Goal: Task Accomplishment & Management: Use online tool/utility

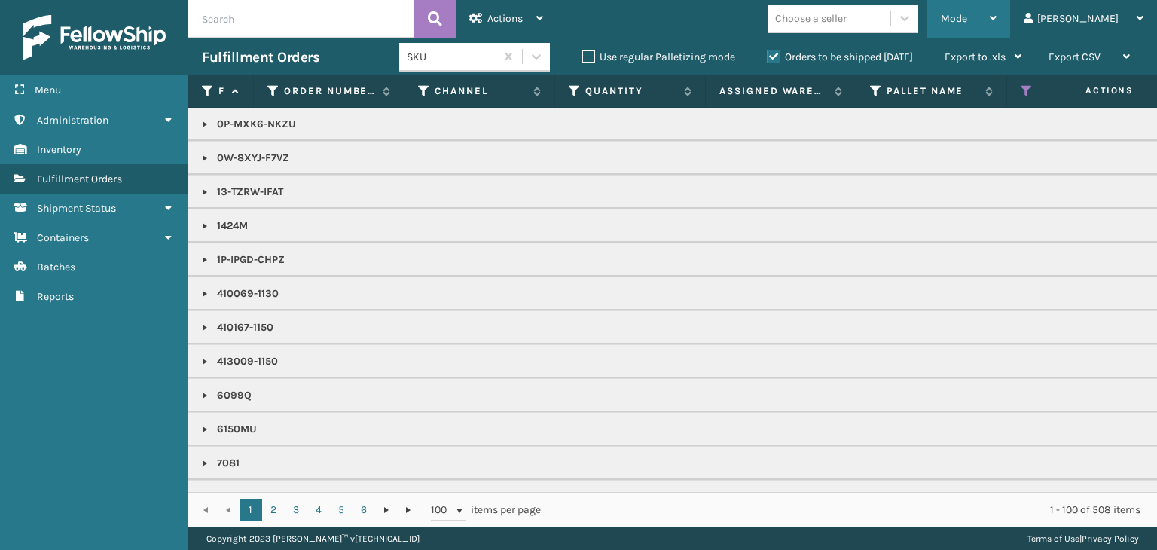
click at [996, 6] on div "Mode" at bounding box center [968, 19] width 56 height 38
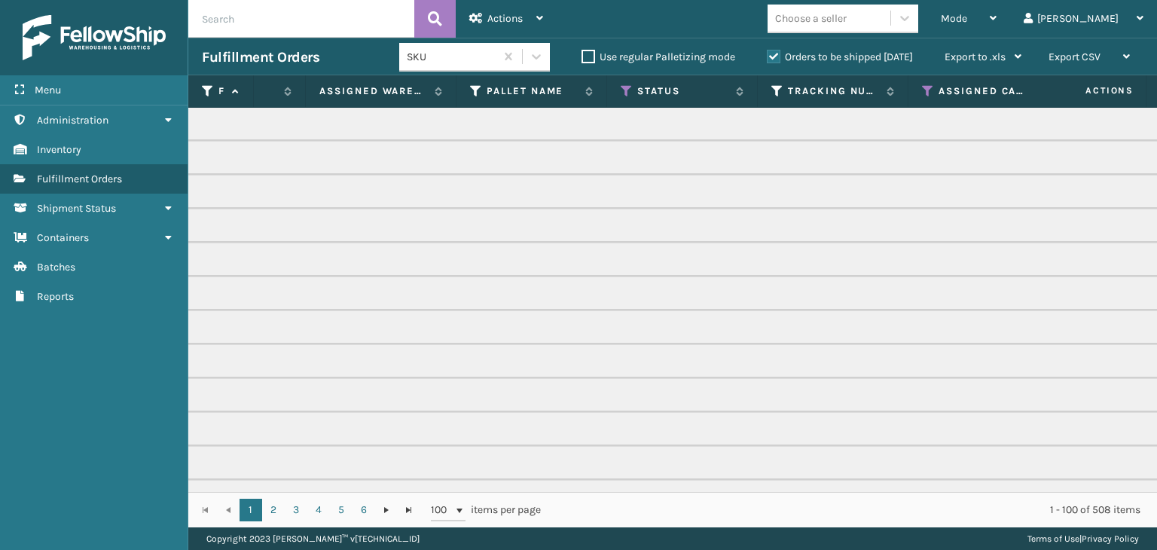
scroll to position [0, 402]
click at [620, 88] on icon at bounding box center [624, 91] width 12 height 14
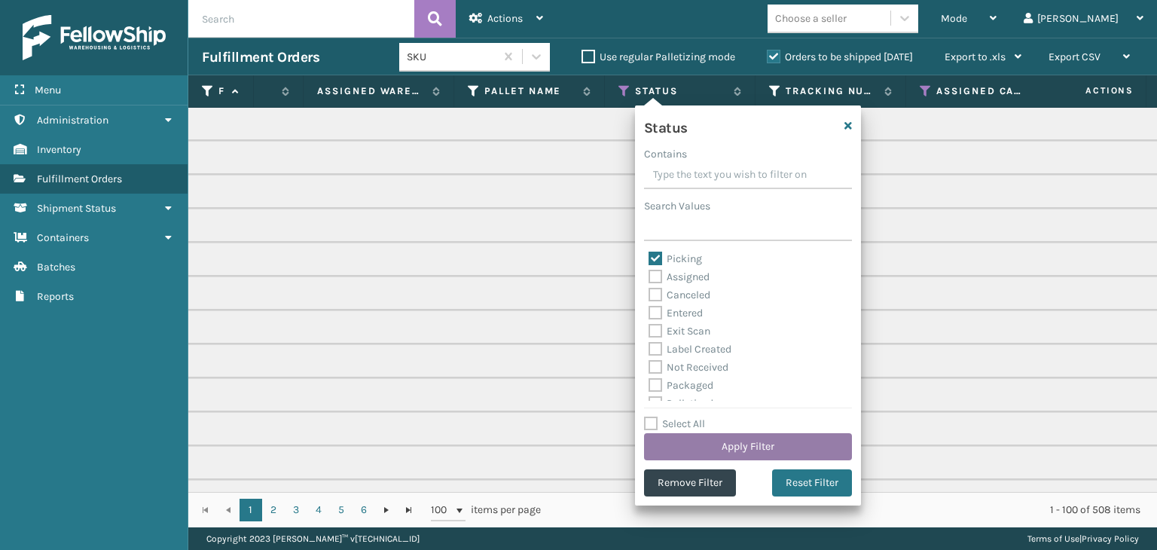
click at [750, 444] on button "Apply Filter" at bounding box center [748, 446] width 208 height 27
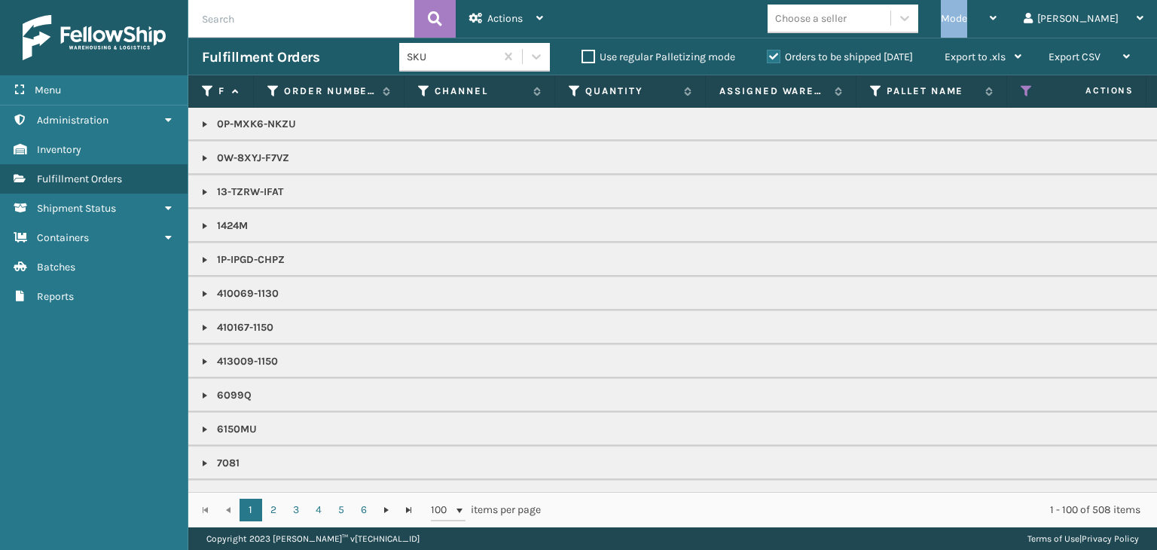
click at [967, 23] on span "Mode" at bounding box center [953, 18] width 26 height 13
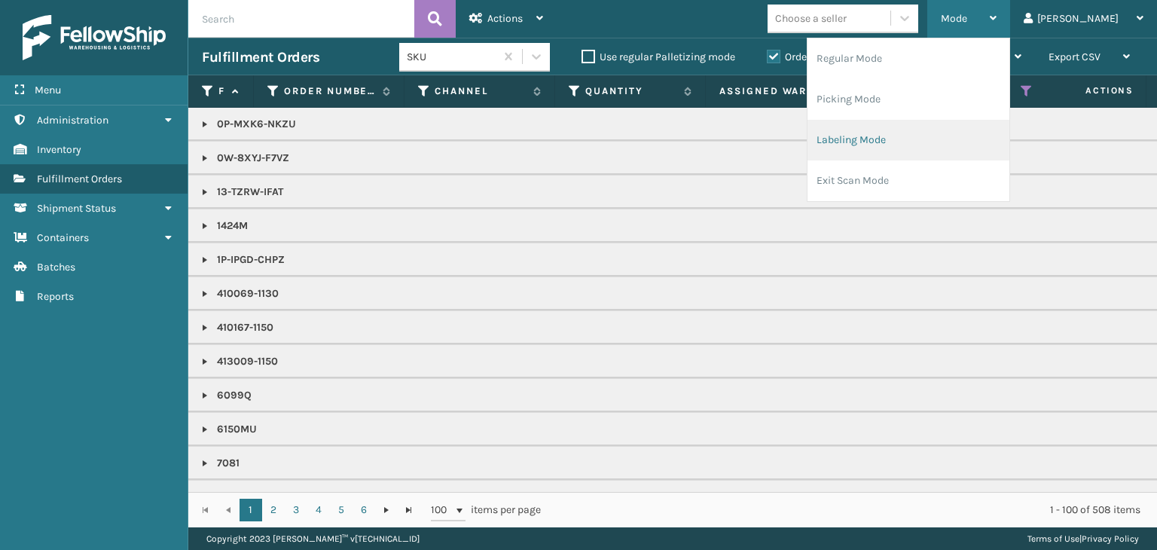
click at [968, 131] on li "Labeling Mode" at bounding box center [908, 140] width 202 height 41
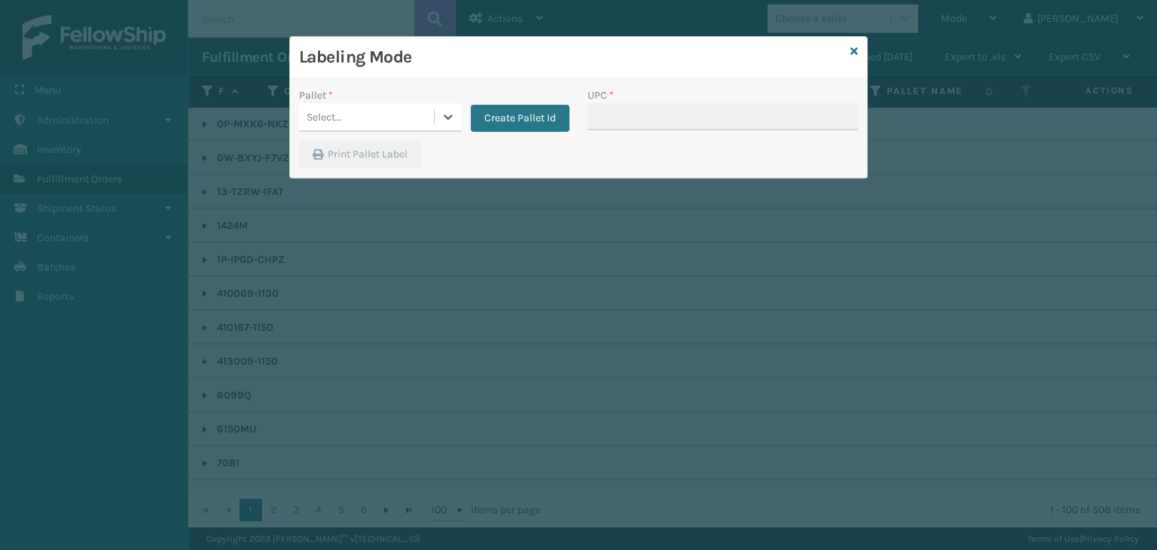
click at [367, 105] on div "Select..." at bounding box center [366, 117] width 135 height 25
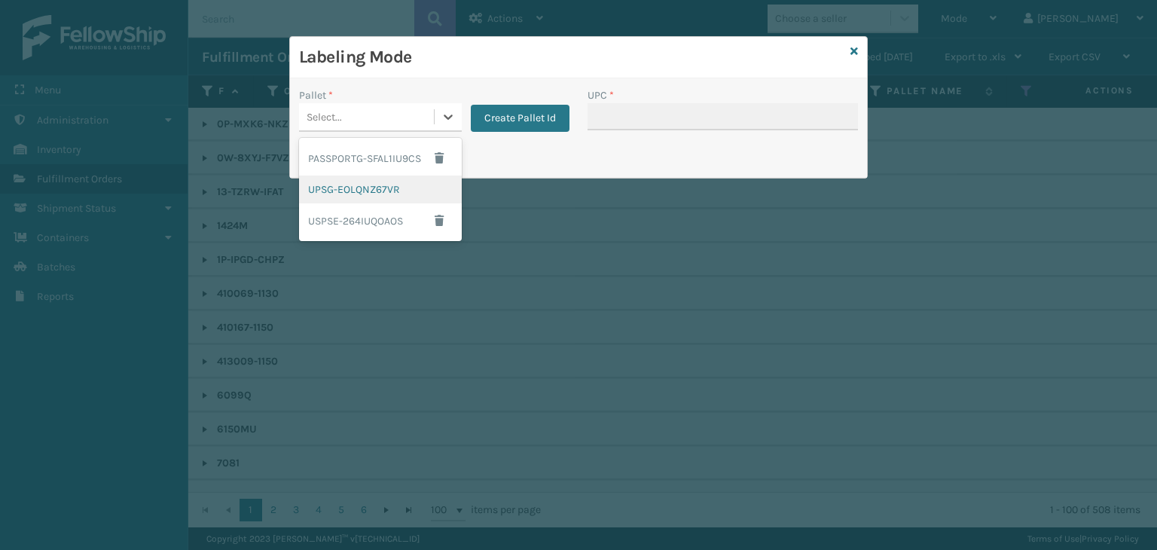
click at [379, 184] on div "UPSG-EOLQNZ67VR" at bounding box center [380, 189] width 163 height 28
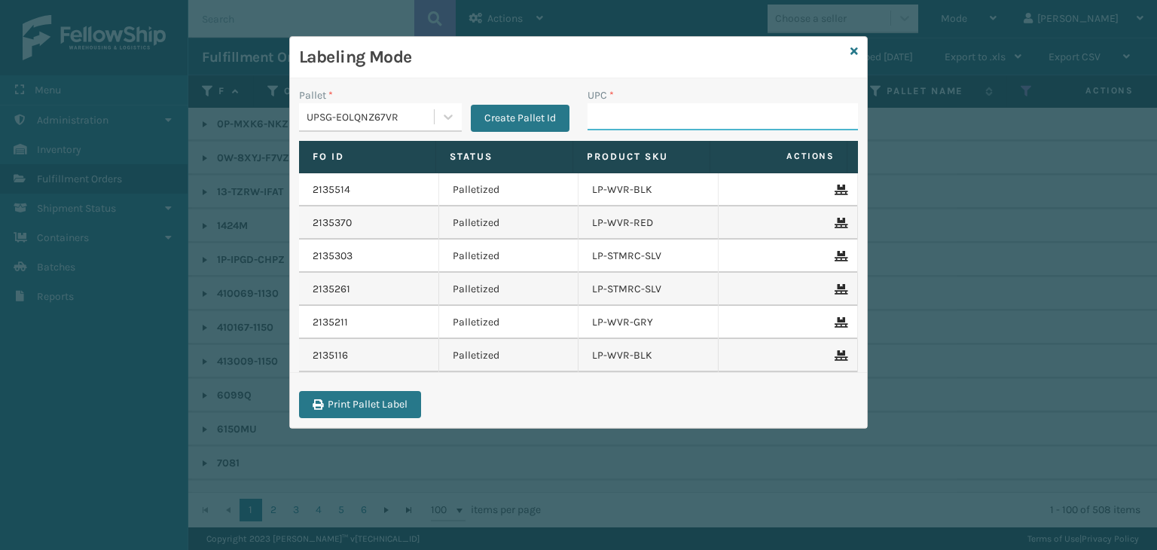
click at [625, 109] on input "UPC *" at bounding box center [722, 116] width 270 height 27
type input "810090931340"
type input "LP-HYDLFCHG-FOG"
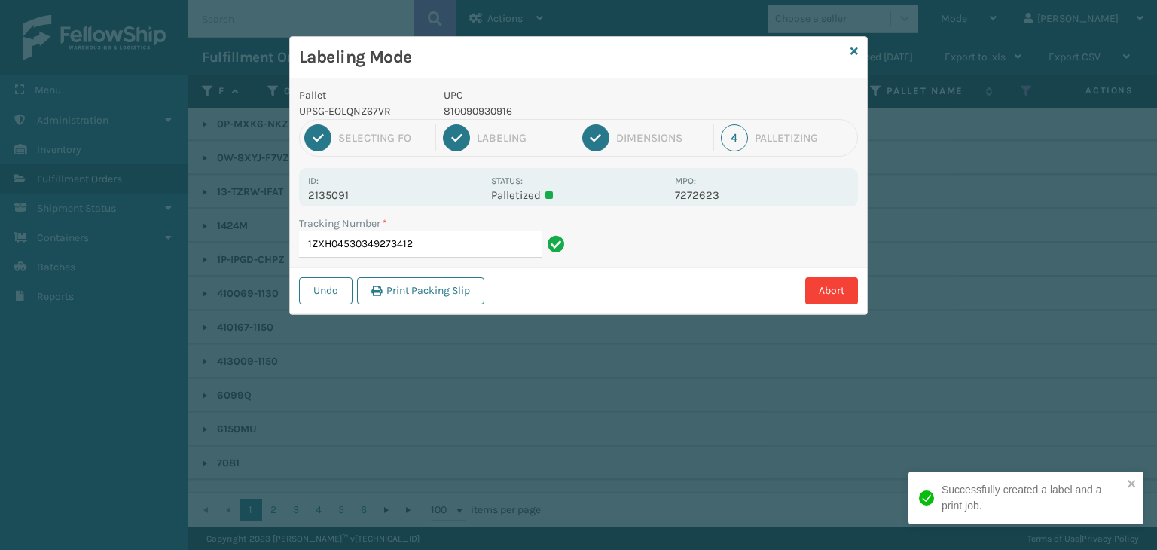
click at [479, 110] on p "810090930916" at bounding box center [555, 111] width 222 height 16
copy p "810090930916"
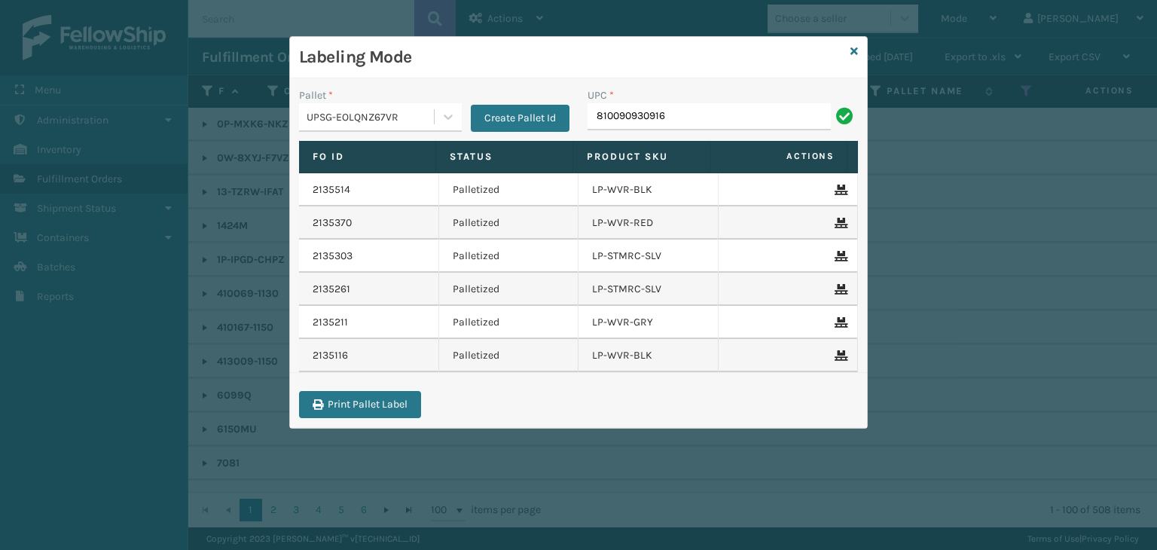
type input "810090930916"
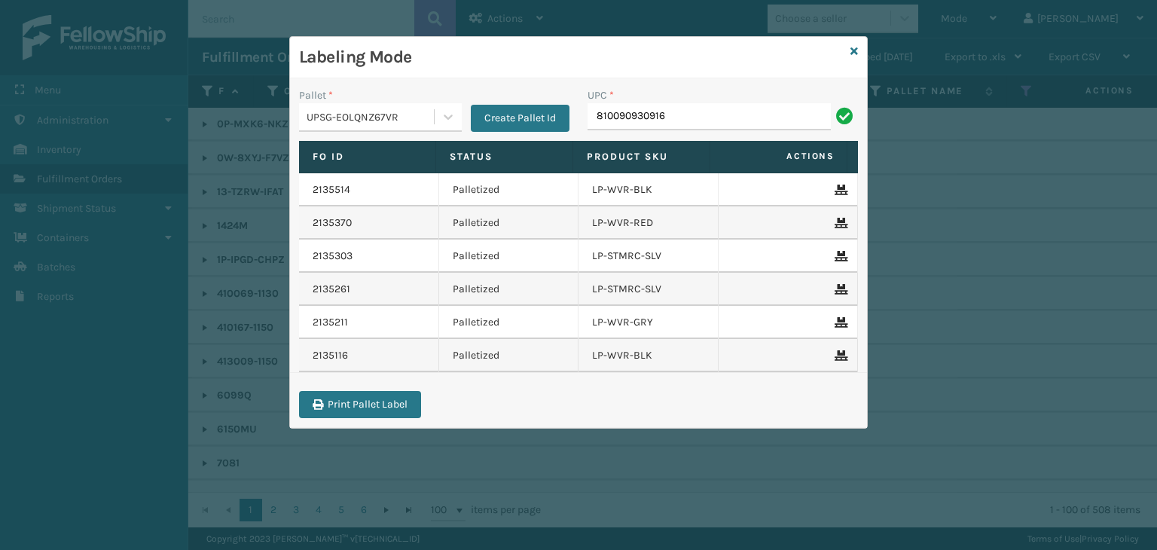
type input "810090930916"
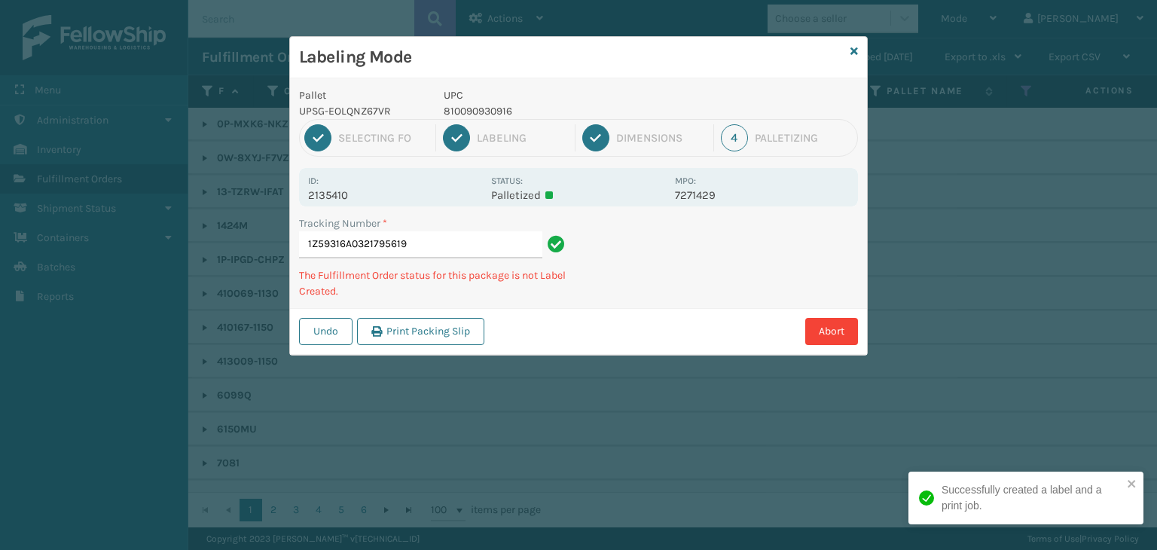
type input "1Z59316A0321795619810090930916"
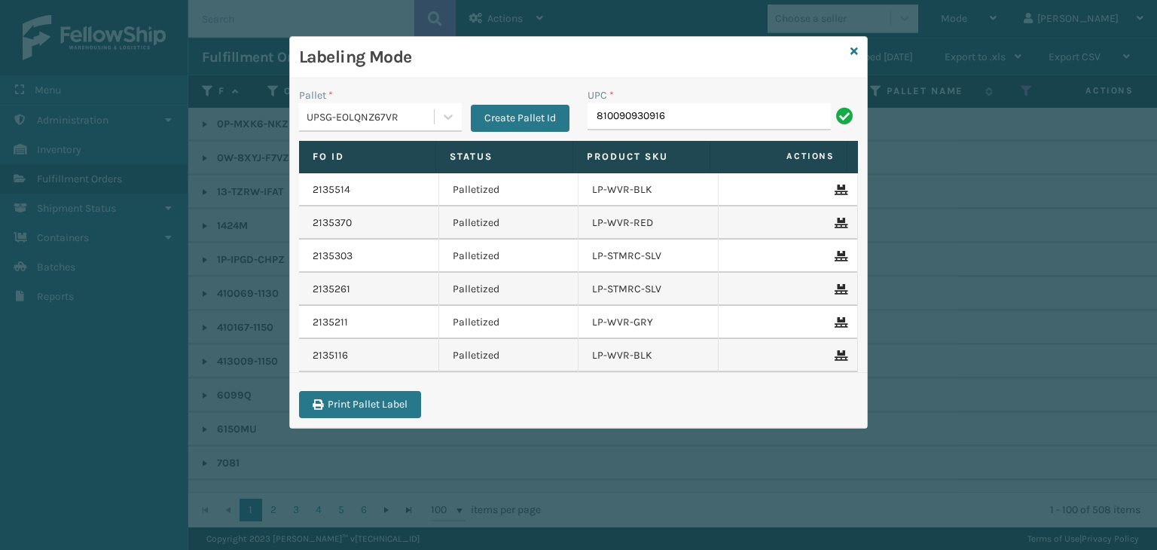
type input "810090930916"
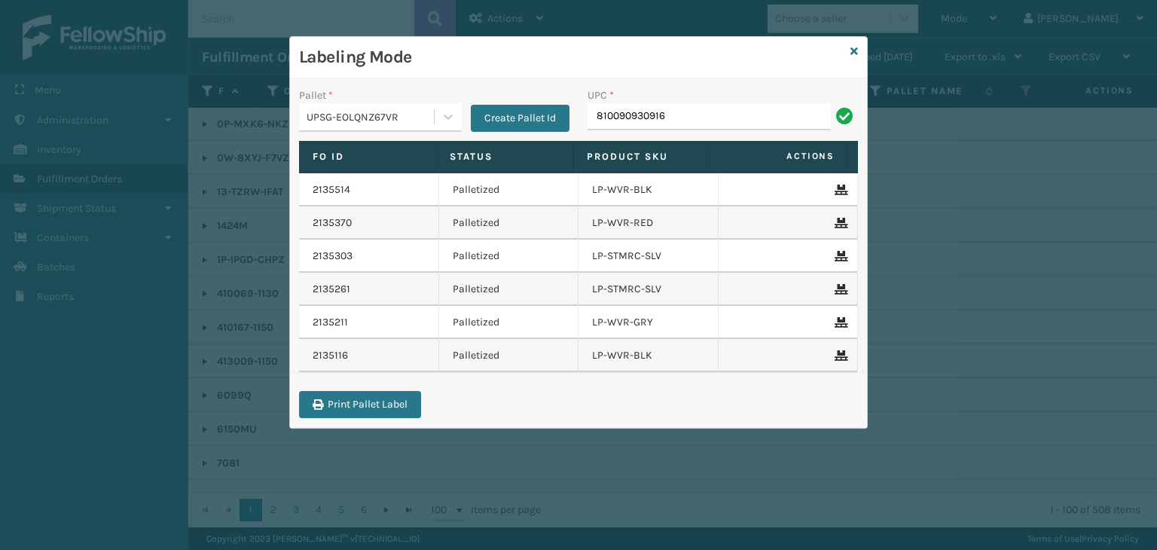
type input "810090930916"
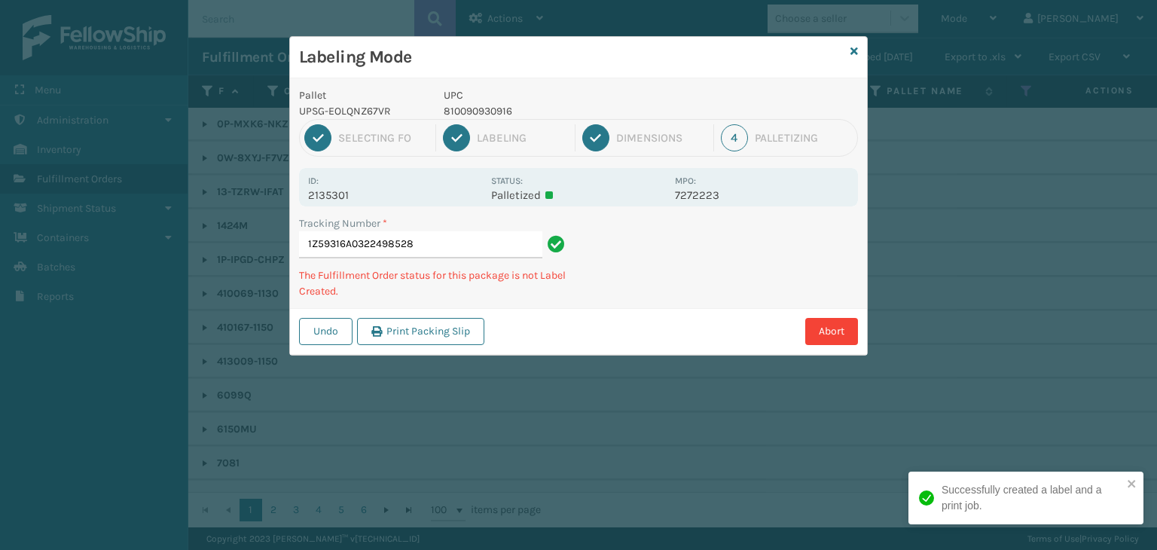
type input "1Z59316A0322498528810090930916"
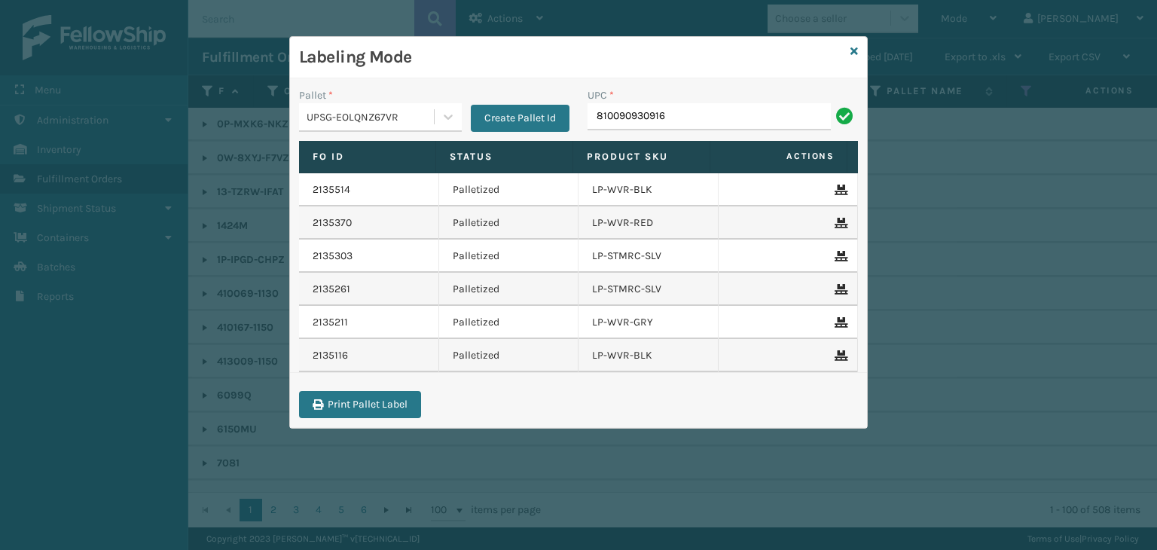
type input "810090930916"
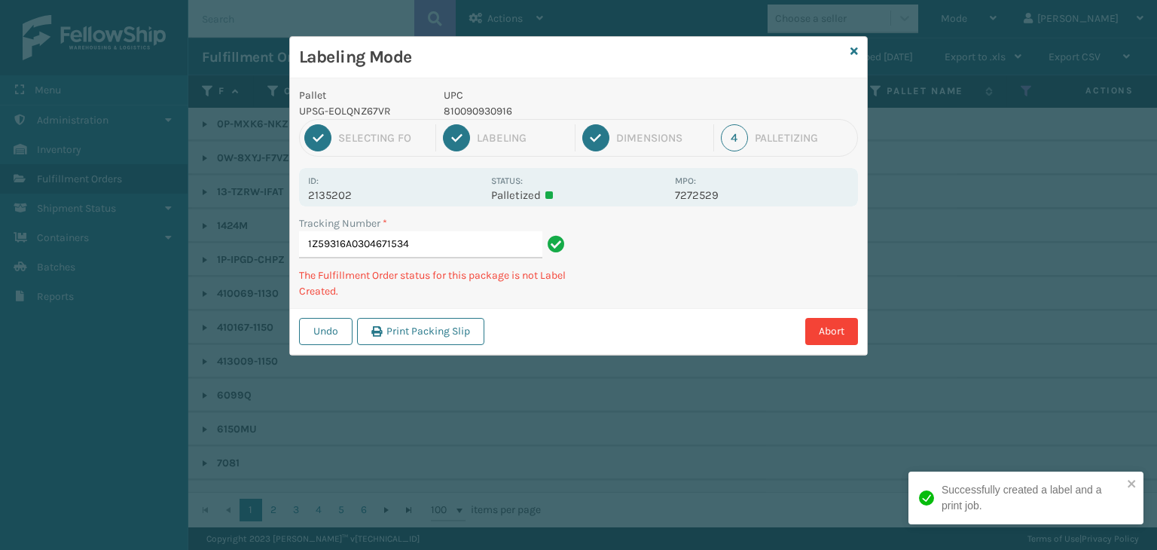
type input "1Z59316A0304671534810090930916"
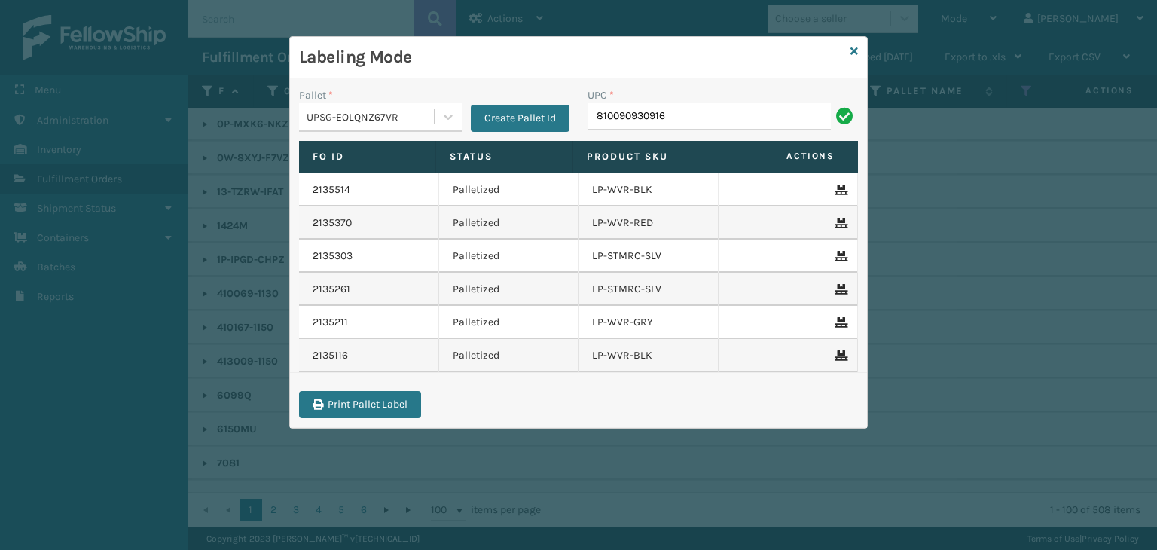
type input "810090930916"
click at [456, 168] on th "Status" at bounding box center [504, 157] width 137 height 32
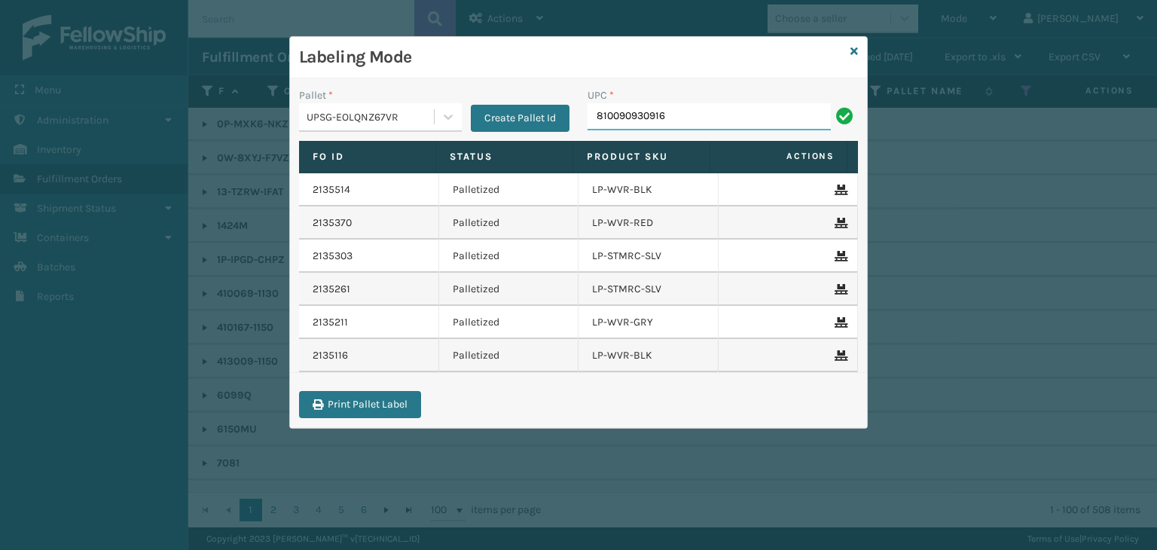
click at [669, 119] on input "810090930916" at bounding box center [708, 116] width 243 height 27
type input "810090930916"
type input "LP-MSGGUNEXT-BLK"
drag, startPoint x: 696, startPoint y: 117, endPoint x: 0, endPoint y: 248, distance: 708.0
click at [0, 248] on div "Labeling Mode Pallet * UPSG-EOLQNZ67VR Create Pallet Id UPC * LP-MSGGUNEXT-BLK …" at bounding box center [578, 275] width 1157 height 550
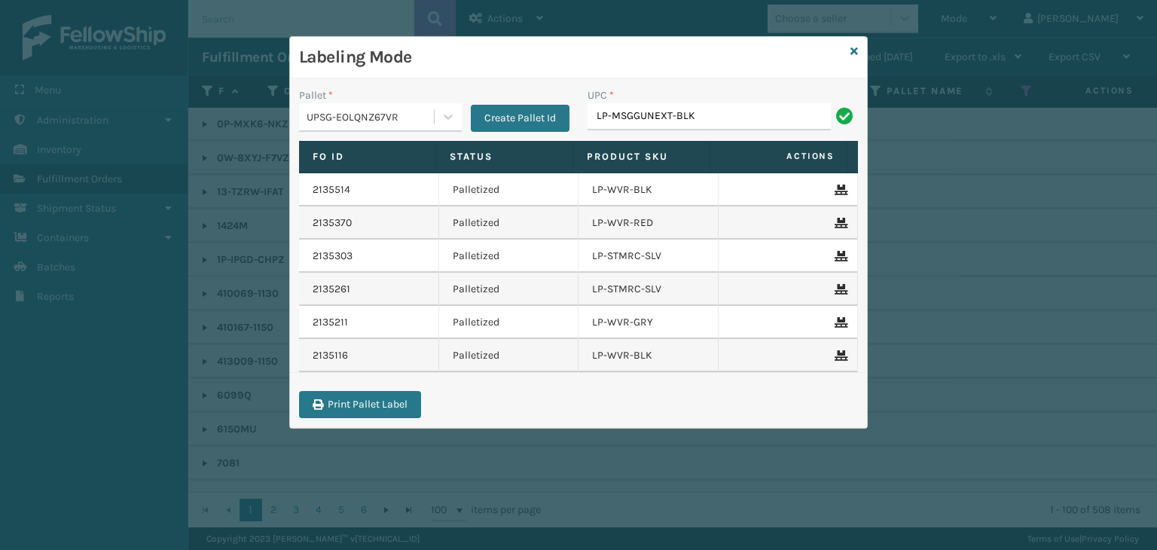
type input "LP-MSGGUNEXT-BLK"
type input "LP-HYDLFPLS-GRPT"
type input "810090933320"
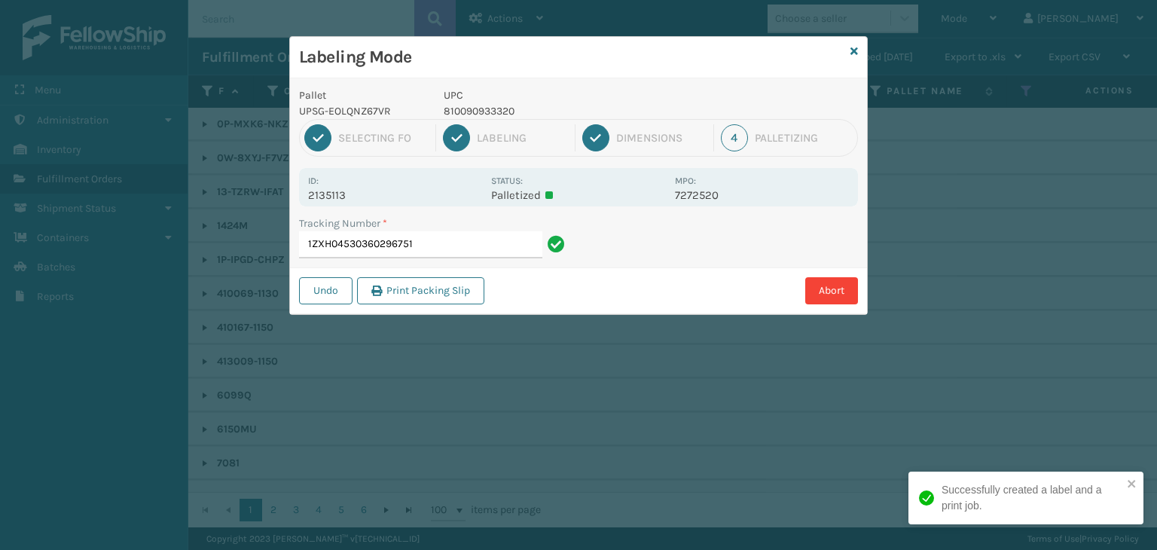
click at [325, 191] on p "2135113" at bounding box center [395, 195] width 174 height 14
copy p "2135113"
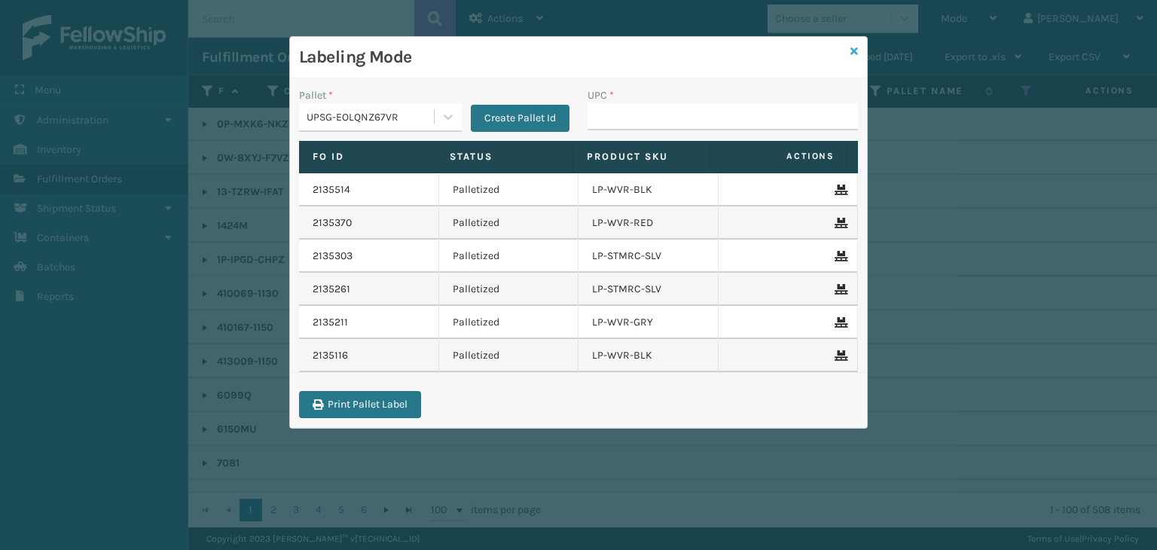
click at [855, 50] on icon at bounding box center [854, 51] width 8 height 11
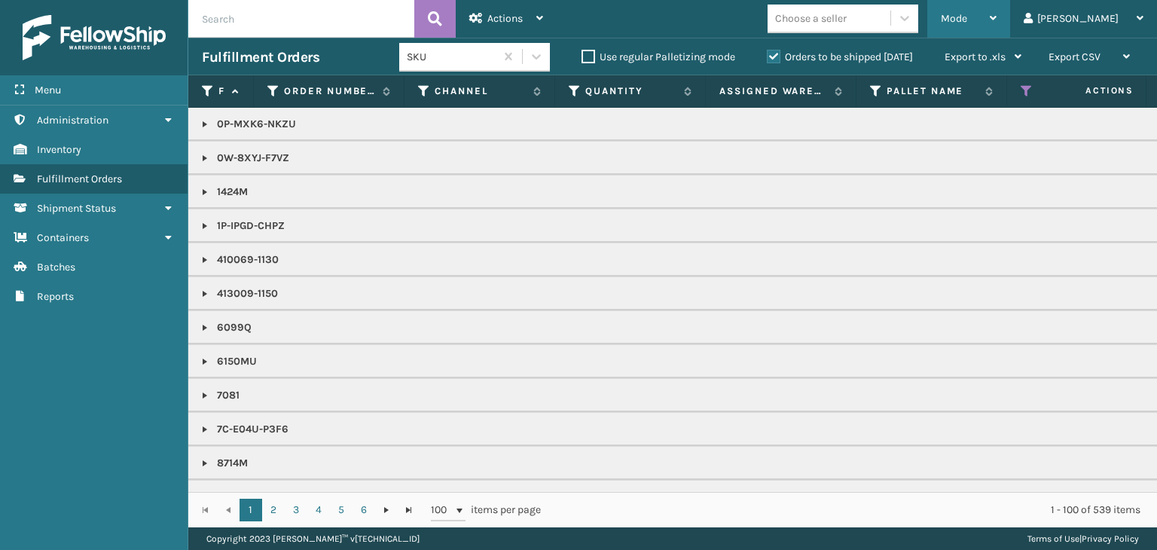
click at [996, 25] on div "Mode" at bounding box center [968, 19] width 56 height 38
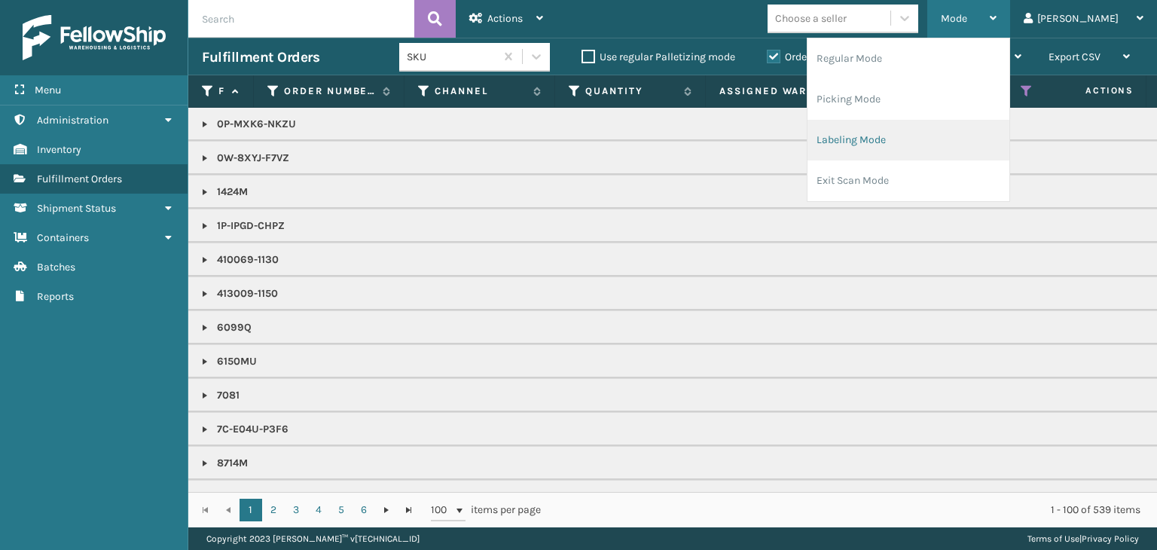
click at [958, 145] on li "Labeling Mode" at bounding box center [908, 140] width 202 height 41
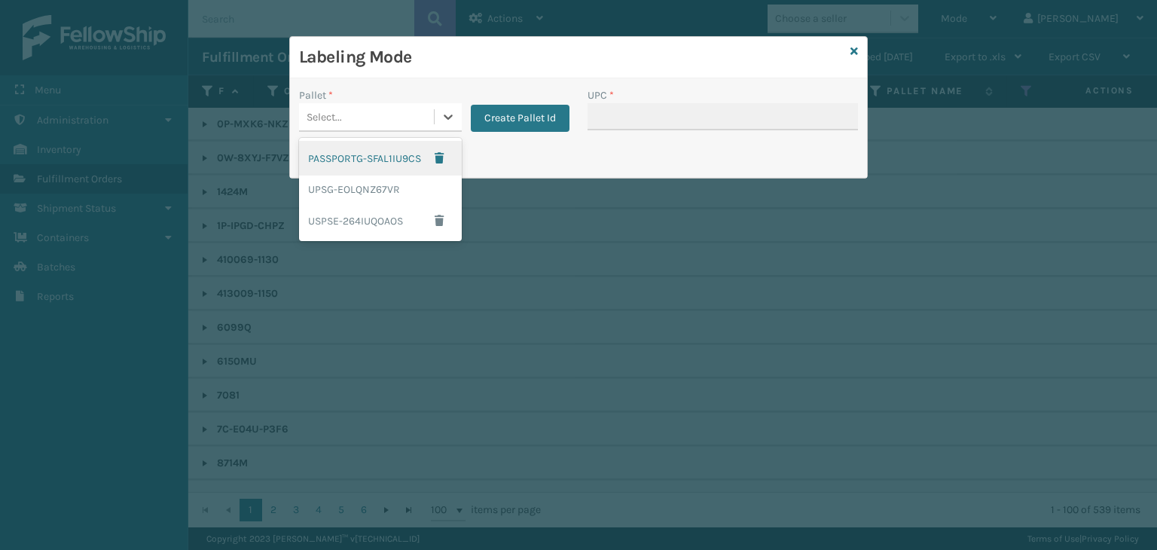
click at [346, 108] on div "Select..." at bounding box center [366, 117] width 135 height 25
click at [363, 187] on div "UPSG-EOLQNZ67VR" at bounding box center [380, 189] width 163 height 28
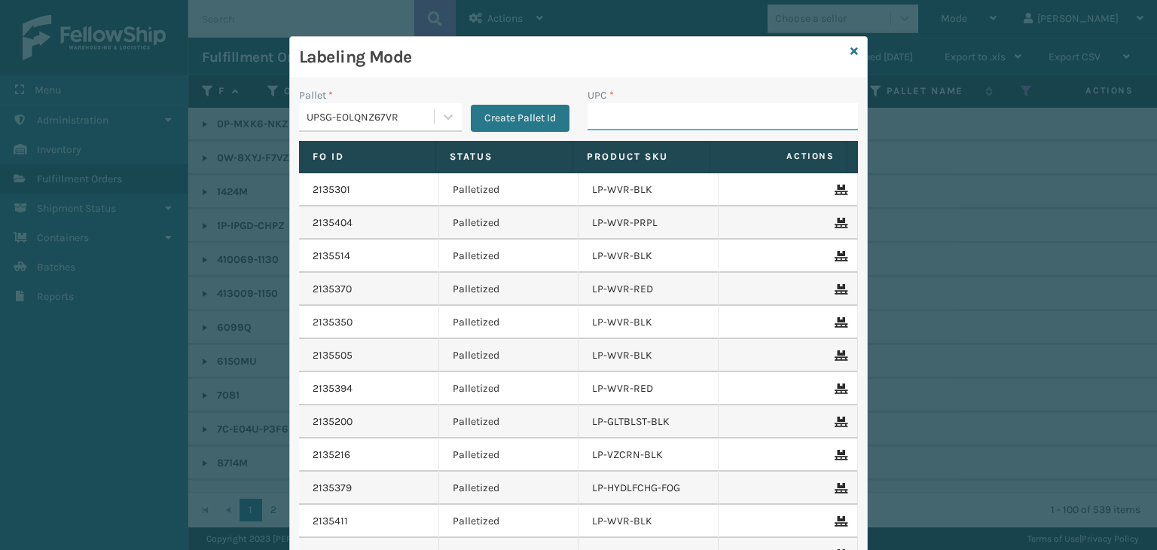
click at [643, 110] on input "UPC *" at bounding box center [722, 116] width 270 height 27
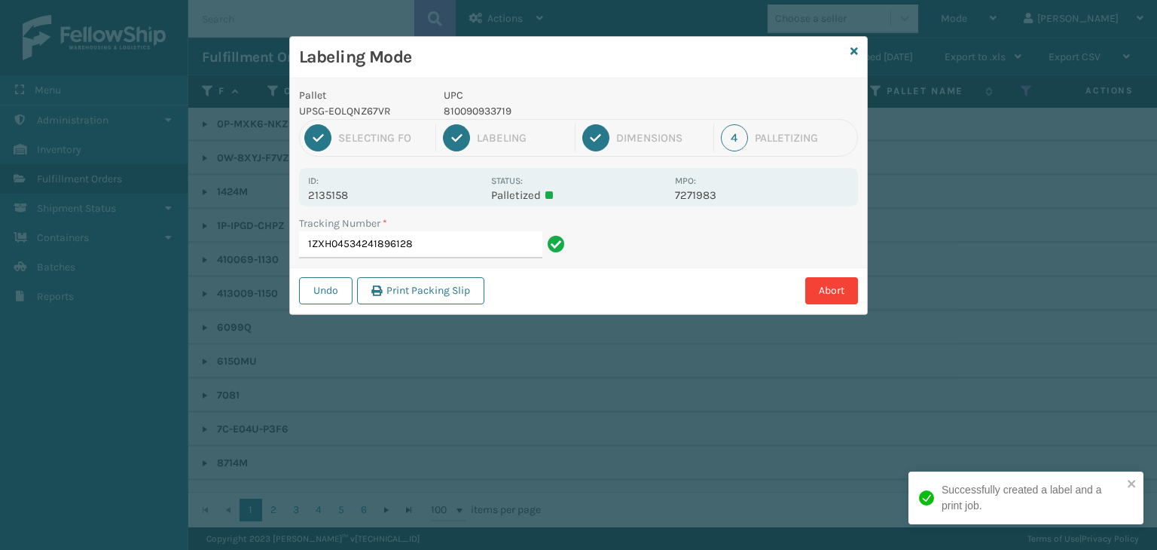
click at [469, 116] on p "810090933719" at bounding box center [555, 111] width 222 height 16
copy p "810090933719"
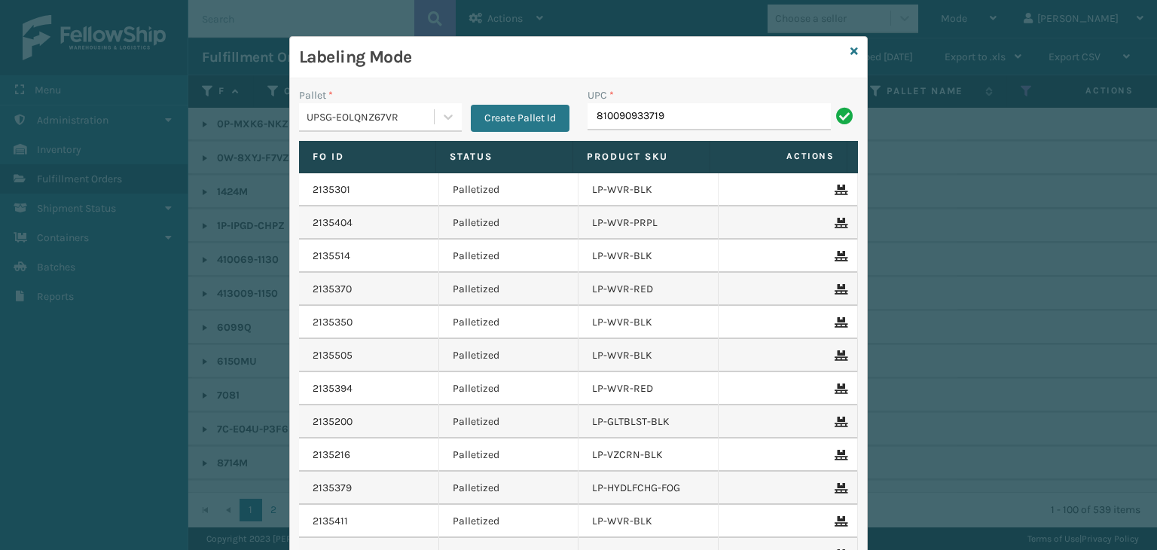
type input "810090933719"
type input "810161332243"
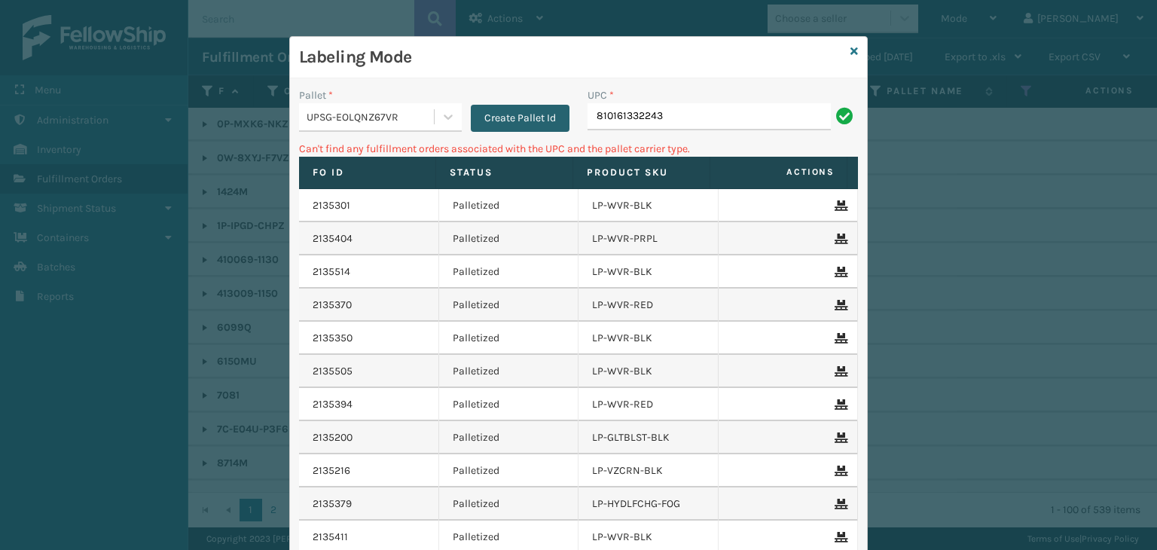
drag, startPoint x: 690, startPoint y: 108, endPoint x: 472, endPoint y: 111, distance: 218.4
click at [425, 88] on div "Pallet * UPSG-EOLQNZ67VR Create Pallet Id UPC * 810161332243" at bounding box center [578, 113] width 577 height 53
type input "8100"
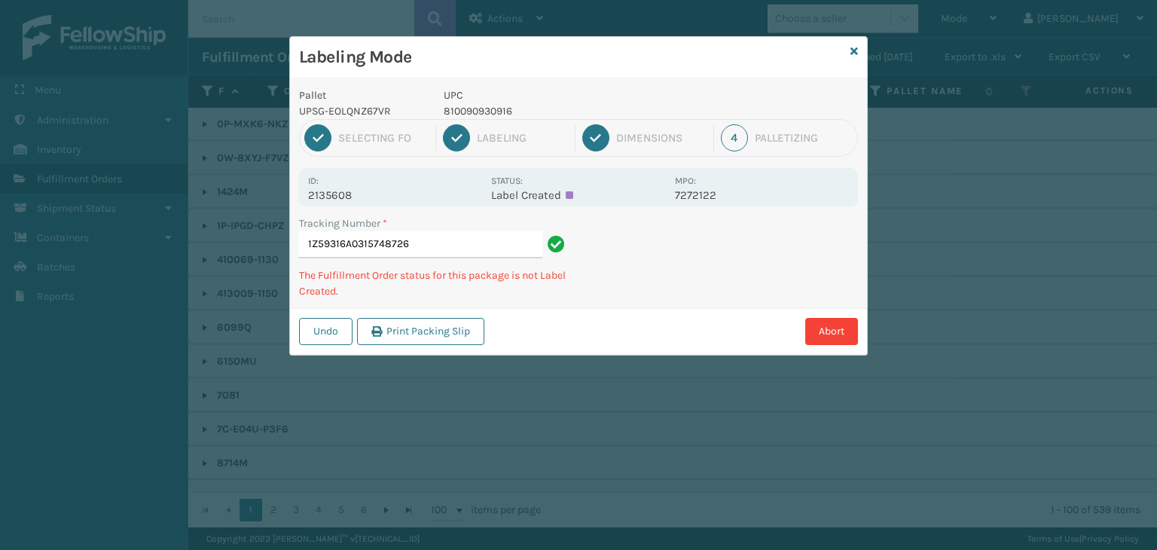
click at [497, 111] on p "810090930916" at bounding box center [555, 111] width 222 height 16
copy p "810090930916"
click at [855, 53] on icon at bounding box center [854, 51] width 8 height 11
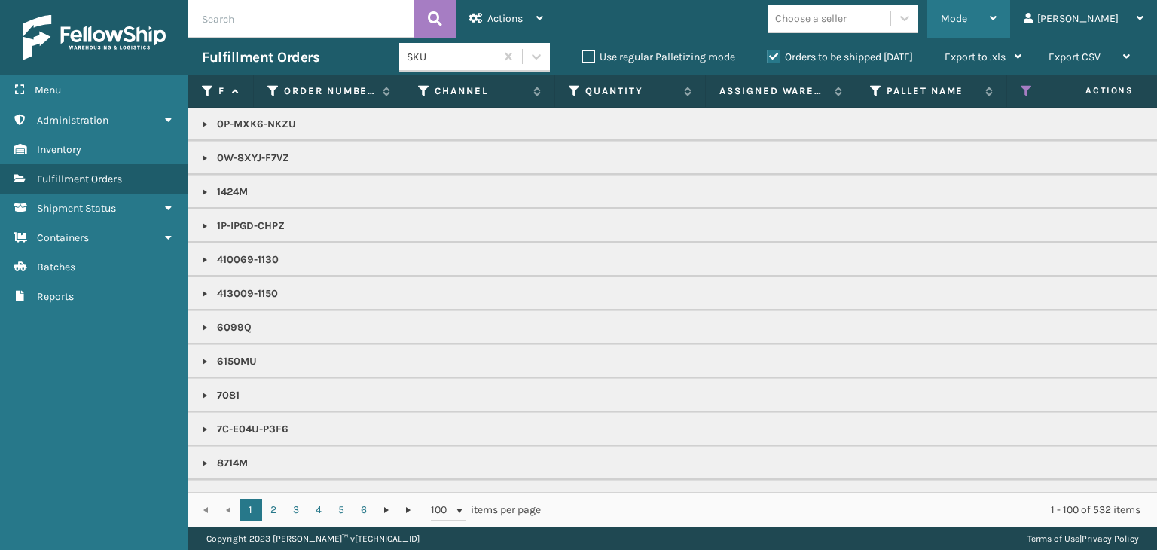
click at [996, 29] on div "Mode" at bounding box center [968, 19] width 56 height 38
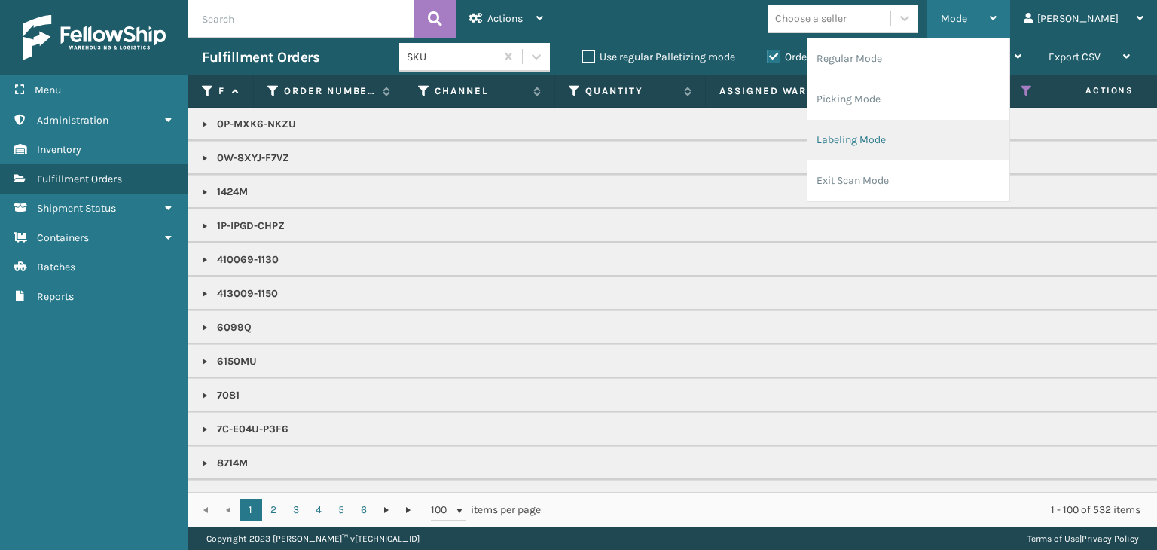
click at [955, 141] on li "Labeling Mode" at bounding box center [908, 140] width 202 height 41
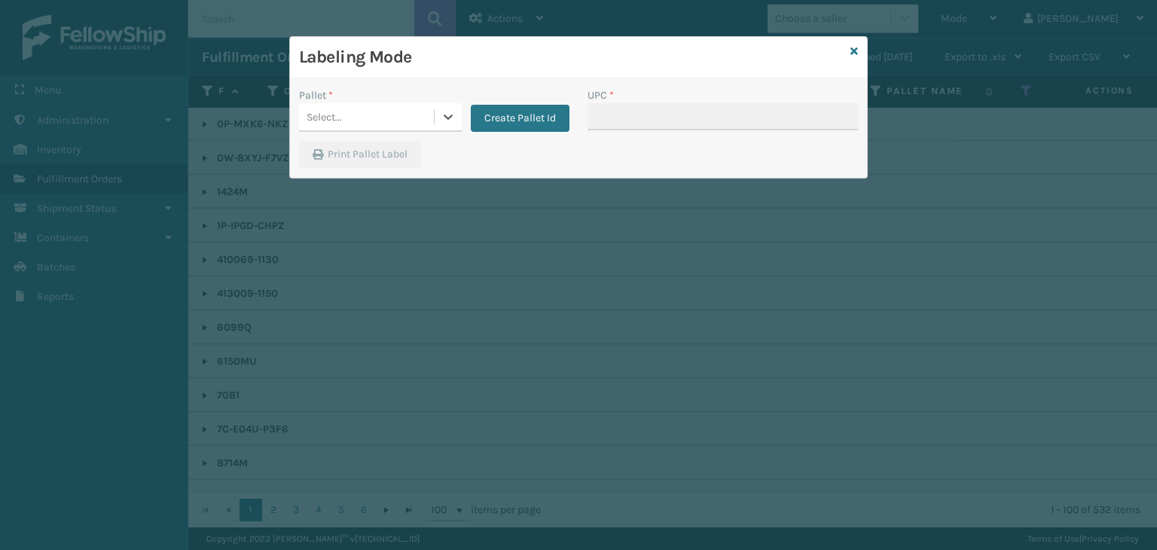
click at [322, 110] on div "Select..." at bounding box center [323, 117] width 35 height 16
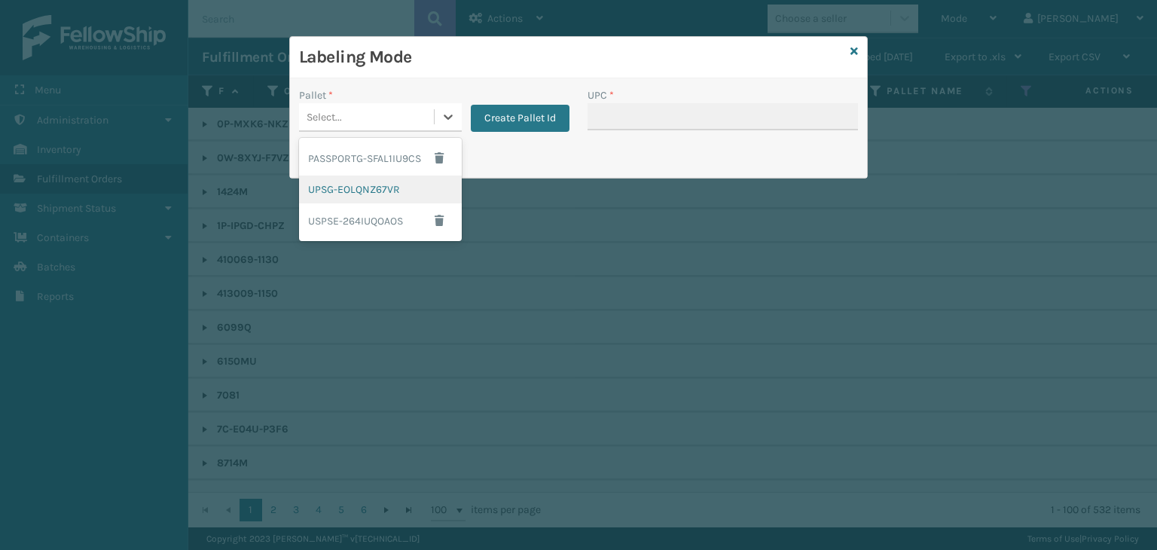
drag, startPoint x: 343, startPoint y: 198, endPoint x: 584, endPoint y: 118, distance: 254.5
click at [349, 200] on div "UPSG-EOLQNZ67VR" at bounding box center [380, 189] width 163 height 28
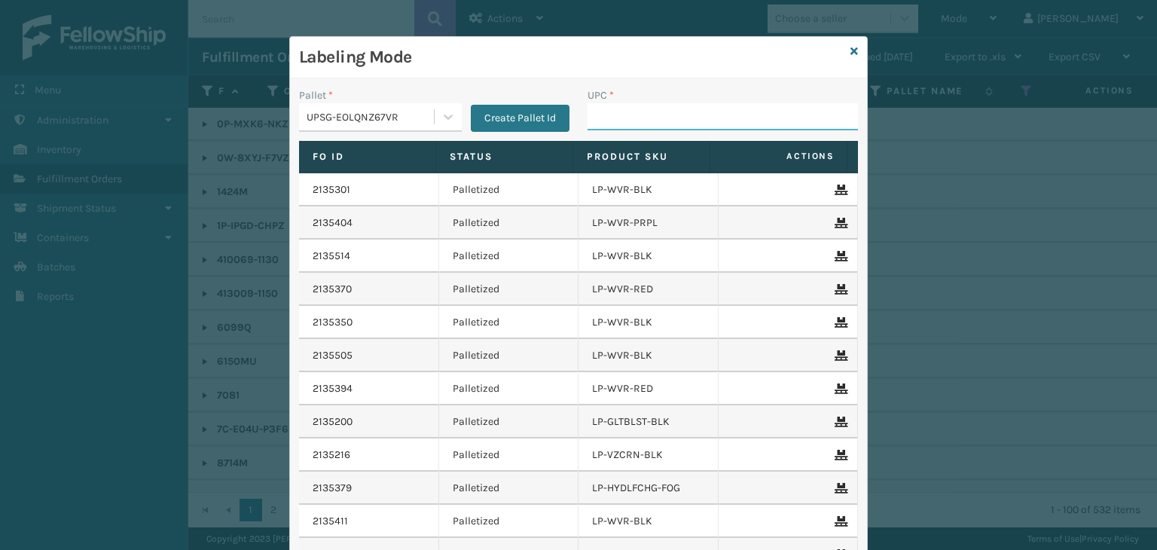
click at [590, 119] on input "UPC *" at bounding box center [722, 116] width 270 height 27
click at [850, 51] on icon at bounding box center [854, 51] width 8 height 11
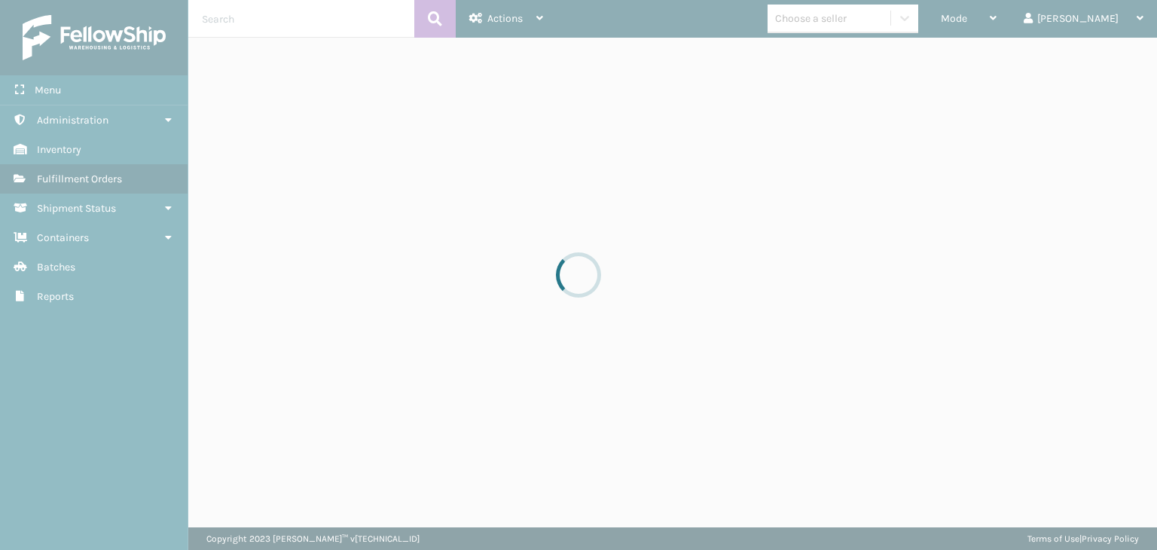
drag, startPoint x: 849, startPoint y: 51, endPoint x: 866, endPoint y: 23, distance: 33.4
click at [866, 23] on div at bounding box center [578, 275] width 1157 height 550
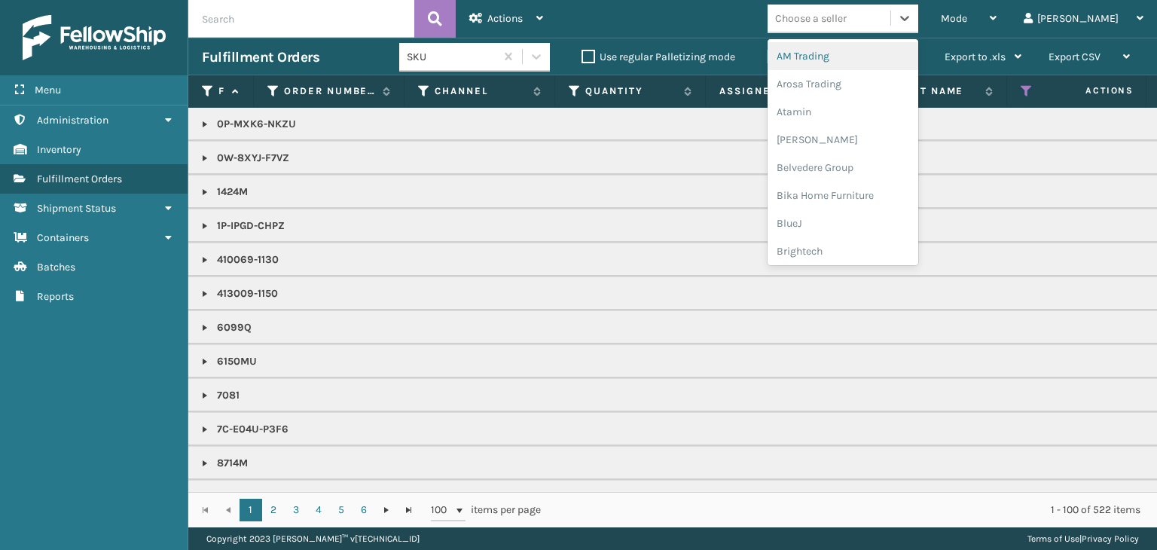
click at [846, 23] on div "Choose a seller" at bounding box center [811, 19] width 72 height 16
type input "LI"
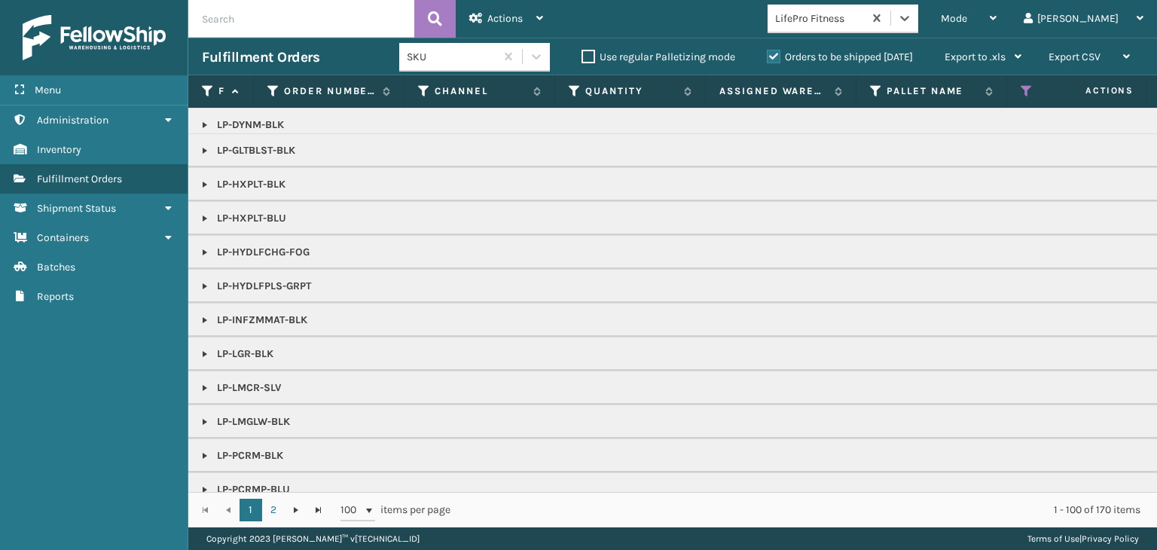
scroll to position [226, 0]
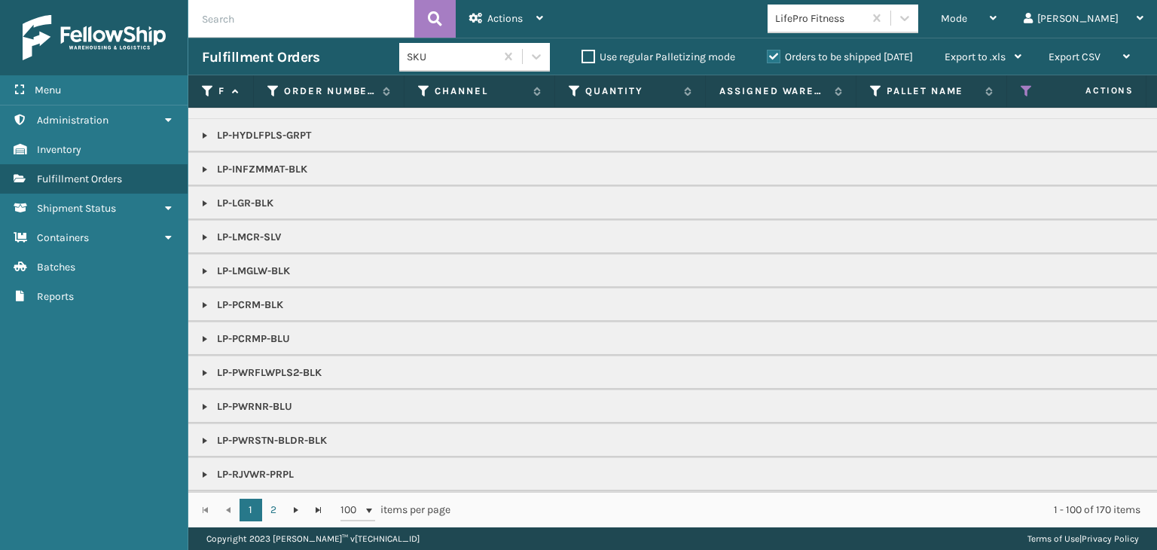
click at [205, 305] on link at bounding box center [205, 305] width 12 height 12
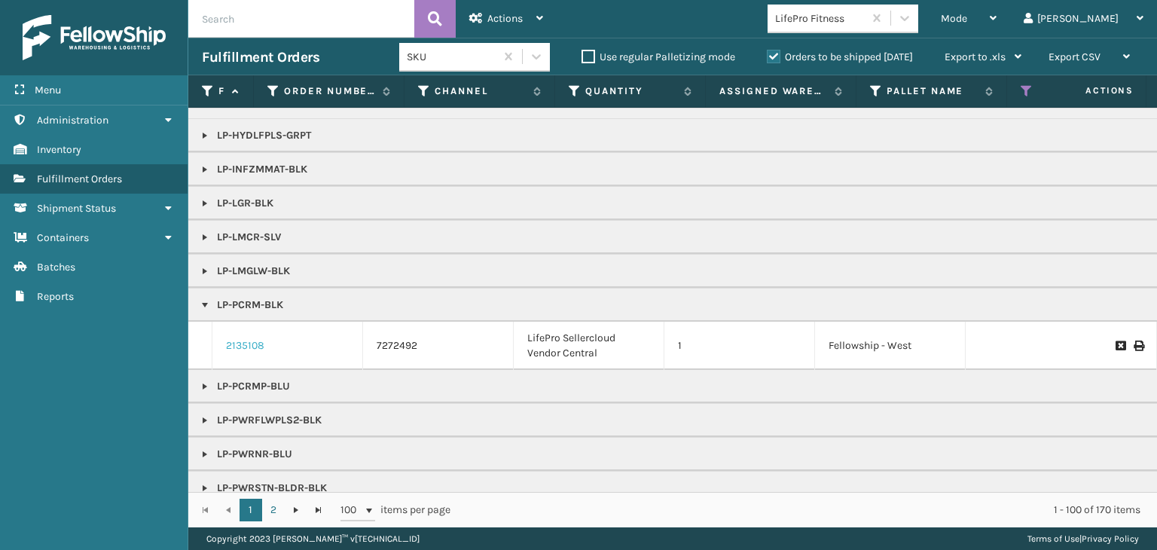
click at [232, 340] on link "2135108" at bounding box center [245, 345] width 38 height 15
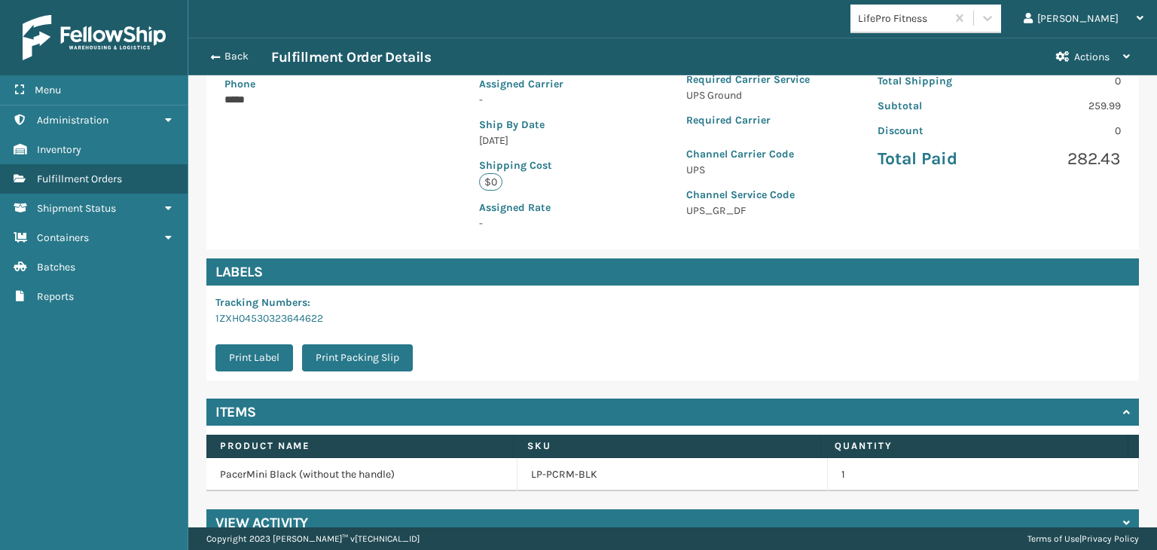
scroll to position [313, 0]
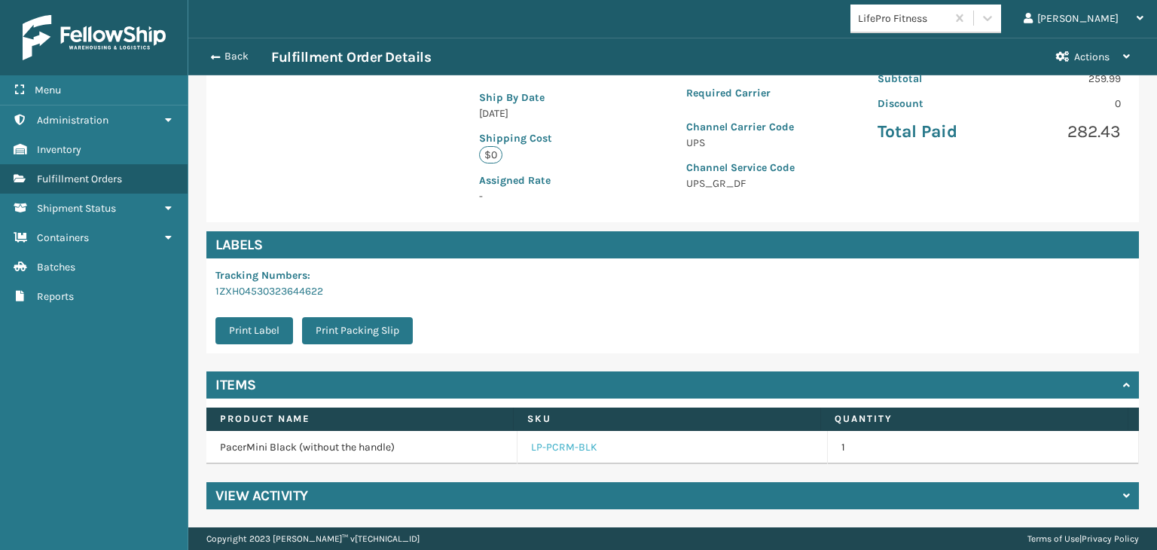
click at [582, 450] on link "LP-PCRM-BLK" at bounding box center [564, 447] width 66 height 15
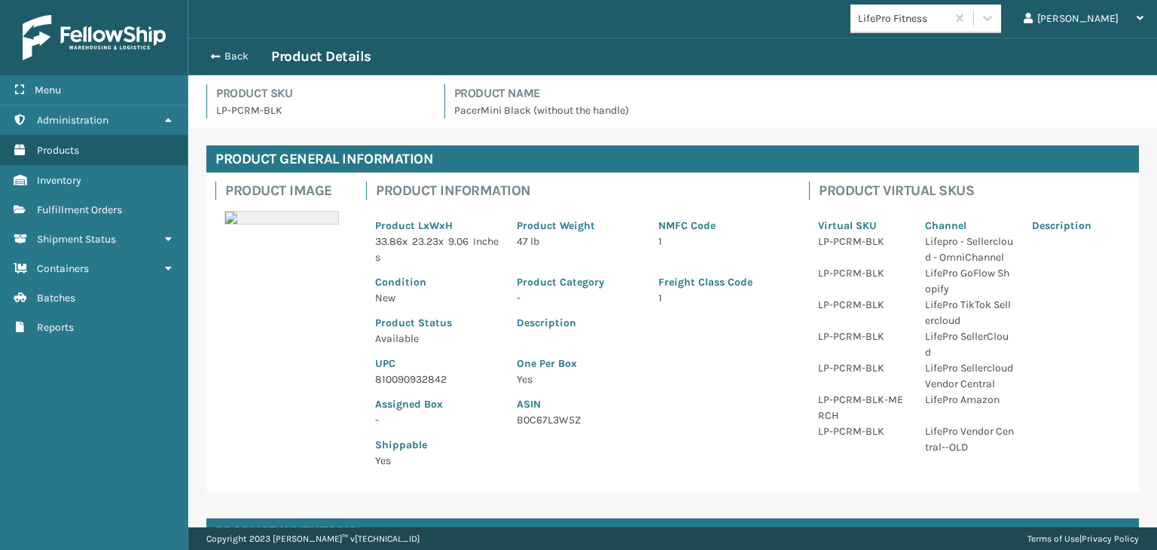
click at [423, 371] on p "810090932842" at bounding box center [436, 379] width 123 height 16
copy p "810090932842"
click at [245, 55] on button "Back" at bounding box center [236, 57] width 69 height 14
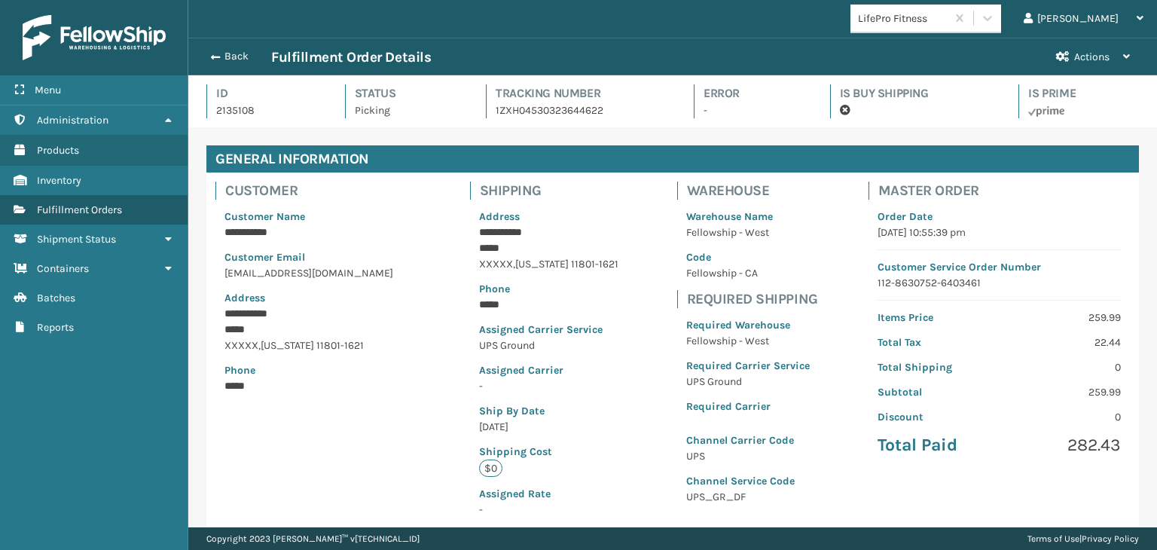
click at [245, 55] on button "Back" at bounding box center [236, 57] width 69 height 14
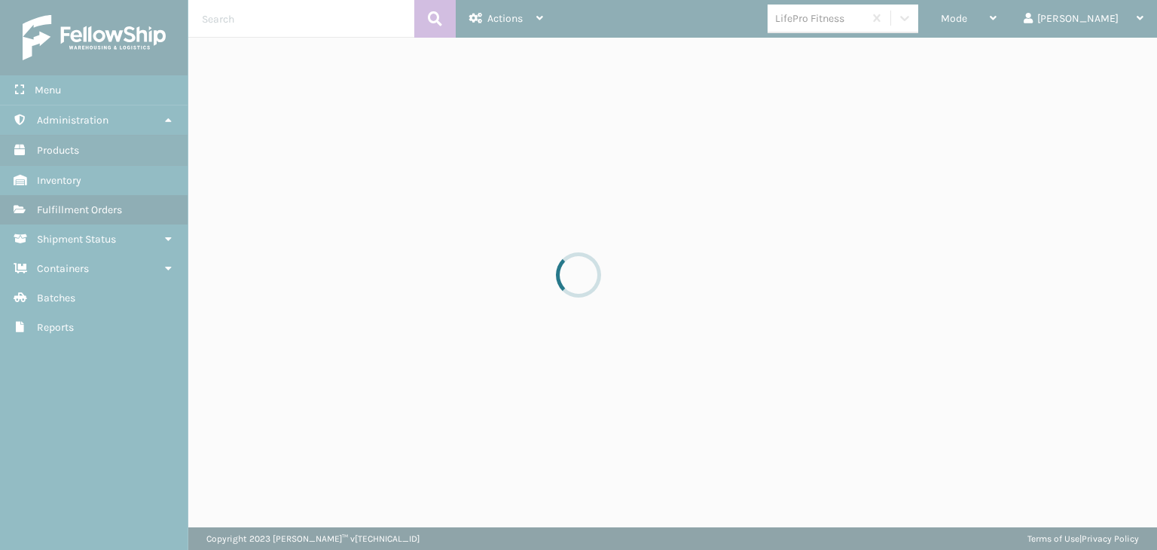
click at [1012, 20] on div at bounding box center [578, 275] width 1157 height 550
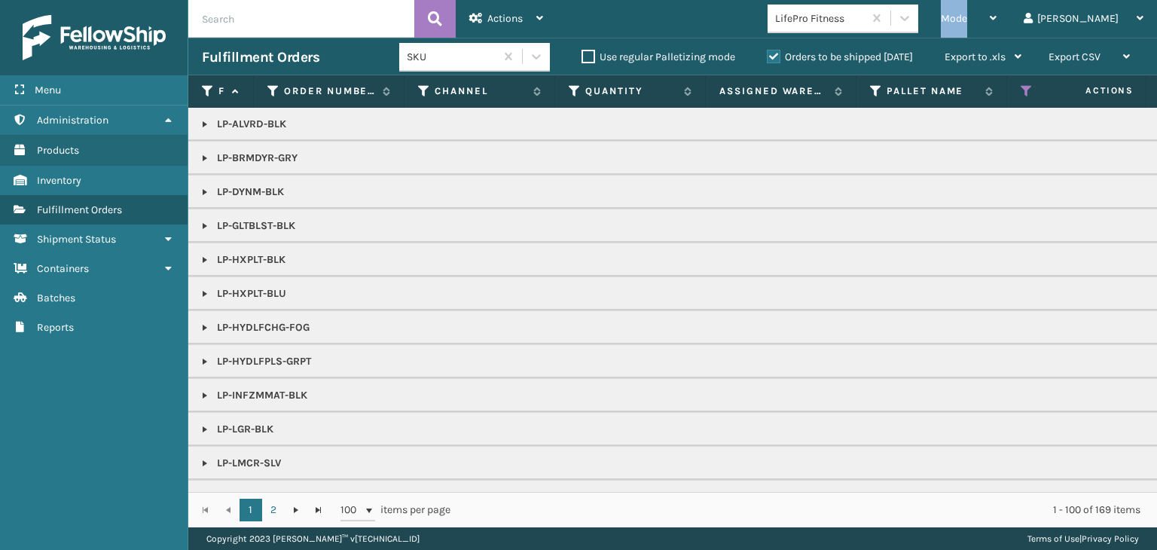
click at [967, 20] on span "Mode" at bounding box center [953, 18] width 26 height 13
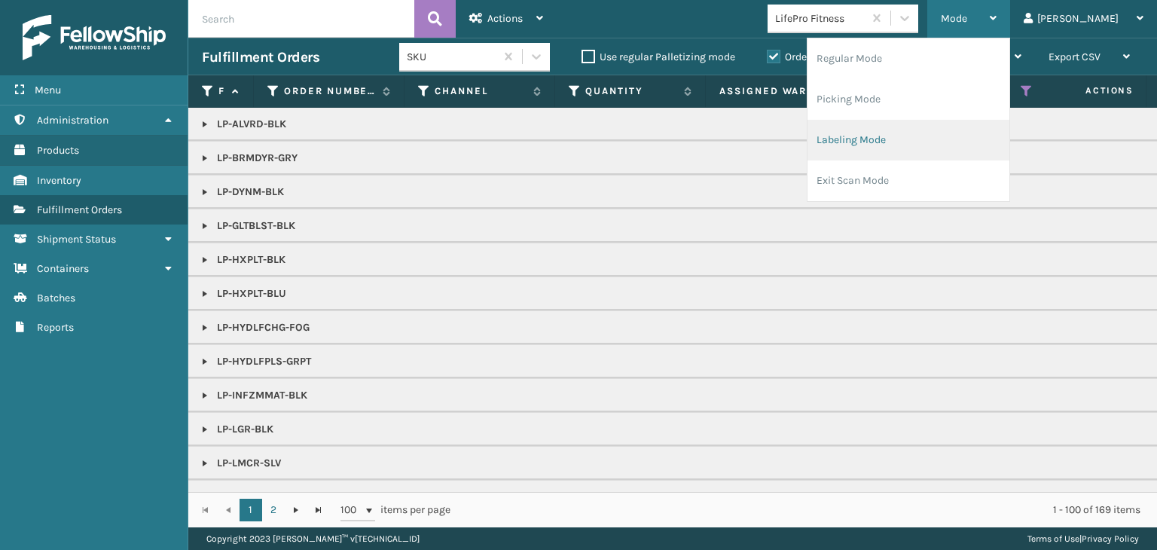
click at [959, 146] on li "Labeling Mode" at bounding box center [908, 140] width 202 height 41
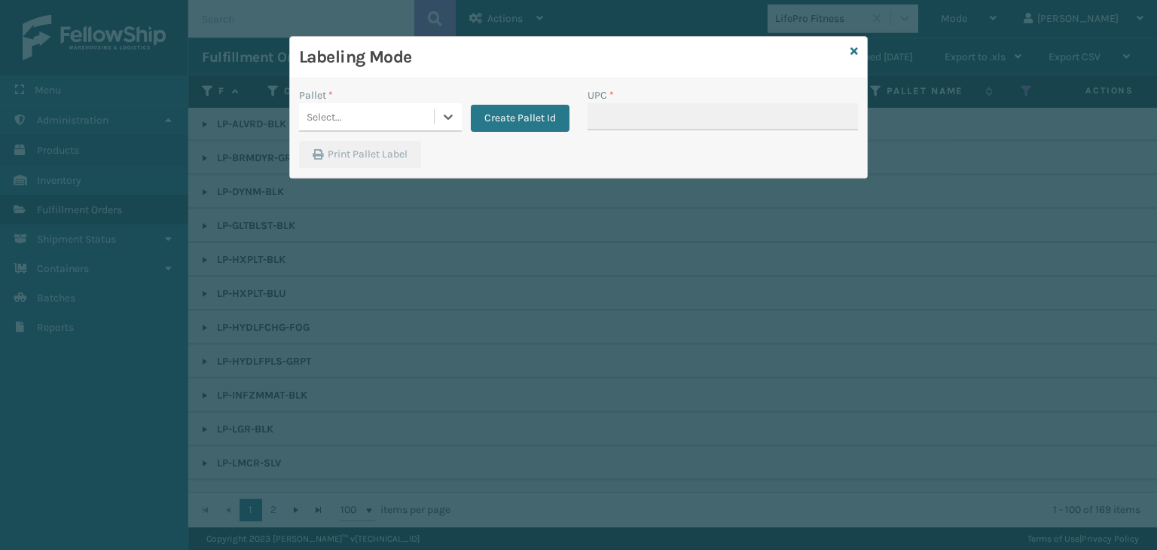
click at [368, 116] on div "Select..." at bounding box center [366, 117] width 135 height 25
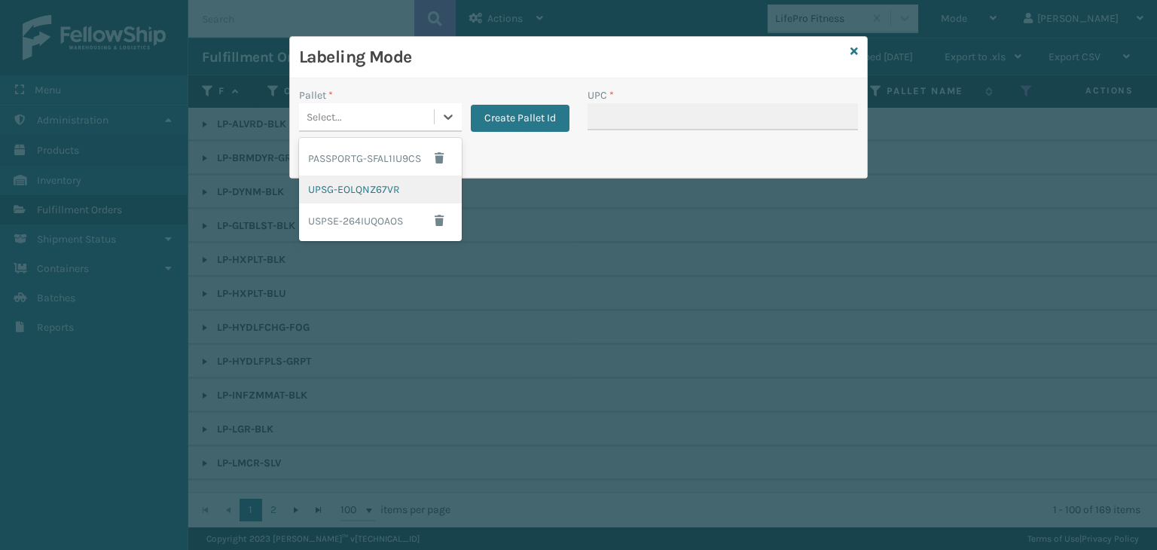
click at [367, 197] on div "UPSG-EOLQNZ67VR" at bounding box center [380, 189] width 163 height 28
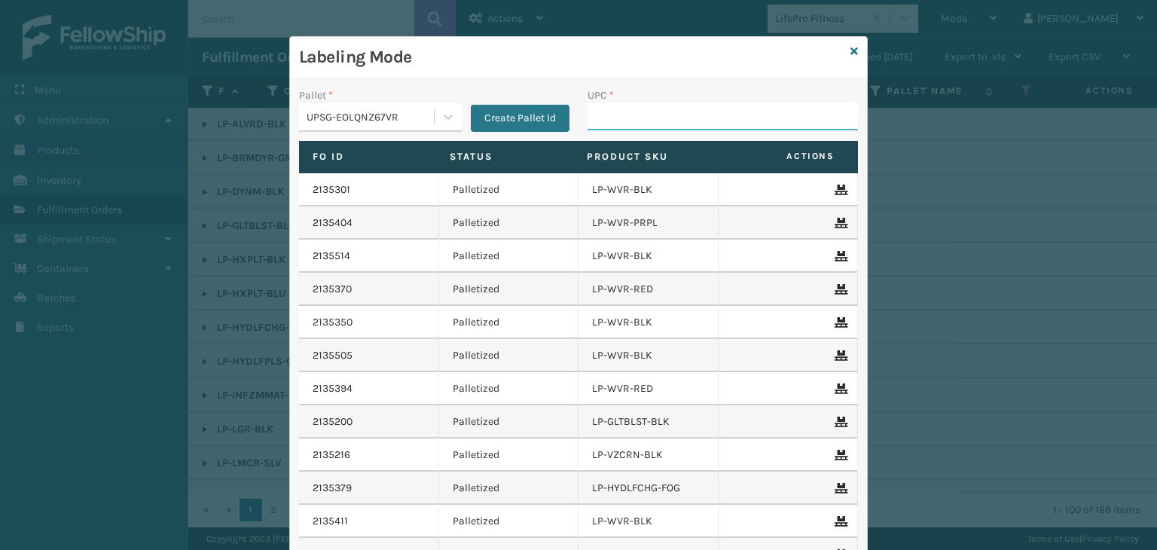
click at [636, 109] on input "UPC *" at bounding box center [722, 116] width 270 height 27
paste input "810090932842"
type input "810090932842"
click at [850, 56] on icon at bounding box center [854, 51] width 8 height 11
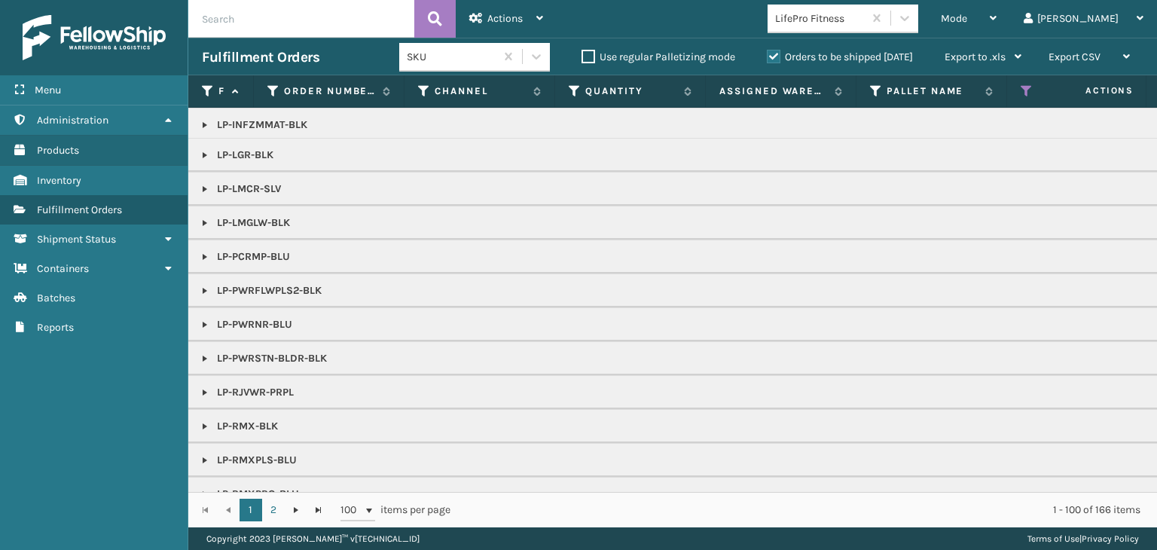
scroll to position [301, 0]
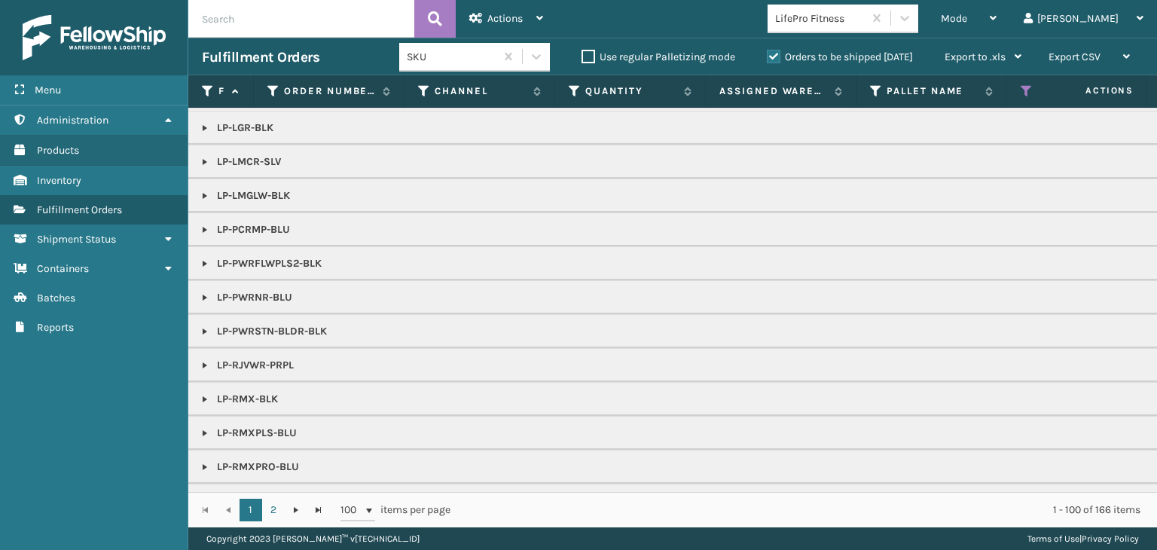
click at [205, 299] on link at bounding box center [205, 297] width 12 height 12
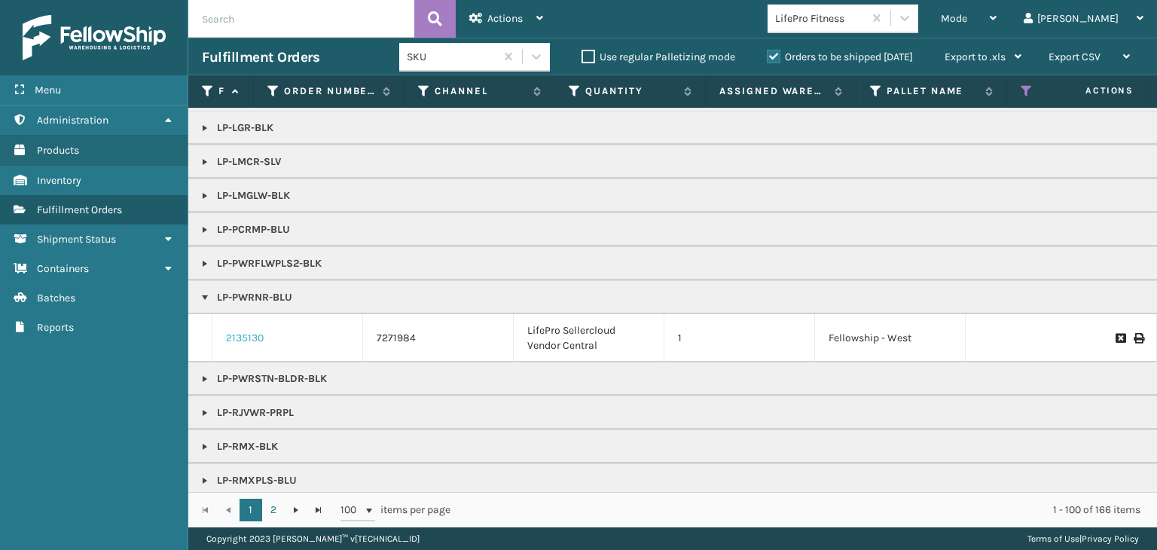
click at [243, 331] on link "2135130" at bounding box center [245, 338] width 38 height 15
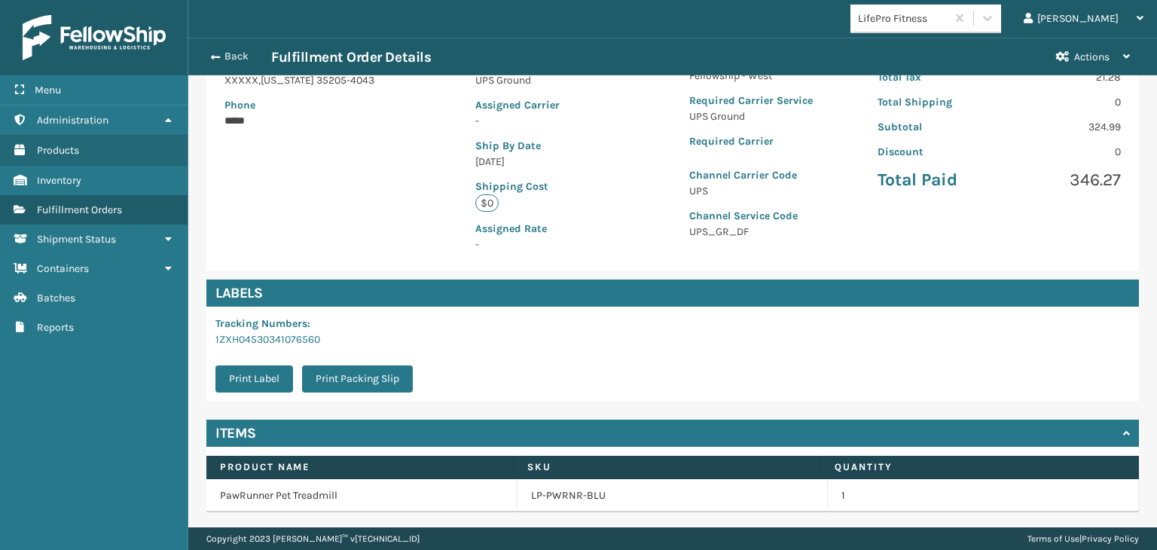
scroll to position [313, 0]
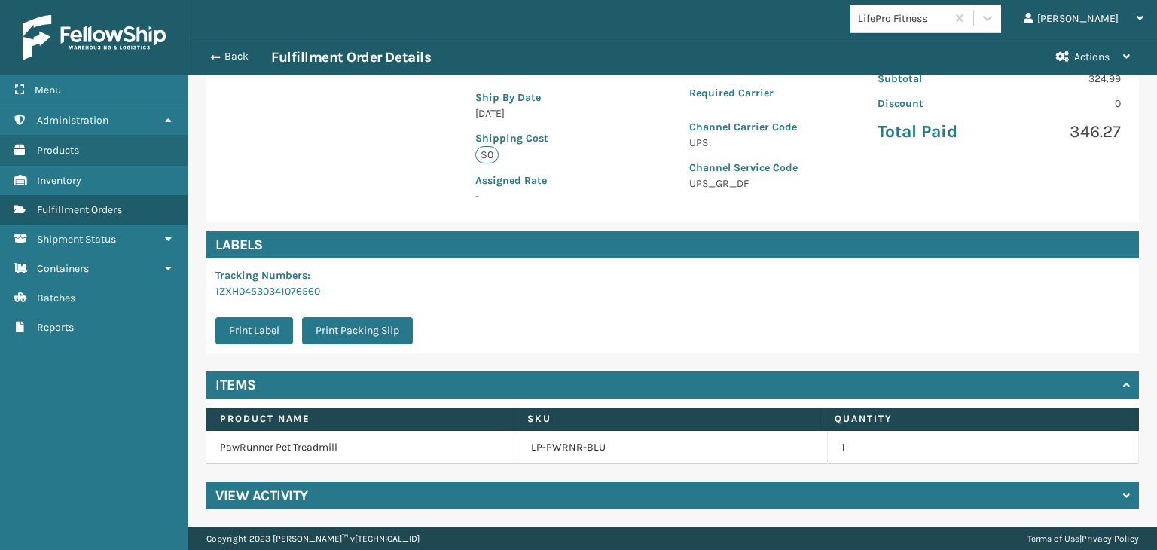
click at [557, 456] on td "LP-PWRNR-BLU" at bounding box center [672, 447] width 311 height 33
click at [559, 451] on link "LP-PWRNR-BLU" at bounding box center [568, 447] width 75 height 15
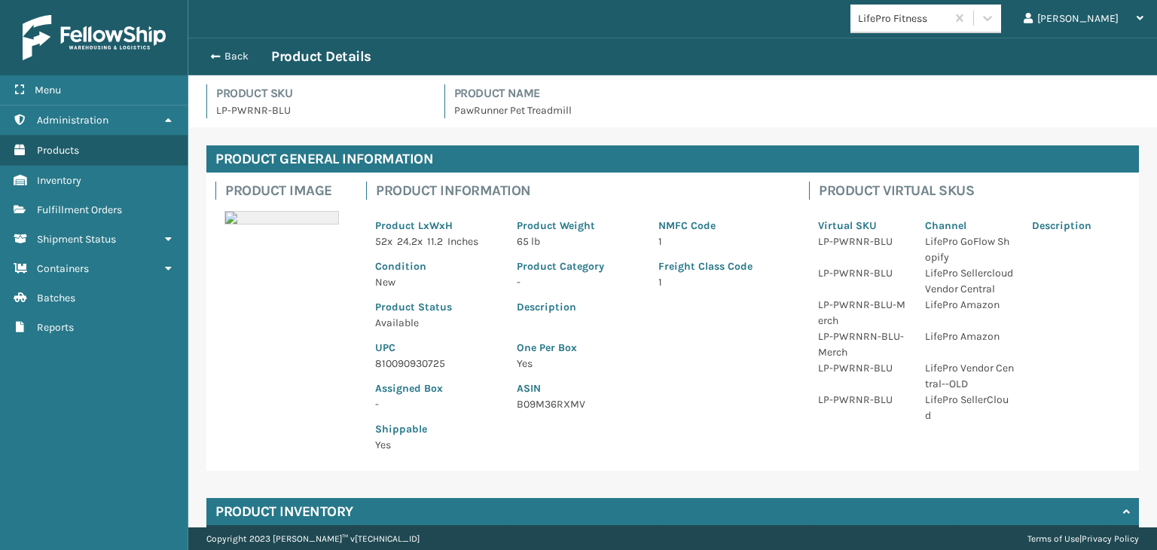
click at [431, 371] on div "Assigned Box -" at bounding box center [437, 391] width 142 height 41
click at [432, 361] on p "810090930725" at bounding box center [436, 363] width 123 height 16
copy p "810090930725"
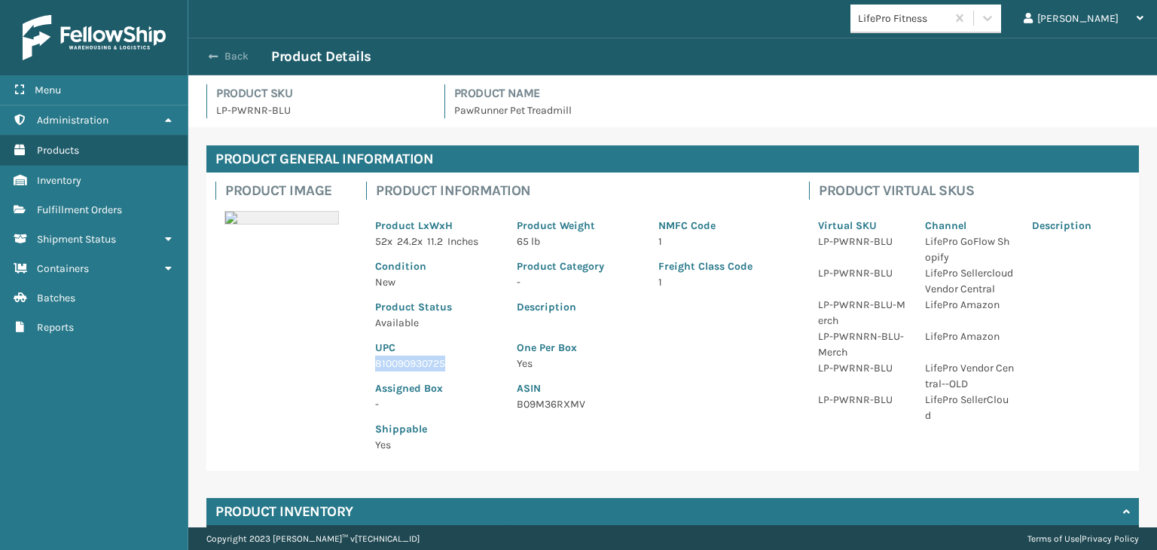
click at [255, 53] on button "Back" at bounding box center [236, 57] width 69 height 14
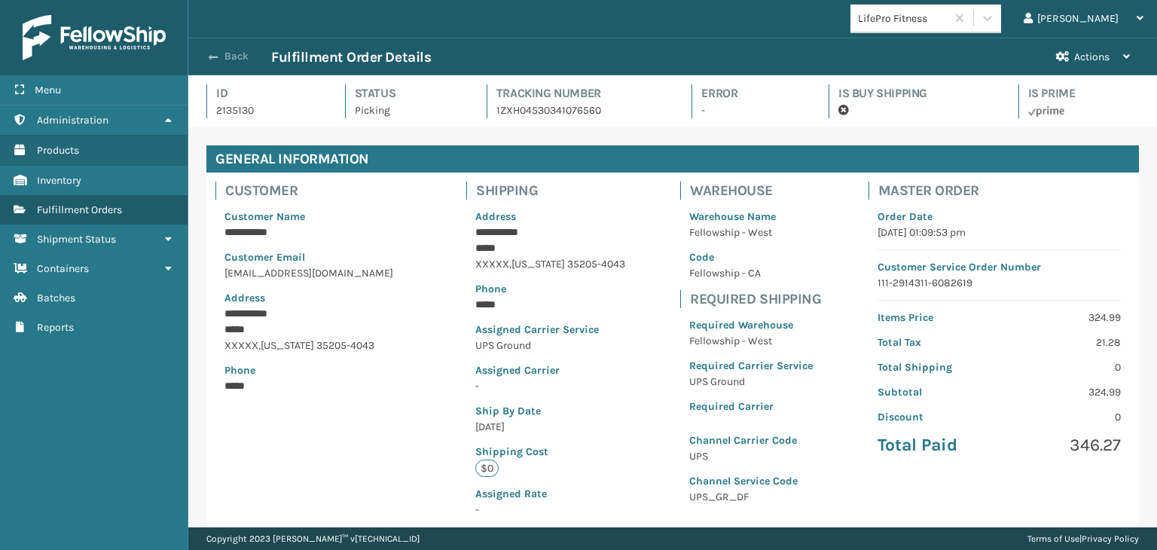
scroll to position [36, 968]
click at [244, 58] on button "Back" at bounding box center [236, 57] width 69 height 14
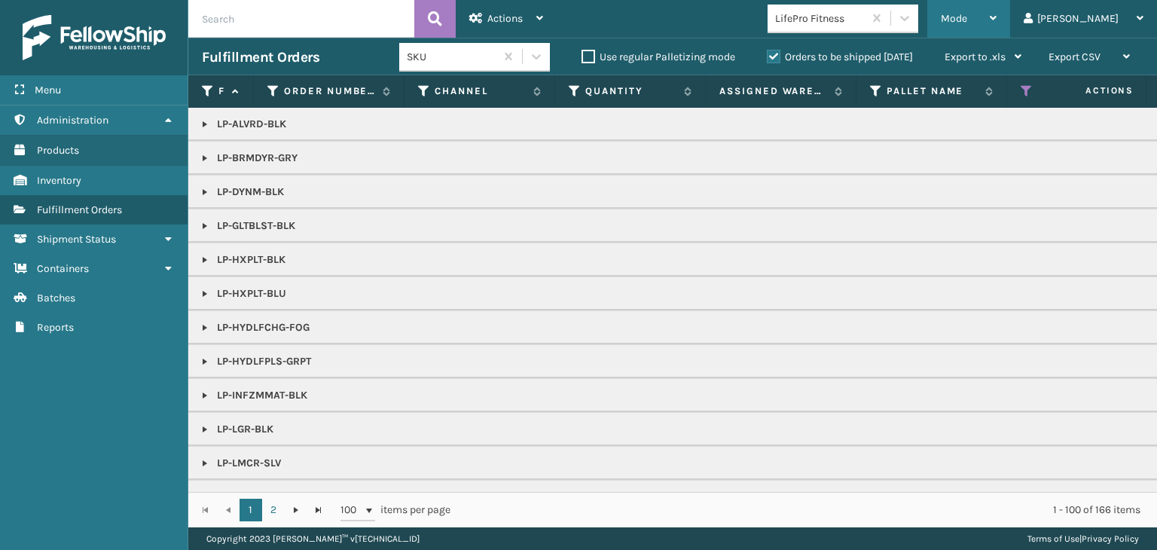
click at [967, 20] on span "Mode" at bounding box center [953, 18] width 26 height 13
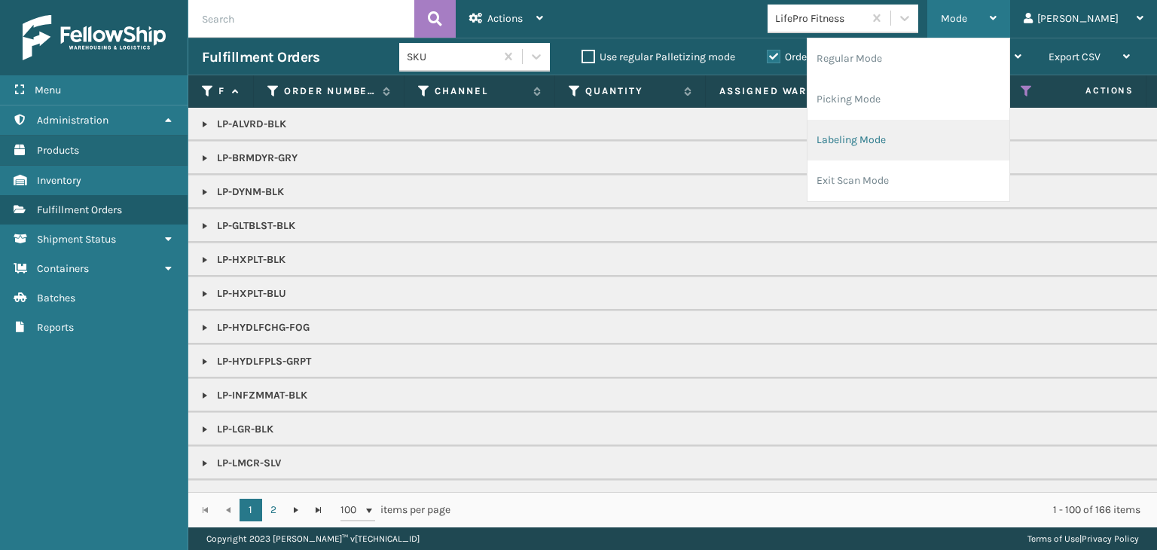
click at [925, 132] on li "Labeling Mode" at bounding box center [908, 140] width 202 height 41
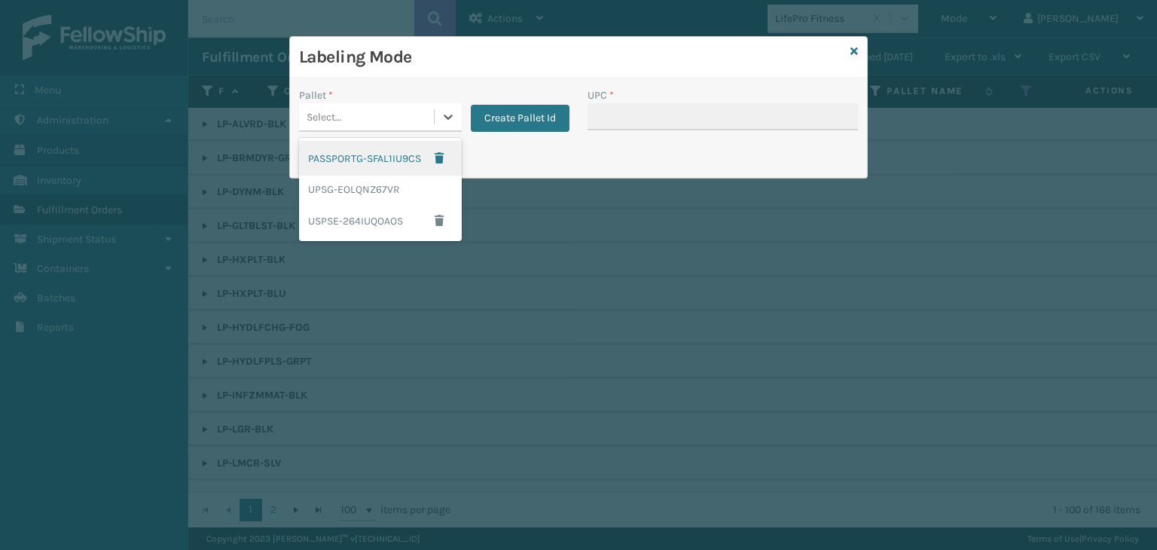
drag, startPoint x: 392, startPoint y: 121, endPoint x: 408, endPoint y: 160, distance: 42.5
click at [392, 120] on div "Select..." at bounding box center [366, 117] width 135 height 25
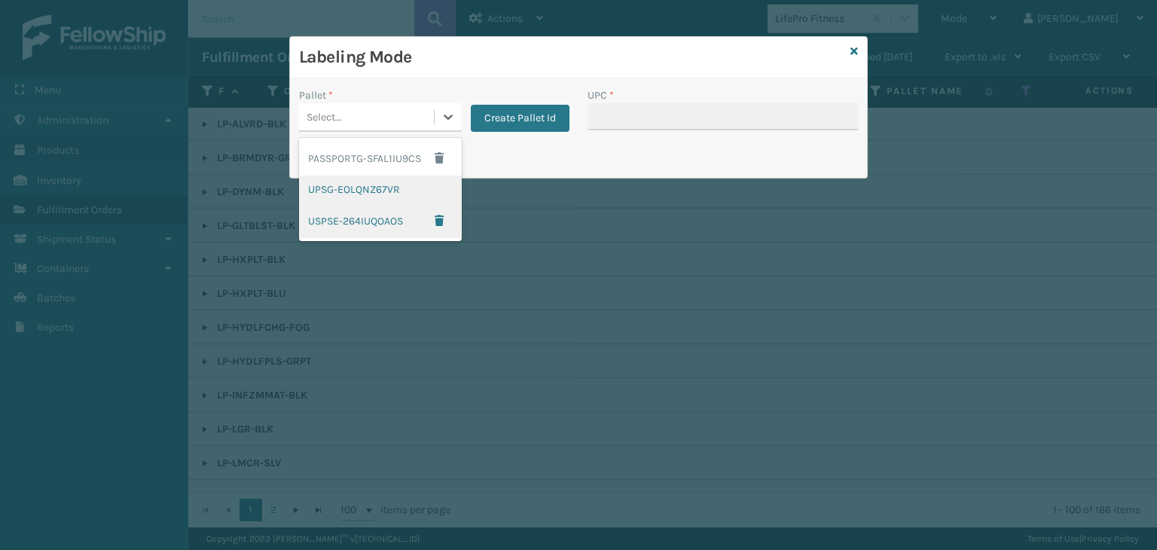
click at [416, 192] on div "UPSG-EOLQNZ67VR" at bounding box center [380, 189] width 163 height 28
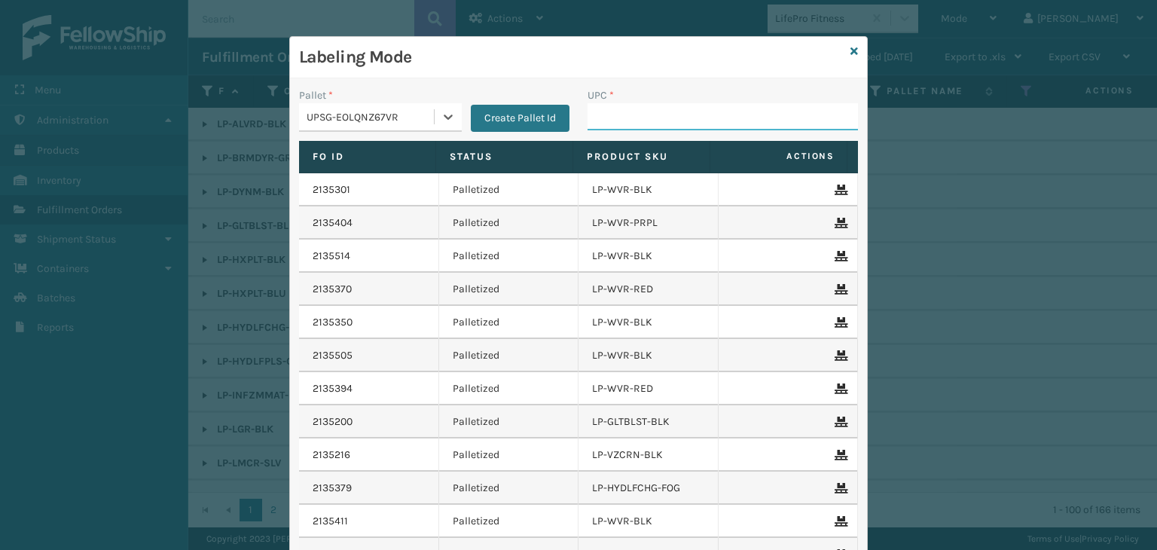
click at [636, 117] on input "UPC *" at bounding box center [722, 116] width 270 height 27
paste input "810090930725"
type input "810090930725"
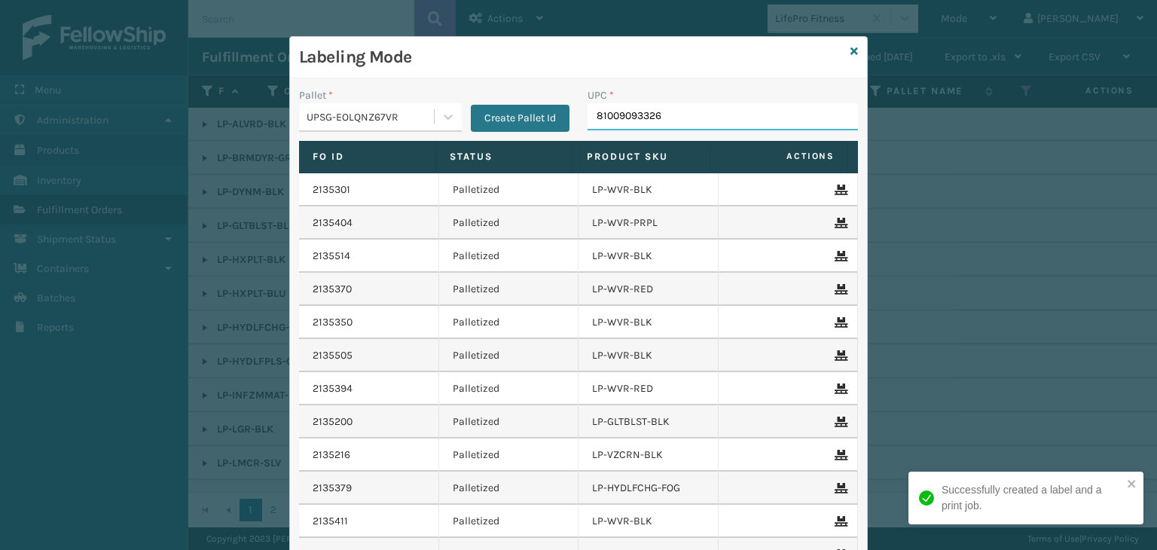
type input "810090933269"
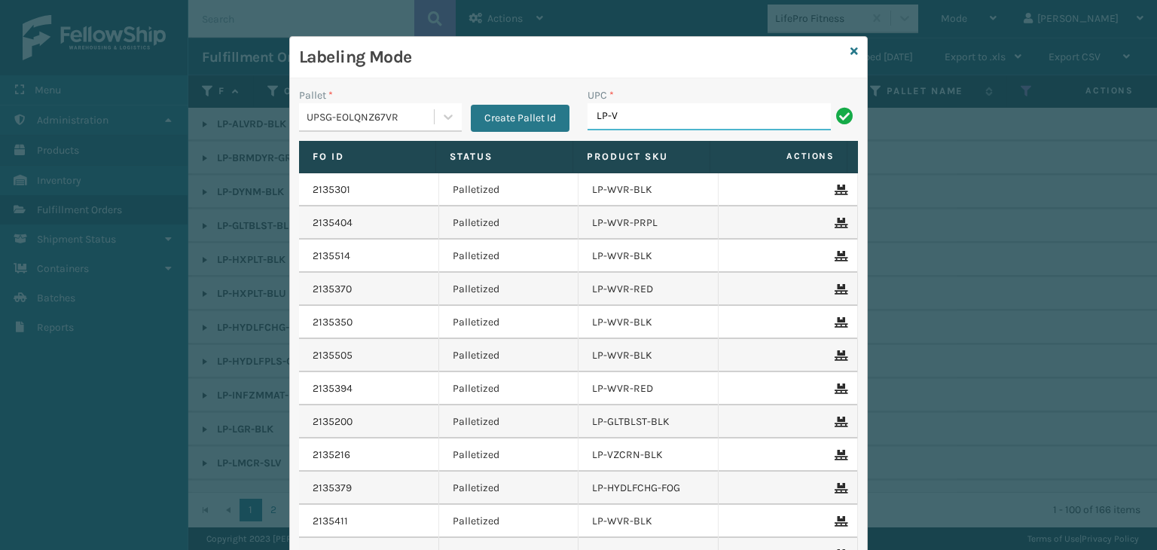
type input "LP-VBRN-BLK"
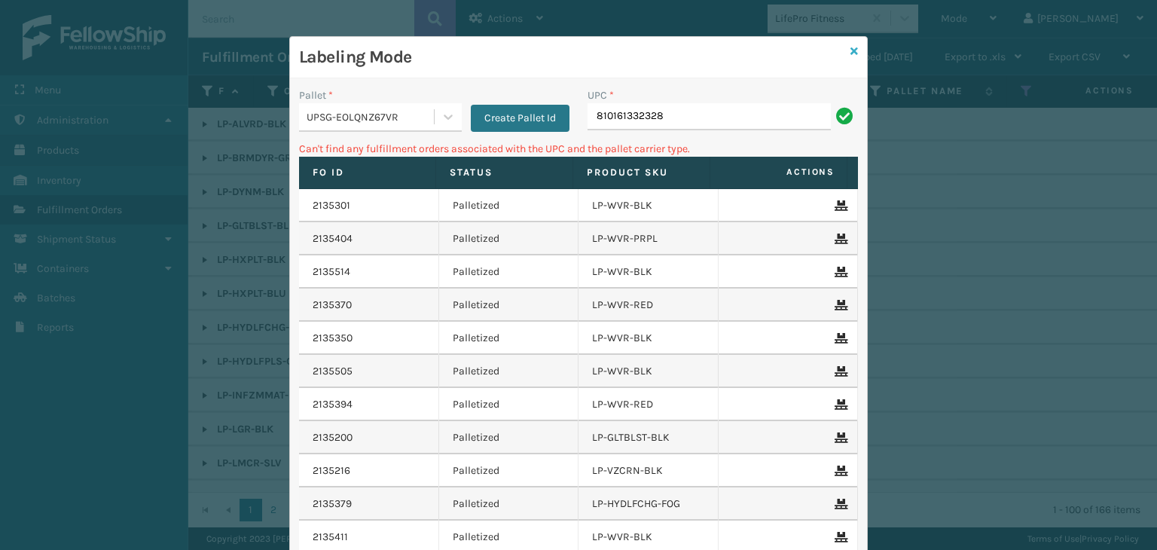
click at [850, 47] on icon at bounding box center [854, 51] width 8 height 11
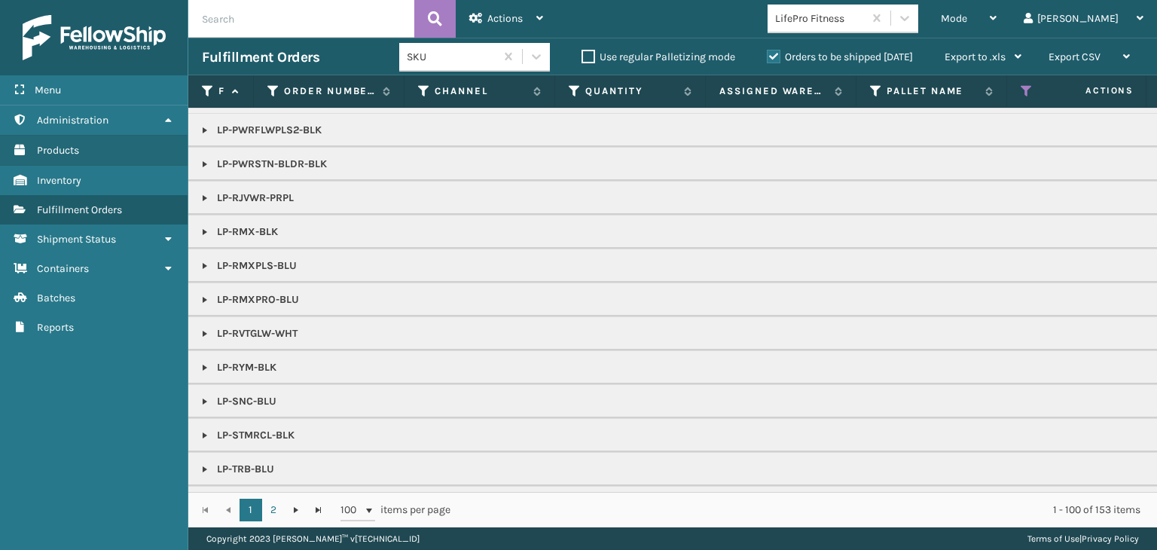
scroll to position [301, 0]
click at [209, 190] on link at bounding box center [205, 196] width 12 height 12
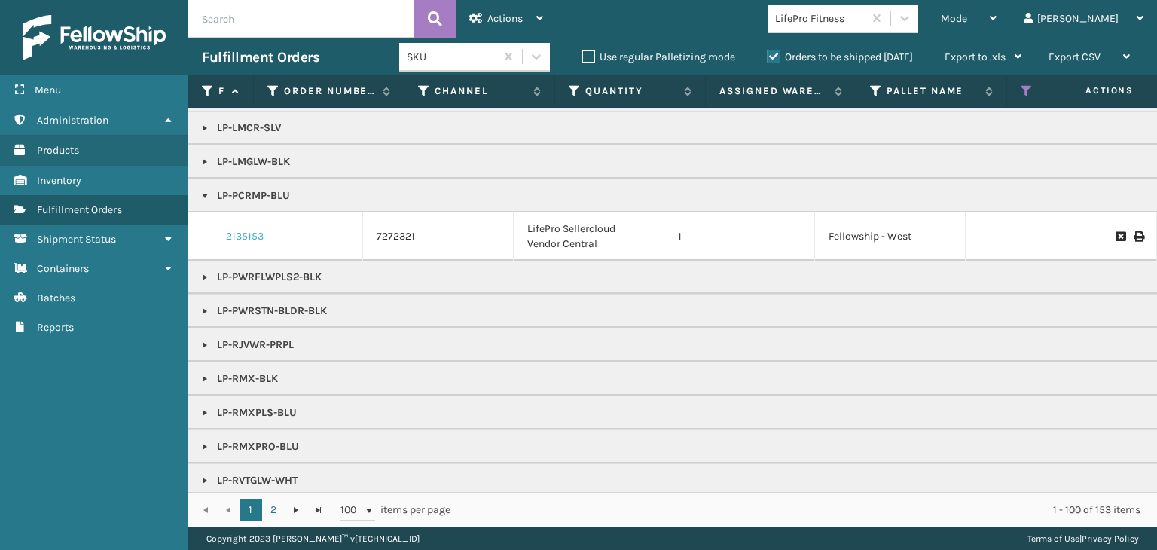
click at [253, 236] on link "2135153" at bounding box center [245, 236] width 38 height 15
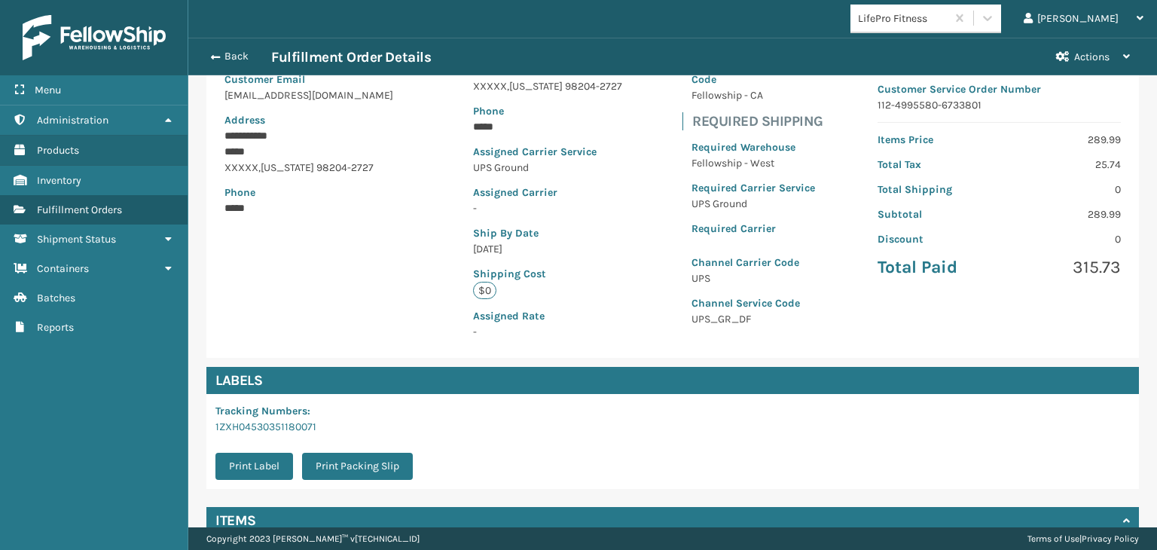
scroll to position [301, 0]
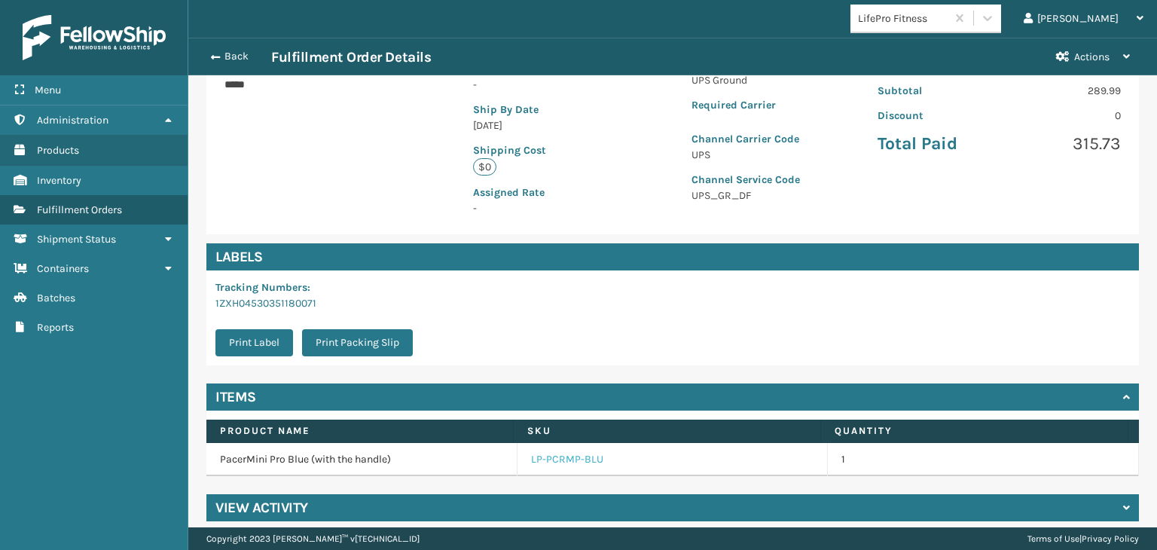
click at [556, 462] on link "LP-PCRMP-BLU" at bounding box center [567, 459] width 72 height 15
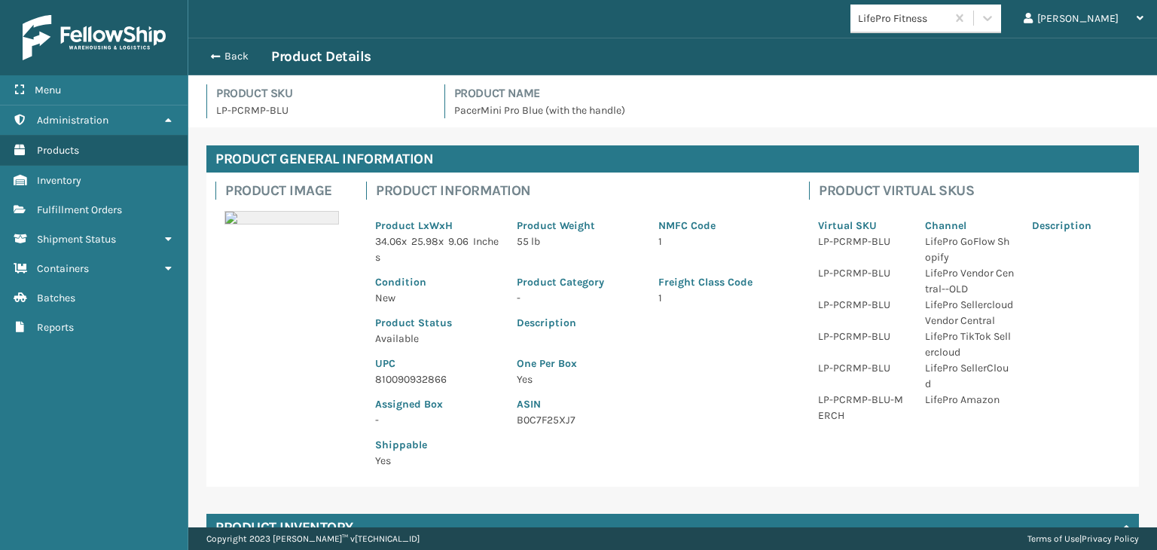
click at [426, 380] on p "810090932866" at bounding box center [436, 379] width 123 height 16
copy p "810090932866"
click at [229, 53] on button "Back" at bounding box center [236, 57] width 69 height 14
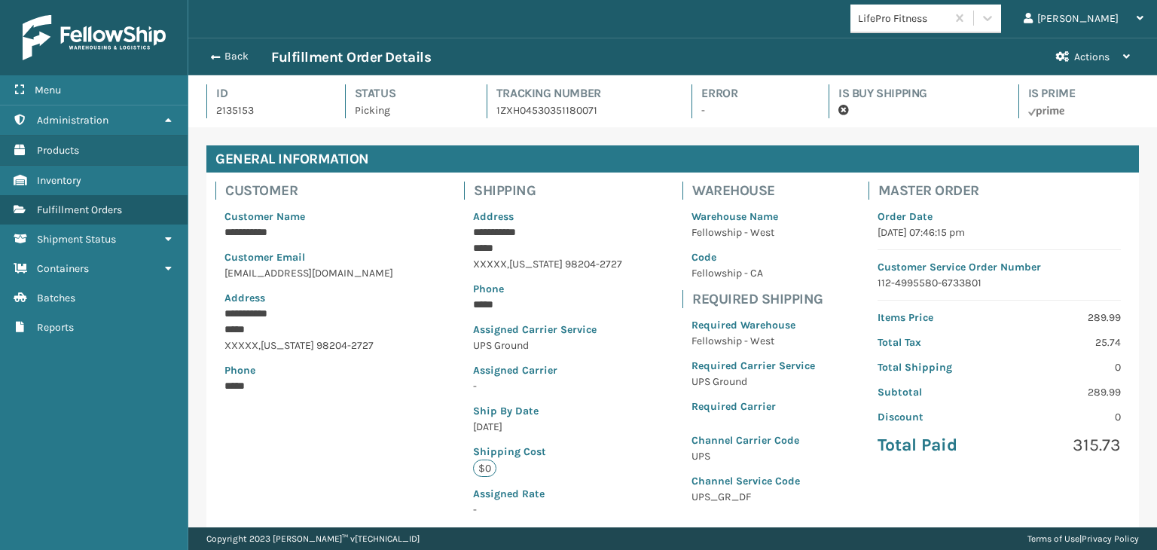
scroll to position [36, 968]
click at [229, 53] on button "Back" at bounding box center [236, 57] width 69 height 14
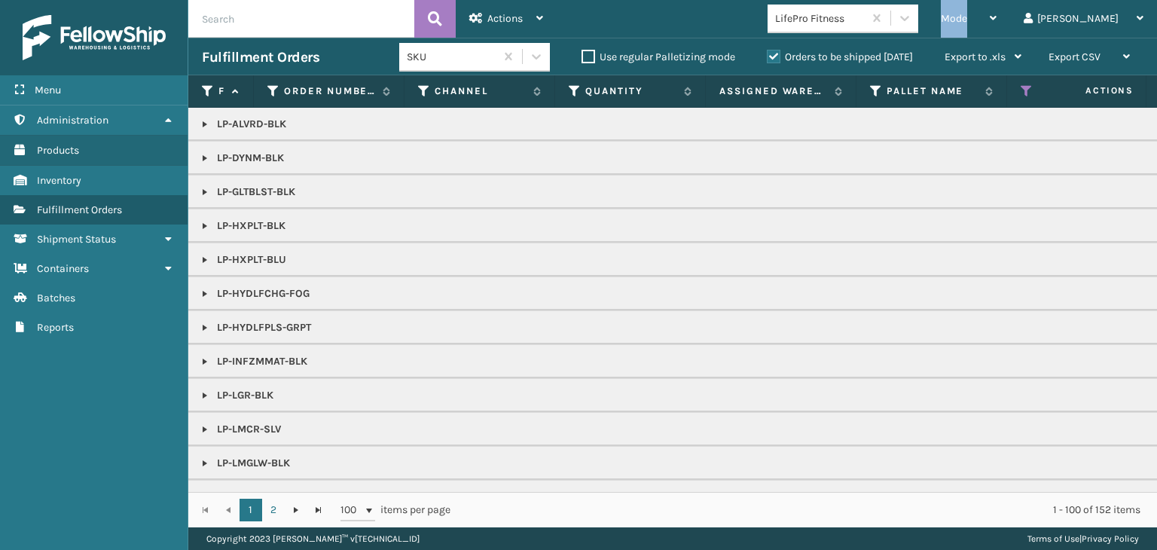
click at [967, 23] on span "Mode" at bounding box center [953, 18] width 26 height 13
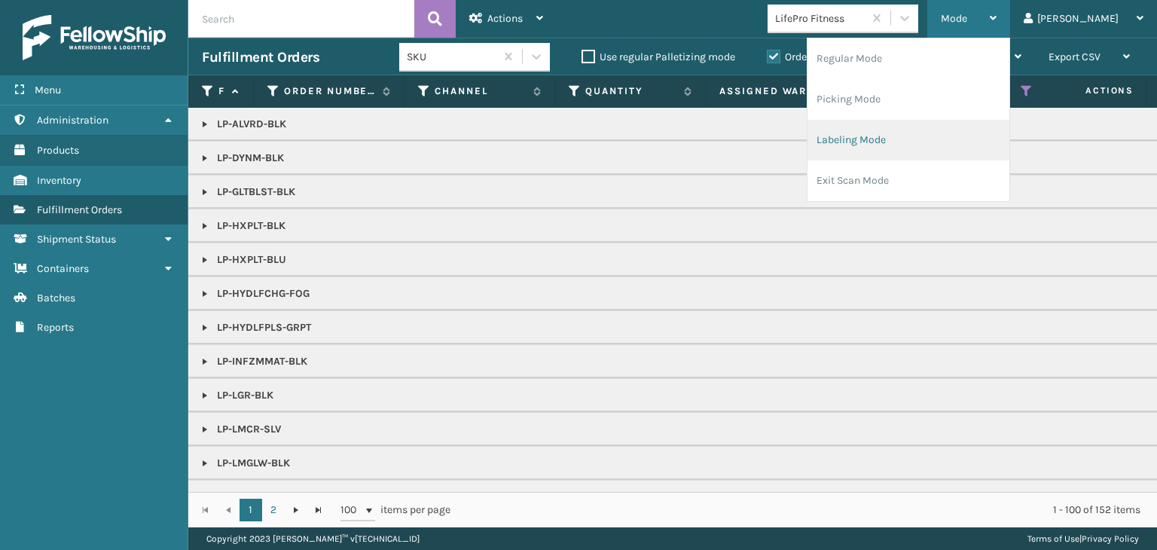
click at [975, 146] on li "Labeling Mode" at bounding box center [908, 140] width 202 height 41
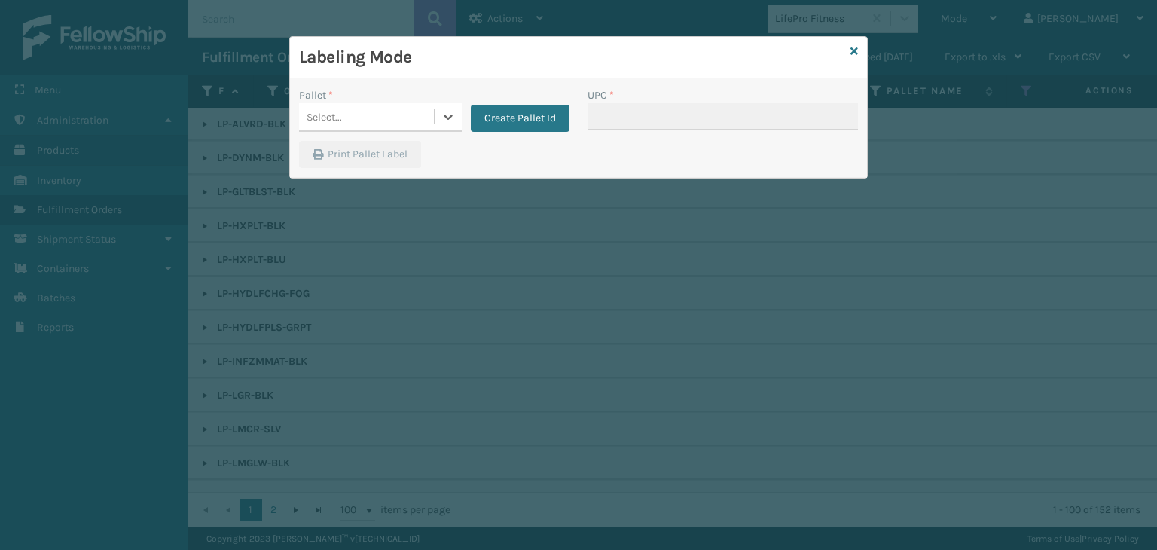
click at [387, 119] on div "Select..." at bounding box center [366, 117] width 135 height 25
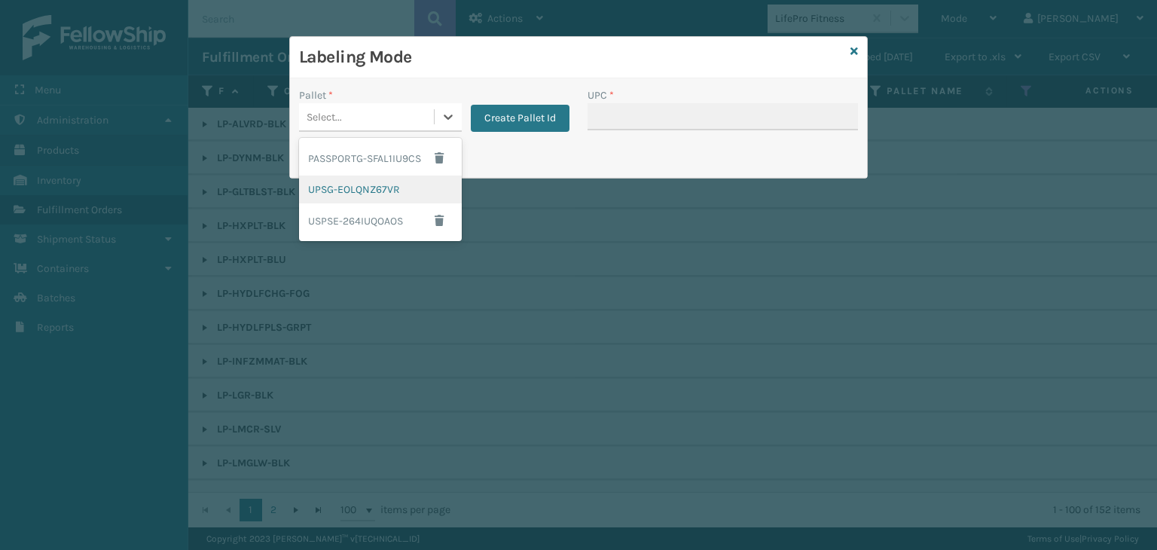
click at [374, 180] on div "UPSG-EOLQNZ67VR" at bounding box center [380, 189] width 163 height 28
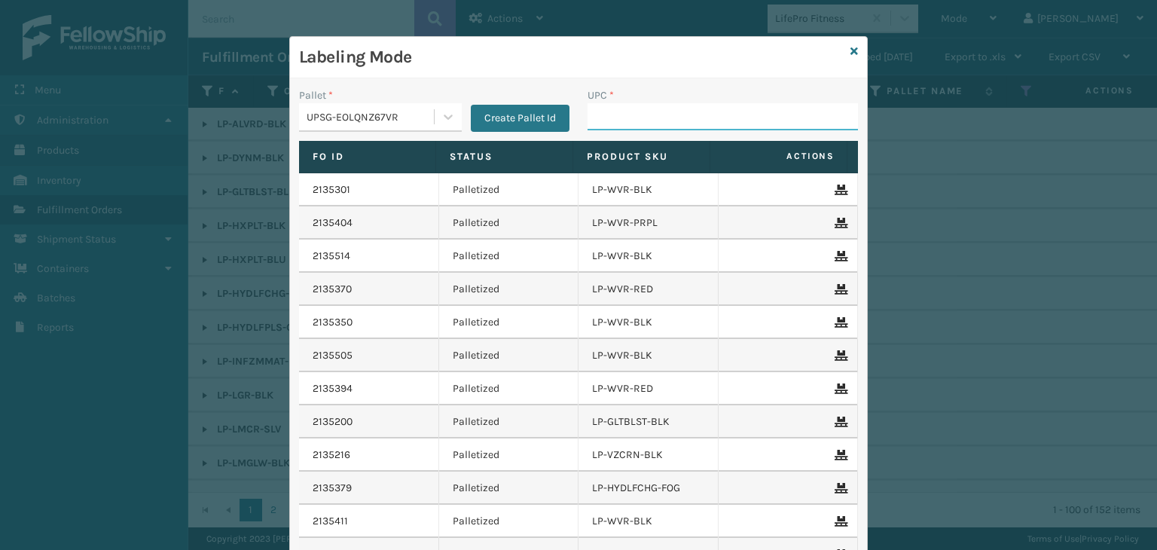
click at [639, 121] on input "UPC *" at bounding box center [722, 116] width 270 height 27
paste input "810090932866"
type input "810090932866"
type input "68888027106"
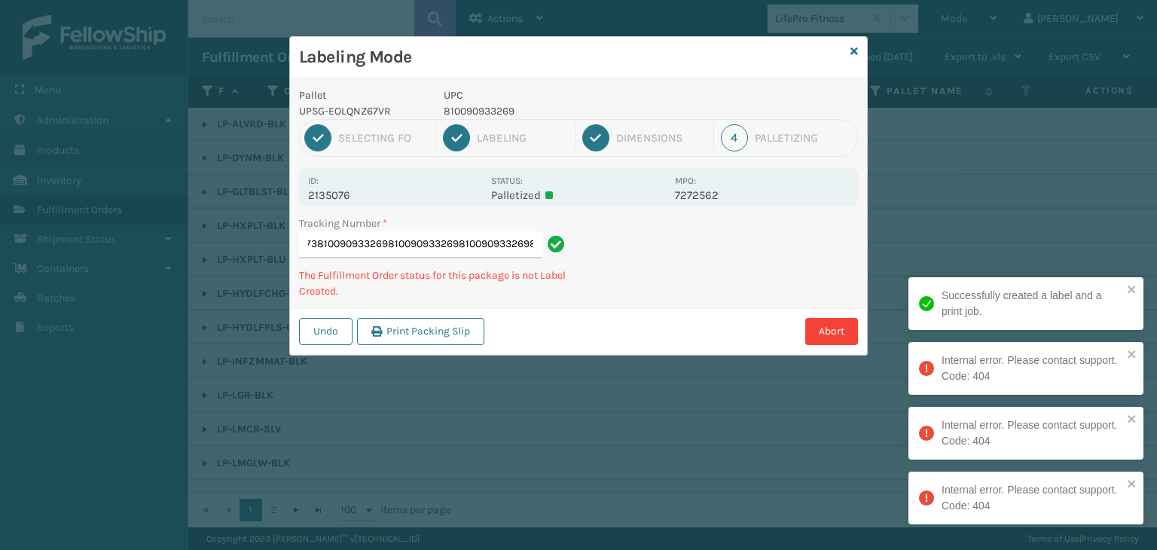
type input "1ZXH04530339225073810090933269810090933269810090933269810090933269"
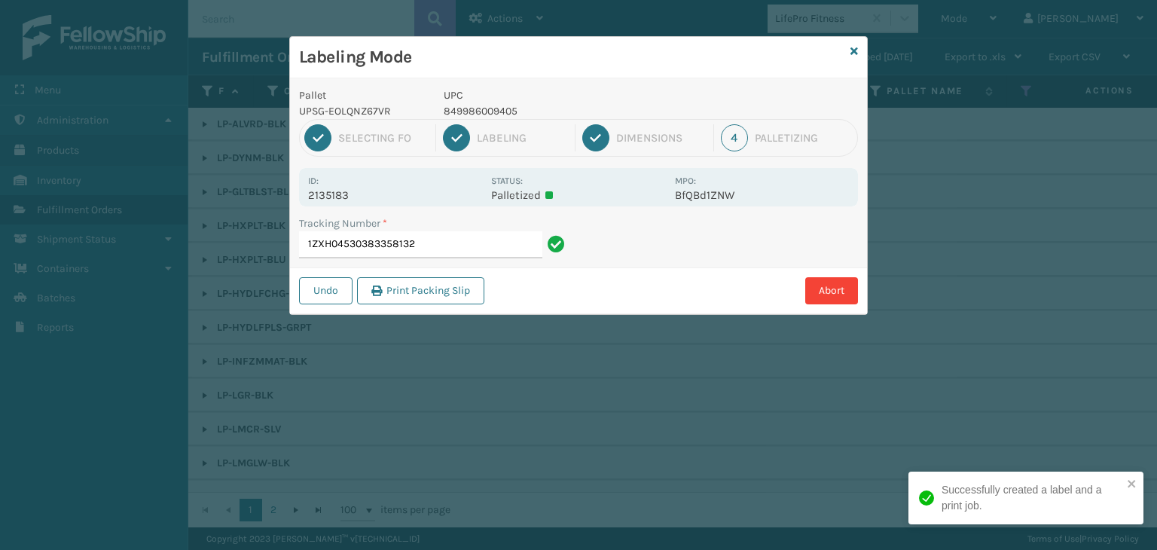
click at [468, 105] on p "849986009405" at bounding box center [555, 111] width 222 height 16
copy p "849986009405"
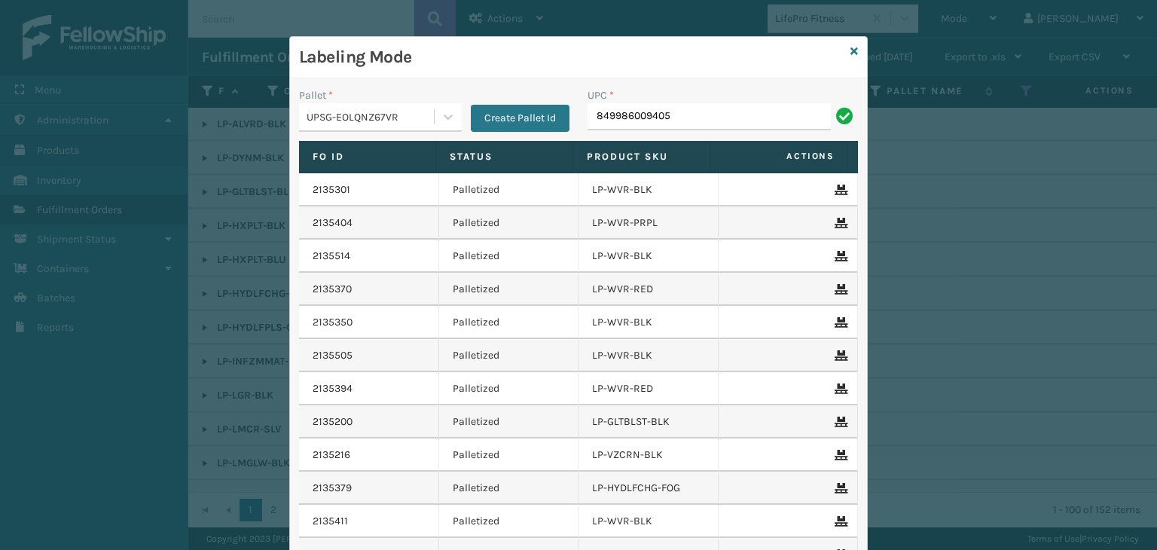
type input "849986009405"
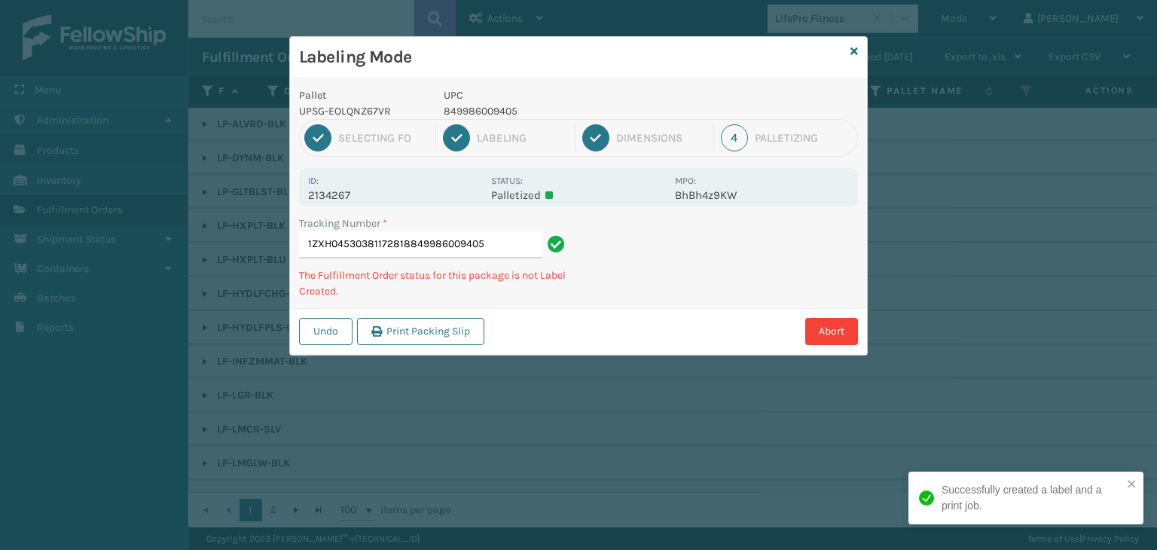
type input "1ZXH04530381172818849986009405849986009405"
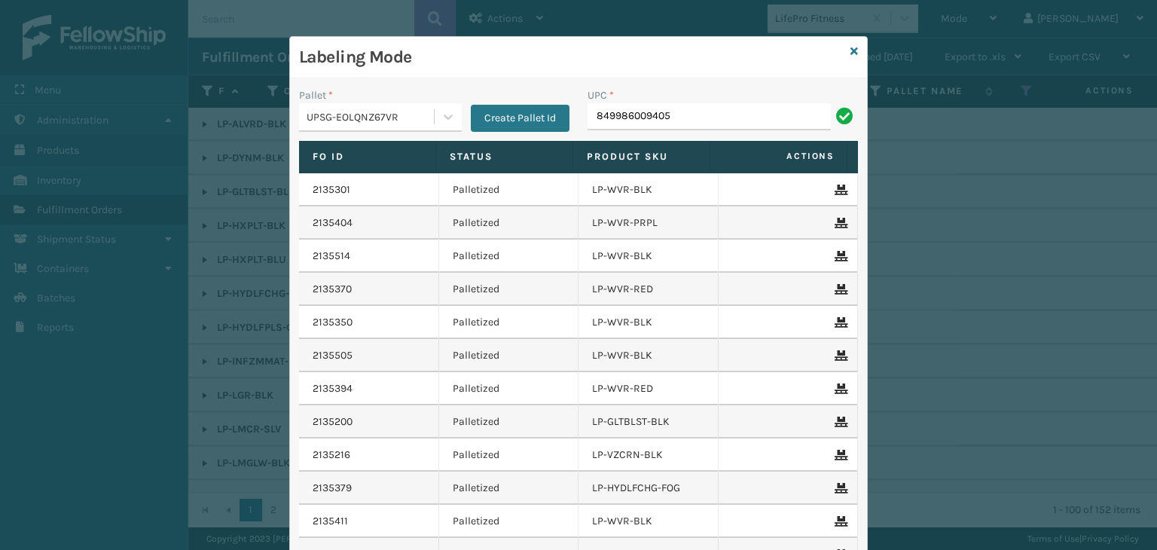
type input "849986009405"
click at [548, 117] on button "Create Pallet Id" at bounding box center [520, 118] width 99 height 27
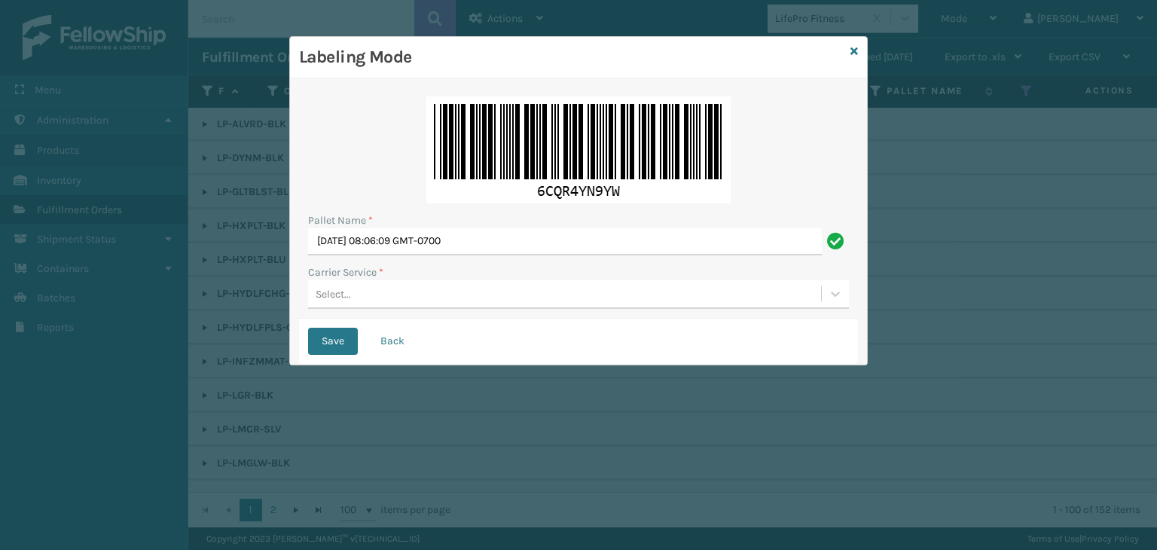
drag, startPoint x: 536, startPoint y: 224, endPoint x: 461, endPoint y: 225, distance: 75.3
click at [461, 225] on div "Pallet Name *" at bounding box center [578, 220] width 541 height 16
drag, startPoint x: 530, startPoint y: 238, endPoint x: 18, endPoint y: 277, distance: 513.5
click at [18, 277] on div "Labeling Mode Pallet Name * [DATE] 08:06:09 GMT-0700 Carrier Service * Select..…" at bounding box center [578, 275] width 1157 height 550
paste input "903384"
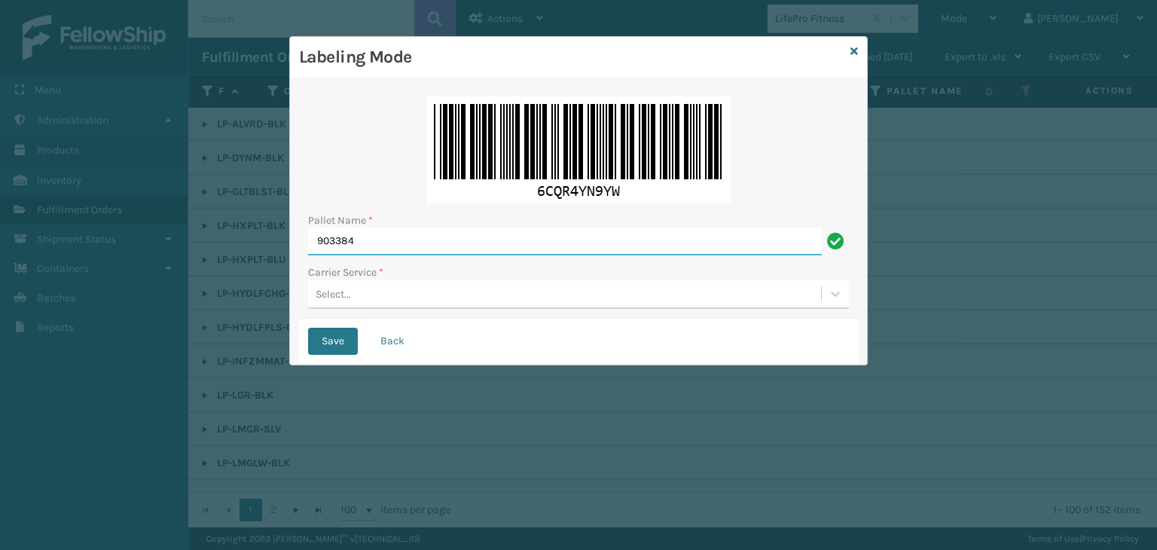
type input "903384"
click at [407, 300] on div "Select..." at bounding box center [564, 294] width 513 height 25
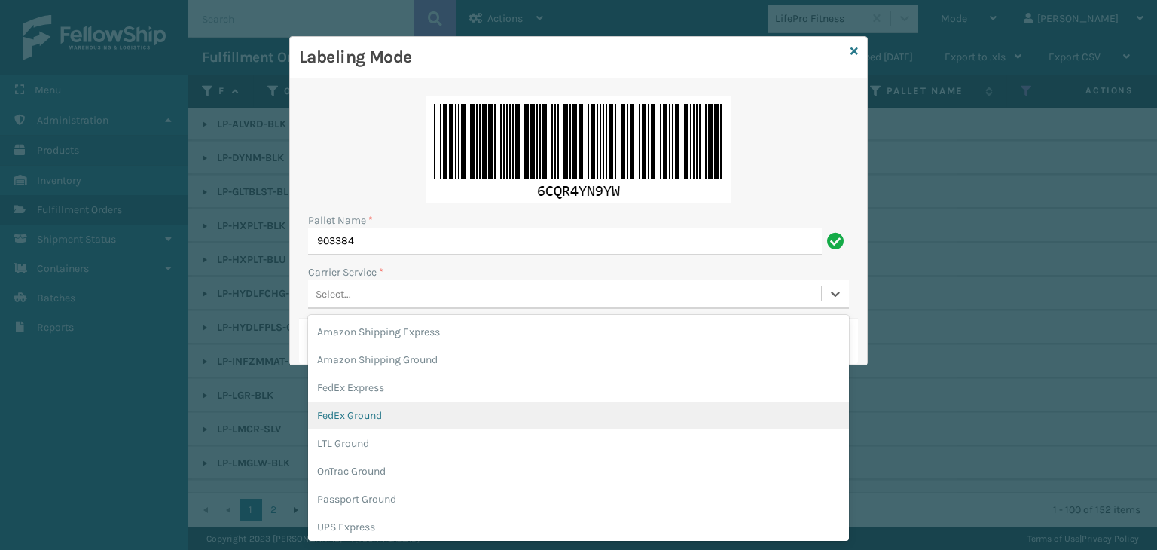
click at [410, 419] on div "FedEx Ground" at bounding box center [578, 415] width 541 height 28
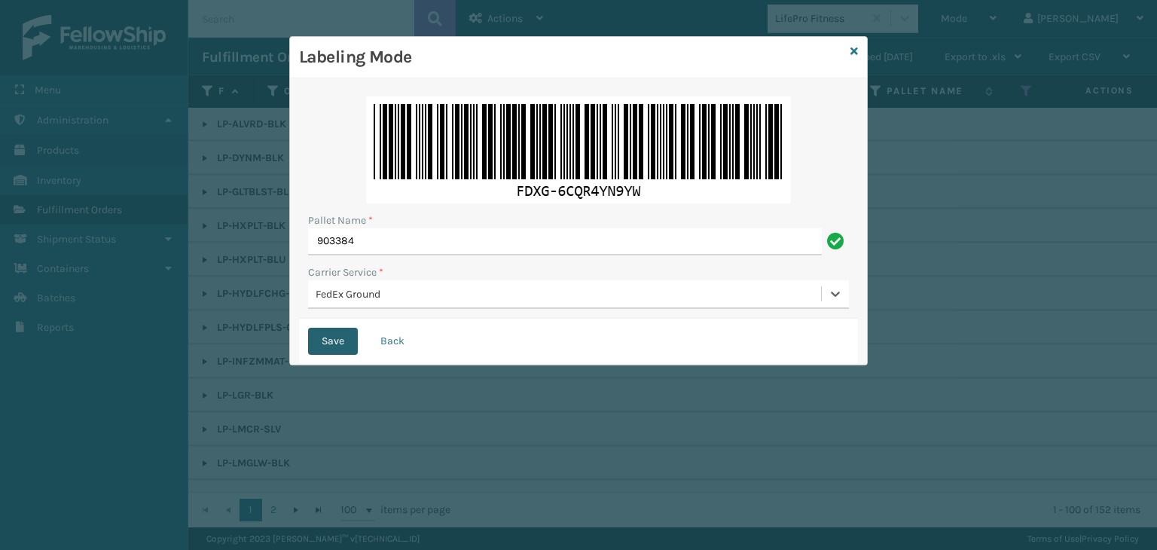
click at [325, 343] on button "Save" at bounding box center [333, 341] width 50 height 27
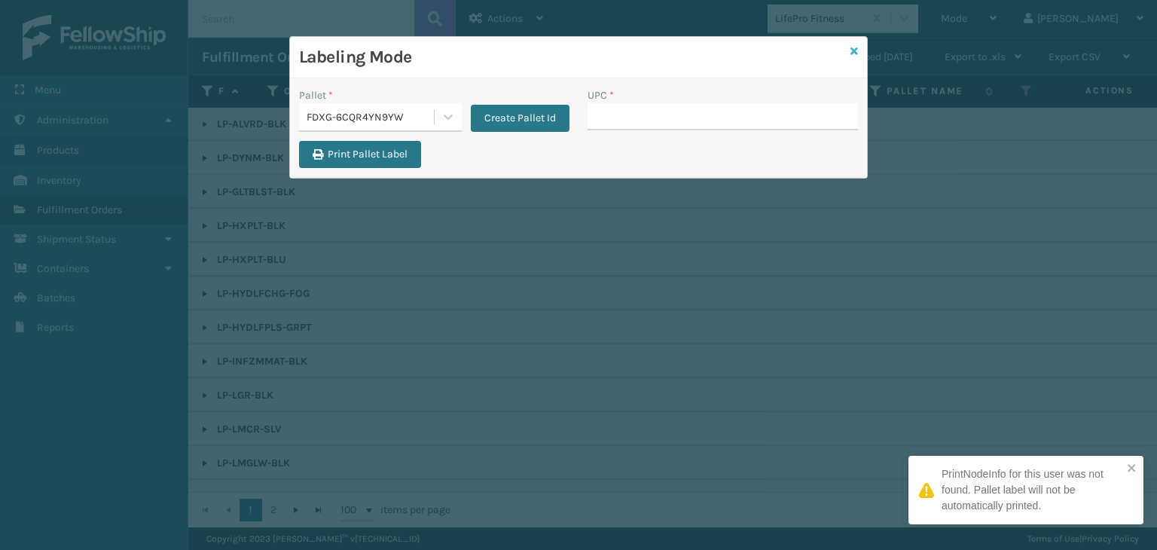
click at [856, 50] on icon at bounding box center [854, 51] width 8 height 11
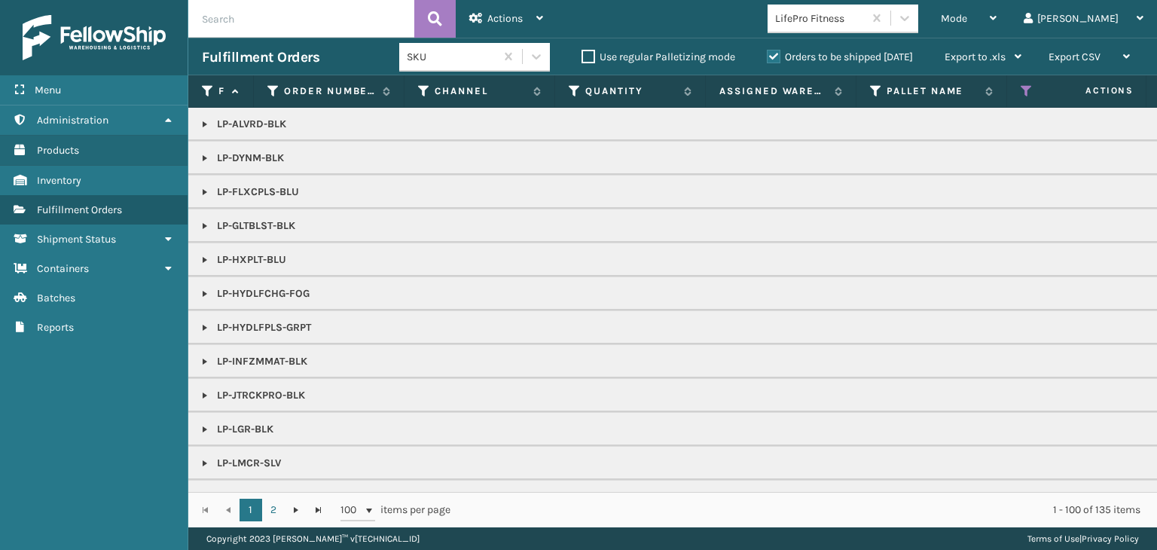
click at [668, 231] on p "LP-GLTBLST-BLK" at bounding box center [1160, 225] width 1917 height 15
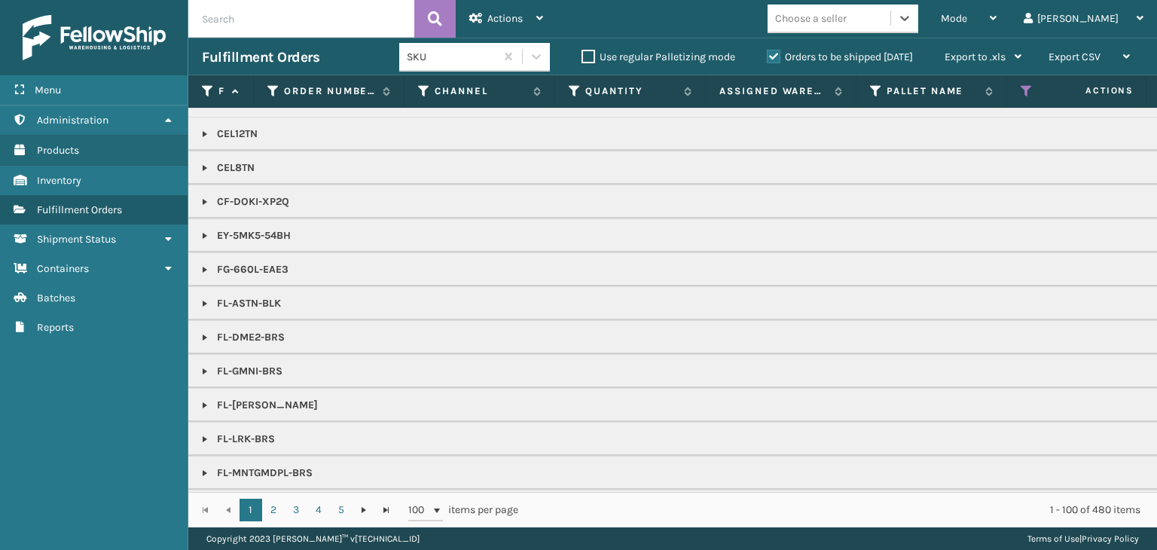
scroll to position [678, 0]
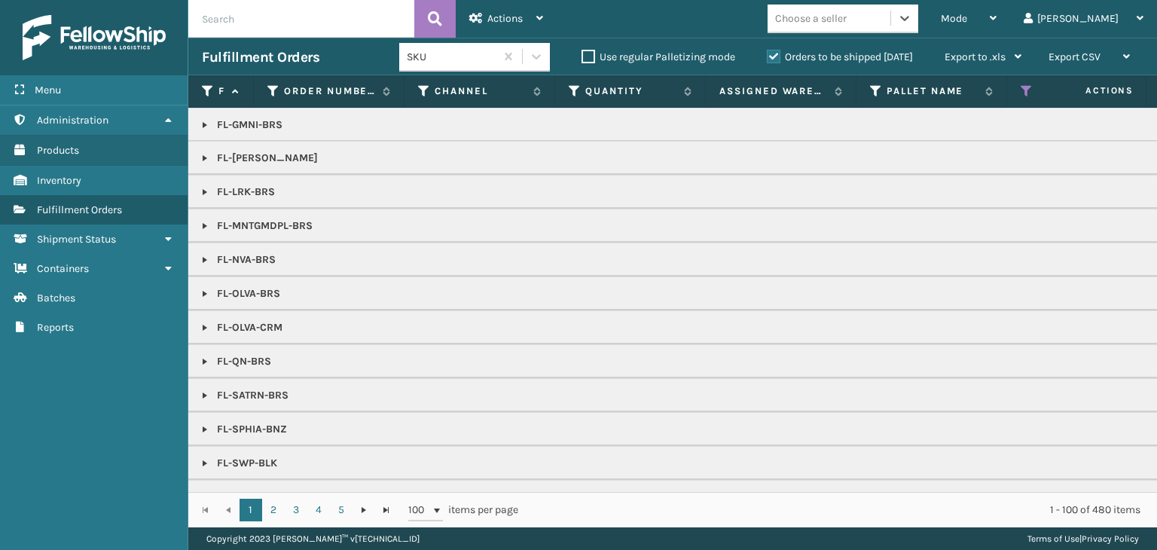
click at [844, 23] on div "Choose a seller" at bounding box center [811, 19] width 72 height 16
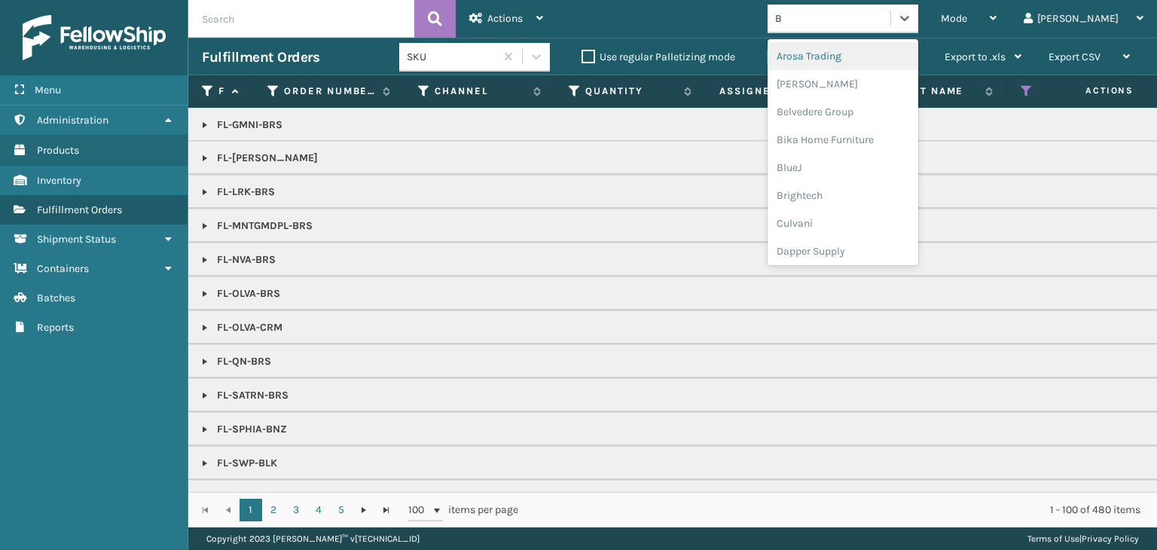
type input "BR"
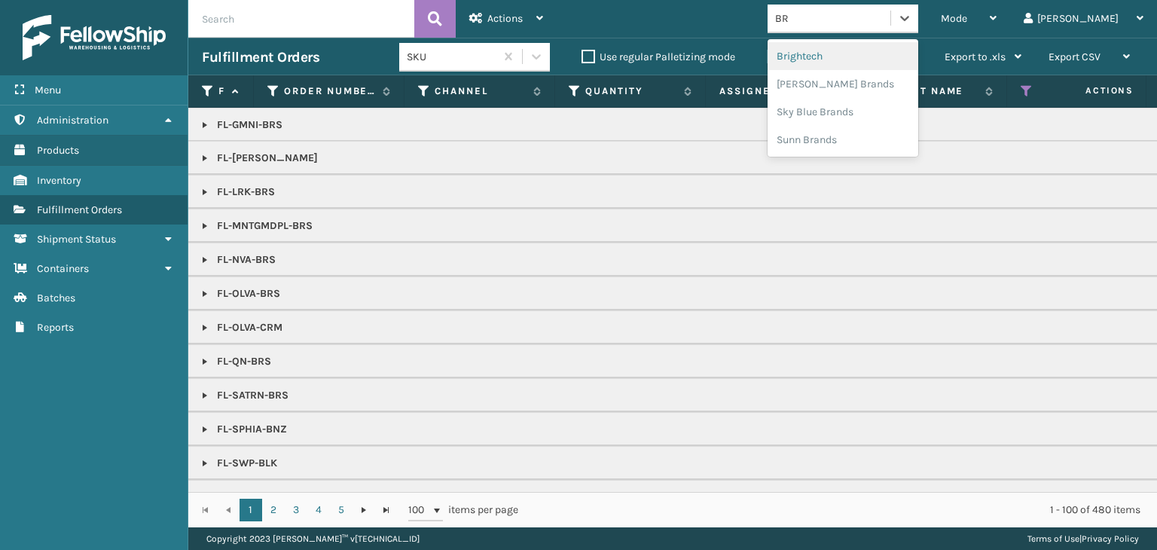
click at [918, 62] on div "Brightech" at bounding box center [842, 56] width 151 height 28
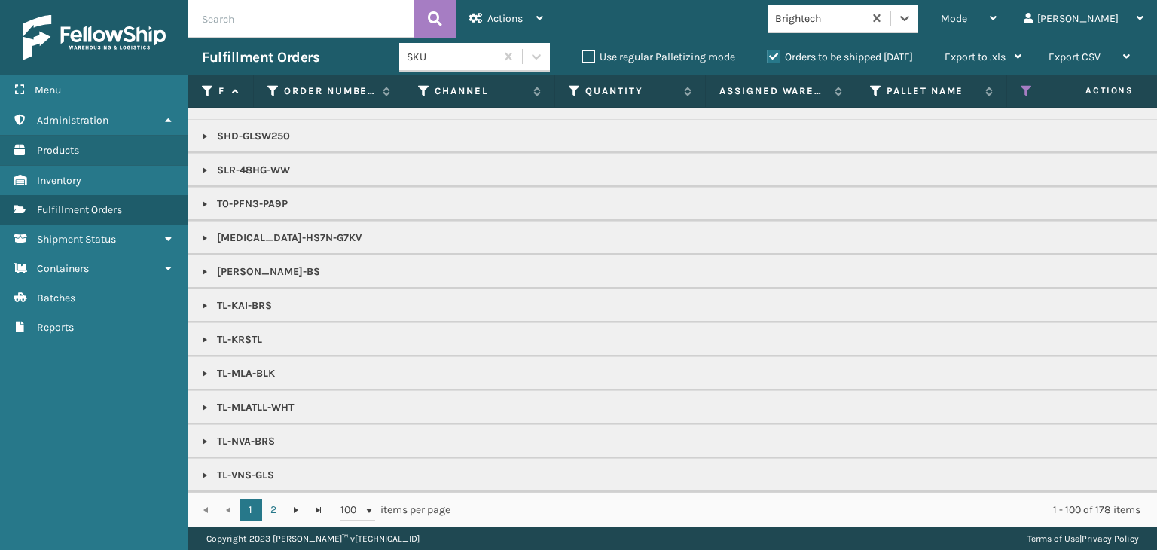
scroll to position [1583, 0]
click at [274, 504] on link "2" at bounding box center [273, 509] width 23 height 23
click at [243, 510] on link "1" at bounding box center [250, 509] width 23 height 23
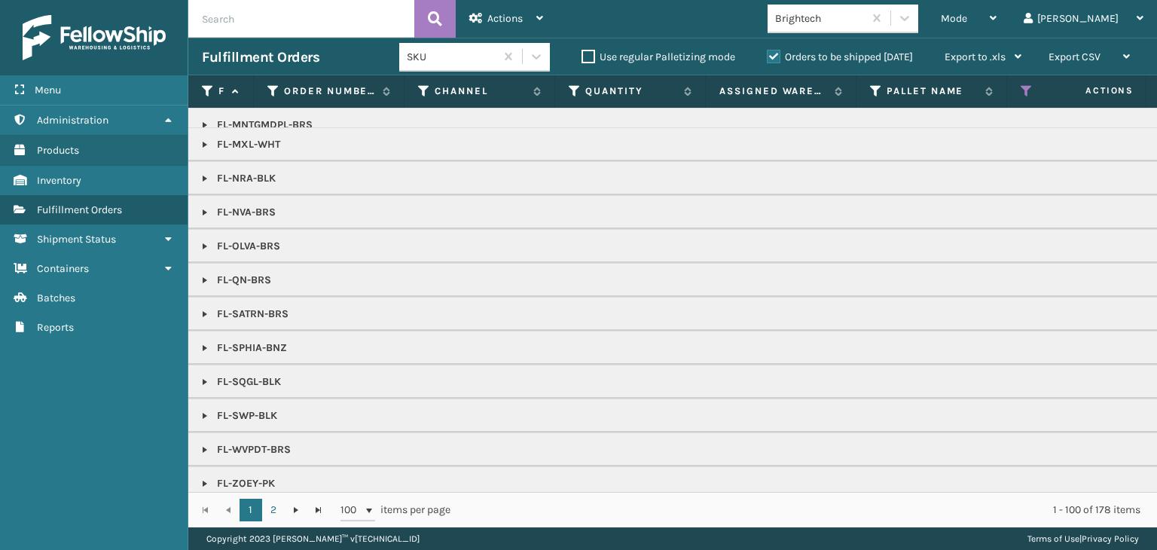
scroll to position [753, 0]
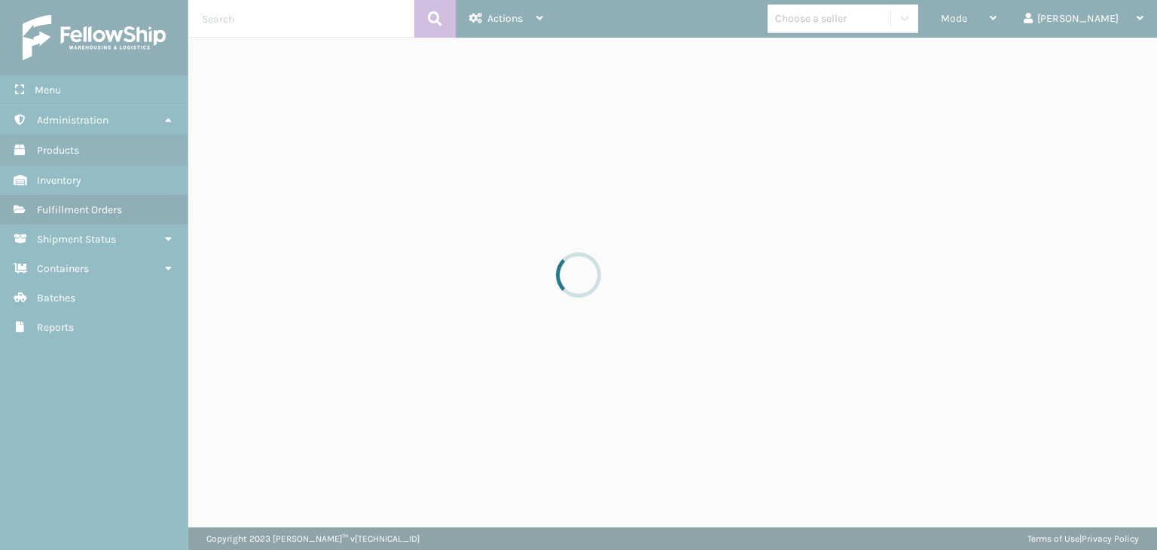
click at [1021, 21] on div at bounding box center [578, 275] width 1157 height 550
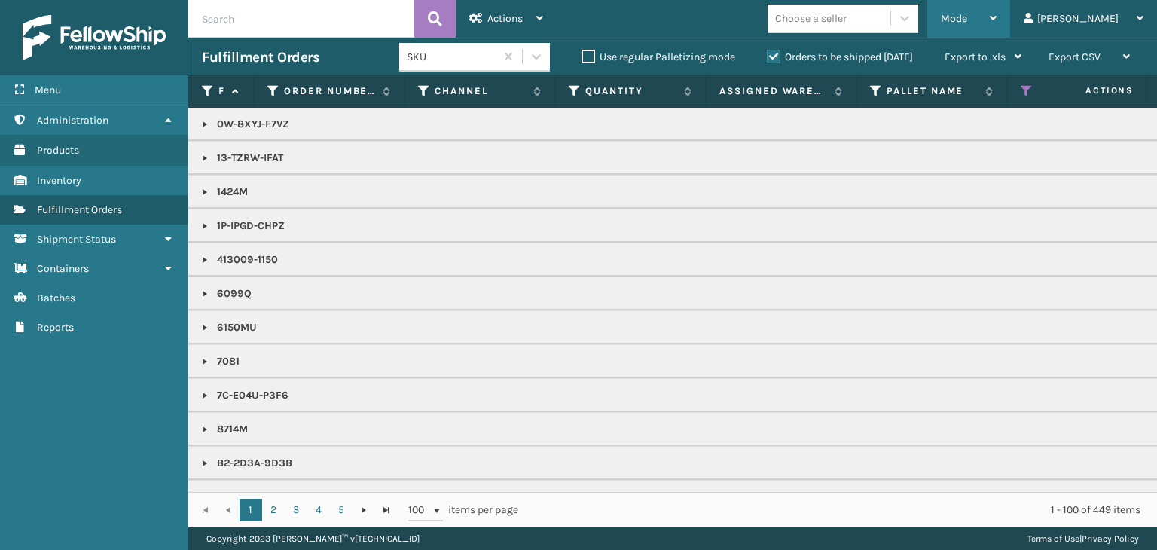
click at [967, 18] on span "Mode" at bounding box center [953, 18] width 26 height 13
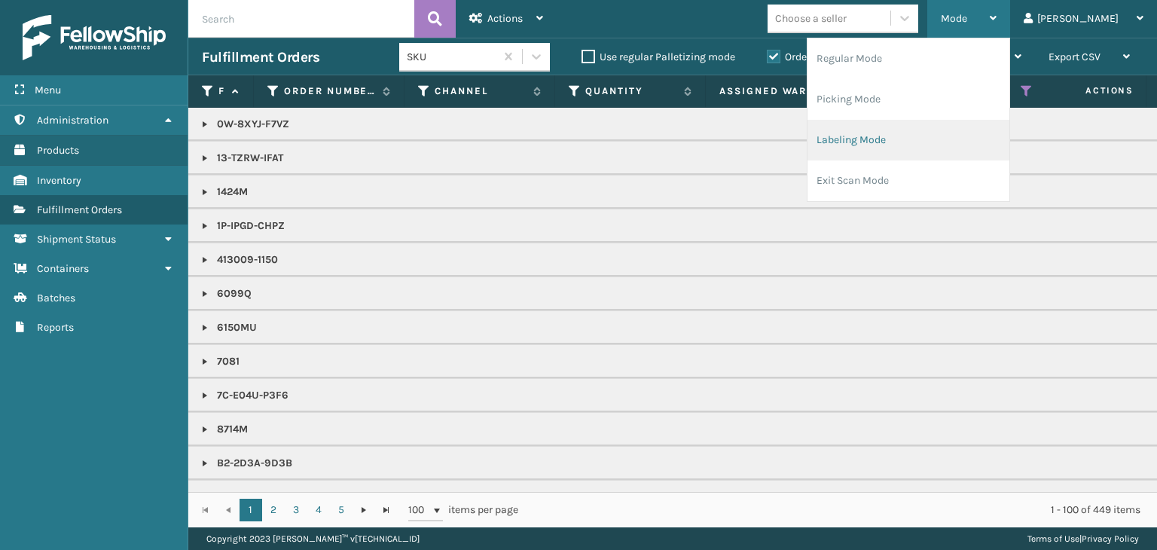
drag, startPoint x: 949, startPoint y: 120, endPoint x: 955, endPoint y: 127, distance: 9.2
click at [955, 127] on li "Labeling Mode" at bounding box center [908, 140] width 202 height 41
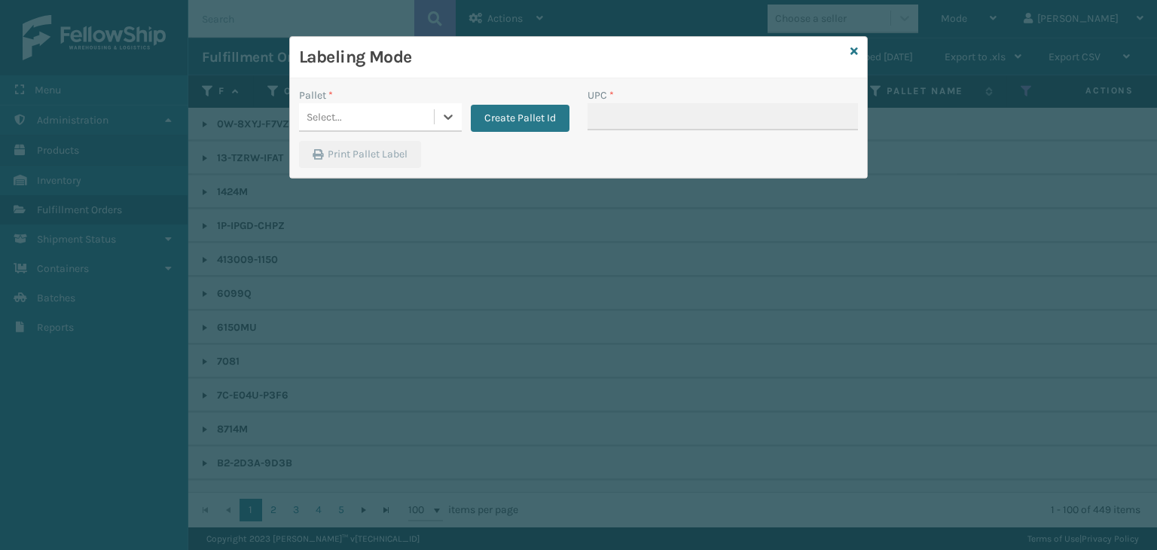
click at [331, 107] on div "Select..." at bounding box center [366, 117] width 135 height 25
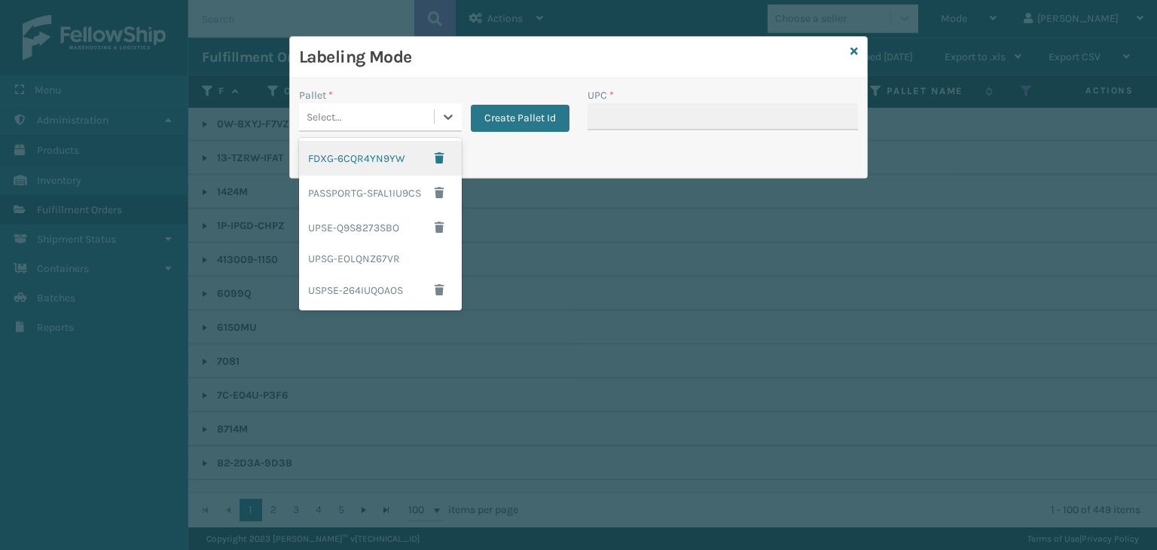
click at [367, 151] on div "FDXG-6CQR4YN9YW" at bounding box center [380, 158] width 163 height 35
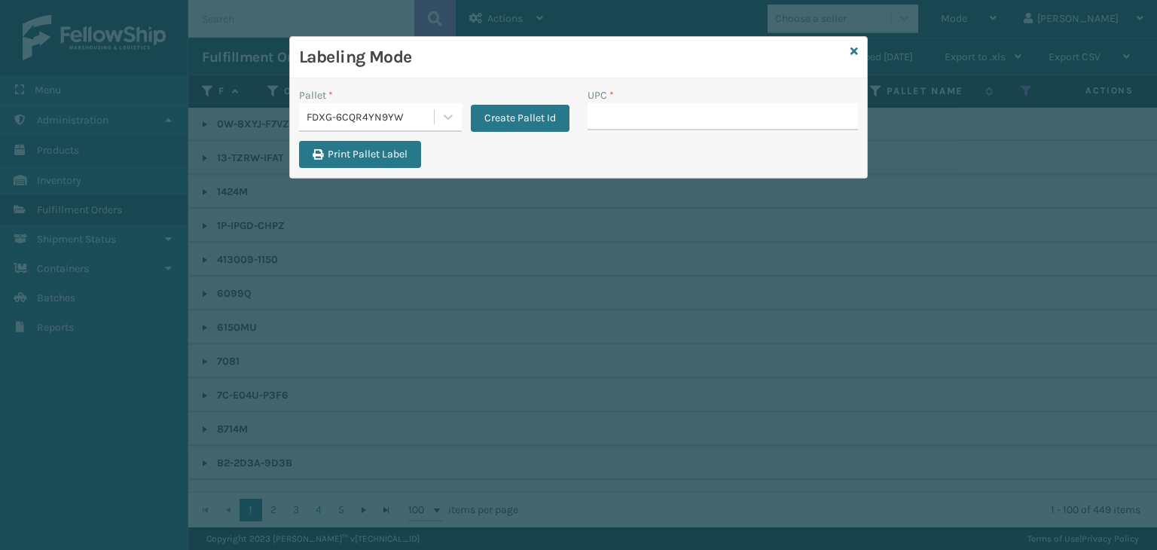
click at [729, 100] on div "UPC *" at bounding box center [722, 95] width 270 height 16
drag, startPoint x: 700, startPoint y: 109, endPoint x: 700, endPoint y: 126, distance: 17.3
click at [700, 109] on input "UPC *" at bounding box center [722, 116] width 270 height 27
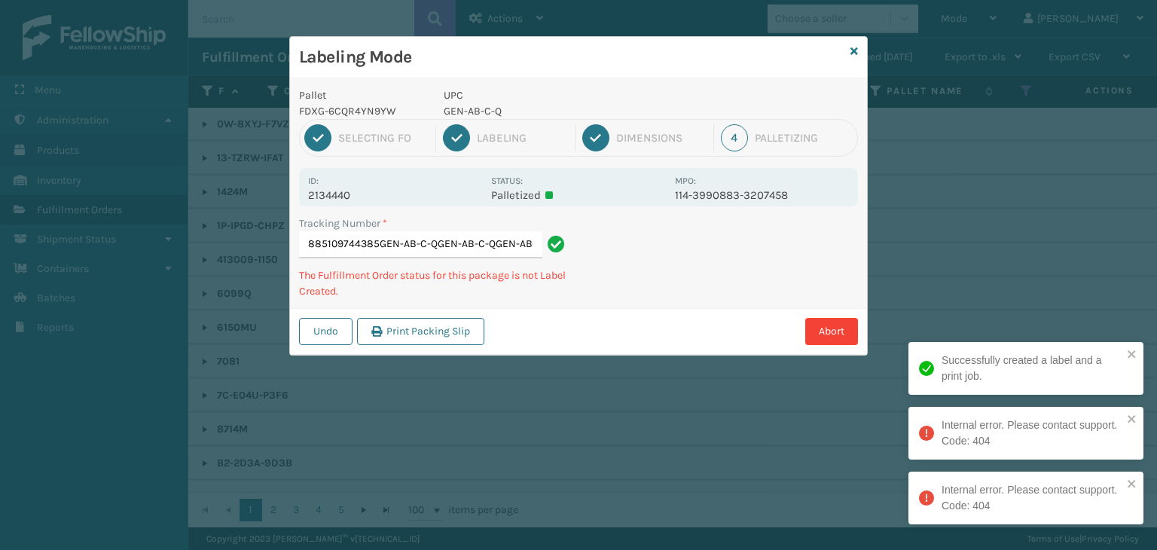
type input "885109744385GEN-AB-C-QGEN-AB-C-QGEN-AB-C-Q"
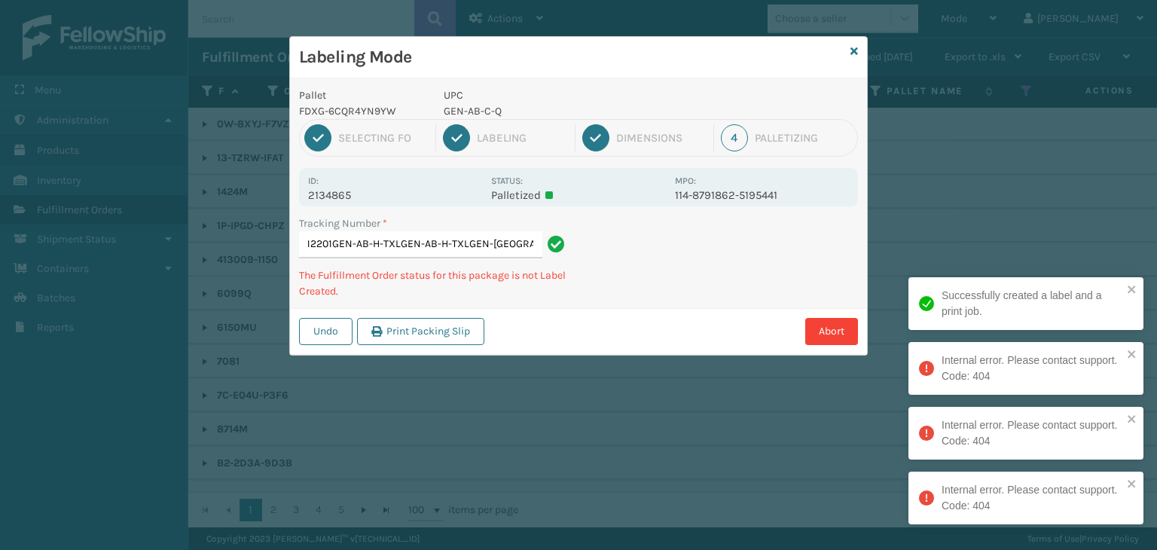
type input "885113312201GEN-AB-H-TXLGEN-AB-H-TXLGEN-[GEOGRAPHIC_DATA]-H-TXLGEN-[GEOGRAPHIC_…"
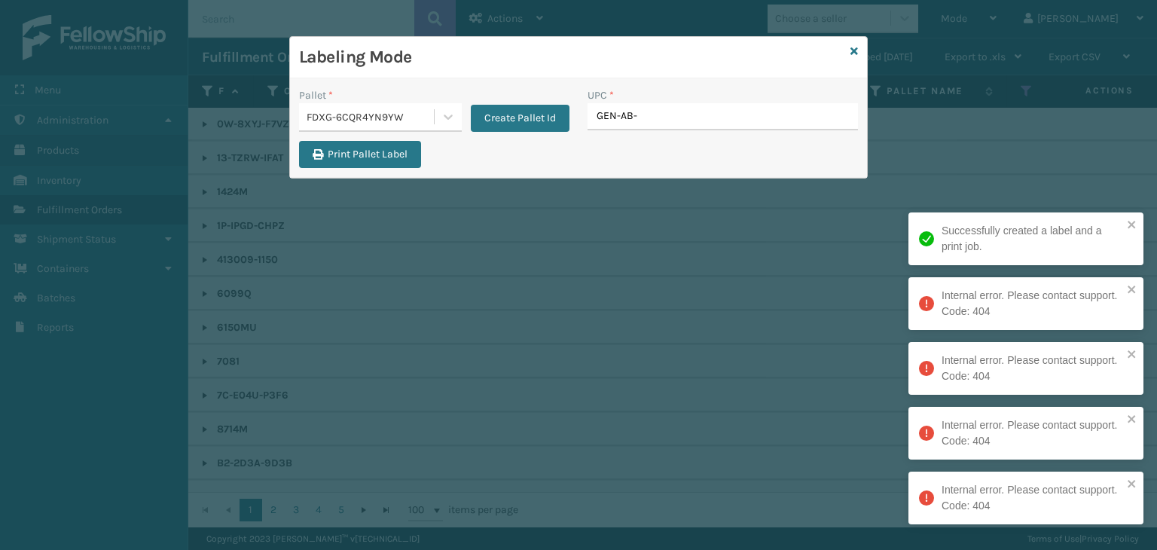
type input "GEN-AB-H"
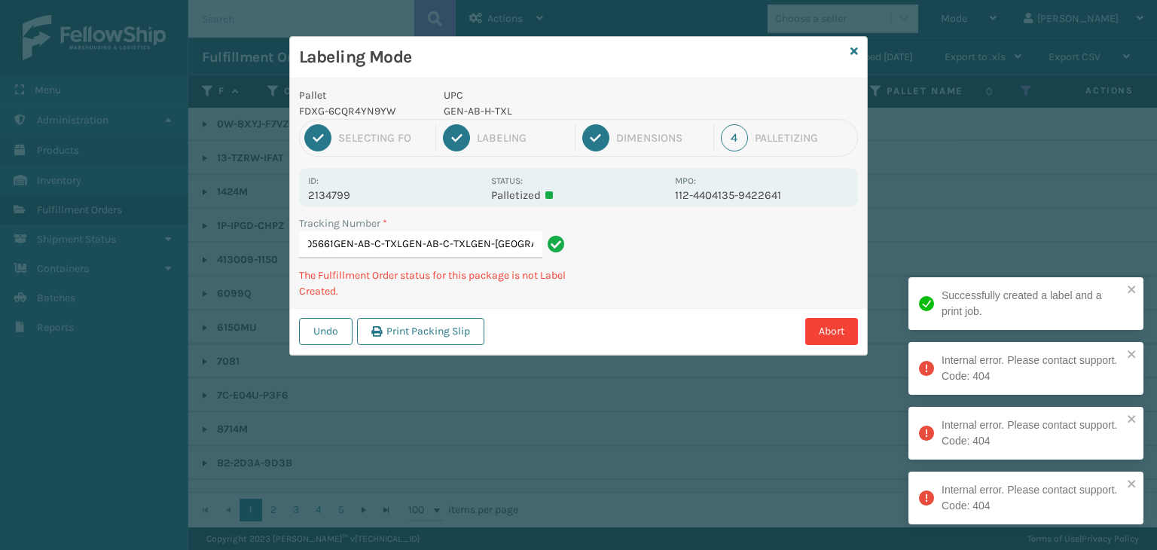
type input "394171005661GEN-AB-C-TXLGEN-AB-C-TXLGEN-[GEOGRAPHIC_DATA]-C-TXLGEN-[GEOGRAPHIC_…"
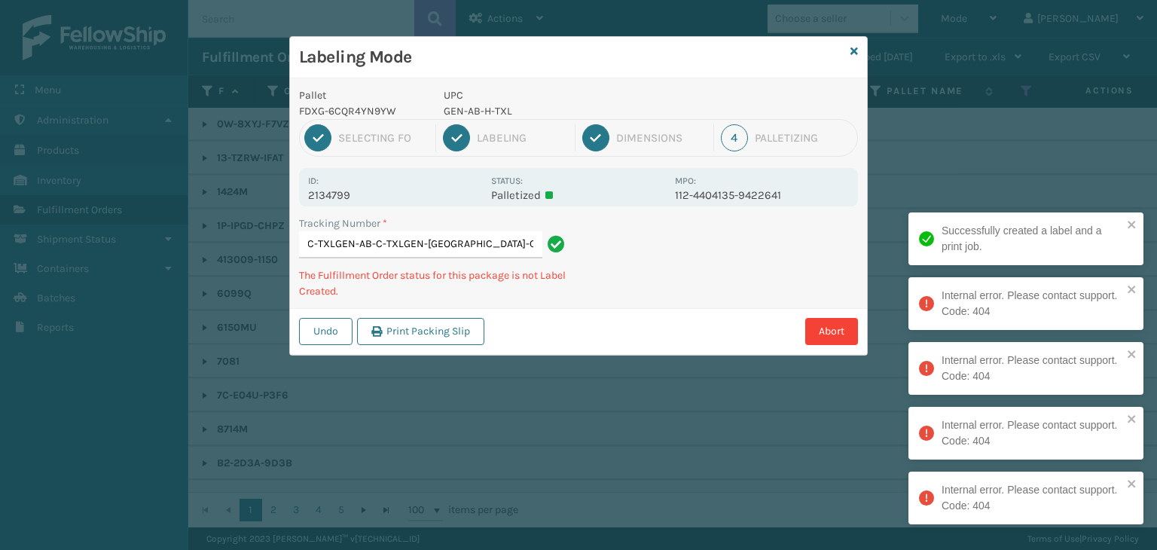
scroll to position [0, 0]
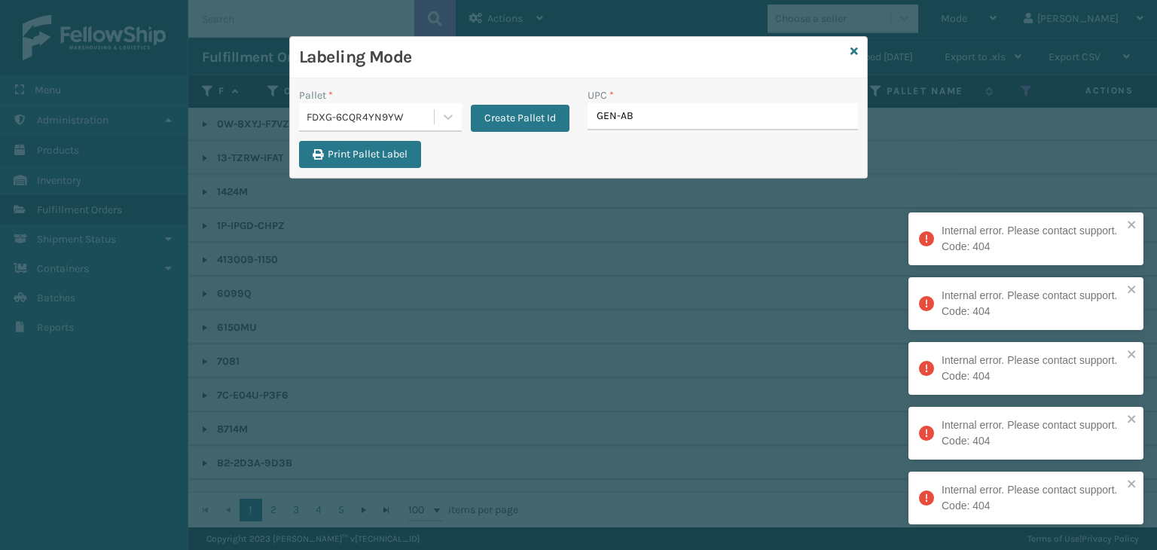
type input "GEN-AB-"
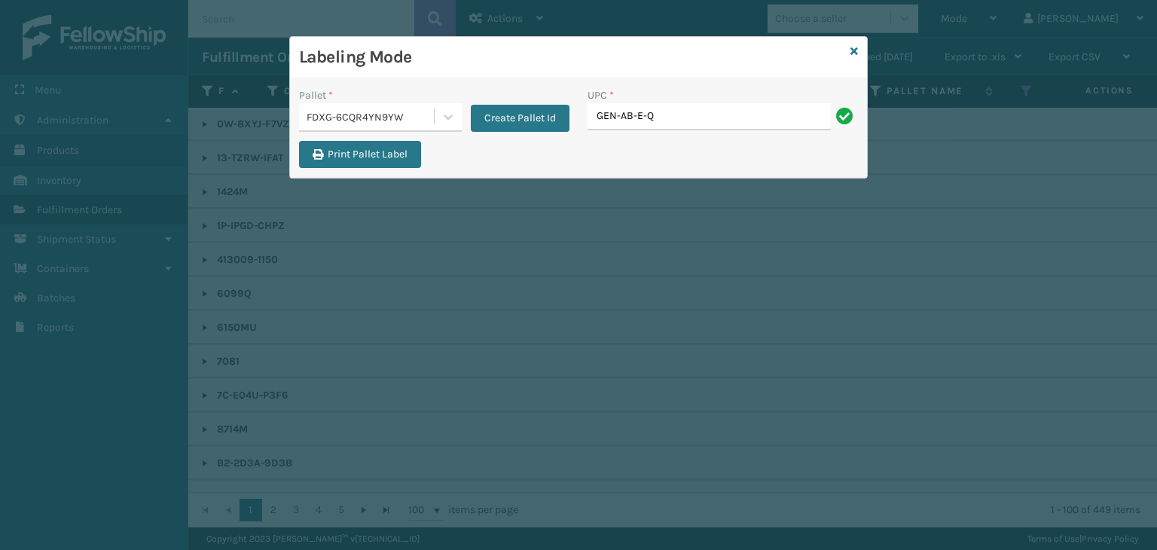
type input "GEN-AB-E-Q"
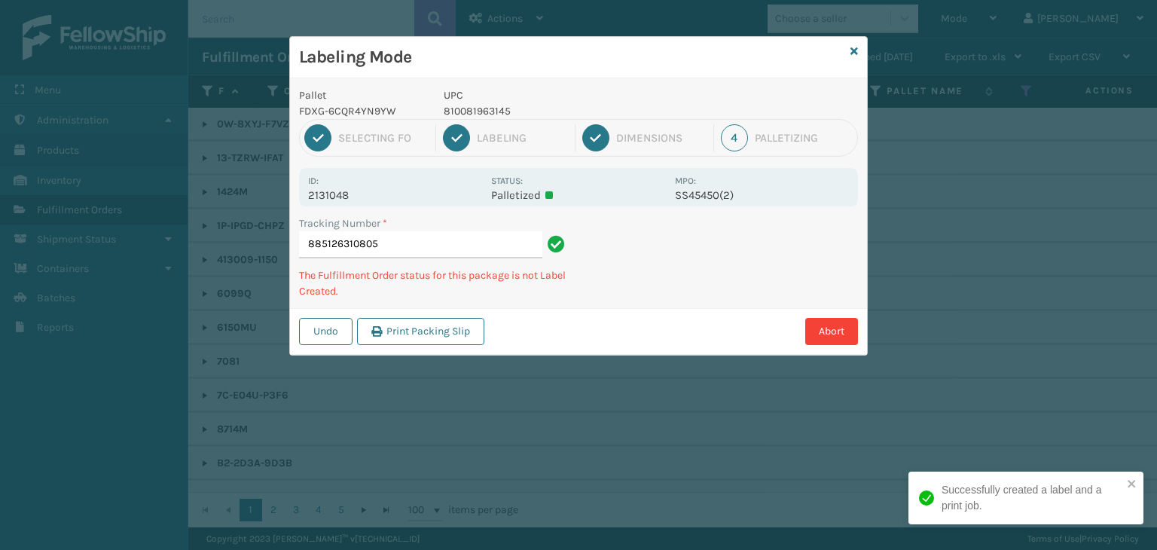
type input "8851263108051"
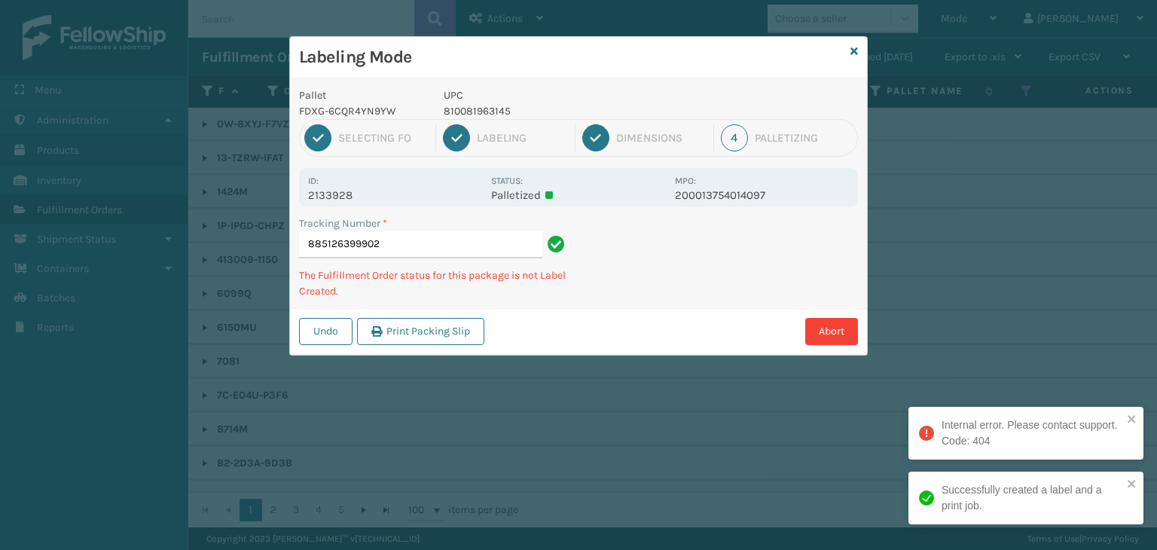
click at [468, 109] on p "810081963145" at bounding box center [555, 111] width 222 height 16
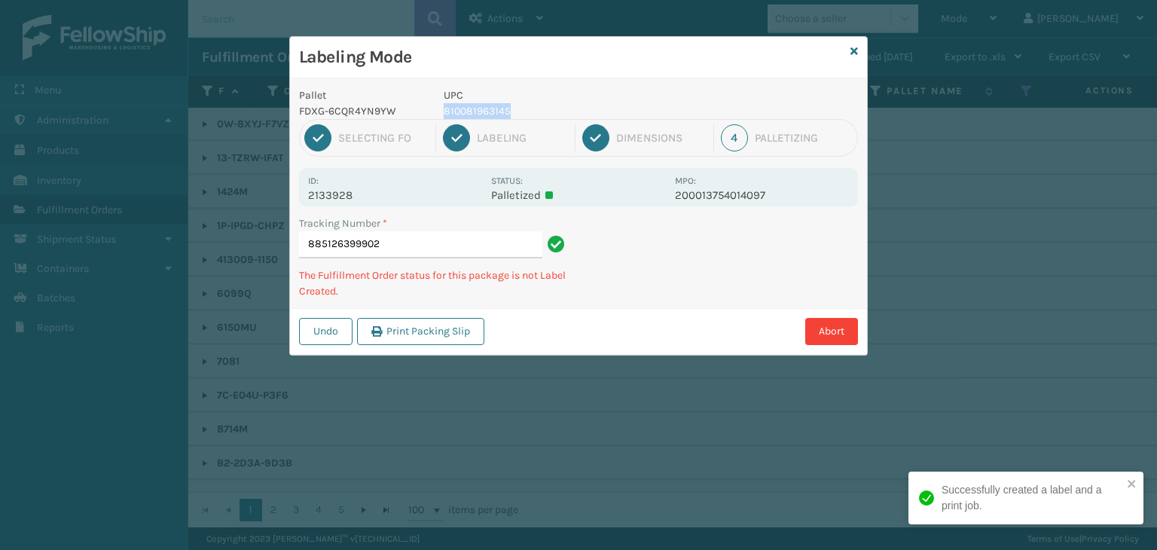
copy p "810081963145"
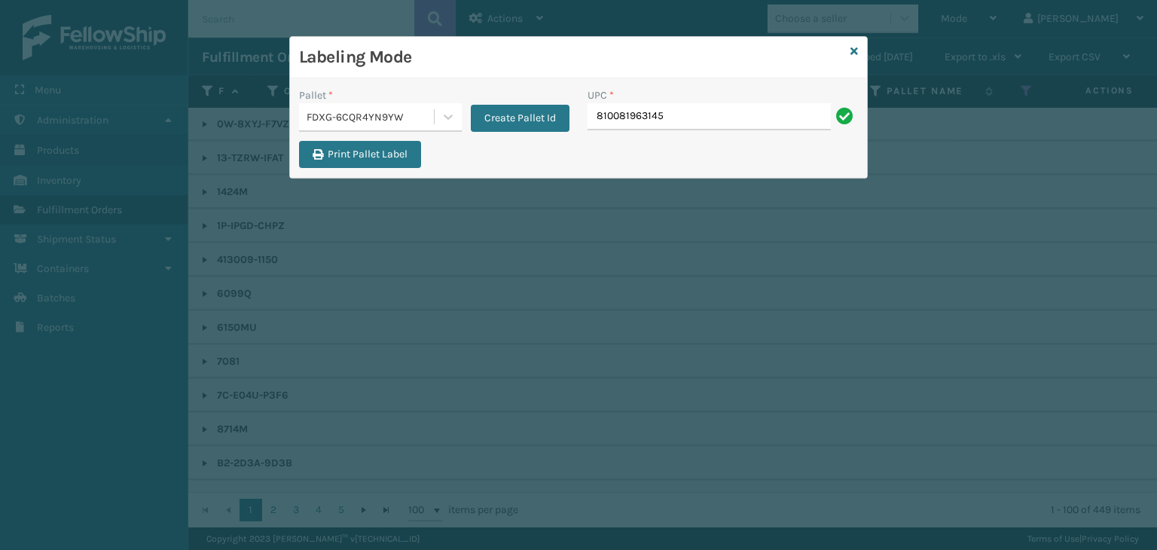
type input "810081963145"
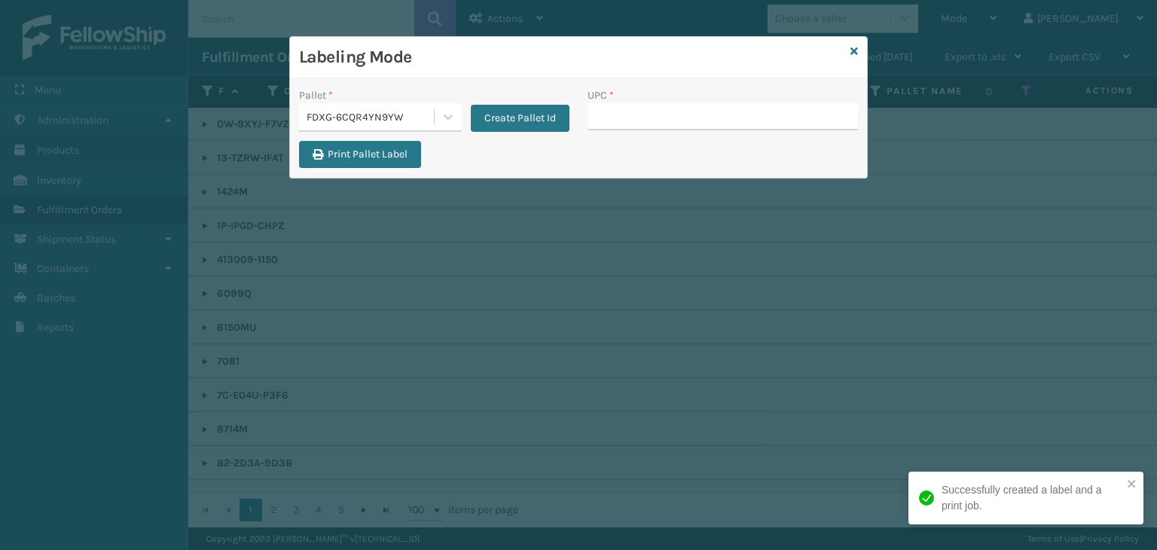
click at [858, 48] on div "Labeling Mode" at bounding box center [578, 57] width 577 height 41
click at [852, 46] on icon at bounding box center [854, 51] width 8 height 11
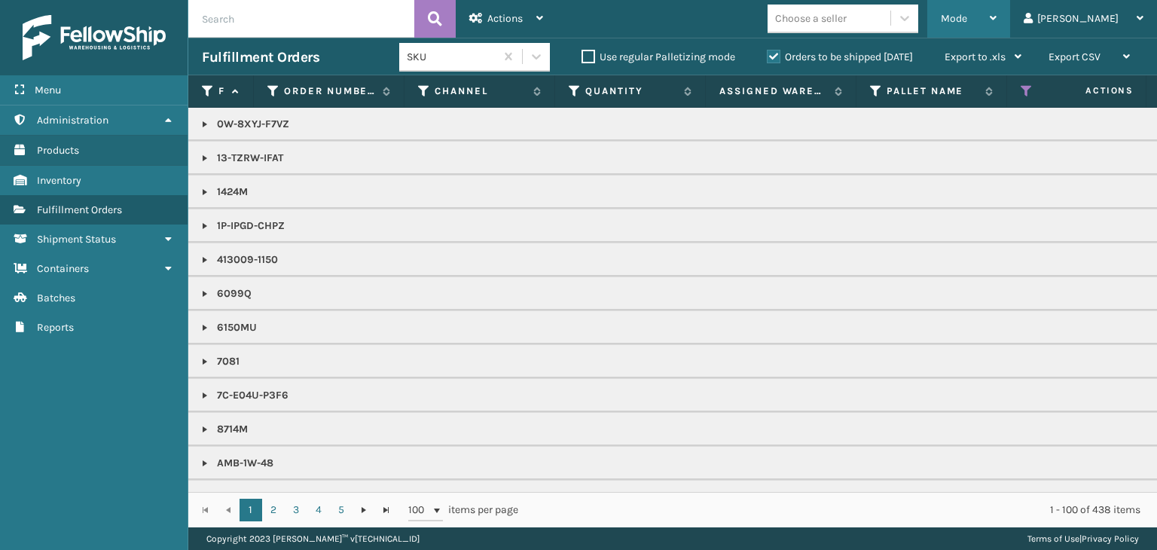
click at [996, 14] on div "Mode" at bounding box center [968, 19] width 56 height 38
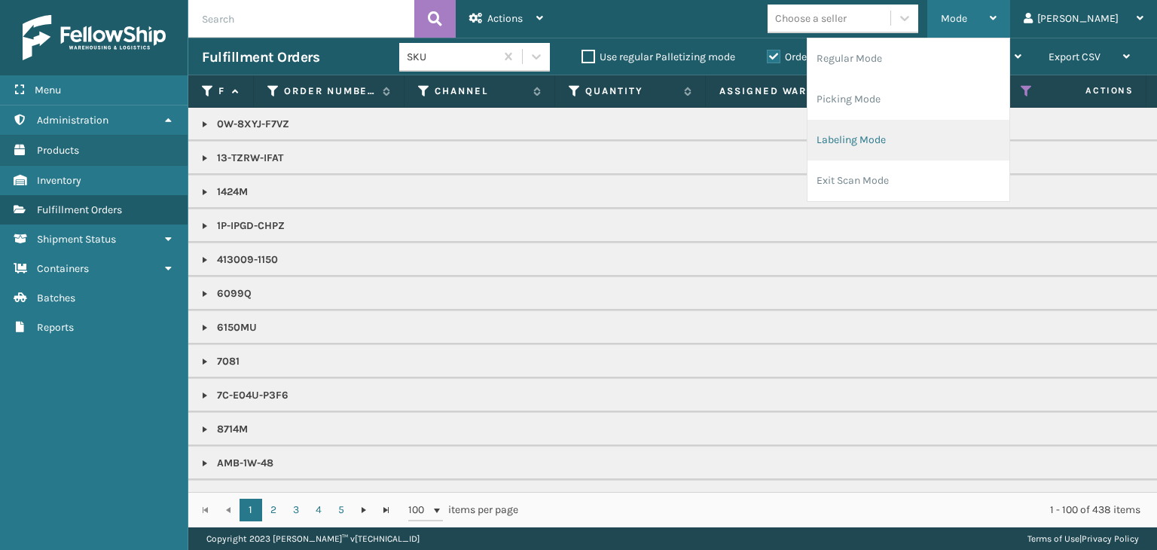
drag, startPoint x: 1000, startPoint y: 139, endPoint x: 1010, endPoint y: 139, distance: 9.8
click at [1009, 139] on li "Labeling Mode" at bounding box center [908, 140] width 202 height 41
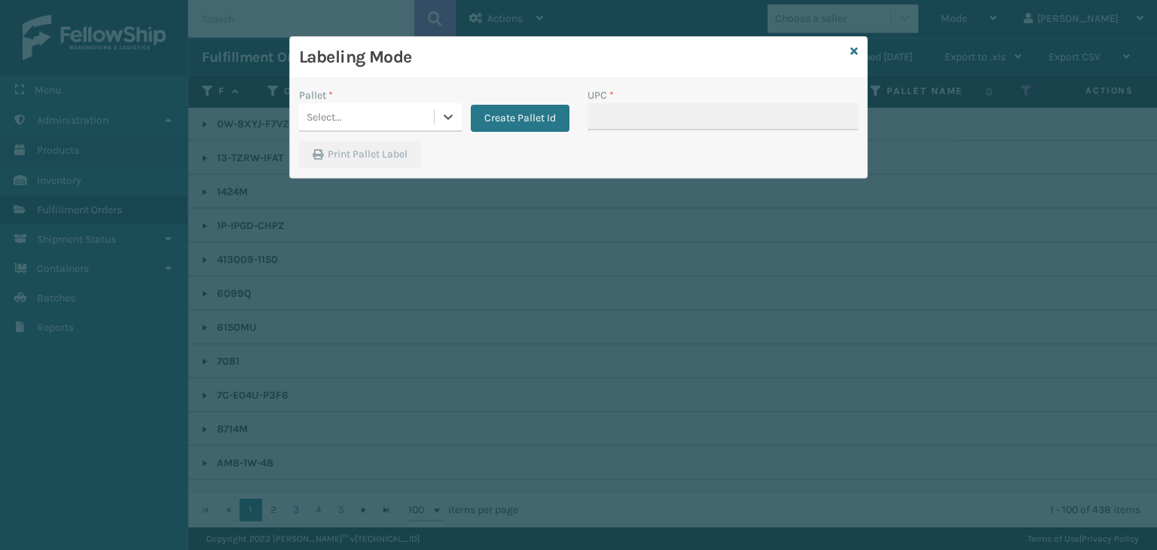
click at [358, 111] on div "Select..." at bounding box center [366, 117] width 135 height 25
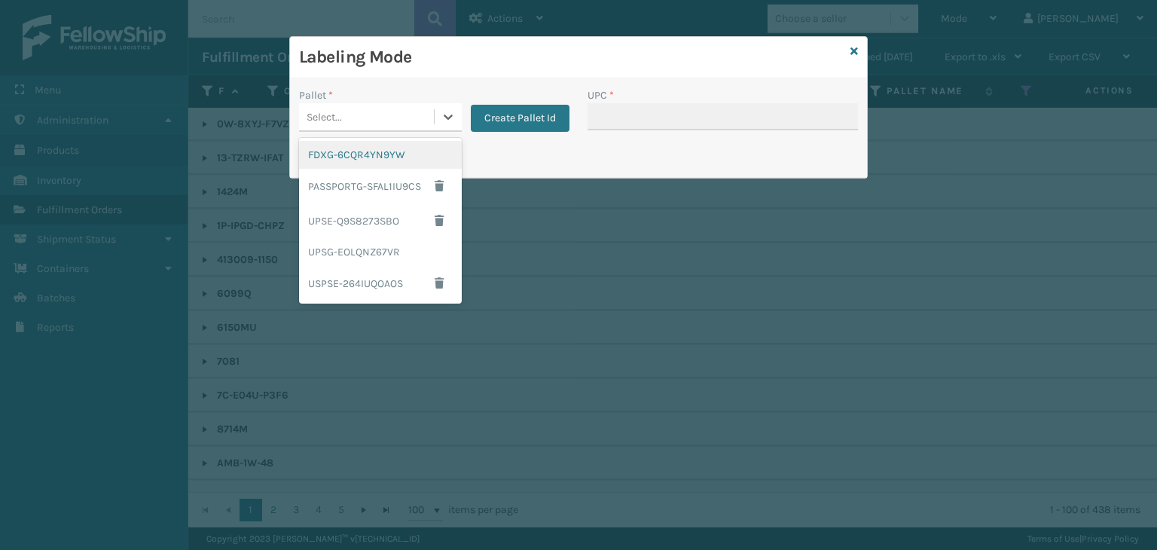
click at [380, 156] on div "FDXG-6CQR4YN9YW" at bounding box center [380, 155] width 163 height 28
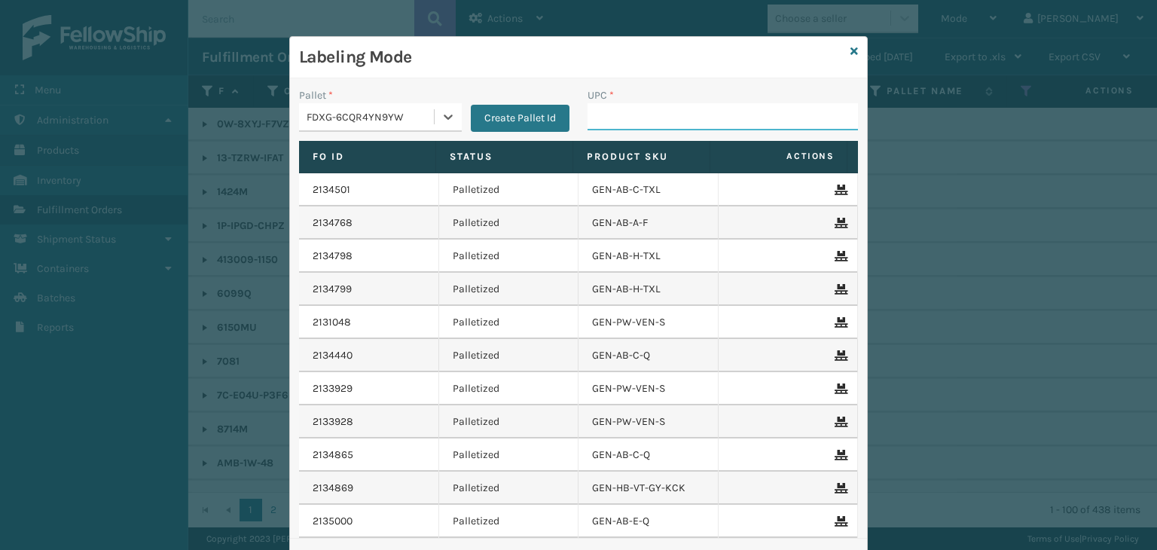
drag, startPoint x: 642, startPoint y: 120, endPoint x: 654, endPoint y: 121, distance: 11.3
click at [642, 120] on input "UPC *" at bounding box center [722, 116] width 270 height 27
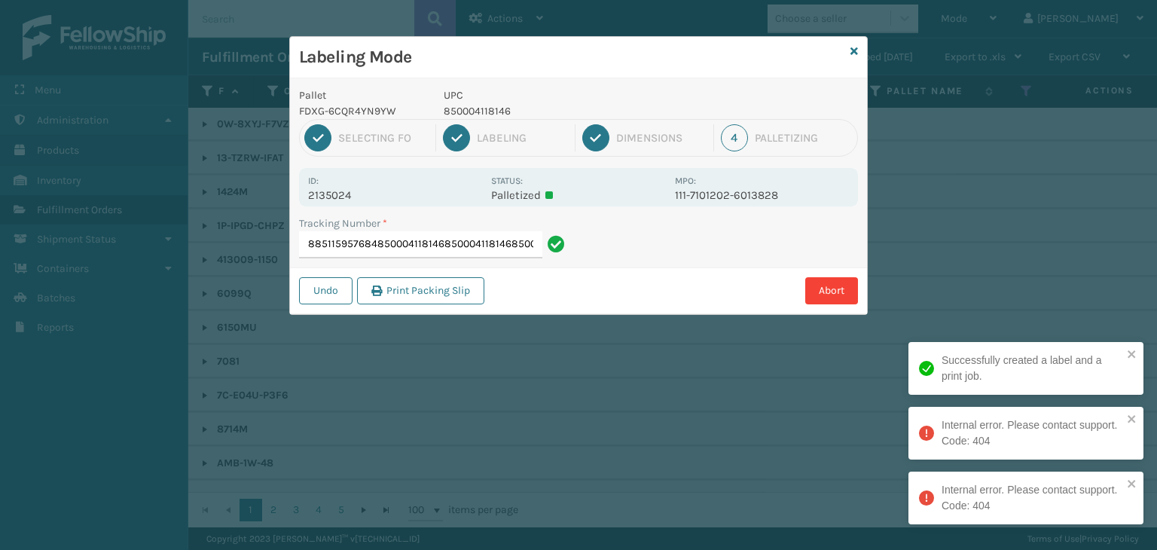
type input "885115957684850004118146850004118146850004118146"
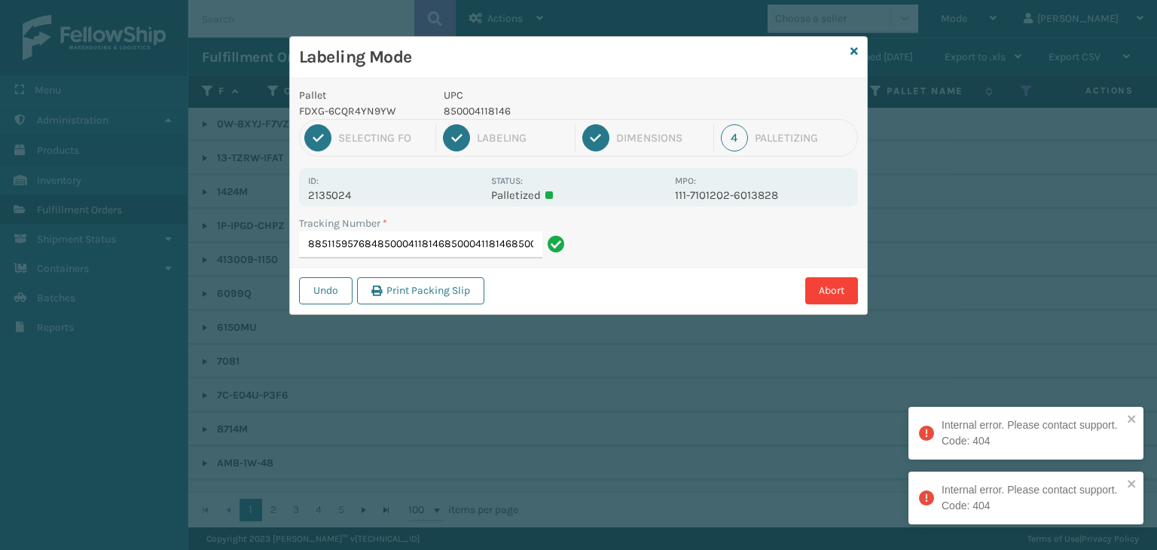
scroll to position [0, 39]
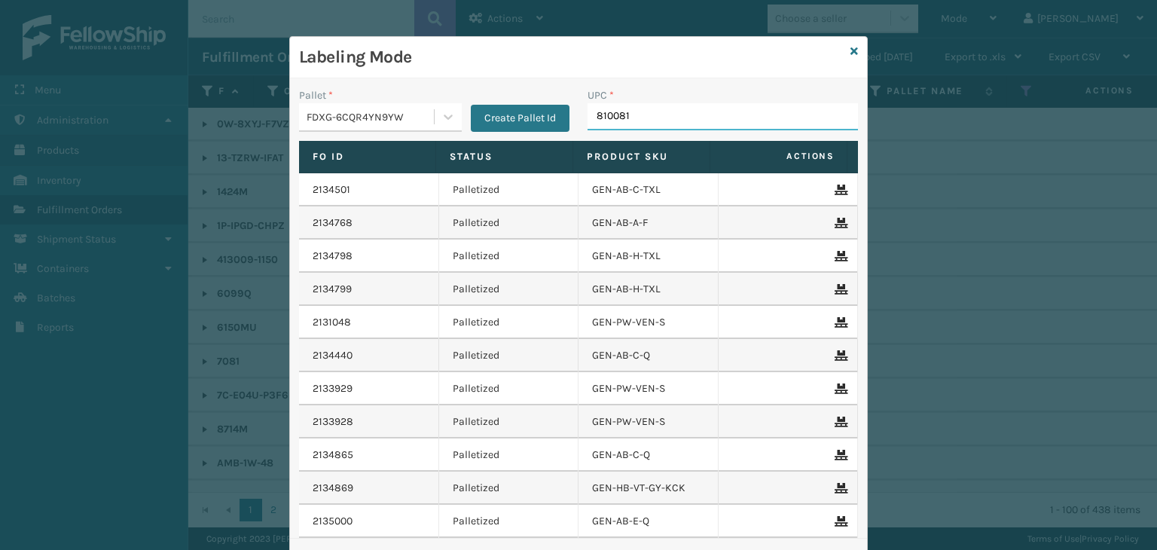
type input "8100819"
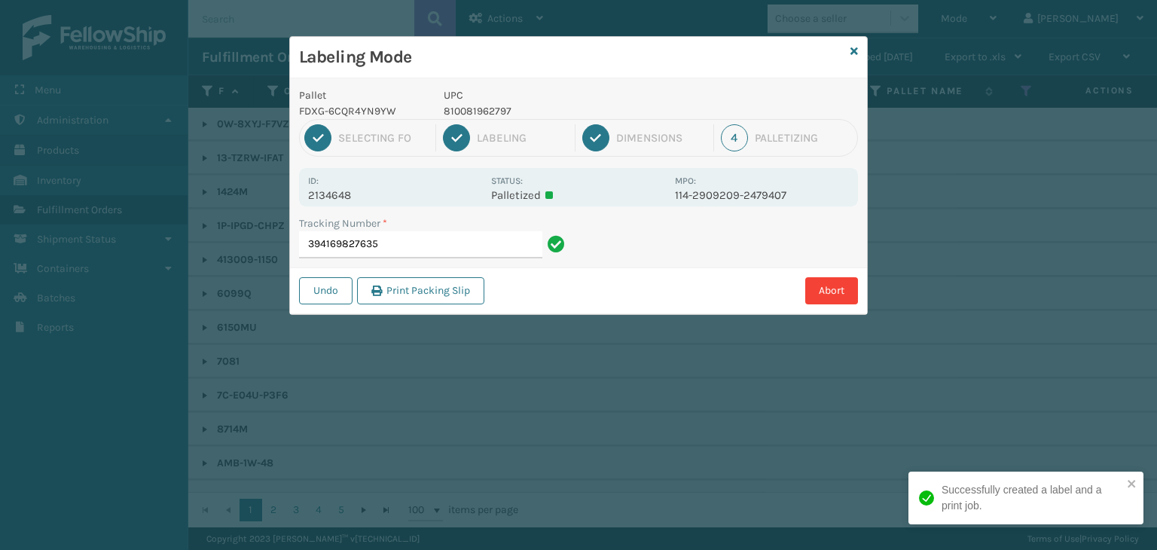
click at [462, 113] on p "810081962797" at bounding box center [555, 111] width 222 height 16
copy p "810081962797"
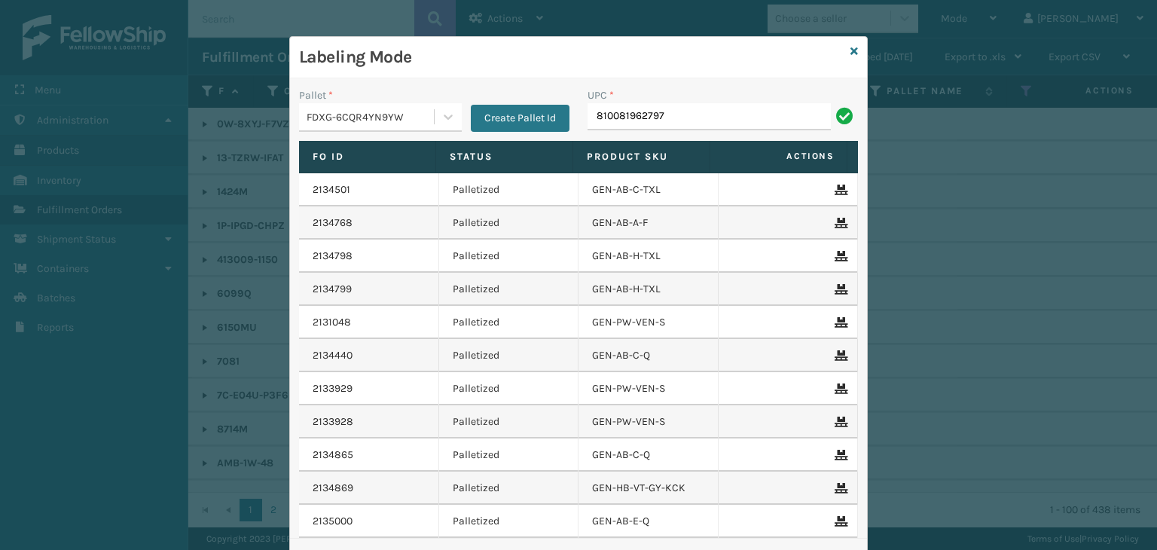
type input "810081962797"
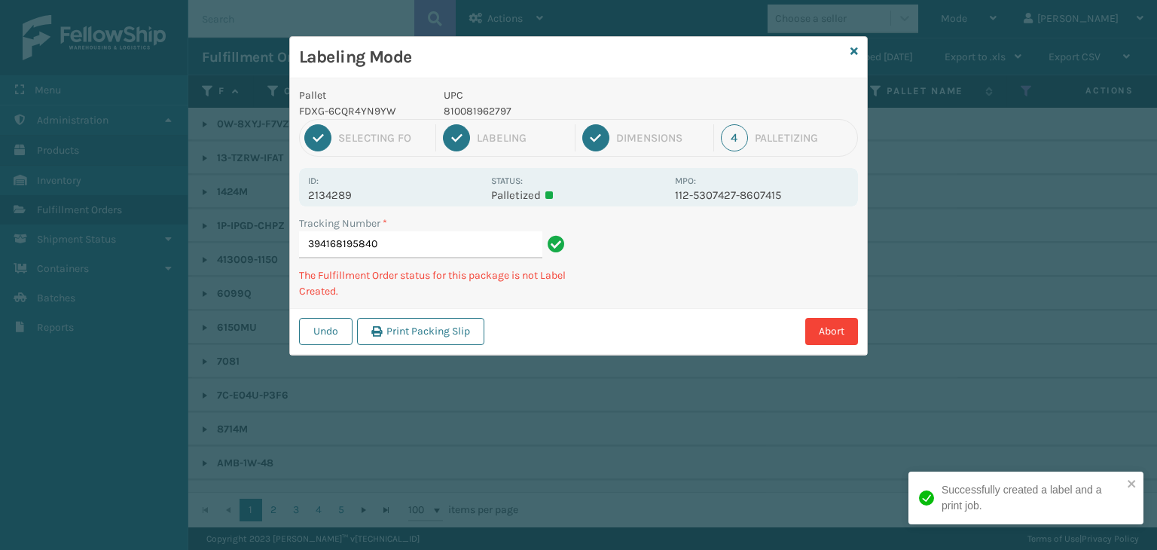
type input "394168195840810081962797"
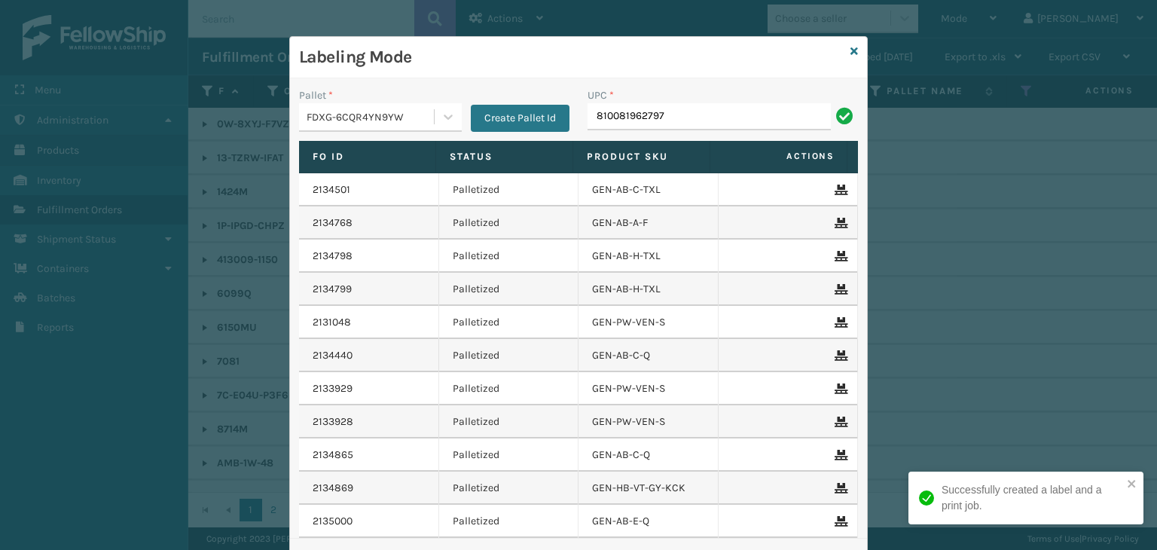
type input "810081962797"
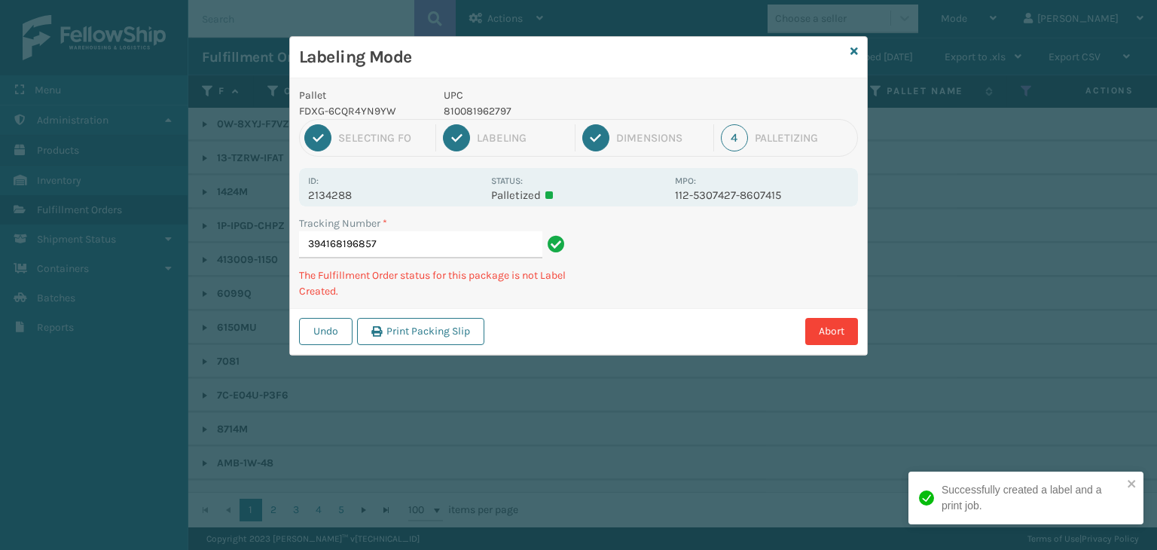
type input "394168196857810081962797"
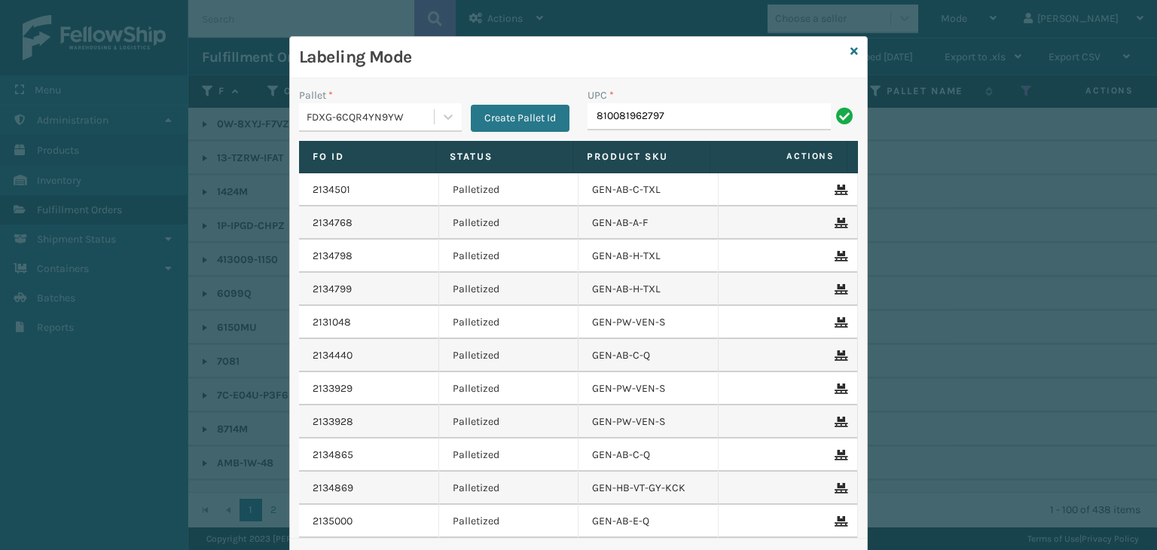
type input "810081962797"
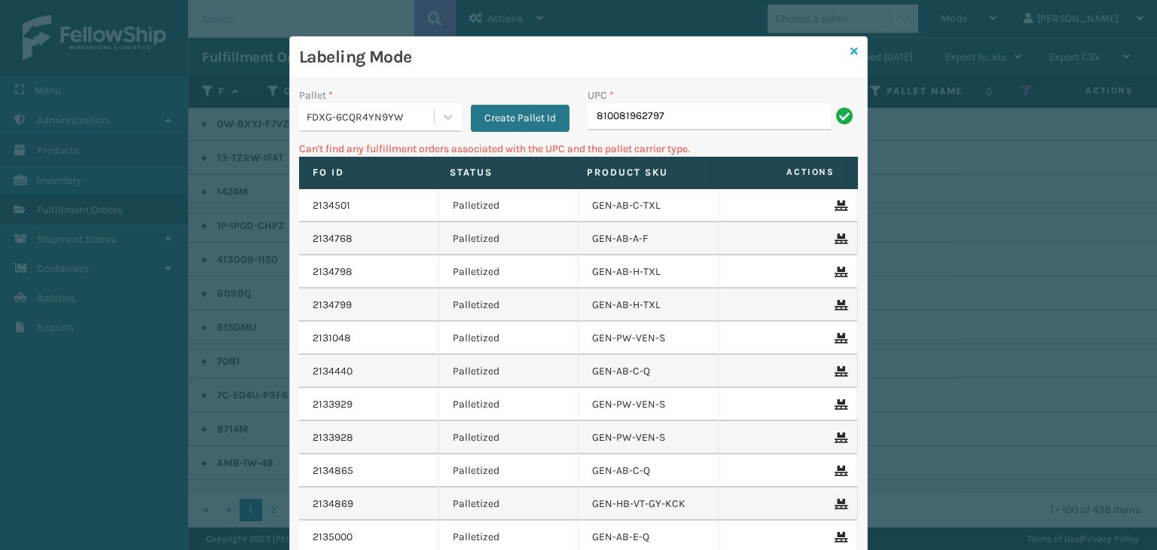
click at [850, 50] on icon at bounding box center [854, 51] width 8 height 11
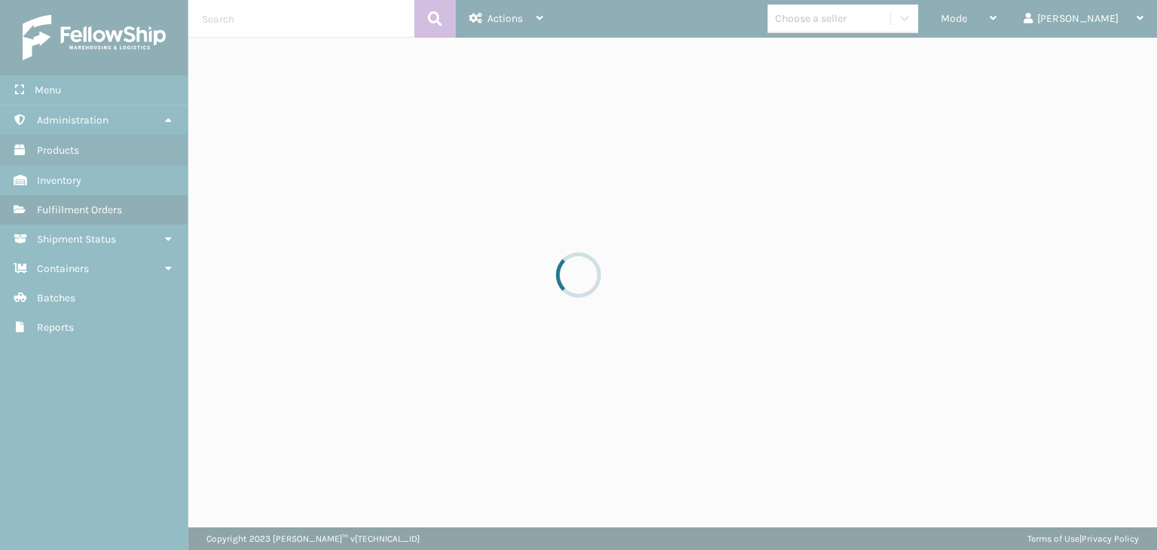
click at [870, 16] on div at bounding box center [578, 275] width 1157 height 550
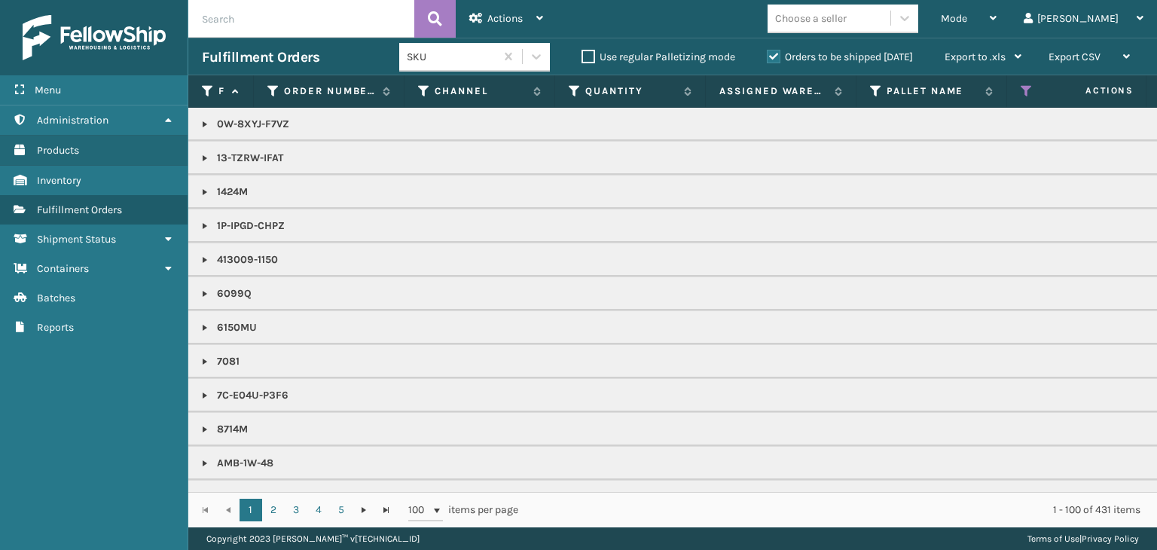
click at [846, 16] on div "Choose a seller" at bounding box center [811, 19] width 72 height 16
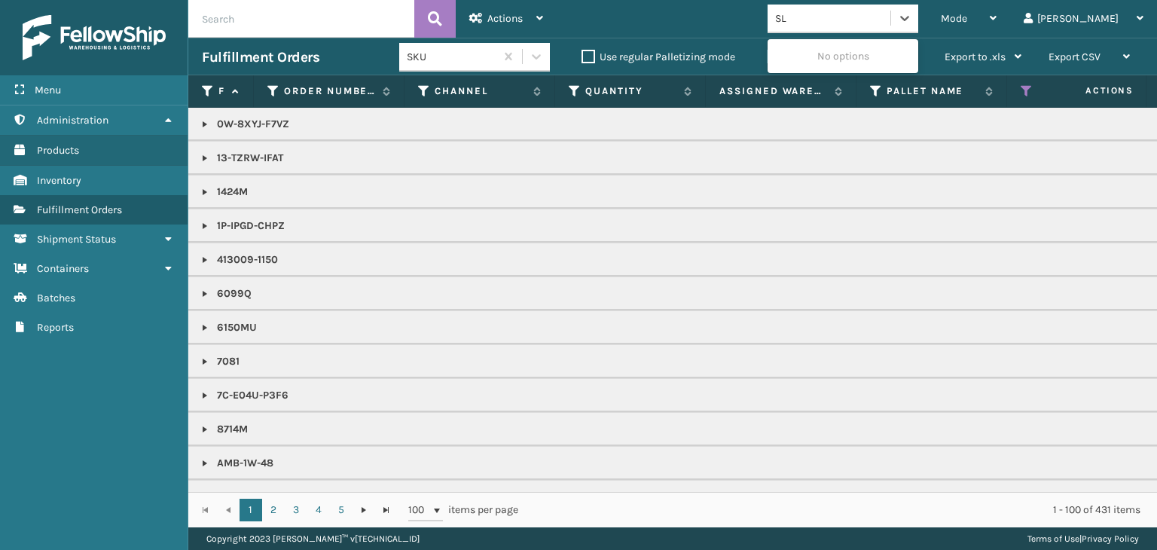
type input "SLE"
click at [856, 55] on div "SleepGeekz" at bounding box center [842, 56] width 151 height 28
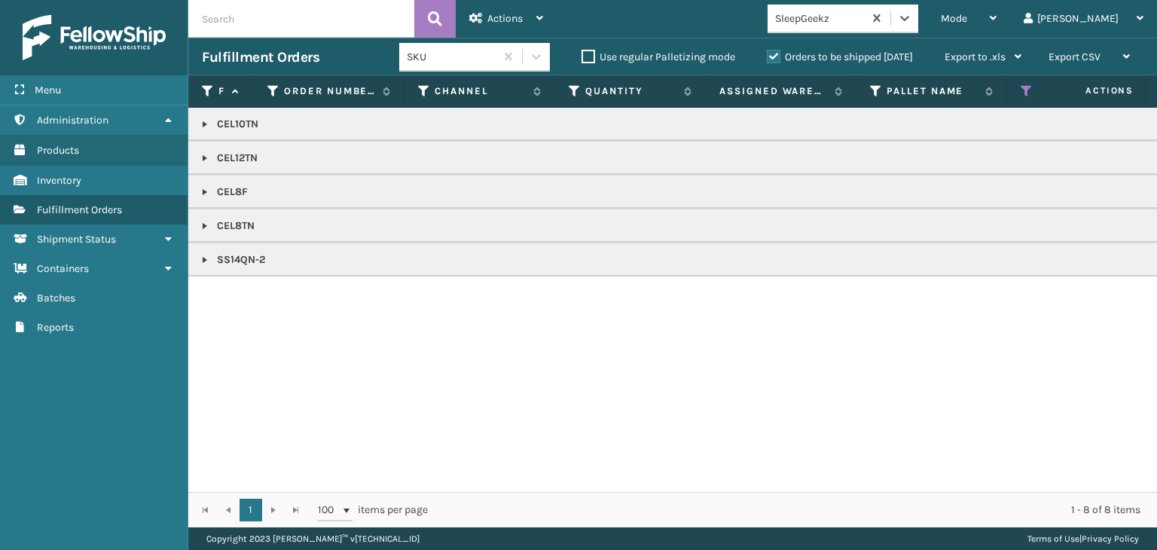
click at [202, 228] on link at bounding box center [205, 226] width 12 height 12
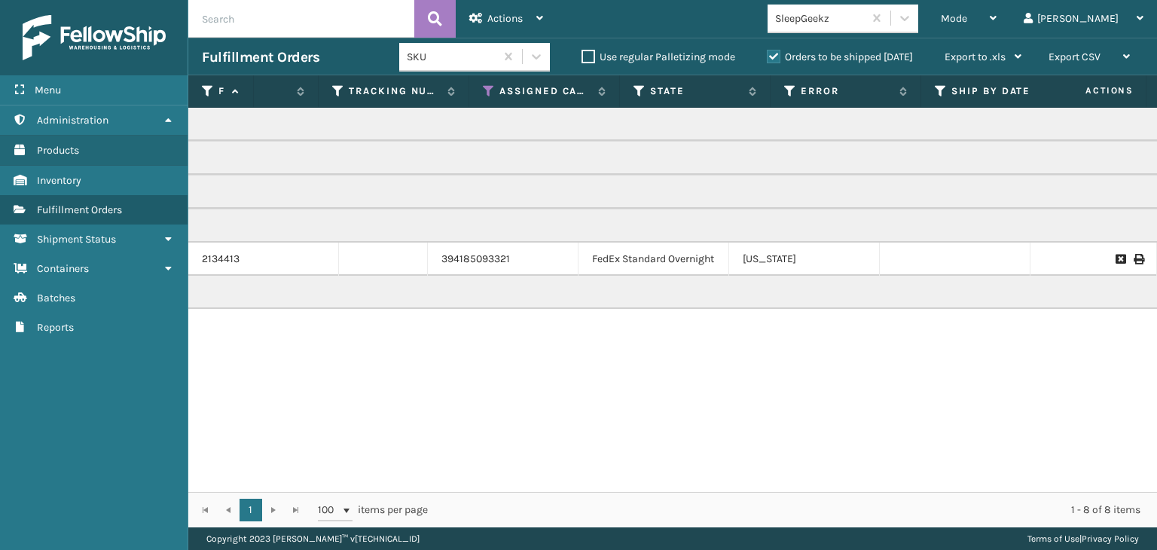
scroll to position [0, 840]
click at [967, 24] on span "Mode" at bounding box center [953, 18] width 26 height 13
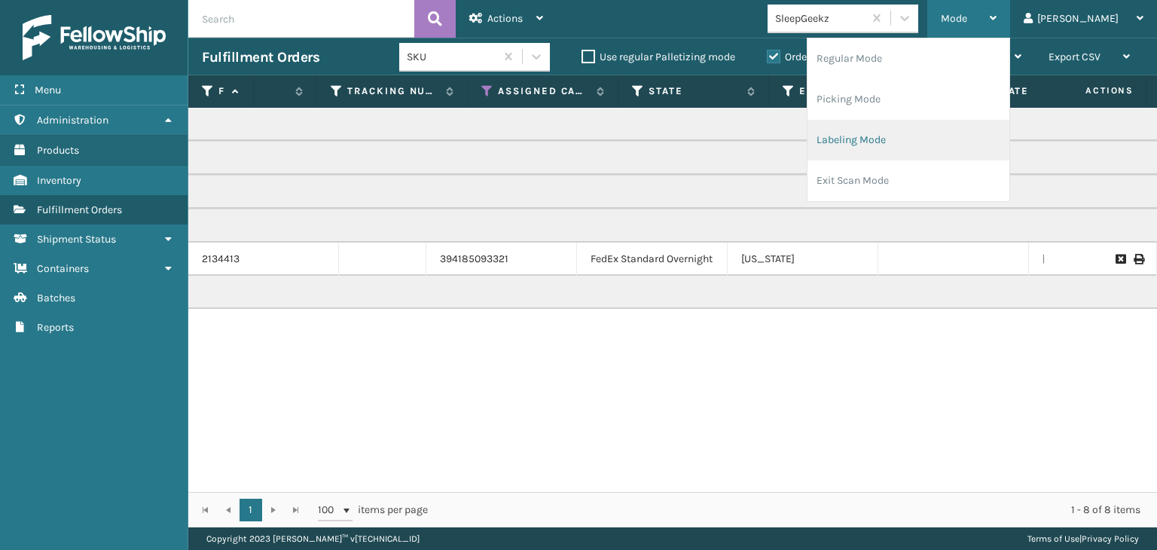
click at [975, 151] on li "Labeling Mode" at bounding box center [908, 140] width 202 height 41
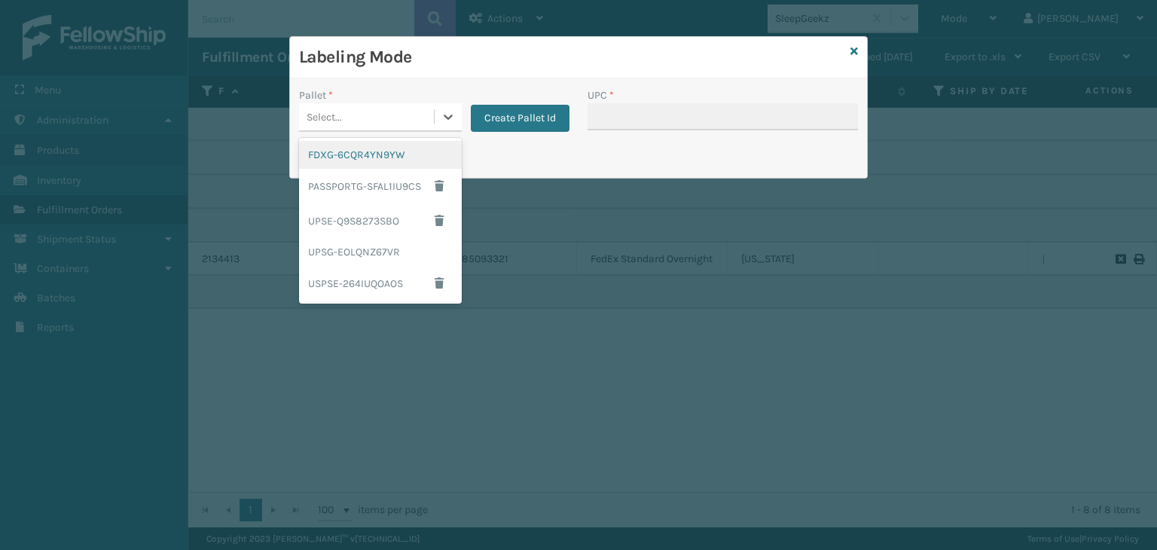
click at [405, 118] on div "Select..." at bounding box center [366, 117] width 135 height 25
click at [559, 105] on button "Create Pallet Id" at bounding box center [520, 118] width 99 height 27
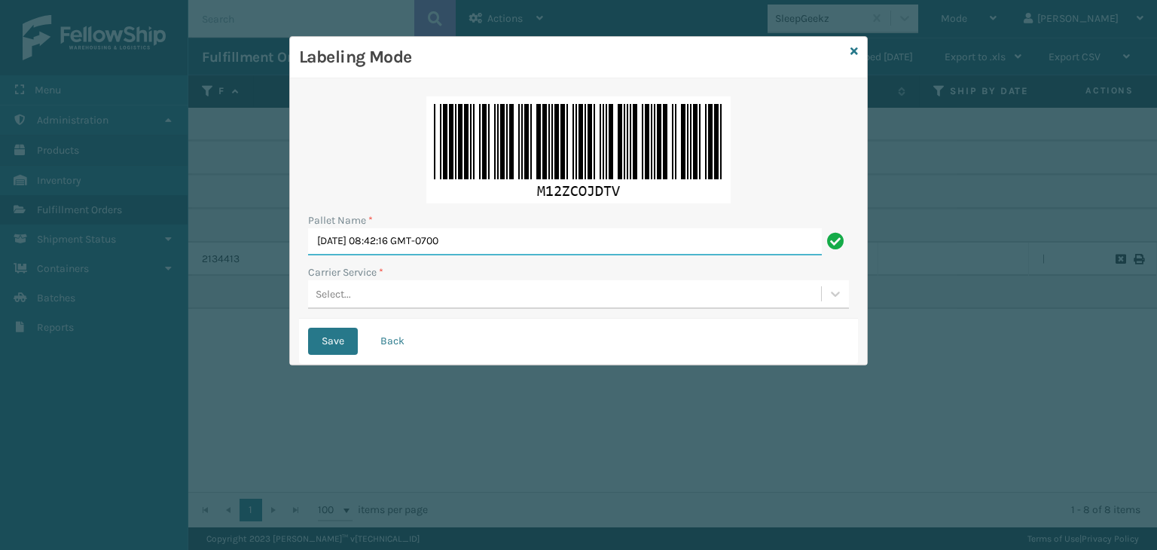
drag, startPoint x: 514, startPoint y: 245, endPoint x: 71, endPoint y: 305, distance: 446.8
click at [71, 305] on div "Labeling Mode Pallet Name * [DATE] 08:42:16 GMT-0700 Carrier Service * Select..…" at bounding box center [578, 275] width 1157 height 550
type input "402830"
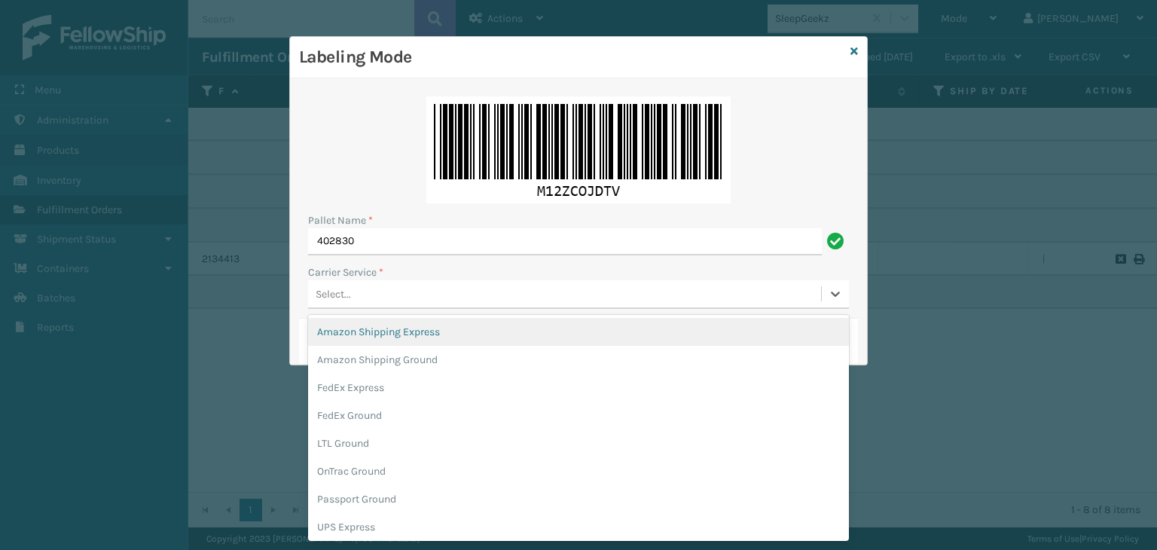
click at [372, 289] on div "Select..." at bounding box center [564, 294] width 513 height 25
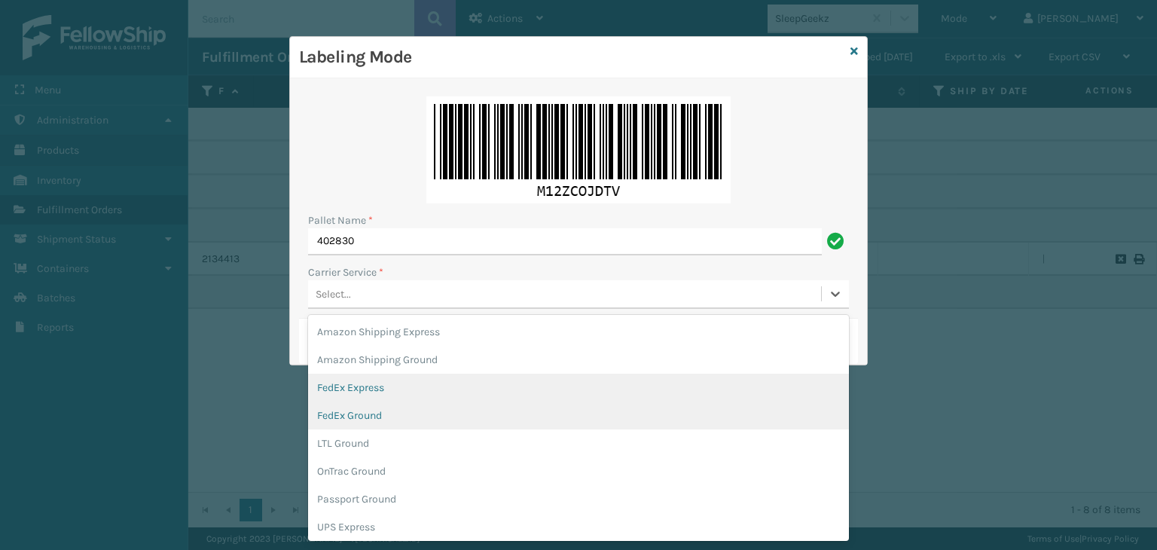
click at [376, 395] on div "FedEx Express" at bounding box center [578, 387] width 541 height 28
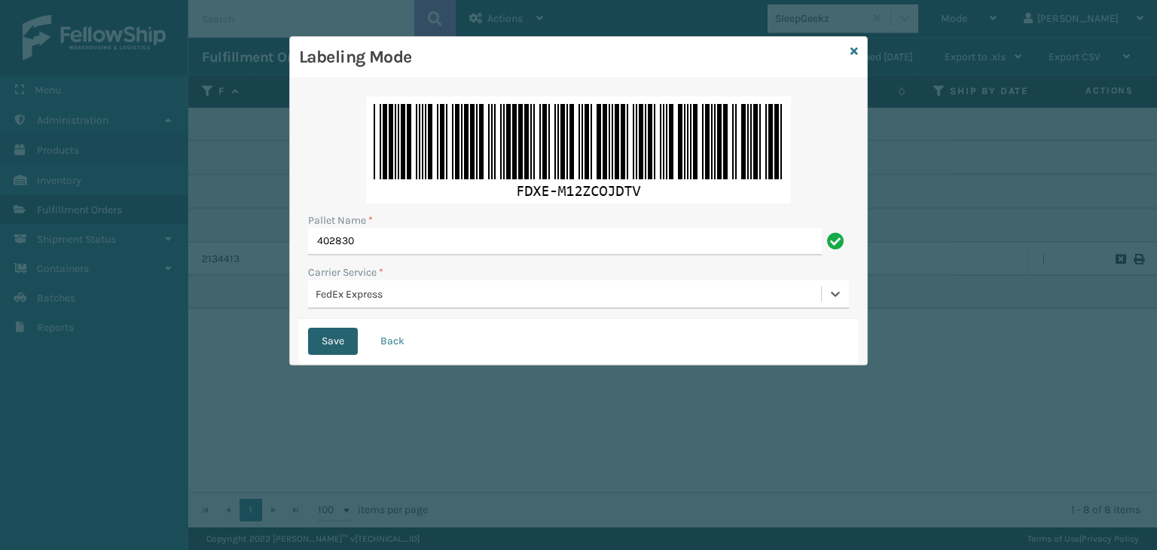
click at [317, 339] on button "Save" at bounding box center [333, 341] width 50 height 27
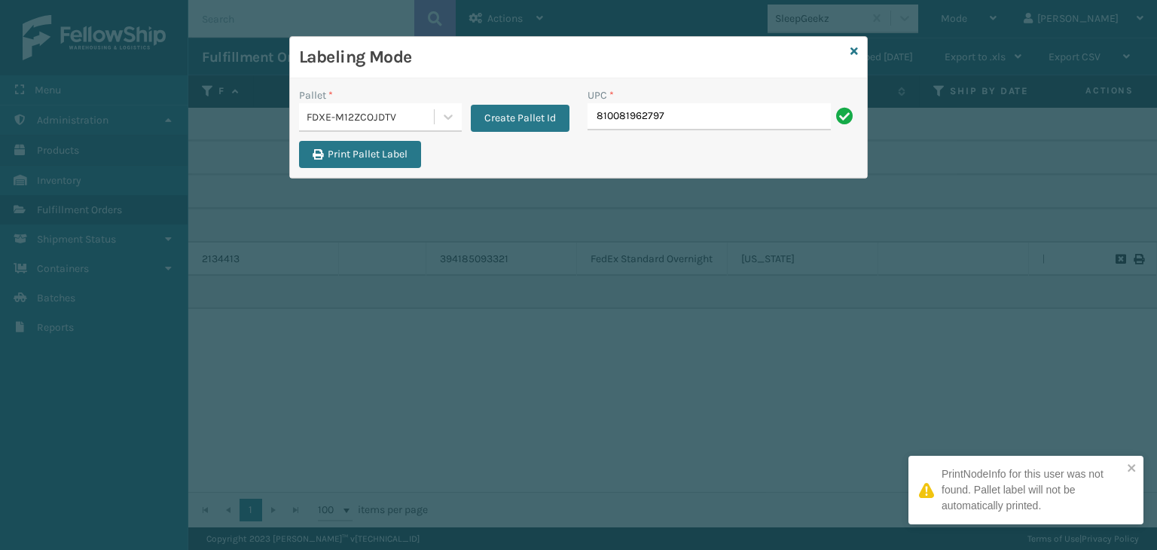
type input "810081962797"
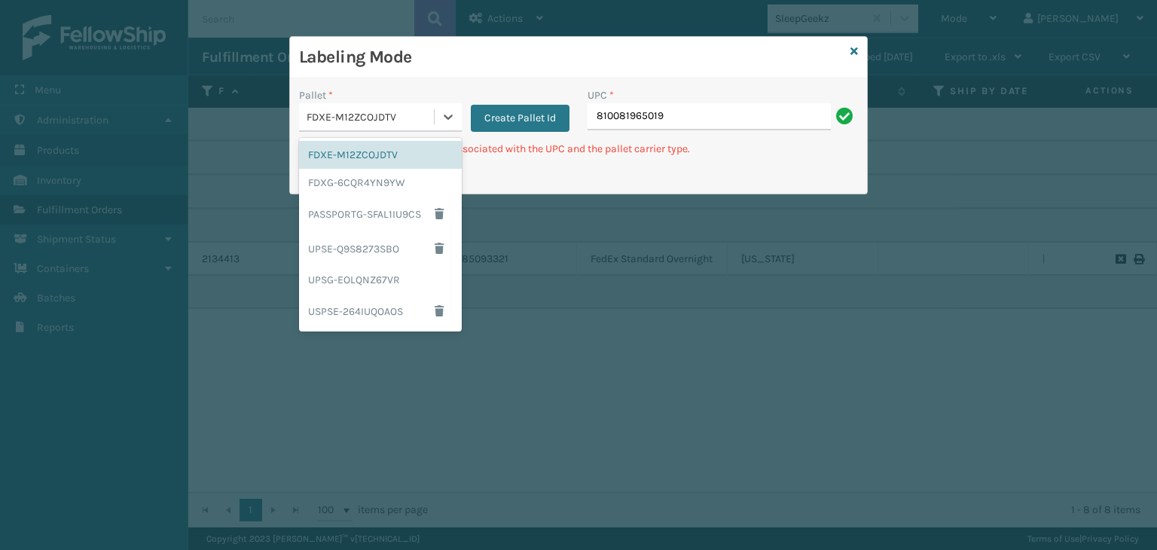
click at [372, 105] on div "FDXE-M12ZCOJDTV" at bounding box center [366, 117] width 135 height 25
click at [372, 169] on div "FDXG-6CQR4YN9YW" at bounding box center [380, 183] width 163 height 28
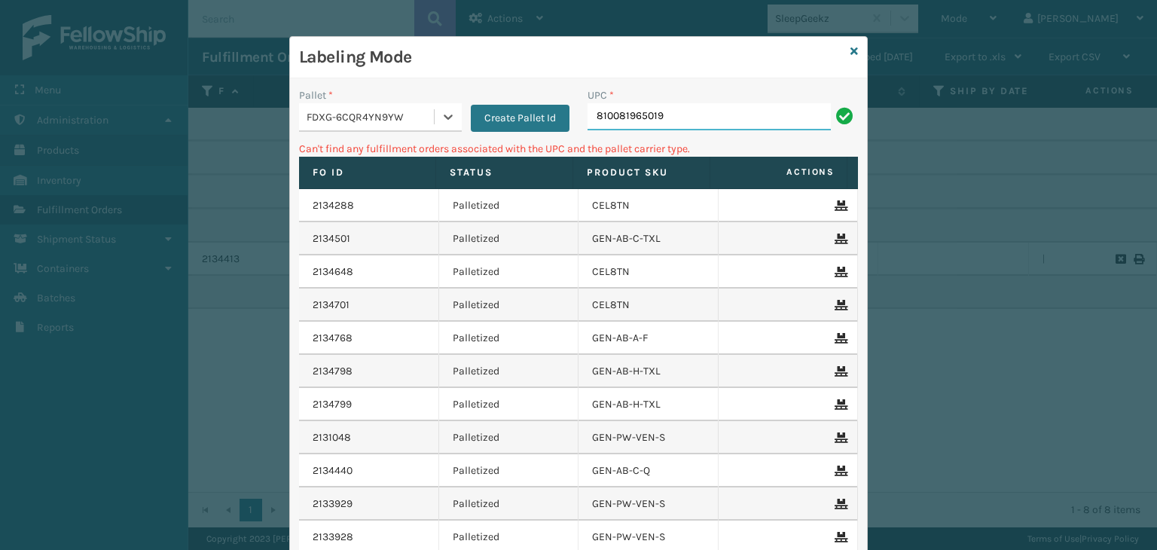
click at [693, 120] on input "810081965019" at bounding box center [708, 116] width 243 height 27
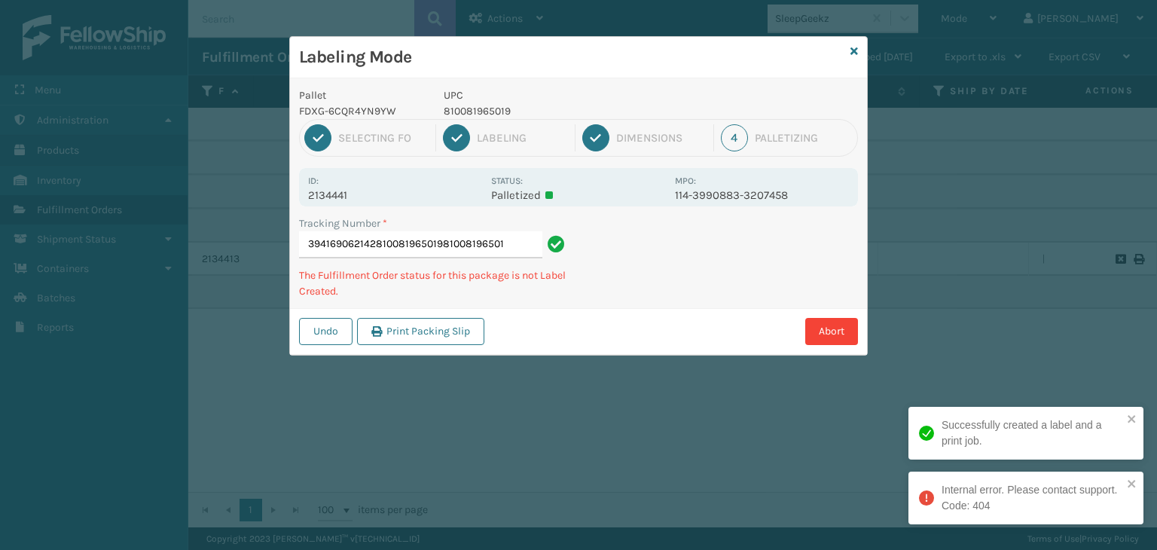
type input "394169062142810081965019810081965019"
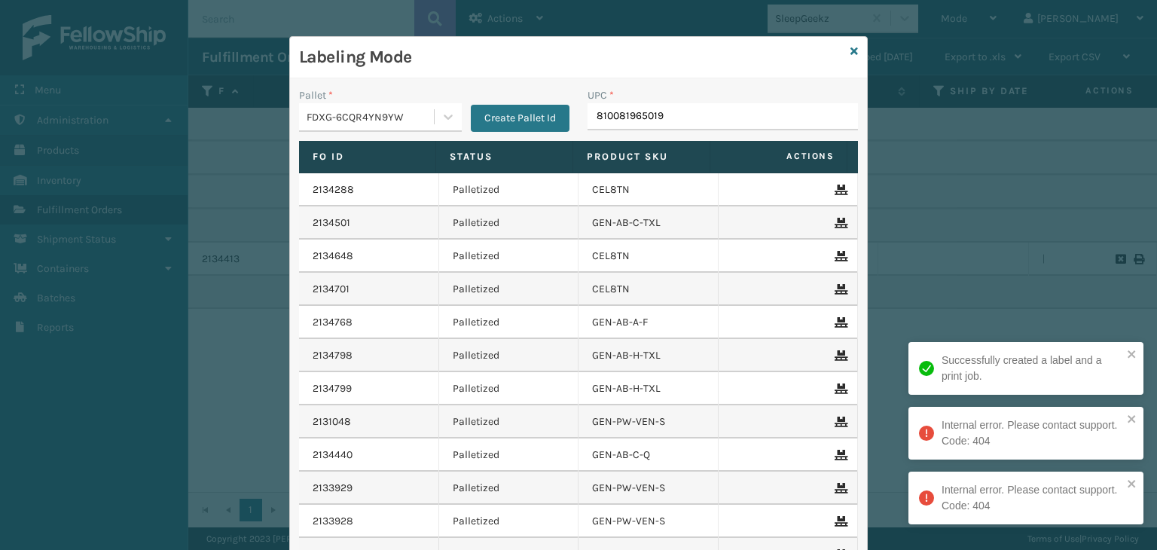
type input "810081965019"
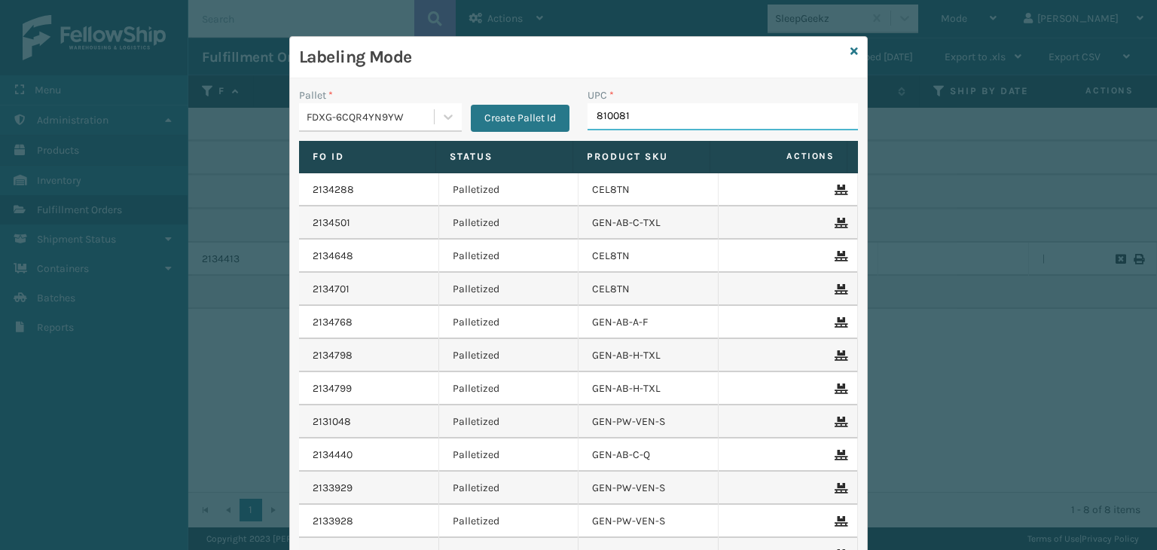
type input "8100819"
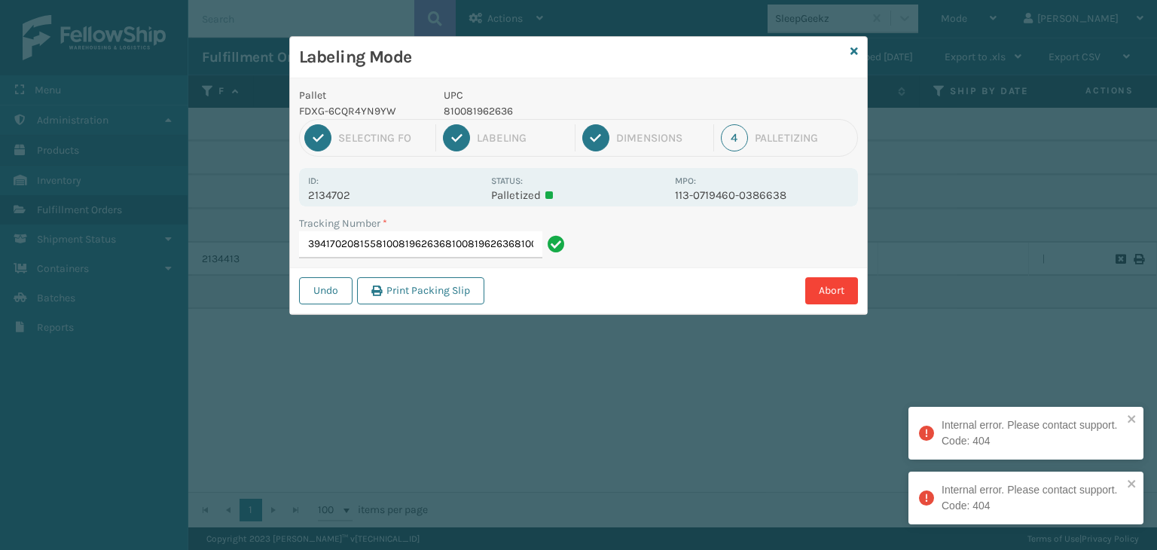
type input "394170208155810081962636810081962636810081962636"
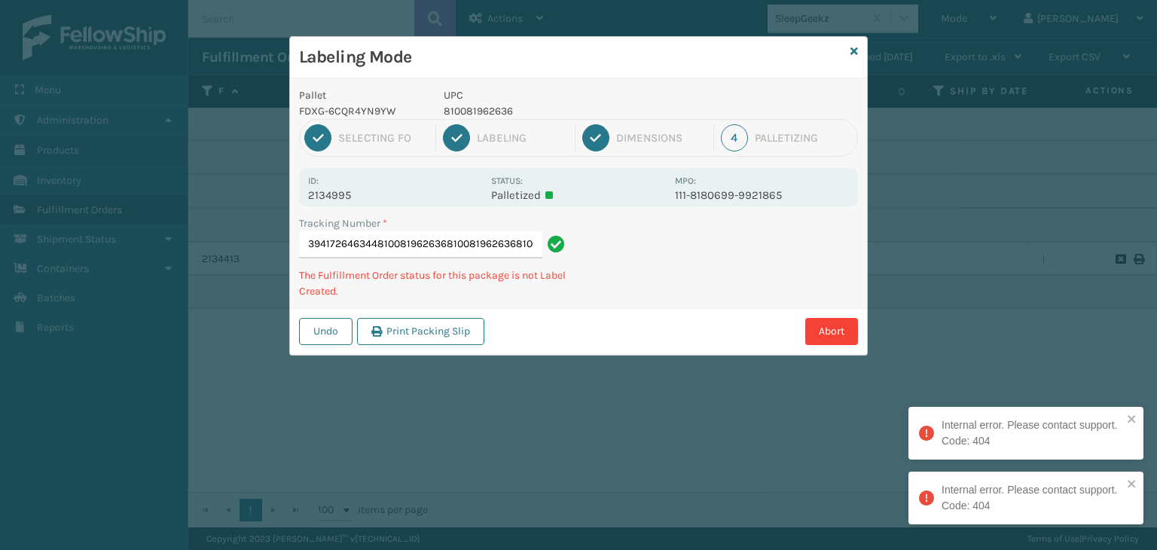
scroll to position [0, 50]
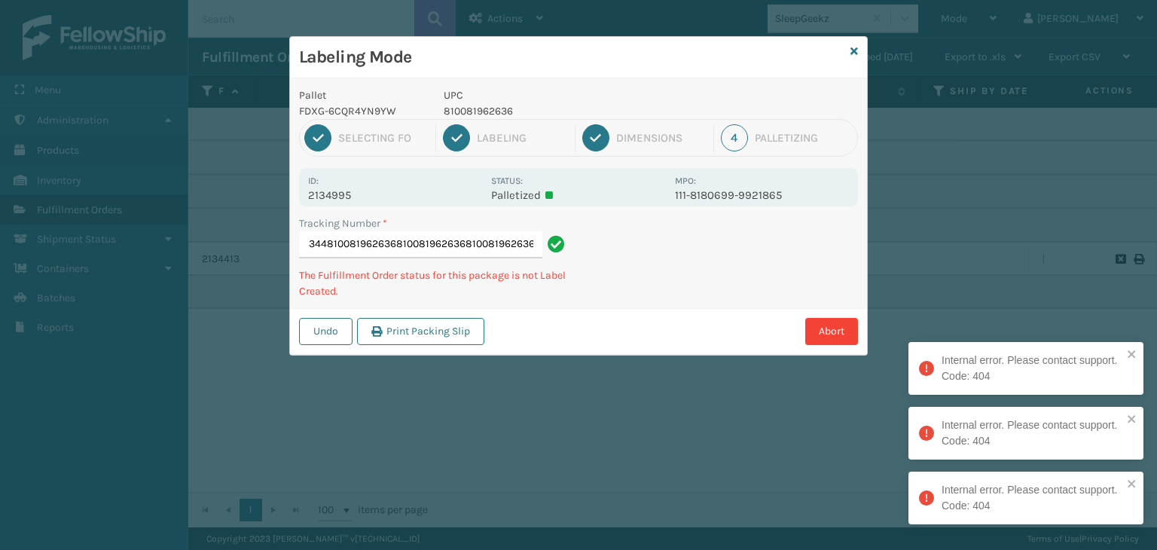
type input "394172646344810081962636810081962636810081962636810081962636"
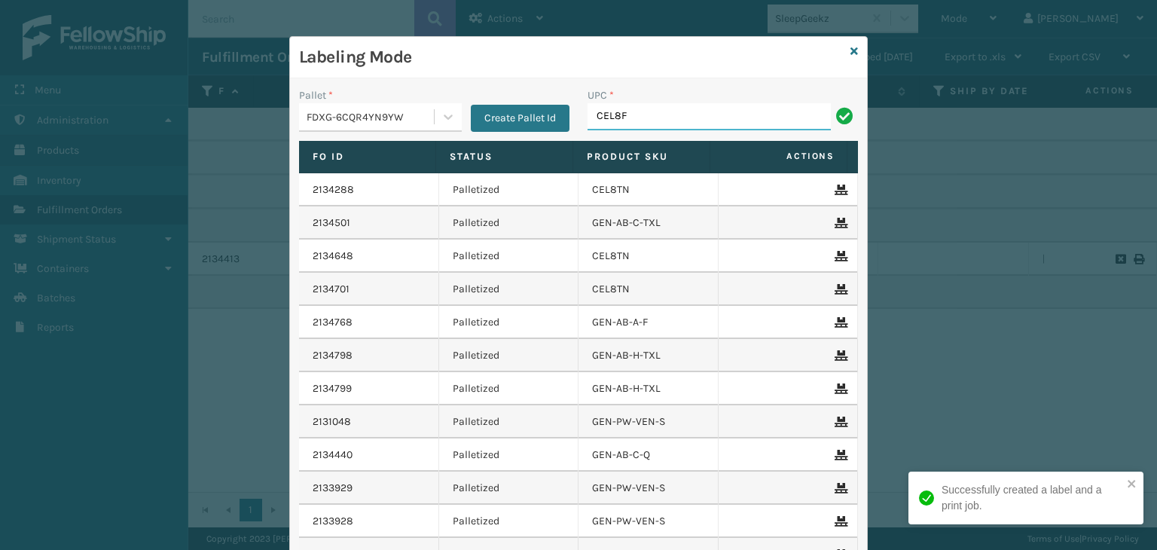
type input "CEL8F"
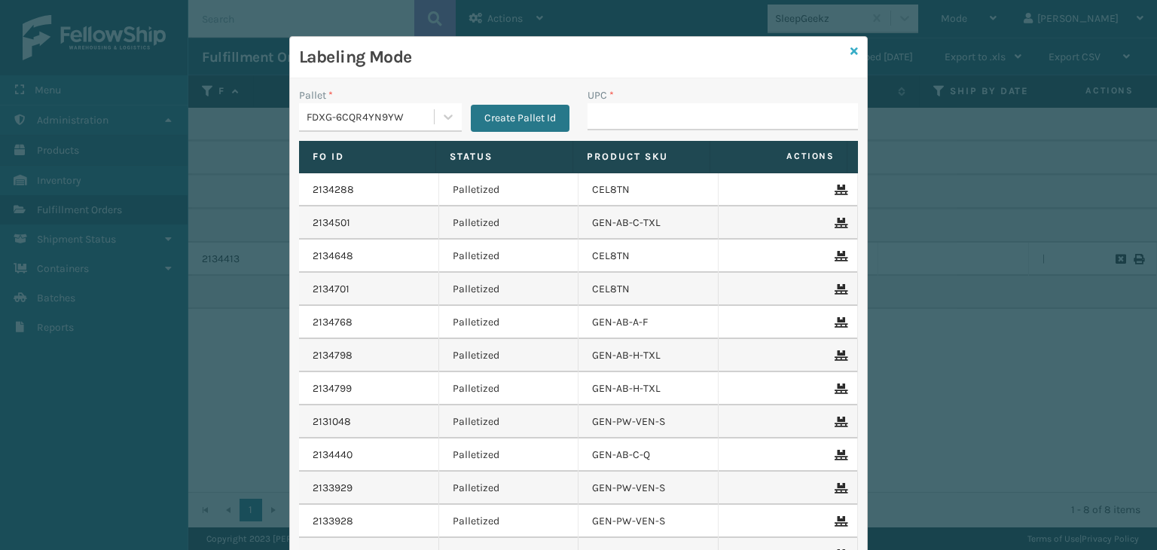
click at [850, 54] on icon at bounding box center [854, 51] width 8 height 11
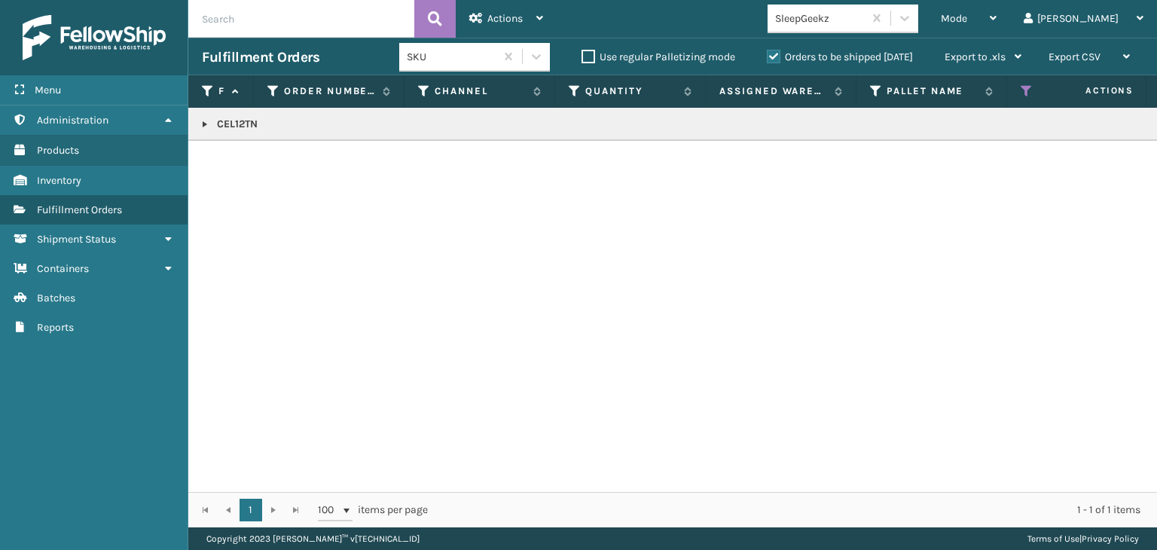
click at [229, 122] on p "CEL12TN" at bounding box center [1160, 124] width 1917 height 15
click at [996, 17] on div "Mode" at bounding box center [968, 19] width 56 height 38
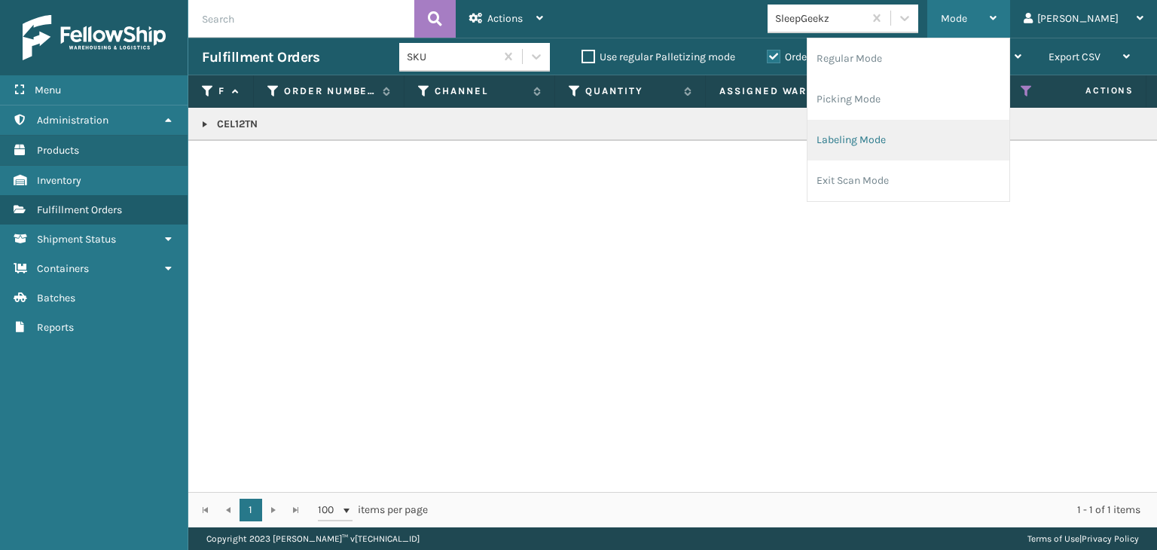
click at [973, 130] on li "Labeling Mode" at bounding box center [908, 140] width 202 height 41
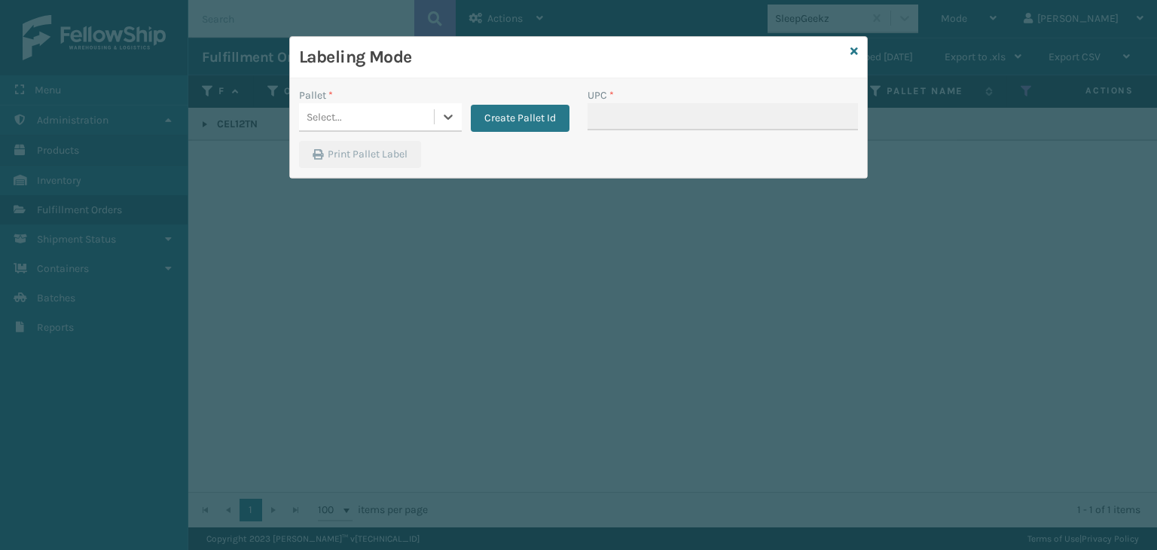
click at [401, 118] on div "Select..." at bounding box center [366, 117] width 135 height 25
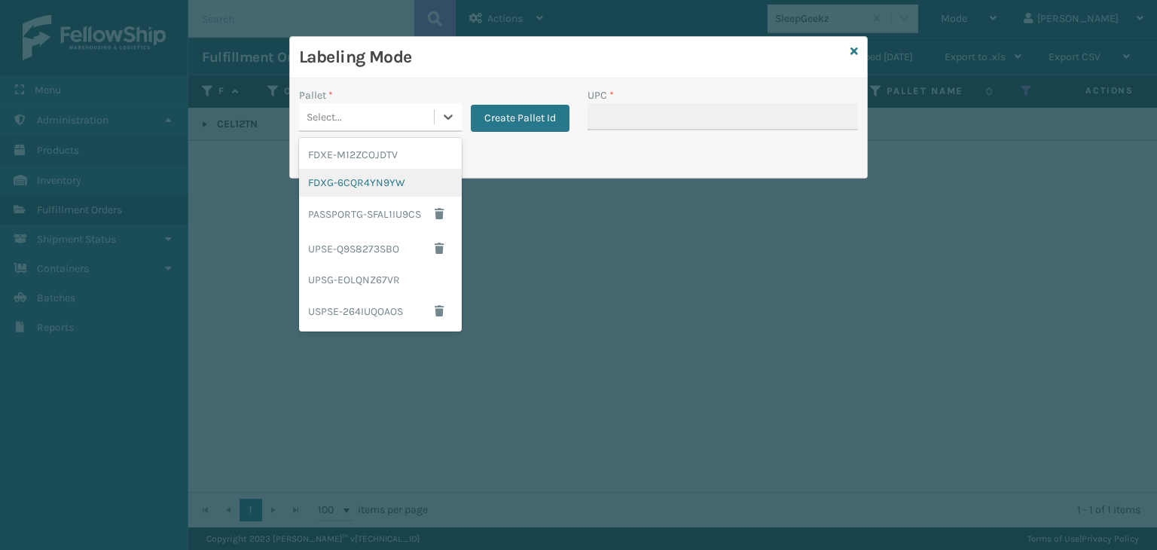
click at [397, 187] on div "FDXG-6CQR4YN9YW" at bounding box center [380, 183] width 163 height 28
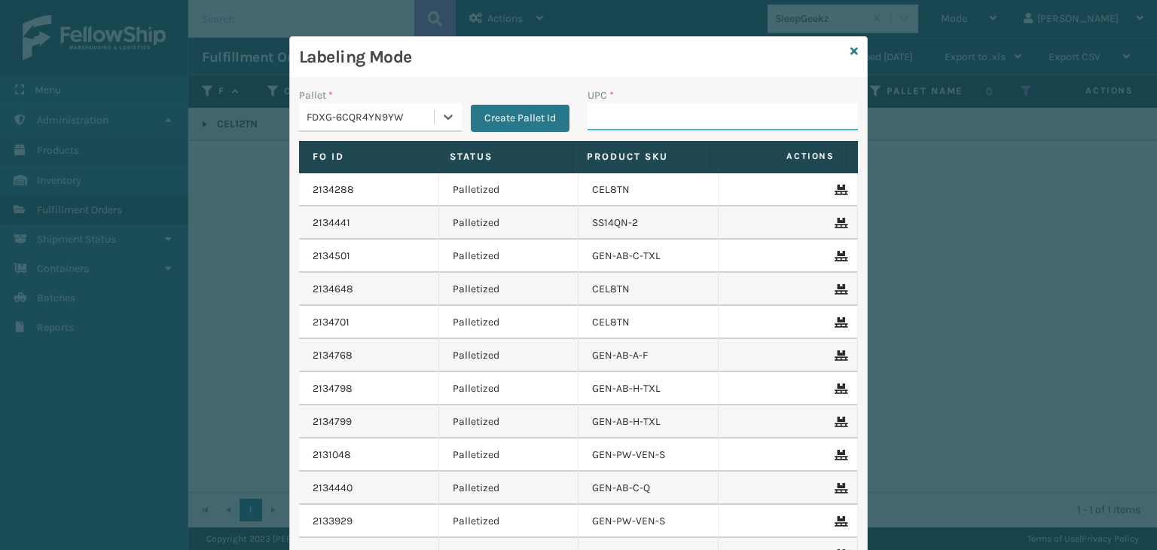
drag, startPoint x: 673, startPoint y: 105, endPoint x: 689, endPoint y: 111, distance: 16.9
click at [673, 105] on input "UPC *" at bounding box center [722, 116] width 270 height 27
paste input "CEL12TN"
type input "CEL12TN"
click at [850, 56] on link at bounding box center [854, 52] width 8 height 16
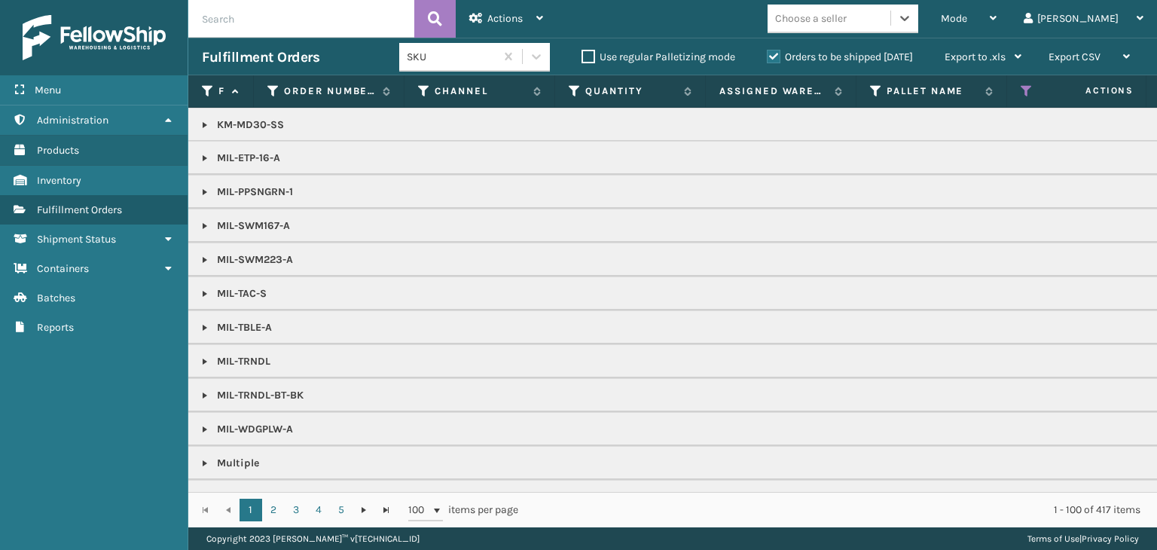
scroll to position [1751, 0]
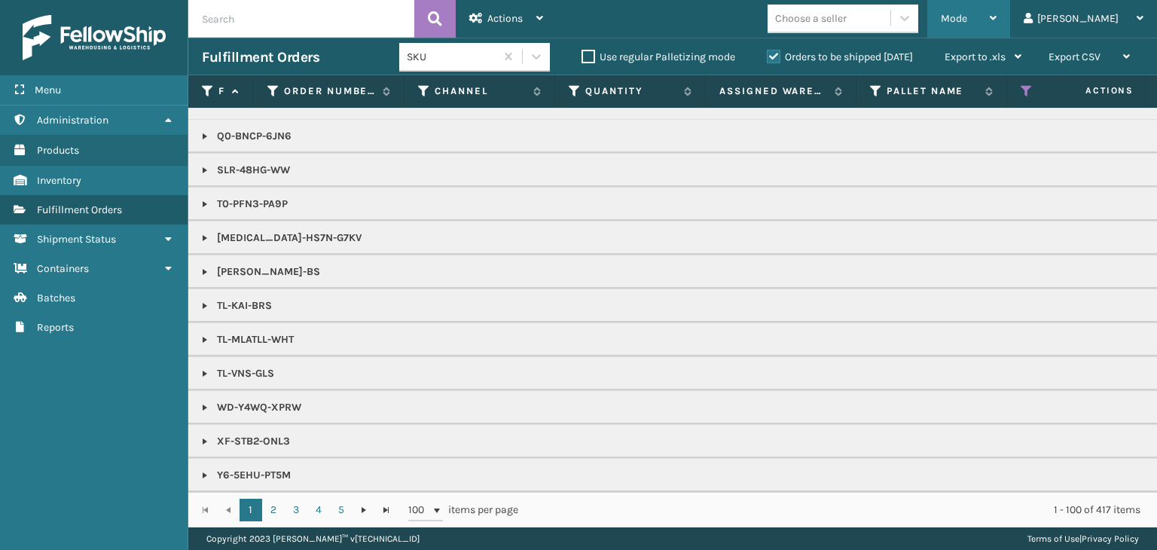
drag, startPoint x: 1048, startPoint y: 19, endPoint x: 998, endPoint y: 94, distance: 90.2
click at [996, 25] on div "Mode" at bounding box center [968, 19] width 56 height 38
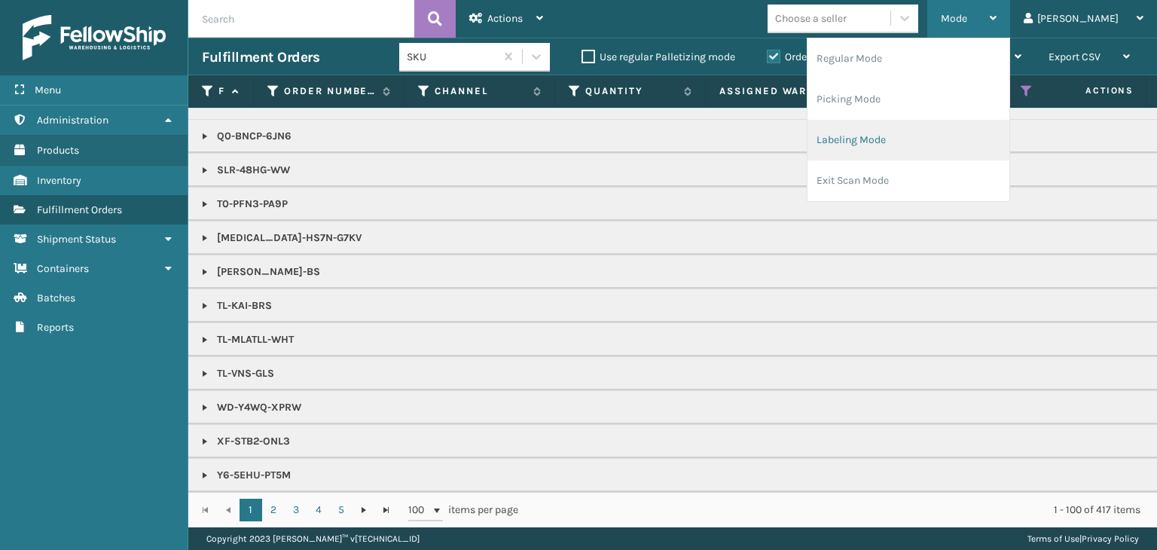
click at [967, 142] on li "Labeling Mode" at bounding box center [908, 140] width 202 height 41
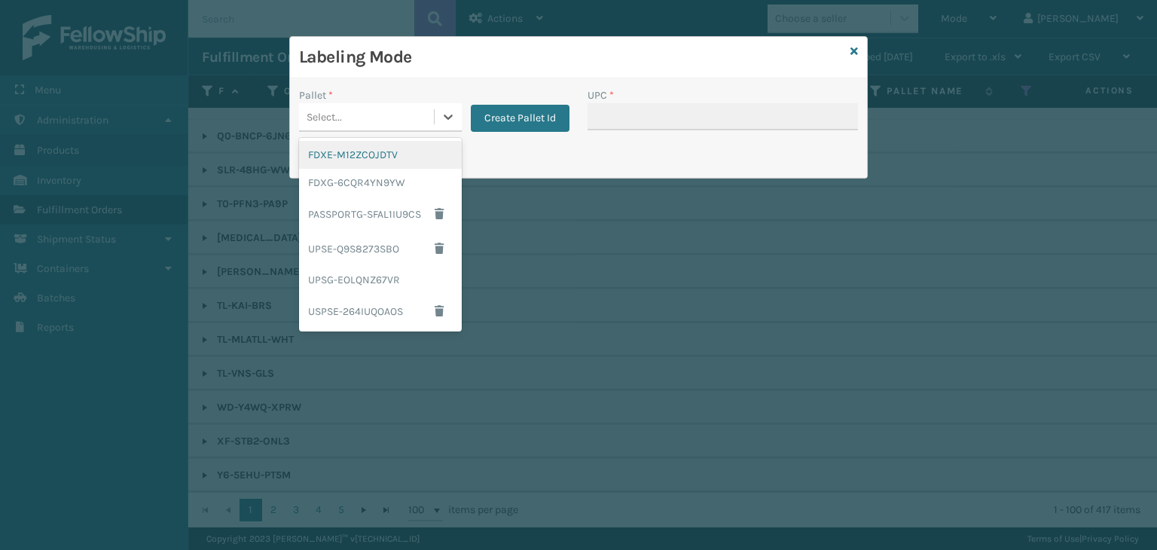
click at [425, 123] on div "Select..." at bounding box center [366, 117] width 135 height 25
click at [421, 189] on div "FDXG-6CQR4YN9YW" at bounding box center [380, 183] width 163 height 28
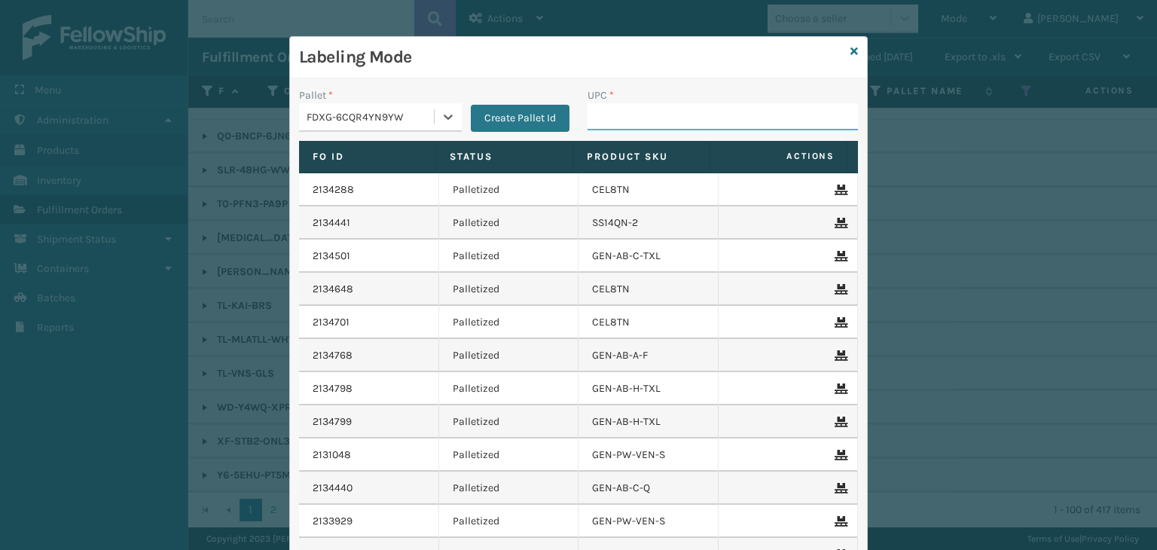
click at [712, 112] on input "UPC *" at bounding box center [722, 116] width 270 height 27
type input "410167-11"
type input "414801-1152"
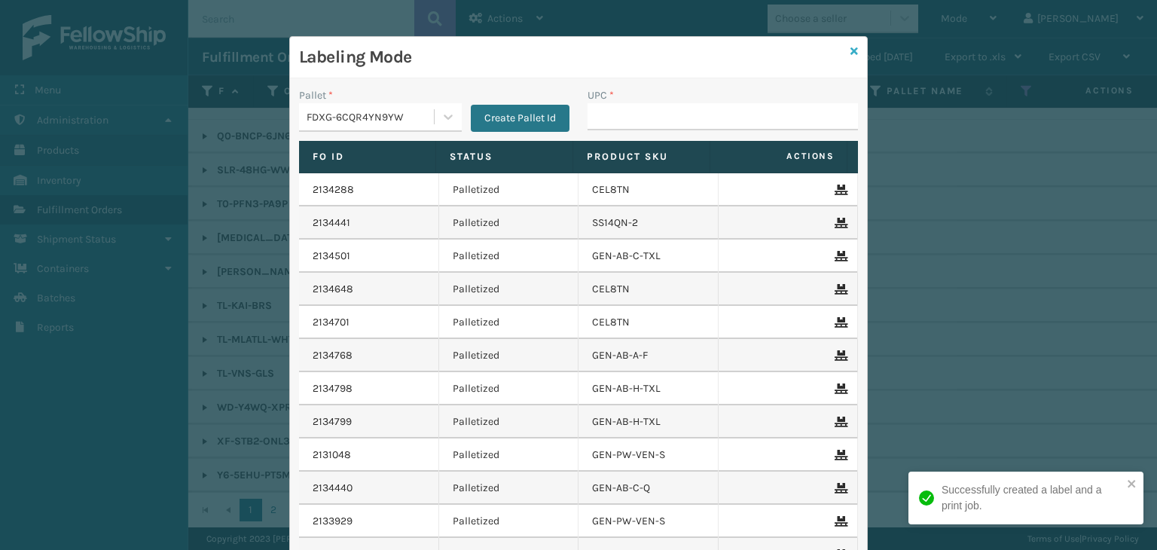
click at [850, 53] on icon at bounding box center [854, 51] width 8 height 11
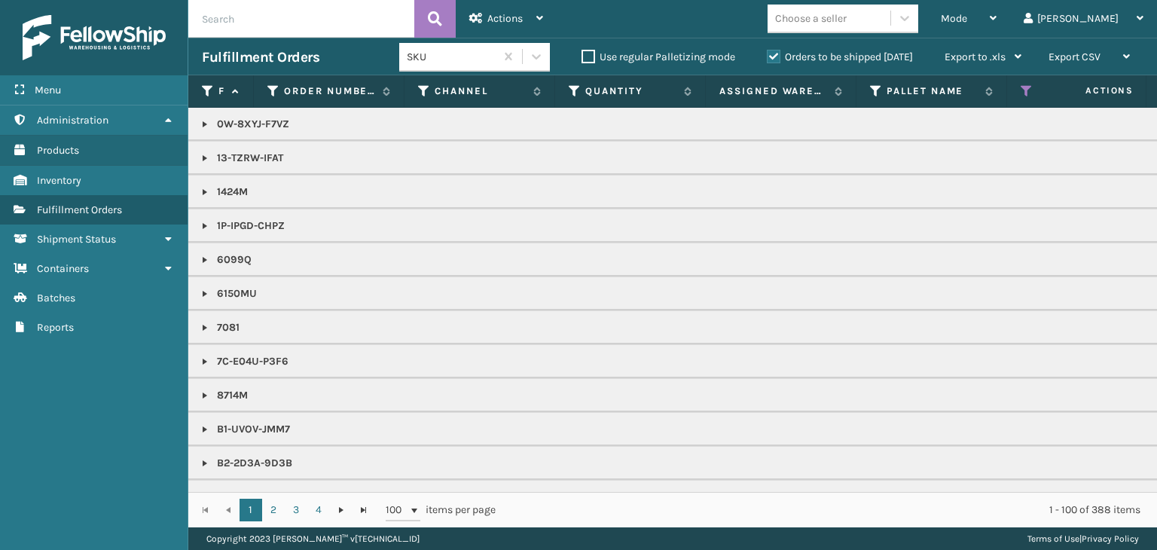
click at [846, 12] on div "Choose a seller" at bounding box center [811, 19] width 72 height 16
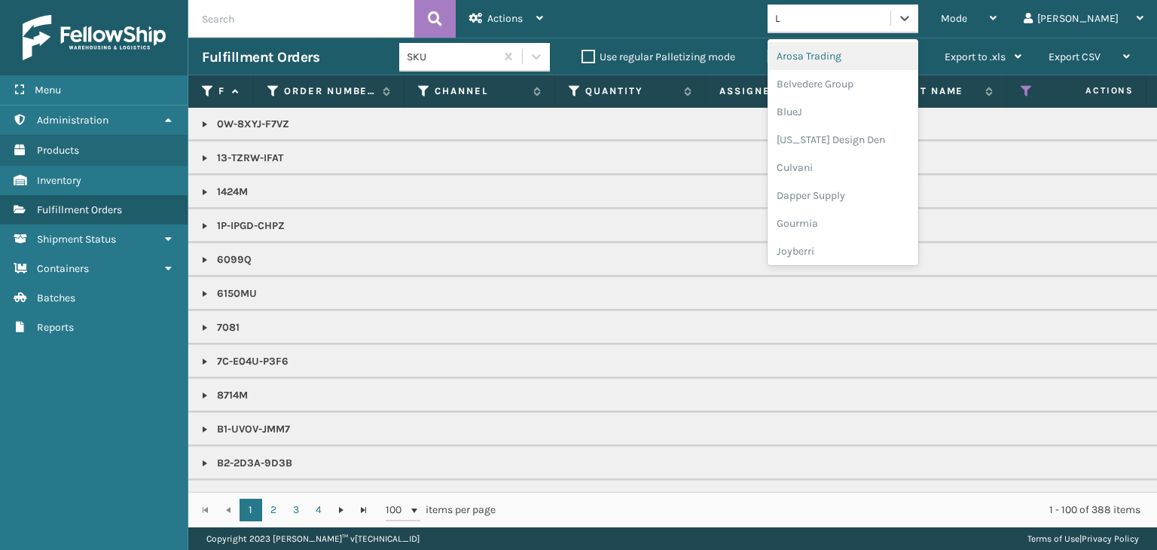
type input "LI"
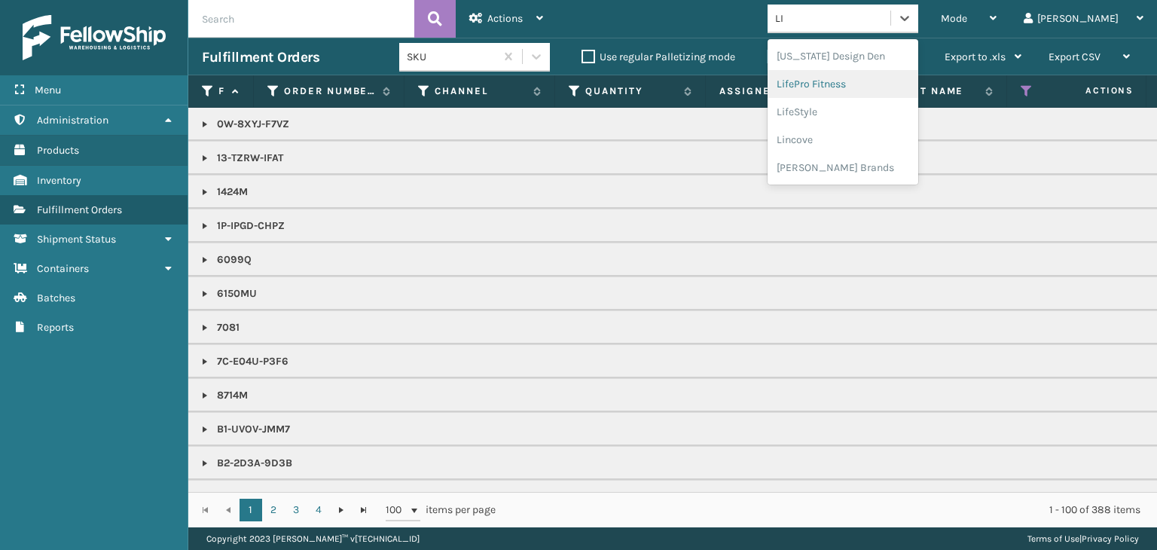
click at [918, 85] on div "LifePro Fitness" at bounding box center [842, 84] width 151 height 28
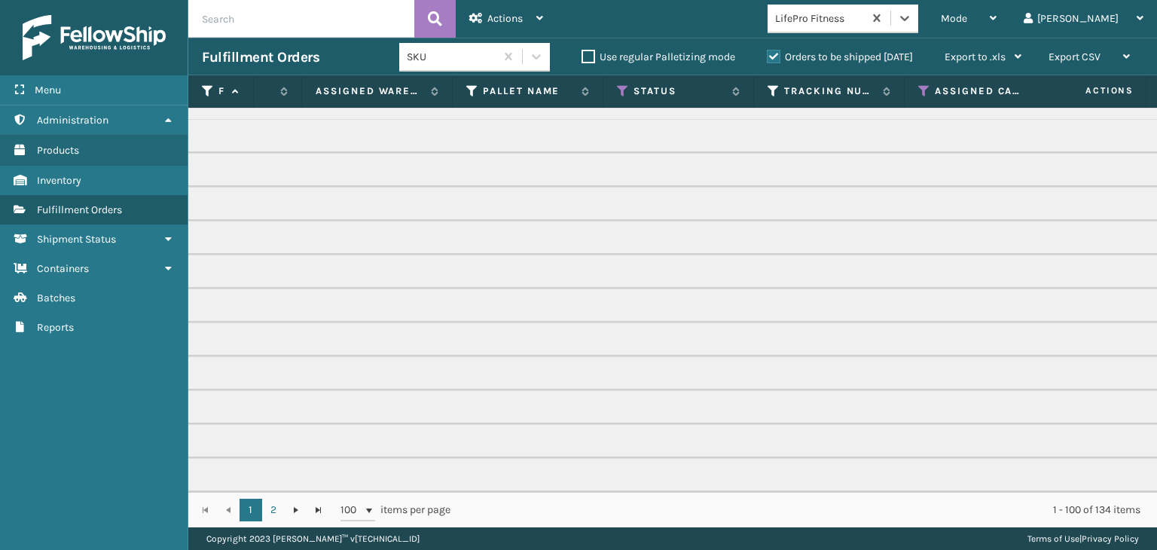
scroll to position [0, 416]
click at [605, 95] on icon at bounding box center [611, 91] width 12 height 14
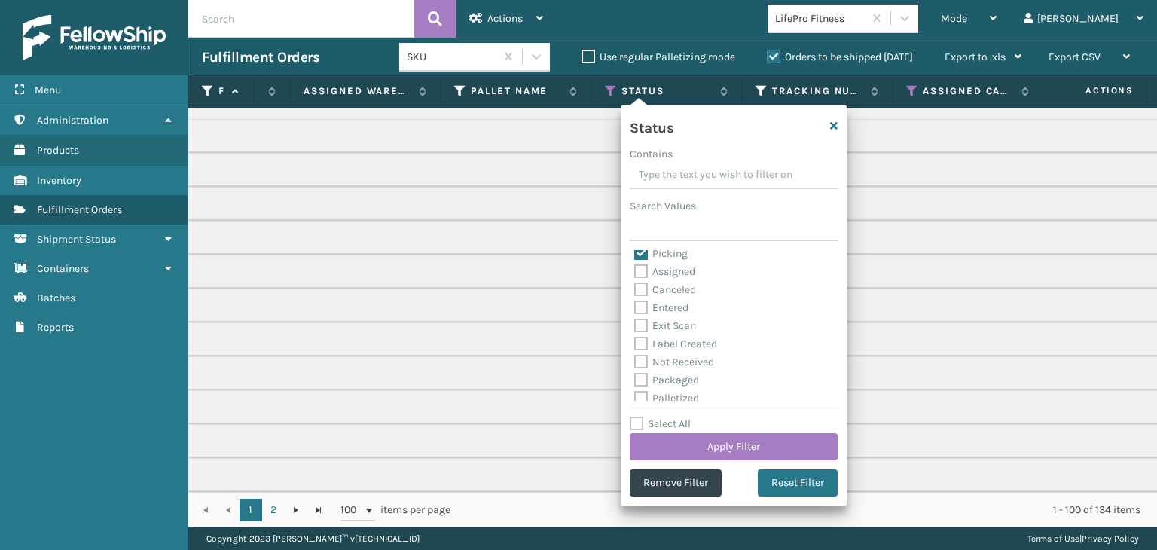
scroll to position [0, 0]
click at [771, 452] on button "Apply Filter" at bounding box center [733, 446] width 208 height 27
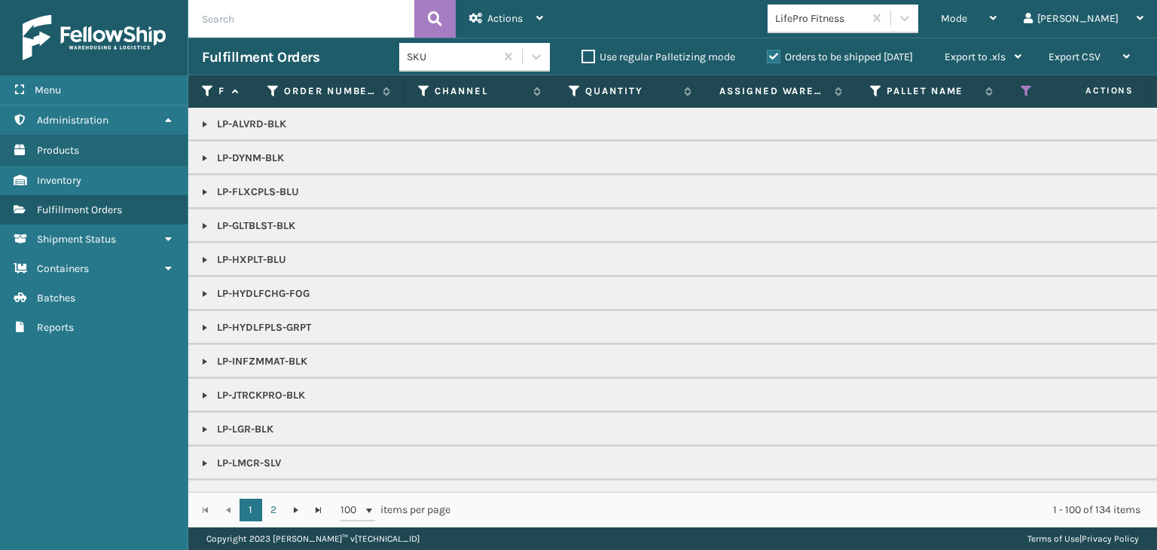
click at [203, 123] on link at bounding box center [205, 124] width 12 height 12
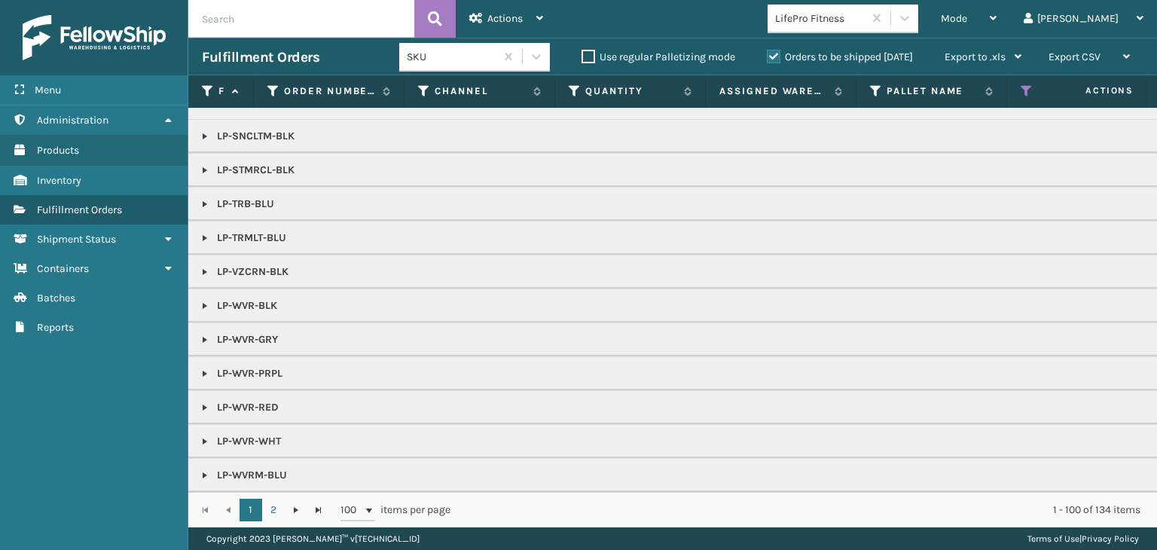
scroll to position [1400, 0]
click at [996, 9] on div "Mode" at bounding box center [968, 19] width 56 height 38
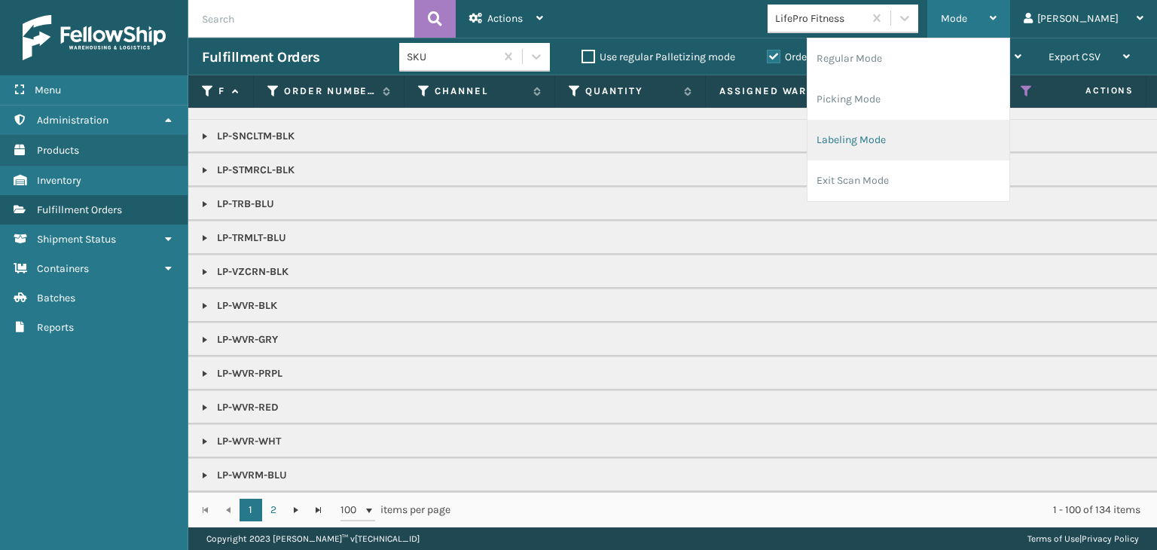
click at [987, 149] on li "Labeling Mode" at bounding box center [908, 140] width 202 height 41
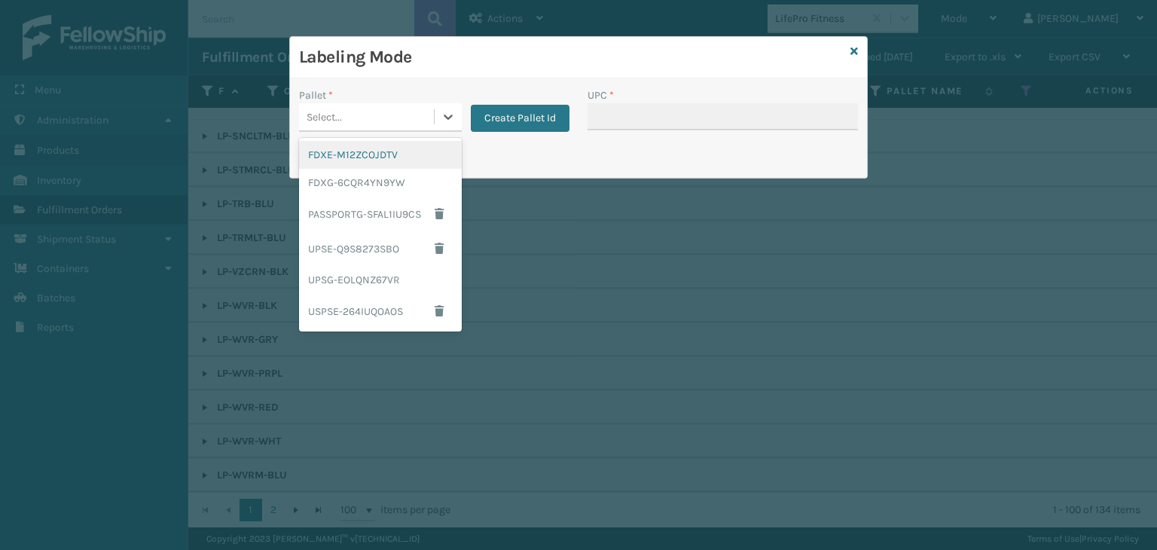
click at [322, 125] on div "Select..." at bounding box center [366, 117] width 135 height 25
click at [388, 270] on div "UPSG-EOLQNZ67VR" at bounding box center [380, 280] width 163 height 28
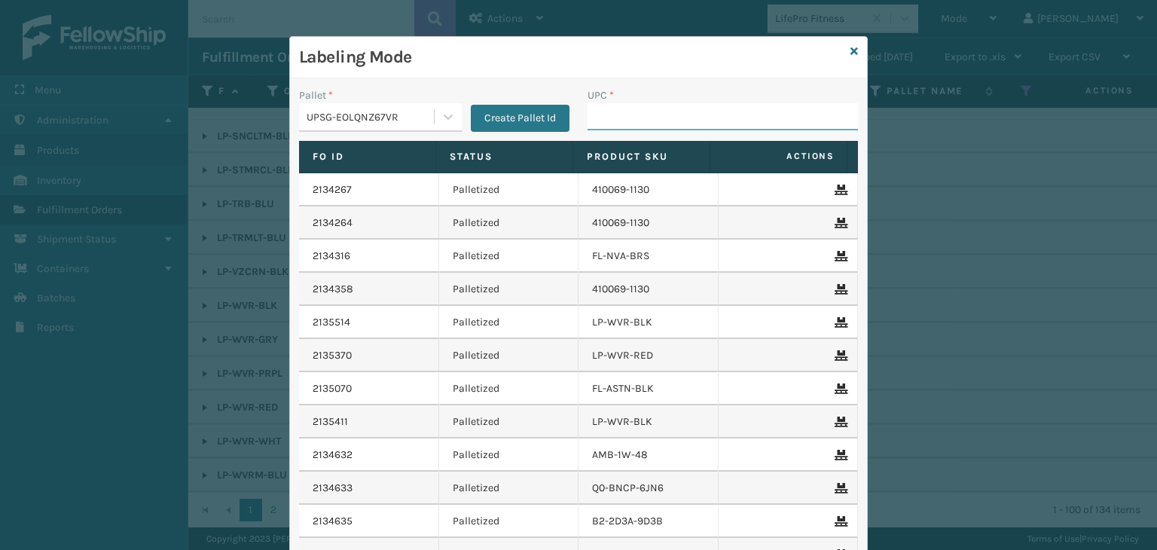
drag, startPoint x: 596, startPoint y: 127, endPoint x: 568, endPoint y: 160, distance: 42.7
click at [590, 136] on div "UPC *" at bounding box center [722, 113] width 288 height 53
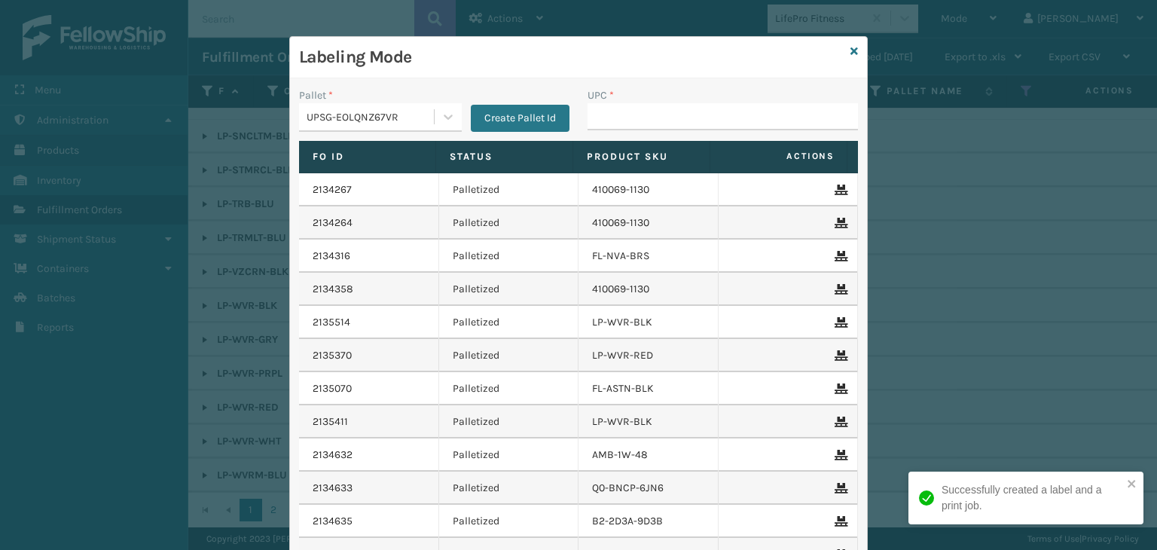
click at [852, 50] on div "Labeling Mode" at bounding box center [578, 57] width 577 height 41
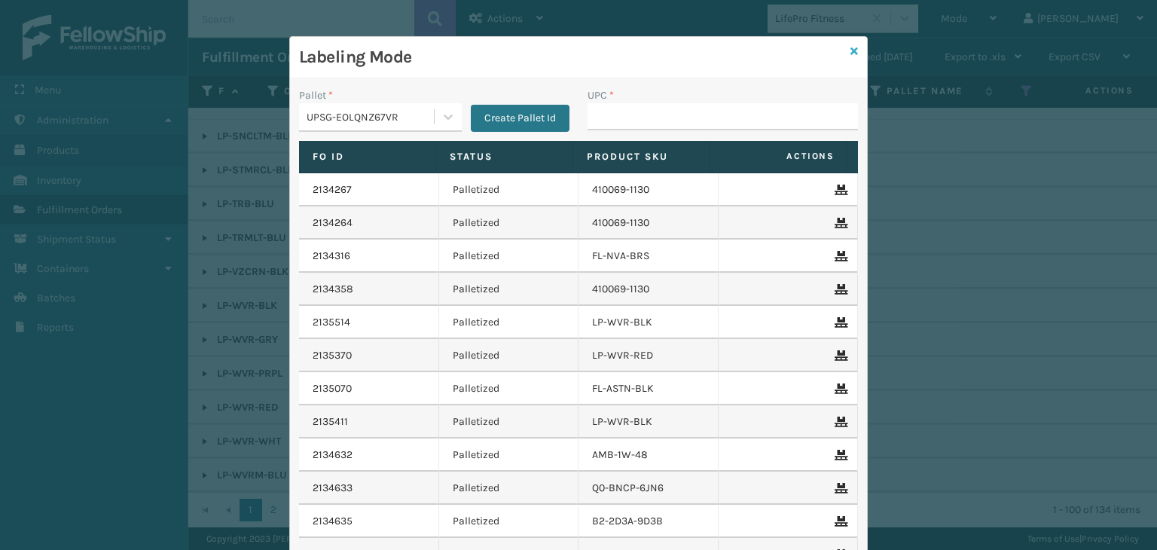
click at [852, 51] on icon at bounding box center [854, 51] width 8 height 11
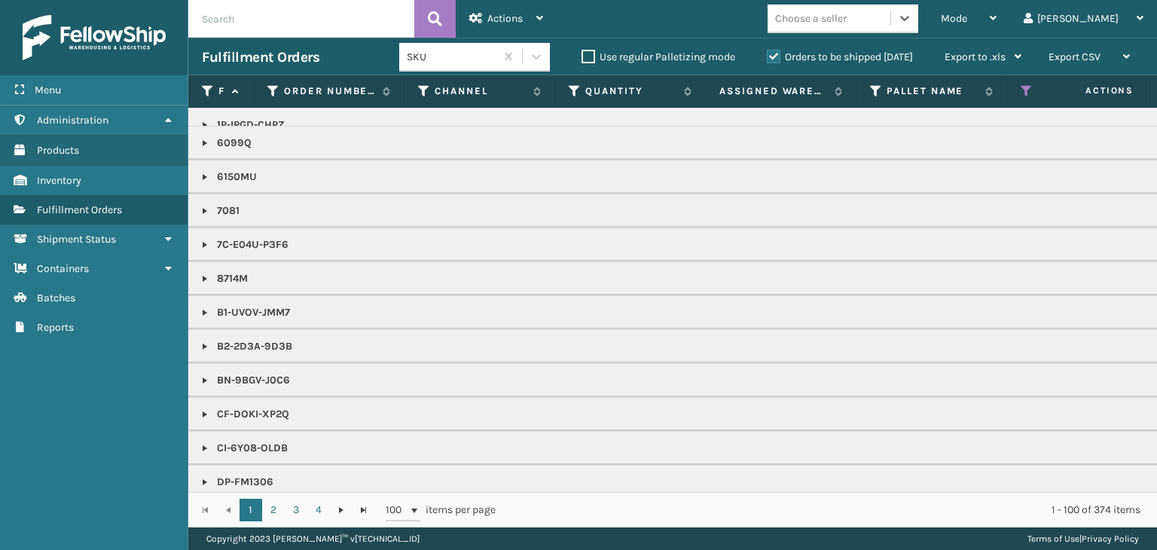
scroll to position [0, 0]
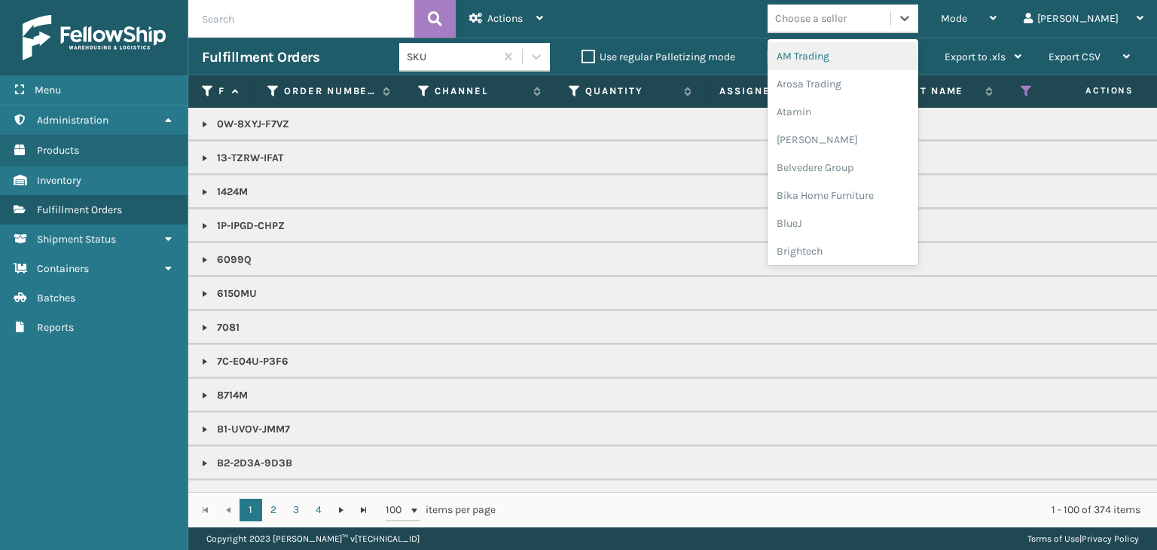
click at [852, 27] on div "Choose a seller" at bounding box center [828, 18] width 123 height 25
type input "LI"
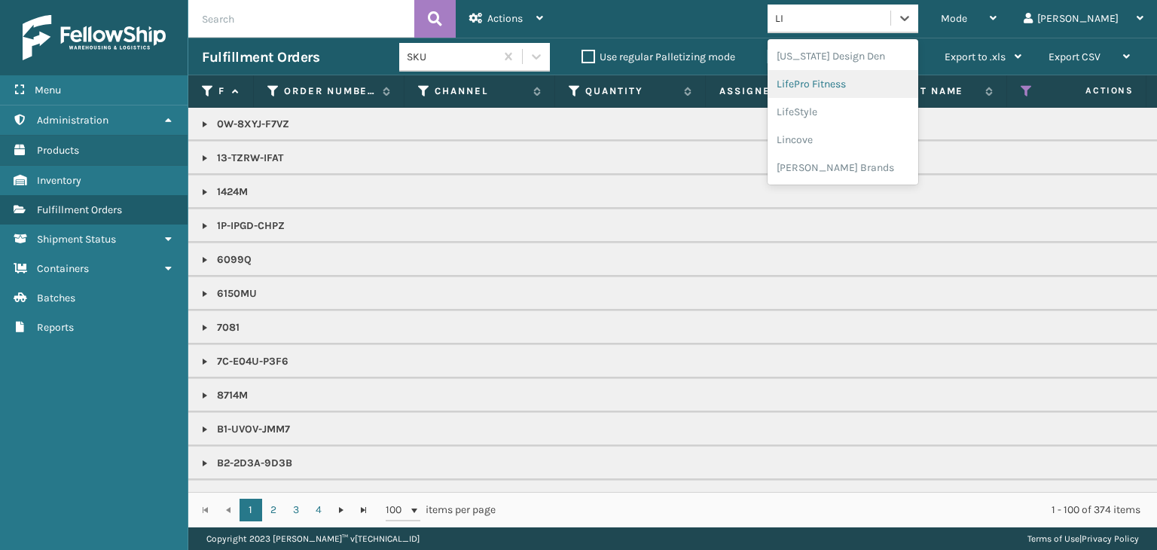
click at [879, 88] on div "LifePro Fitness" at bounding box center [842, 84] width 151 height 28
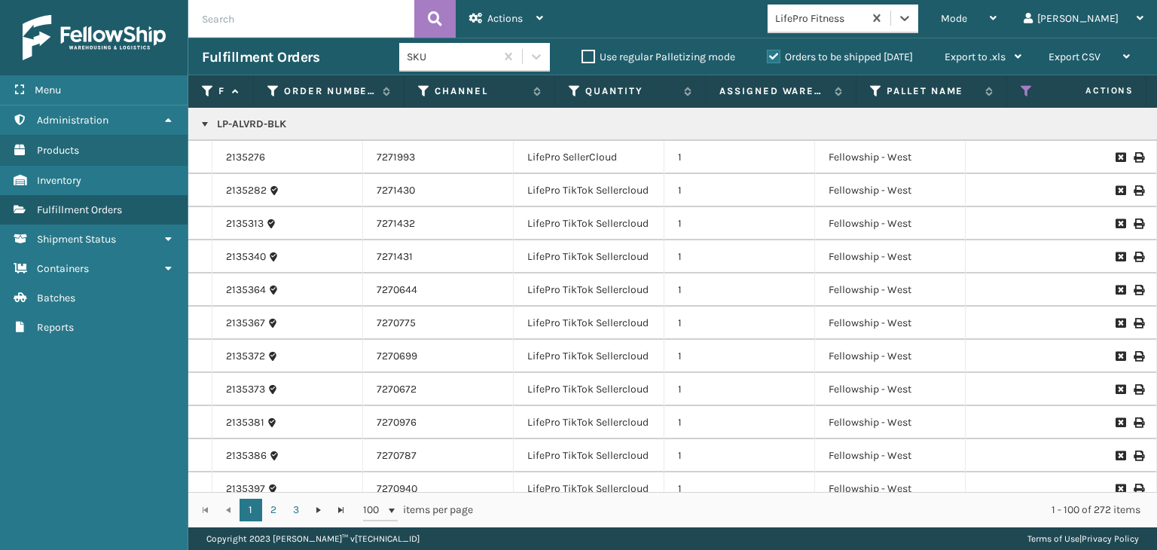
drag, startPoint x: 258, startPoint y: 121, endPoint x: 261, endPoint y: 169, distance: 47.5
click at [286, 197] on div "2135282" at bounding box center [287, 190] width 123 height 15
click at [262, 115] on td "LP-ALVRD-BLK" at bounding box center [1160, 124] width 1944 height 33
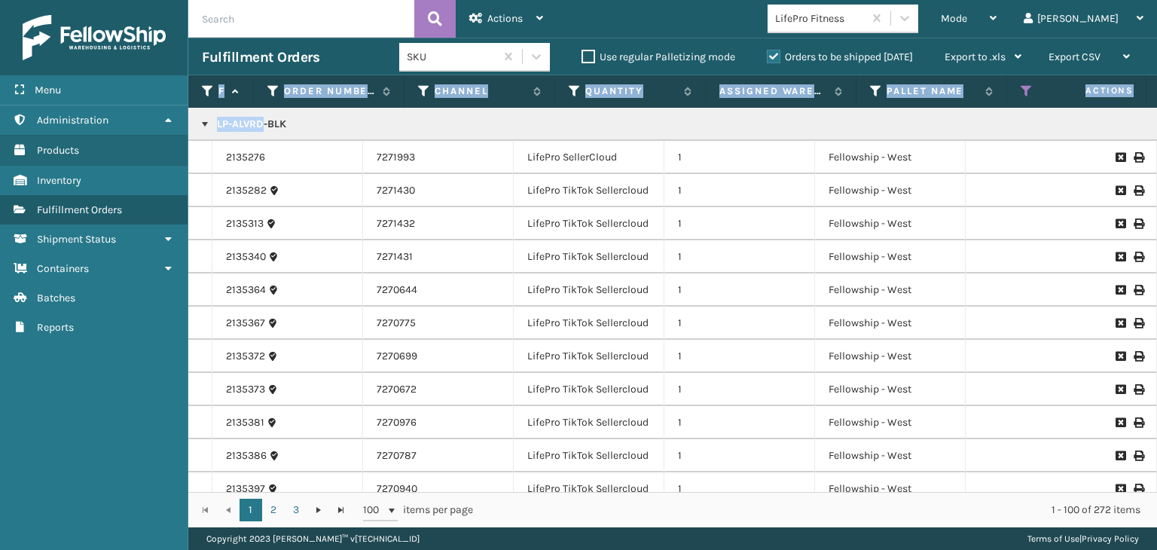
drag, startPoint x: 240, startPoint y: 112, endPoint x: 202, endPoint y: 94, distance: 42.4
click at [202, 94] on div "Fulfillment Order Id Order Number Channel Quantity Assigned Warehouse Pallet Na…" at bounding box center [672, 301] width 968 height 452
click at [248, 127] on p "LP-ALVRD-BLK" at bounding box center [1160, 124] width 1917 height 15
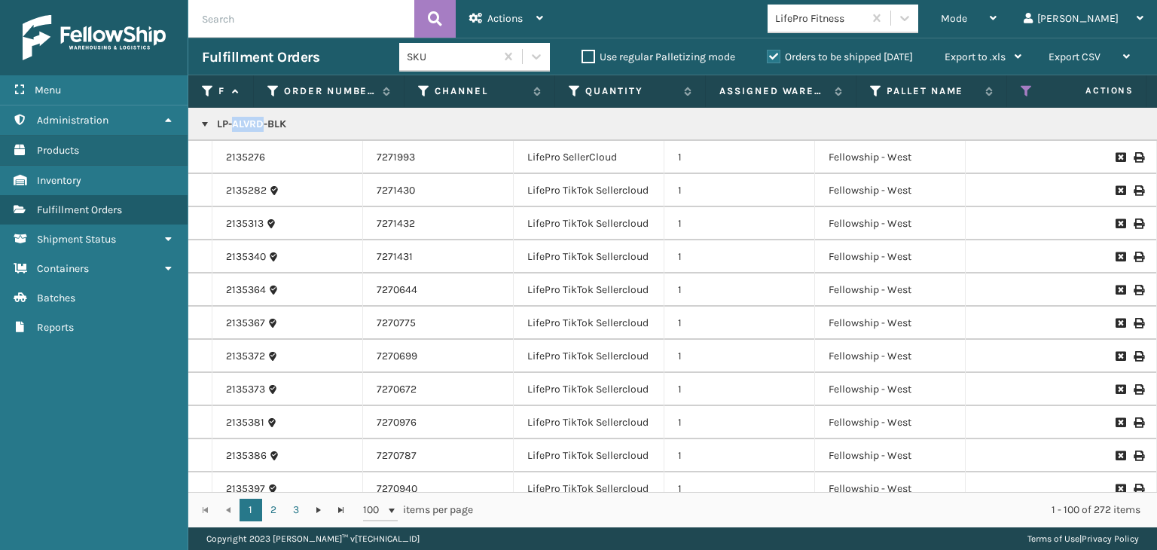
click at [248, 127] on p "LP-ALVRD-BLK" at bounding box center [1160, 124] width 1917 height 15
click at [863, 29] on div "LifePro Fitness" at bounding box center [815, 18] width 96 height 25
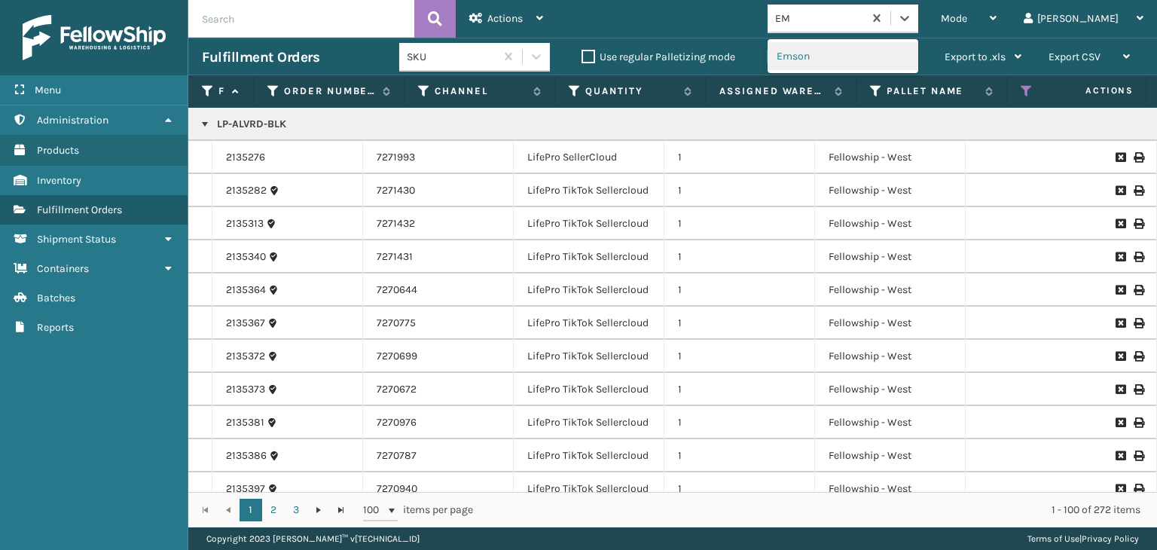
type input "EMS"
drag, startPoint x: 885, startPoint y: 46, endPoint x: 887, endPoint y: 66, distance: 19.7
click at [887, 66] on div "Emson" at bounding box center [842, 56] width 151 height 28
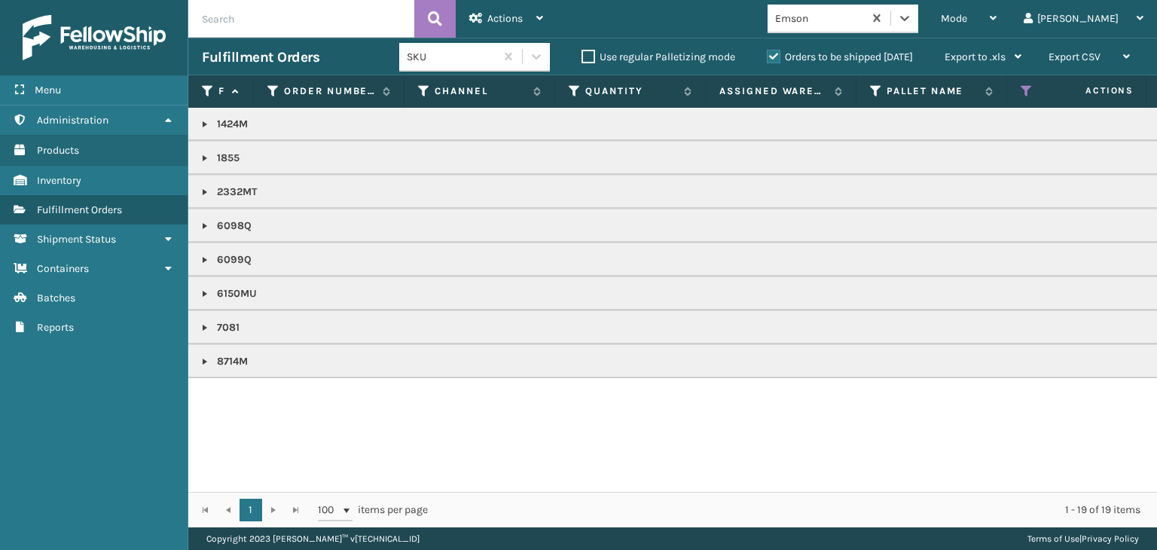
click at [202, 126] on link at bounding box center [205, 124] width 12 height 12
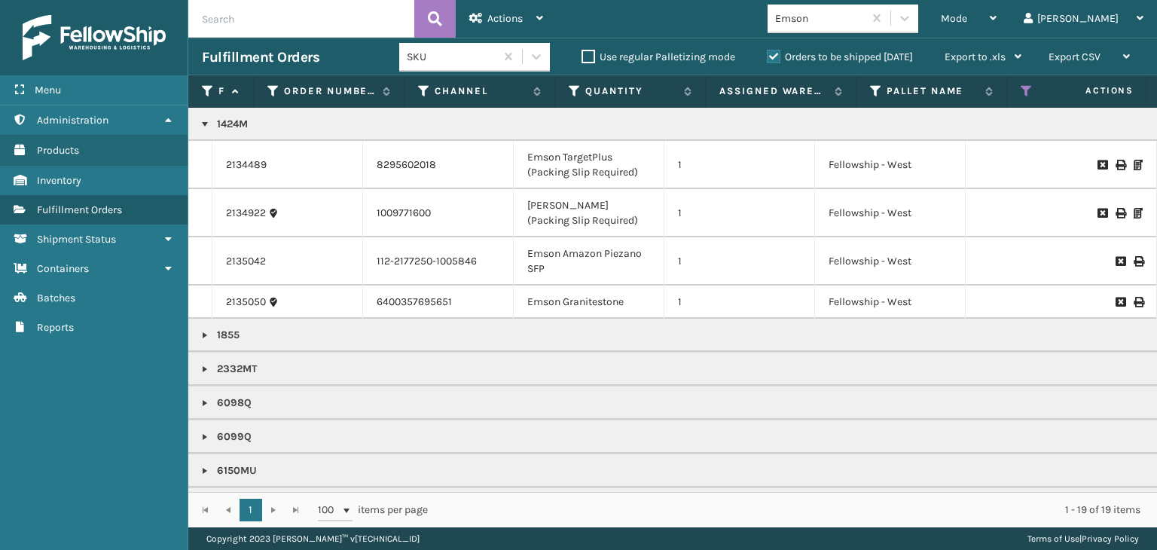
click at [204, 335] on link at bounding box center [205, 335] width 12 height 12
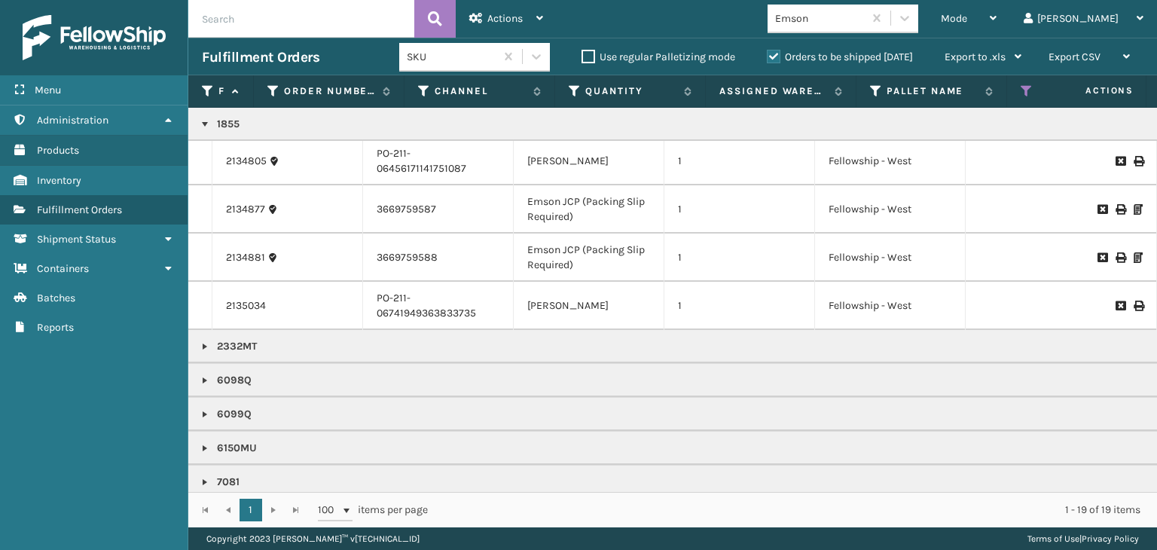
scroll to position [298, 0]
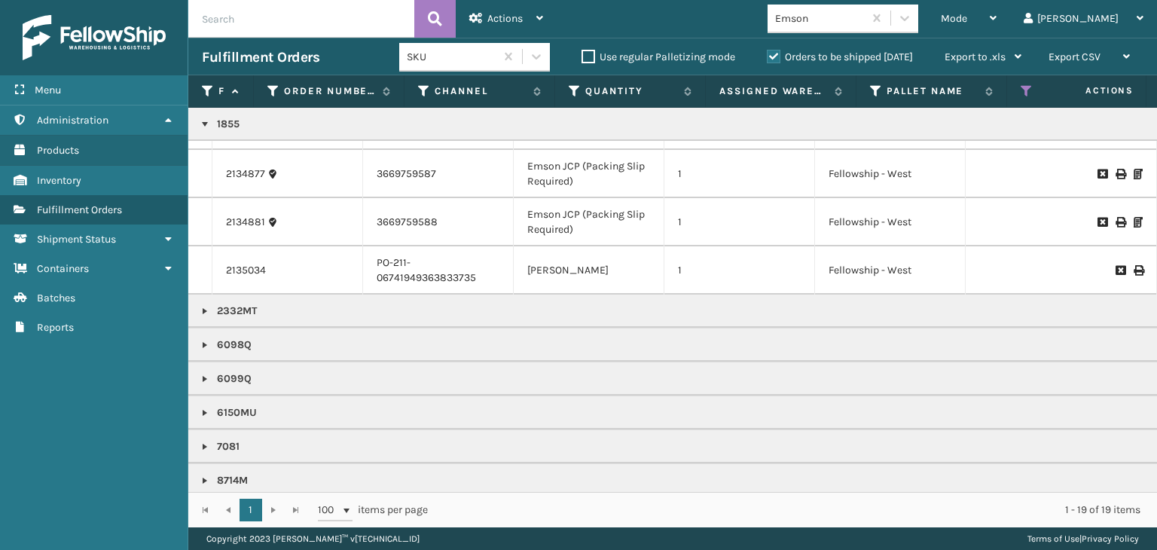
click at [206, 305] on link at bounding box center [205, 311] width 12 height 12
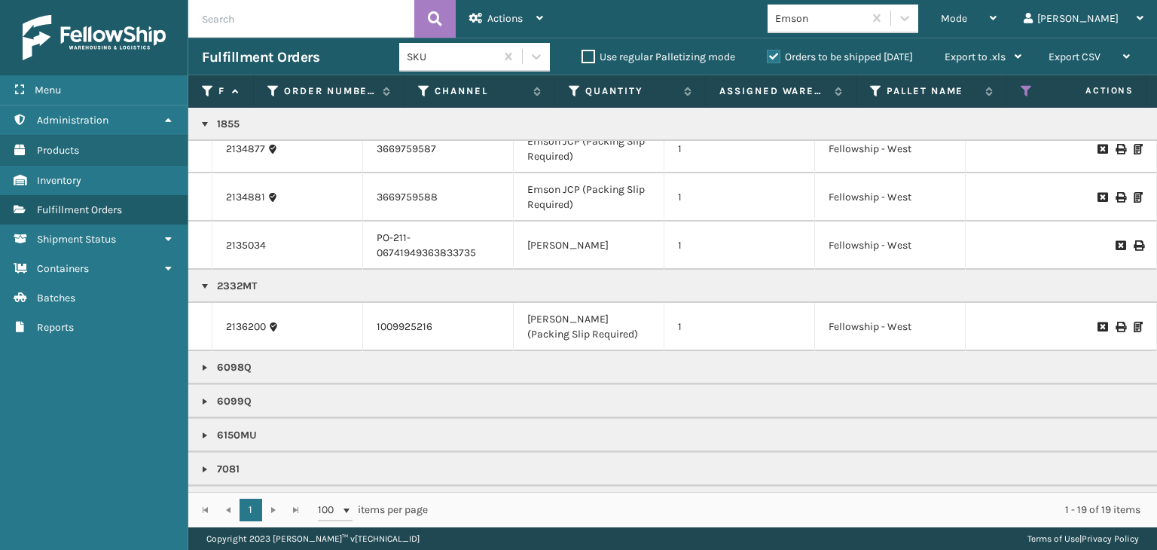
scroll to position [346, 0]
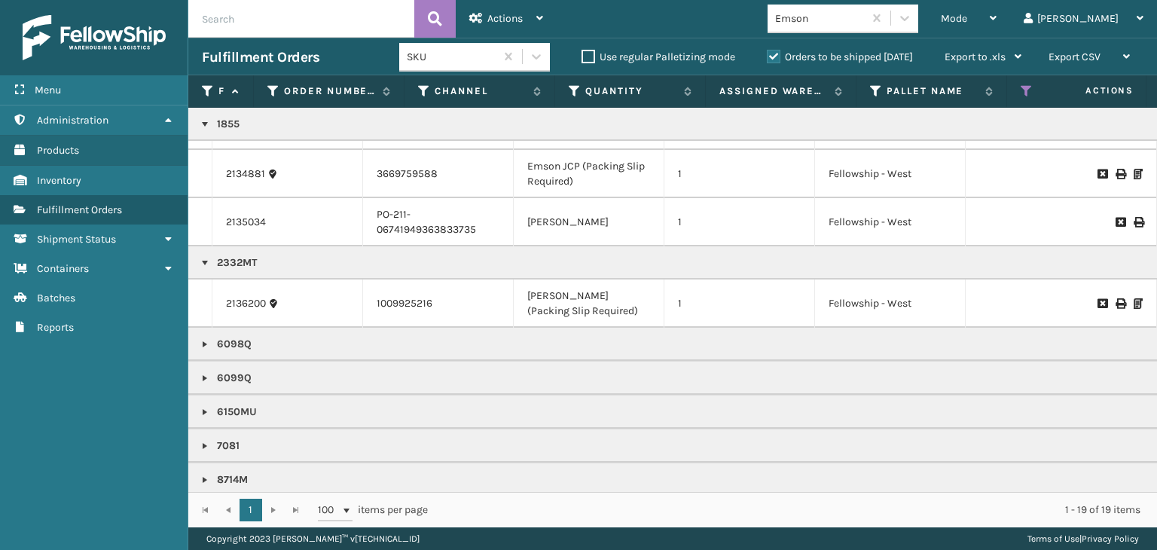
click at [206, 338] on link at bounding box center [205, 344] width 12 height 12
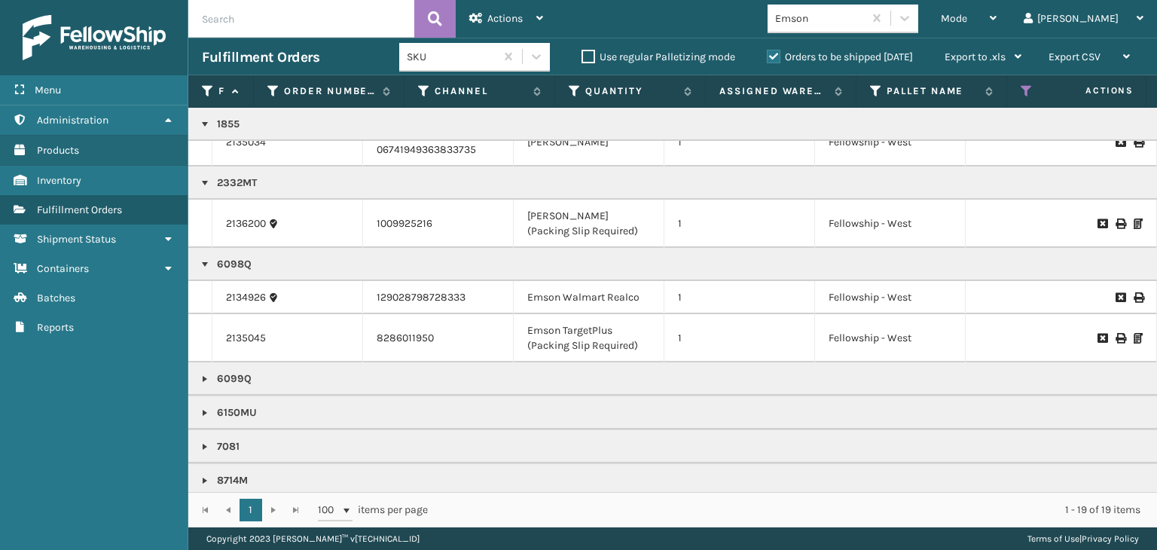
scroll to position [427, 0]
click at [202, 372] on link at bounding box center [205, 378] width 12 height 12
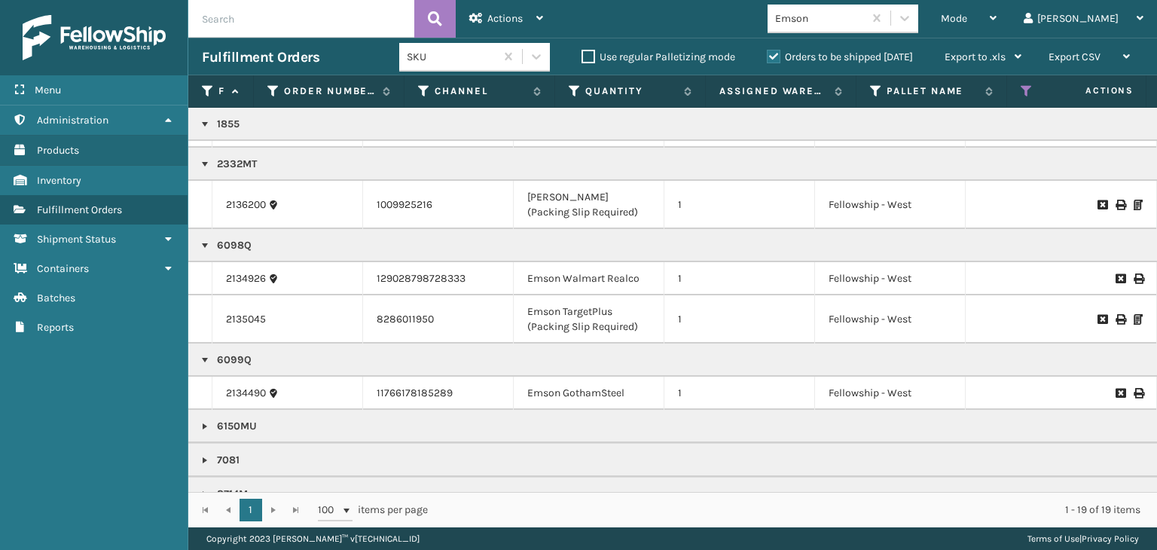
scroll to position [459, 0]
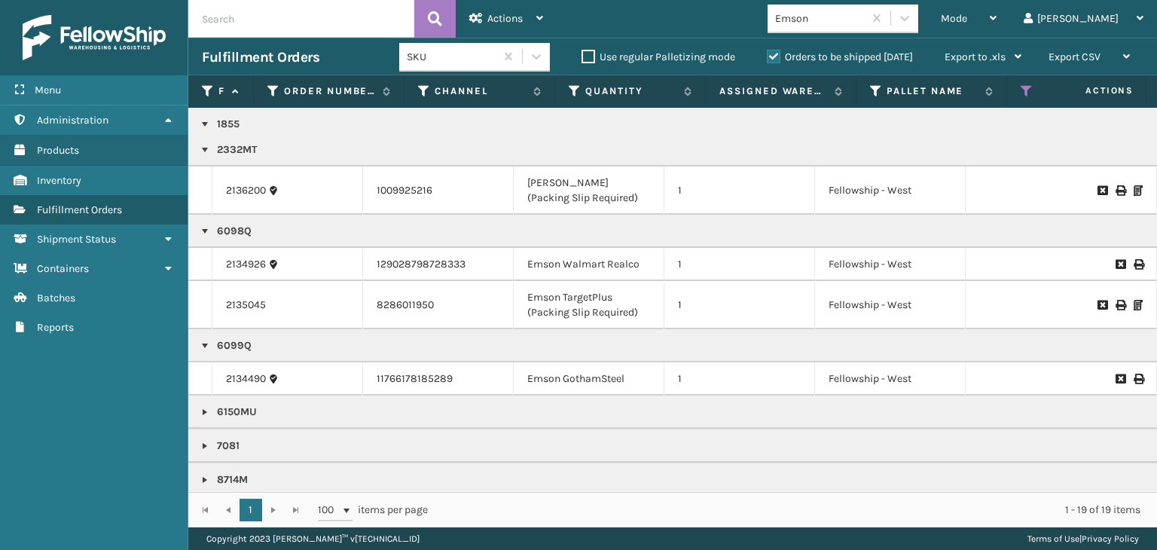
click at [198, 398] on td "6150MU" at bounding box center [1160, 411] width 1944 height 33
click at [202, 406] on link at bounding box center [205, 412] width 12 height 12
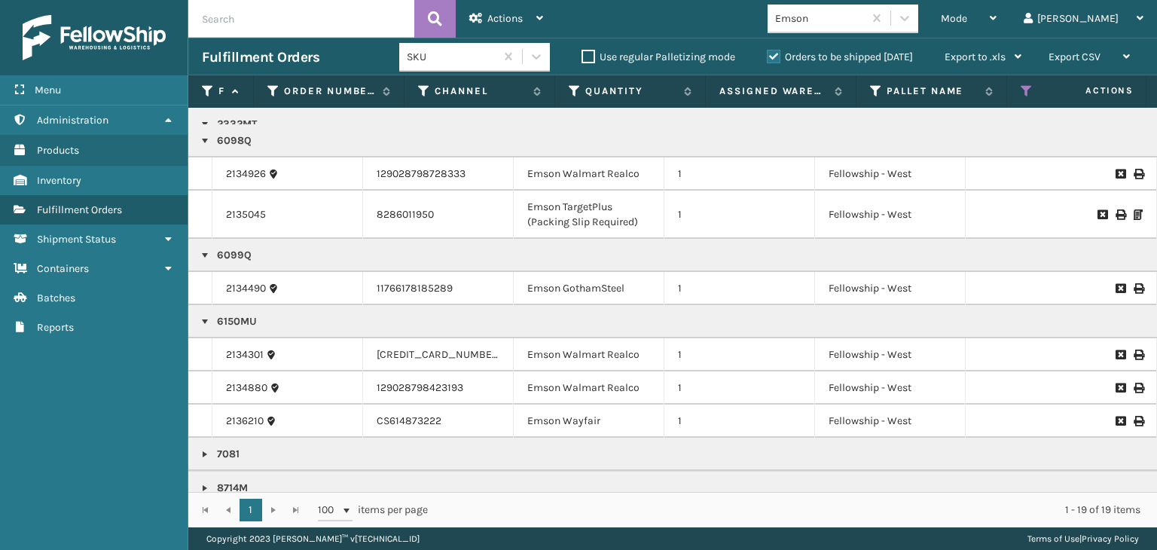
scroll to position [558, 0]
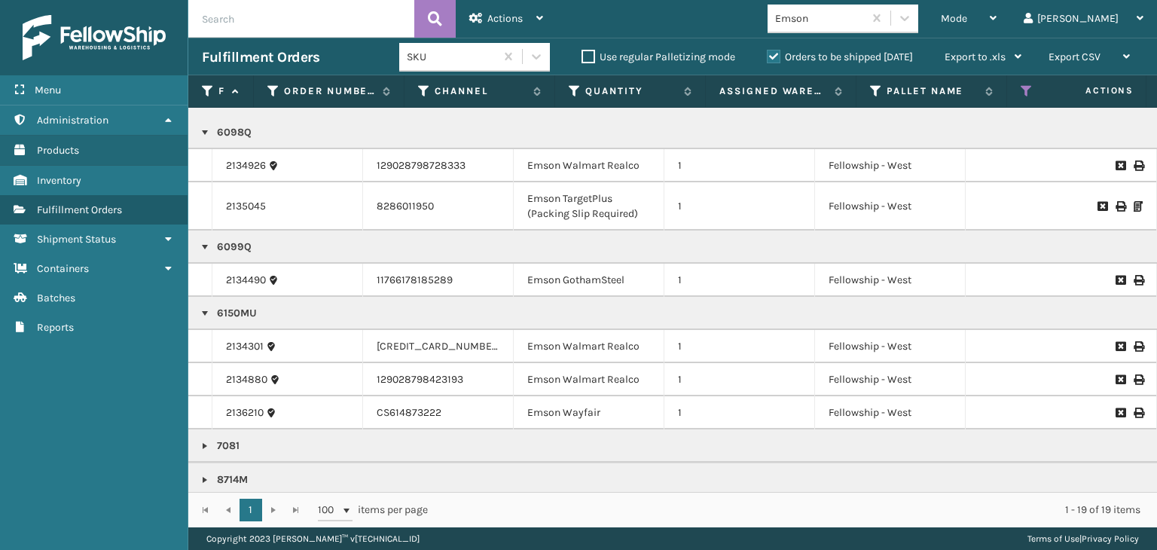
click at [200, 440] on link at bounding box center [205, 446] width 12 height 12
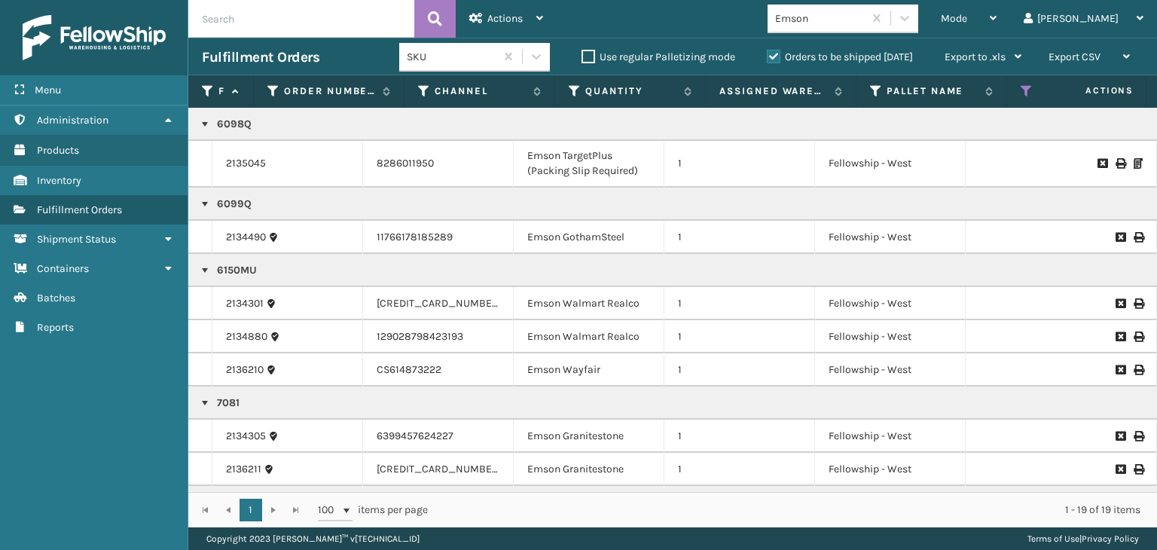
scroll to position [623, 0]
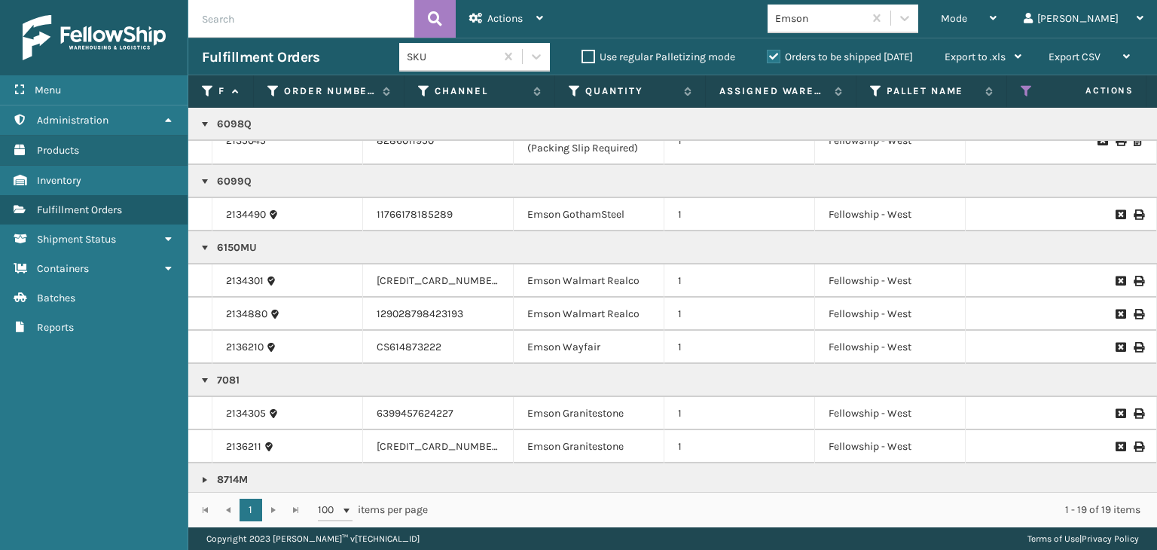
click at [206, 474] on link at bounding box center [205, 480] width 12 height 12
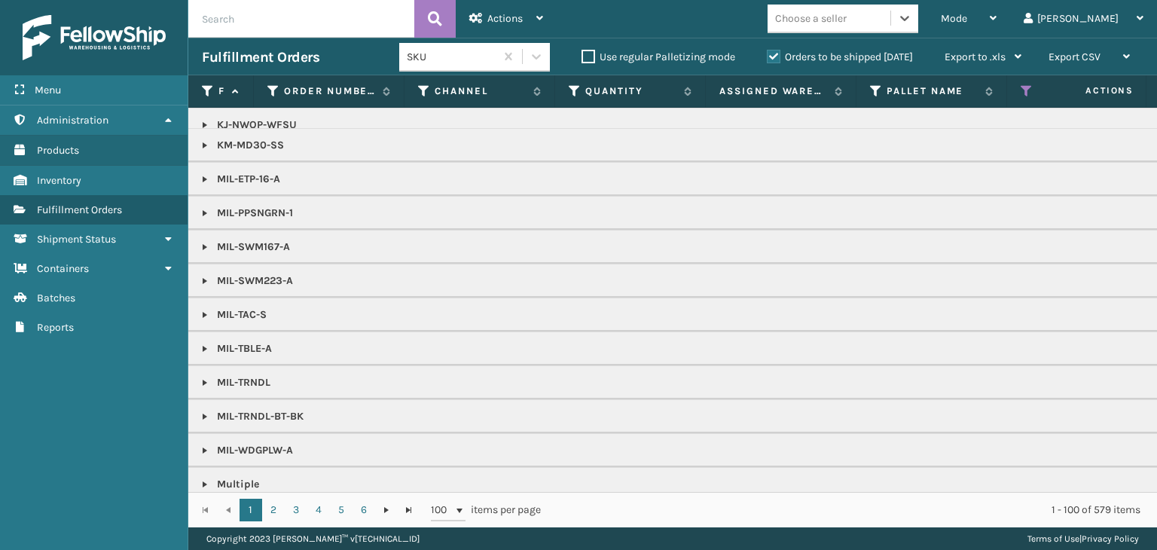
scroll to position [1176, 0]
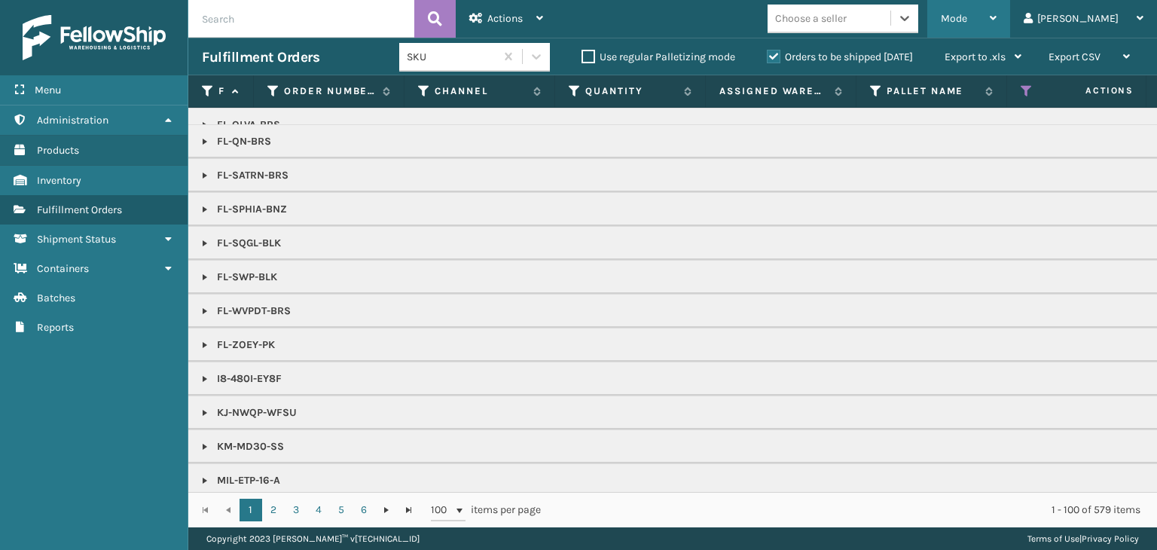
click at [996, 19] on div "Mode" at bounding box center [968, 19] width 56 height 38
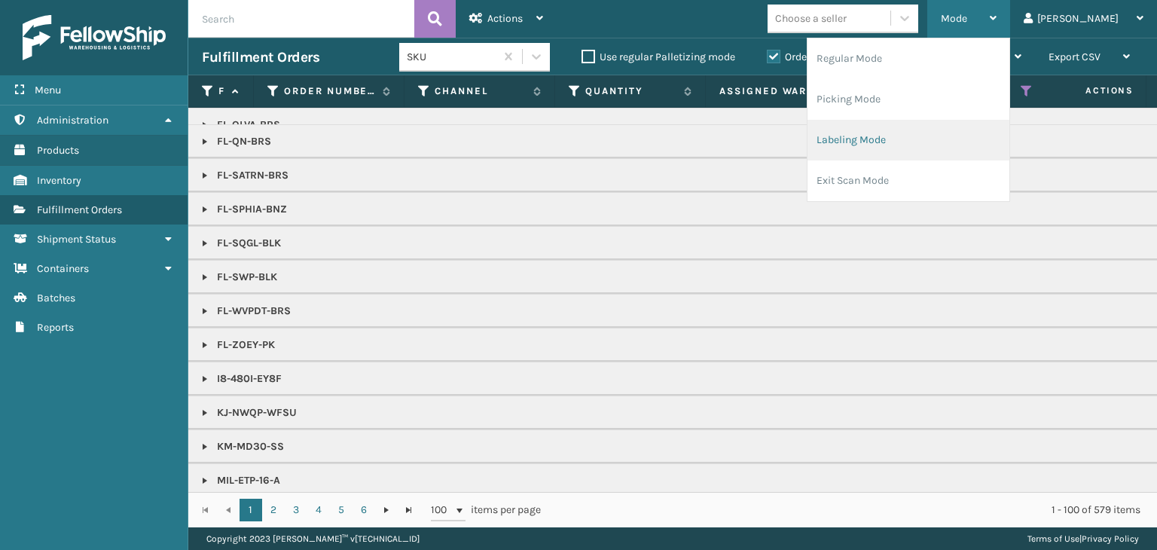
click at [943, 154] on li "Labeling Mode" at bounding box center [908, 140] width 202 height 41
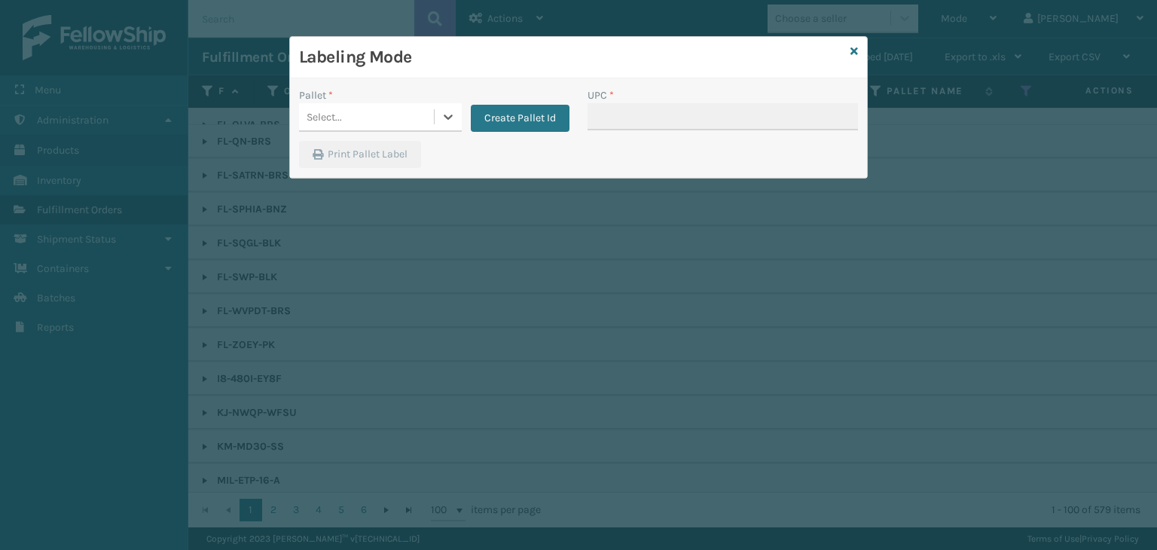
click at [383, 117] on div "Select..." at bounding box center [366, 117] width 135 height 25
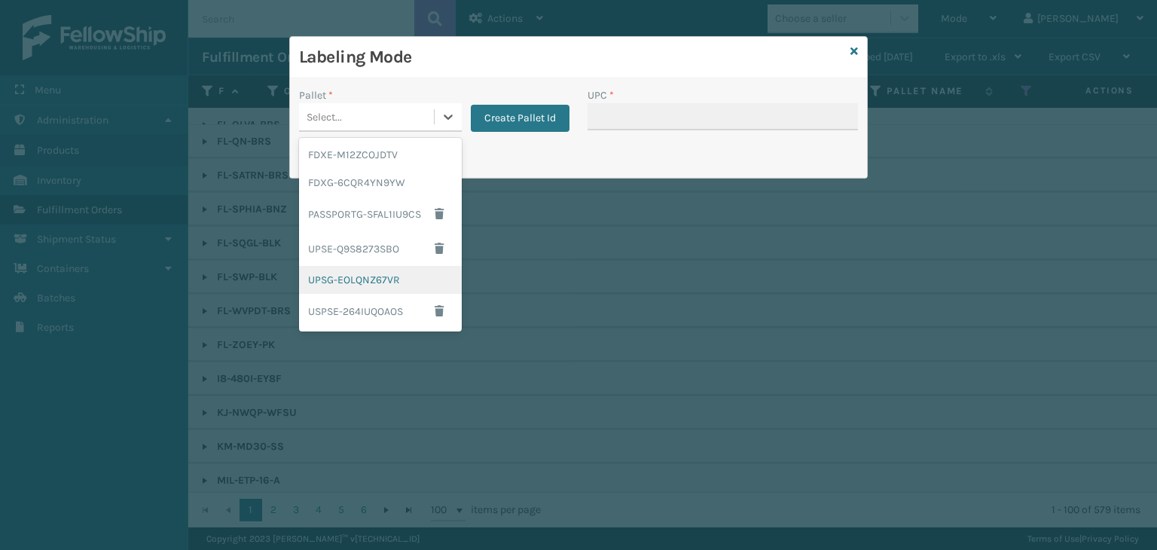
click at [370, 282] on div "UPSG-EOLQNZ67VR" at bounding box center [380, 280] width 163 height 28
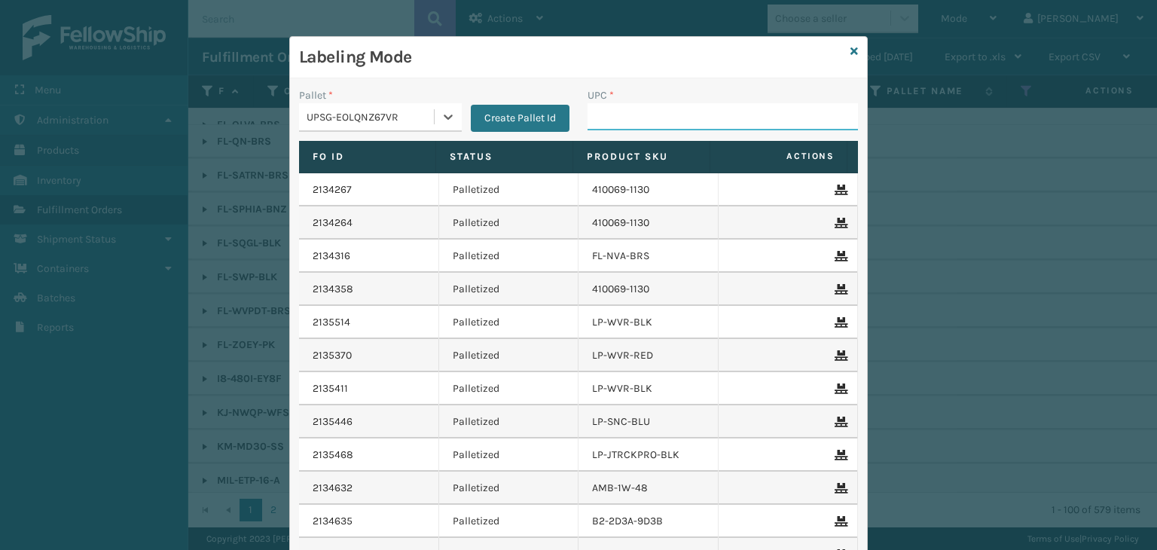
click at [602, 117] on input "UPC *" at bounding box center [722, 116] width 270 height 27
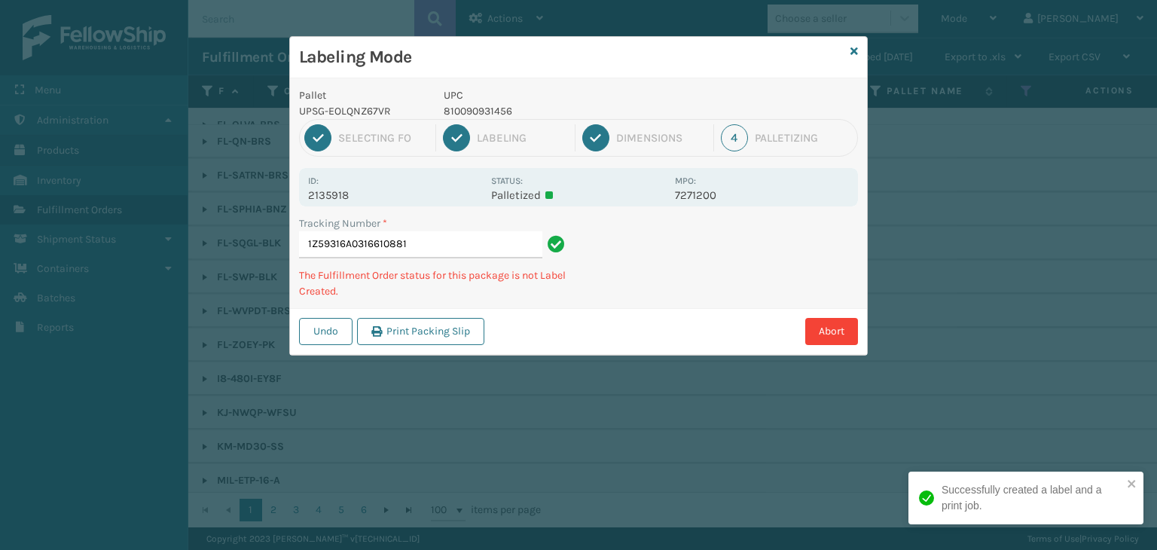
click at [451, 115] on p "810090931456" at bounding box center [555, 111] width 222 height 16
click at [484, 110] on p "810090931456" at bounding box center [555, 111] width 222 height 16
click at [481, 115] on p "810090930916" at bounding box center [555, 111] width 222 height 16
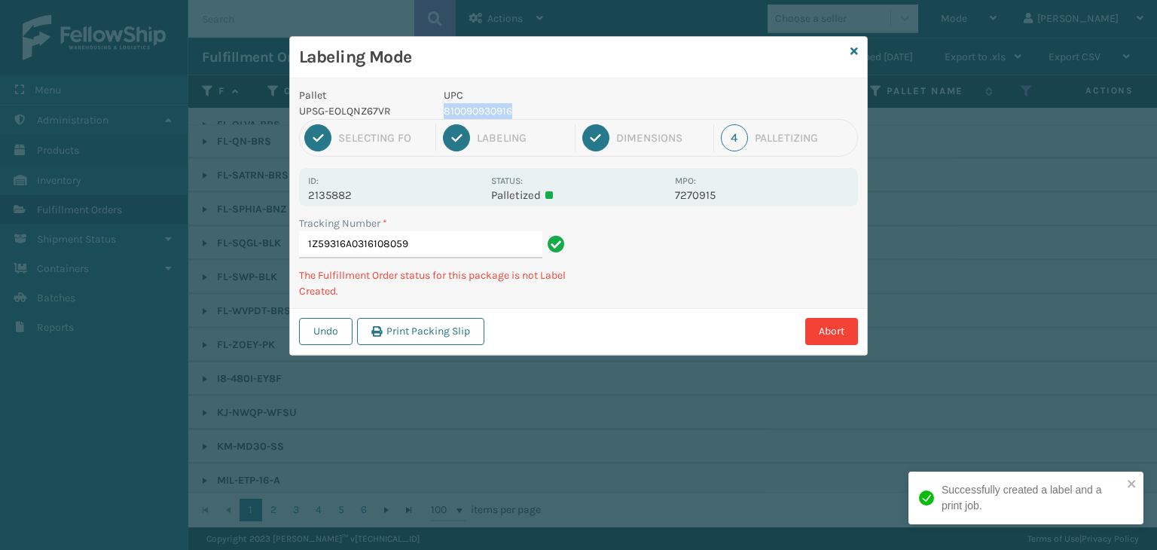
click at [481, 115] on p "810090930916" at bounding box center [555, 111] width 222 height 16
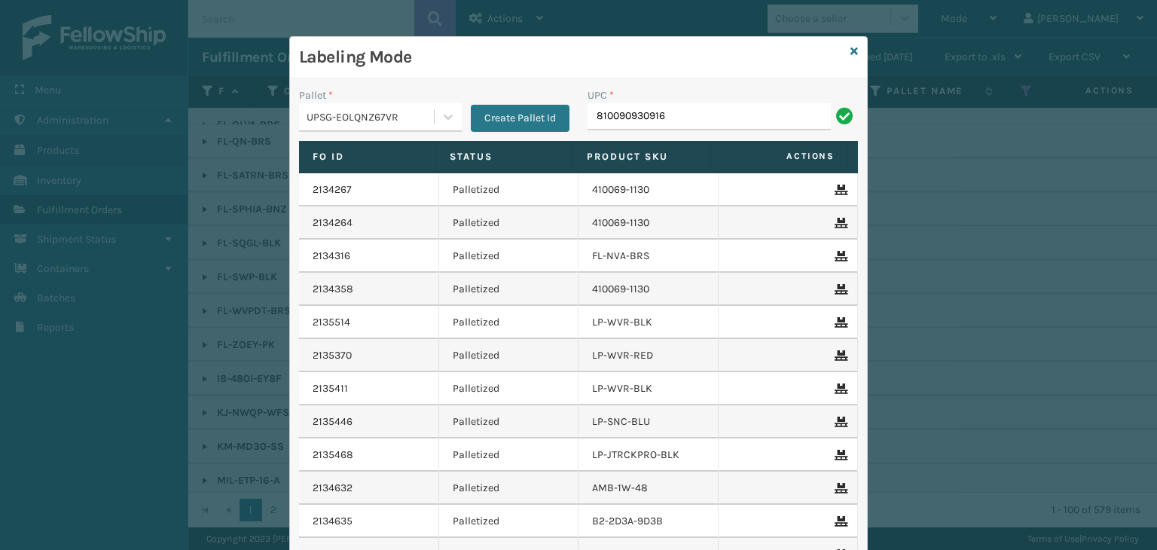
type input "810090930916"
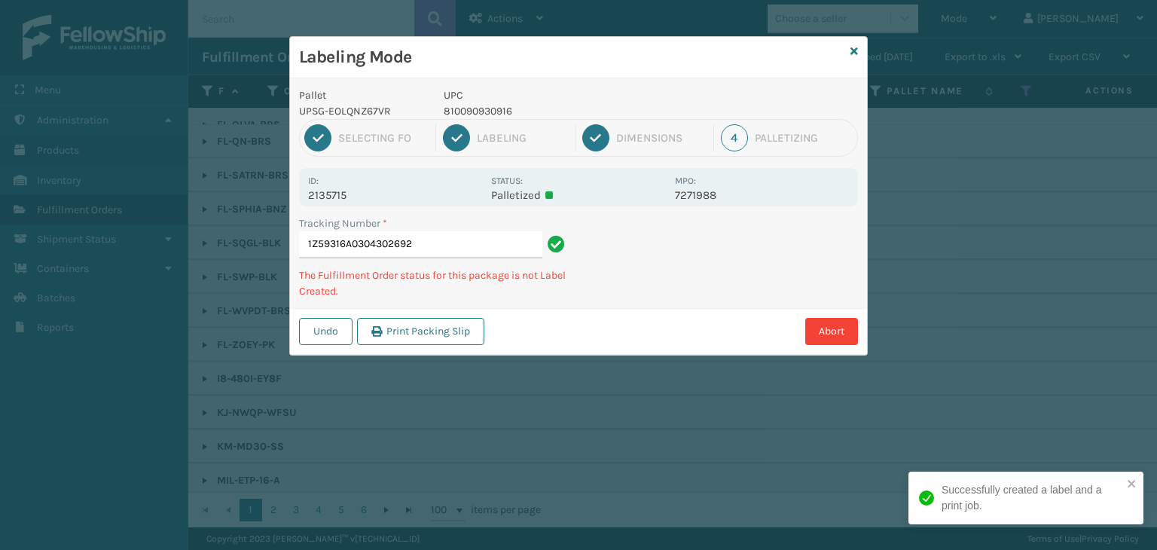
type input "1Z59316A0304302692810090930916"
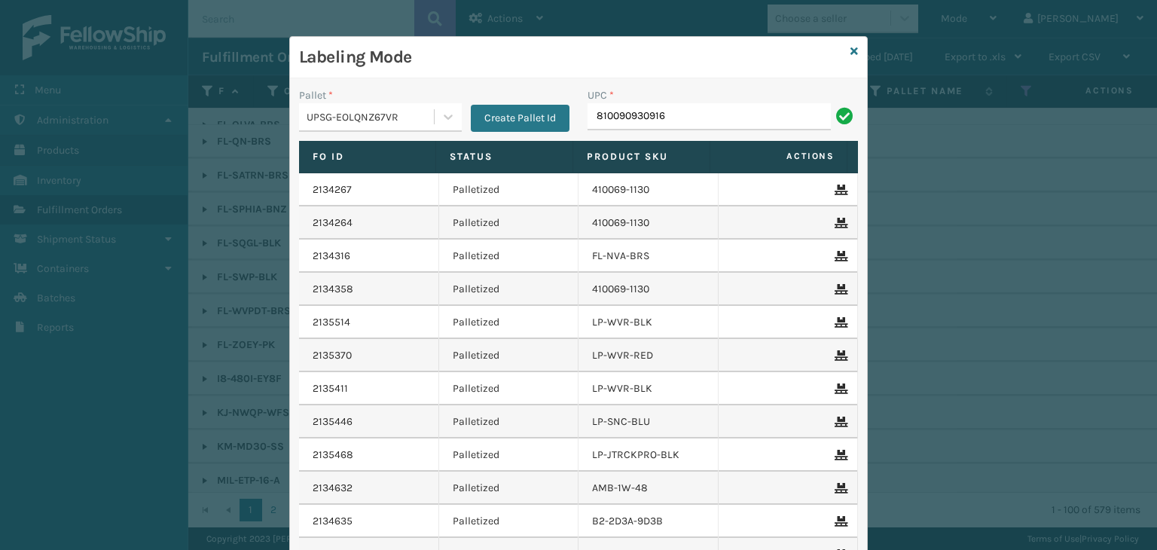
type input "810090930916"
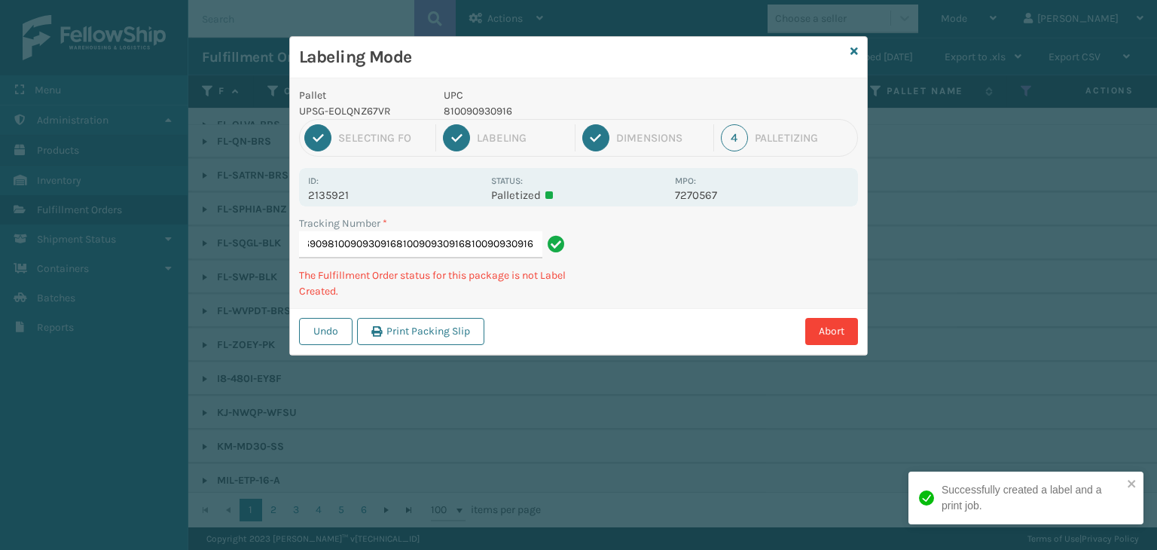
type input "1Z59316A0331046909810090930916810090930916810090930916810090930916"
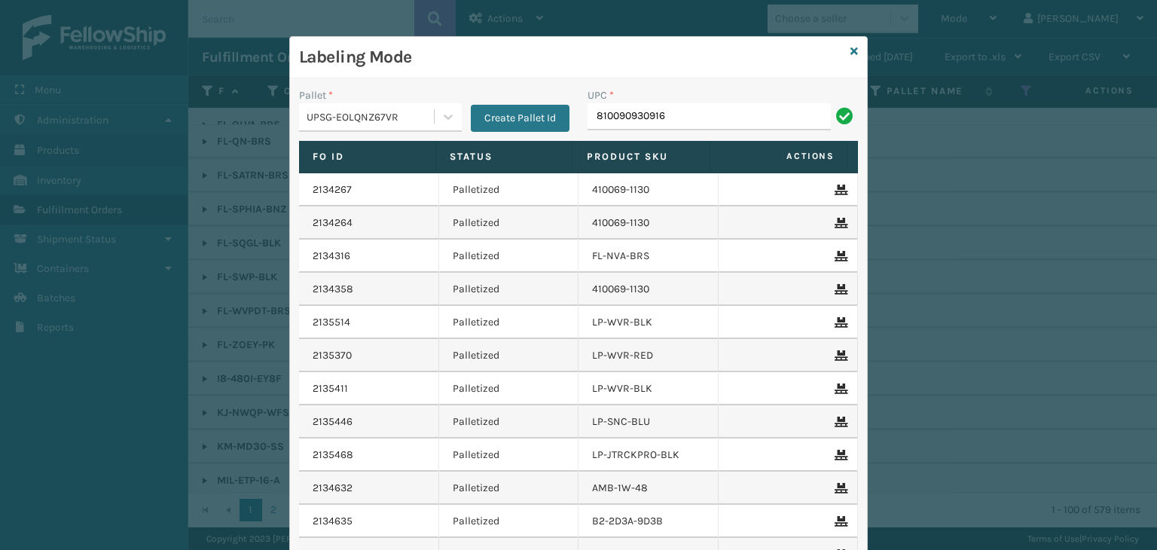
type input "810090930916"
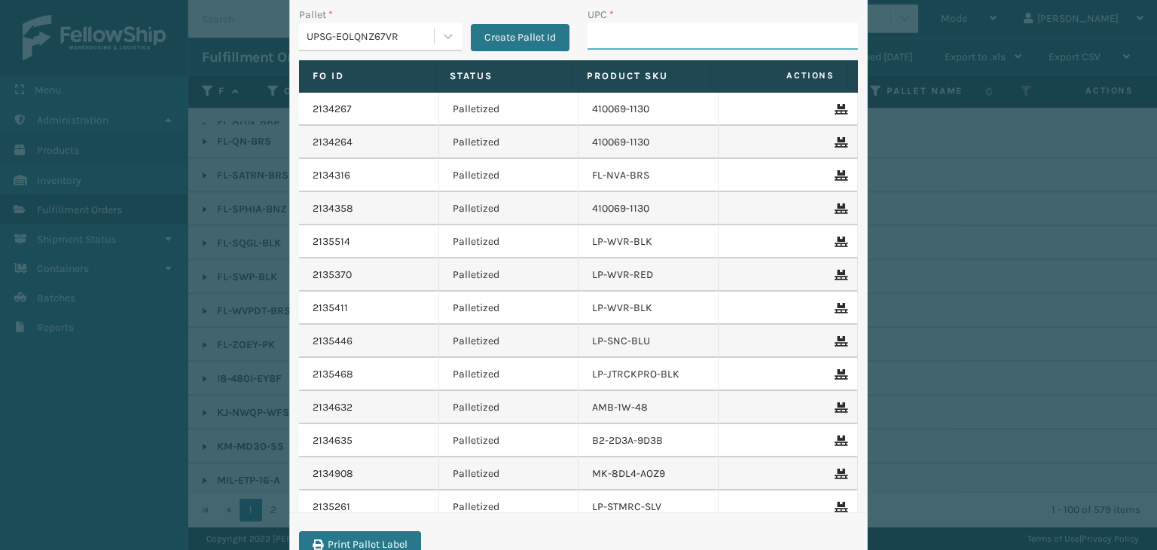
scroll to position [0, 0]
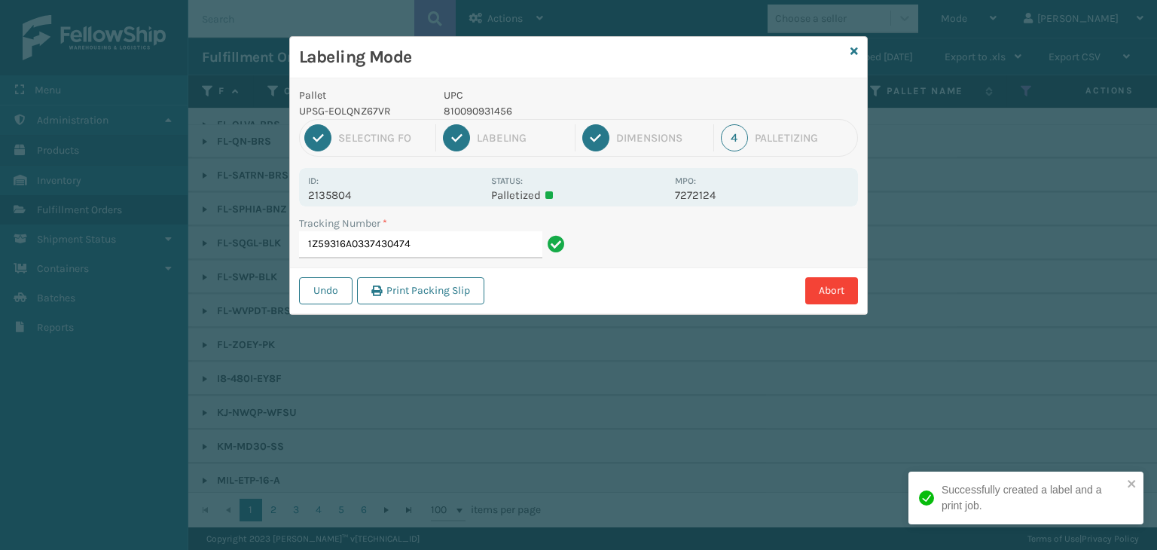
click at [484, 112] on p "810090931456" at bounding box center [555, 111] width 222 height 16
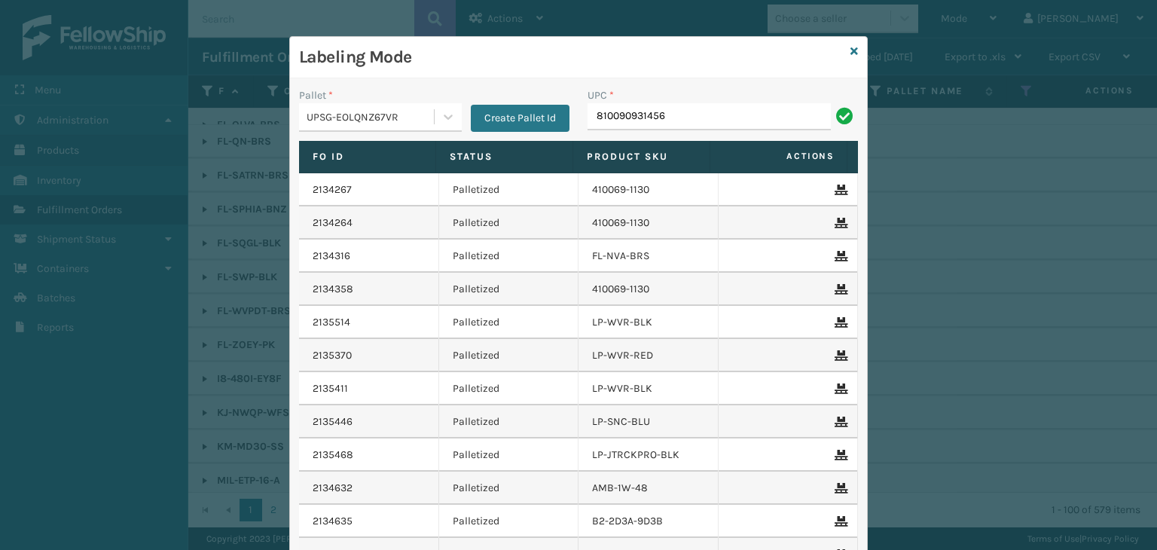
type input "810090931456"
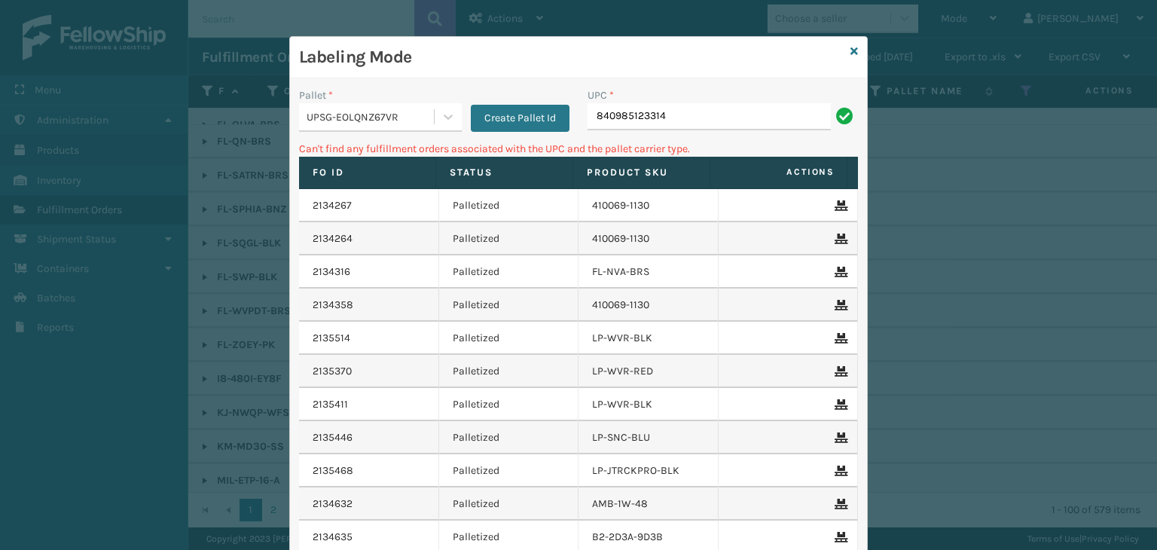
click at [593, 111] on input "840985123314" at bounding box center [708, 116] width 243 height 27
type input "00840985123314"
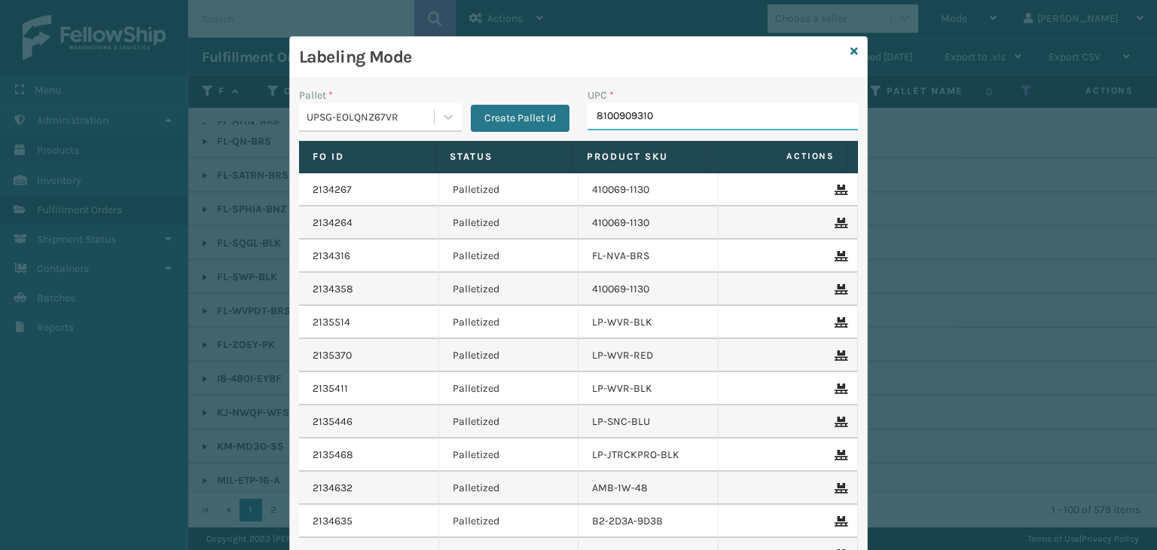
type input "81009093107"
type input "84098512"
type input "LP-INFZMMAT-BLK"
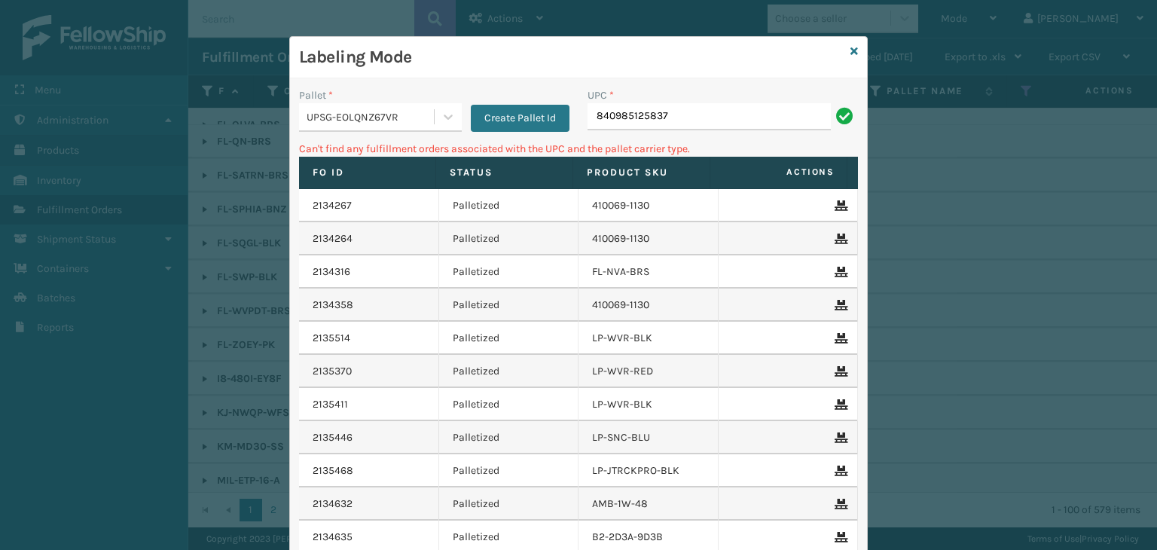
click at [592, 120] on input "840985125837" at bounding box center [708, 116] width 243 height 27
type input "00840985125837"
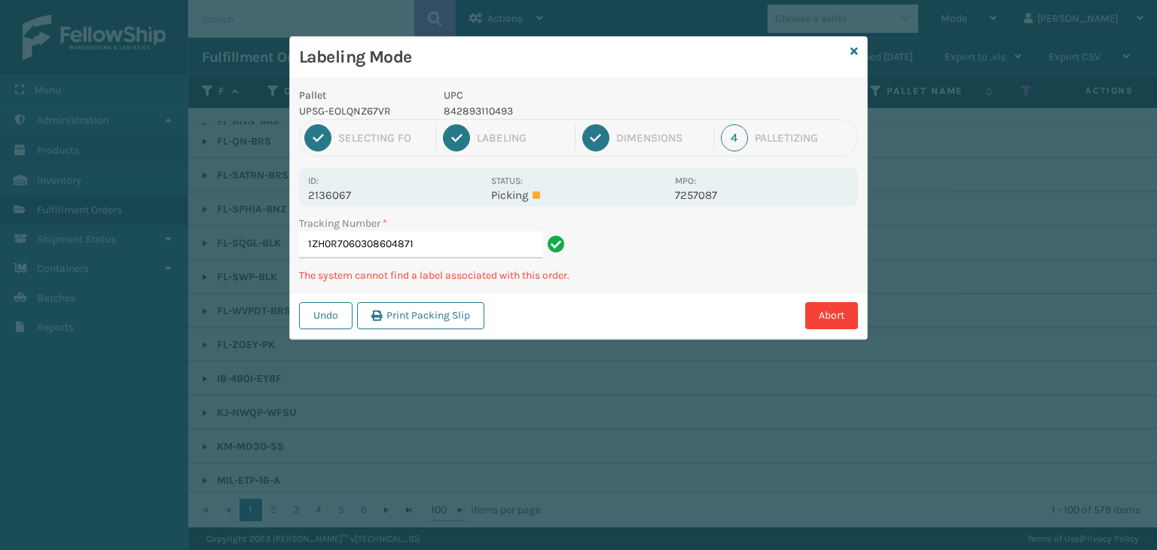
click at [831, 328] on div "Undo Print Packing Slip Abort" at bounding box center [578, 315] width 577 height 46
click at [812, 311] on button "Abort" at bounding box center [831, 315] width 53 height 27
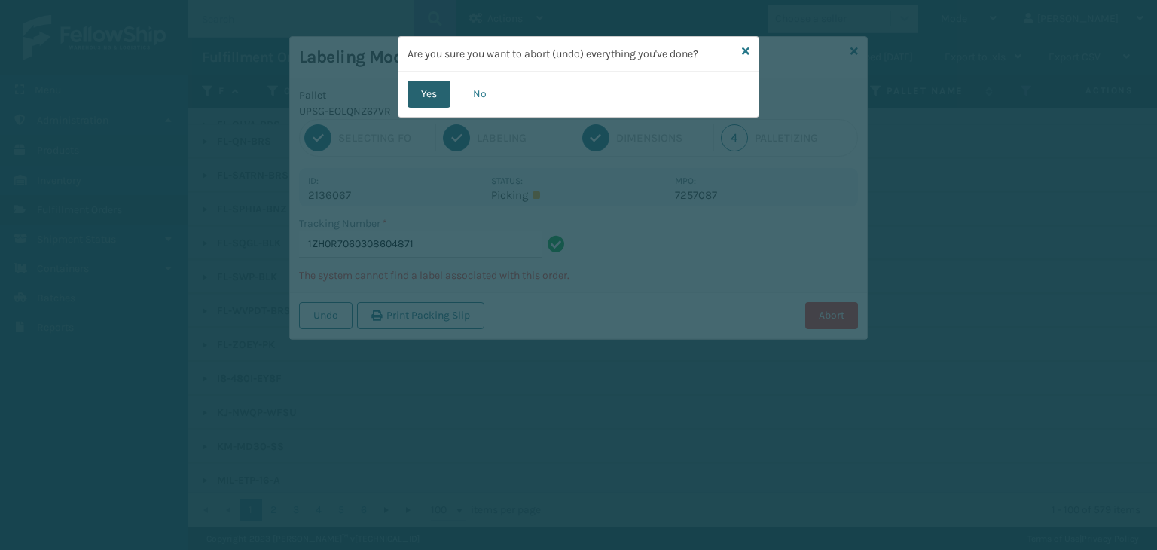
click at [431, 84] on button "Yes" at bounding box center [428, 94] width 43 height 27
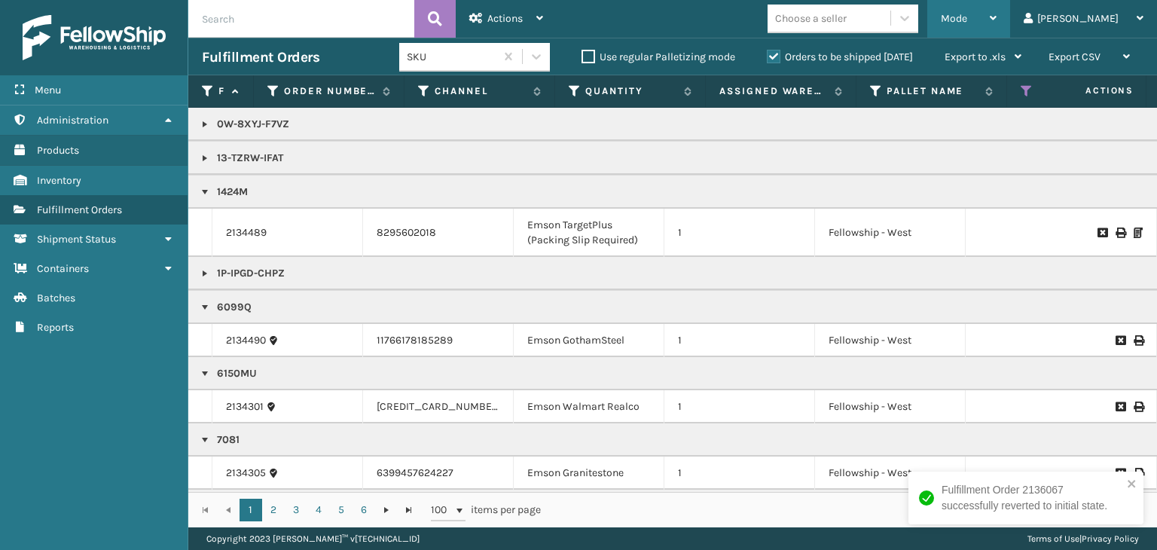
click at [967, 13] on span "Mode" at bounding box center [953, 18] width 26 height 13
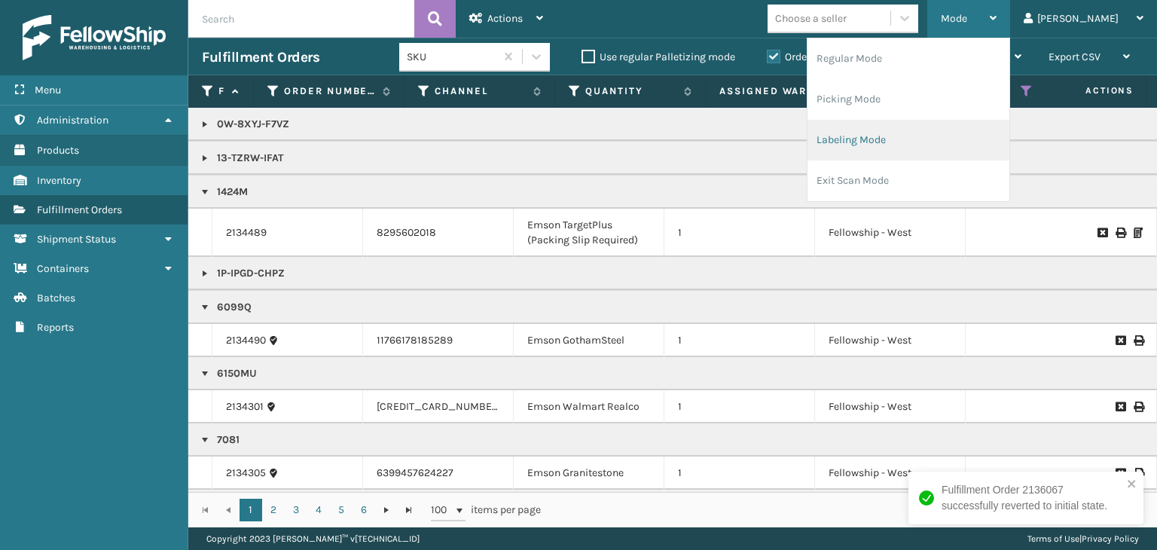
click at [958, 154] on li "Labeling Mode" at bounding box center [908, 140] width 202 height 41
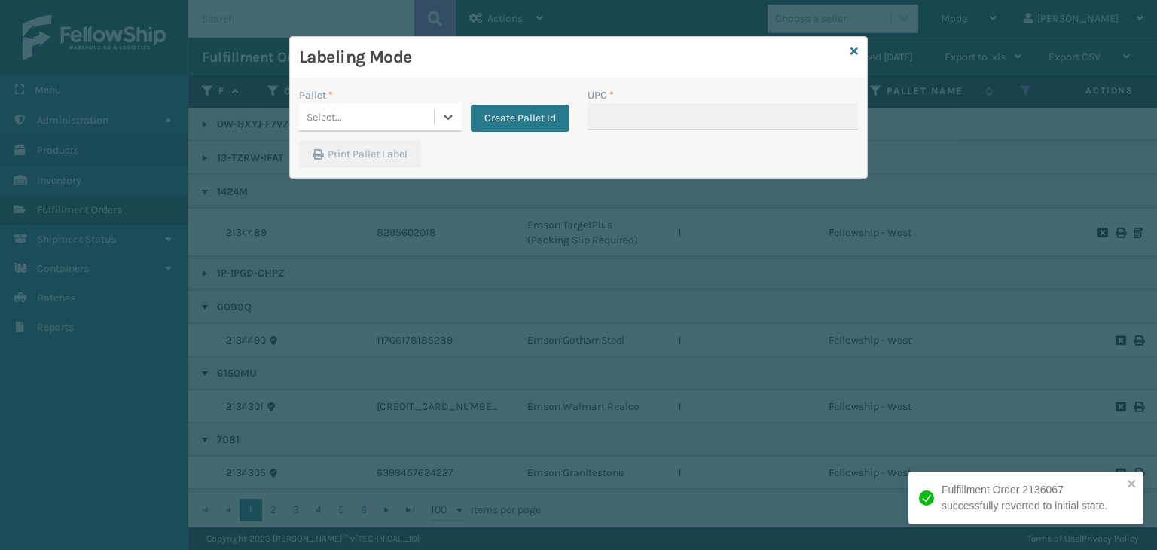
click at [348, 114] on div "Select..." at bounding box center [366, 117] width 135 height 25
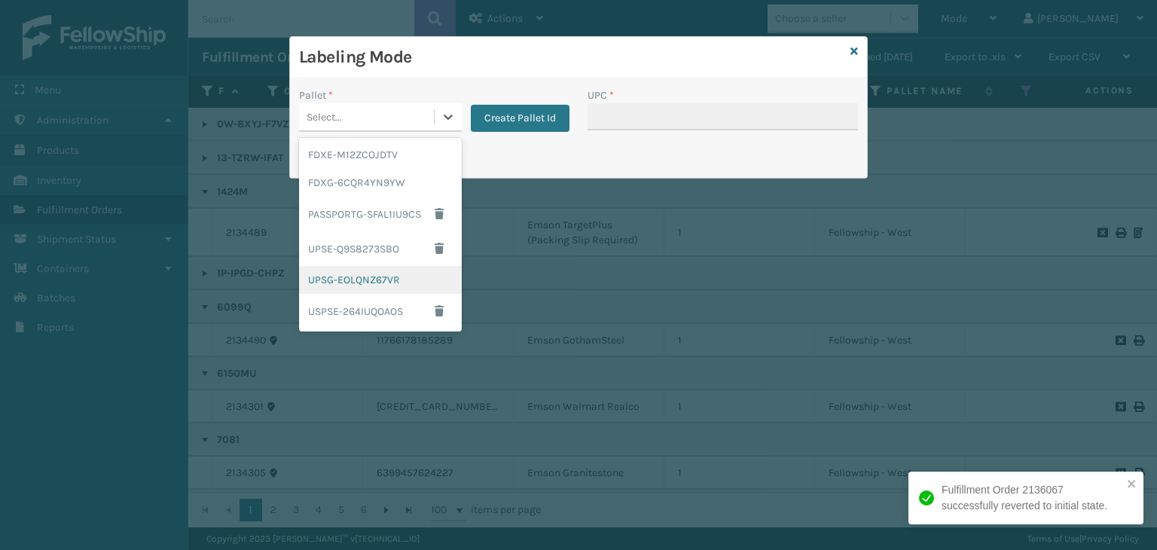
drag, startPoint x: 403, startPoint y: 277, endPoint x: 617, endPoint y: 169, distance: 240.1
click at [424, 254] on div "FDXE-M12ZCOJDTV FDXG-6CQR4YN9YW PASSPORTG-SFAL1IU9CS UPSE-Q9S8273SBO UPSG-EOLQN…" at bounding box center [380, 235] width 163 height 194
click at [358, 285] on div "UPSG-EOLQNZ67VR" at bounding box center [380, 280] width 163 height 28
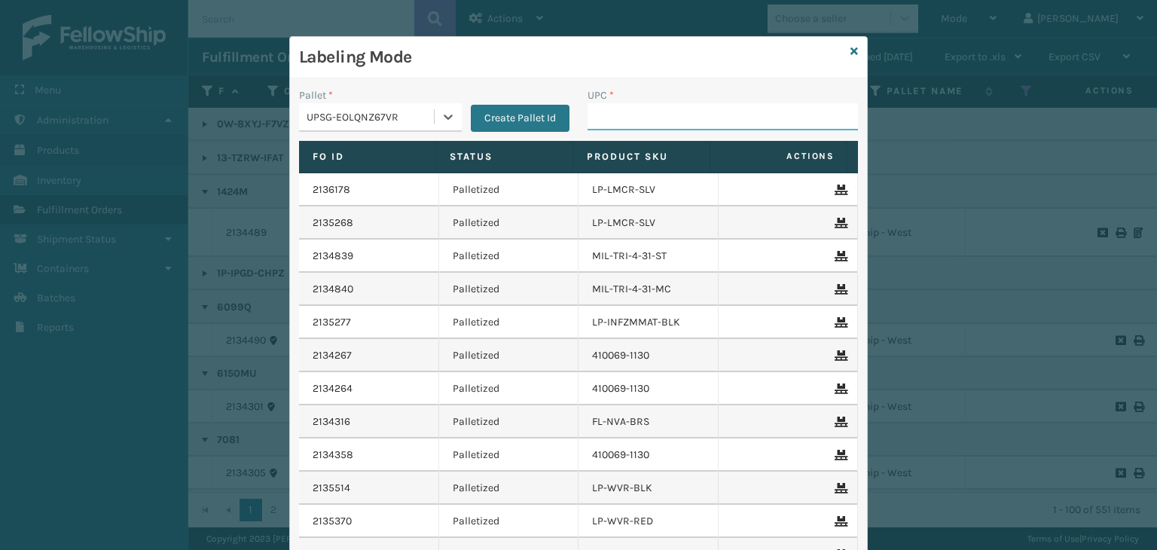
drag, startPoint x: 638, startPoint y: 118, endPoint x: 635, endPoint y: 130, distance: 12.4
click at [638, 118] on input "UPC *" at bounding box center [722, 116] width 270 height 27
type input "840985124038"
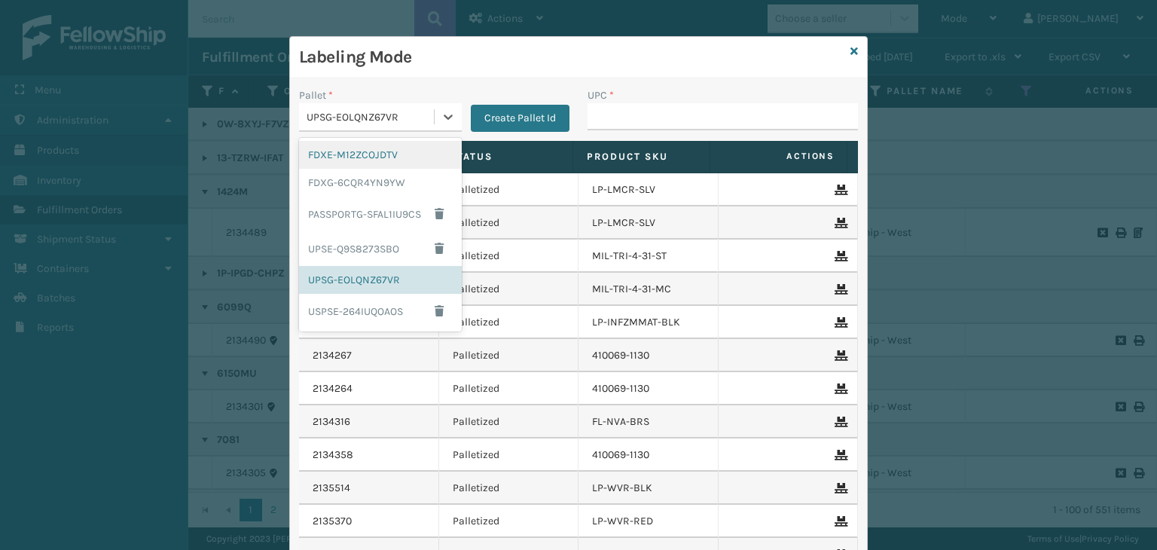
click at [367, 129] on div "UPSG-EOLQNZ67VR" at bounding box center [380, 117] width 163 height 29
click at [370, 185] on div "FDXG-6CQR4YN9YW" at bounding box center [380, 183] width 163 height 28
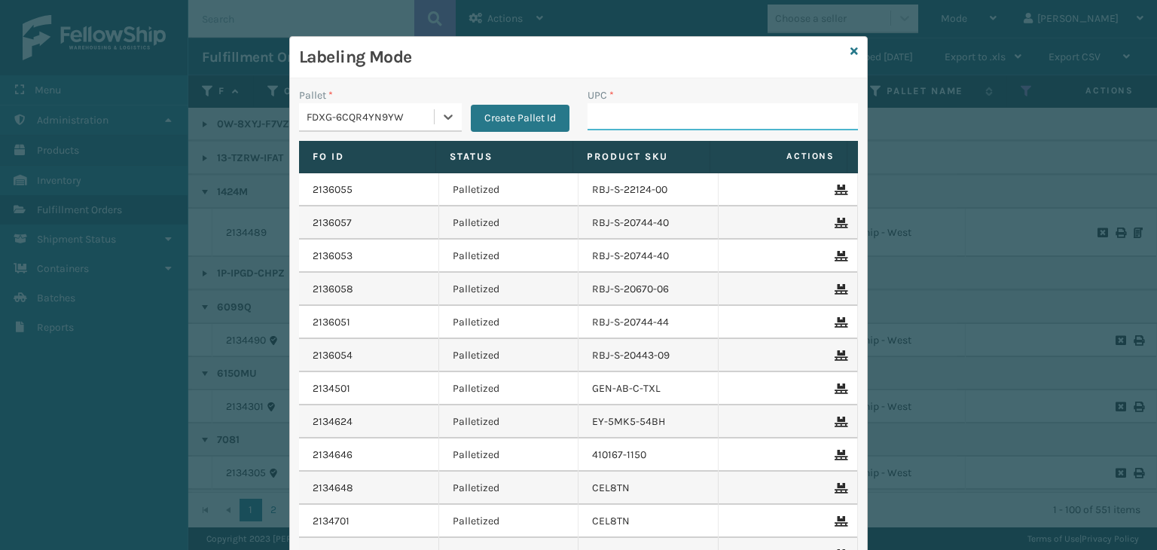
click at [631, 123] on input "UPC *" at bounding box center [722, 116] width 270 height 27
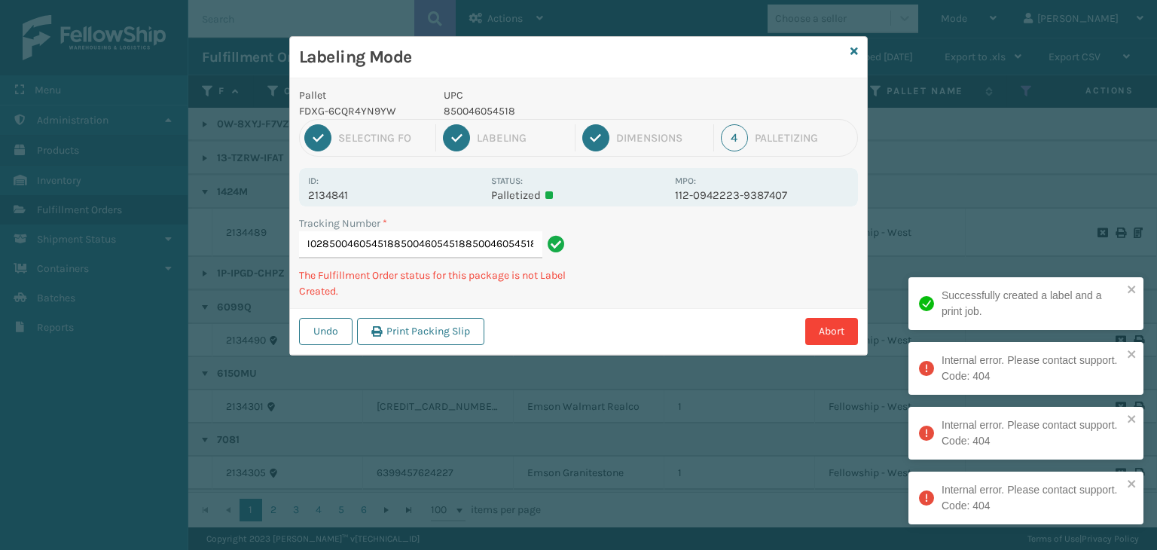
type input "394171408102850046054518850046054518850046054518850046054518"
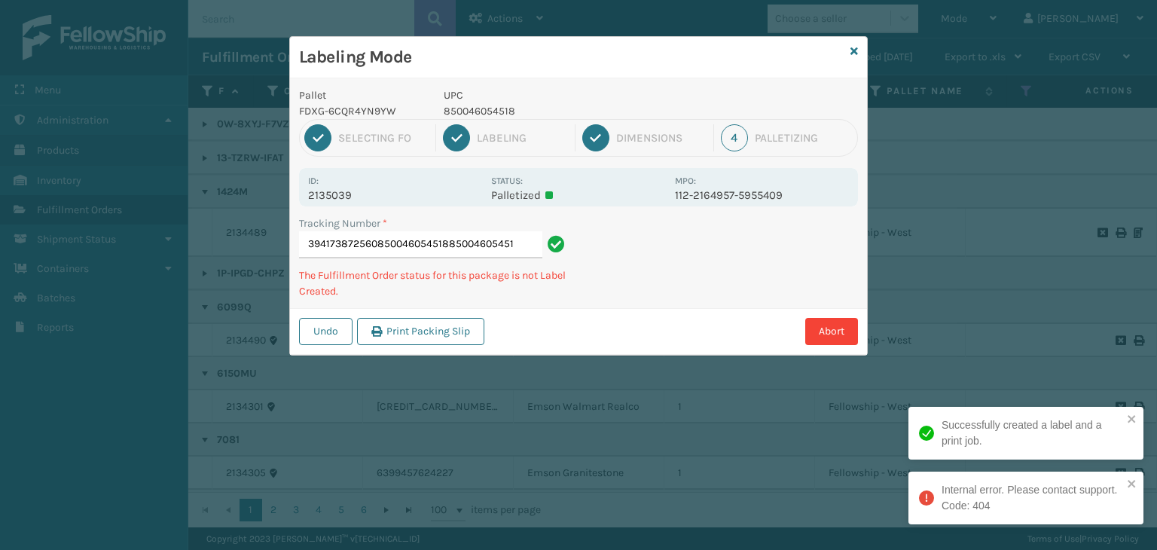
type input "394173872560850046054518850046054518"
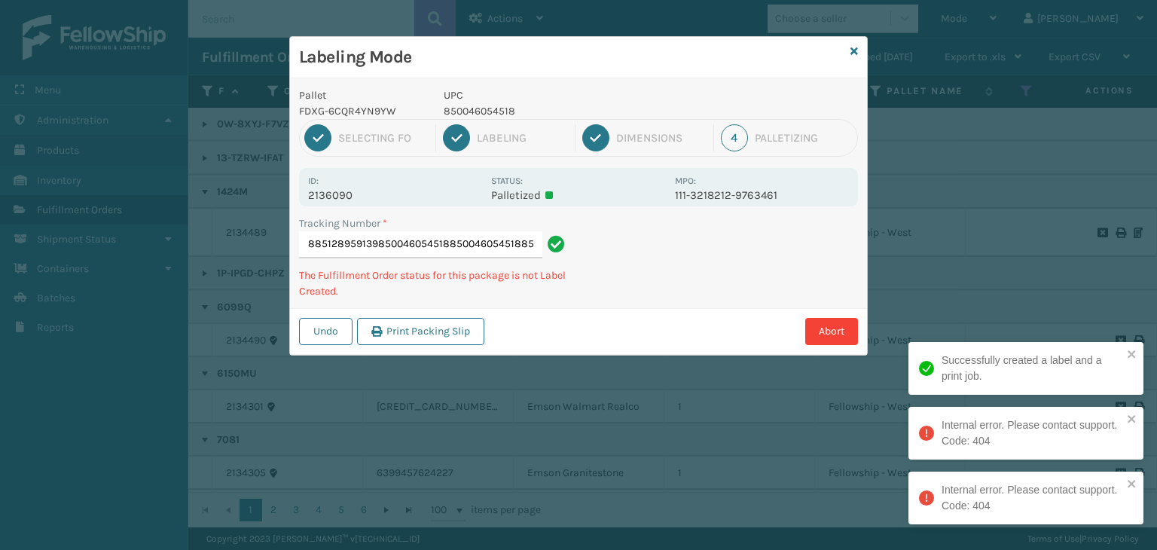
type input "885128959139850046054518850046054518850046054518"
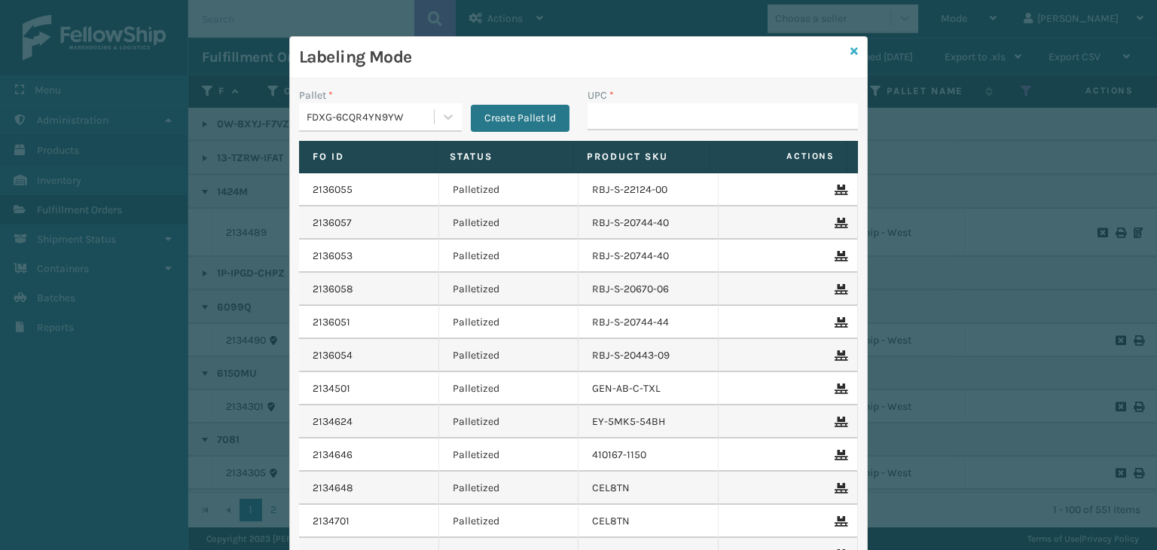
click at [850, 52] on icon at bounding box center [854, 51] width 8 height 11
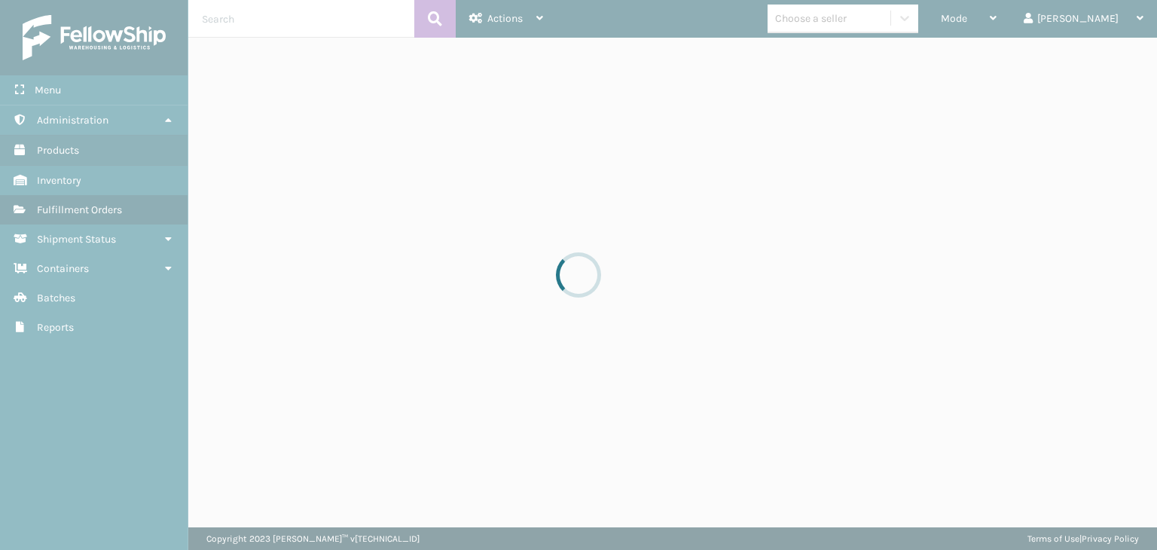
click at [885, 20] on div at bounding box center [578, 275] width 1157 height 550
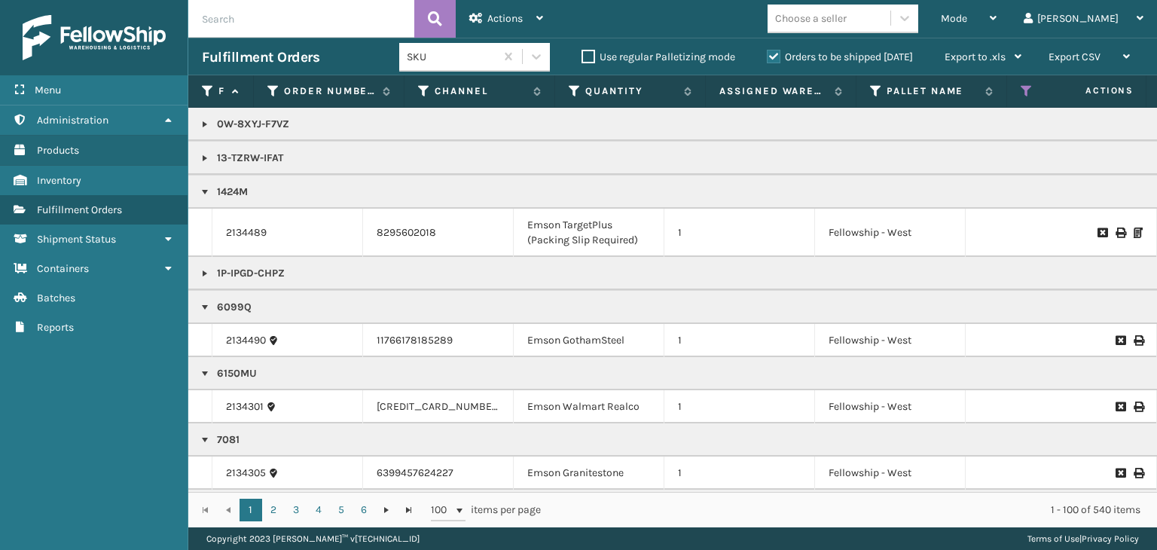
click at [846, 20] on div "Choose a seller" at bounding box center [811, 19] width 72 height 16
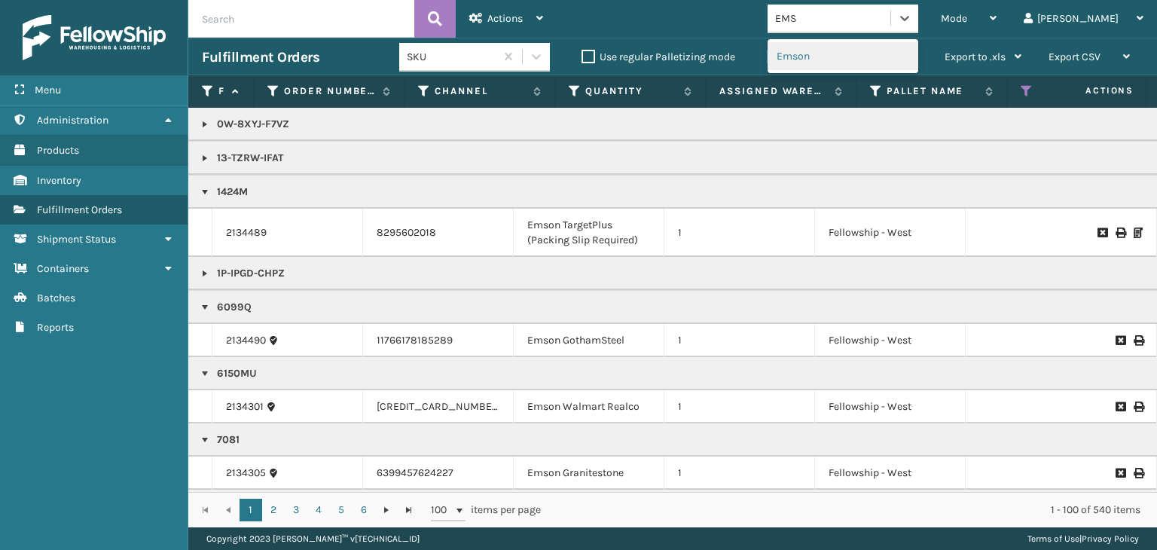
type input "EMSO"
click at [907, 49] on div "Emson" at bounding box center [842, 56] width 151 height 28
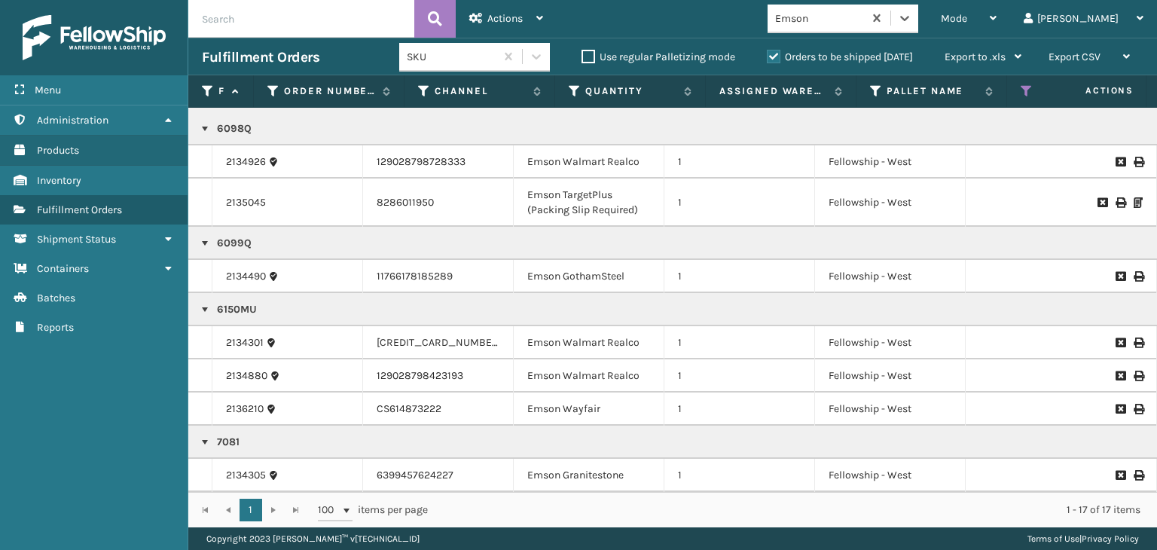
scroll to position [527, 0]
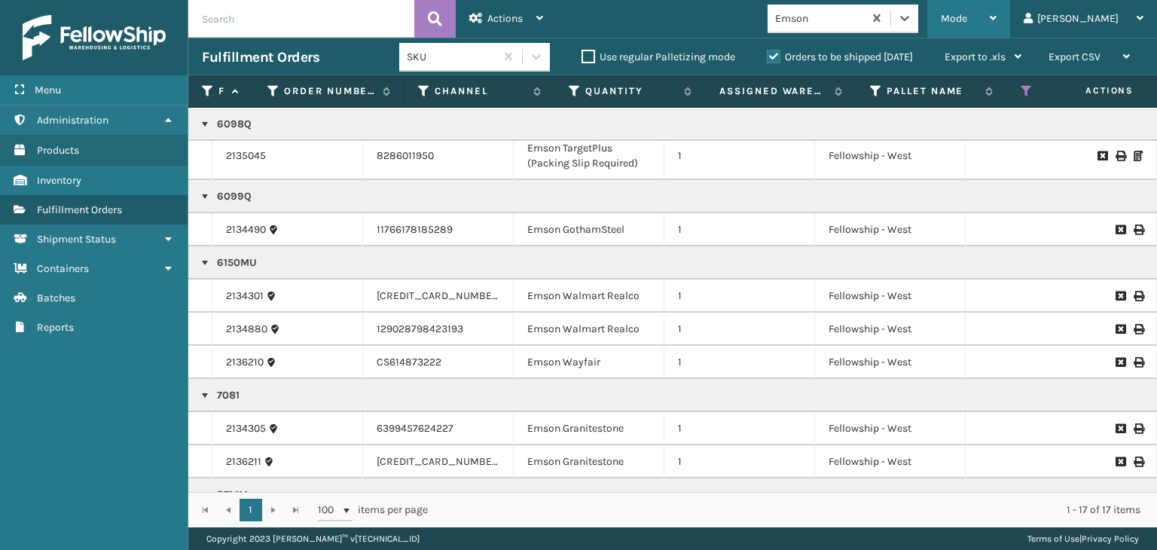
click at [967, 23] on span "Mode" at bounding box center [953, 18] width 26 height 13
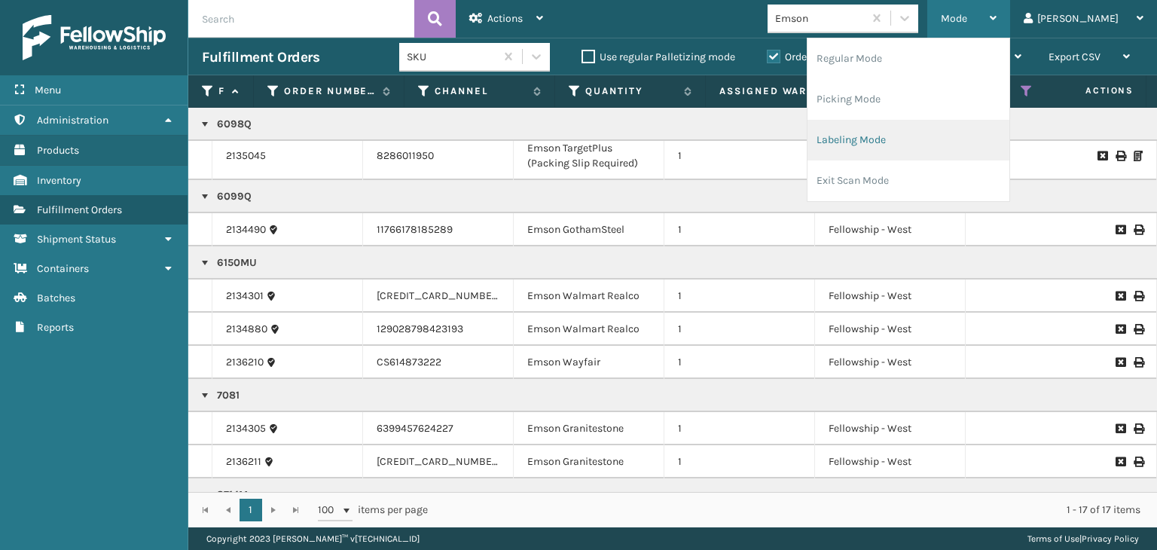
click at [917, 142] on li "Labeling Mode" at bounding box center [908, 140] width 202 height 41
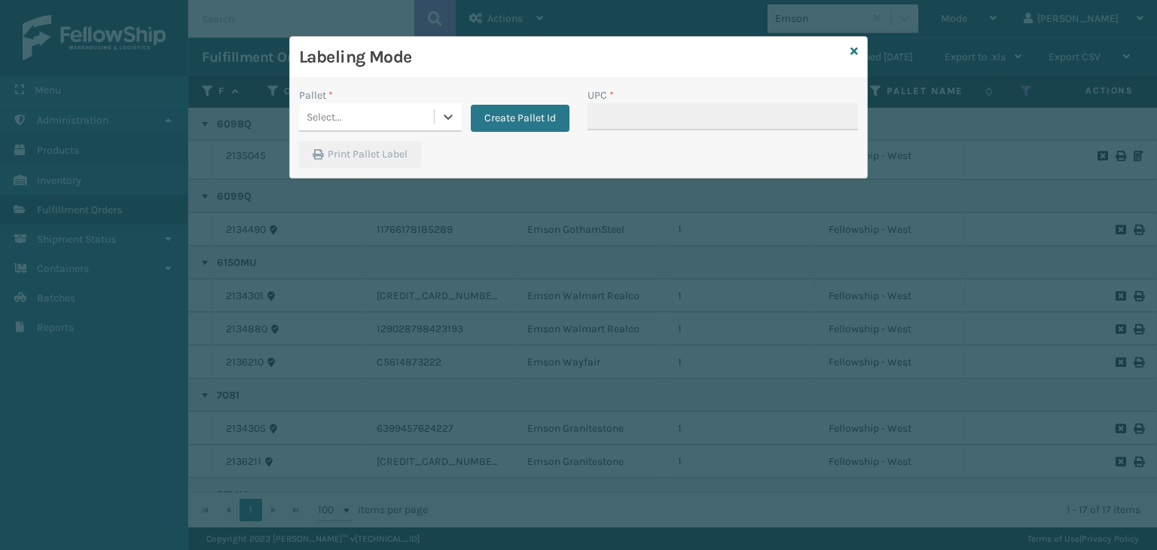
click at [379, 117] on div "Select..." at bounding box center [366, 117] width 135 height 25
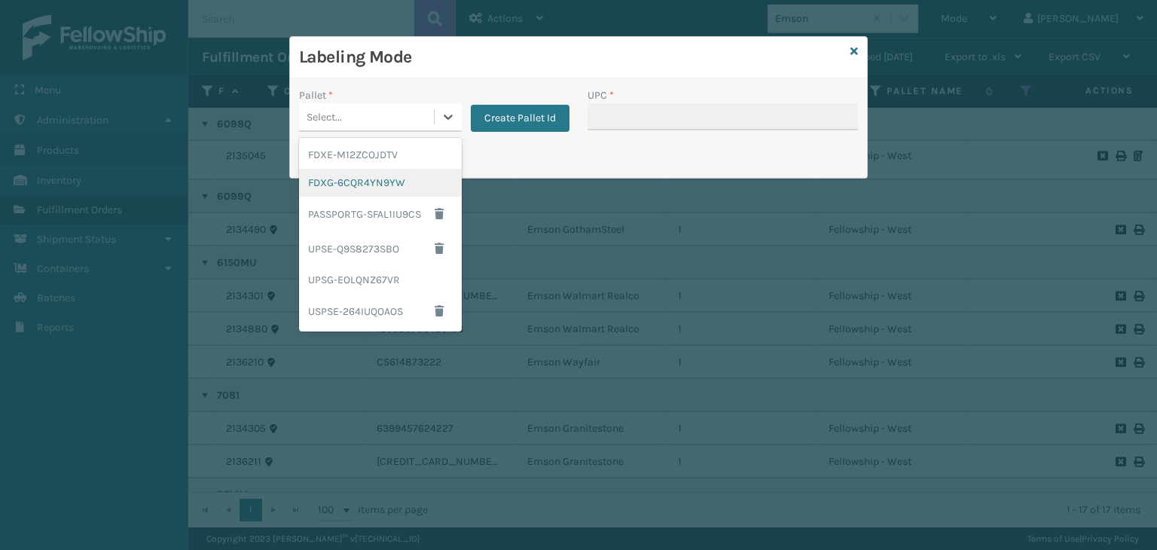
click at [400, 186] on div "FDXG-6CQR4YN9YW" at bounding box center [380, 183] width 163 height 28
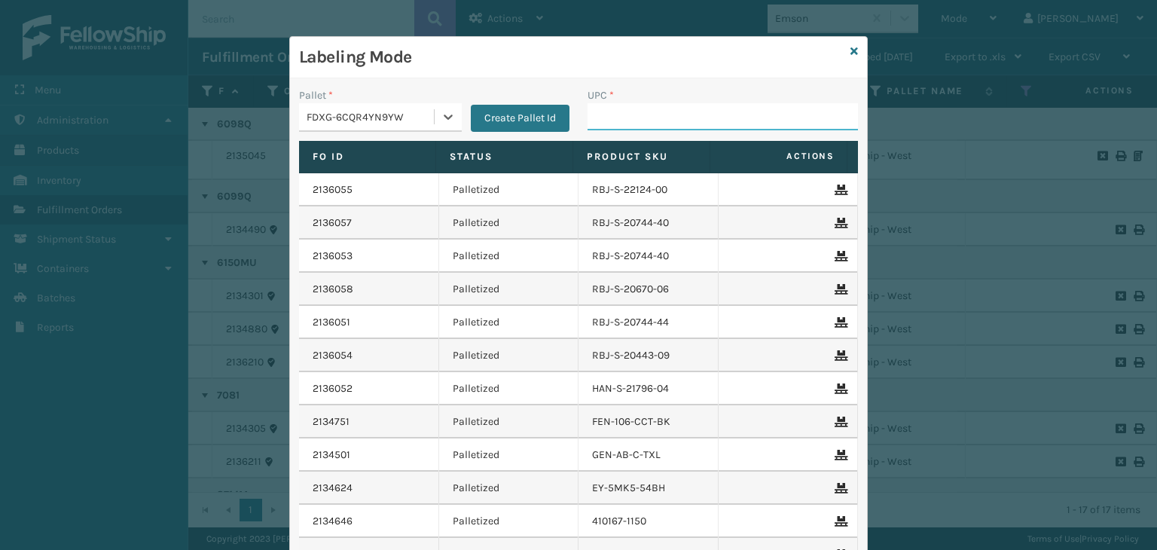
drag, startPoint x: 666, startPoint y: 109, endPoint x: 693, endPoint y: 115, distance: 27.8
click at [666, 109] on input "UPC *" at bounding box center [722, 116] width 270 height 27
type input "6150MU"
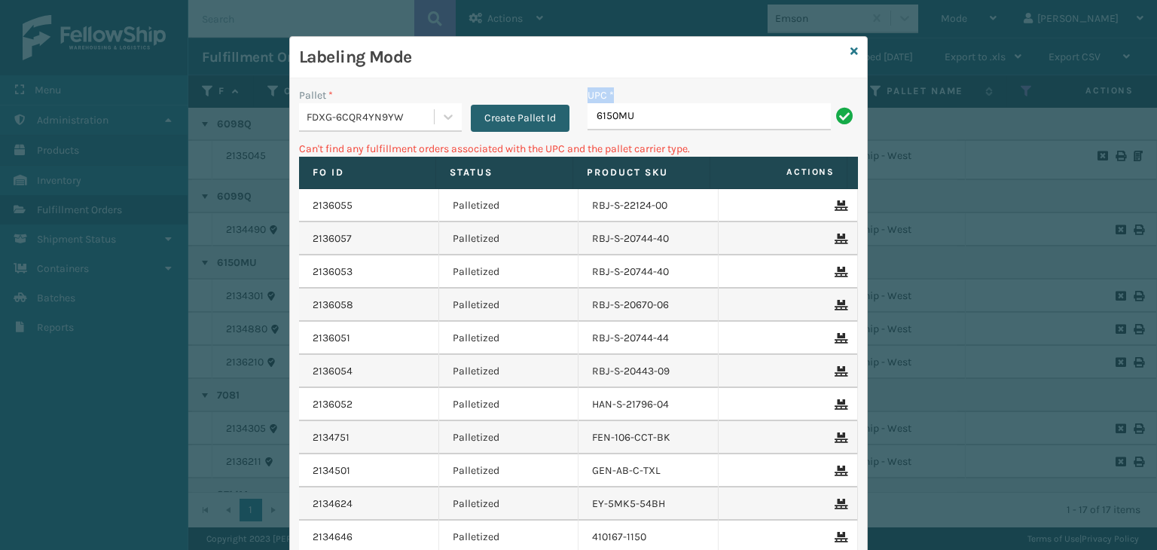
drag, startPoint x: 666, startPoint y: 131, endPoint x: 472, endPoint y: 107, distance: 195.0
click at [472, 107] on div "Pallet * FDXG-6CQR4YN9YW Create Pallet Id UPC * 6150MU" at bounding box center [578, 113] width 577 height 53
click at [652, 123] on input "6150MU" at bounding box center [708, 116] width 243 height 27
click at [651, 123] on input "6150MU" at bounding box center [708, 116] width 243 height 27
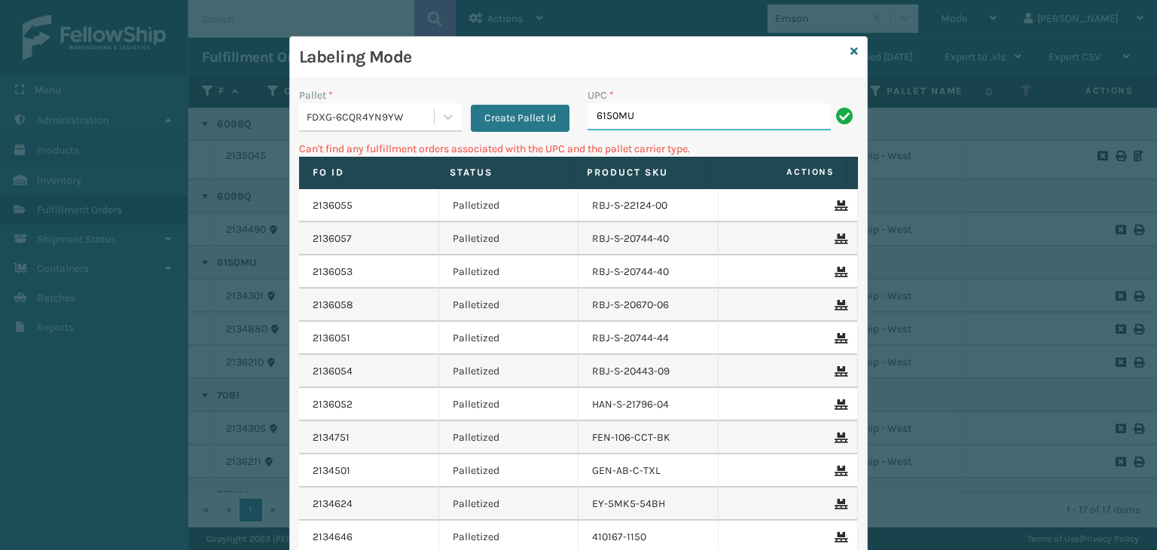
click at [651, 121] on input "6150MU" at bounding box center [708, 116] width 243 height 27
type input "10080313061506"
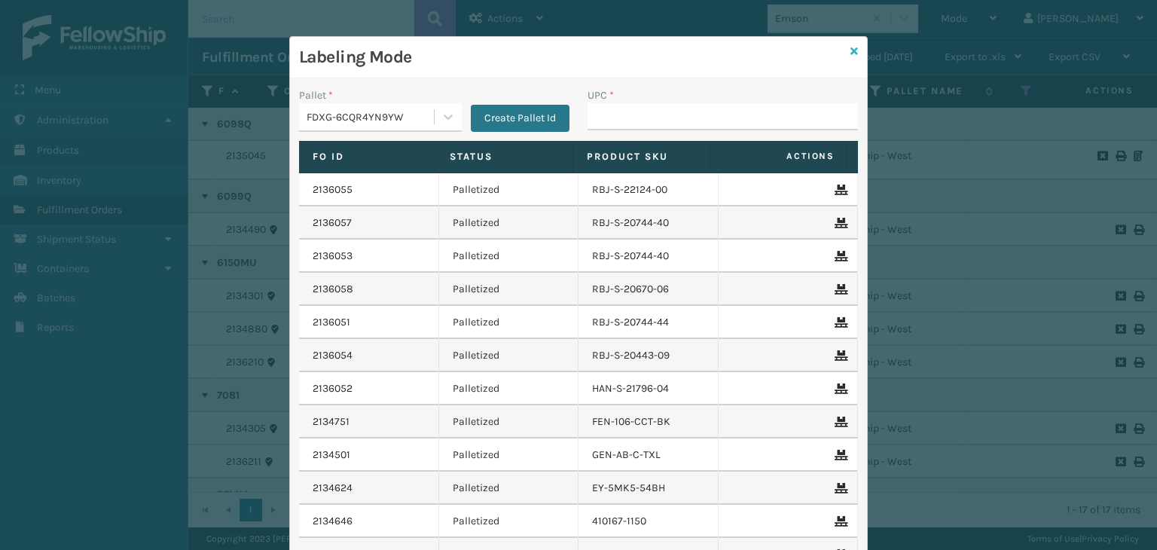
click at [850, 50] on icon at bounding box center [854, 51] width 8 height 11
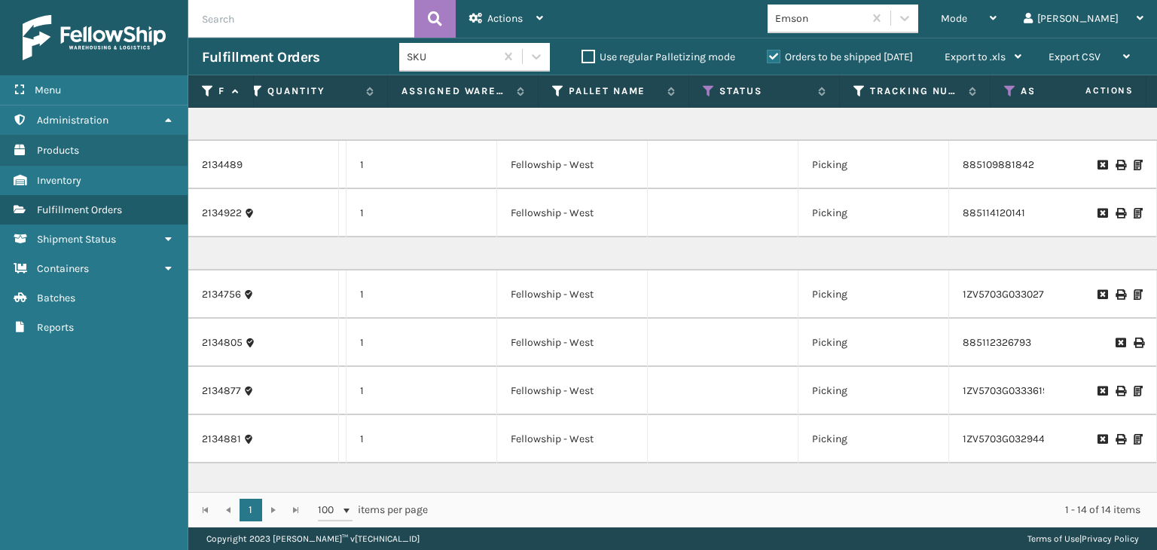
scroll to position [0, 339]
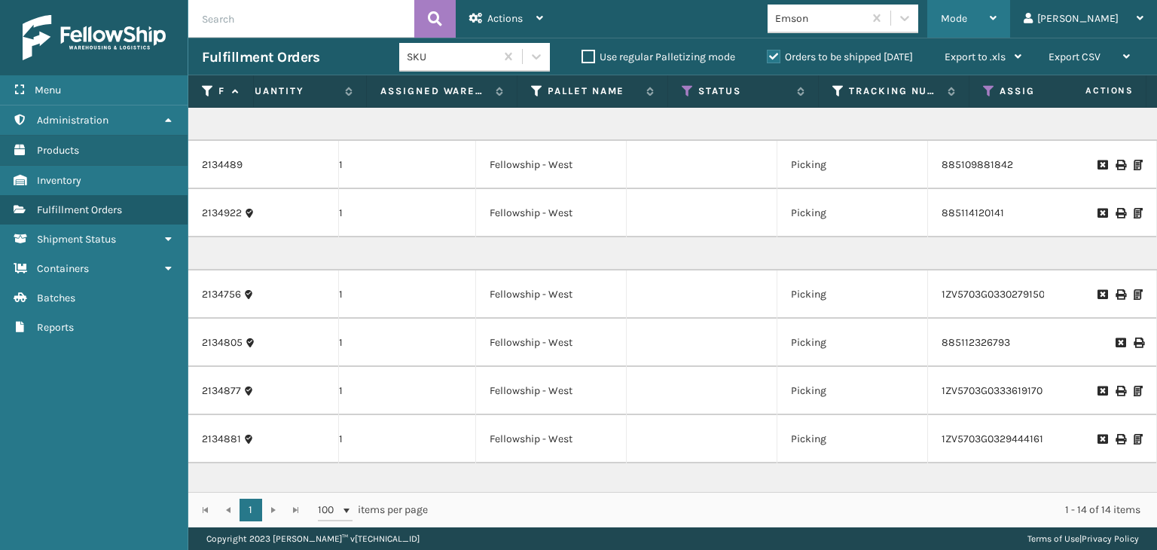
click at [996, 23] on div "Mode" at bounding box center [968, 19] width 56 height 38
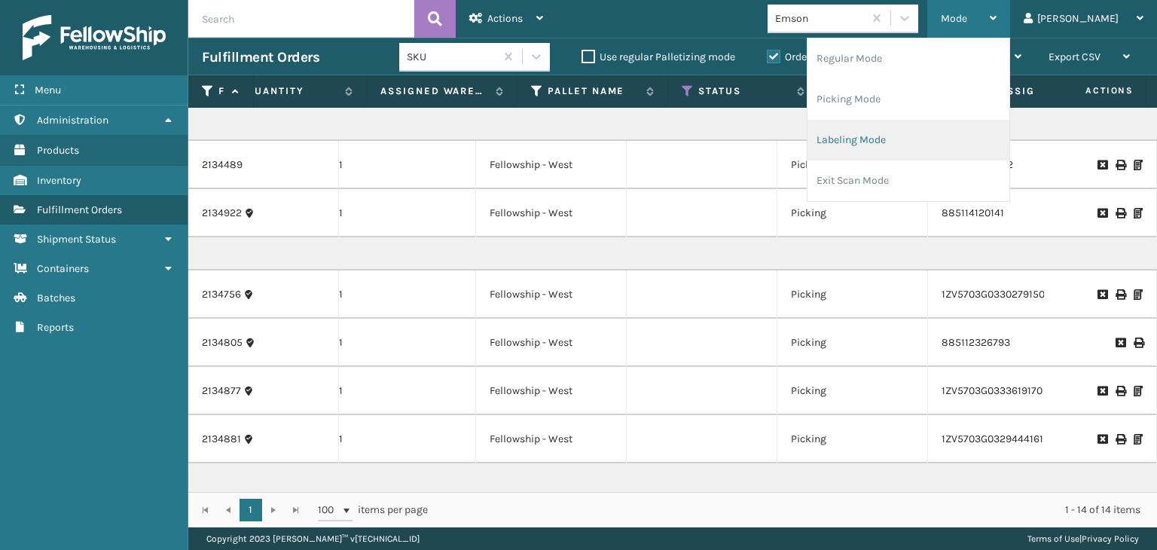
click at [930, 148] on li "Labeling Mode" at bounding box center [908, 140] width 202 height 41
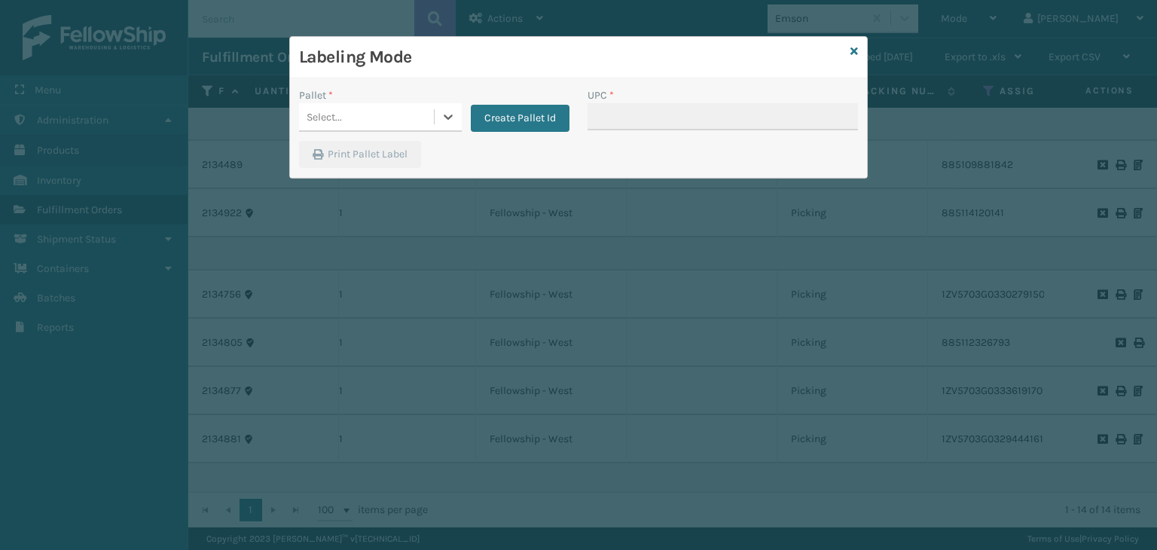
click at [352, 113] on div "Select..." at bounding box center [366, 117] width 135 height 25
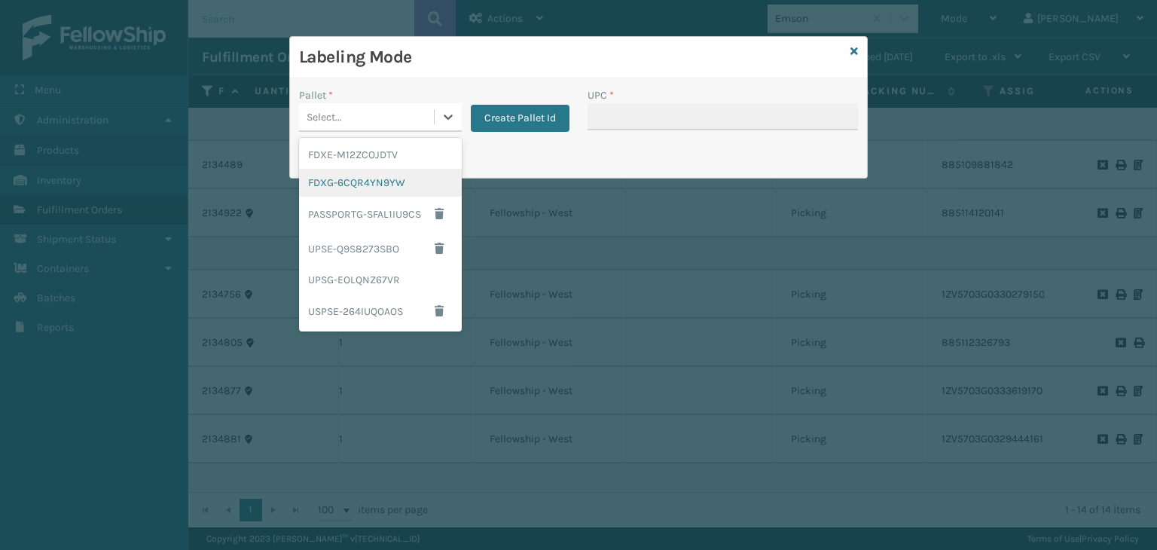
click at [368, 179] on div "FDXG-6CQR4YN9YW" at bounding box center [380, 183] width 163 height 28
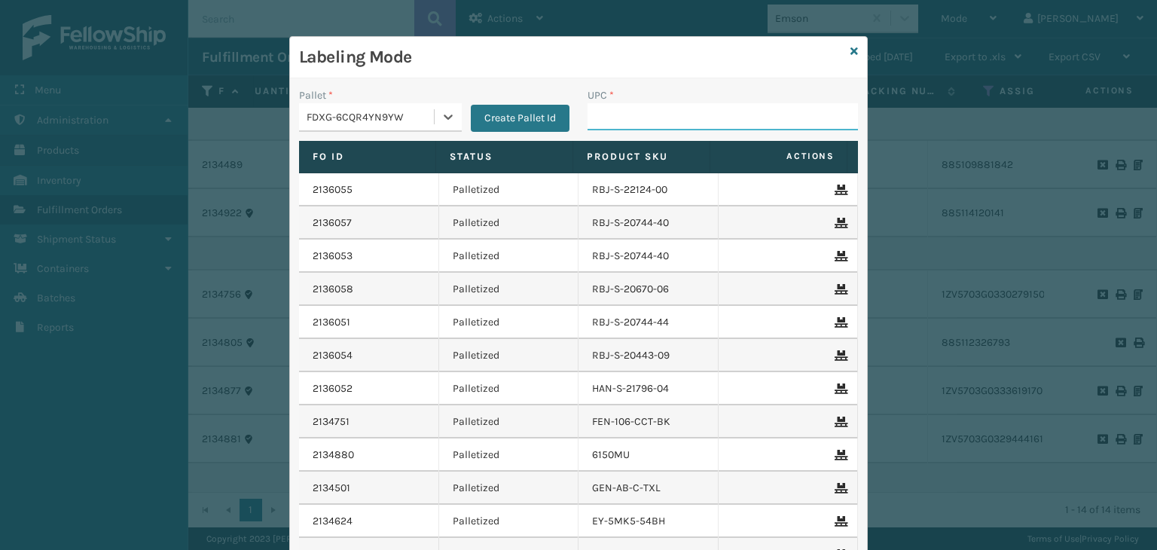
click at [761, 109] on input "UPC *" at bounding box center [722, 116] width 270 height 27
type input "PC-PRRTKMX-GRY"
drag, startPoint x: 705, startPoint y: 115, endPoint x: 346, endPoint y: 124, distance: 358.5
click at [282, 107] on div "Labeling Mode Pallet * FDXG-6CQR4YN9YW Create Pallet Id UPC * PC-PRRTKMX-GRY Fo…" at bounding box center [578, 275] width 1157 height 550
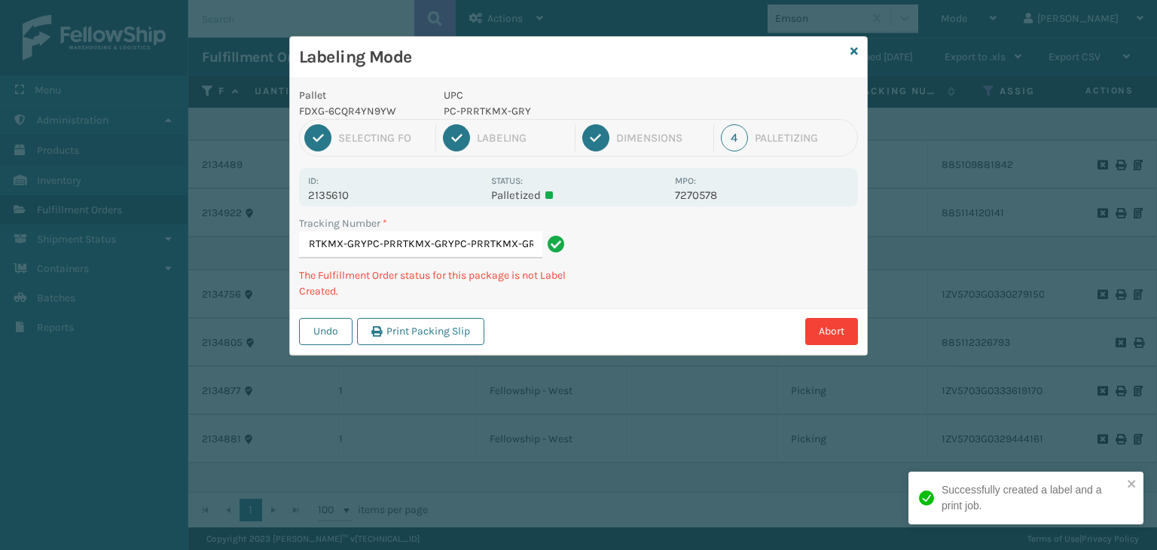
type input "885125023579PC-PRRTKMX-GRYPC-PRRTKMX-GRYPC-PRRTKMX-GRYPC-PRRTKMX-GRY"
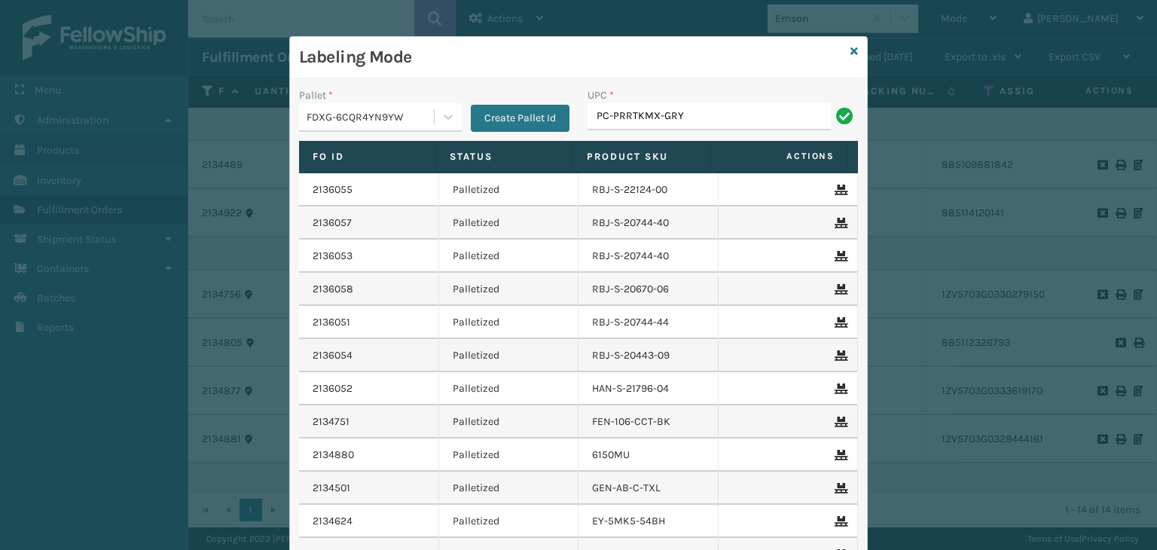
type input "PC-PRRTKMX-GRY"
click at [850, 52] on icon at bounding box center [854, 51] width 8 height 11
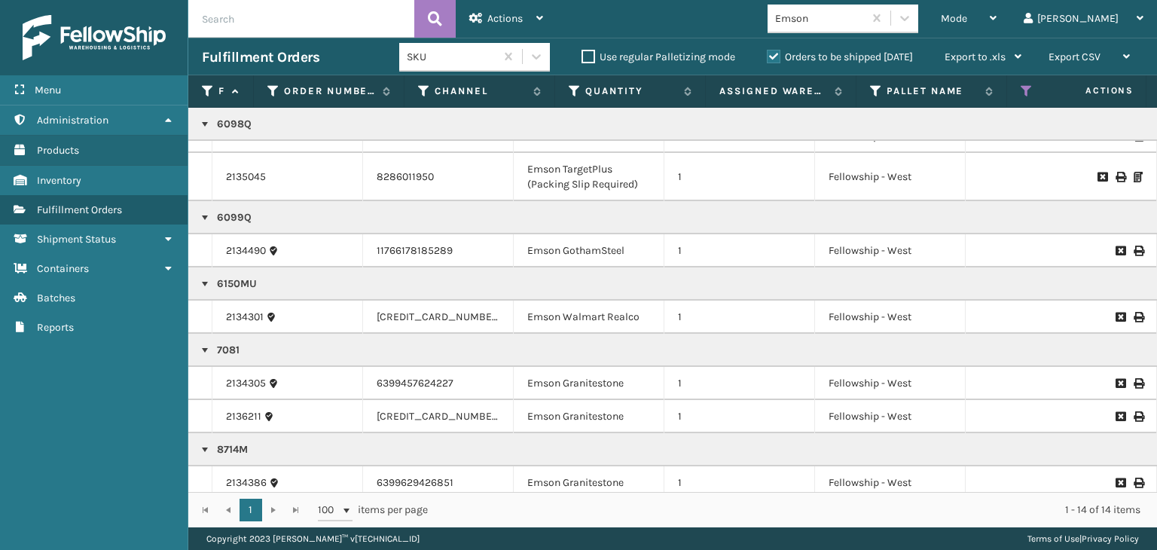
scroll to position [461, 0]
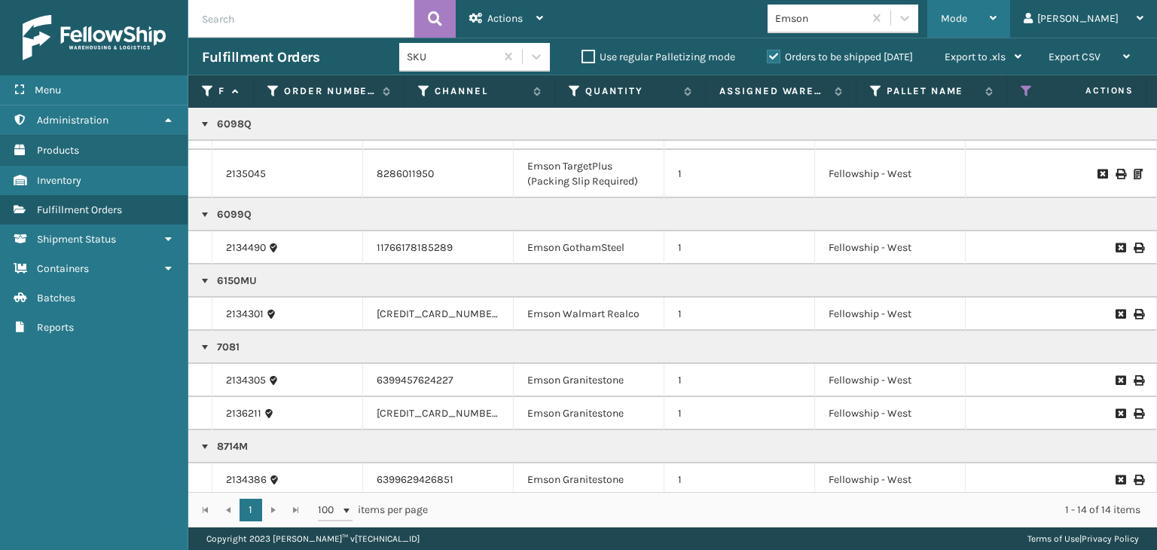
click at [996, 22] on div "Mode" at bounding box center [968, 19] width 56 height 38
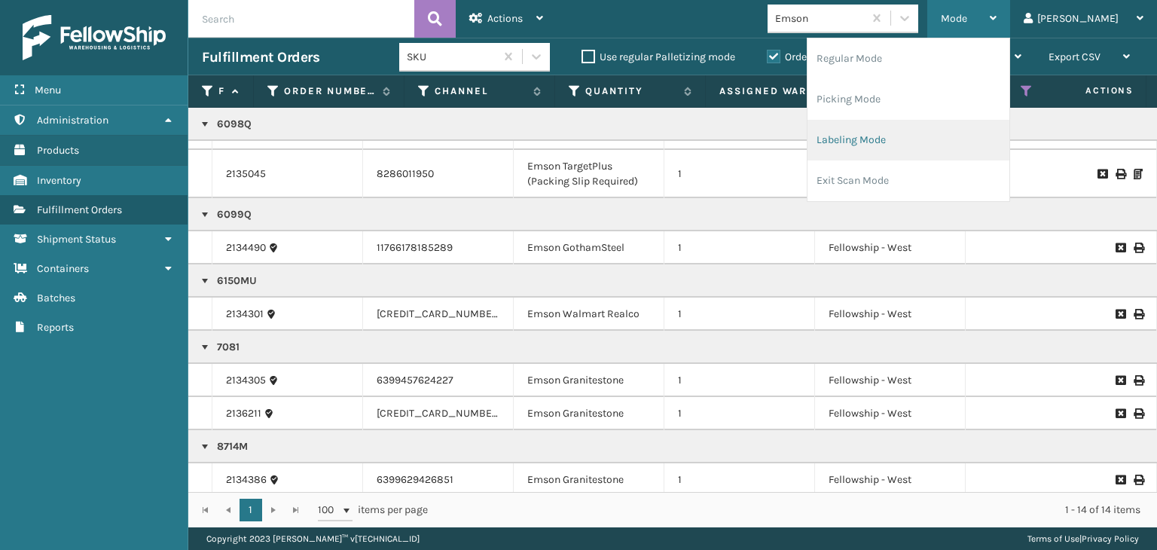
click at [967, 151] on li "Labeling Mode" at bounding box center [908, 140] width 202 height 41
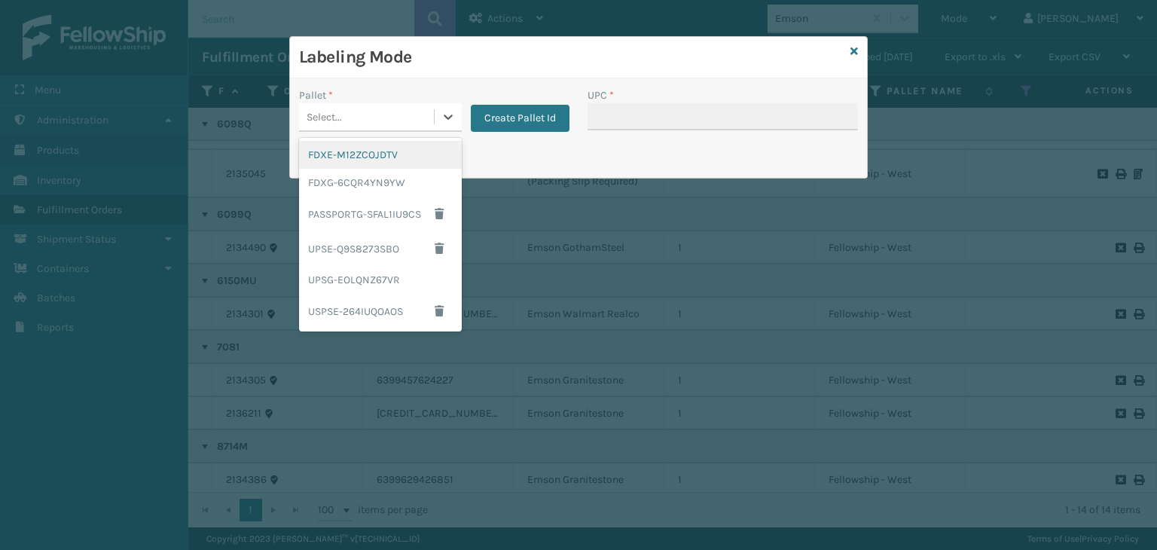
click at [341, 117] on div "Select..." at bounding box center [366, 117] width 135 height 25
click at [348, 166] on div "FDXE-M12ZCOJDTV" at bounding box center [380, 155] width 163 height 28
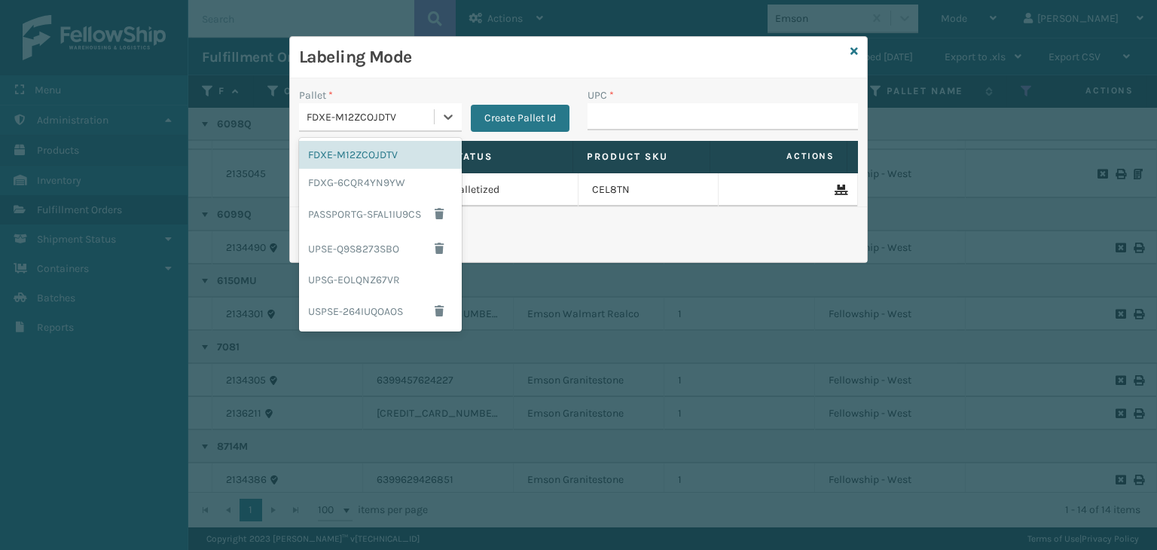
click at [413, 108] on div "FDXE-M12ZCOJDTV" at bounding box center [366, 117] width 135 height 25
click at [364, 184] on div "FDXG-6CQR4YN9YW" at bounding box center [380, 183] width 163 height 28
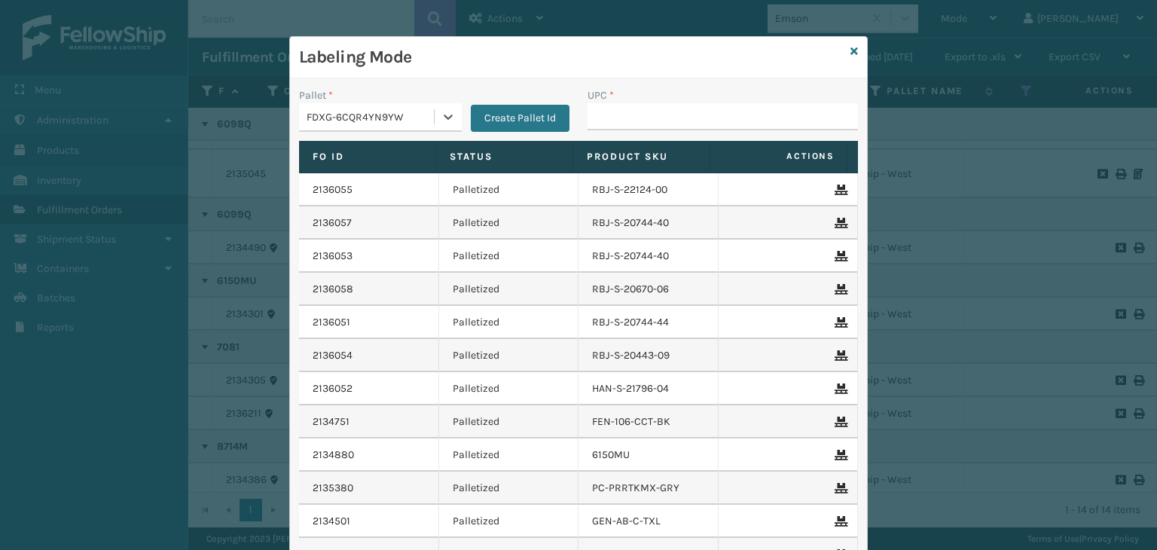
click at [653, 92] on div "UPC *" at bounding box center [722, 95] width 270 height 16
click at [660, 105] on input "UPC *" at bounding box center [722, 116] width 270 height 27
type input "8"
type input "080313087141"
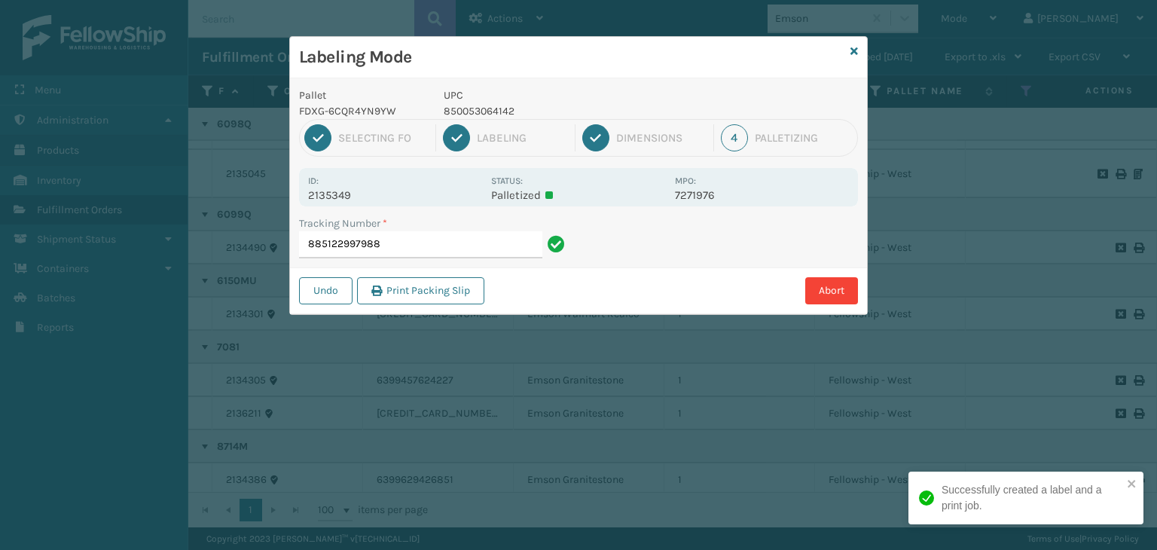
click at [471, 113] on p "850053064142" at bounding box center [555, 111] width 222 height 16
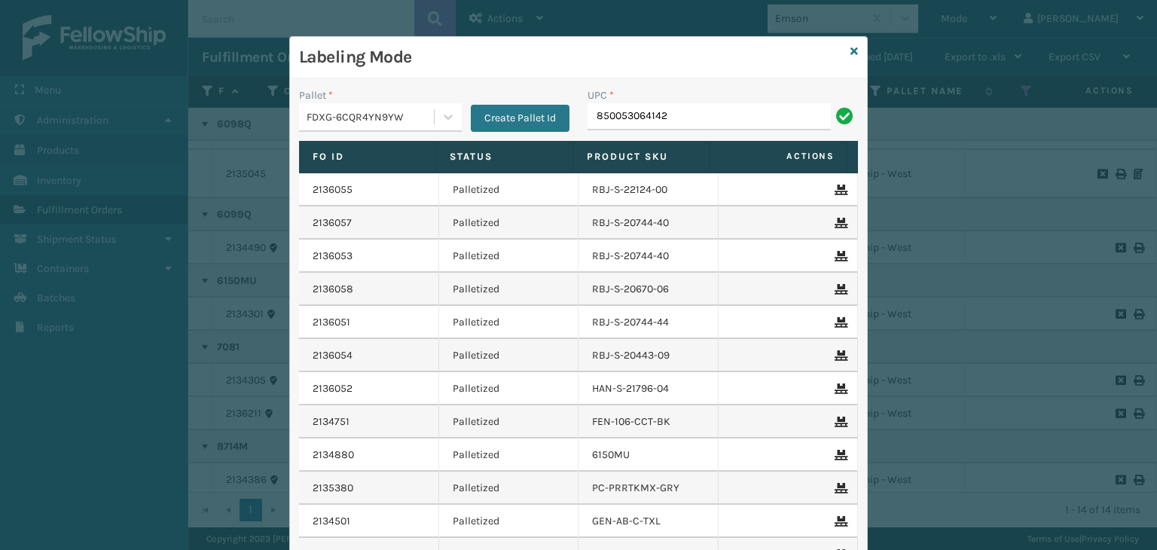
type input "850053064142"
click at [850, 47] on icon at bounding box center [854, 51] width 8 height 11
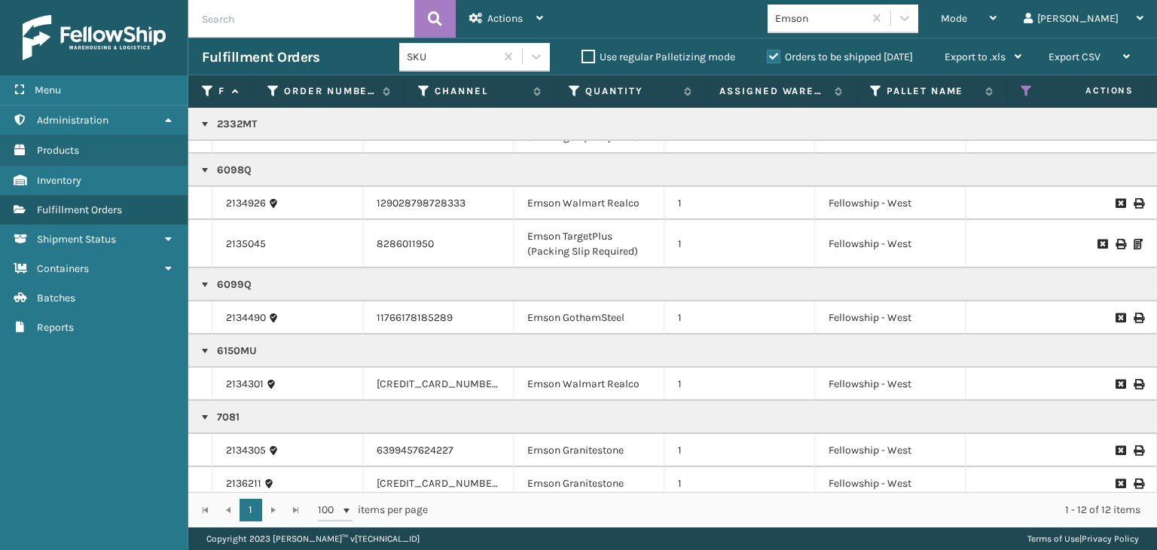
scroll to position [361, 0]
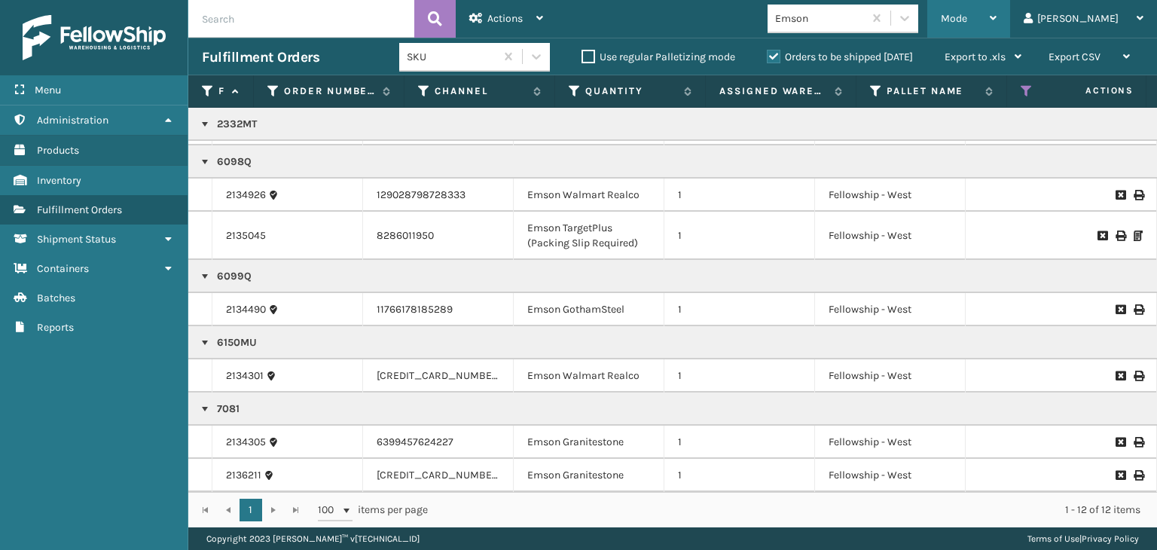
click at [996, 23] on div "Mode" at bounding box center [968, 19] width 56 height 38
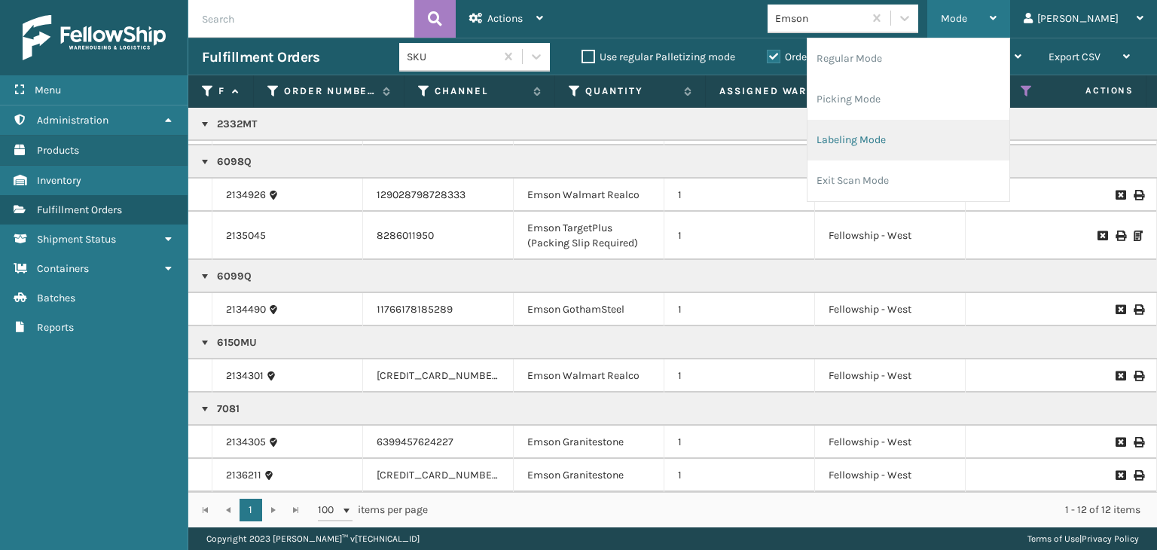
click at [1002, 139] on li "Labeling Mode" at bounding box center [908, 140] width 202 height 41
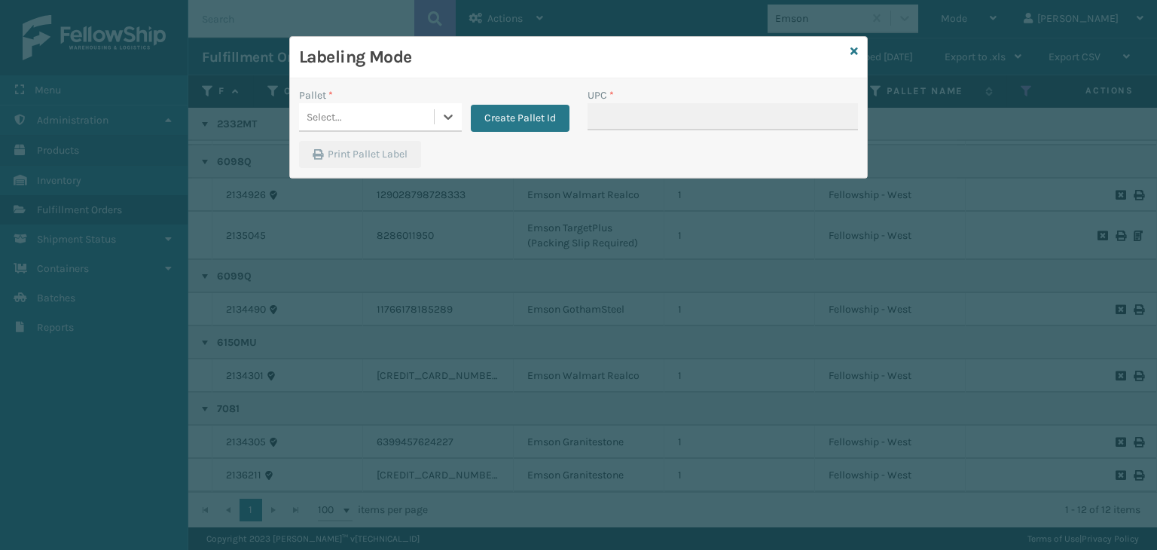
click at [397, 105] on div "Select..." at bounding box center [366, 117] width 135 height 25
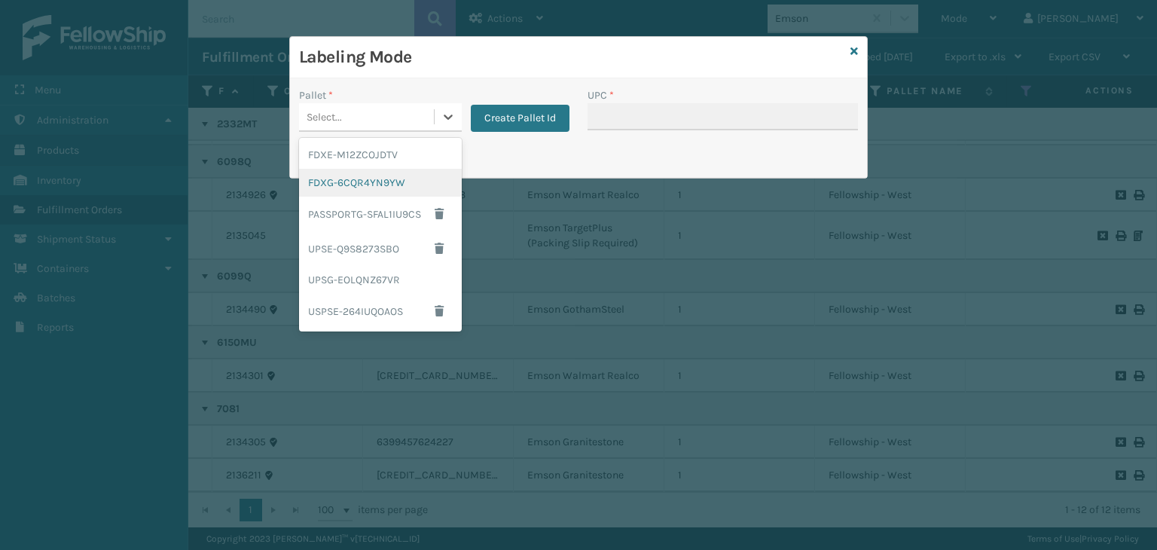
click at [449, 186] on div "FDXG-6CQR4YN9YW" at bounding box center [380, 183] width 163 height 28
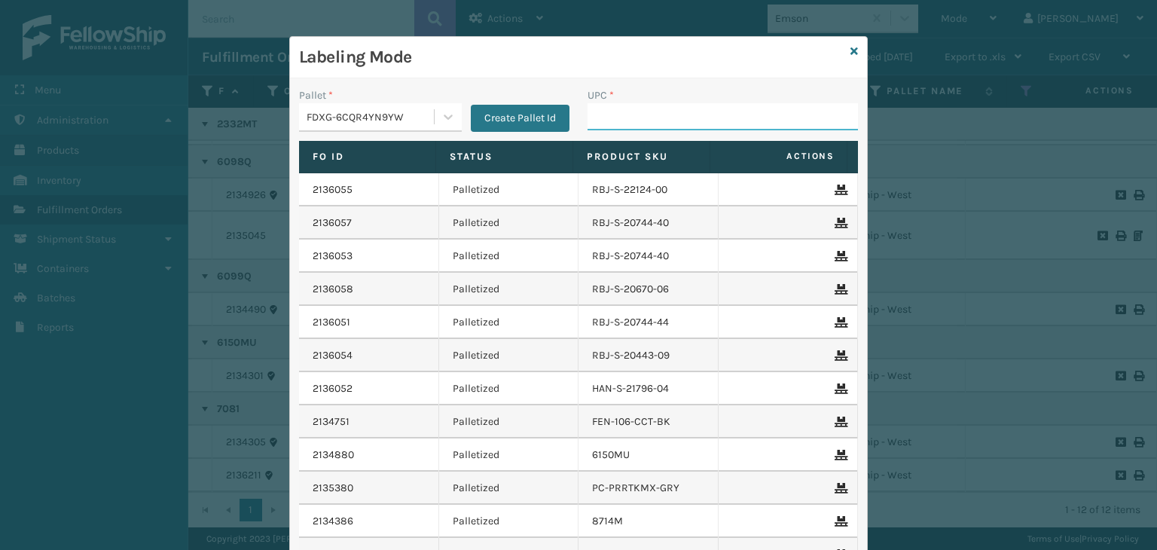
drag, startPoint x: 605, startPoint y: 118, endPoint x: 608, endPoint y: 107, distance: 11.7
click at [605, 118] on input "UPC *" at bounding box center [722, 116] width 270 height 27
type input "10080313070812"
click at [850, 49] on icon at bounding box center [854, 51] width 8 height 11
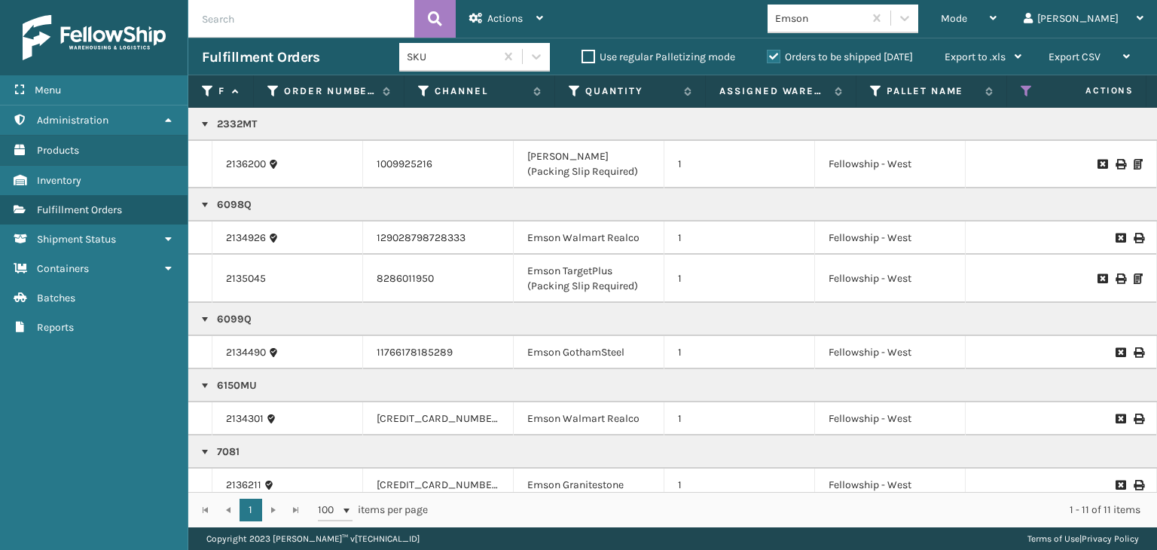
scroll to position [328, 0]
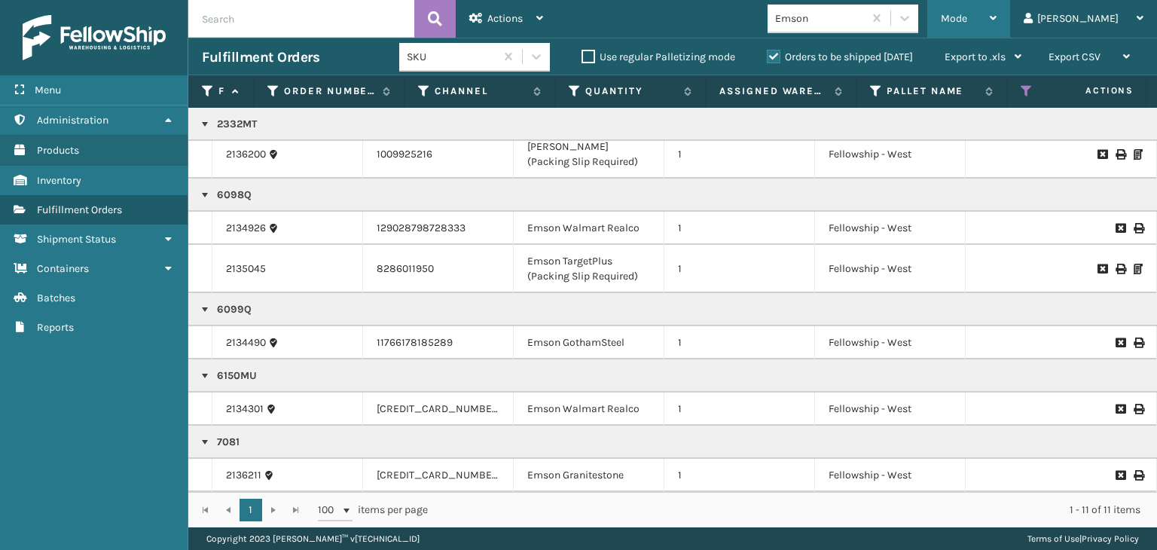
click at [996, 20] on div "Mode" at bounding box center [968, 19] width 56 height 38
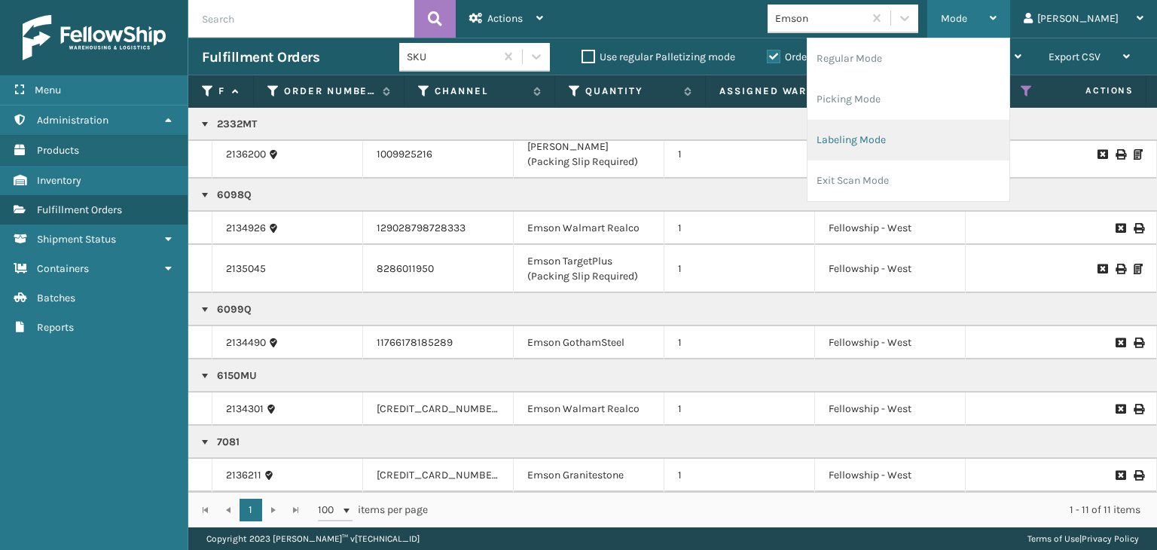
click at [970, 132] on li "Labeling Mode" at bounding box center [908, 140] width 202 height 41
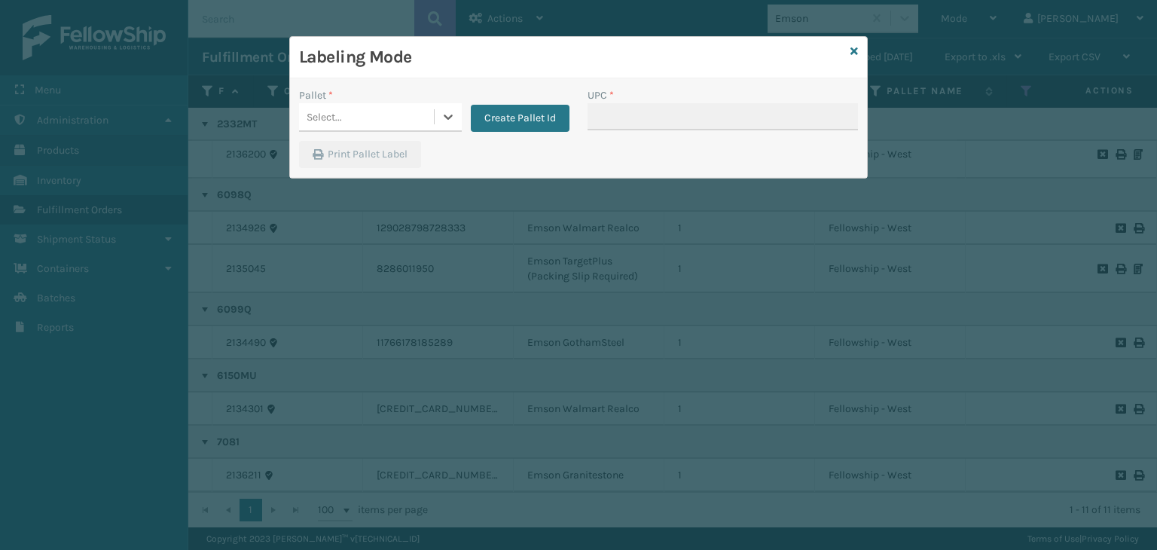
click at [361, 114] on div "Select..." at bounding box center [366, 117] width 135 height 25
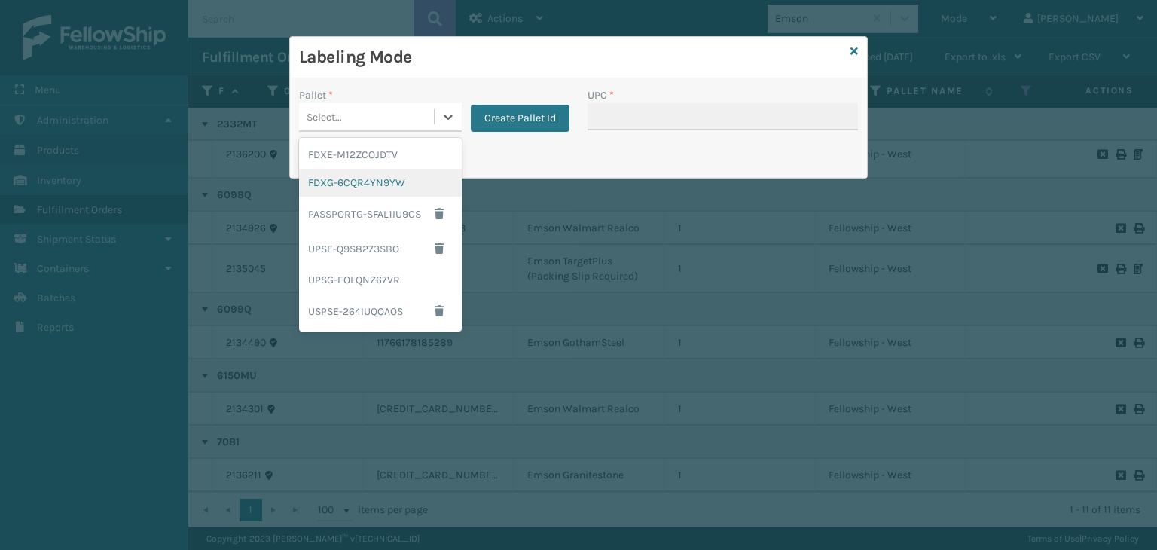
click at [344, 184] on div "FDXG-6CQR4YN9YW" at bounding box center [380, 183] width 163 height 28
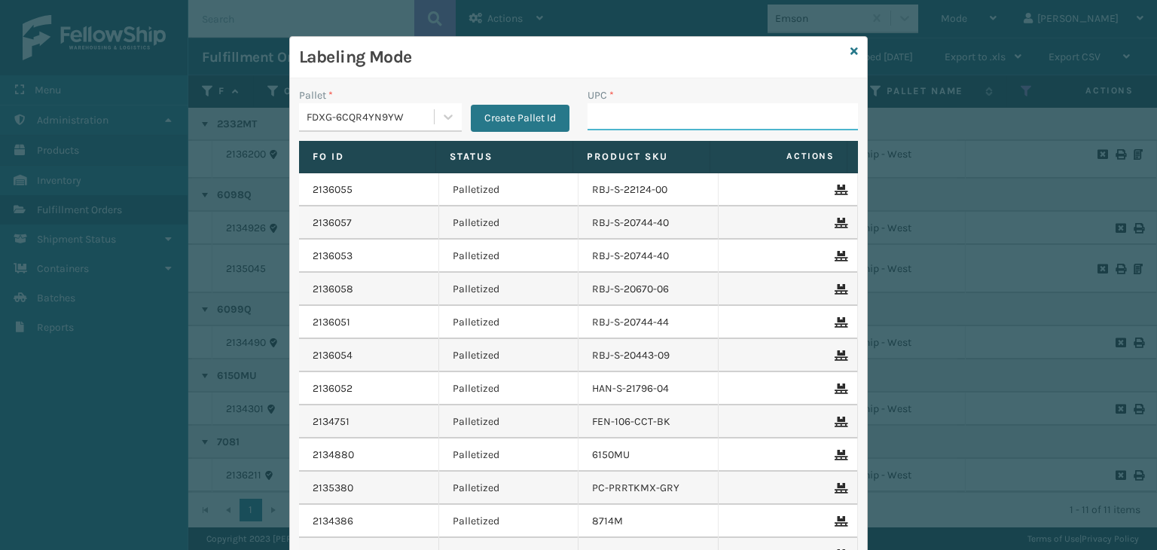
drag, startPoint x: 653, startPoint y: 122, endPoint x: 600, endPoint y: 97, distance: 58.3
click at [638, 120] on input "UPC *" at bounding box center [722, 116] width 270 height 27
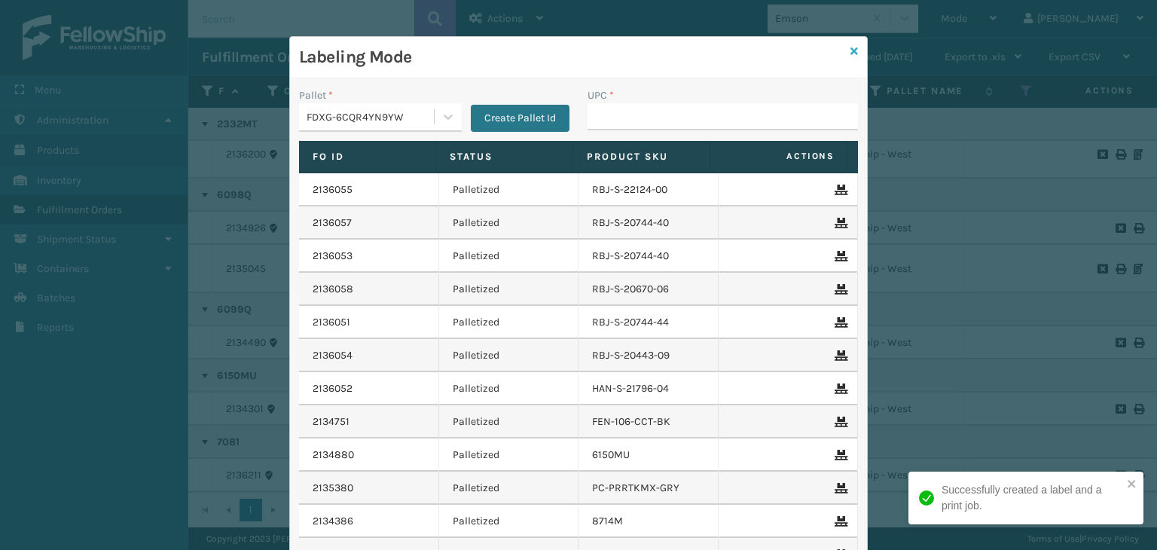
click at [850, 52] on icon at bounding box center [854, 51] width 8 height 11
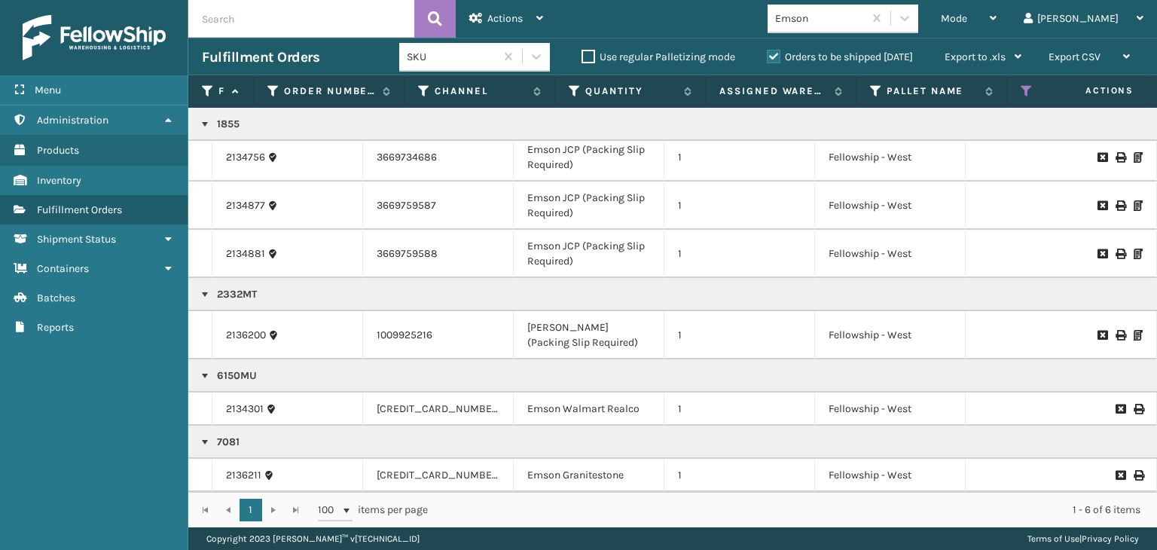
scroll to position [18, 0]
click at [1024, 90] on icon at bounding box center [1026, 91] width 12 height 14
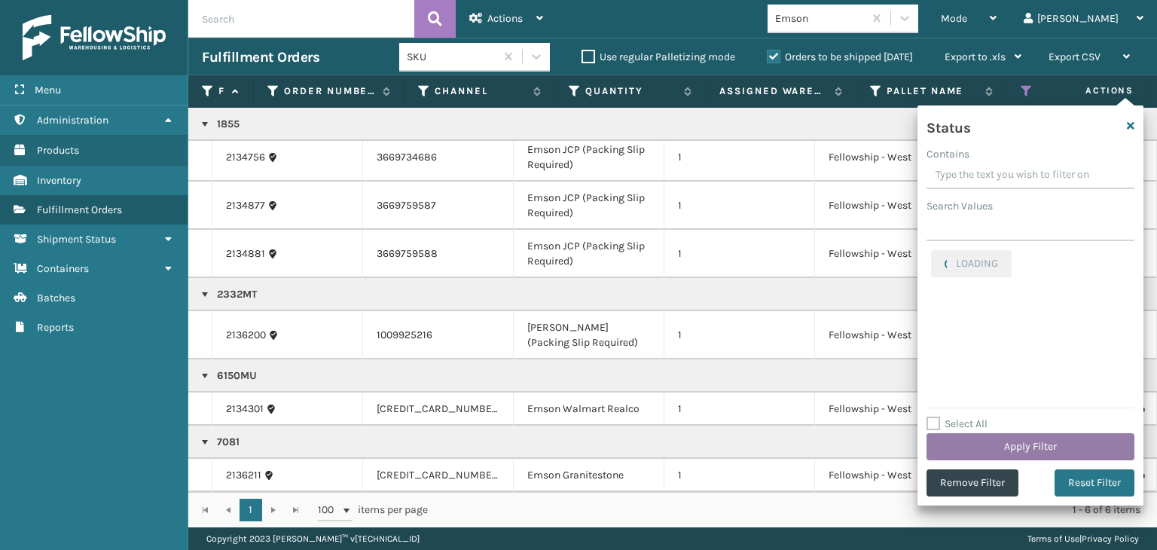
click at [1001, 452] on button "Apply Filter" at bounding box center [1030, 446] width 208 height 27
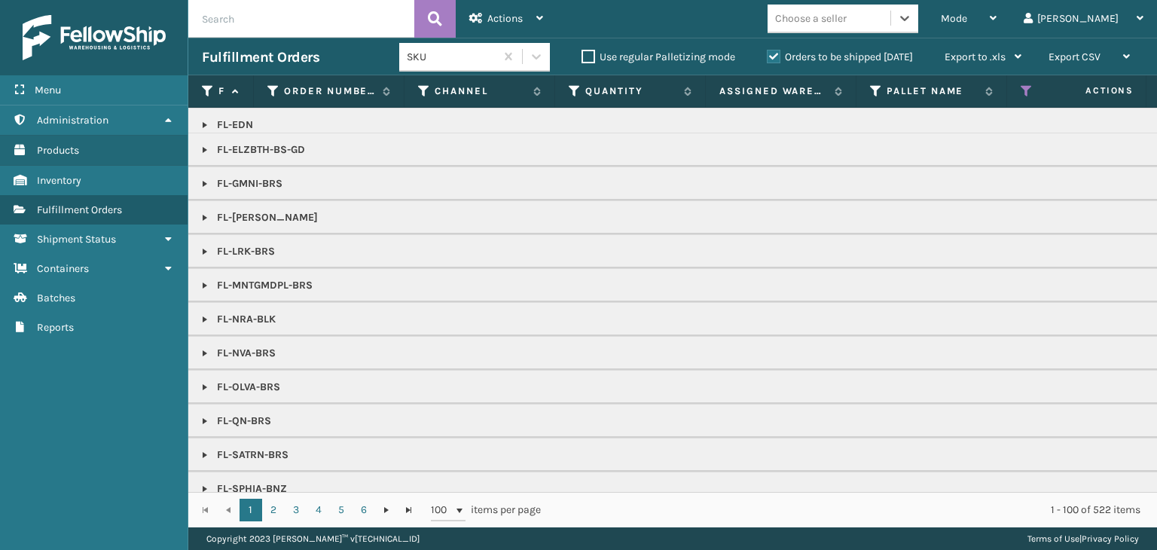
scroll to position [602, 0]
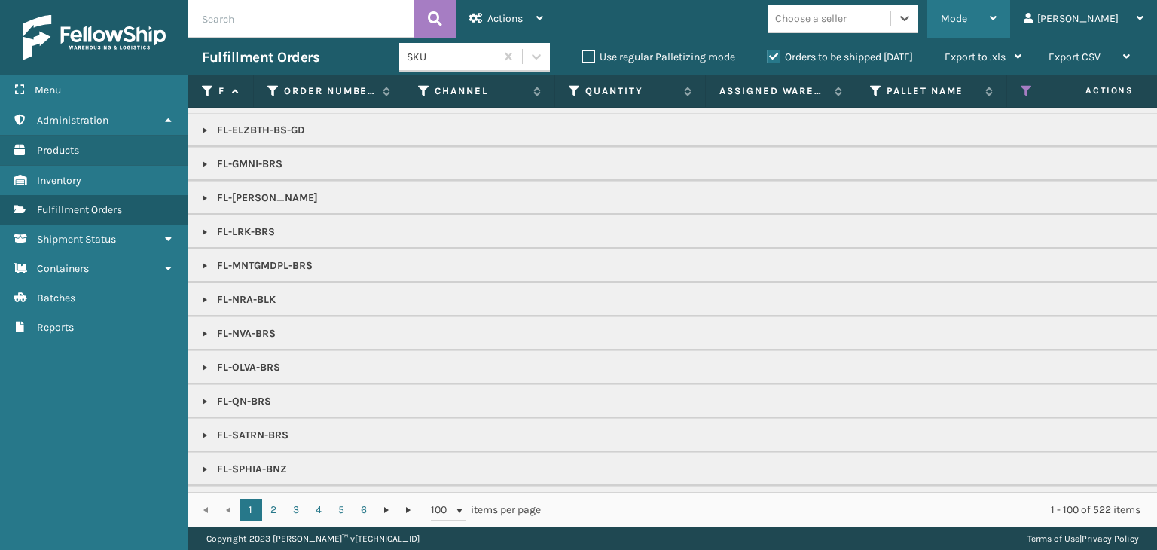
click at [996, 13] on div "Mode" at bounding box center [968, 19] width 56 height 38
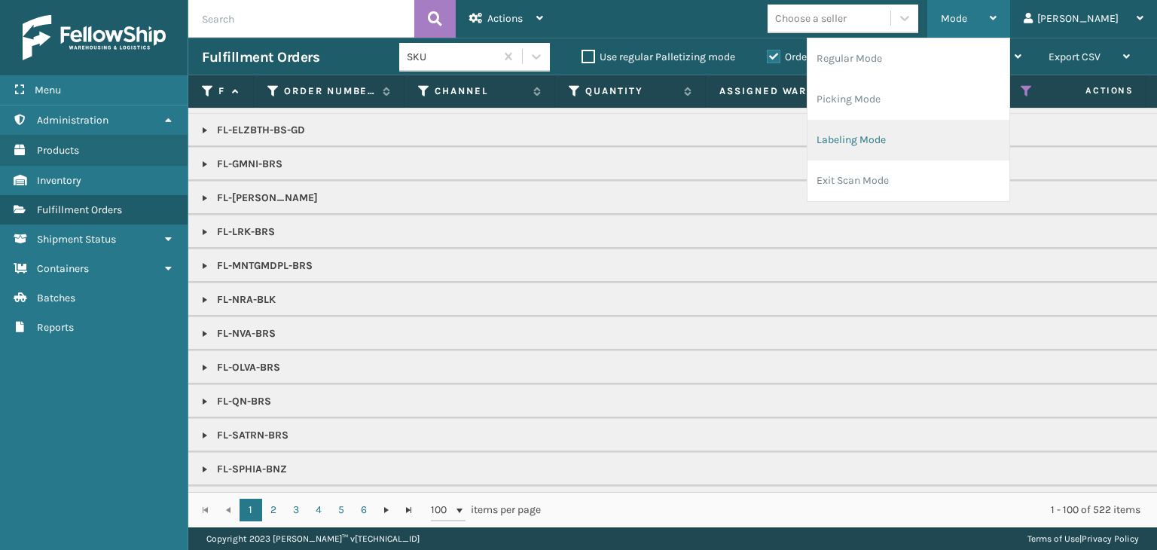
click at [974, 158] on li "Labeling Mode" at bounding box center [908, 140] width 202 height 41
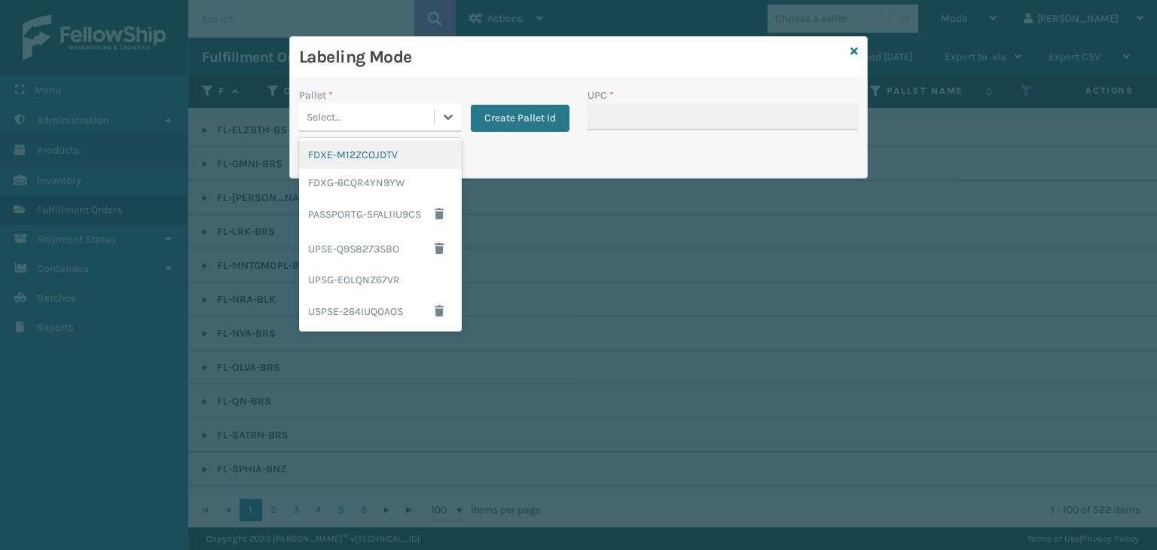
click at [325, 121] on div "Select..." at bounding box center [323, 117] width 35 height 16
click at [343, 278] on div "UPSG-EOLQNZ67VR" at bounding box center [380, 280] width 163 height 28
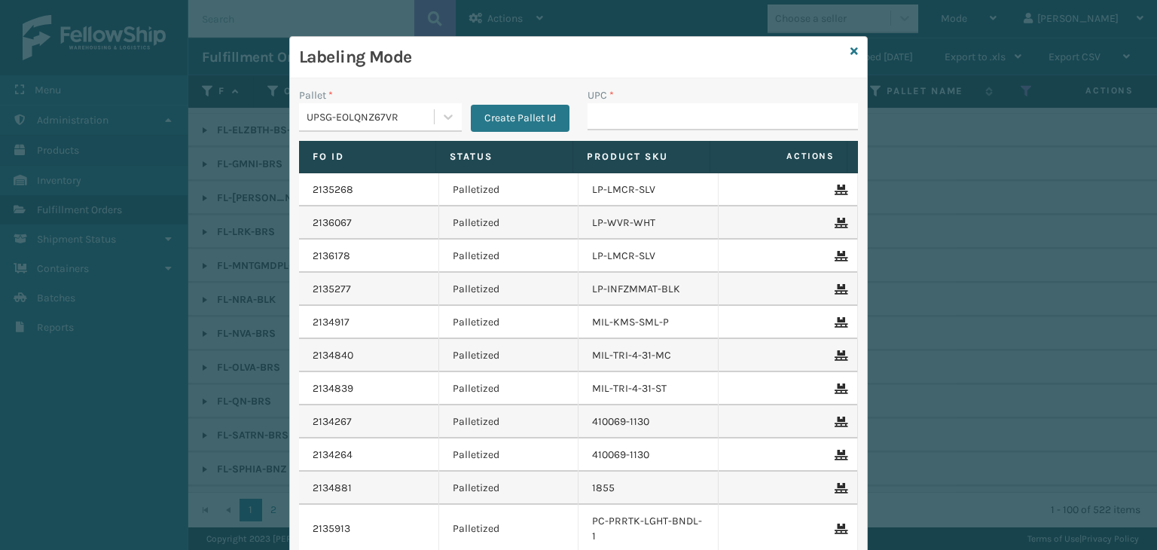
click at [632, 128] on div "UPC *" at bounding box center [722, 113] width 288 height 53
click at [636, 108] on input "UPC *" at bounding box center [722, 116] width 270 height 27
type input "L"
type input "PC-PZZPW-BLU"
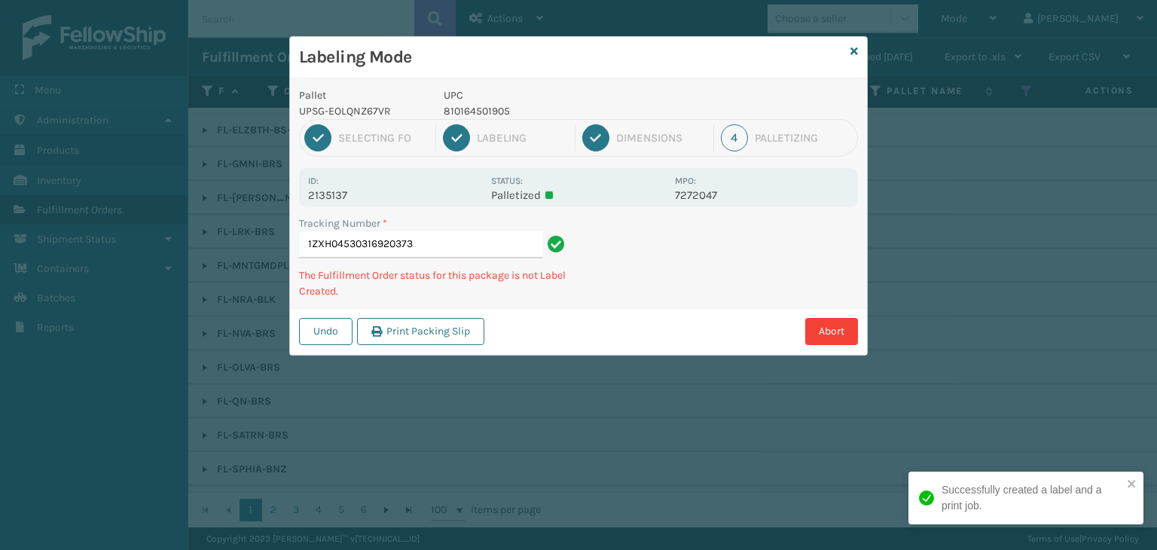
click at [467, 109] on p "810164501905" at bounding box center [555, 111] width 222 height 16
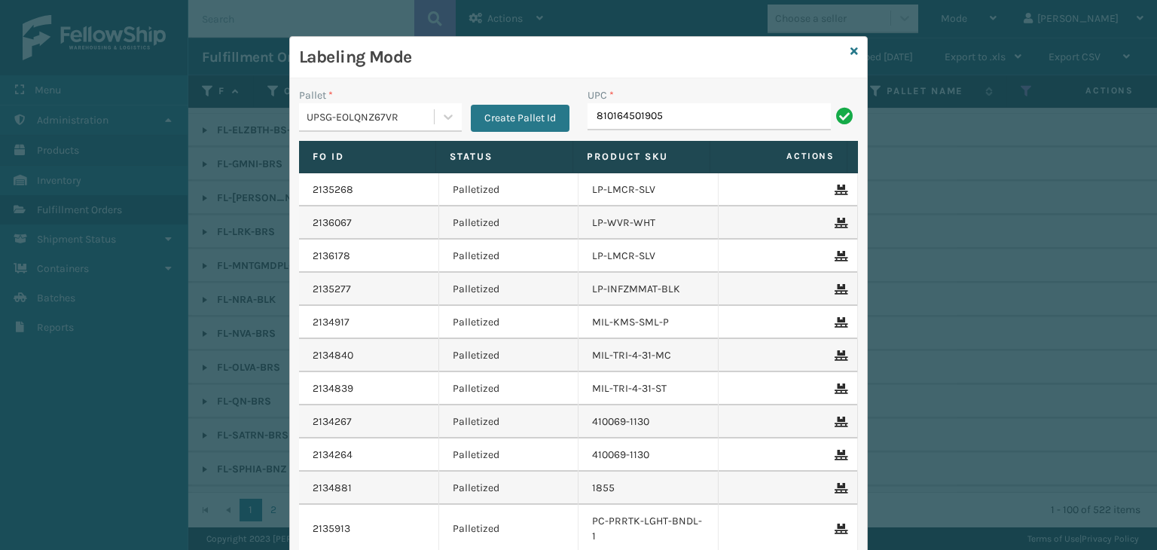
type input "810164501905"
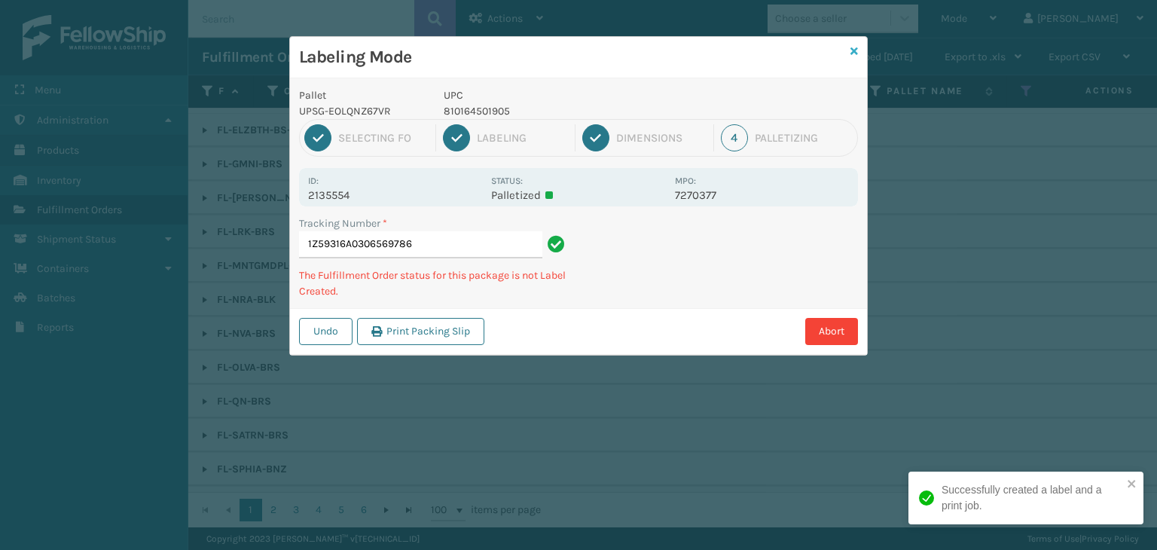
click at [852, 52] on icon at bounding box center [854, 51] width 8 height 11
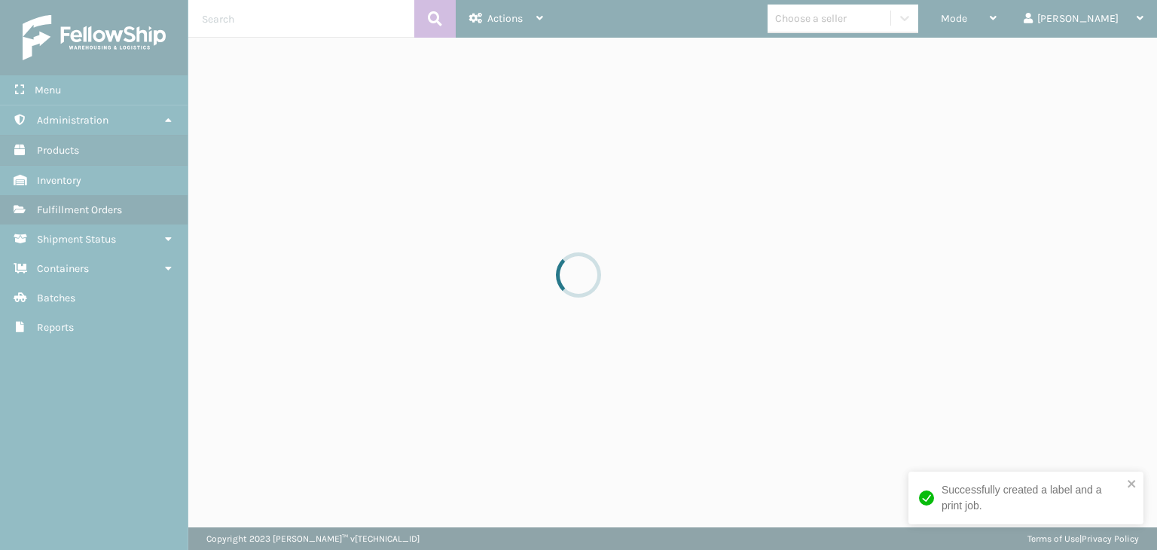
click at [837, 23] on div at bounding box center [578, 275] width 1157 height 550
click at [837, 23] on div "Choose a seller" at bounding box center [811, 19] width 72 height 16
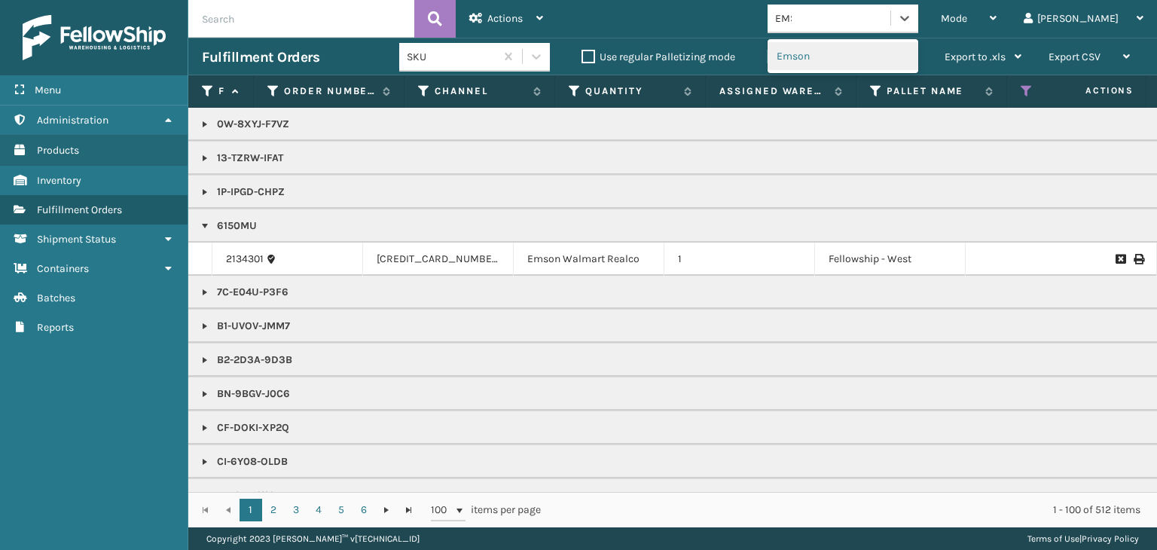
type input "EMSO"
click at [831, 53] on div "Emson" at bounding box center [842, 56] width 151 height 28
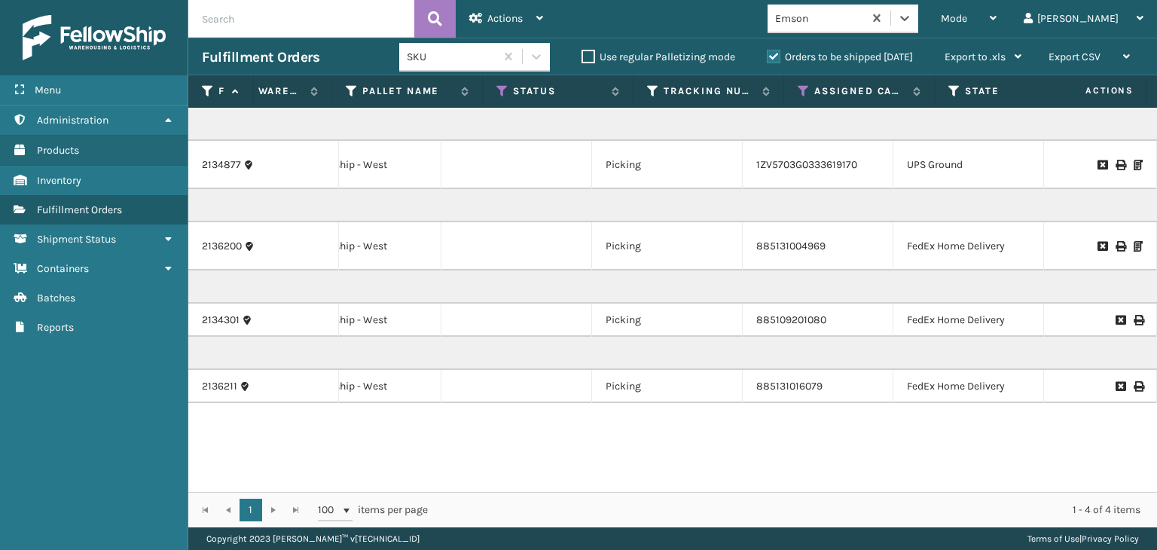
scroll to position [0, 0]
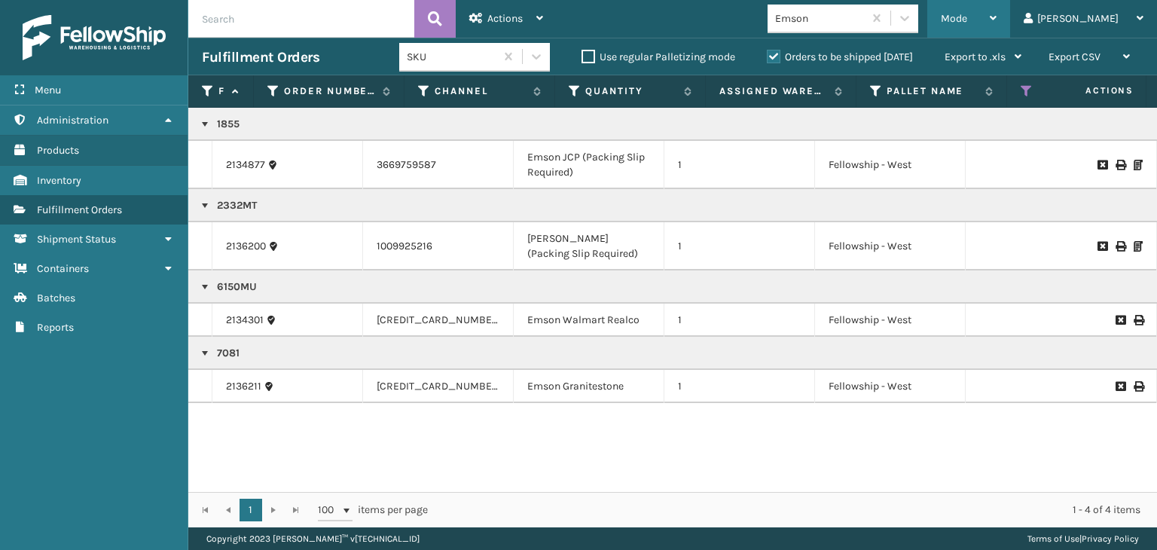
click at [967, 12] on span "Mode" at bounding box center [953, 18] width 26 height 13
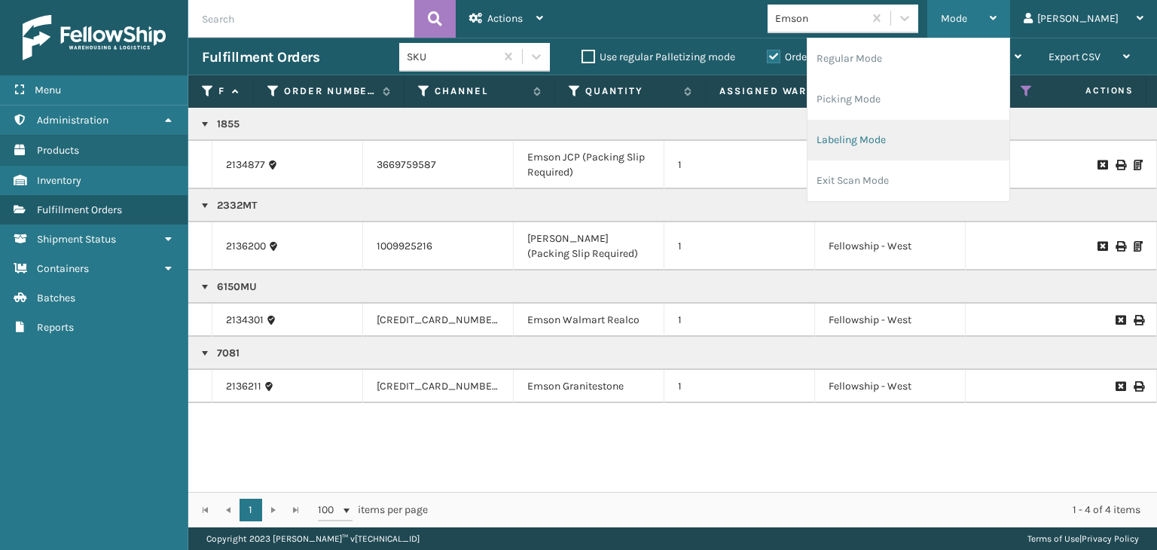
click at [984, 127] on li "Labeling Mode" at bounding box center [908, 140] width 202 height 41
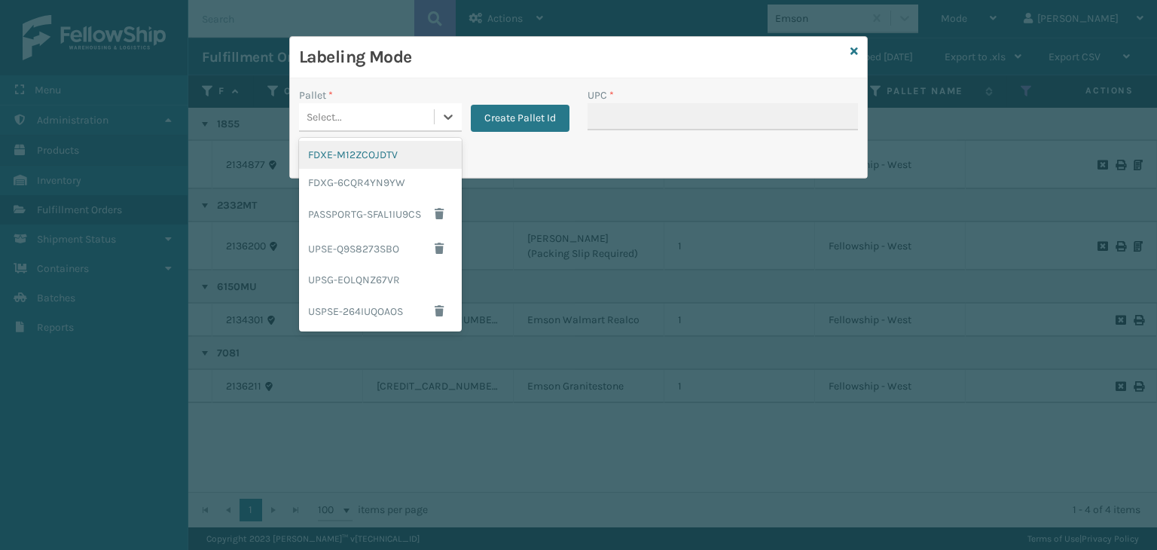
click at [431, 108] on div "Select..." at bounding box center [366, 117] width 135 height 25
click at [383, 267] on div "UPSG-EOLQNZ67VR" at bounding box center [380, 280] width 163 height 28
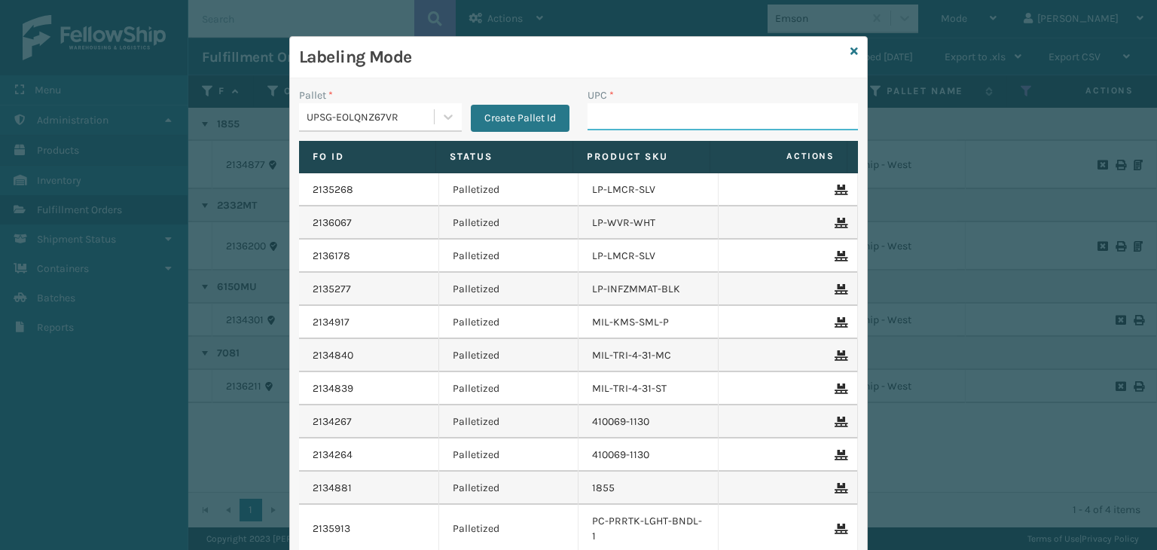
click at [660, 126] on input "UPC *" at bounding box center [722, 116] width 270 height 27
click at [746, 123] on input "810090930930" at bounding box center [708, 116] width 243 height 27
type input "810"
type input "810164501165"
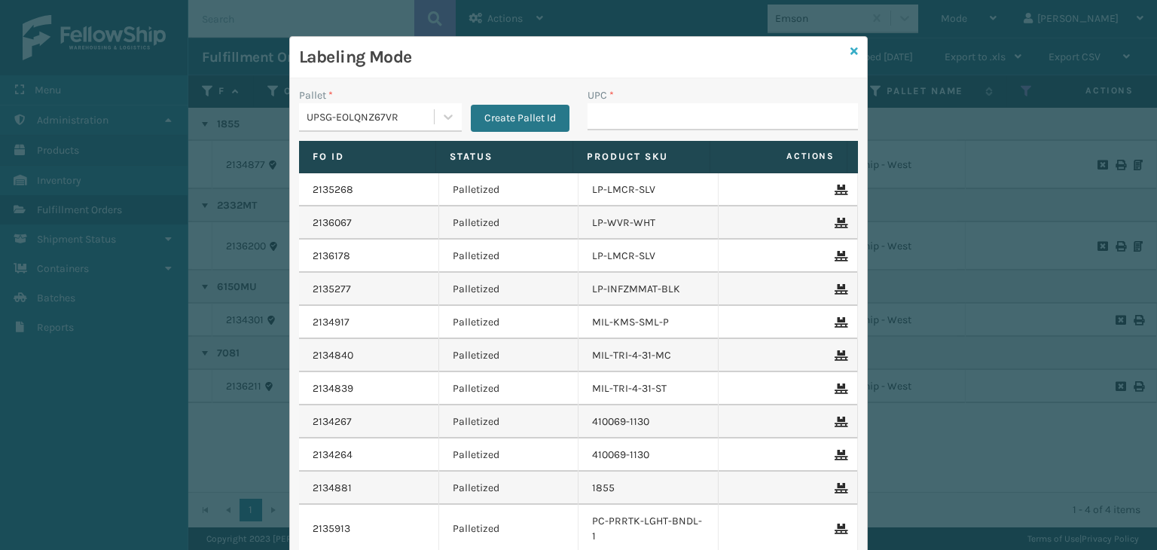
click at [850, 50] on icon at bounding box center [854, 51] width 8 height 11
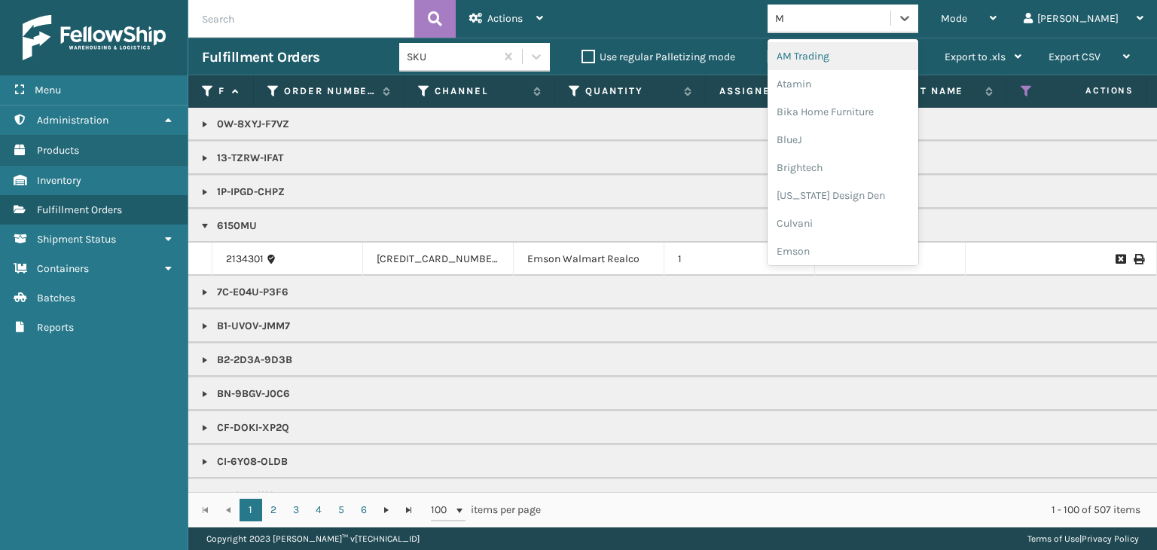
type input "MI"
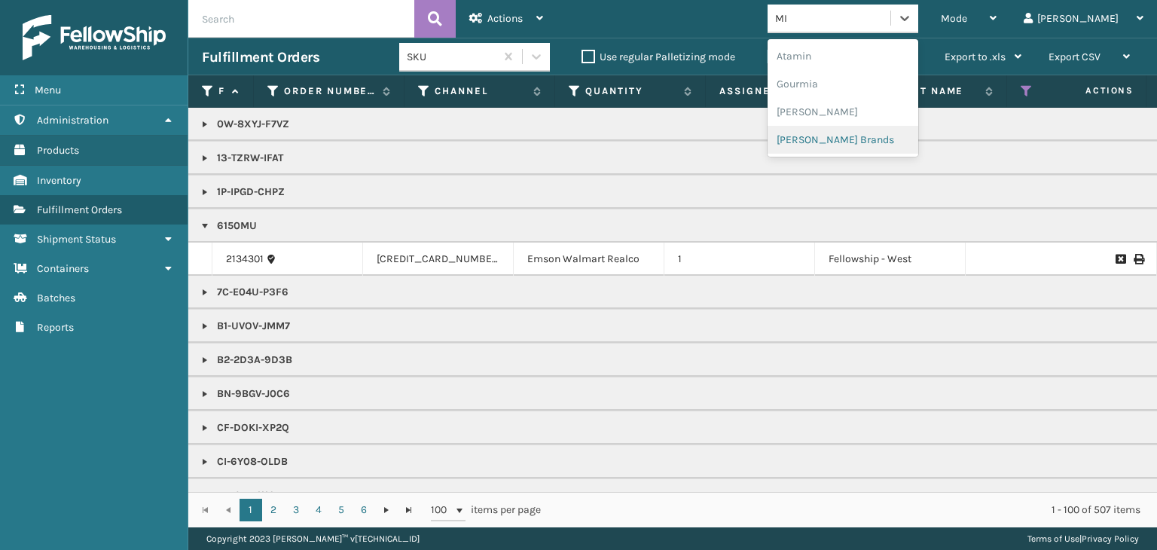
click at [849, 144] on div "[PERSON_NAME] Brands" at bounding box center [842, 140] width 151 height 28
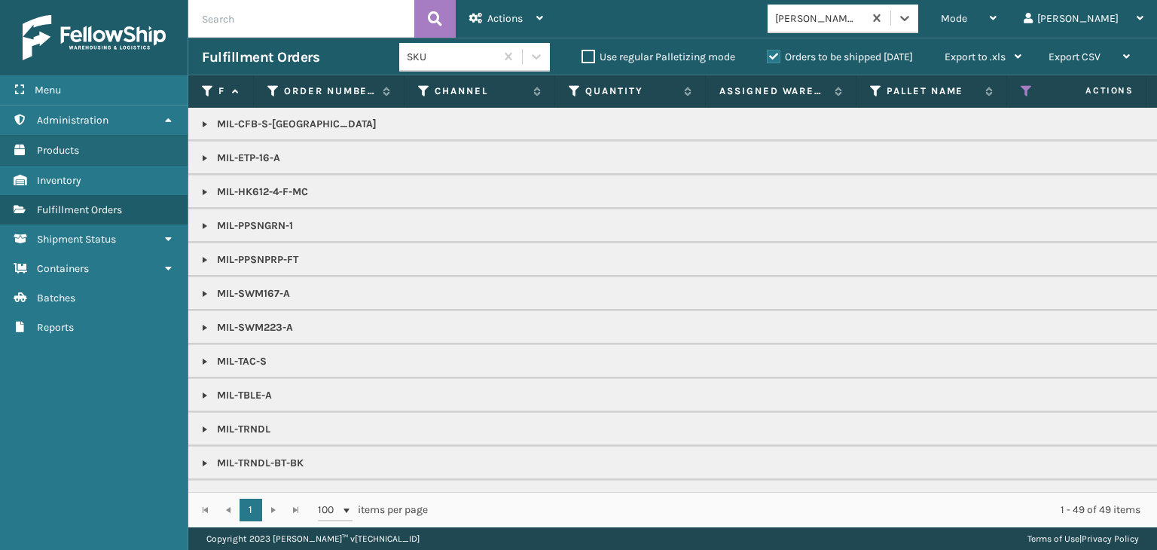
click at [205, 159] on link at bounding box center [205, 158] width 12 height 12
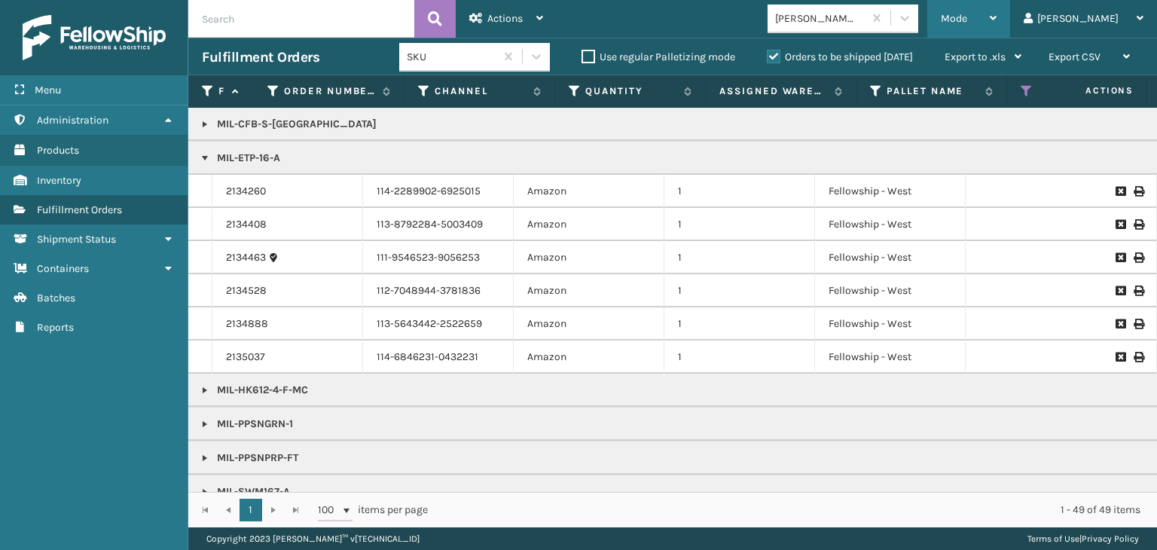
click at [996, 9] on div "Mode" at bounding box center [968, 19] width 56 height 38
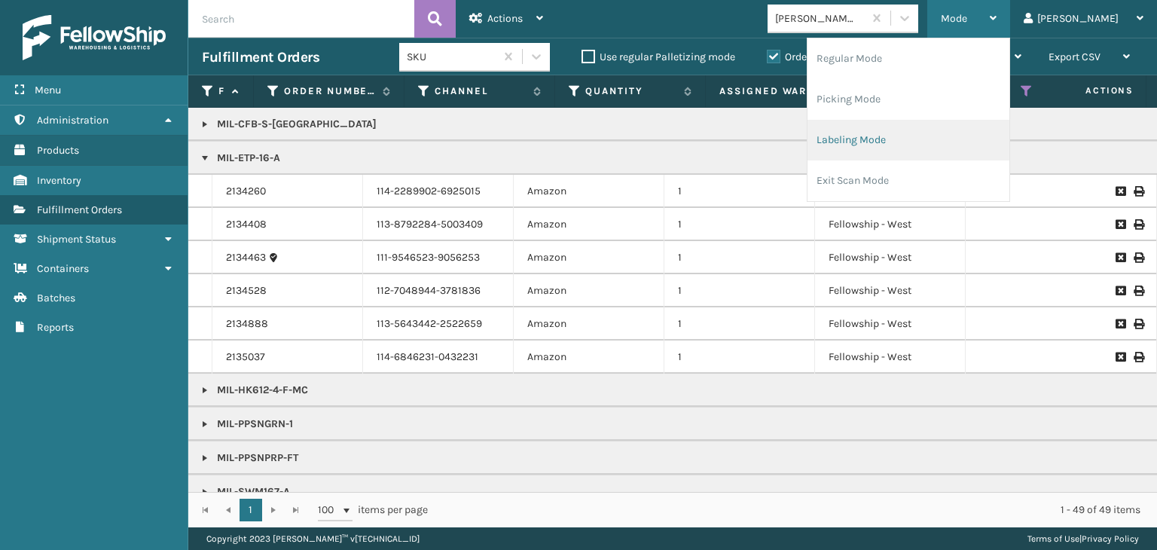
click at [995, 130] on li "Labeling Mode" at bounding box center [908, 140] width 202 height 41
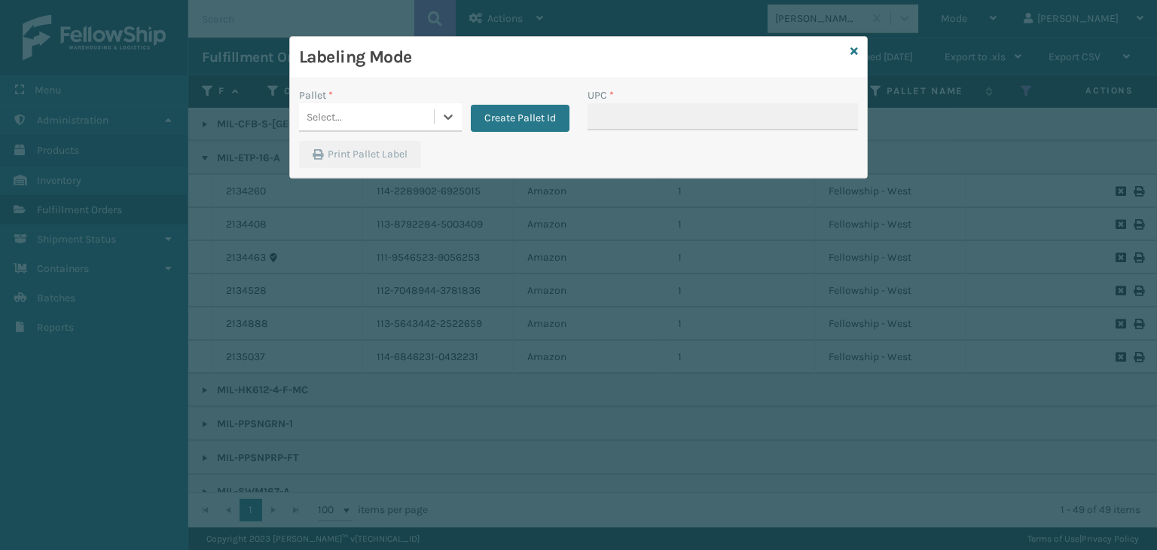
click at [410, 110] on div "Select..." at bounding box center [366, 117] width 135 height 25
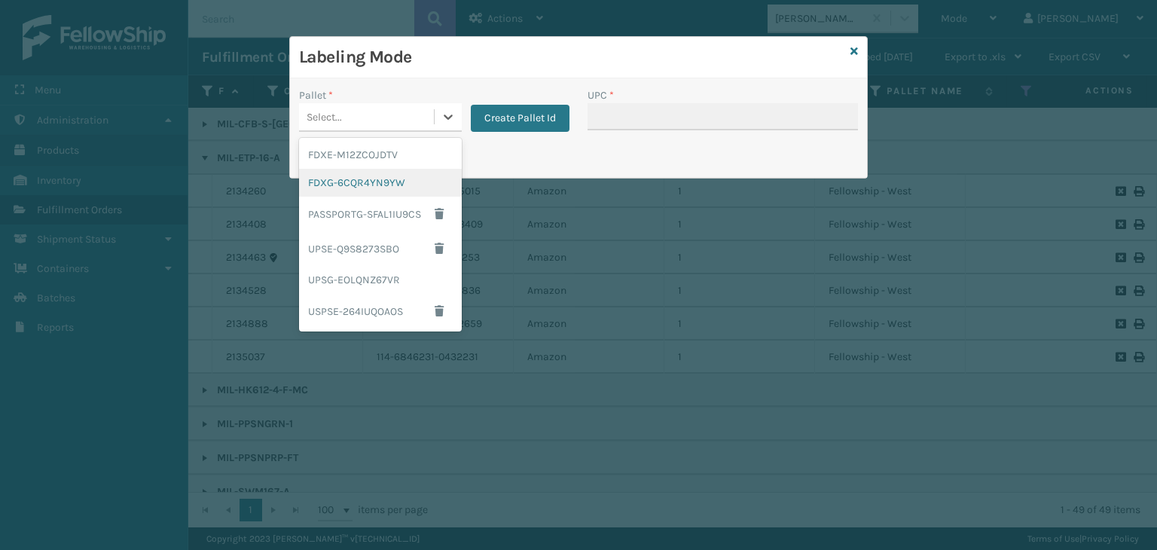
click at [412, 187] on div "FDXG-6CQR4YN9YW" at bounding box center [380, 183] width 163 height 28
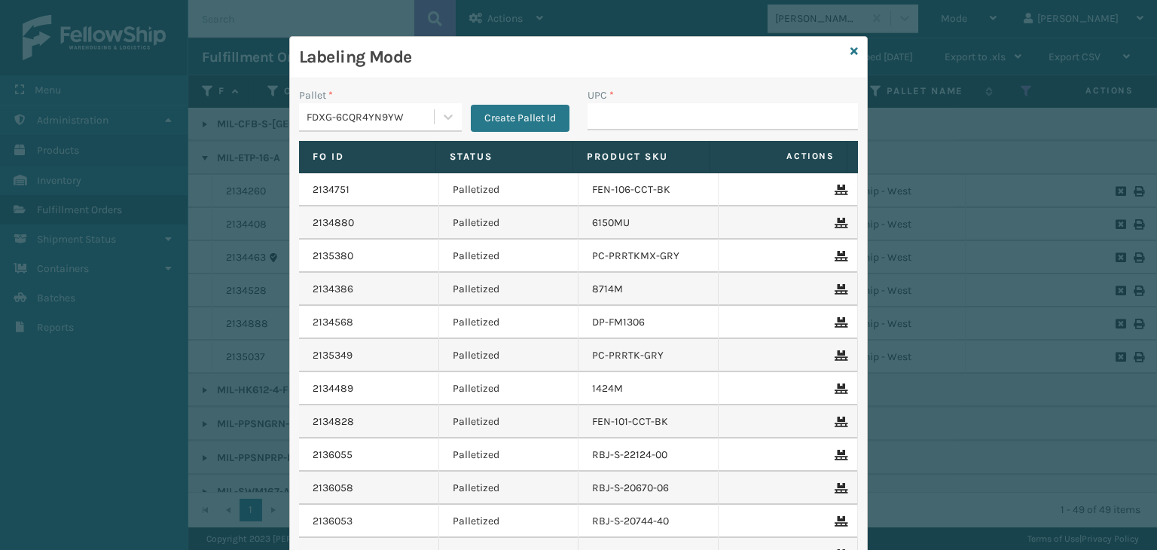
click at [703, 99] on div "UPC *" at bounding box center [722, 95] width 270 height 16
click at [704, 107] on input "UPC *" at bounding box center [722, 116] width 270 height 27
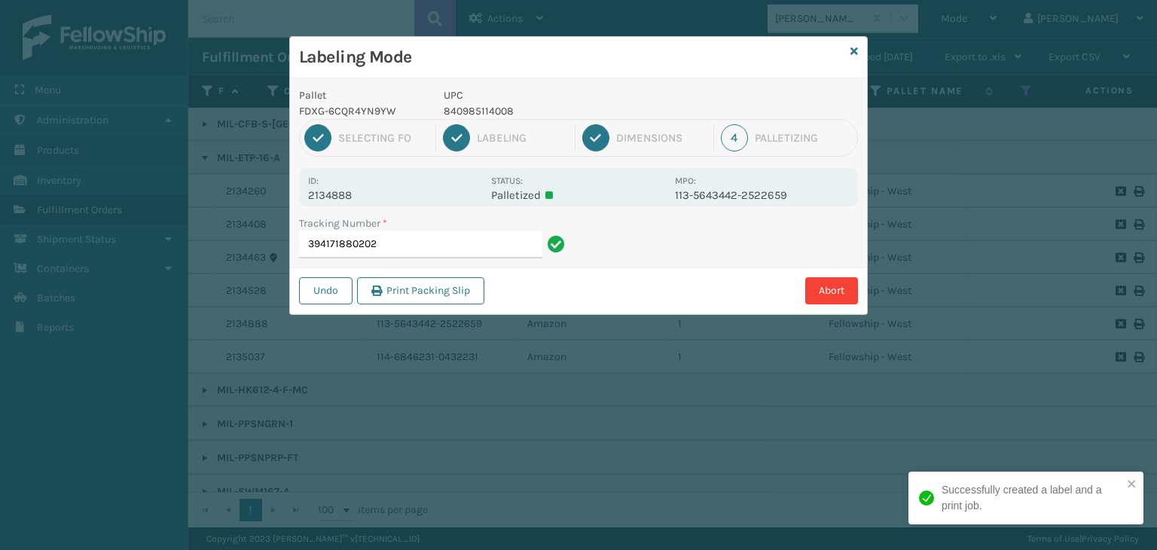
click at [445, 112] on p "840985114008" at bounding box center [555, 111] width 222 height 16
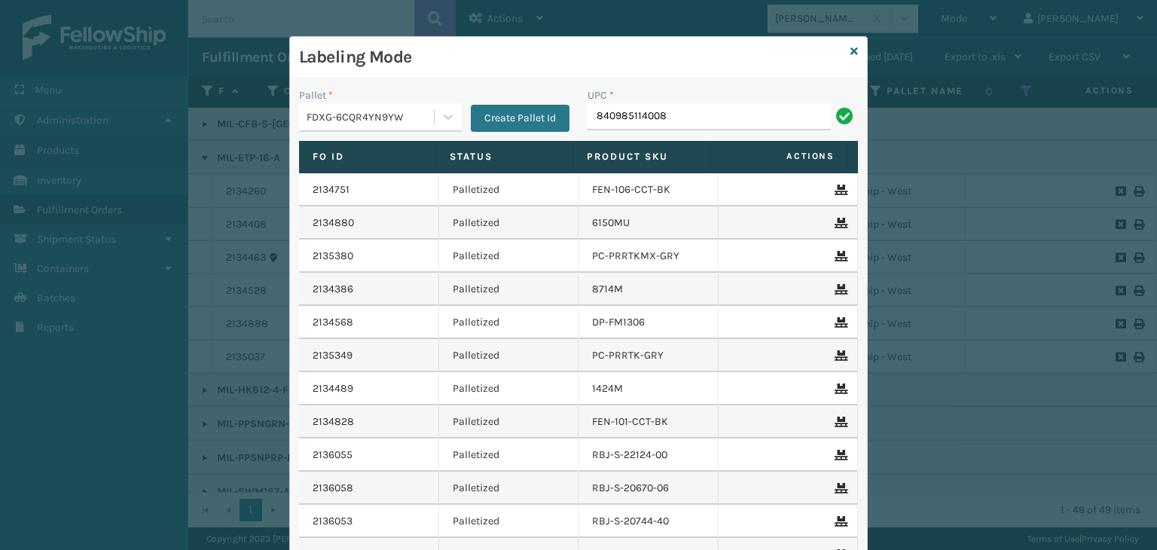
type input "840985114008"
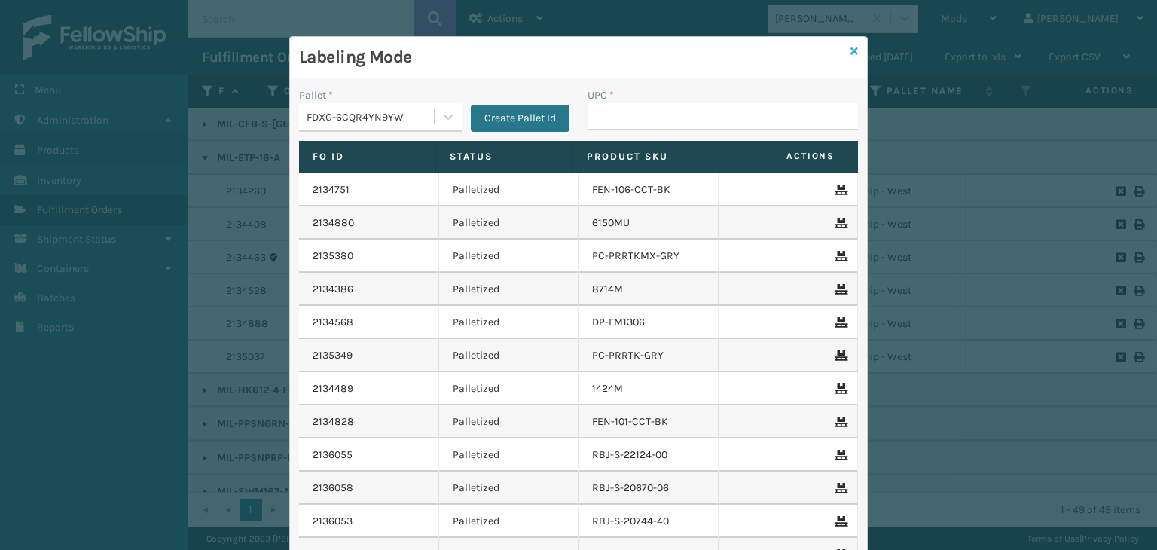
click at [850, 47] on icon at bounding box center [854, 51] width 8 height 11
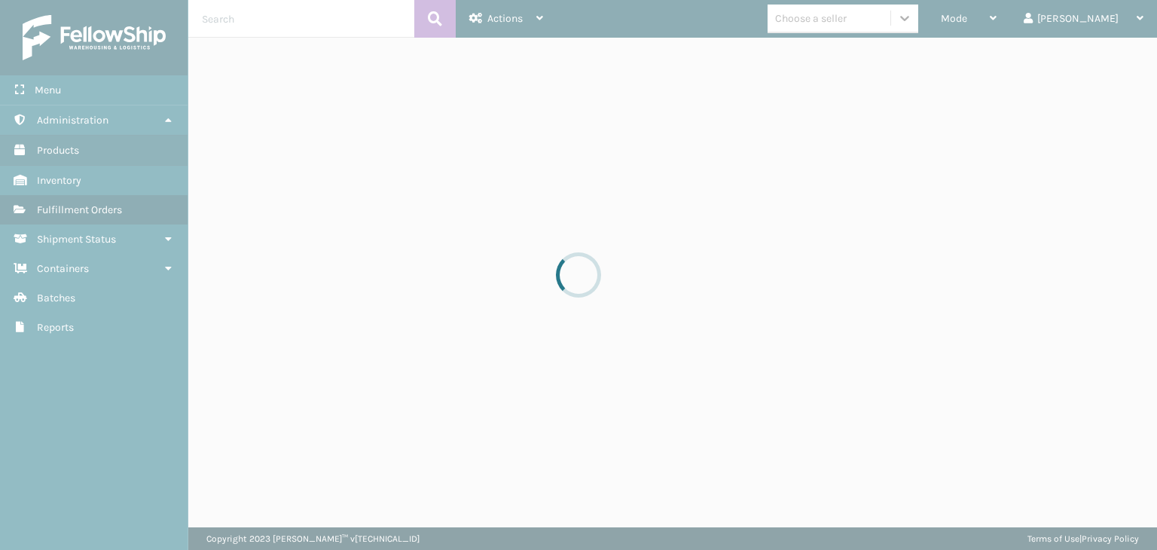
click at [1023, 25] on div at bounding box center [578, 275] width 1157 height 550
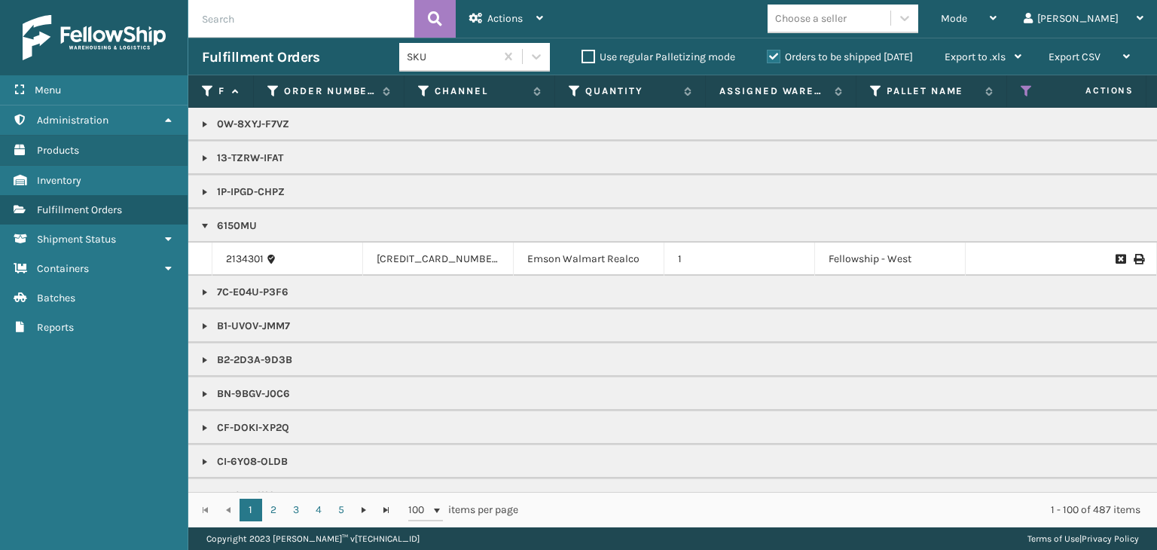
click at [996, 23] on div "Mode" at bounding box center [968, 19] width 56 height 38
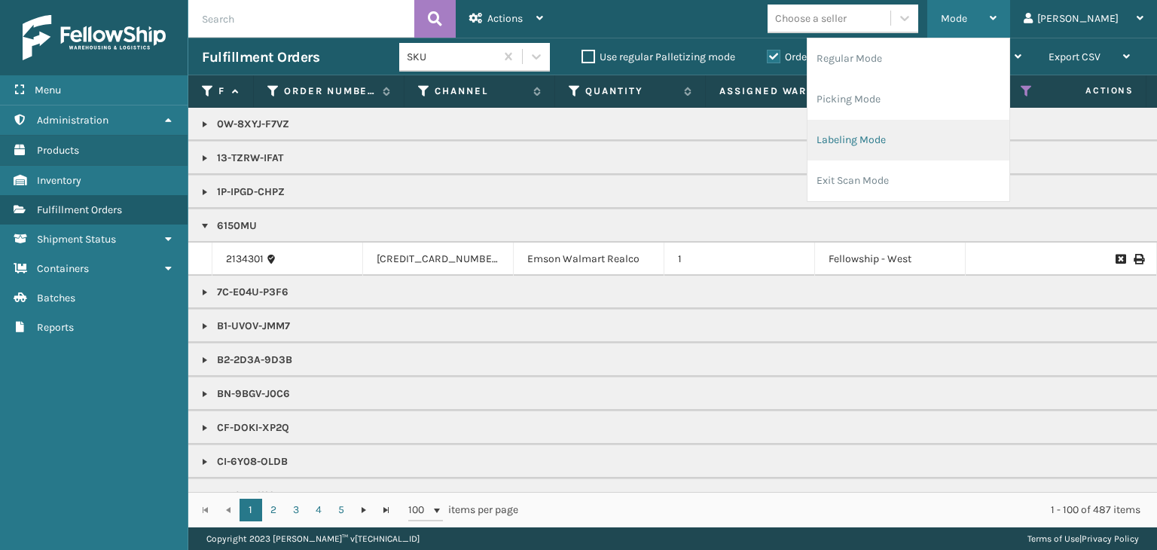
click at [965, 132] on li "Labeling Mode" at bounding box center [908, 140] width 202 height 41
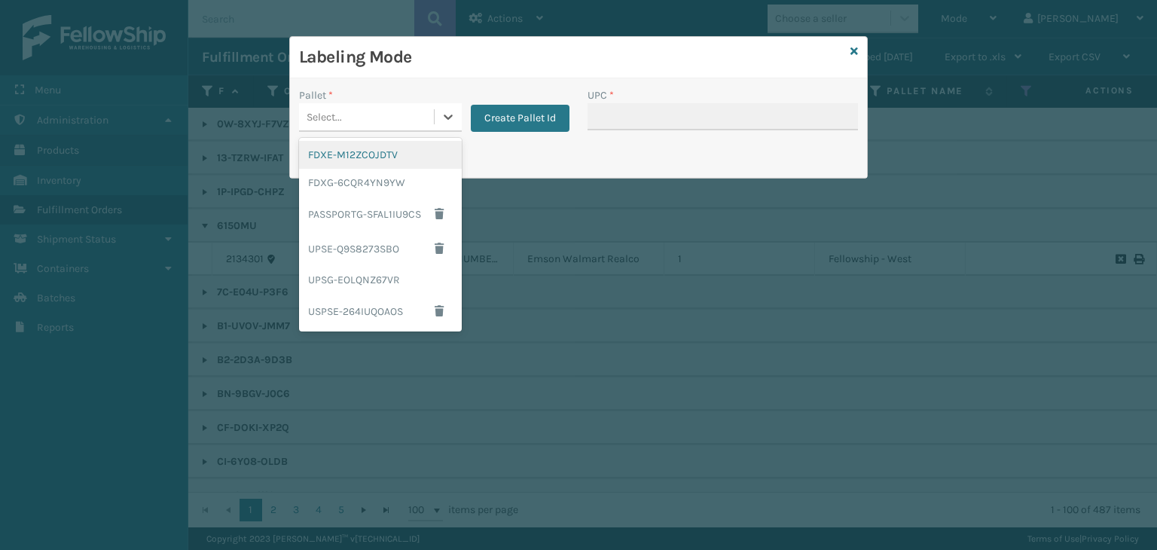
click at [389, 122] on div "Select..." at bounding box center [366, 117] width 135 height 25
click at [361, 188] on div "FDXG-6CQR4YN9YW" at bounding box center [380, 183] width 163 height 28
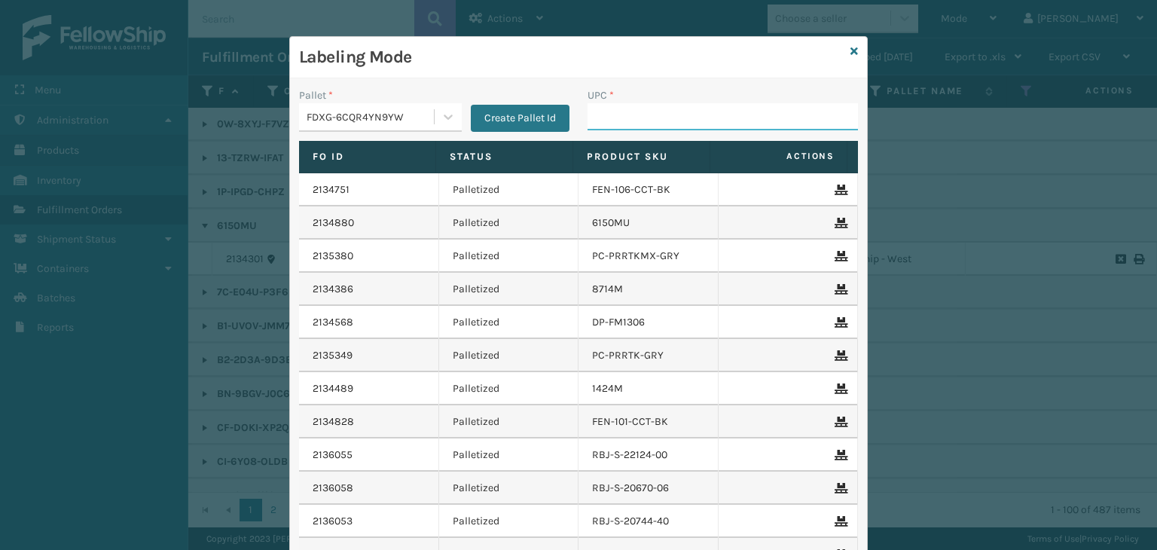
drag, startPoint x: 635, startPoint y: 119, endPoint x: 626, endPoint y: 120, distance: 9.1
click at [635, 119] on input "UPC *" at bounding box center [722, 116] width 270 height 27
click at [339, 111] on div "FDXG-6CQR4YN9YW" at bounding box center [370, 117] width 129 height 16
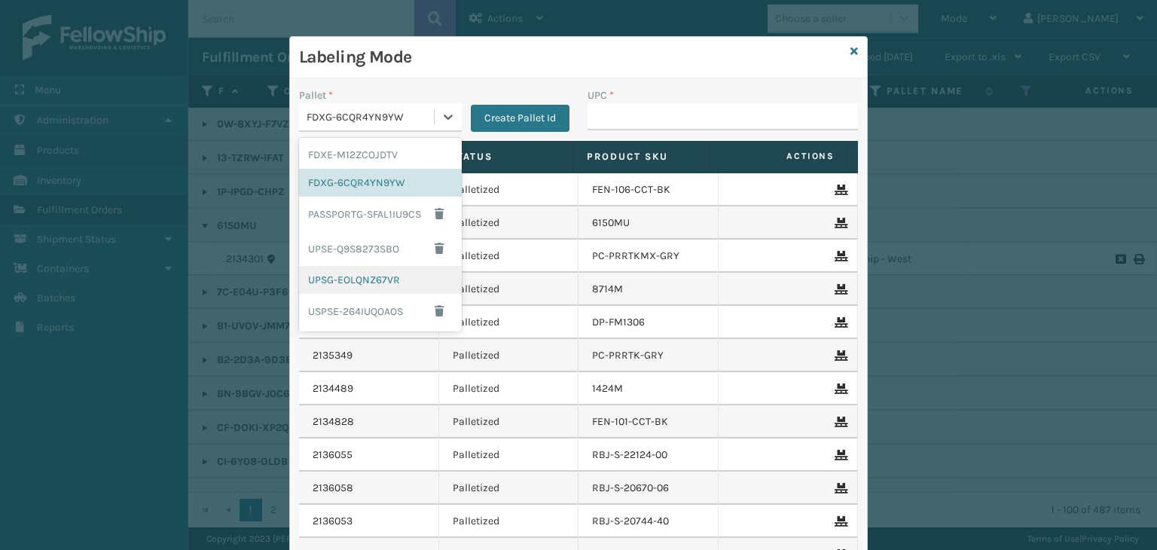
click at [343, 278] on div "UPSG-EOLQNZ67VR" at bounding box center [380, 280] width 163 height 28
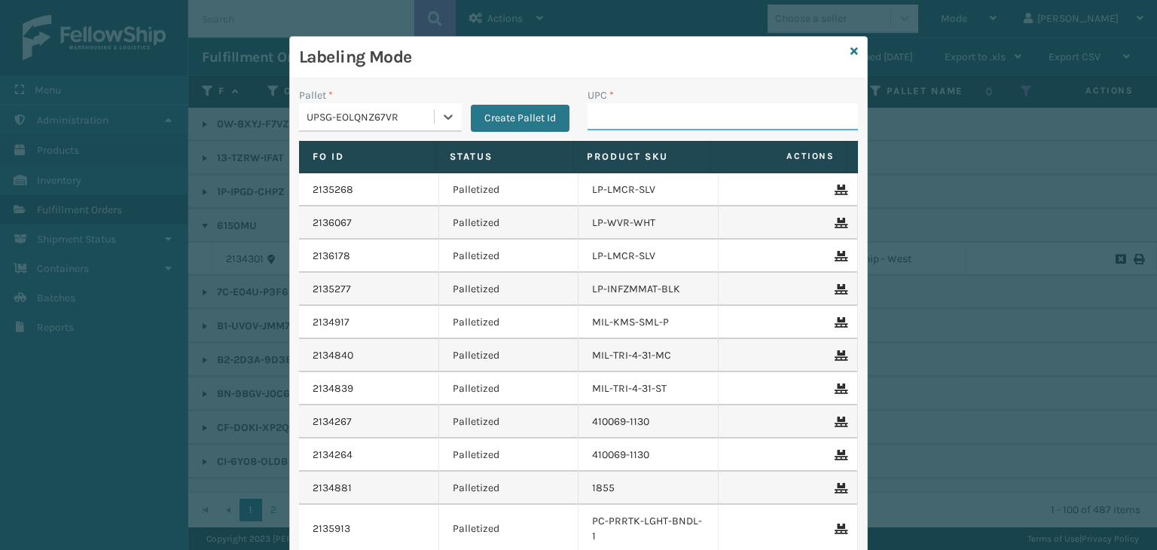
click at [642, 123] on input "UPC *" at bounding box center [722, 116] width 270 height 27
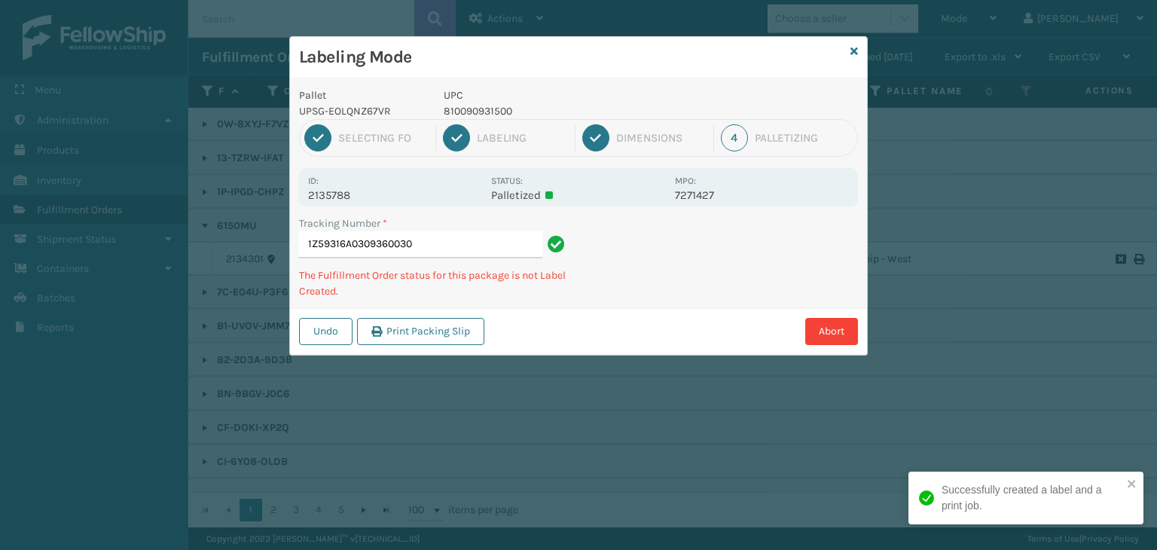
click at [481, 109] on p "810090931500" at bounding box center [555, 111] width 222 height 16
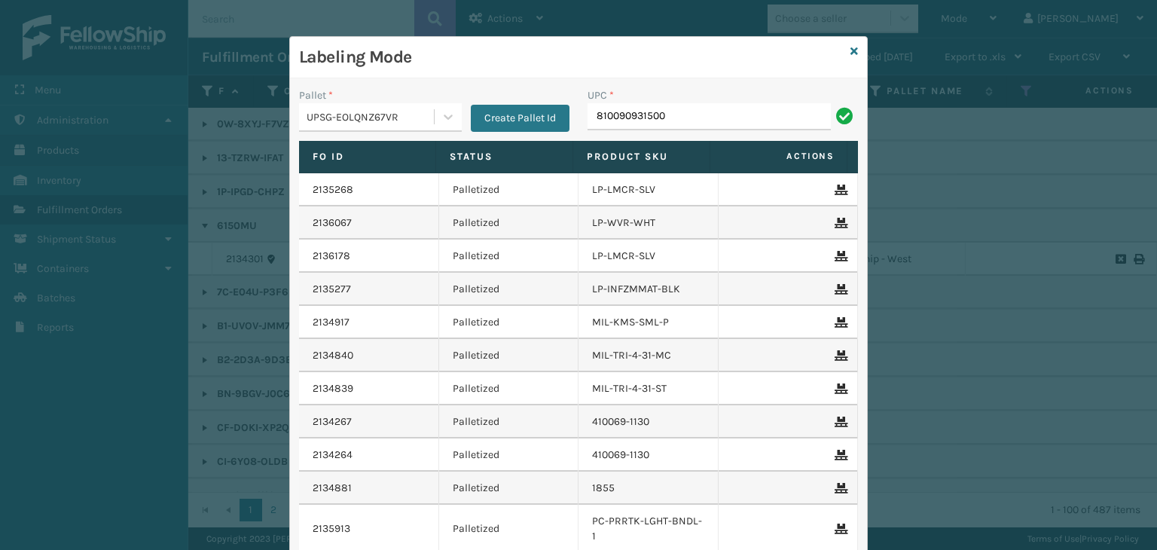
type input "810090931500"
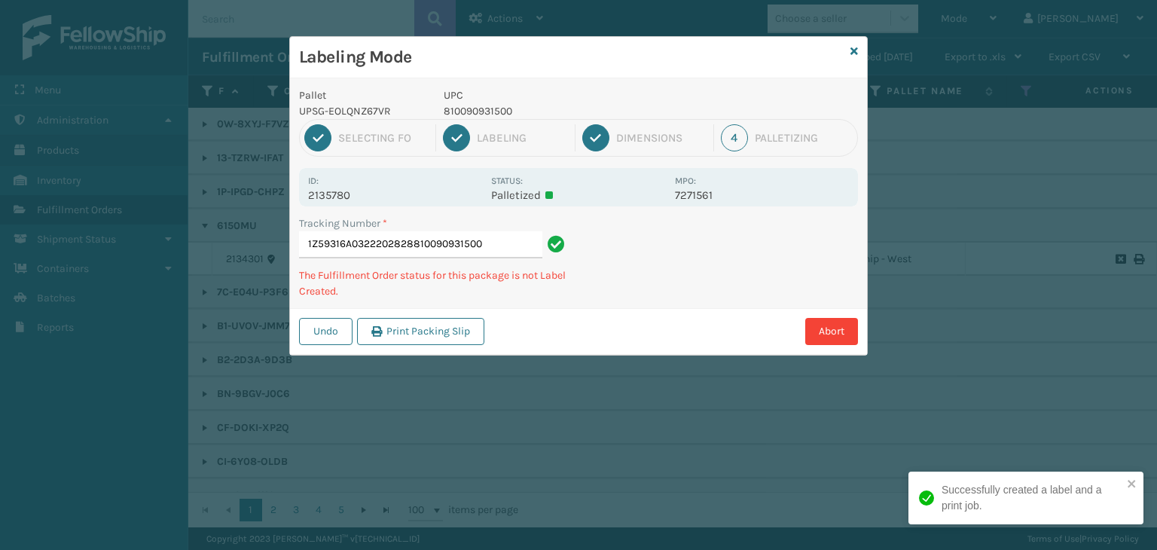
type input "1Z59316A0322202828810090931500810090931500"
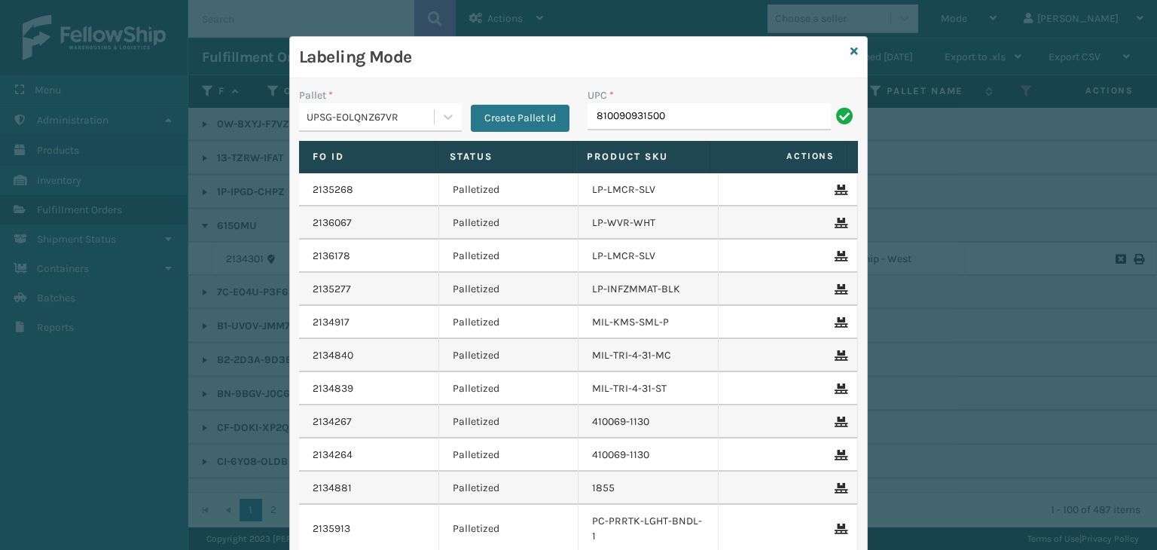
type input "810090931500"
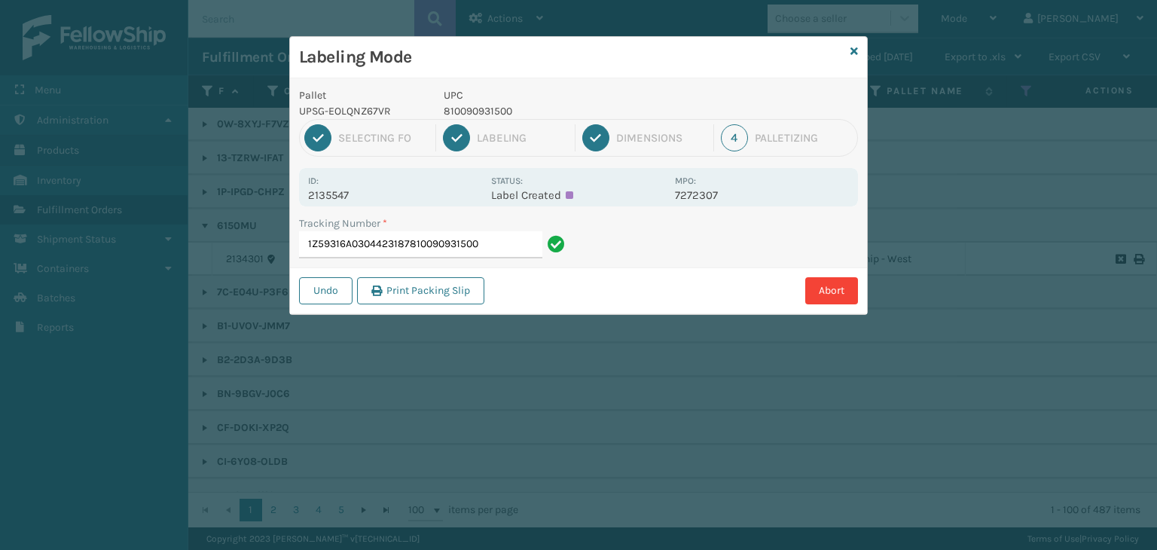
drag, startPoint x: 506, startPoint y: 243, endPoint x: 0, endPoint y: 136, distance: 517.2
click at [0, 136] on div "Labeling Mode Pallet UPSG-EOLQNZ67VR UPC 810090931500 1 Selecting FO 2 Labeling…" at bounding box center [578, 275] width 1157 height 550
type input "1Z59316A0304423187"
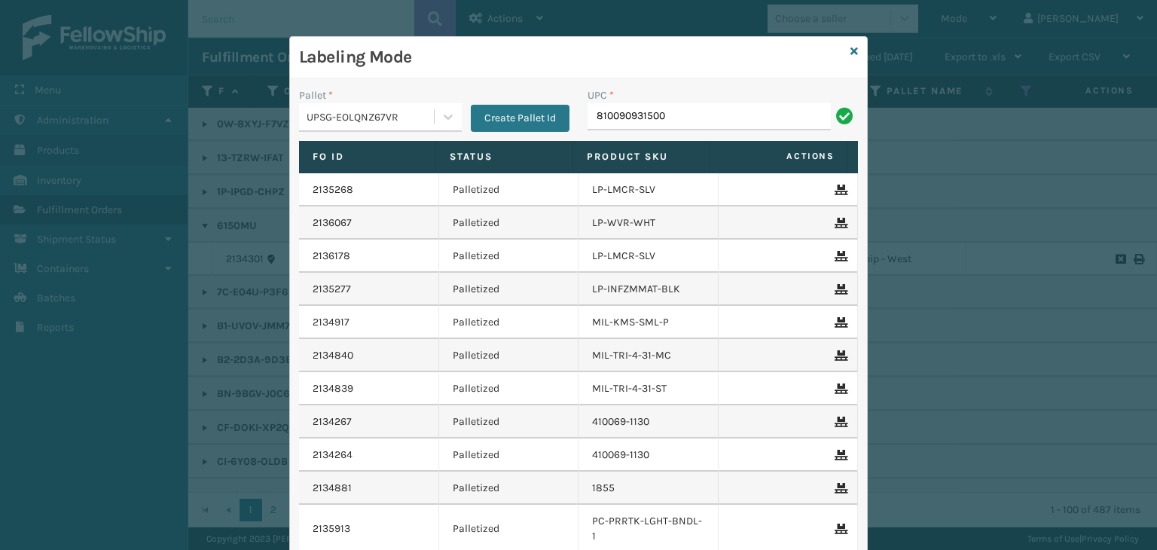
type input "810090931500"
type input "LP-WVR-PRPL"
drag, startPoint x: 700, startPoint y: 108, endPoint x: 398, endPoint y: 108, distance: 301.9
click at [398, 108] on div "Pallet * UPSG-EOLQNZ67VR Create Pallet Id UPC * LP-WVR-PRPL" at bounding box center [578, 113] width 577 height 53
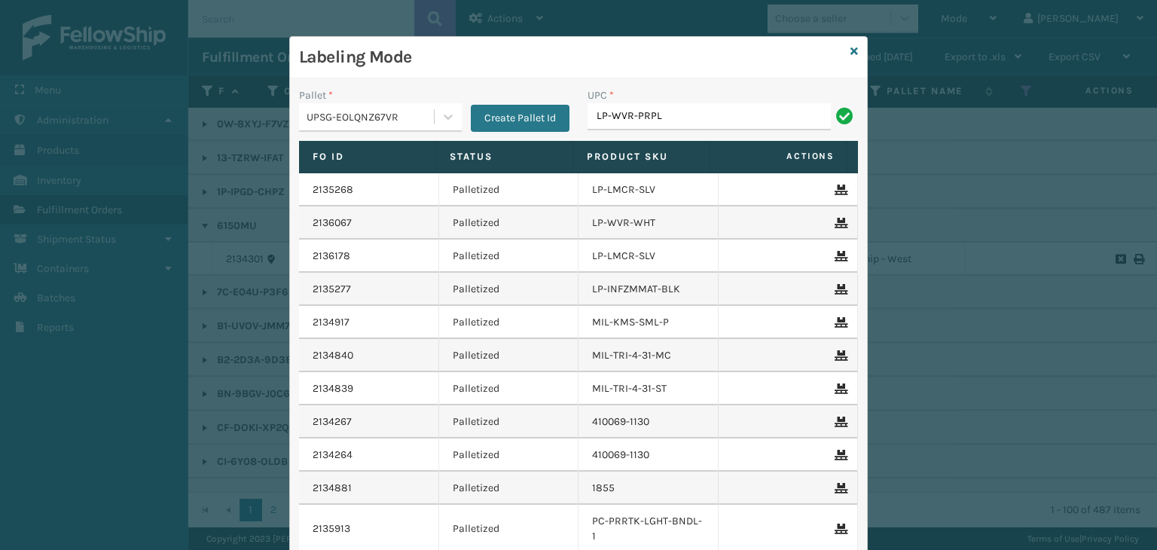
type input "LP-WVR-PRPL"
type input "LP-WVR-GRY"
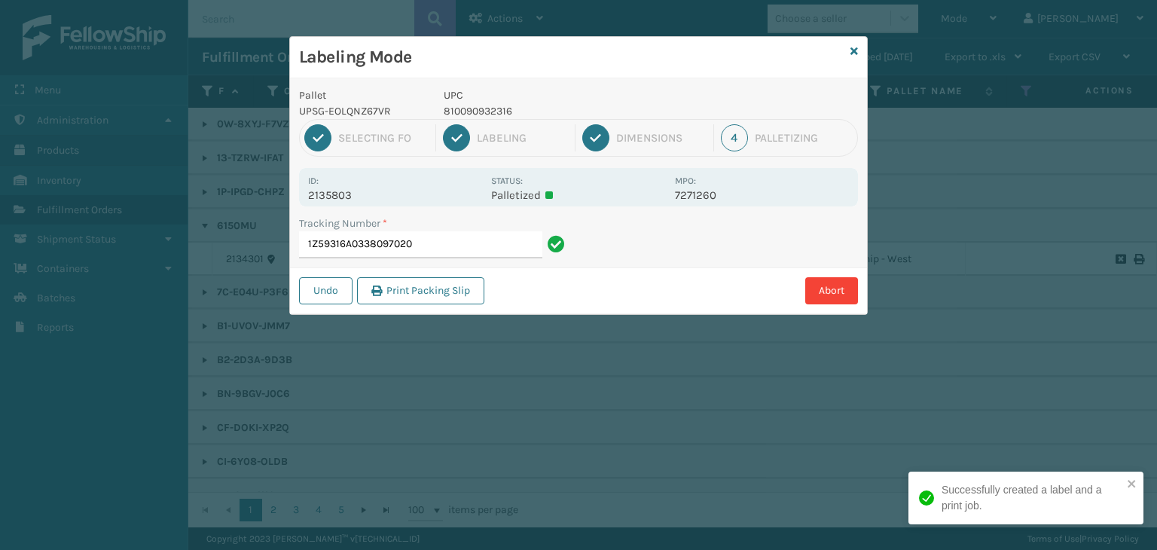
click at [479, 108] on p "810090932316" at bounding box center [555, 111] width 222 height 16
click at [485, 111] on p "810090932316" at bounding box center [555, 111] width 222 height 16
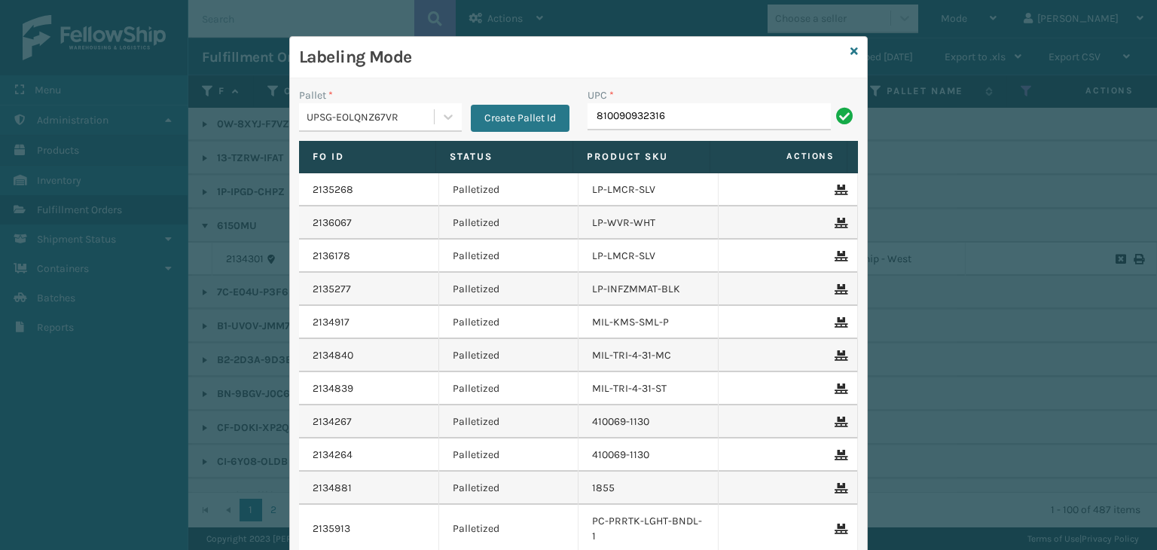
type input "810090932316"
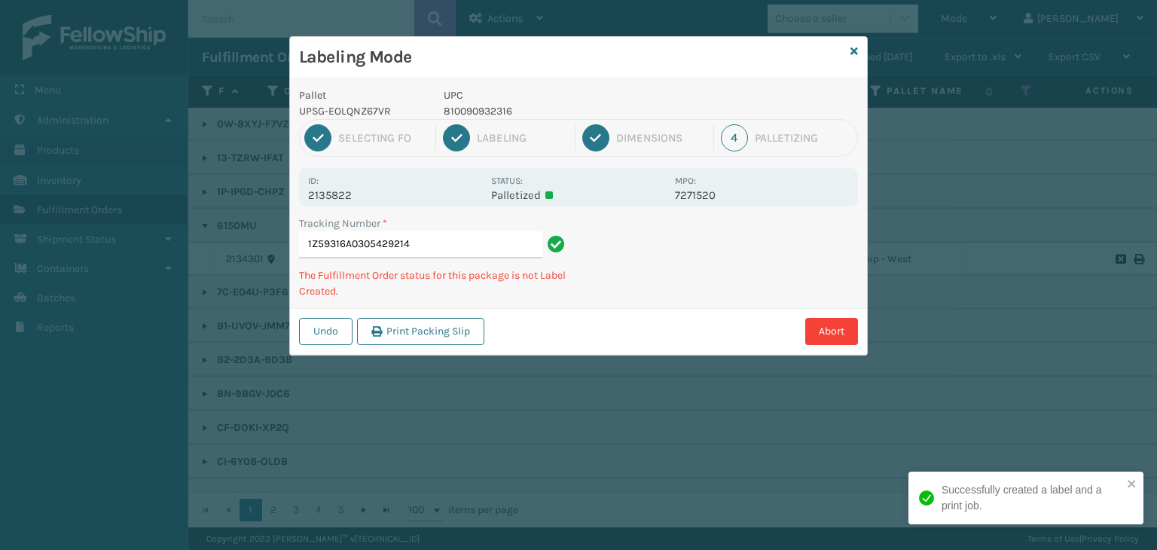
type input "1Z59316A0305429214810090932316"
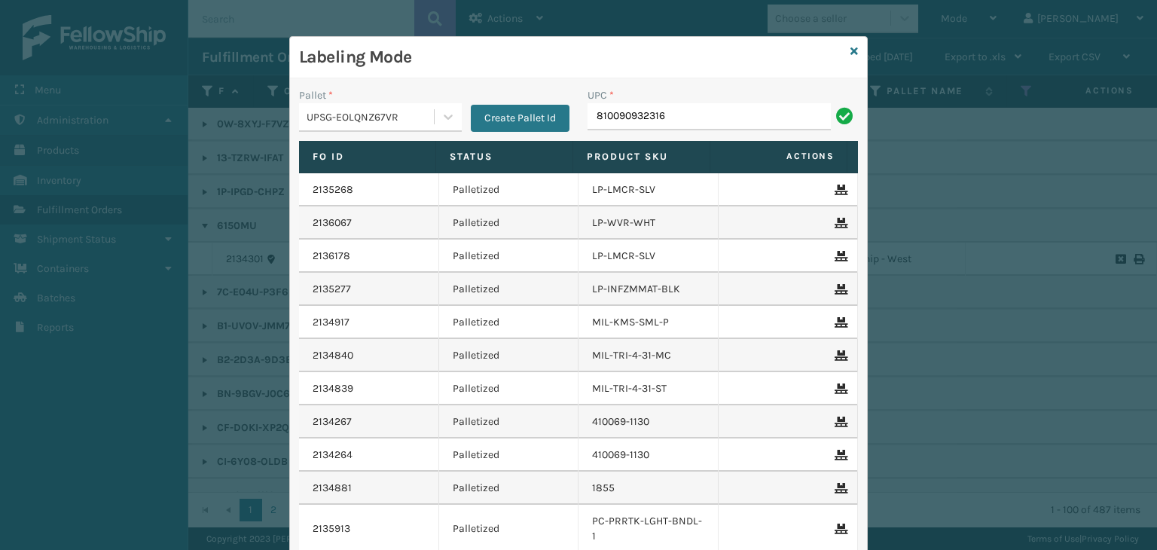
type input "810090932316"
type input "LP-RMXPRO-BLU"
type input "LP-R"
click at [850, 52] on icon at bounding box center [854, 51] width 8 height 11
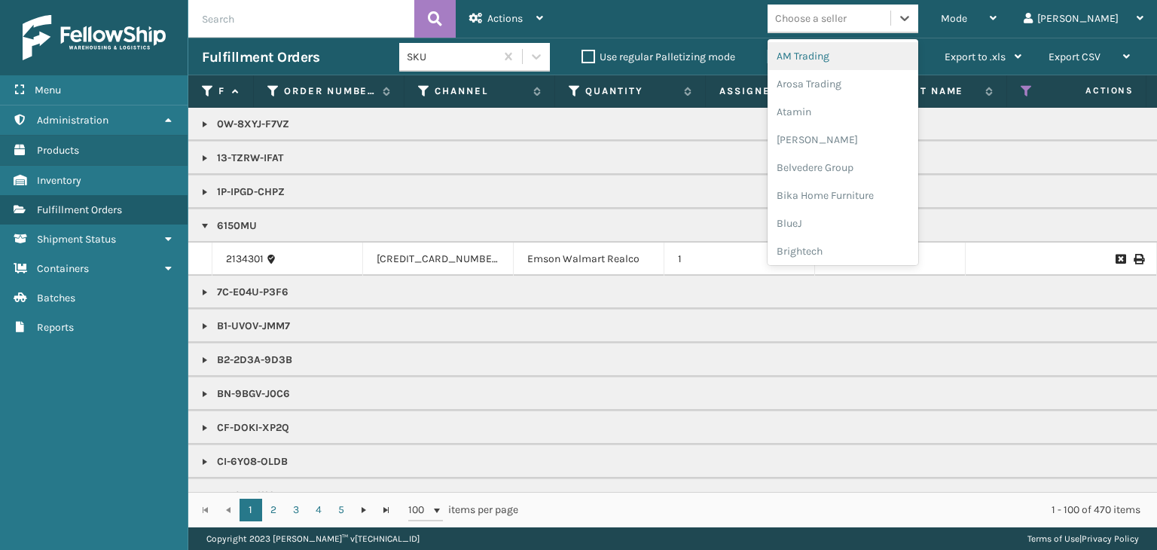
click at [846, 16] on div "Choose a seller" at bounding box center [811, 19] width 72 height 16
type input "LI"
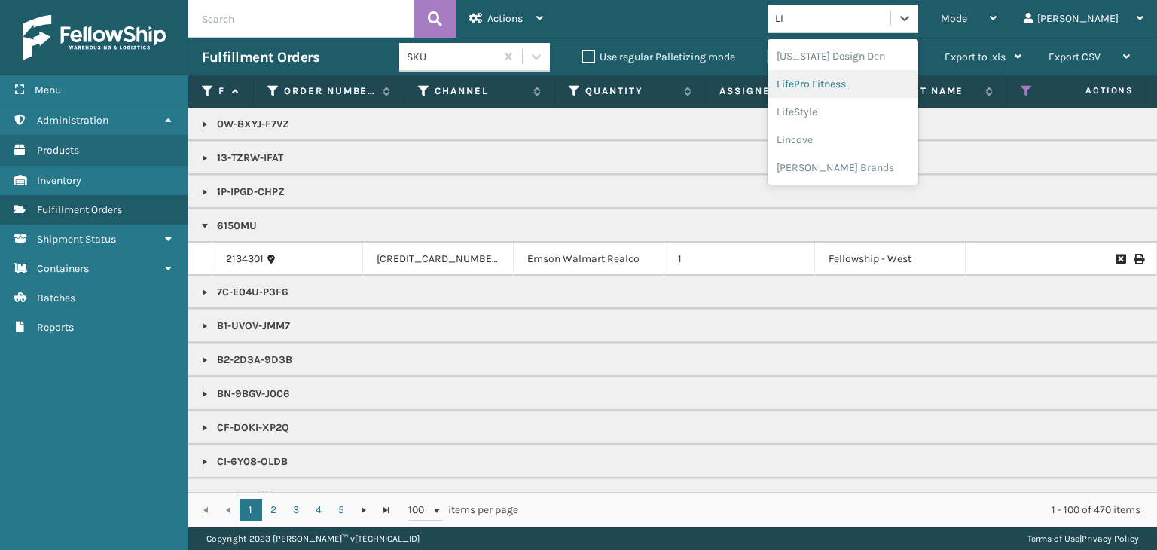
click at [896, 79] on div "LifePro Fitness" at bounding box center [842, 84] width 151 height 28
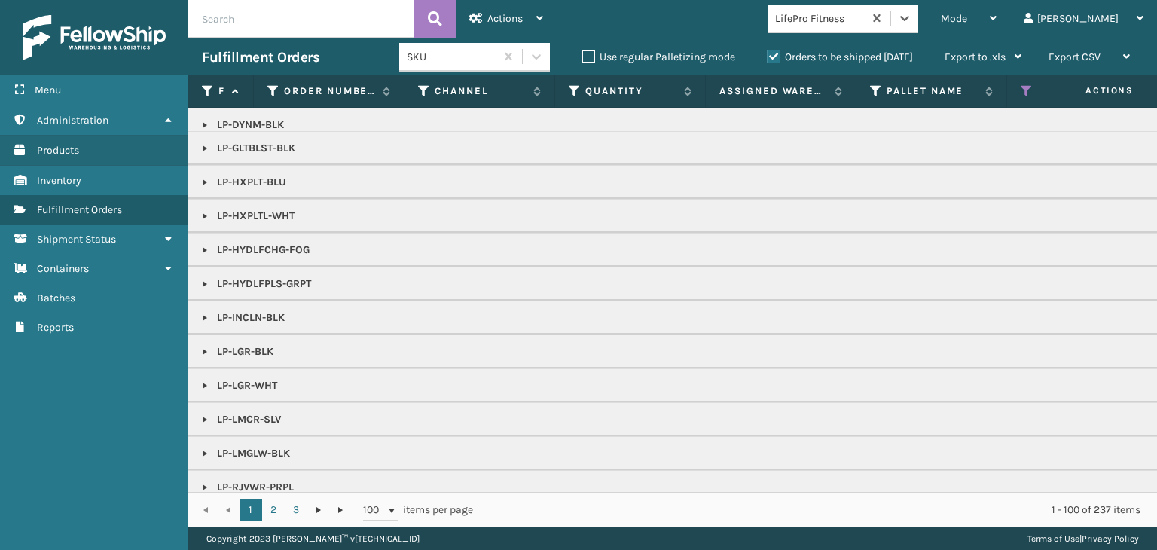
scroll to position [1054, 0]
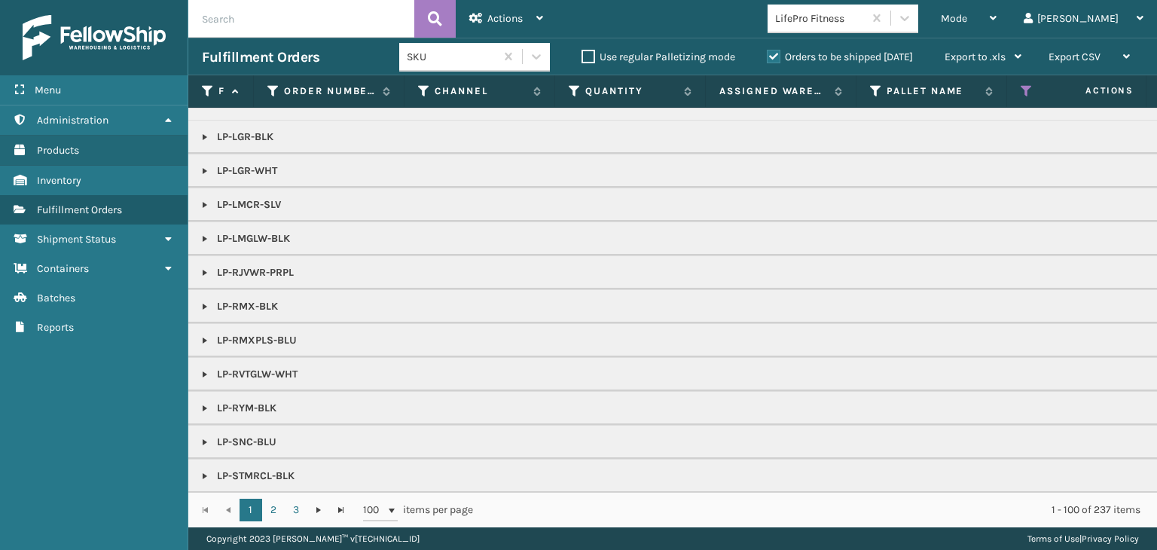
click at [203, 269] on link at bounding box center [205, 273] width 12 height 12
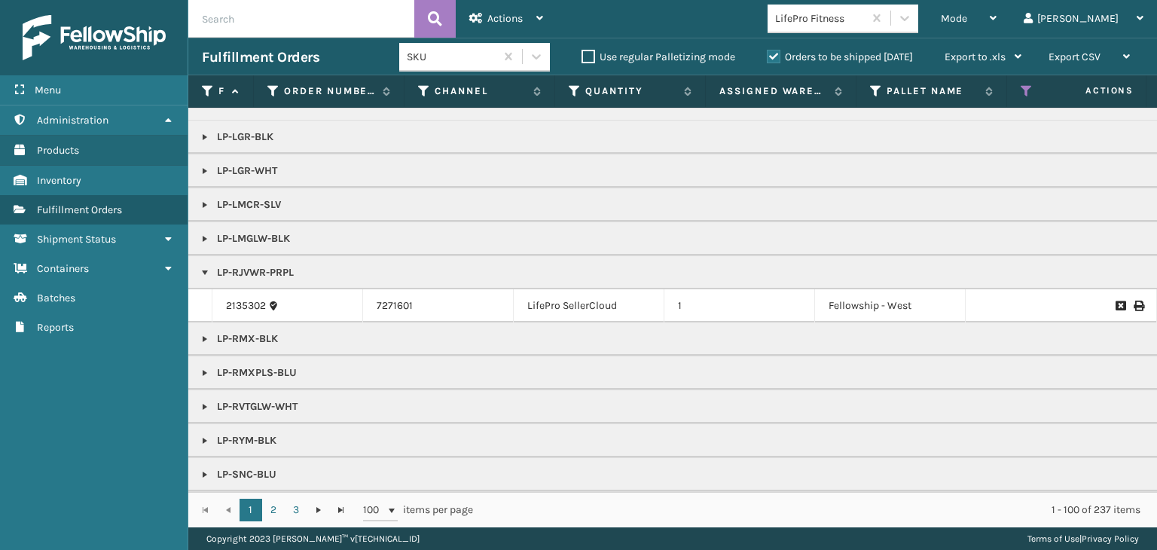
click at [255, 266] on p "LP-RJVWR-PRPL" at bounding box center [1160, 272] width 1917 height 15
drag, startPoint x: 255, startPoint y: 266, endPoint x: 250, endPoint y: 257, distance: 10.1
click at [255, 266] on p "LP-RJVWR-PRPL" at bounding box center [1160, 272] width 1917 height 15
click at [991, 25] on div "Mode Regular Mode Picking Mode Labeling Mode Exit Scan Mode" at bounding box center [968, 19] width 83 height 38
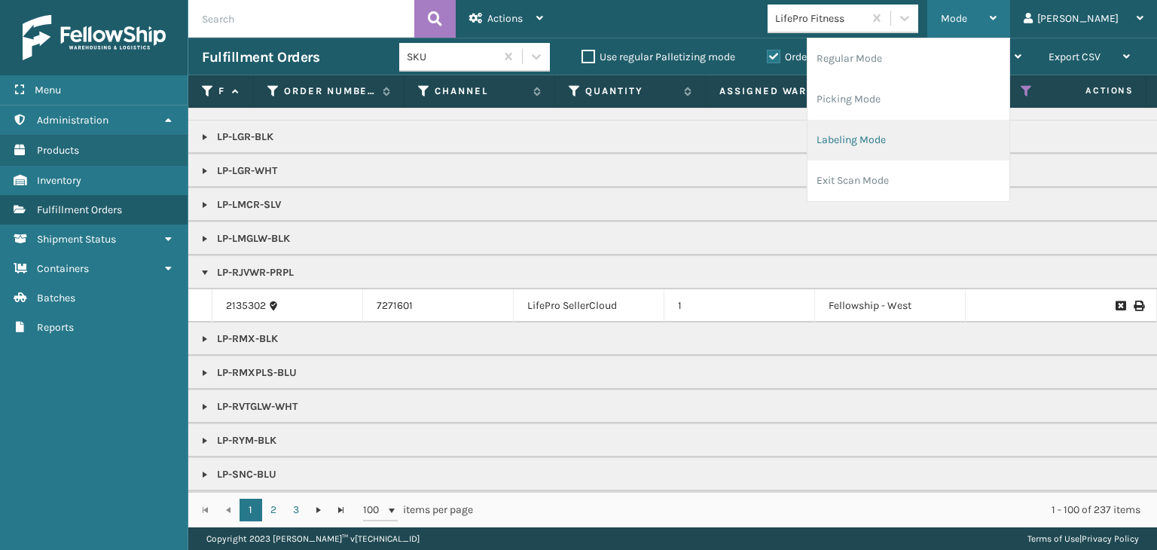
click at [896, 148] on li "Labeling Mode" at bounding box center [908, 140] width 202 height 41
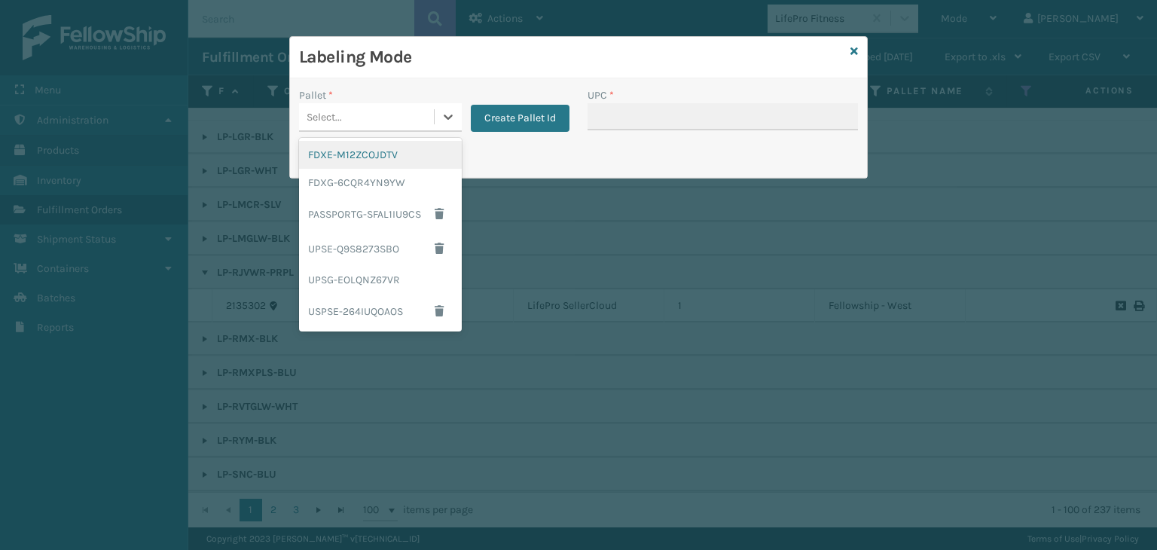
click at [380, 117] on div "Select..." at bounding box center [366, 117] width 135 height 25
drag, startPoint x: 379, startPoint y: 273, endPoint x: 630, endPoint y: 113, distance: 297.6
click at [379, 271] on div "UPSG-EOLQNZ67VR" at bounding box center [380, 280] width 163 height 28
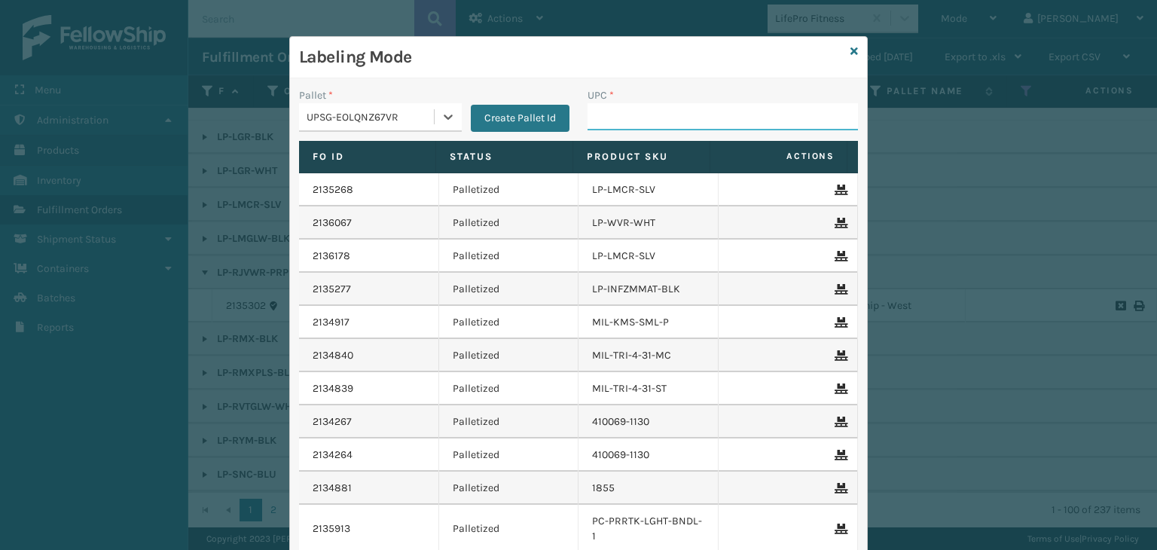
click at [635, 106] on input "UPC *" at bounding box center [722, 116] width 270 height 27
paste input "LP-RJVWR-PRPL"
type input "LP-RJVWR-PRPL"
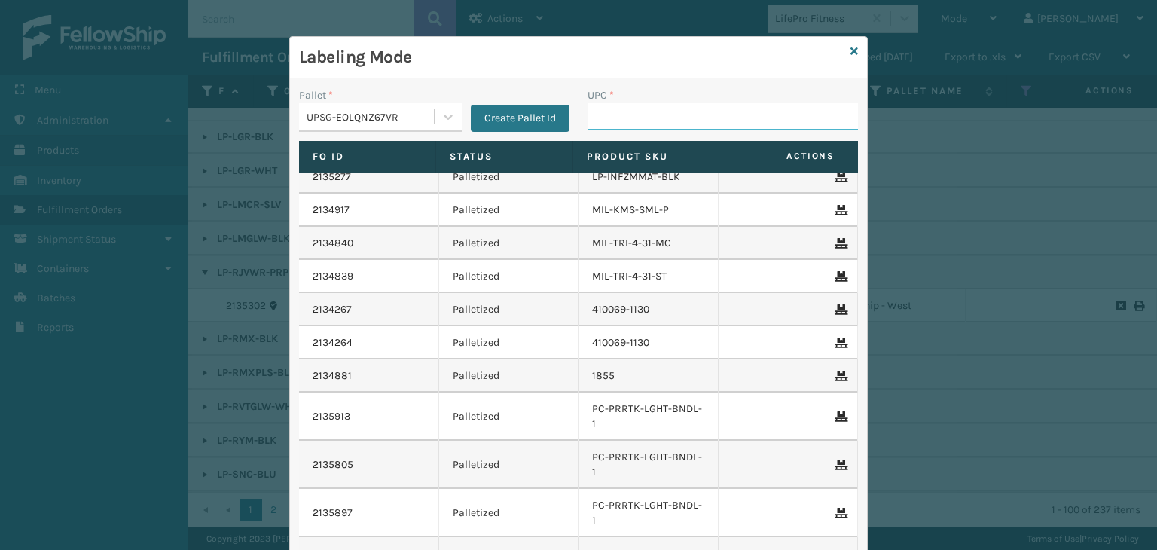
scroll to position [151, 0]
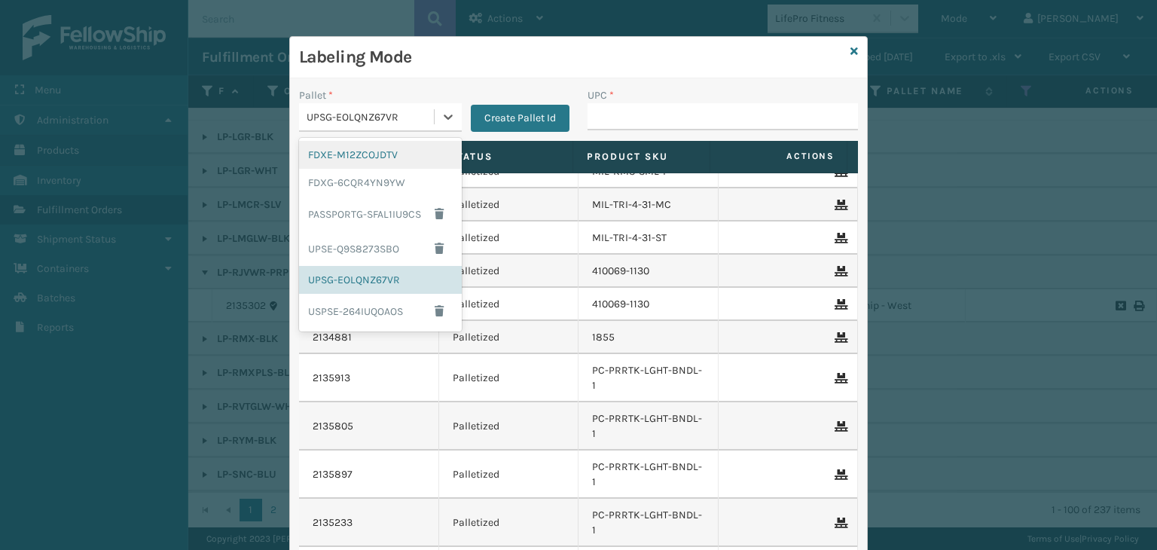
click at [339, 112] on div "UPSG-EOLQNZ67VR" at bounding box center [370, 117] width 129 height 16
drag, startPoint x: 391, startPoint y: 181, endPoint x: 656, endPoint y: 111, distance: 274.1
click at [398, 181] on div "FDXG-6CQR4YN9YW" at bounding box center [380, 183] width 163 height 28
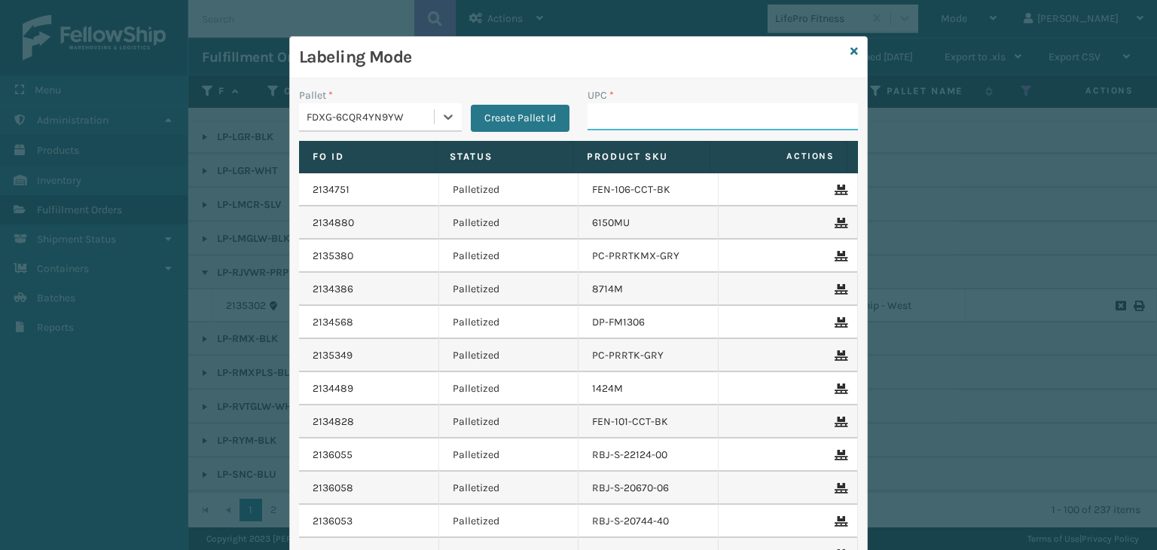
drag, startPoint x: 657, startPoint y: 109, endPoint x: 654, endPoint y: 99, distance: 10.2
click at [657, 109] on input "UPC *" at bounding box center [722, 116] width 270 height 27
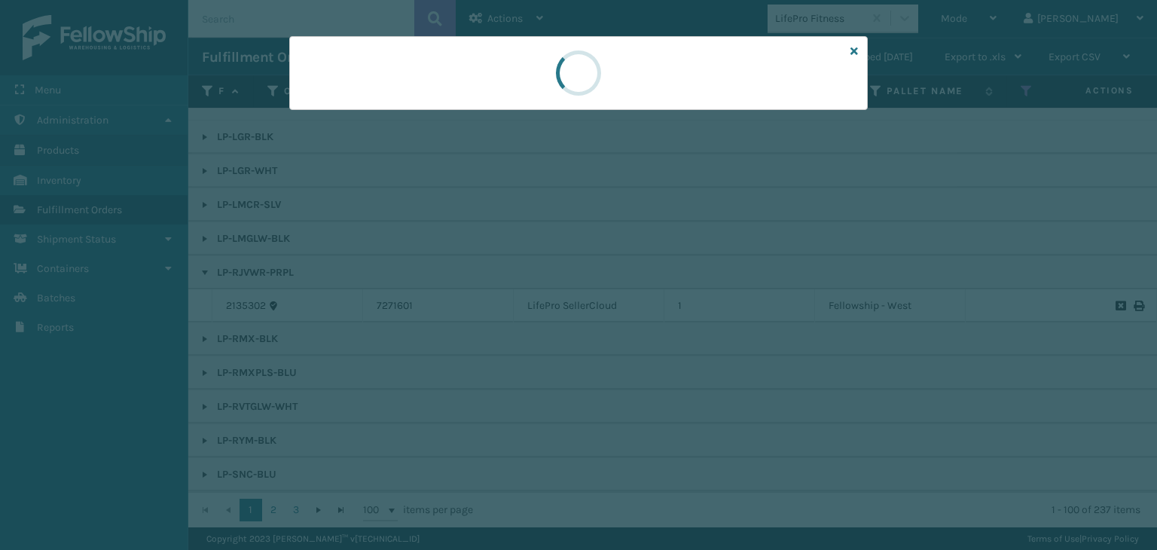
click at [0, 142] on div at bounding box center [578, 275] width 1157 height 550
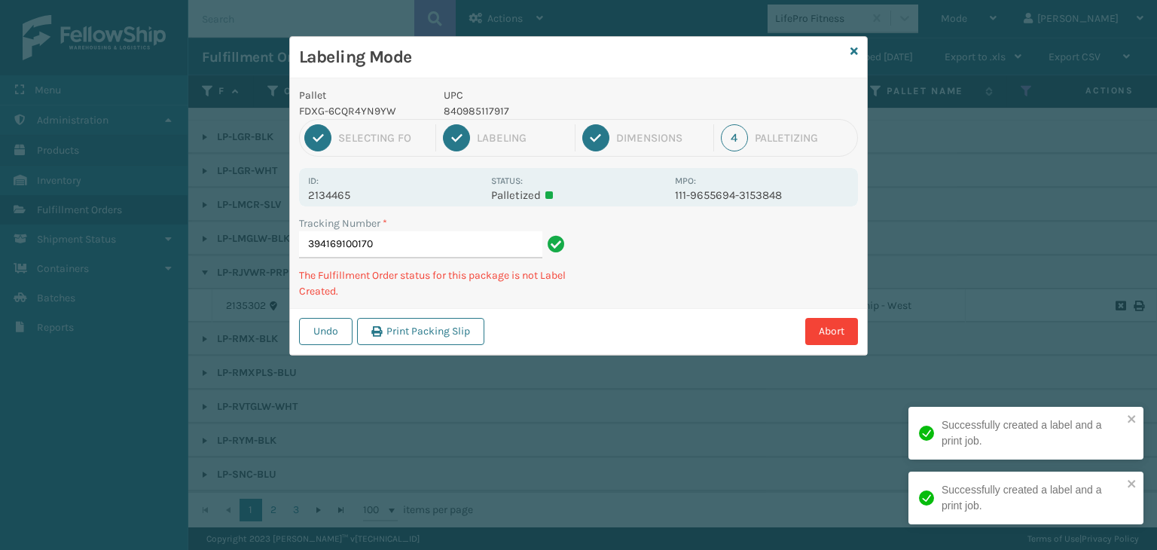
click at [483, 115] on p "840985117917" at bounding box center [555, 111] width 222 height 16
click at [483, 114] on p "840985117917" at bounding box center [555, 111] width 222 height 16
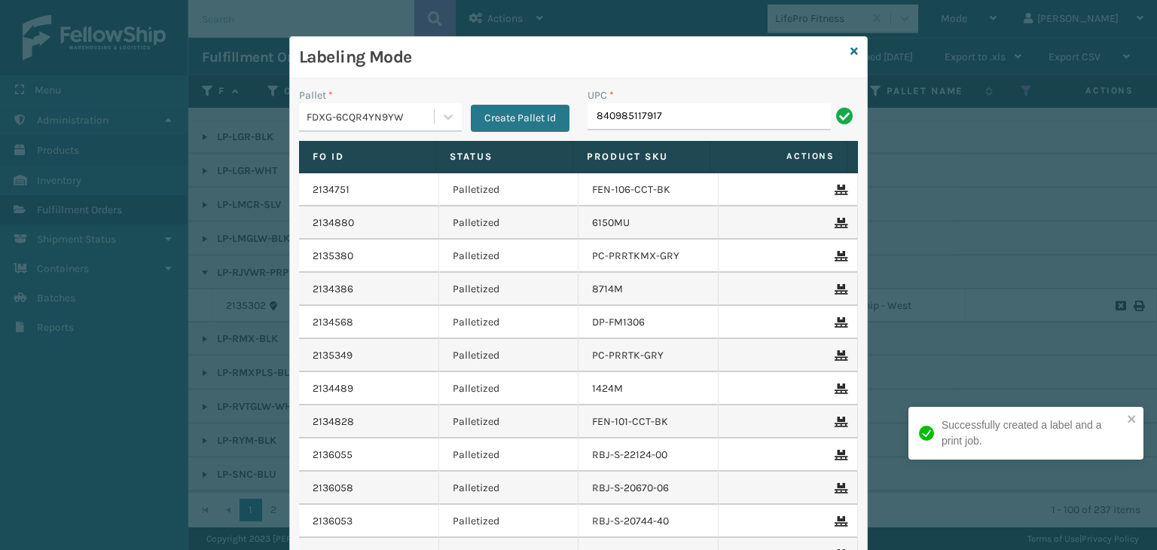
type input "840985117917"
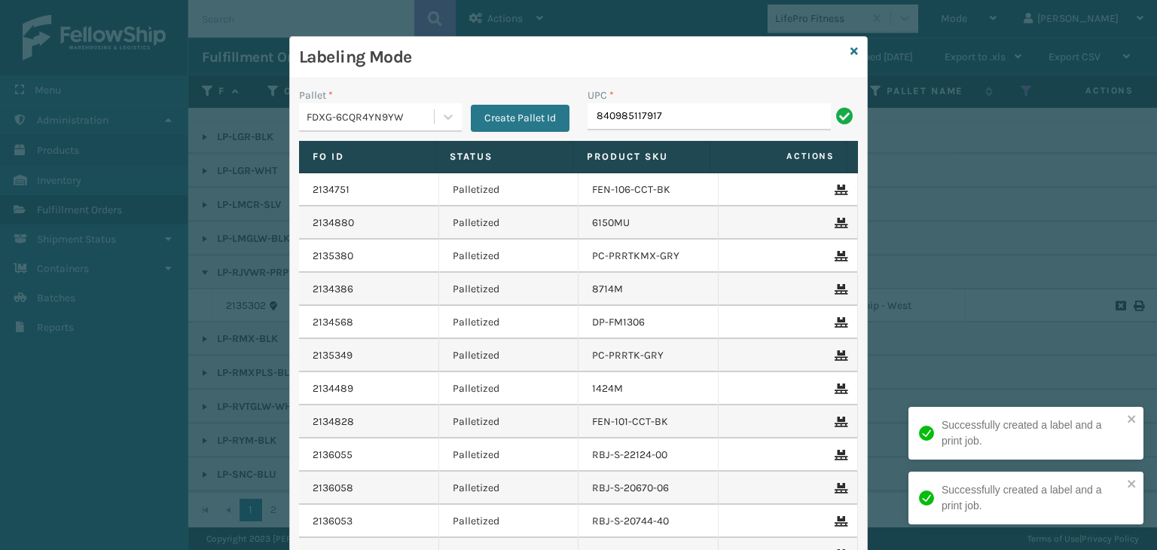
type input "840985117917"
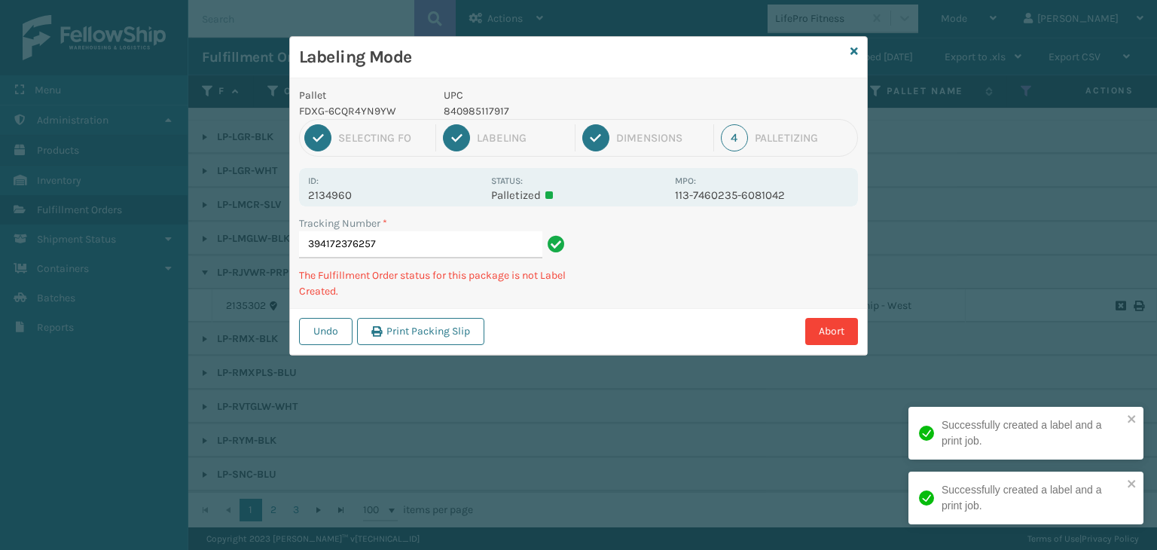
type input "394172376257840985117917"
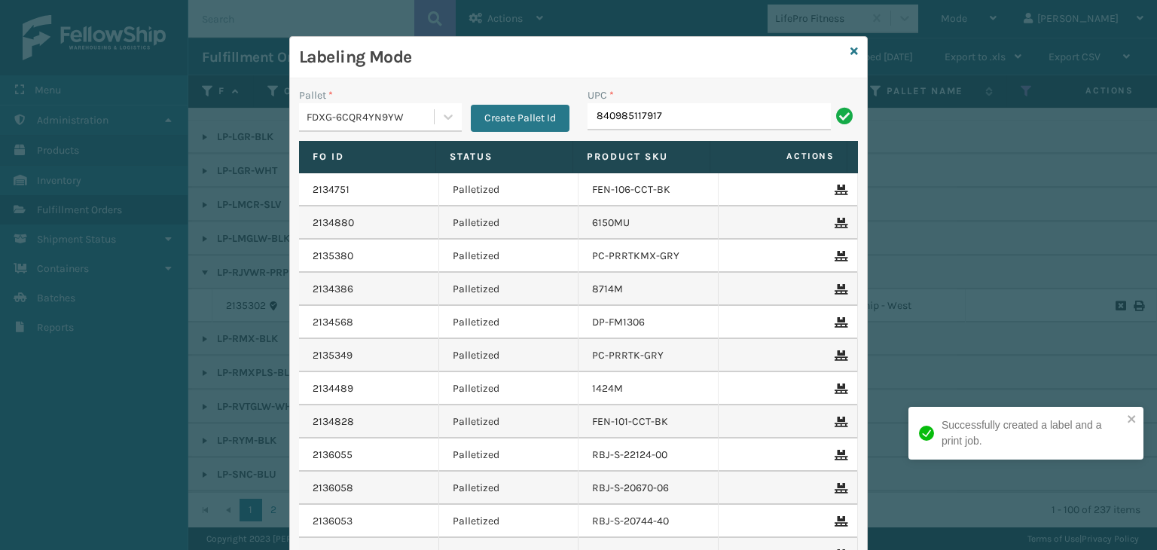
type input "840985117917"
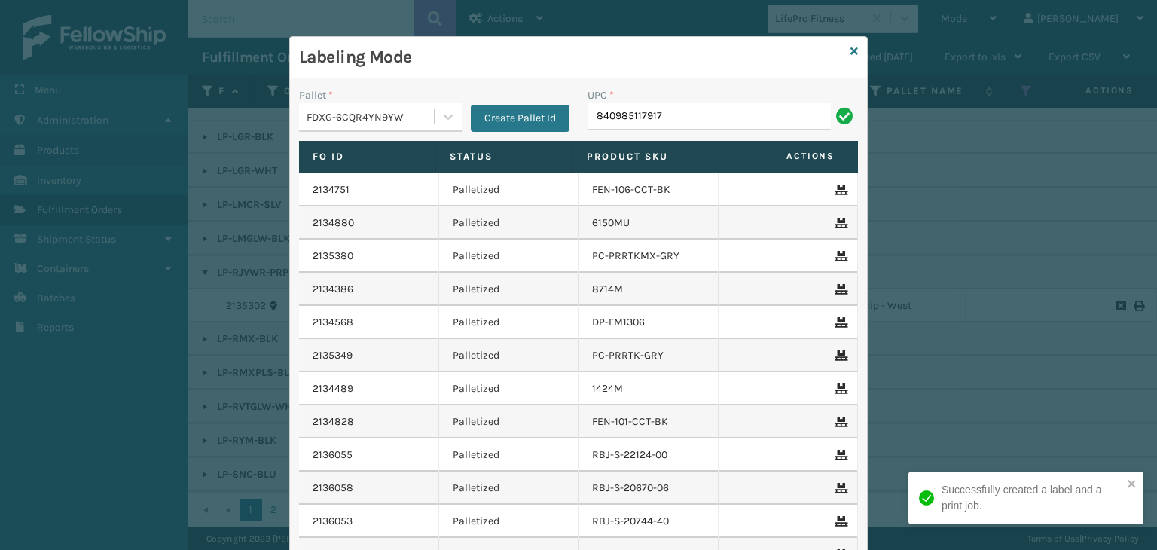
type input "840985117917"
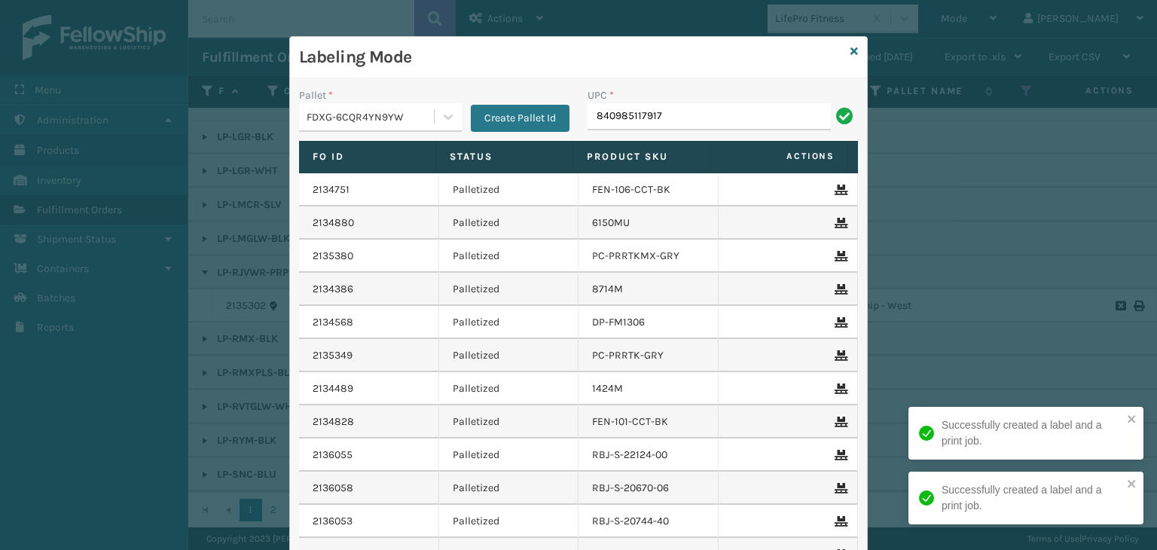
type input "840985117917"
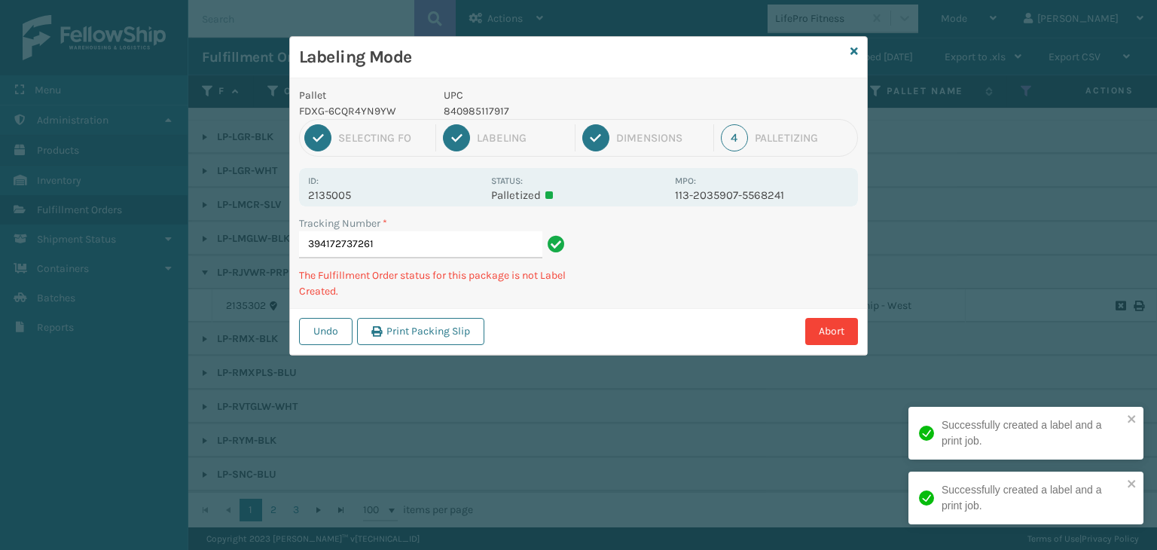
type input "394172737261840985117917"
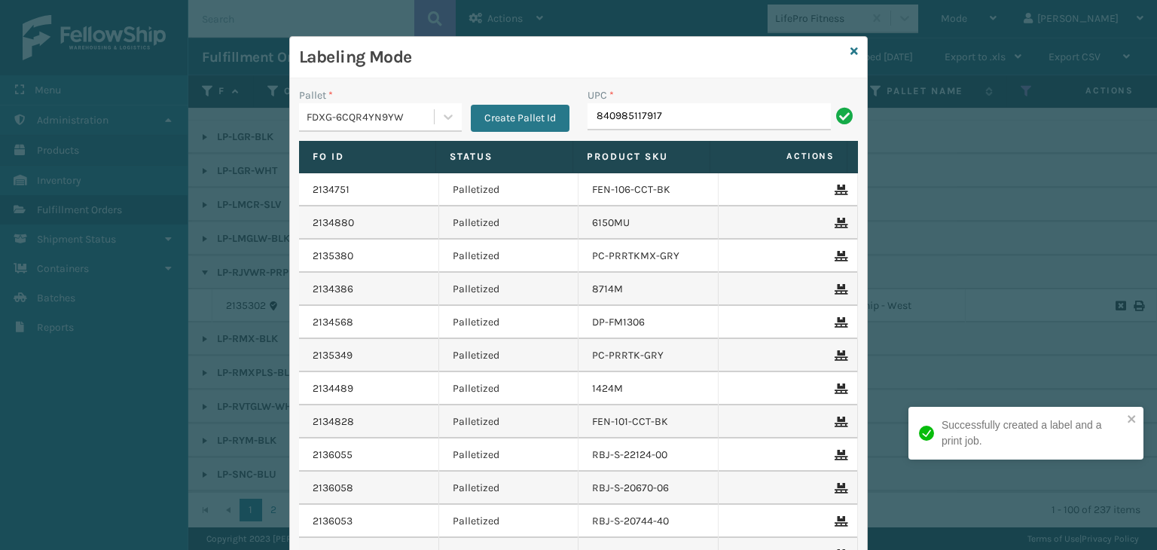
type input "840985117917"
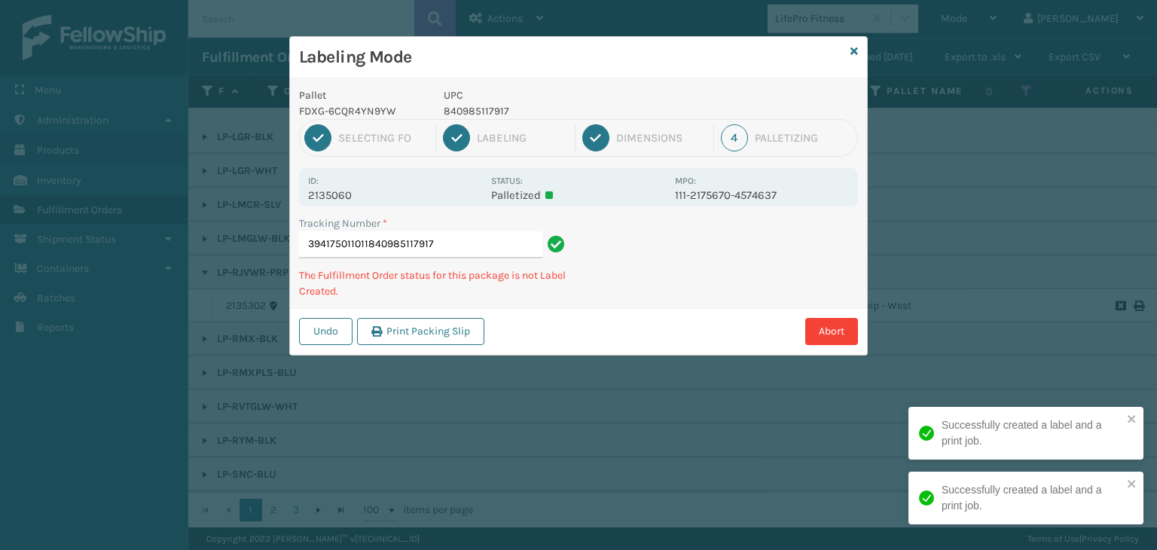
type input "394175011011840985117917840985117917"
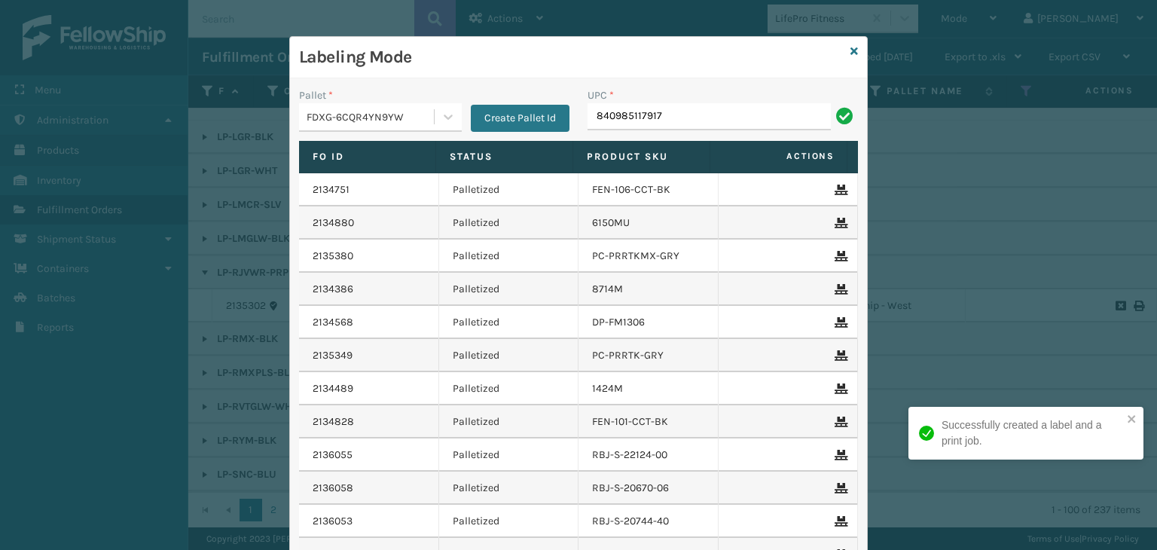
type input "840985117917"
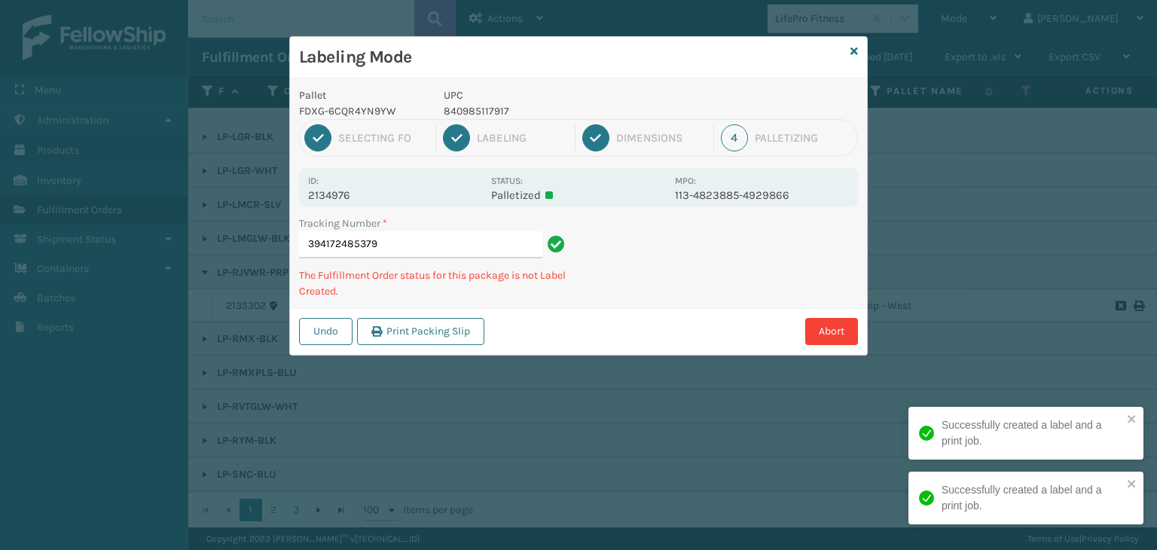
type input "394172485379840985117917"
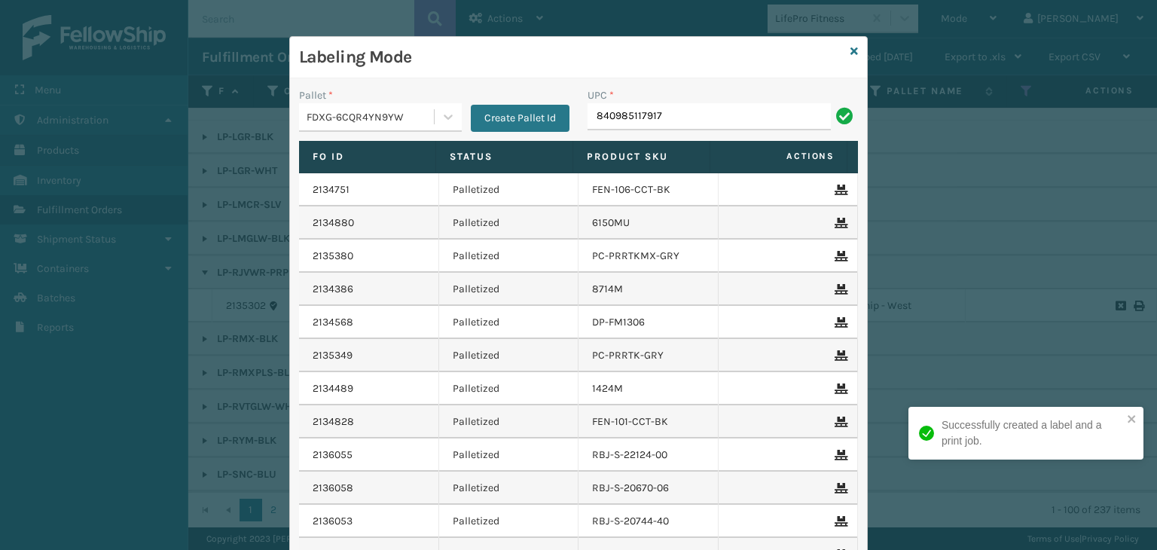
type input "840985117917"
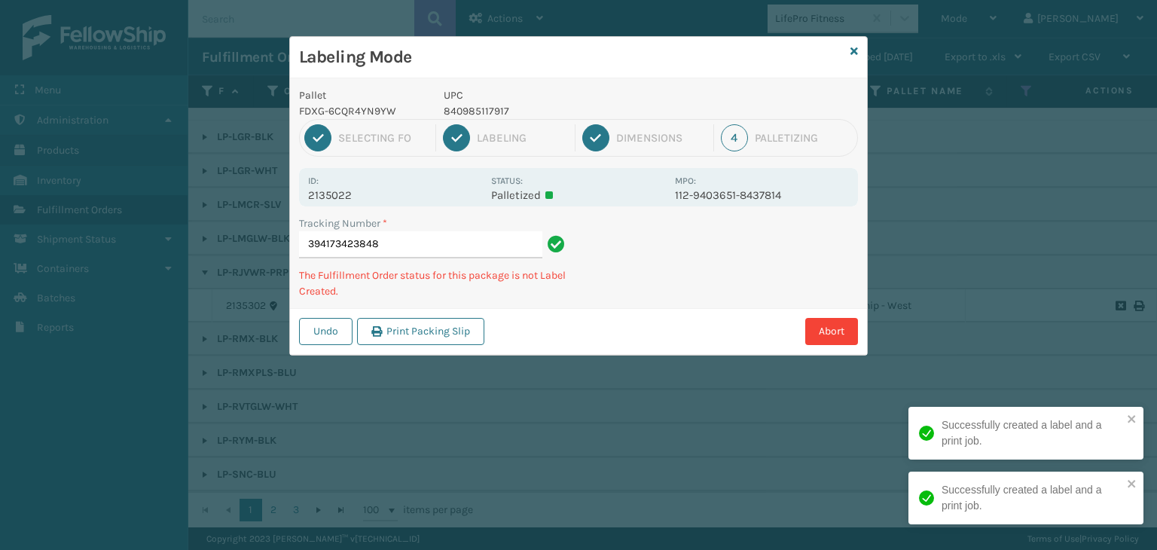
type input "394173423848840985117917"
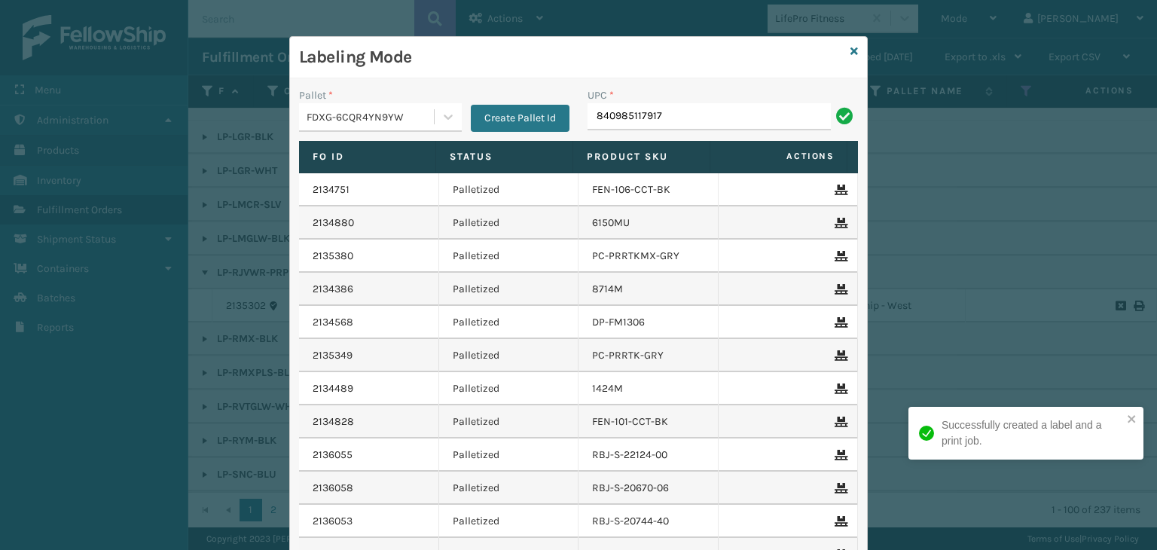
type input "840985117917"
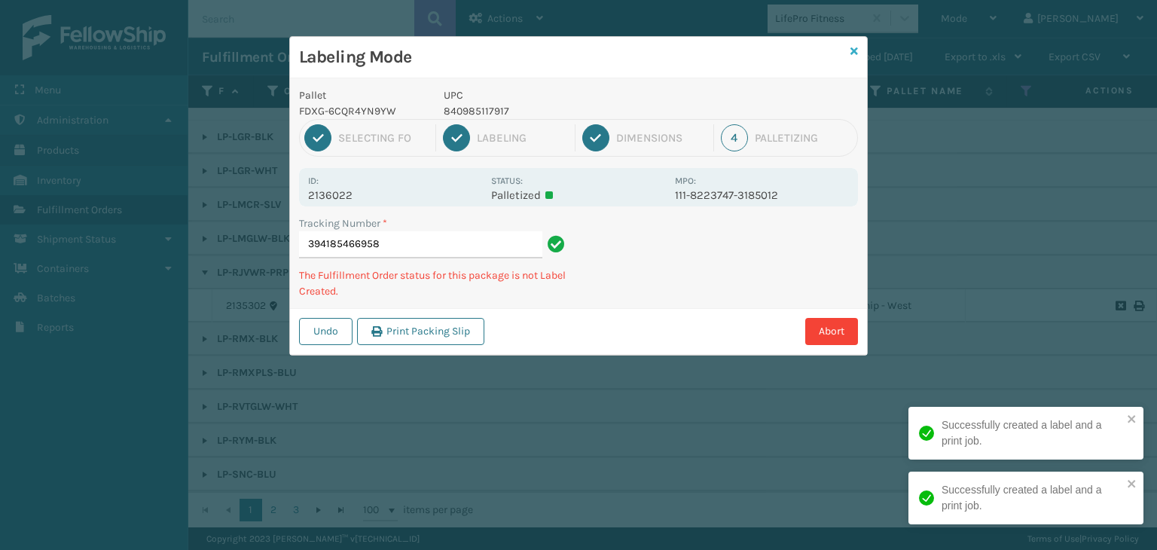
click at [854, 56] on icon at bounding box center [854, 51] width 8 height 11
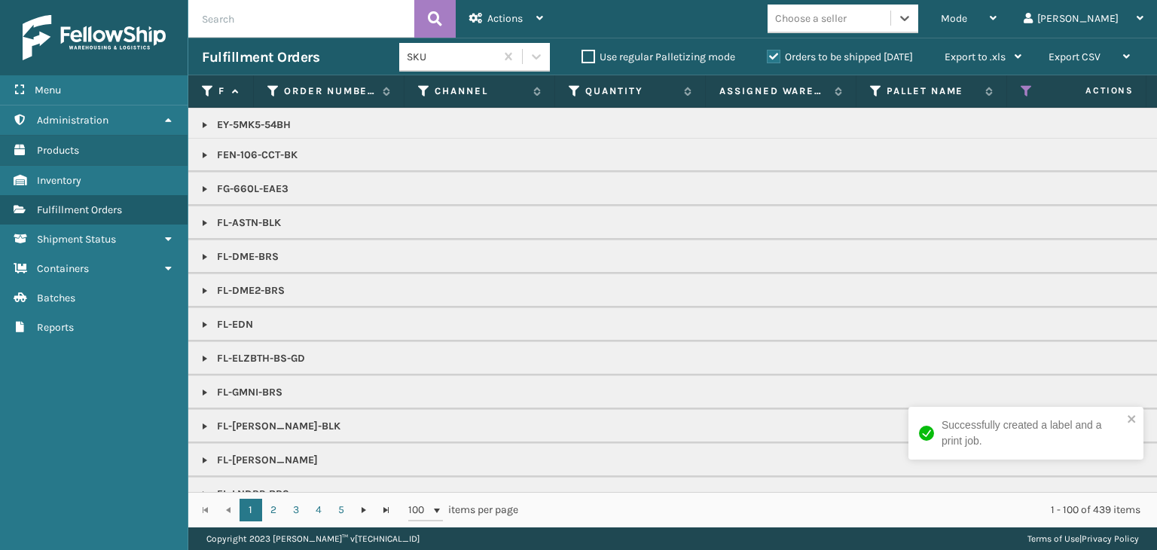
scroll to position [602, 0]
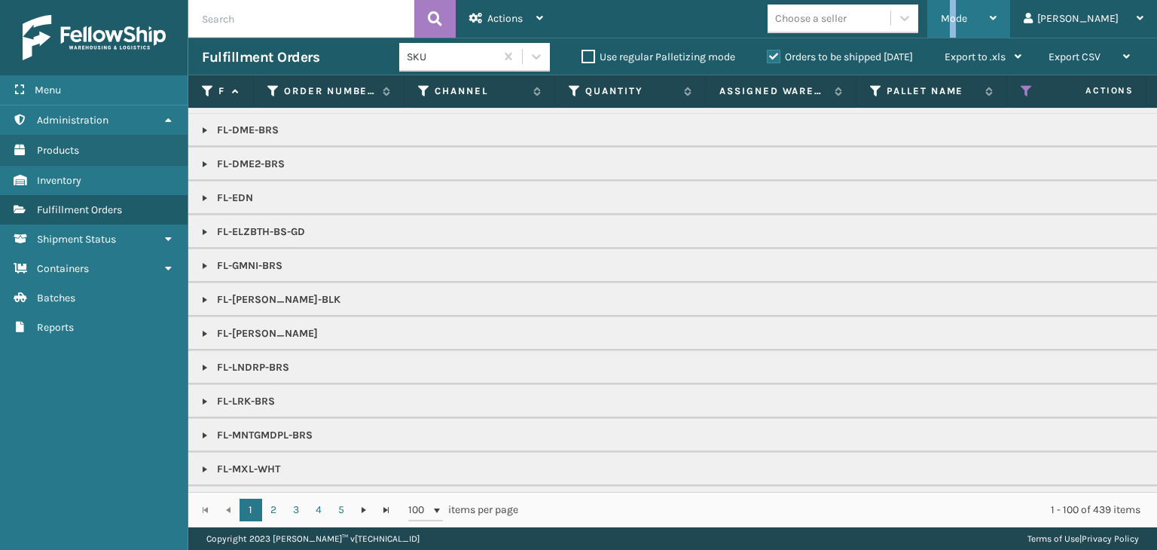
drag, startPoint x: 1007, startPoint y: 25, endPoint x: 1015, endPoint y: 28, distance: 8.8
click at [996, 25] on div "Mode" at bounding box center [968, 19] width 56 height 38
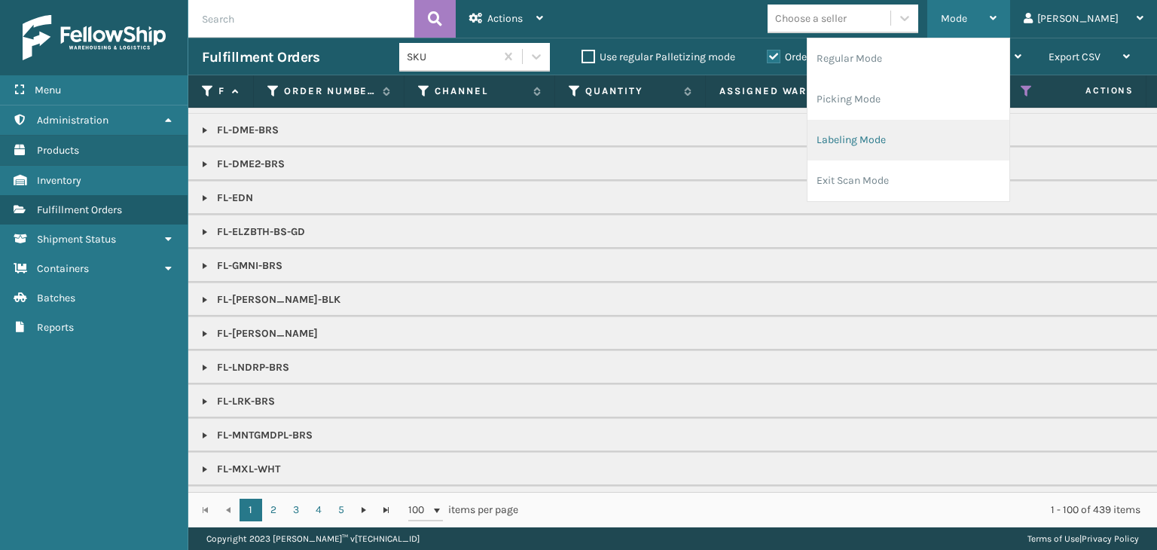
click at [974, 127] on li "Labeling Mode" at bounding box center [908, 140] width 202 height 41
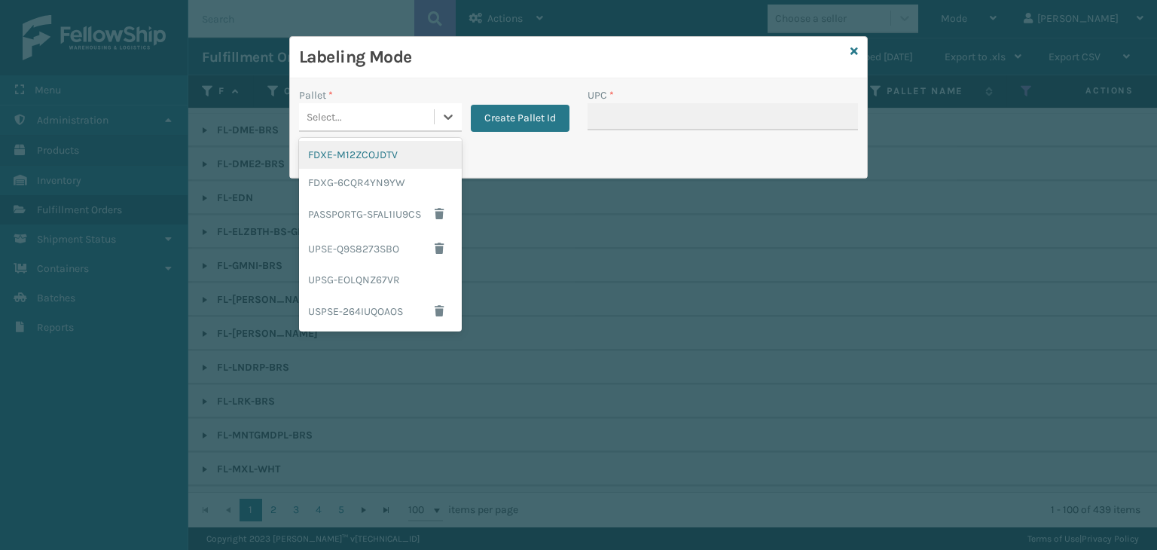
click at [369, 117] on div "Select..." at bounding box center [366, 117] width 135 height 25
click at [383, 273] on div "UPSG-EOLQNZ67VR" at bounding box center [380, 280] width 163 height 28
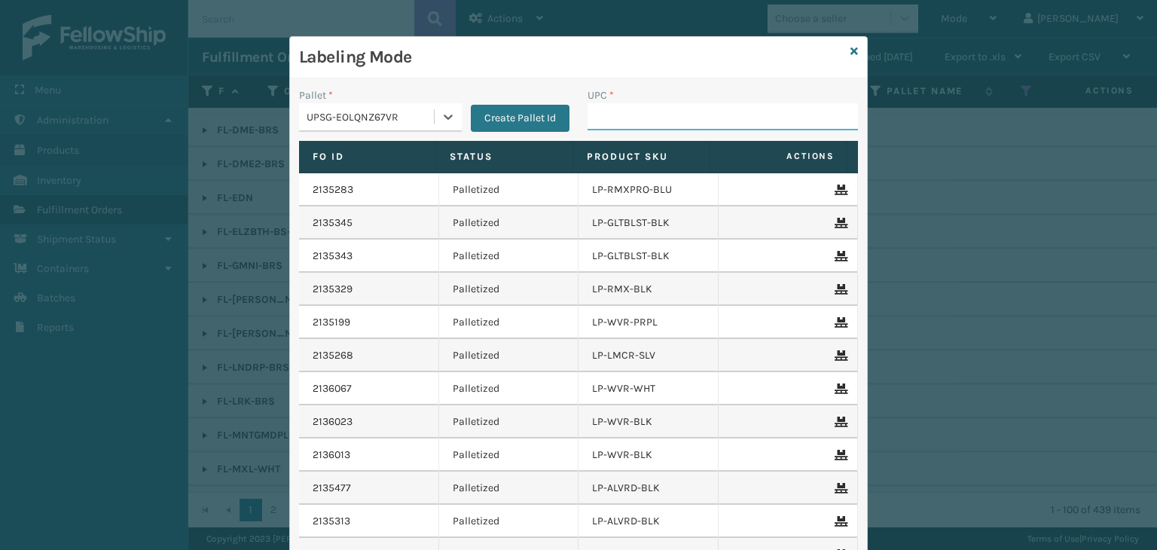
drag, startPoint x: 599, startPoint y: 108, endPoint x: 584, endPoint y: 115, distance: 15.8
click at [599, 108] on input "UPC *" at bounding box center [722, 116] width 270 height 27
type input "LP-HYDLFCHG-FOG"
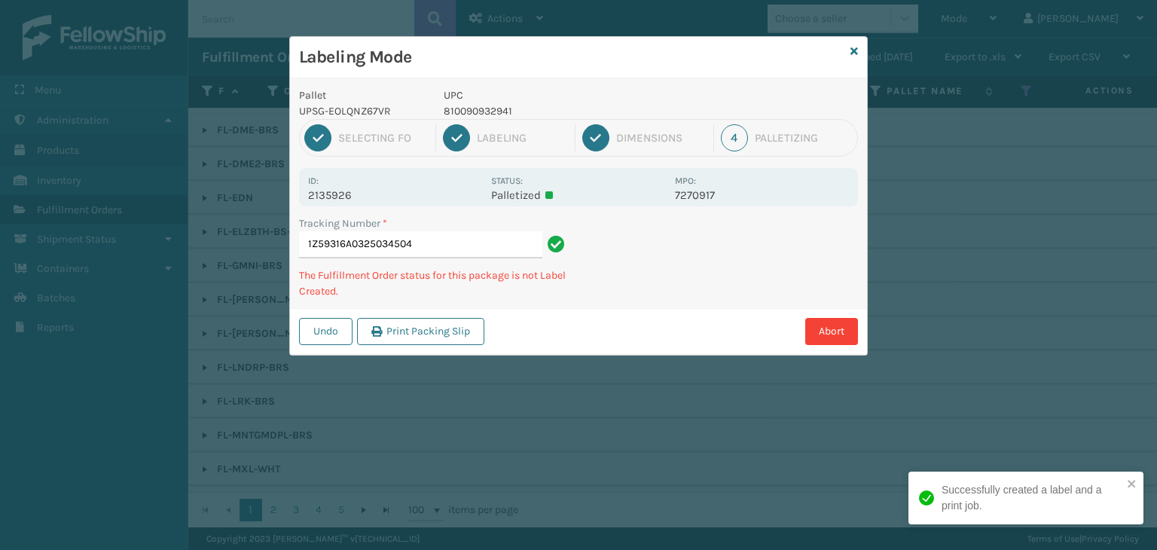
click at [486, 112] on p "810090932941" at bounding box center [555, 111] width 222 height 16
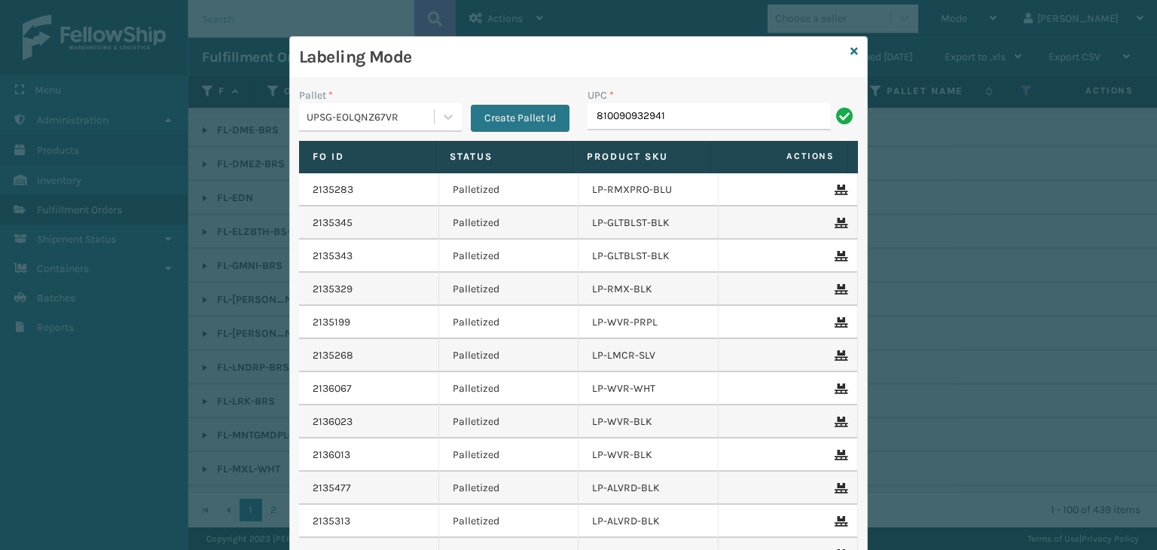
type input "810090932941"
type input "LP-STMRC-SLV"
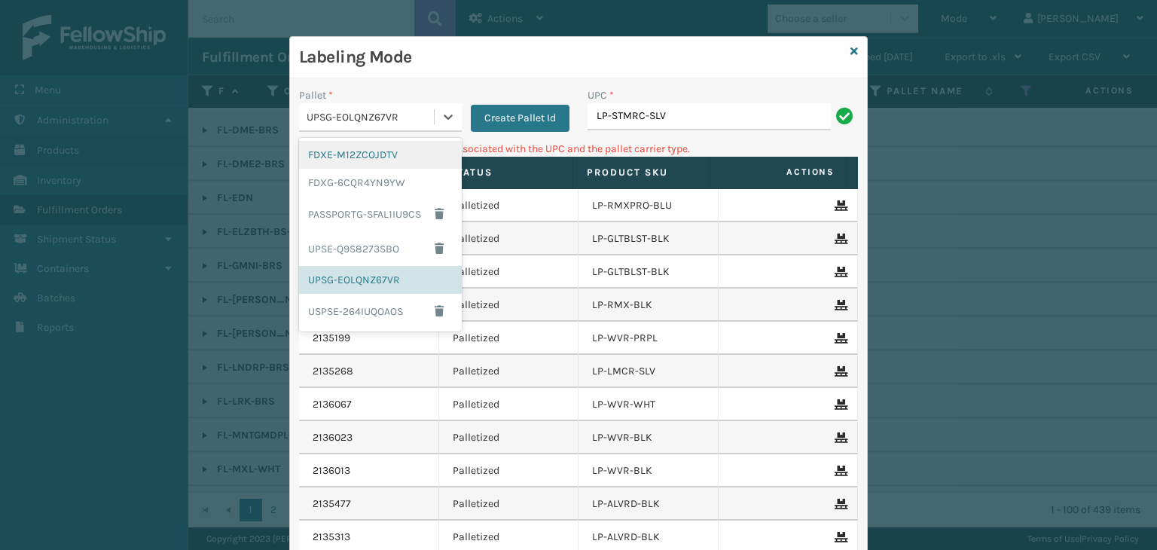
click at [404, 121] on div "UPSG-EOLQNZ67VR" at bounding box center [370, 117] width 129 height 16
click at [407, 243] on div "UPSE-Q9S8273SBO" at bounding box center [380, 248] width 163 height 35
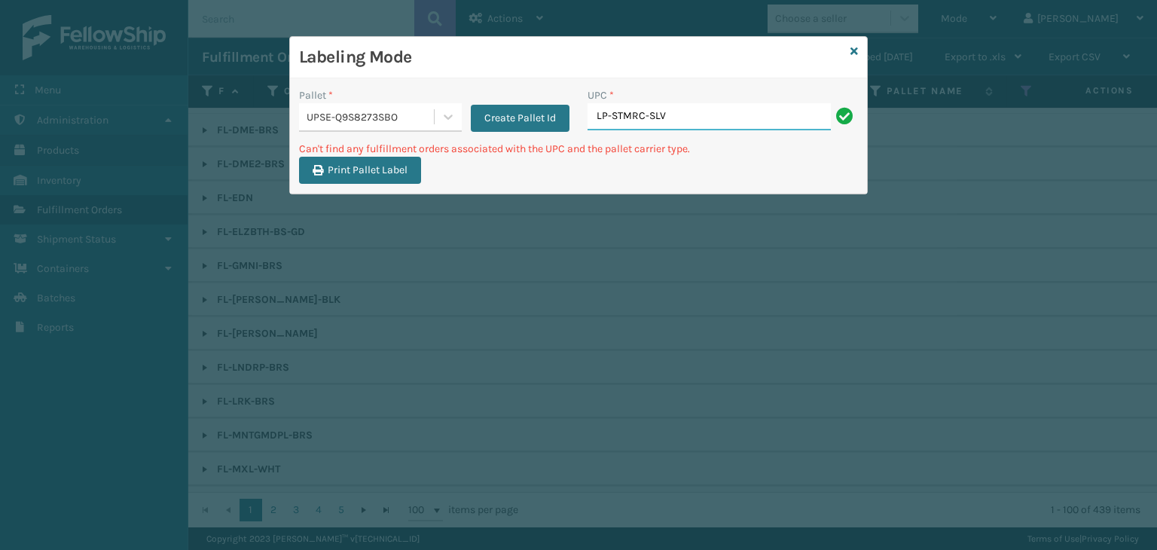
click at [693, 110] on input "LP-STMRC-SLV" at bounding box center [708, 116] width 243 height 27
click at [852, 49] on icon at bounding box center [854, 51] width 8 height 11
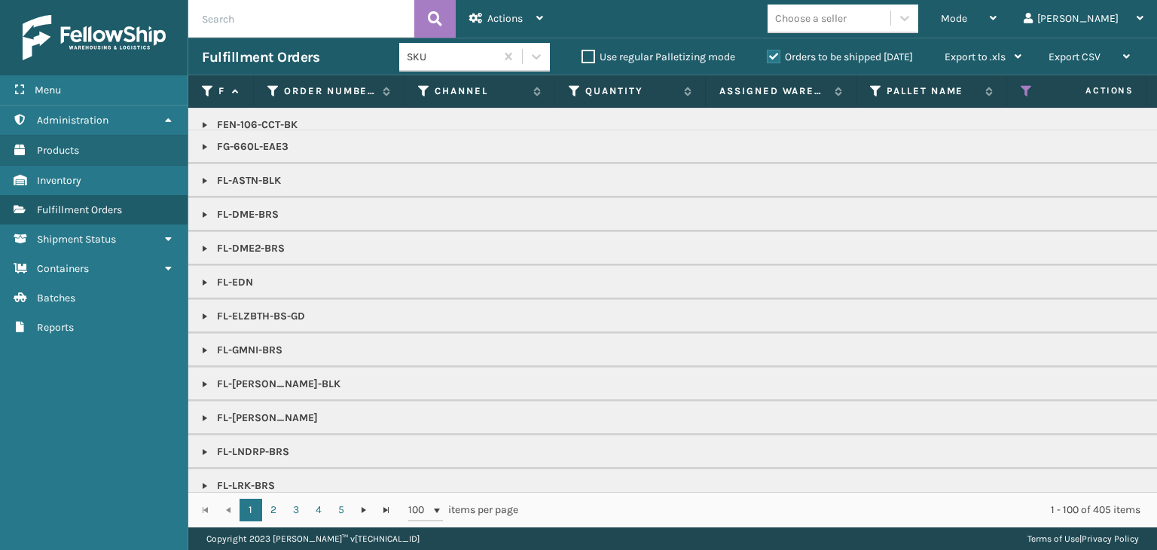
scroll to position [753, 0]
click at [846, 22] on div "Choose a seller" at bounding box center [811, 19] width 72 height 16
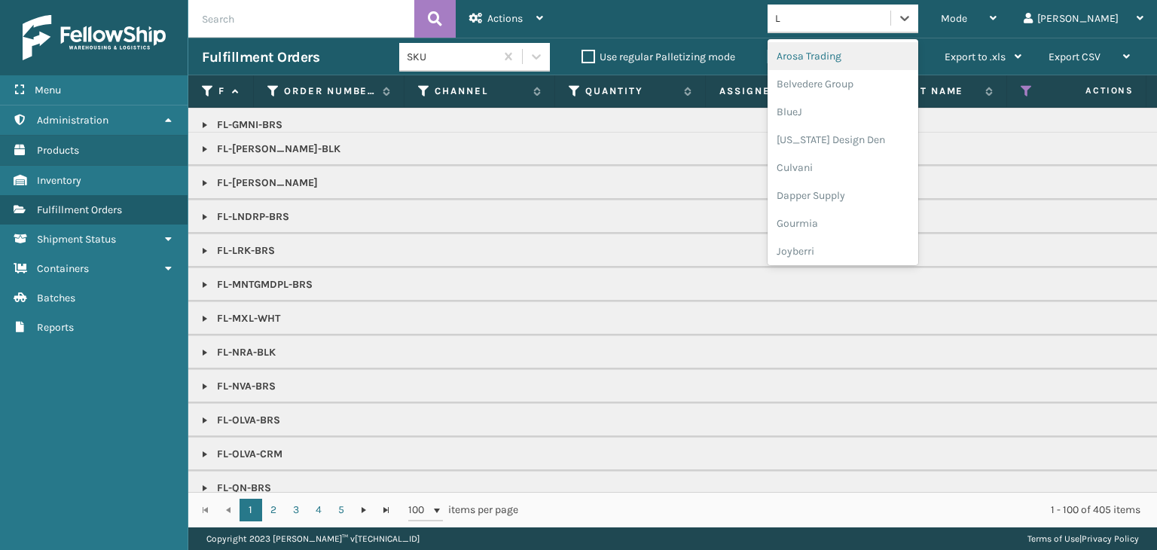
type input "LI"
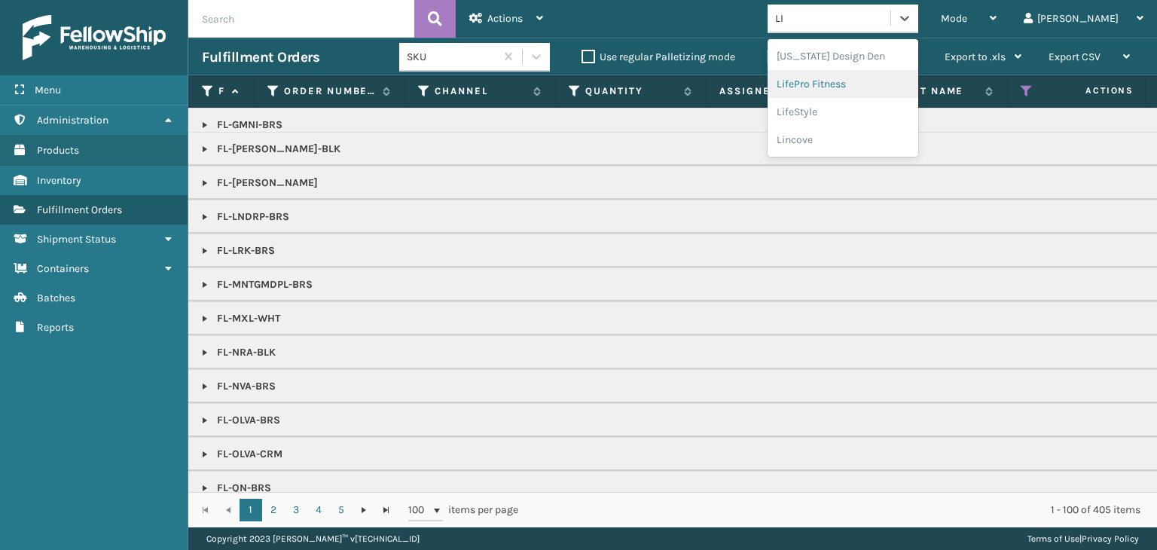
click at [907, 80] on div "LifePro Fitness" at bounding box center [842, 84] width 151 height 28
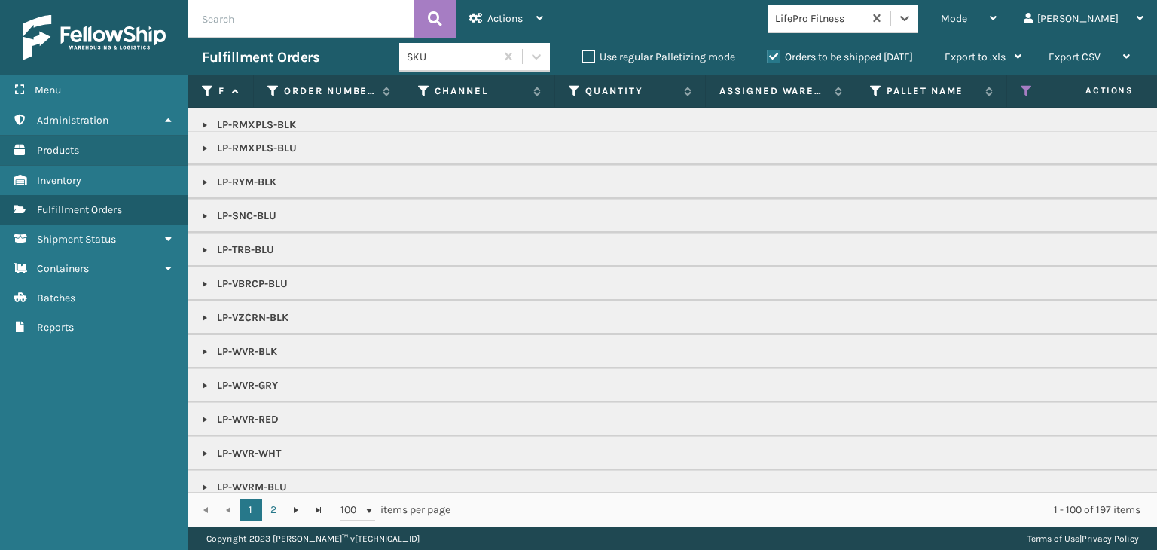
scroll to position [967, 0]
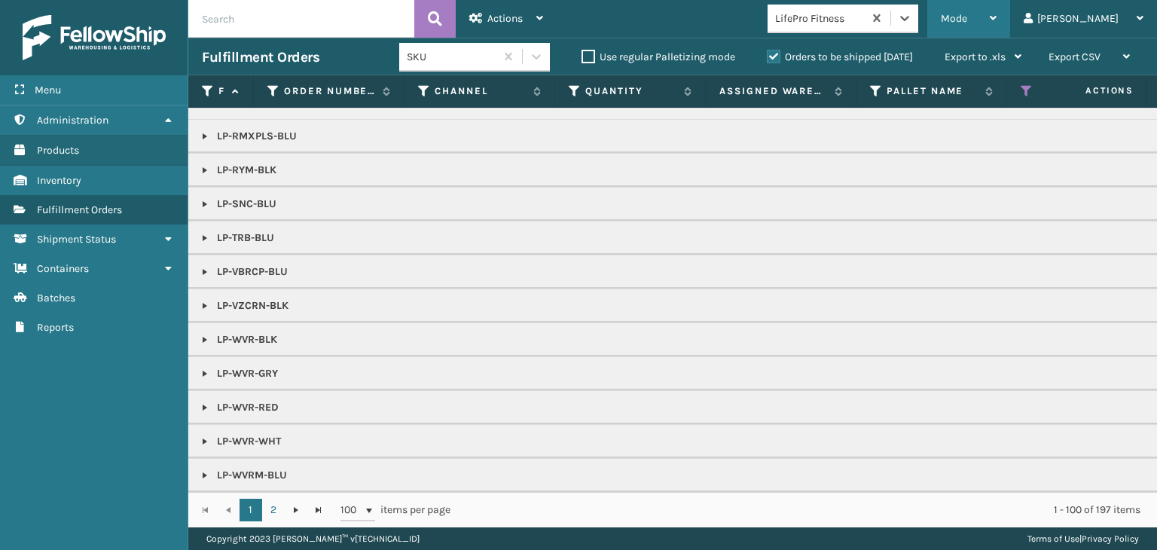
click at [996, 5] on div "Mode" at bounding box center [968, 19] width 56 height 38
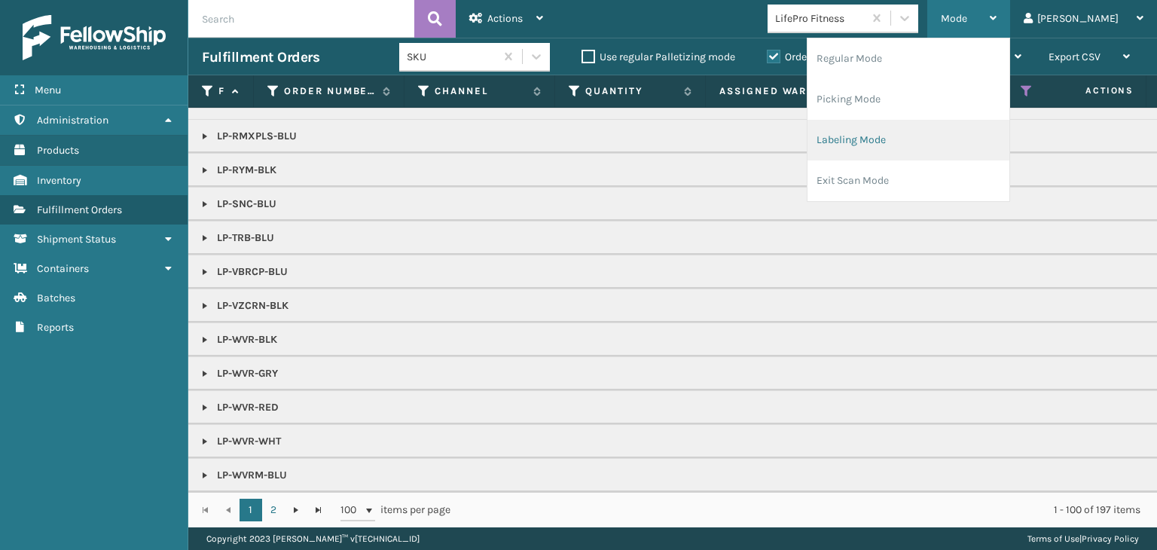
click at [934, 136] on li "Labeling Mode" at bounding box center [908, 140] width 202 height 41
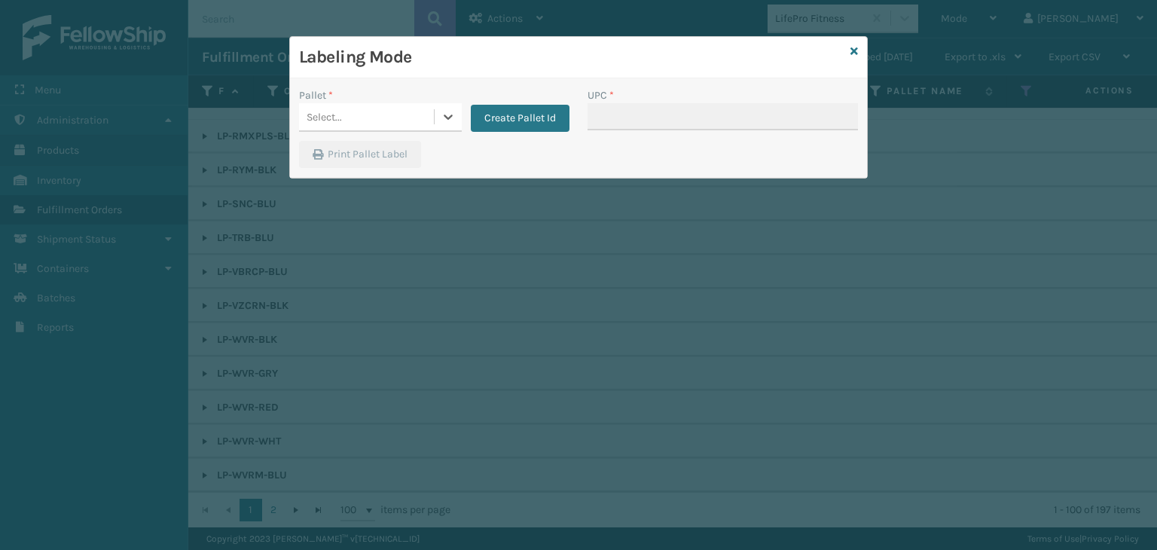
click at [401, 123] on div "Select..." at bounding box center [366, 117] width 135 height 25
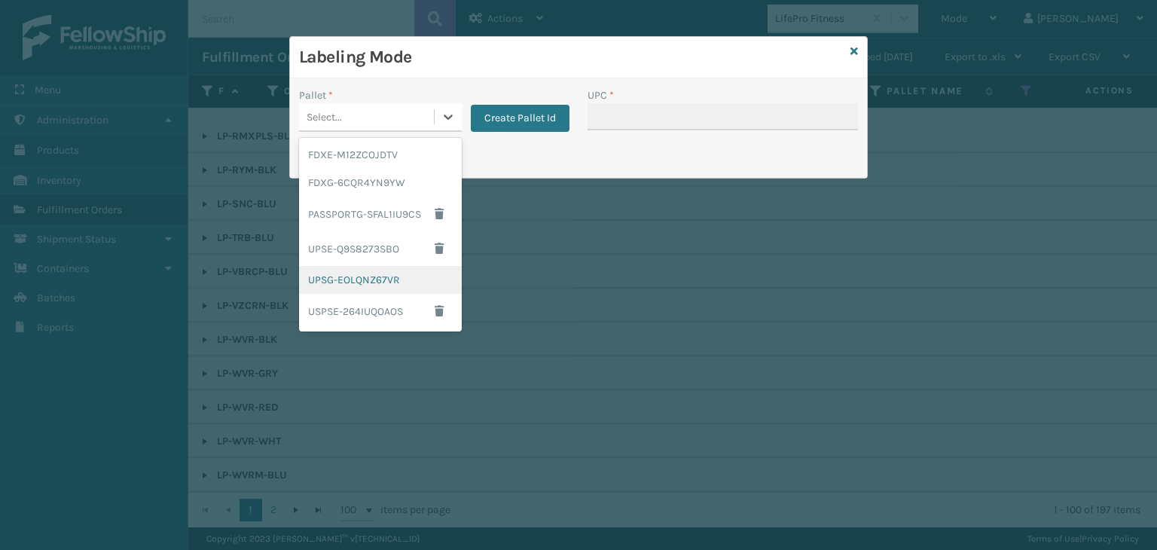
click at [416, 275] on div "UPSG-EOLQNZ67VR" at bounding box center [380, 280] width 163 height 28
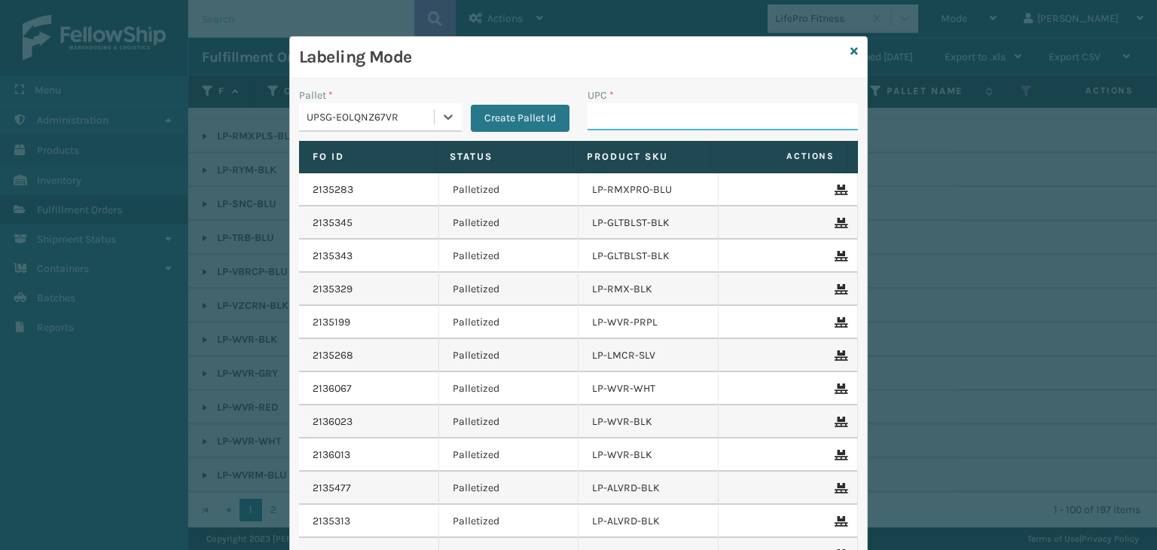
drag, startPoint x: 609, startPoint y: 111, endPoint x: 593, endPoint y: 121, distance: 19.0
click at [609, 111] on input "UPC *" at bounding box center [722, 116] width 270 height 27
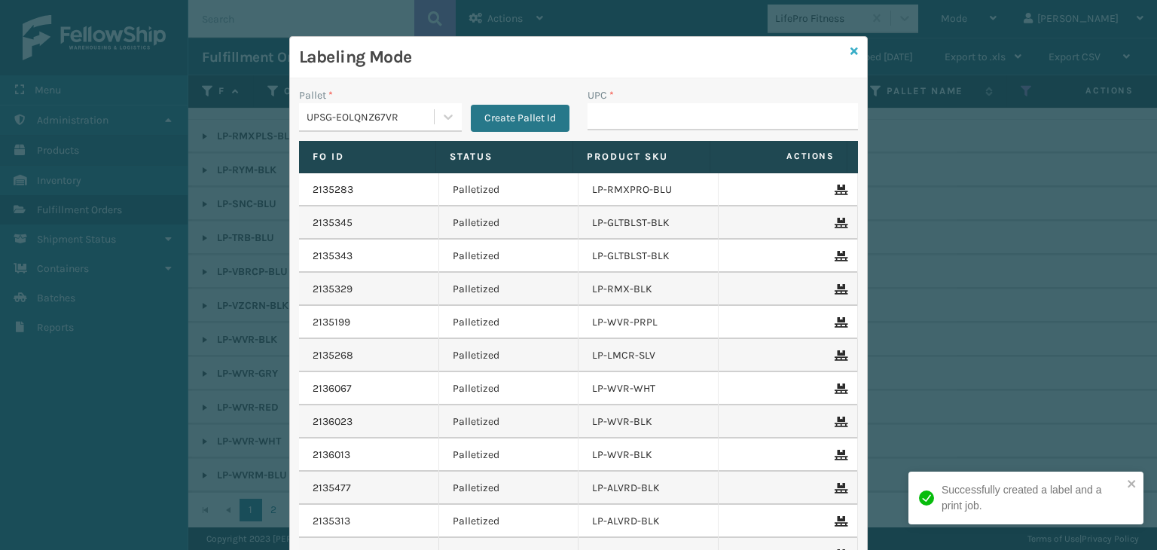
click at [850, 50] on icon at bounding box center [854, 51] width 8 height 11
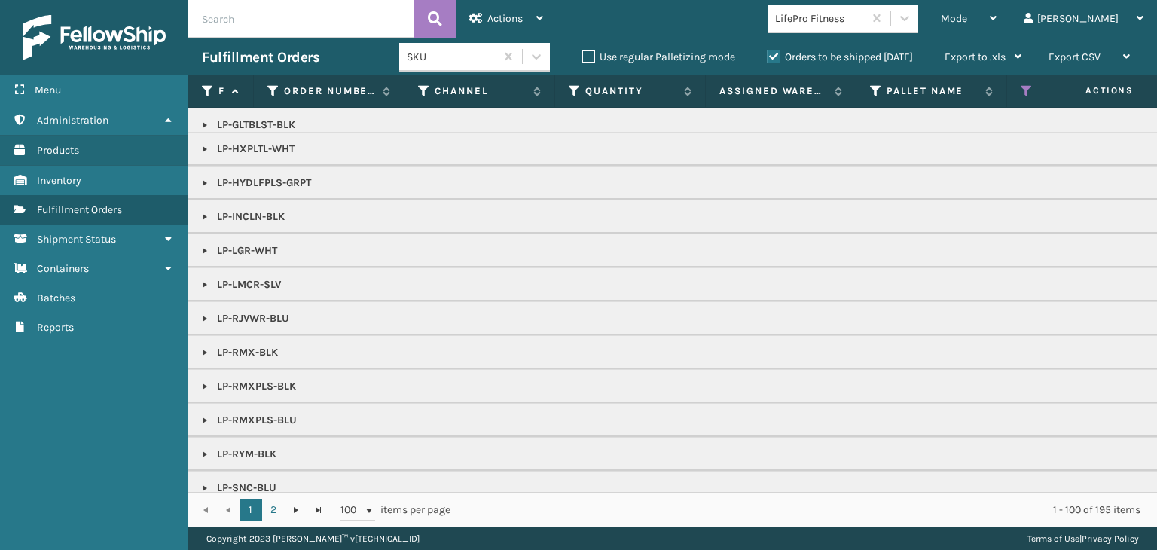
scroll to position [632, 0]
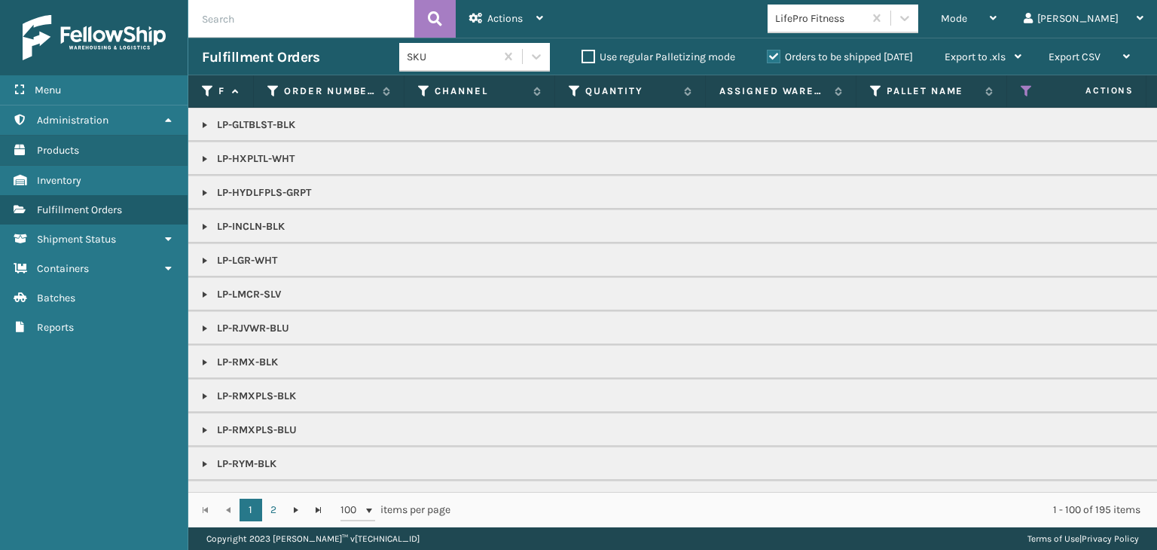
drag, startPoint x: 601, startPoint y: 2, endPoint x: 557, endPoint y: 200, distance: 202.8
click at [557, 200] on td "LP-HYDLFPLS-GRPT" at bounding box center [1160, 192] width 1944 height 34
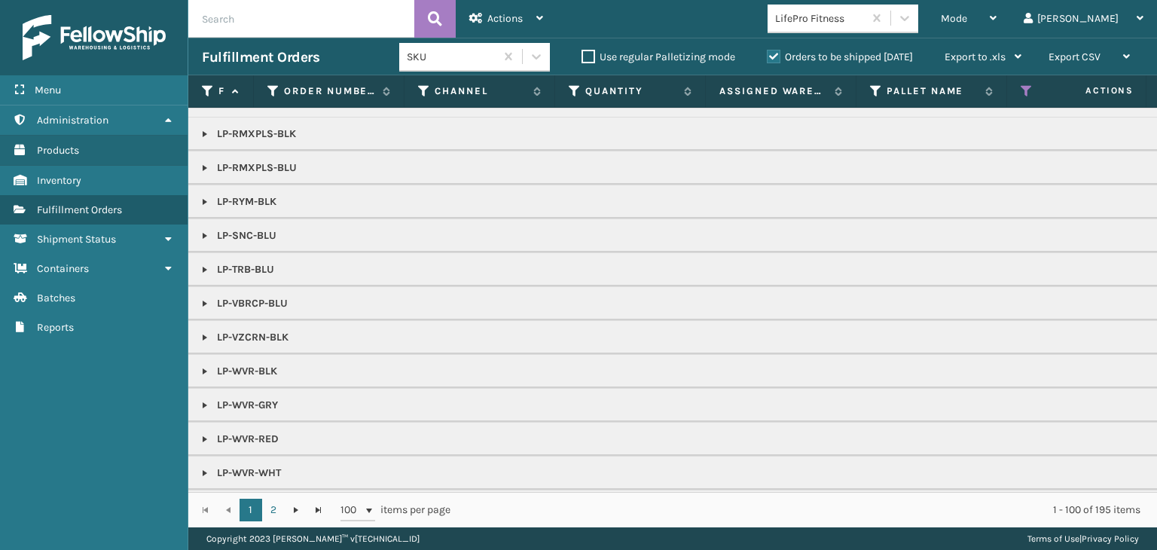
scroll to position [934, 0]
click at [280, 511] on link "2" at bounding box center [273, 509] width 23 height 23
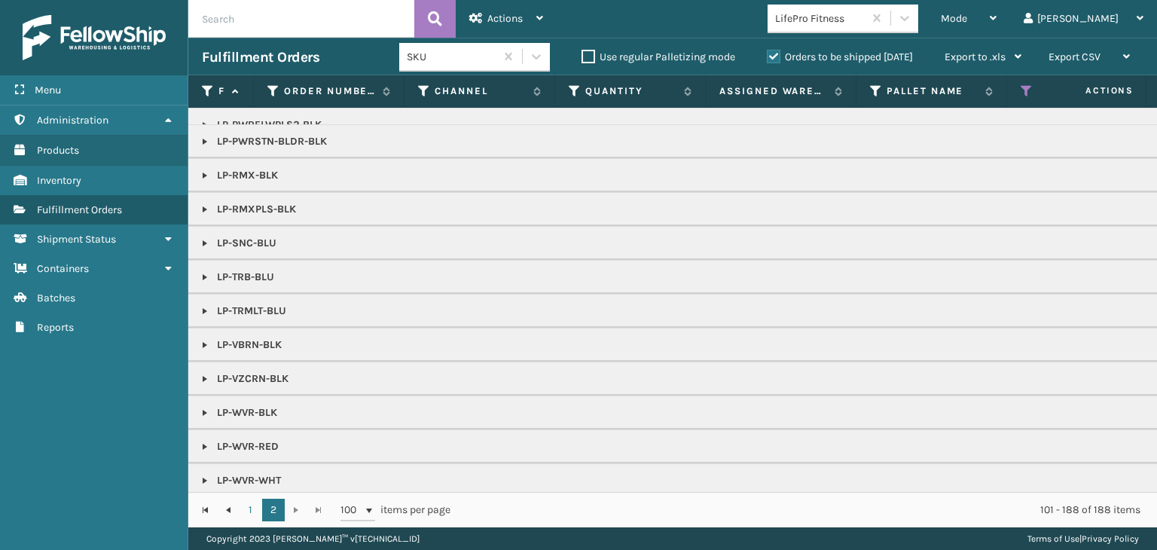
scroll to position [1020, 0]
click at [258, 507] on link "1" at bounding box center [250, 509] width 23 height 23
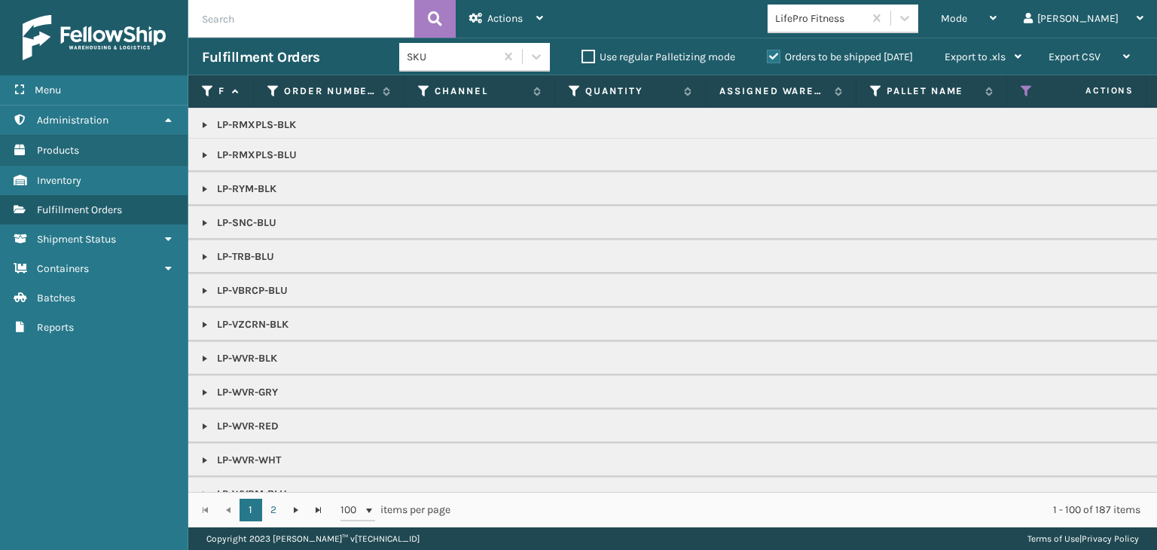
scroll to position [967, 0]
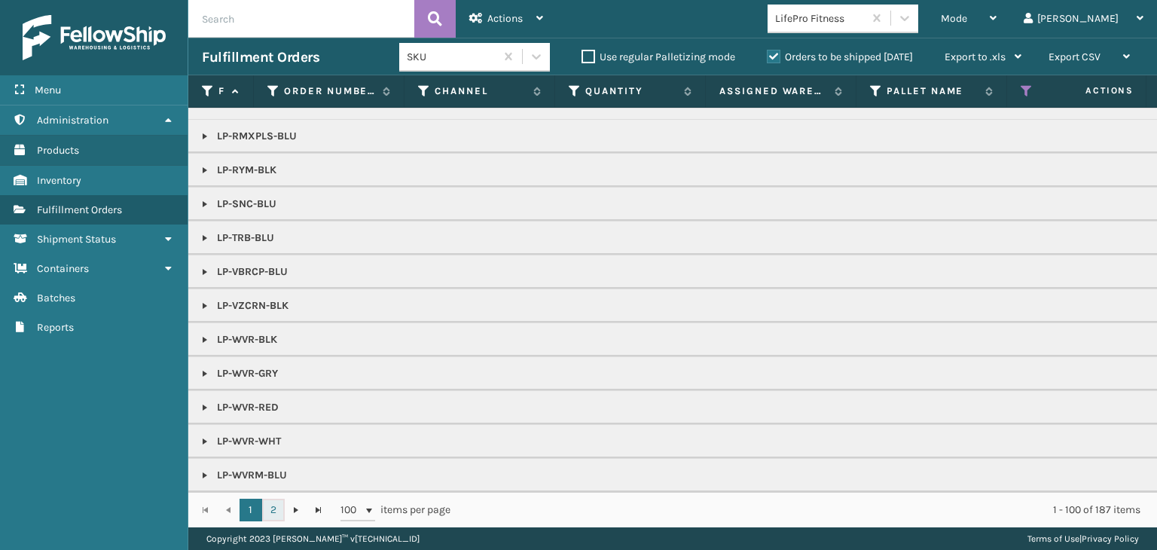
click at [273, 507] on link "2" at bounding box center [273, 509] width 23 height 23
click at [249, 505] on link "1" at bounding box center [250, 509] width 23 height 23
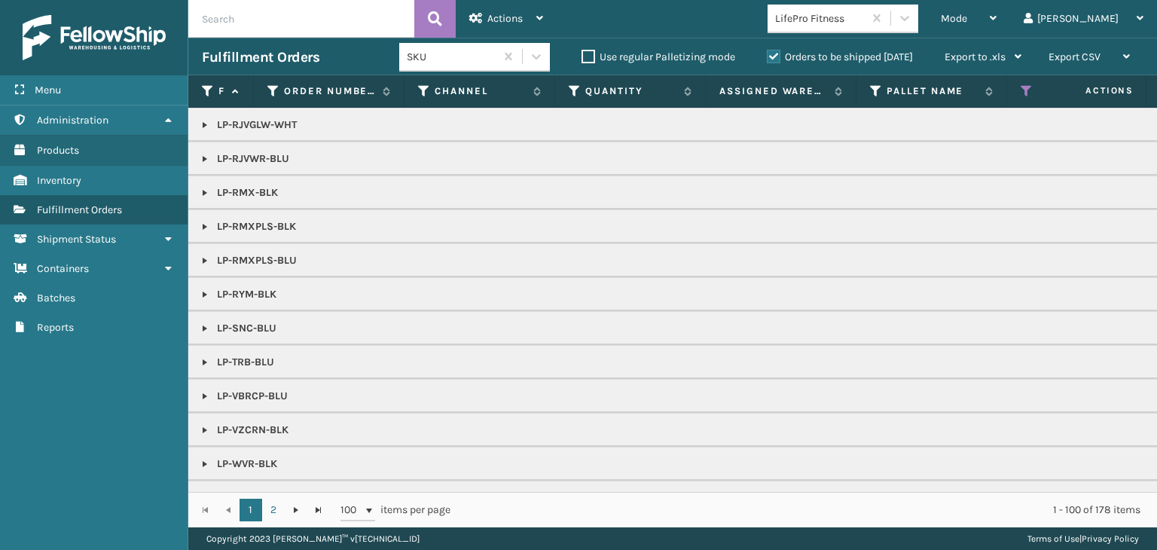
scroll to position [1035, 0]
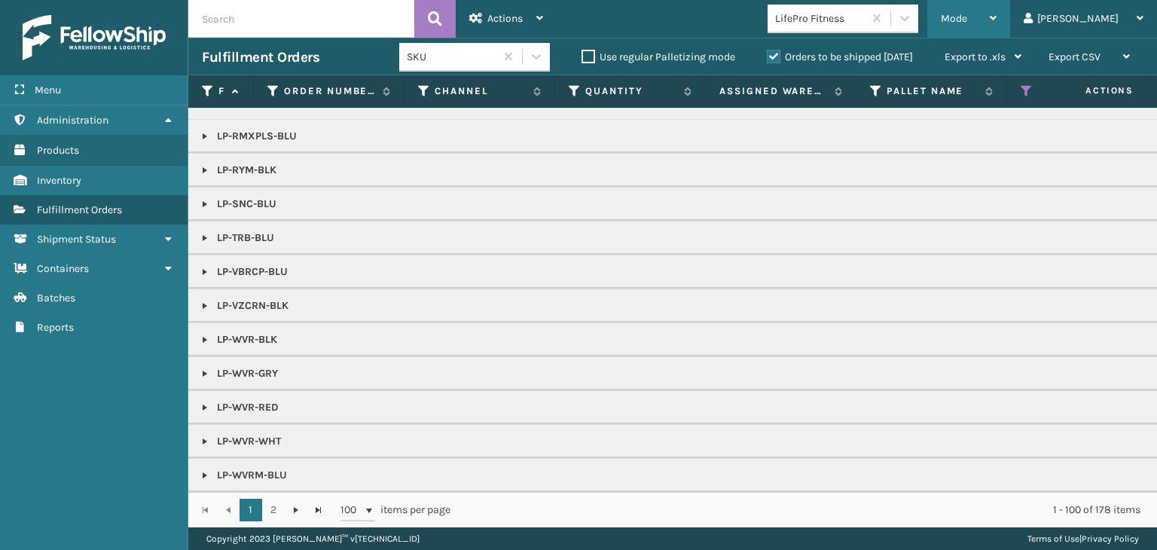
click at [996, 25] on div "Mode" at bounding box center [968, 19] width 56 height 38
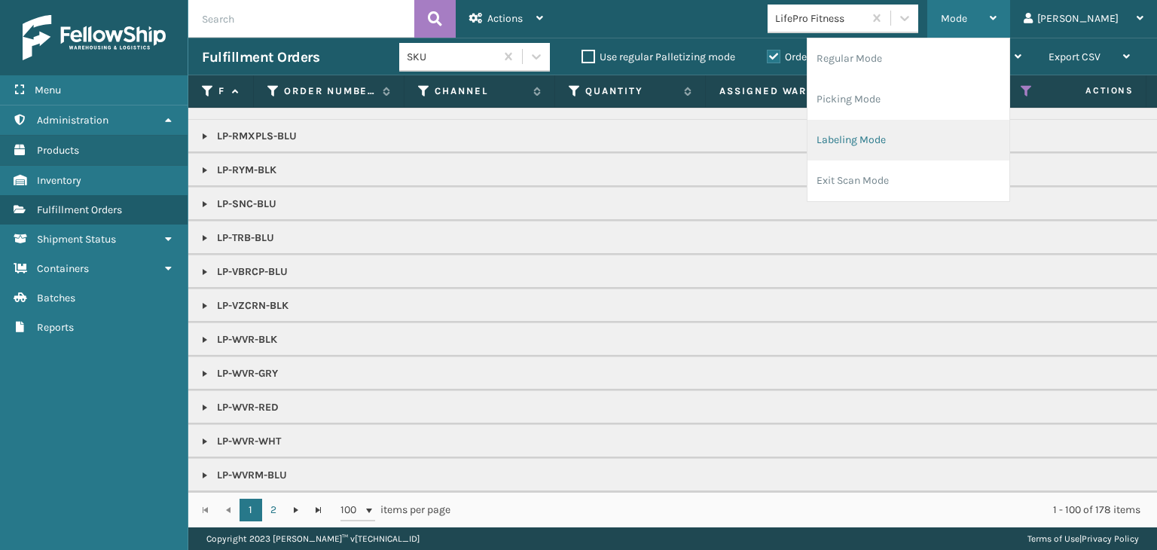
click at [943, 150] on li "Labeling Mode" at bounding box center [908, 140] width 202 height 41
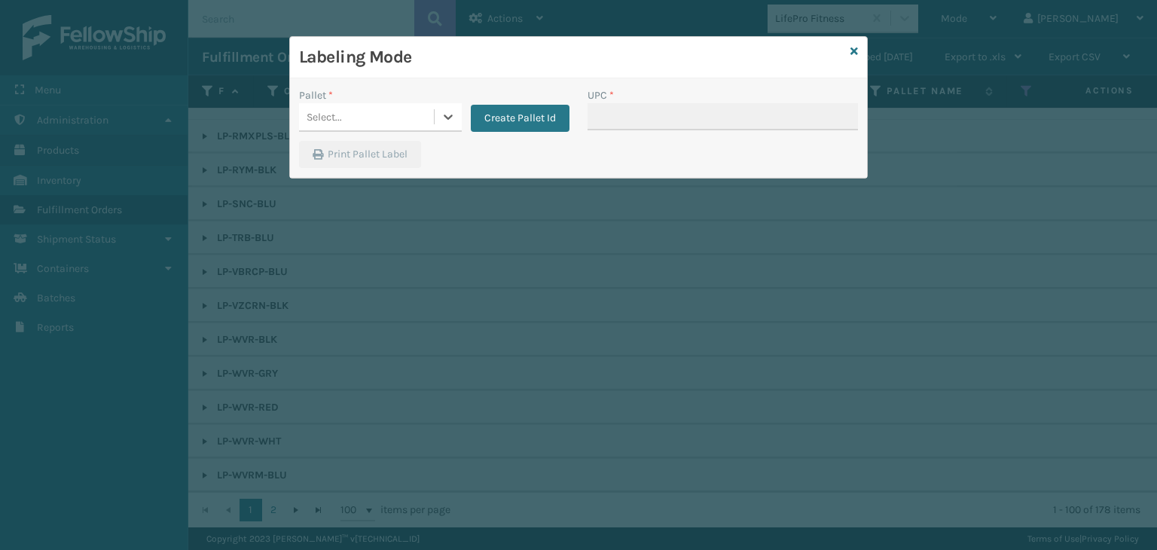
click at [401, 124] on div "Select..." at bounding box center [366, 117] width 135 height 25
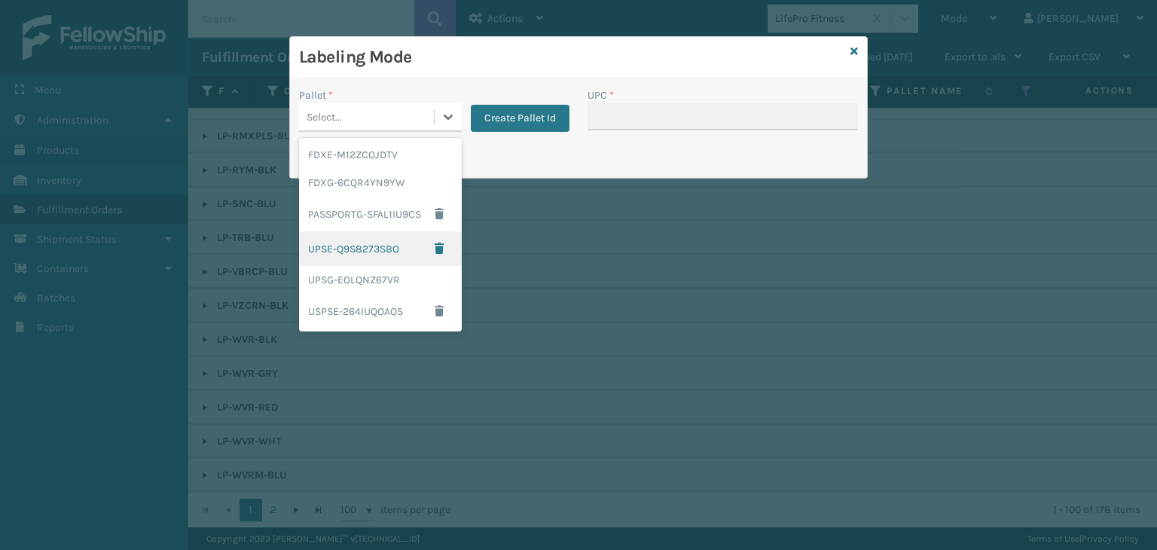
click at [376, 251] on div "UPSE-Q9S8273SBO" at bounding box center [380, 248] width 163 height 35
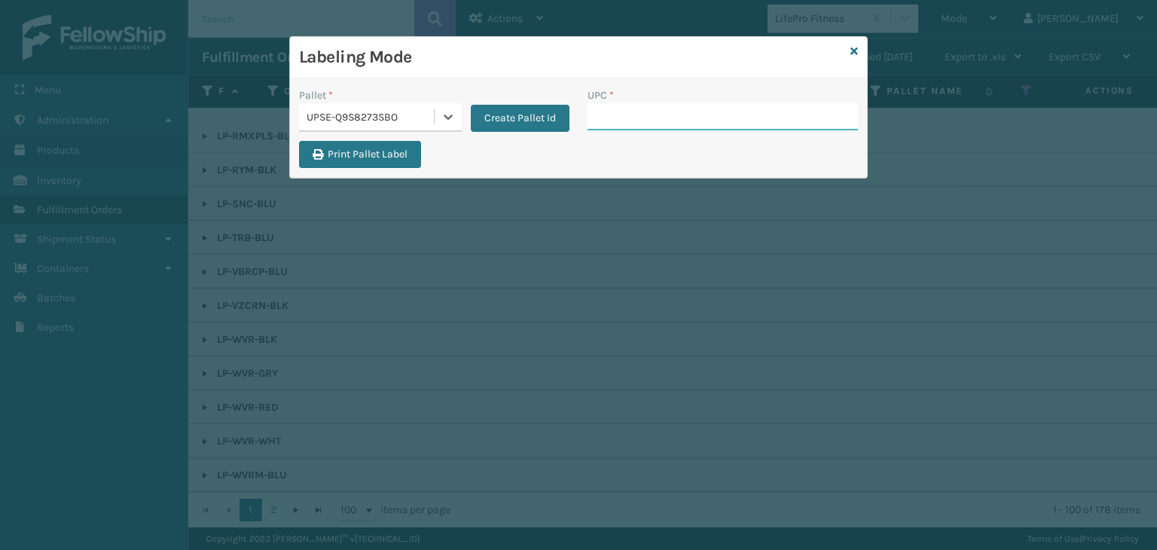
click at [614, 117] on input "UPC *" at bounding box center [722, 116] width 270 height 27
type input "LP-STMRC-SLV"
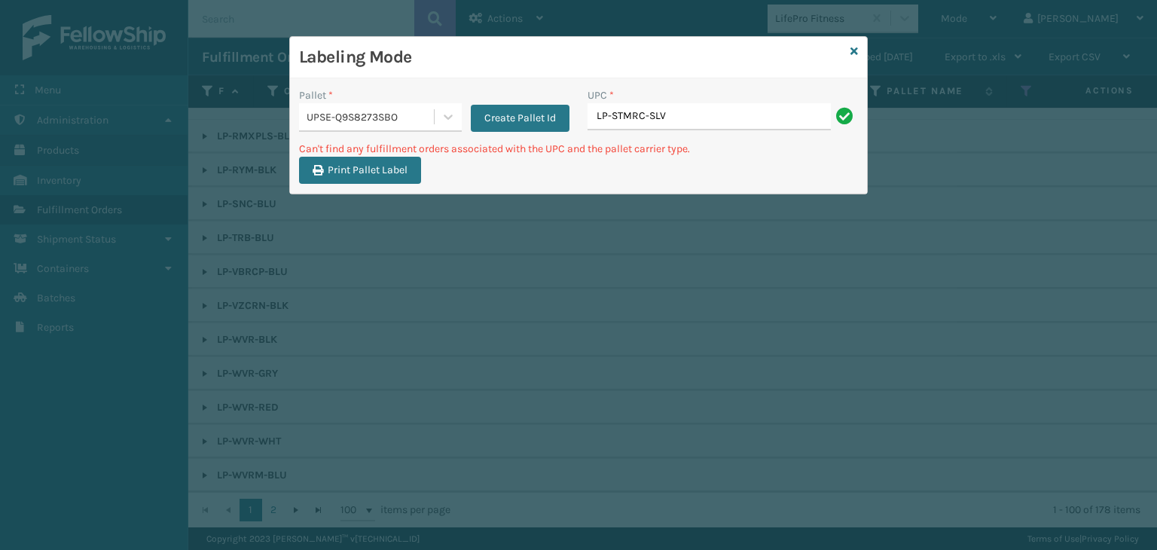
click at [848, 46] on div "Labeling Mode" at bounding box center [578, 57] width 577 height 41
click at [849, 52] on div "Labeling Mode" at bounding box center [578, 57] width 577 height 41
click at [851, 52] on icon at bounding box center [854, 51] width 8 height 11
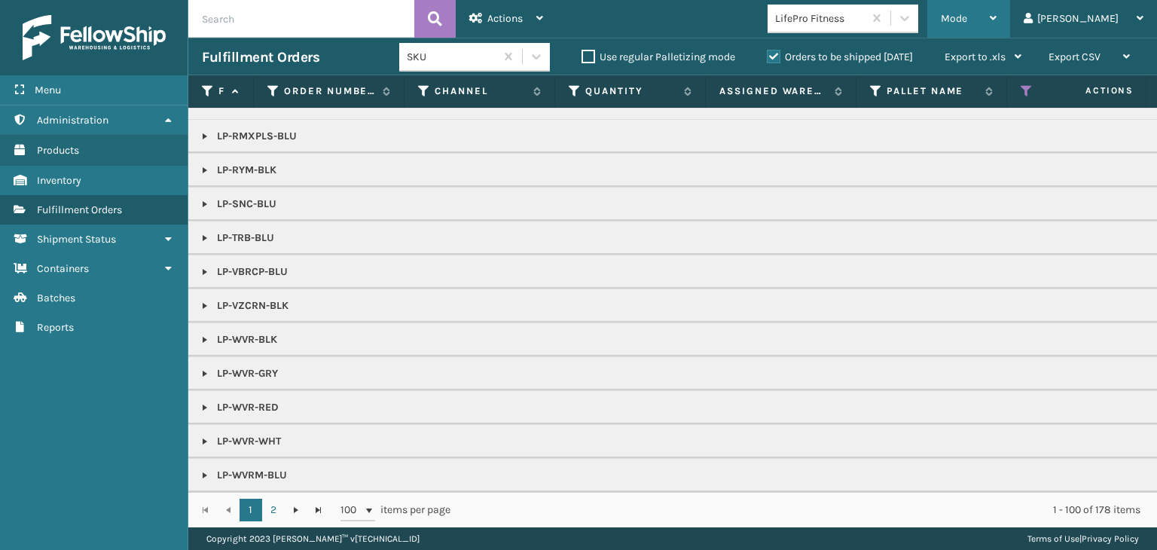
click at [967, 16] on span "Mode" at bounding box center [953, 18] width 26 height 13
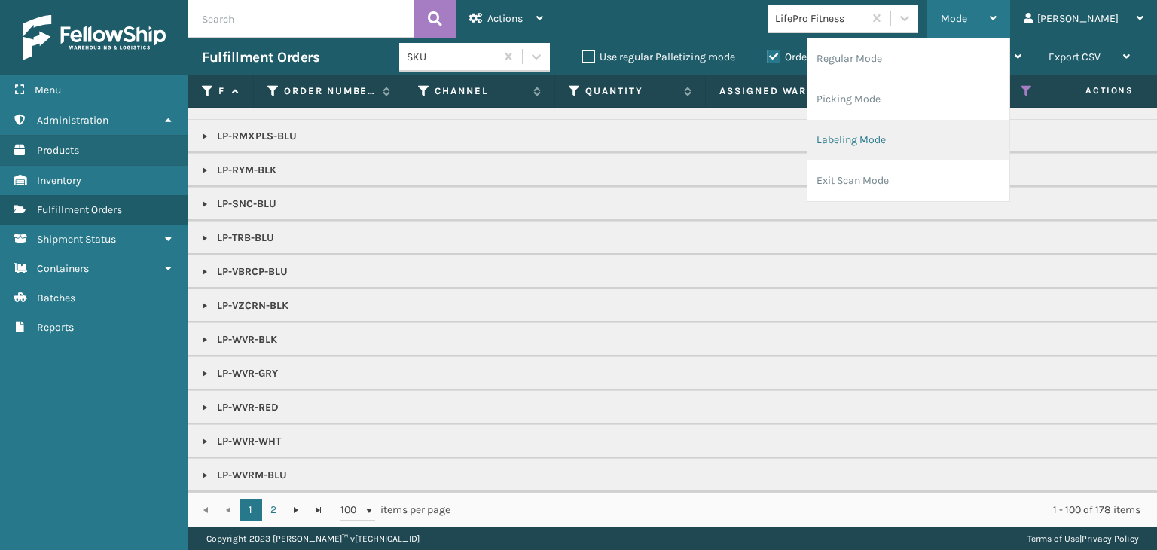
click at [988, 139] on li "Labeling Mode" at bounding box center [908, 140] width 202 height 41
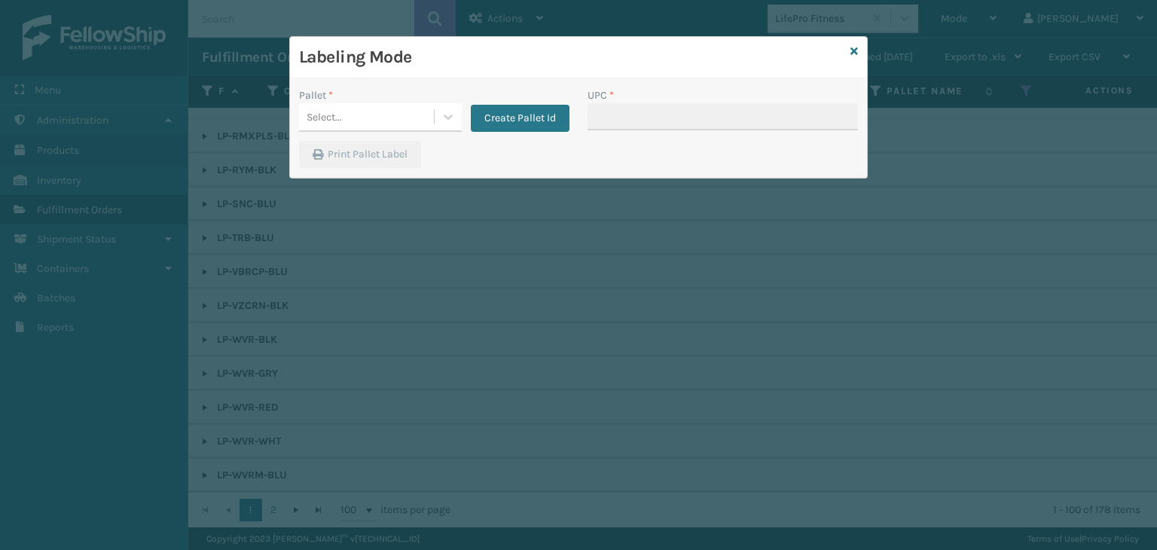
click at [431, 102] on div "Pallet *" at bounding box center [380, 95] width 163 height 16
click at [408, 108] on div "Select..." at bounding box center [366, 117] width 135 height 25
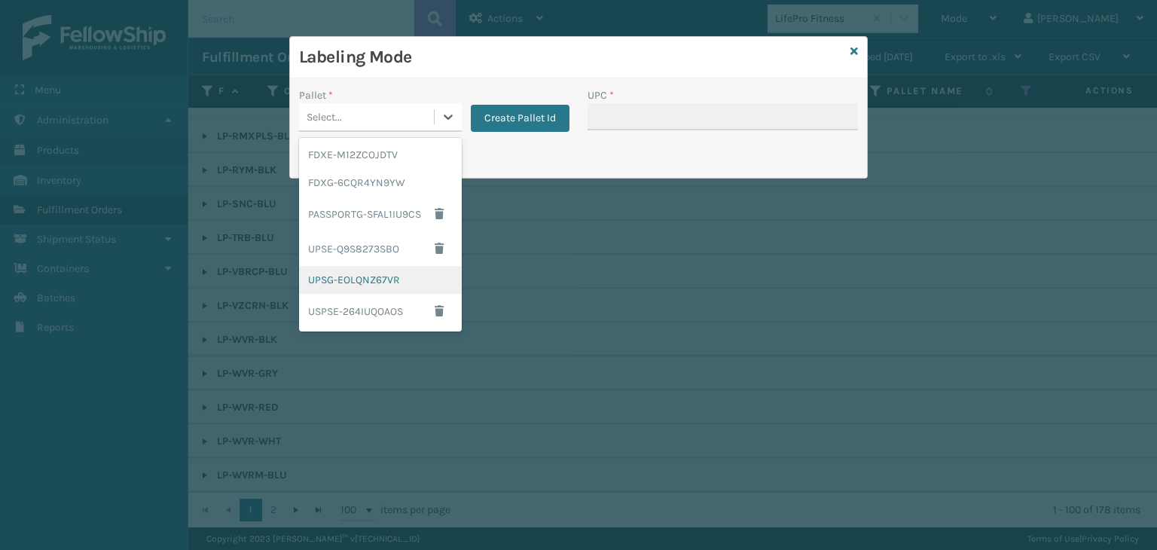
click at [404, 282] on div "UPSG-EOLQNZ67VR" at bounding box center [380, 280] width 163 height 28
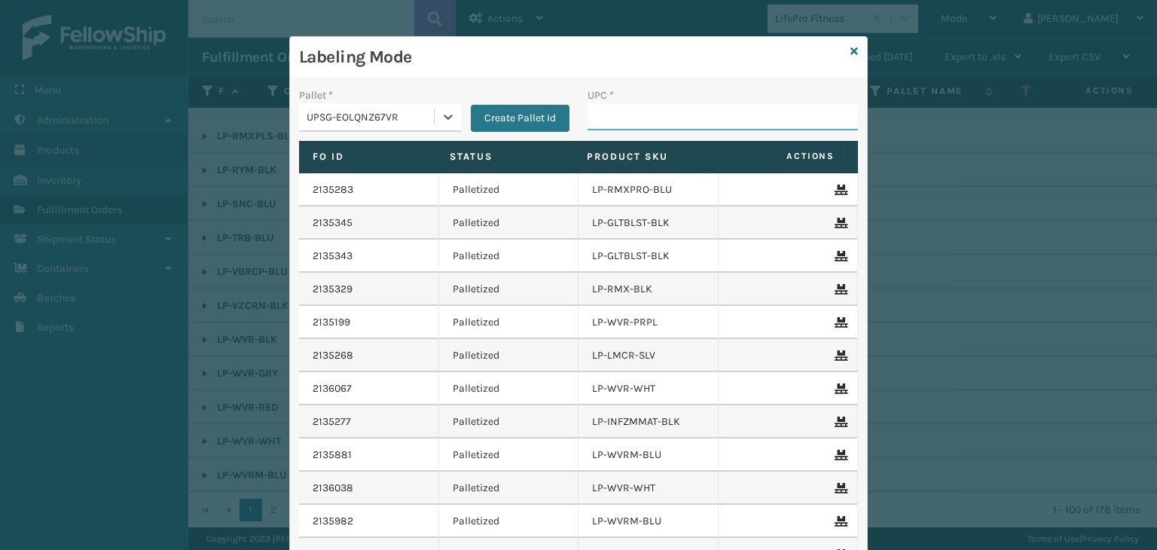
click at [636, 113] on input "UPC *" at bounding box center [722, 116] width 270 height 27
type input "LP-AGLD-BLK"
type input "810090"
type input "81009093"
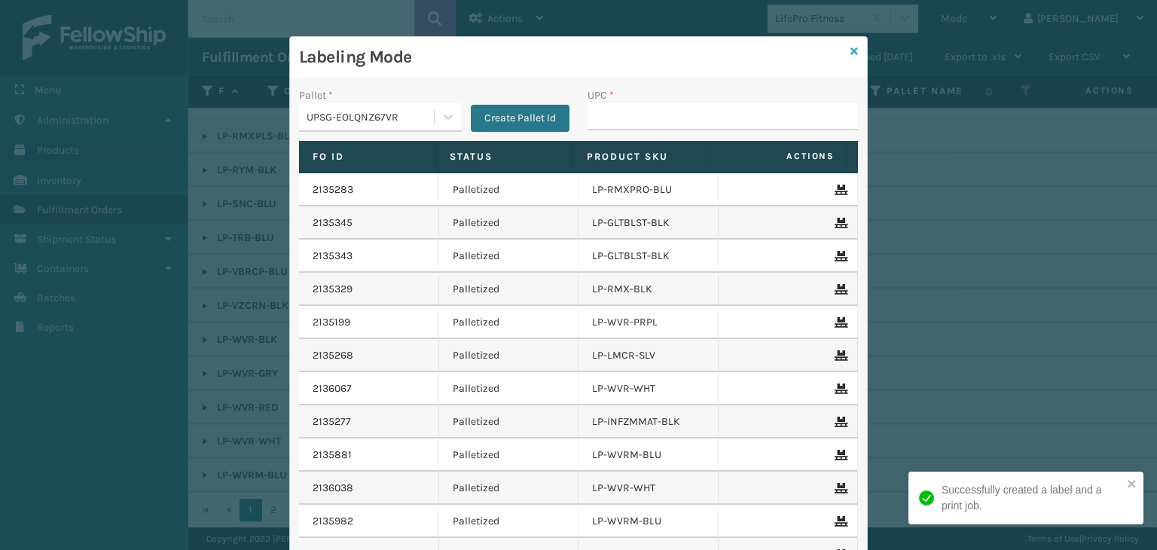
click at [850, 50] on icon at bounding box center [854, 51] width 8 height 11
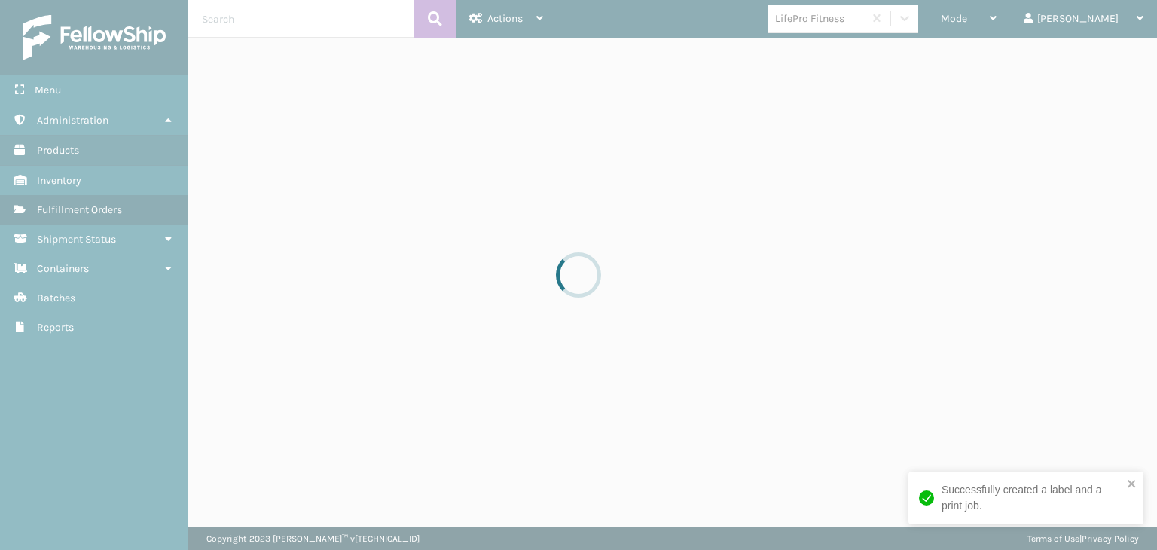
click at [1011, 22] on div at bounding box center [578, 275] width 1157 height 550
drag, startPoint x: 1013, startPoint y: 24, endPoint x: 1004, endPoint y: 22, distance: 9.3
click at [1008, 23] on div at bounding box center [578, 275] width 1157 height 550
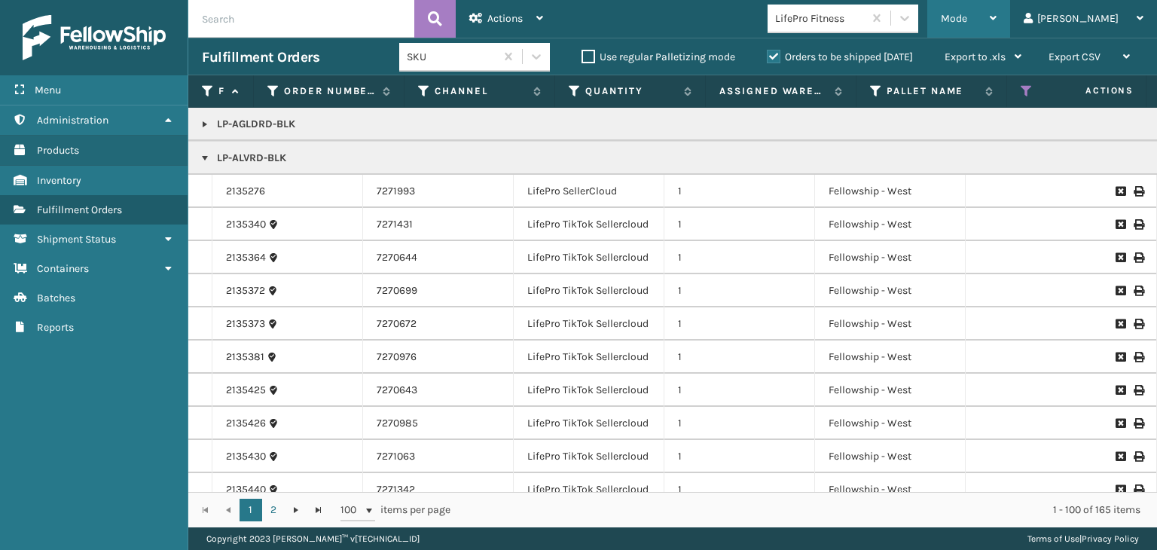
drag, startPoint x: 1004, startPoint y: 22, endPoint x: 1003, endPoint y: 14, distance: 8.3
click at [967, 21] on span "Mode" at bounding box center [953, 18] width 26 height 13
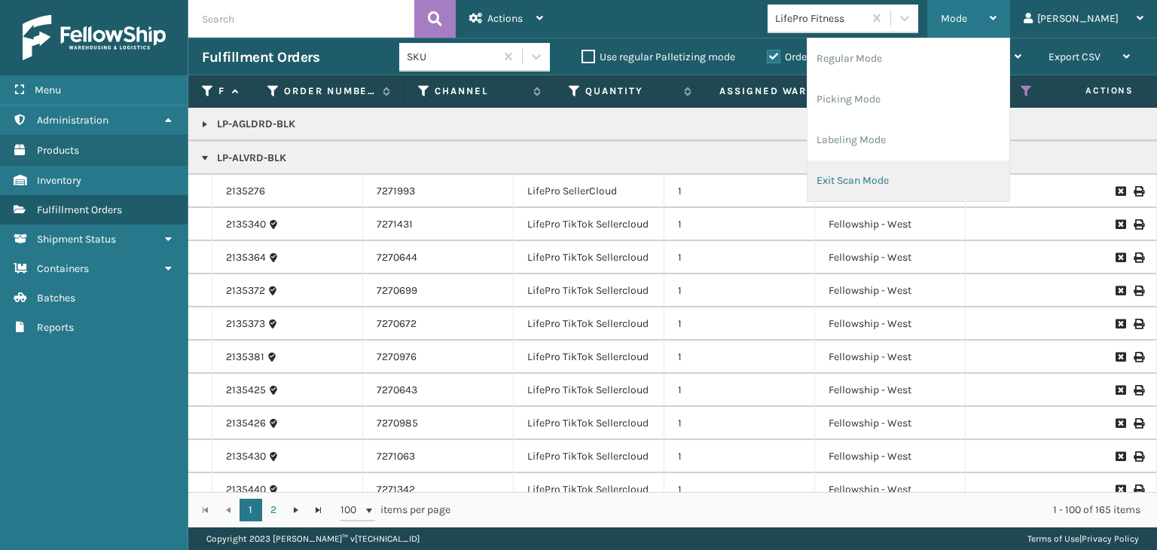
click at [935, 178] on li "Exit Scan Mode" at bounding box center [908, 180] width 202 height 41
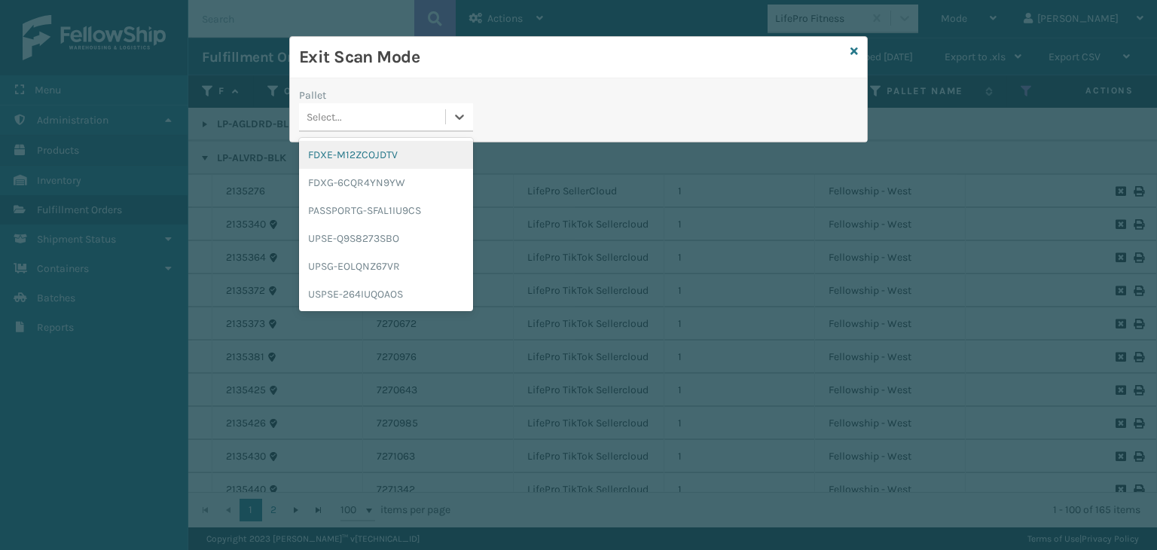
click at [358, 98] on div "Pallet option FDXE-M12ZCOJDTV focused, 1 of 6. 6 results available. Use Up and …" at bounding box center [386, 109] width 174 height 44
click at [380, 187] on div "FDXG-6CQR4YN9YW" at bounding box center [386, 183] width 174 height 28
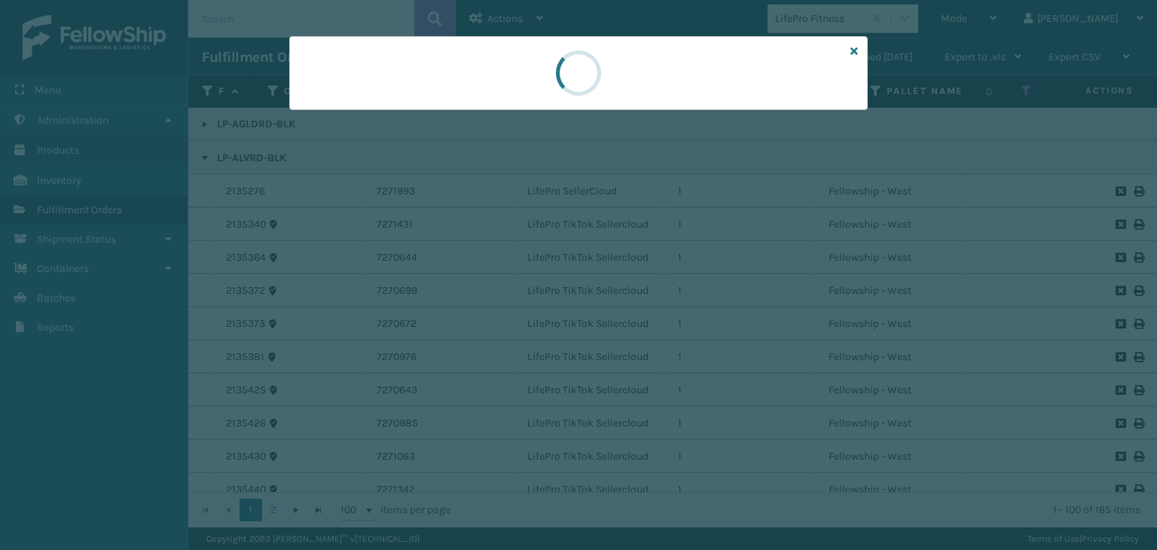
click at [378, 106] on div at bounding box center [578, 73] width 578 height 74
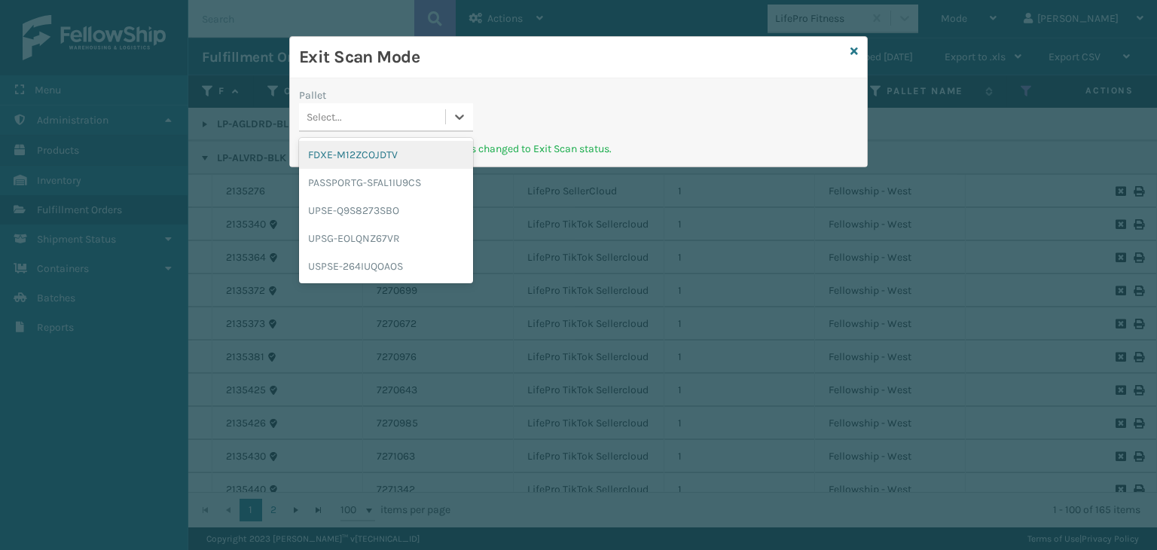
click at [410, 106] on div "Select..." at bounding box center [372, 117] width 146 height 25
click at [385, 160] on div "FDXE-M12ZCOJDTV" at bounding box center [386, 155] width 174 height 28
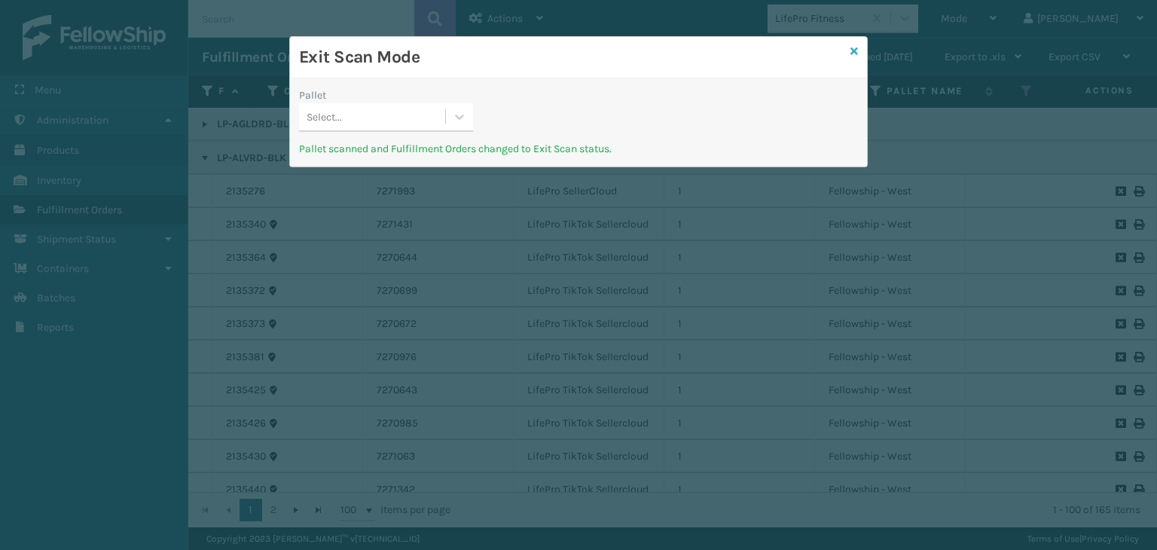
click at [853, 52] on icon at bounding box center [854, 51] width 8 height 11
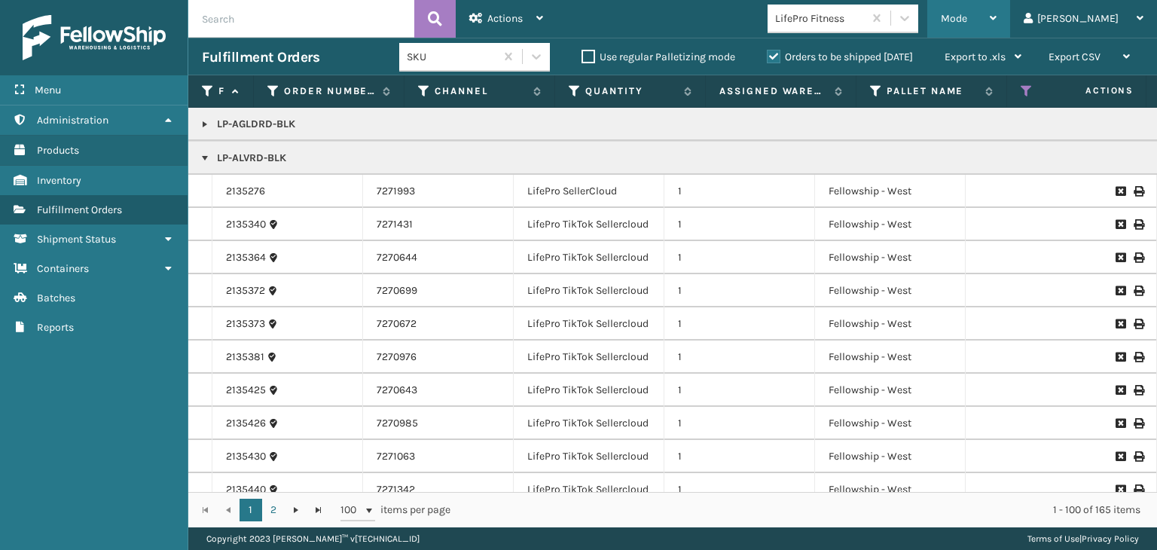
click at [967, 24] on span "Mode" at bounding box center [953, 18] width 26 height 13
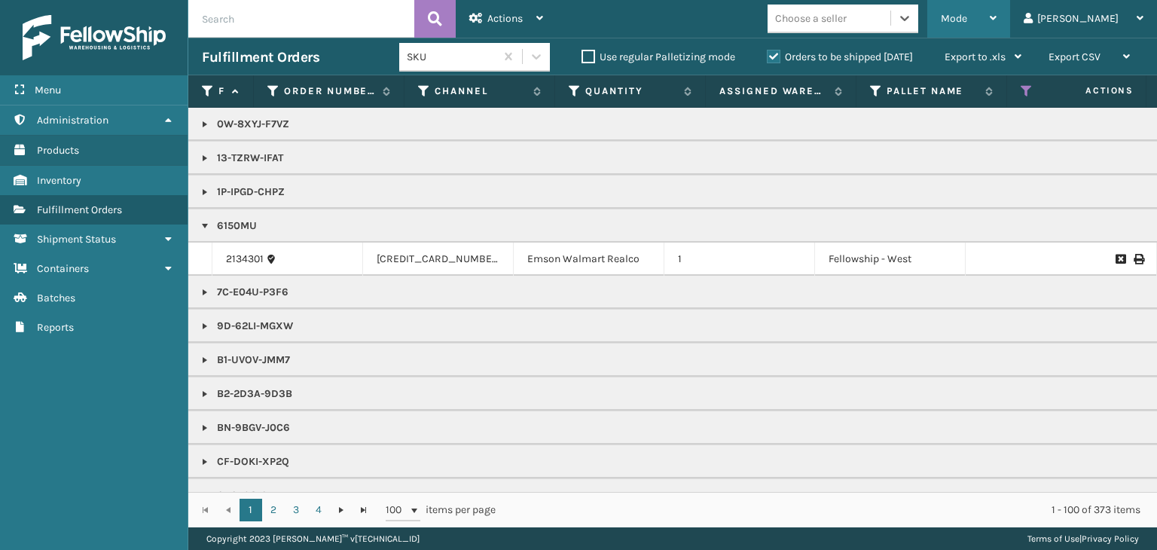
click at [996, 20] on div "Mode" at bounding box center [968, 19] width 56 height 38
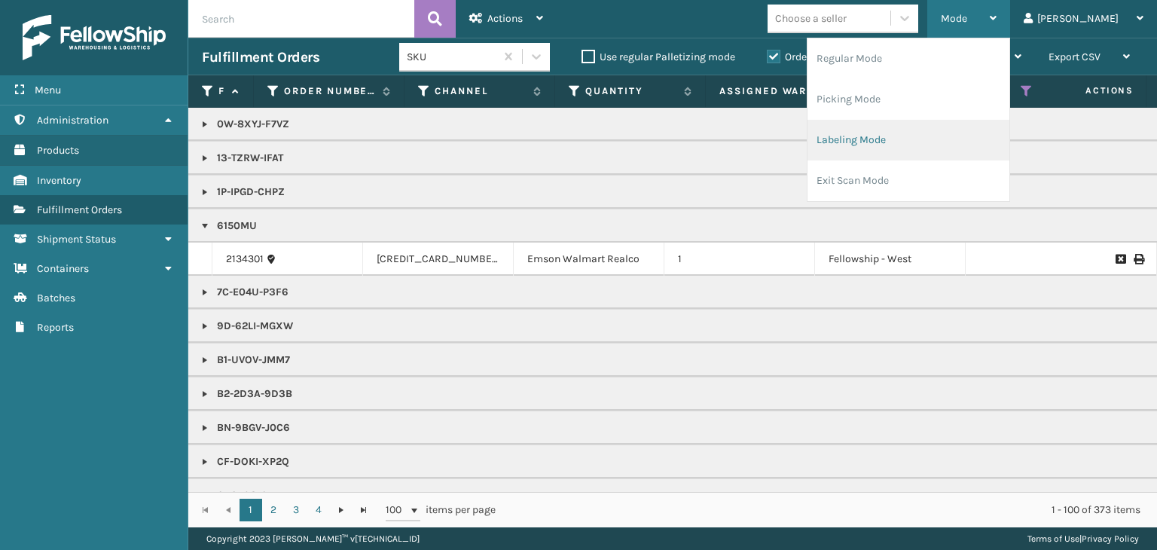
click at [916, 120] on li "Labeling Mode" at bounding box center [908, 140] width 202 height 41
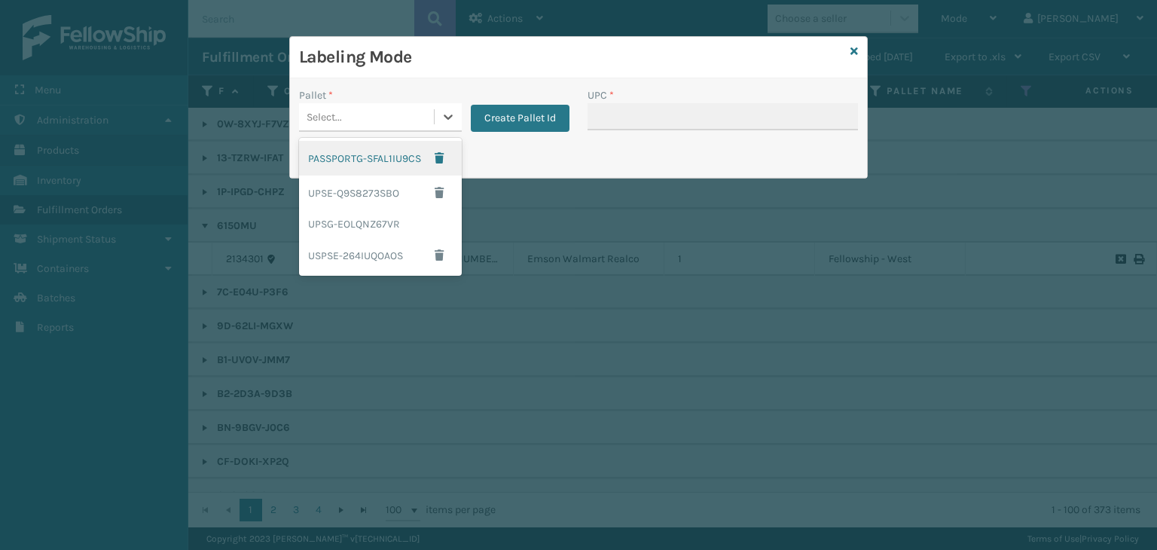
click at [339, 111] on div "Select..." at bounding box center [323, 117] width 35 height 16
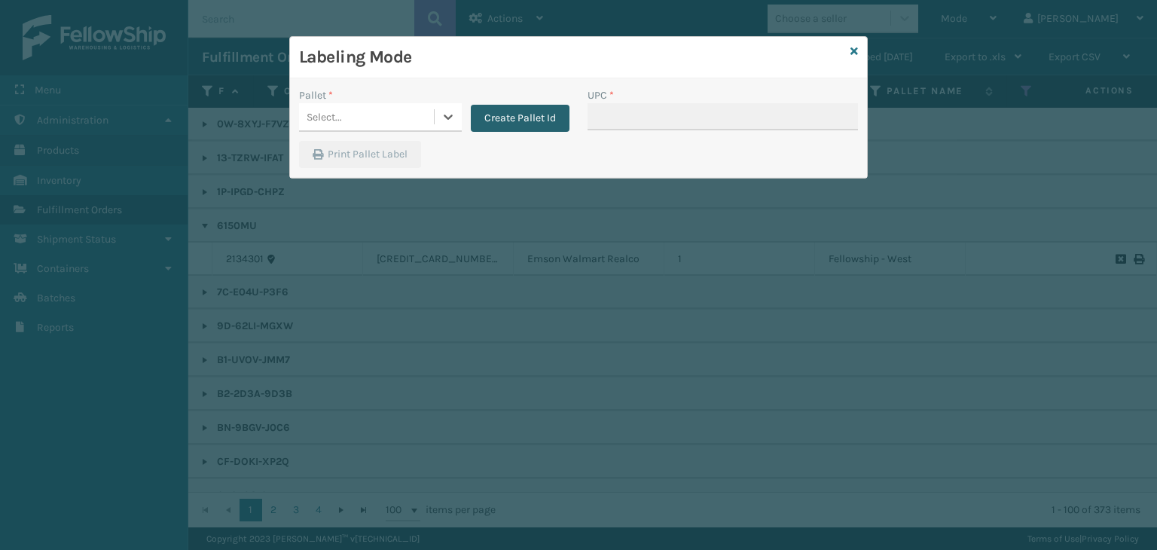
click at [497, 118] on button "Create Pallet Id" at bounding box center [520, 118] width 99 height 27
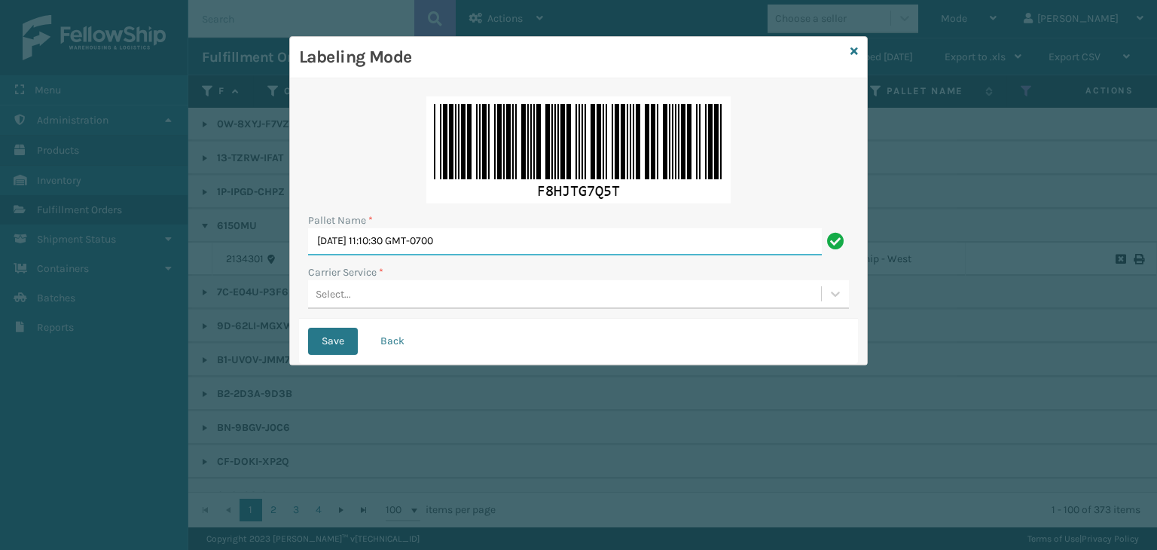
drag, startPoint x: 0, startPoint y: 273, endPoint x: 0, endPoint y: 301, distance: 28.6
click at [0, 302] on div "Labeling Mode Pallet Name * [DATE] 11:10:30 GMT-0700 Carrier Service * Select..…" at bounding box center [578, 275] width 1157 height 550
paste input "FEDZ554"
type input "FEDZ554700"
click at [431, 292] on div "Select..." at bounding box center [564, 294] width 513 height 25
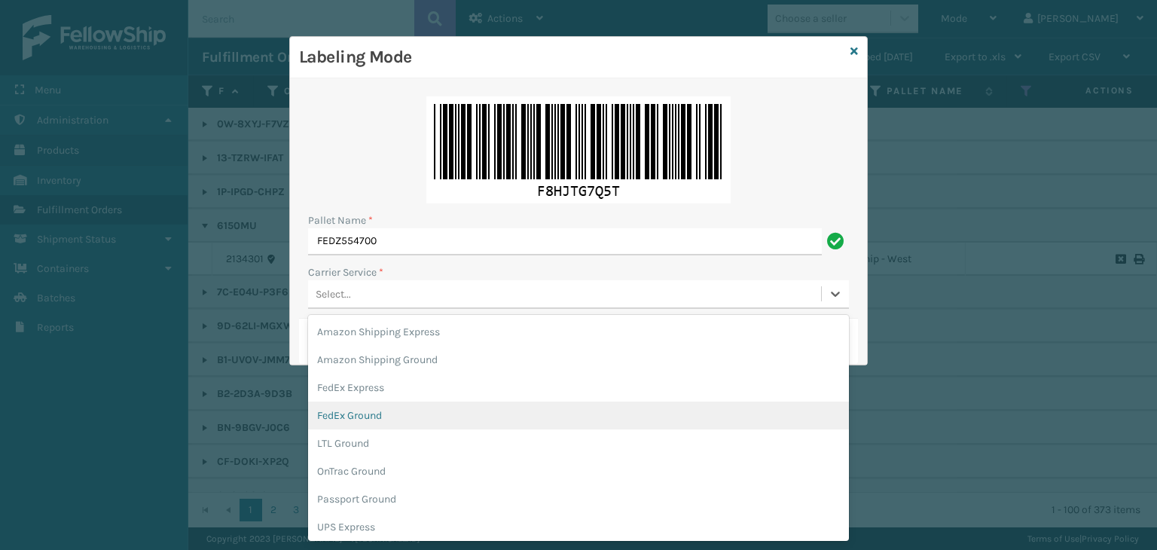
click at [391, 419] on div "FedEx Ground" at bounding box center [578, 415] width 541 height 28
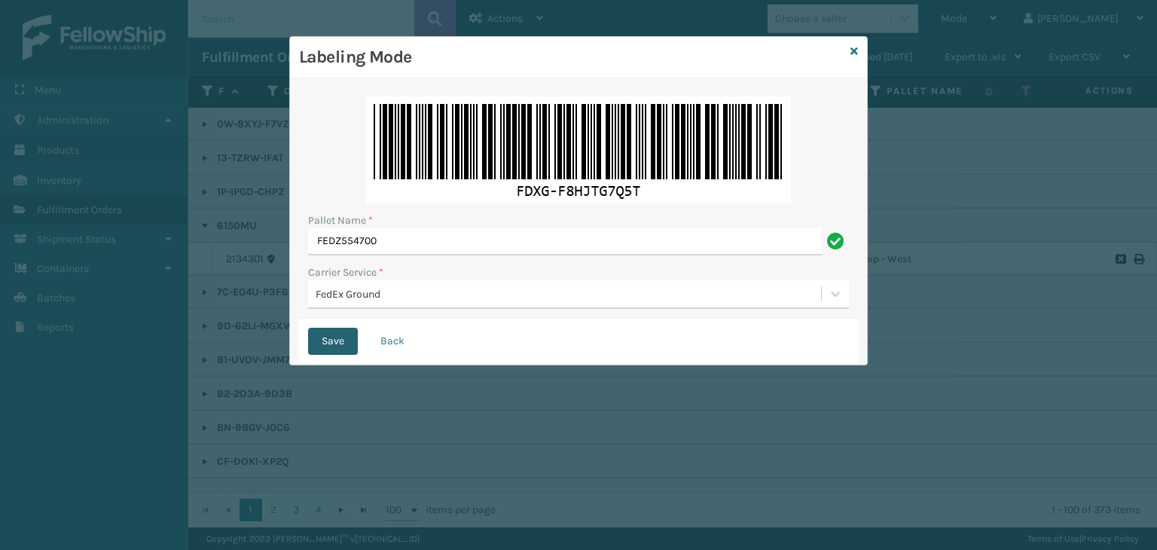
click at [331, 343] on button "Save" at bounding box center [333, 341] width 50 height 27
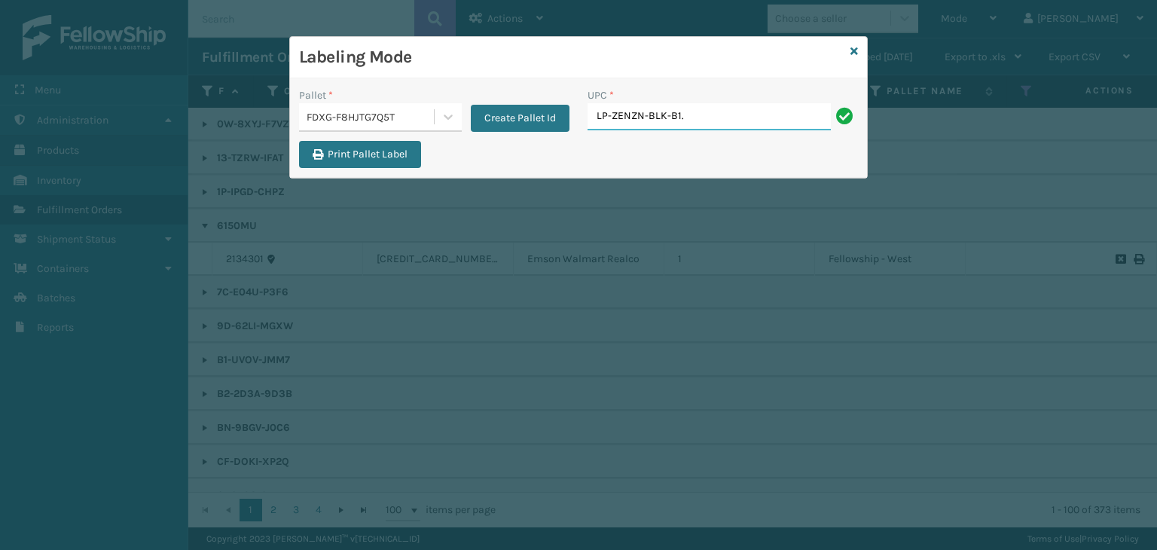
type input "LP-ZENZN-BLK-B1"
type input "LP-WVR-RED"
type input "8100909309"
type input "8500041181"
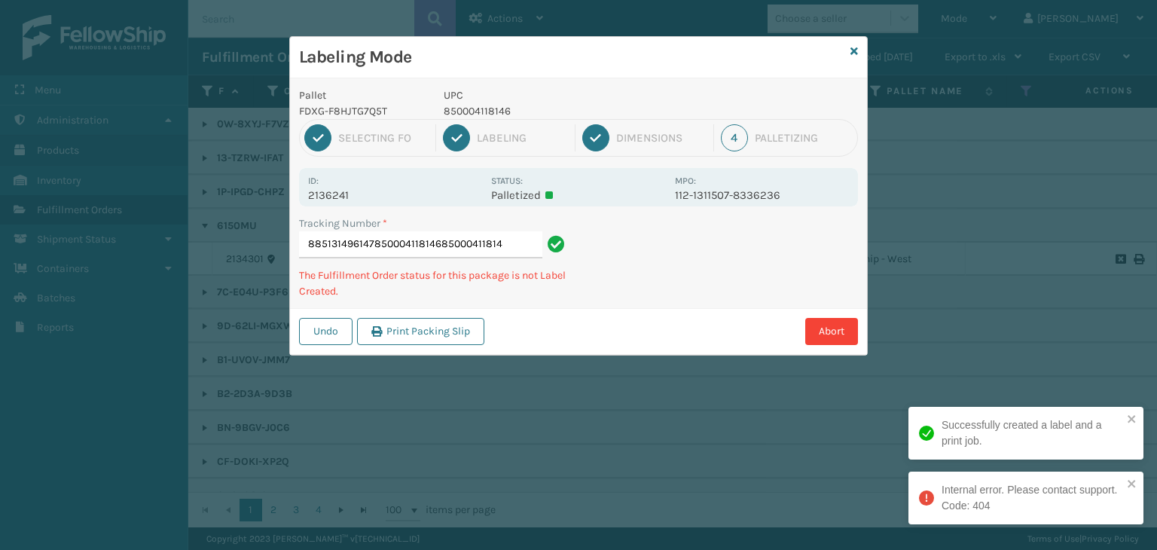
type input "885131496147850004118146850004118146"
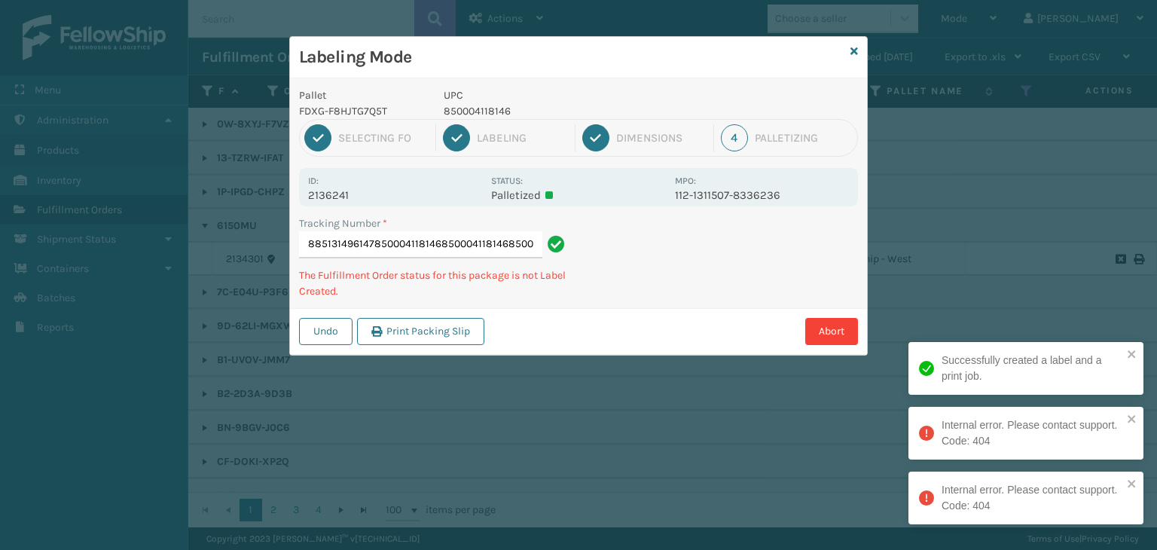
scroll to position [0, 0]
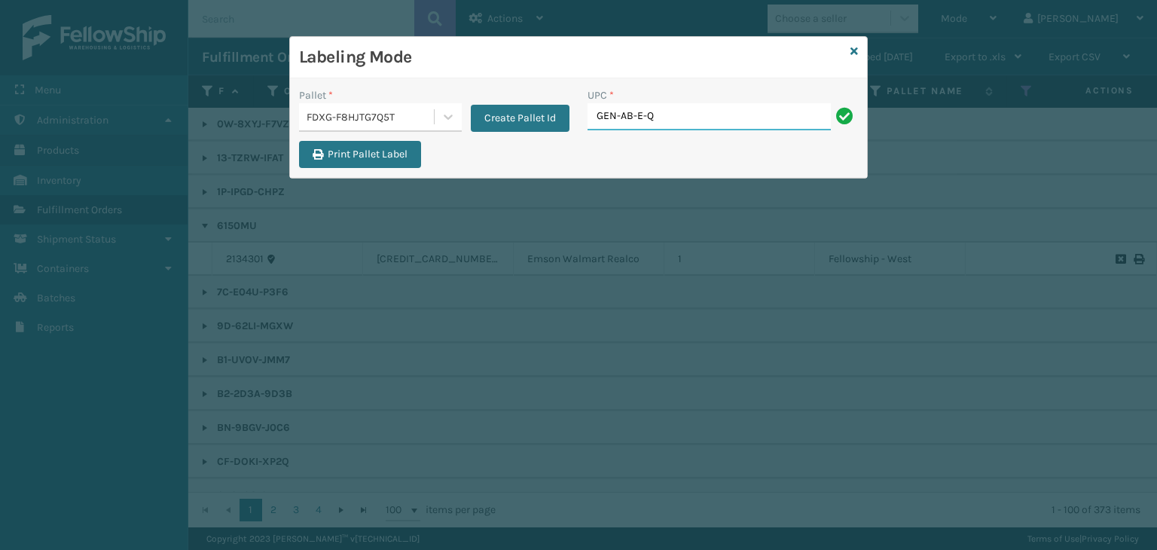
type input "GEN-AB-E-Q"
type input "810081"
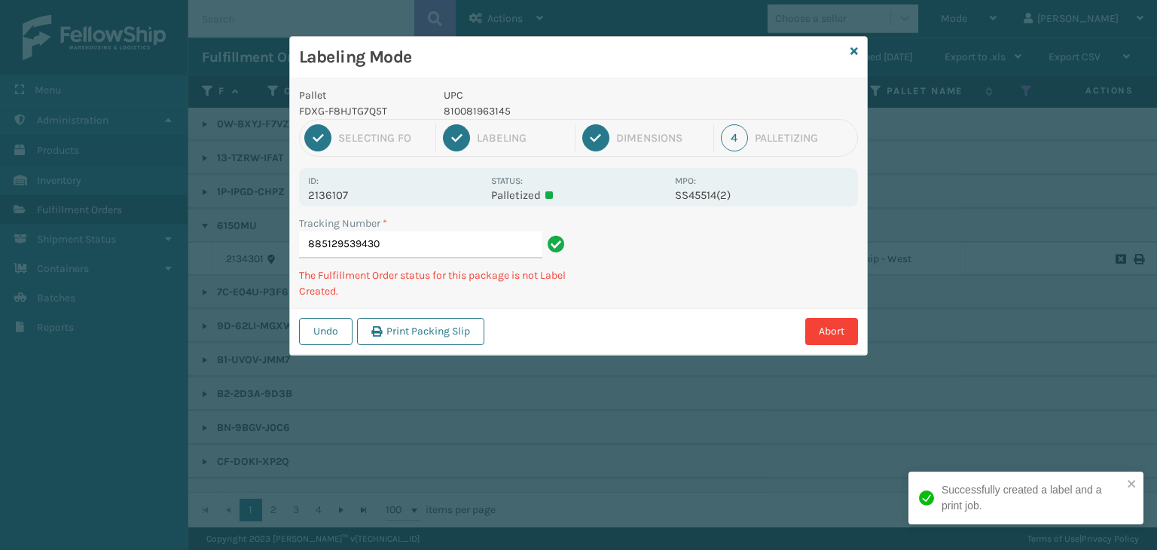
click at [506, 115] on p "810081963145" at bounding box center [555, 111] width 222 height 16
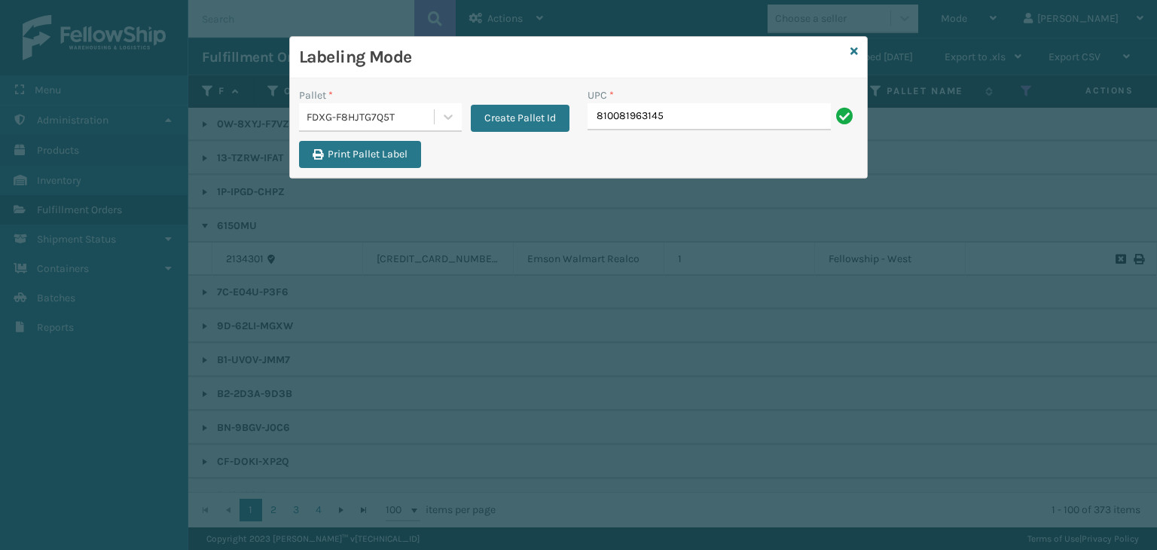
type input "810081963145"
click at [852, 53] on icon at bounding box center [854, 51] width 8 height 11
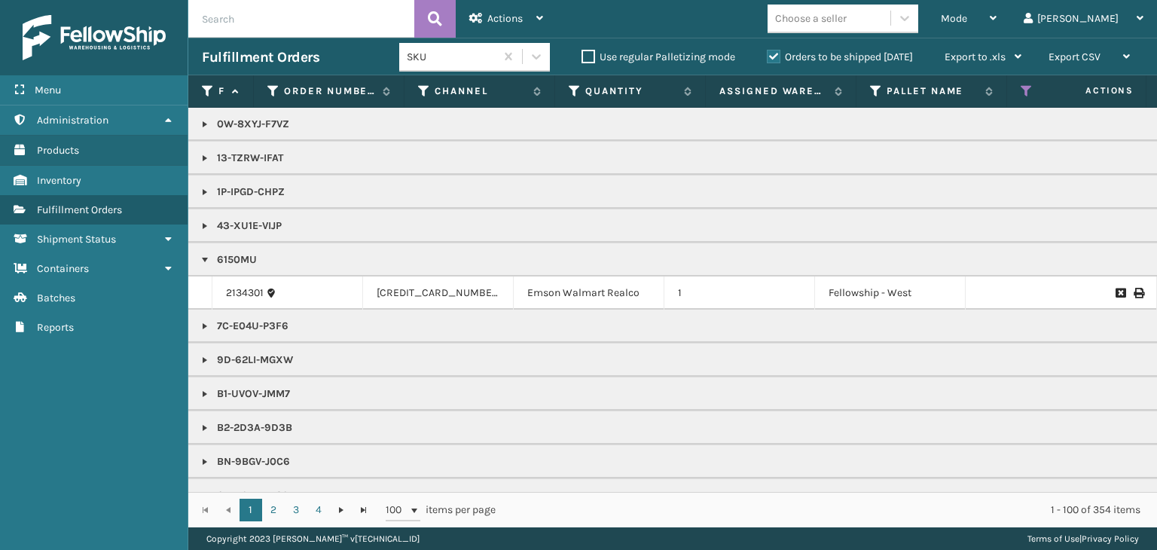
click at [890, 25] on div "Choose a seller" at bounding box center [828, 18] width 123 height 25
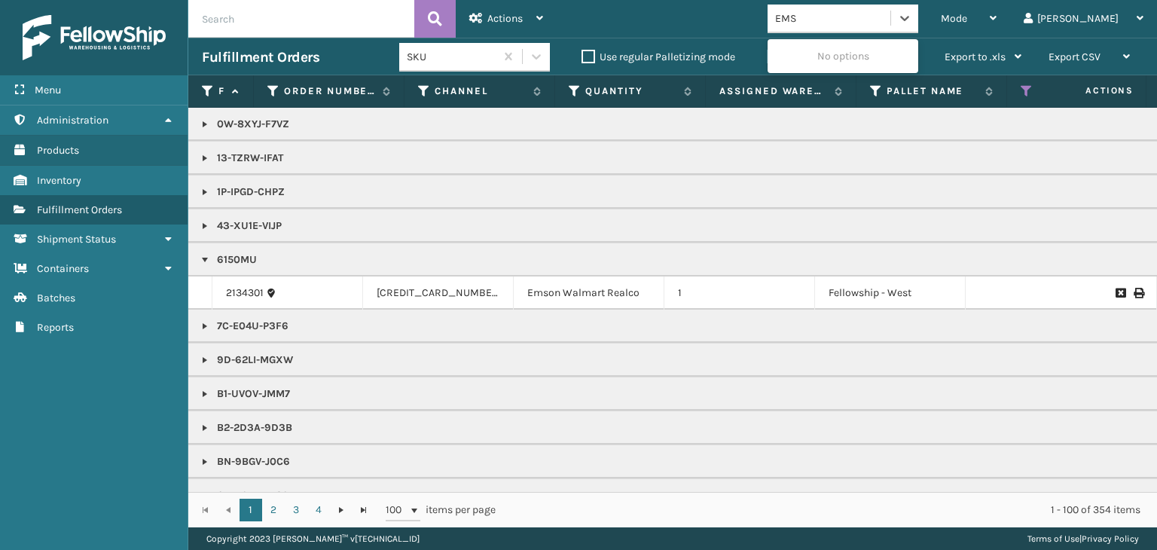
type input "EMSO"
click at [864, 63] on div "Emson" at bounding box center [842, 56] width 151 height 28
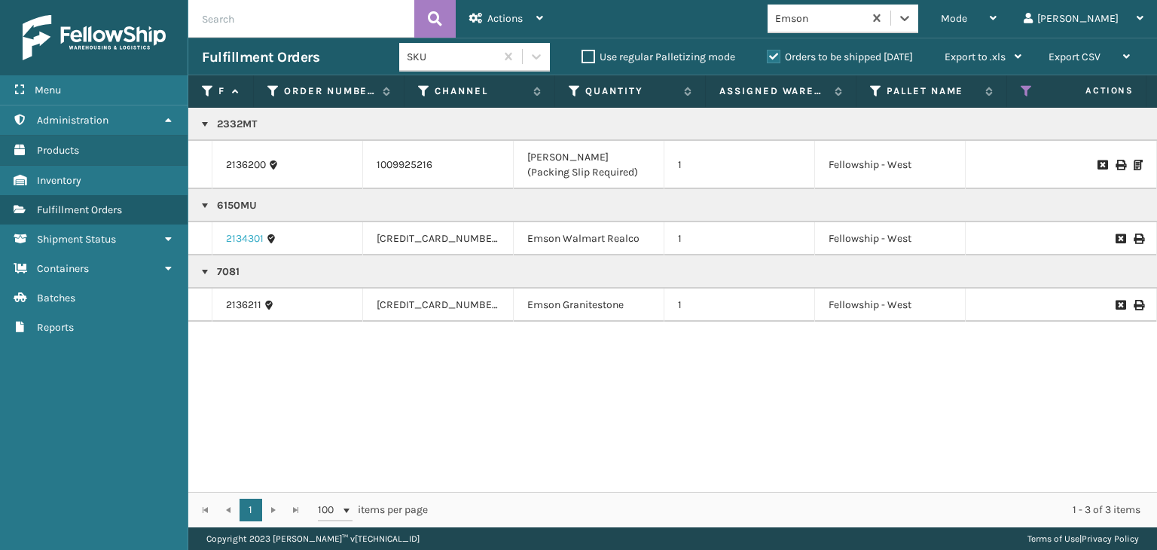
click at [250, 234] on link "2134301" at bounding box center [245, 238] width 38 height 15
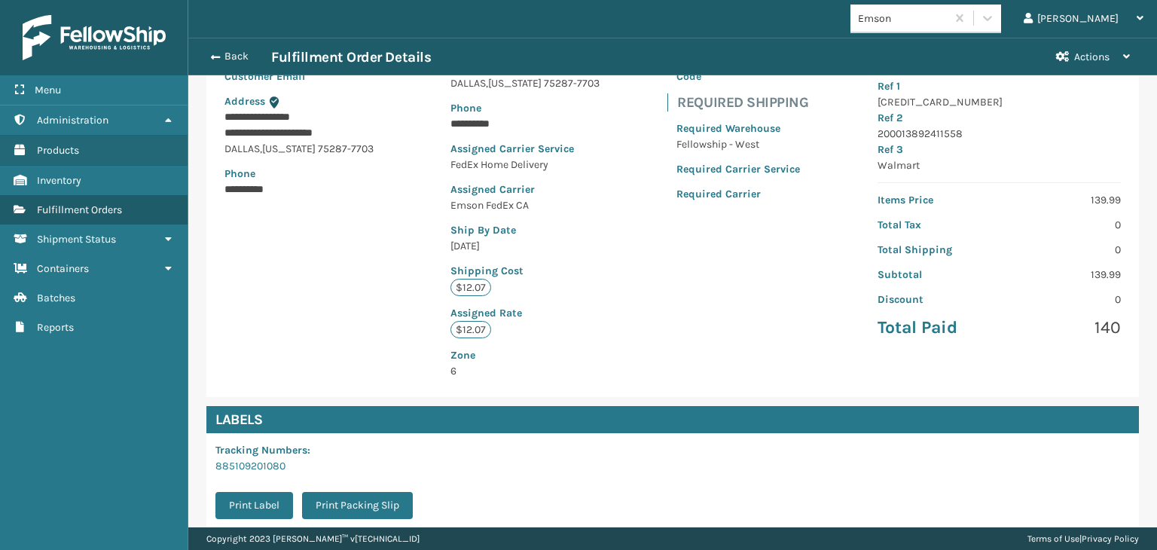
scroll to position [355, 0]
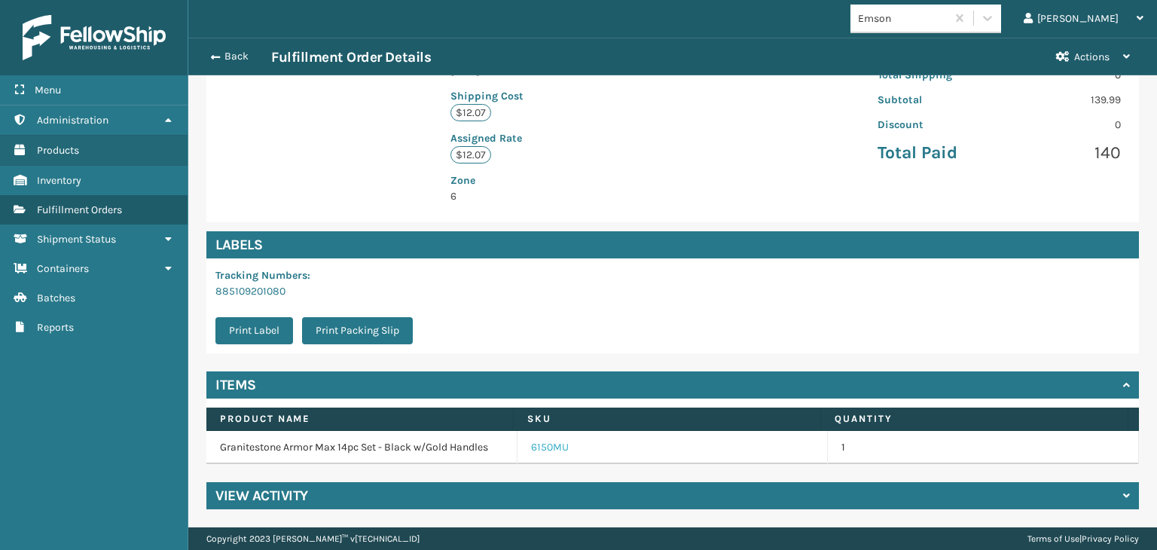
click at [531, 453] on link "6150MU" at bounding box center [550, 447] width 38 height 15
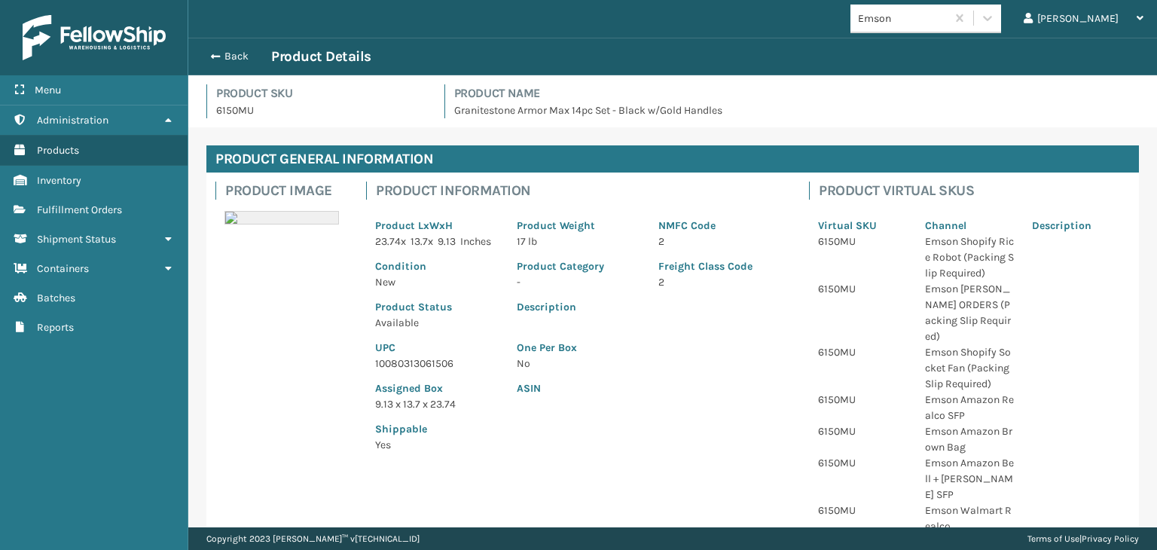
click at [419, 371] on p "10080313061506" at bounding box center [436, 363] width 123 height 16
click at [244, 57] on button "Back" at bounding box center [236, 57] width 69 height 14
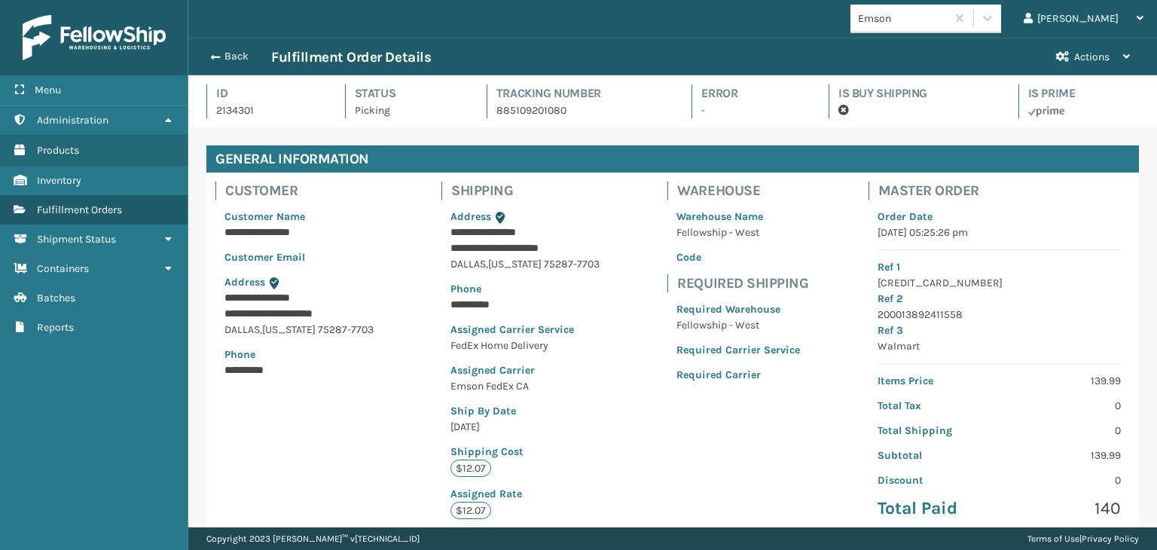
scroll to position [36, 968]
click at [244, 57] on button "Back" at bounding box center [236, 57] width 69 height 14
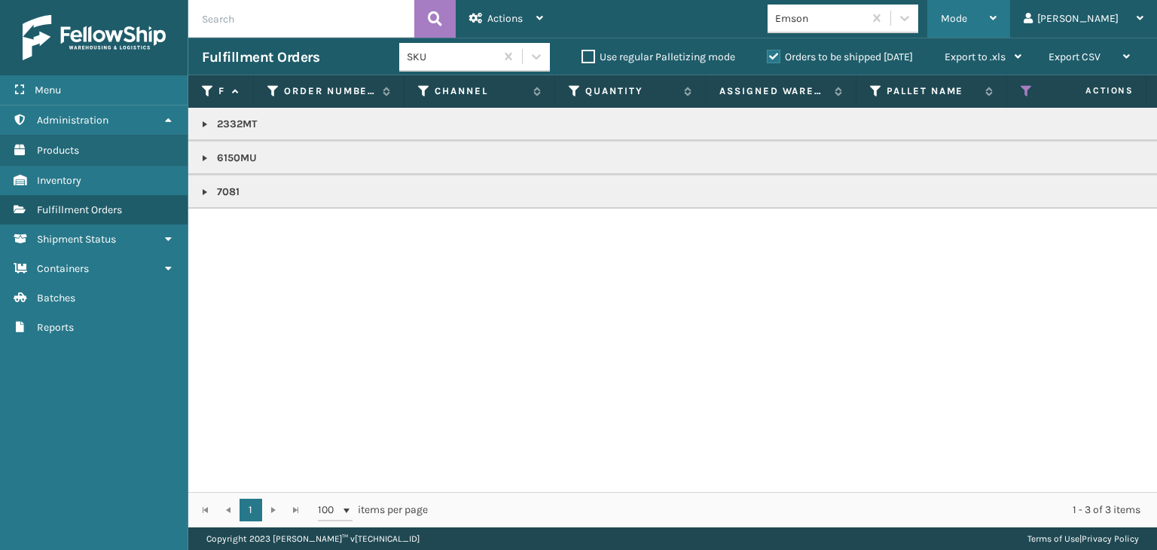
click at [967, 22] on span "Mode" at bounding box center [953, 18] width 26 height 13
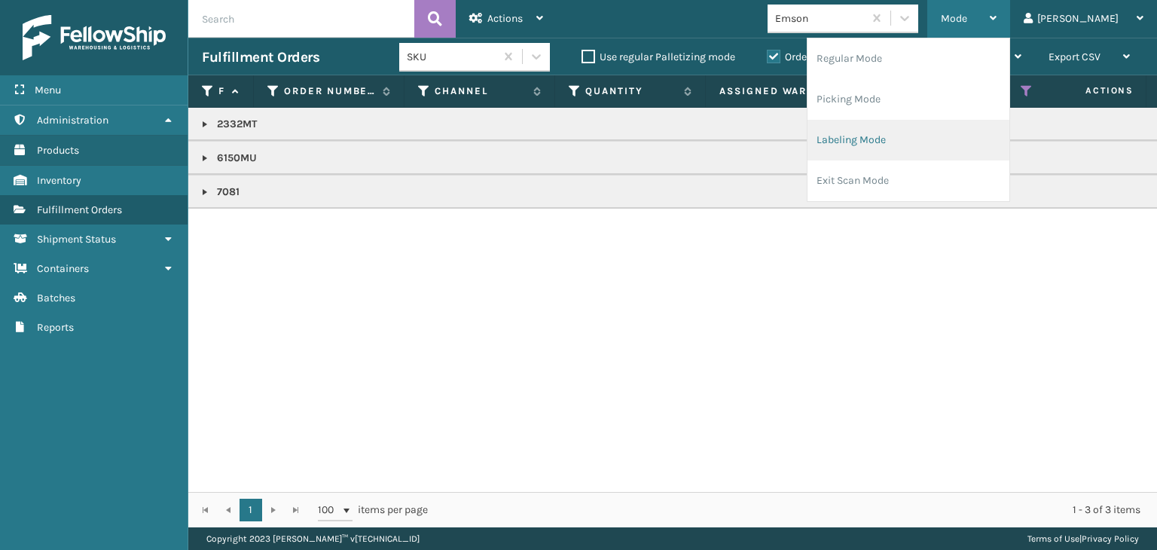
click at [953, 142] on li "Labeling Mode" at bounding box center [908, 140] width 202 height 41
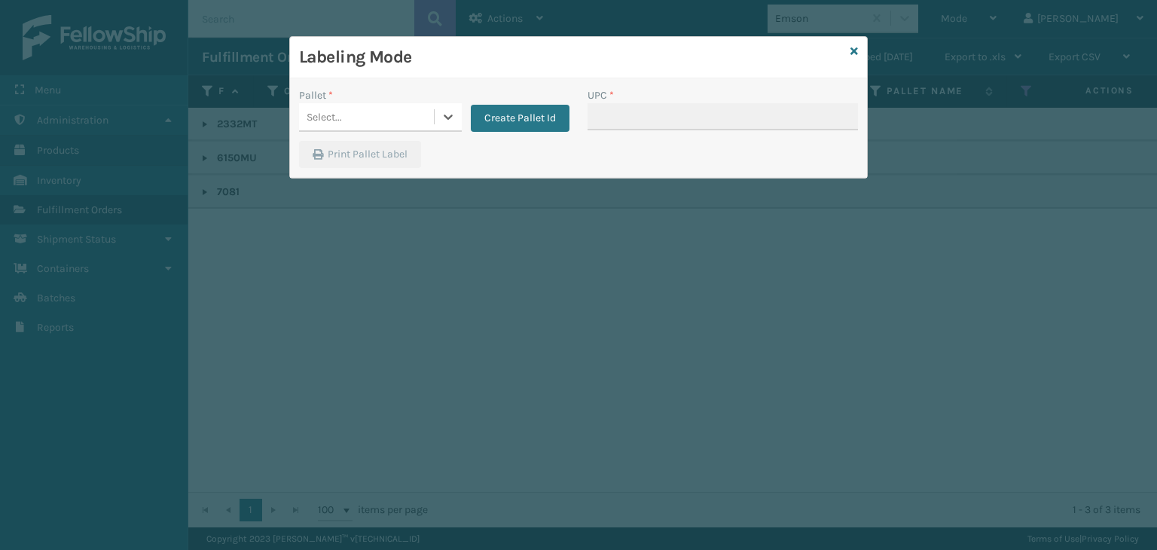
click at [389, 109] on div "Select..." at bounding box center [366, 117] width 135 height 25
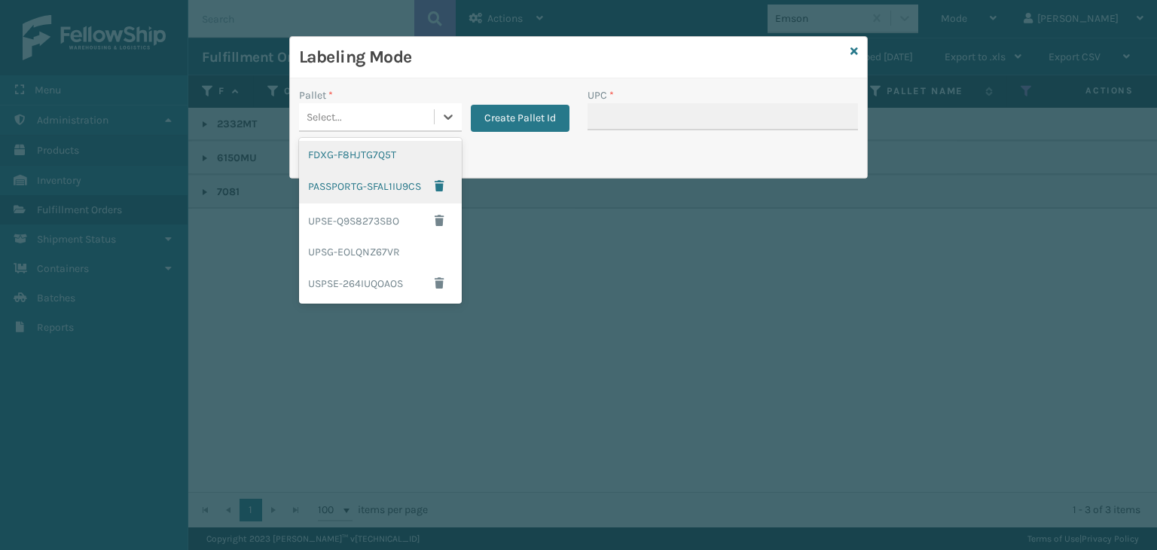
click at [402, 157] on div "FDXG-F8HJTG7Q5T" at bounding box center [380, 155] width 163 height 28
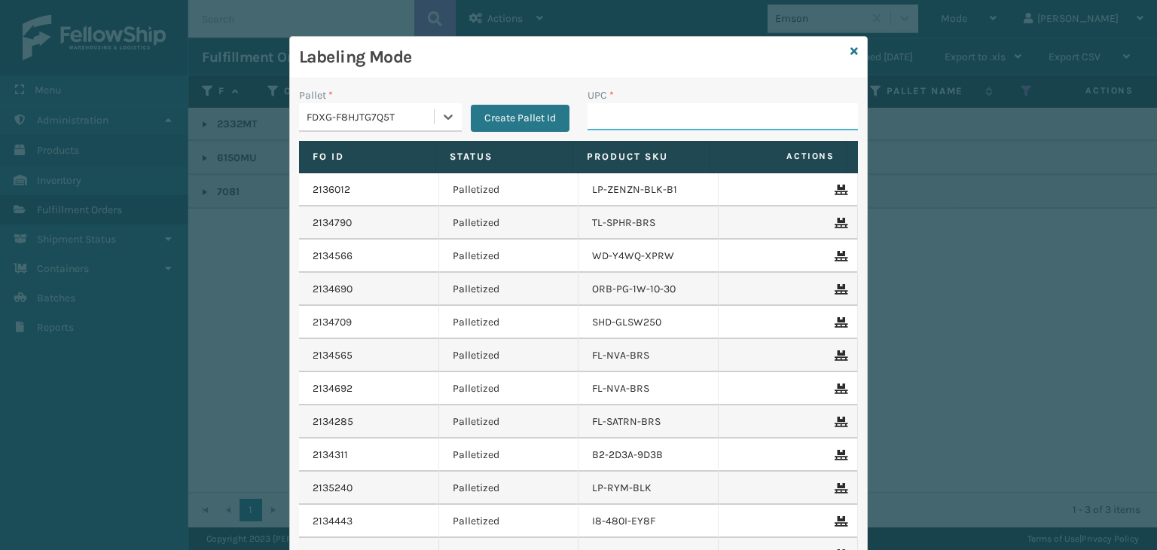
click at [688, 118] on input "UPC *" at bounding box center [722, 116] width 270 height 27
paste input "10080313061506"
type input "10080313061506"
type input "10080313070812"
type input "8048794824"
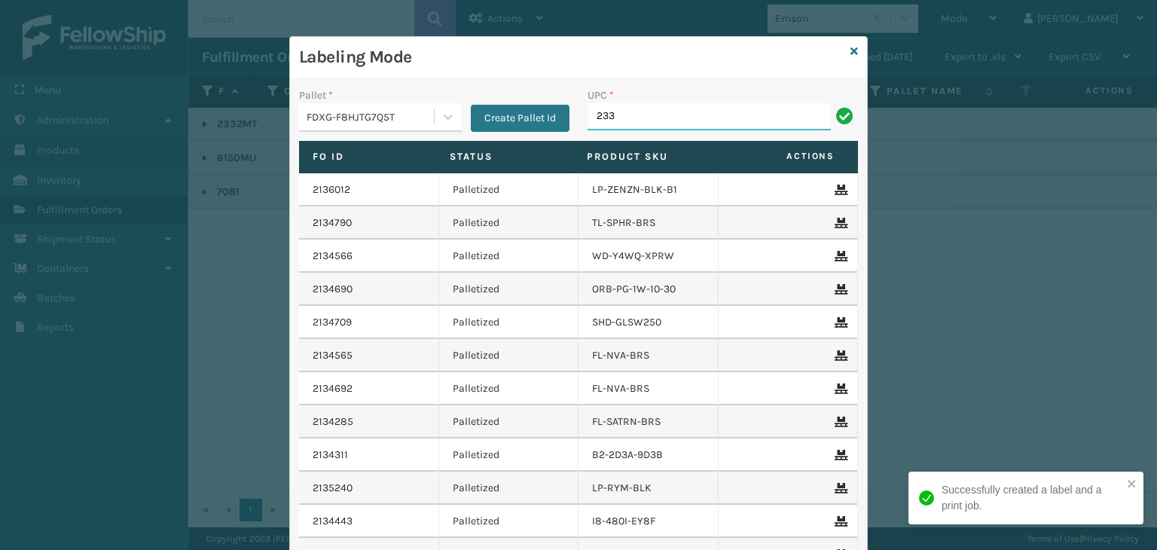
type input "2332MT"
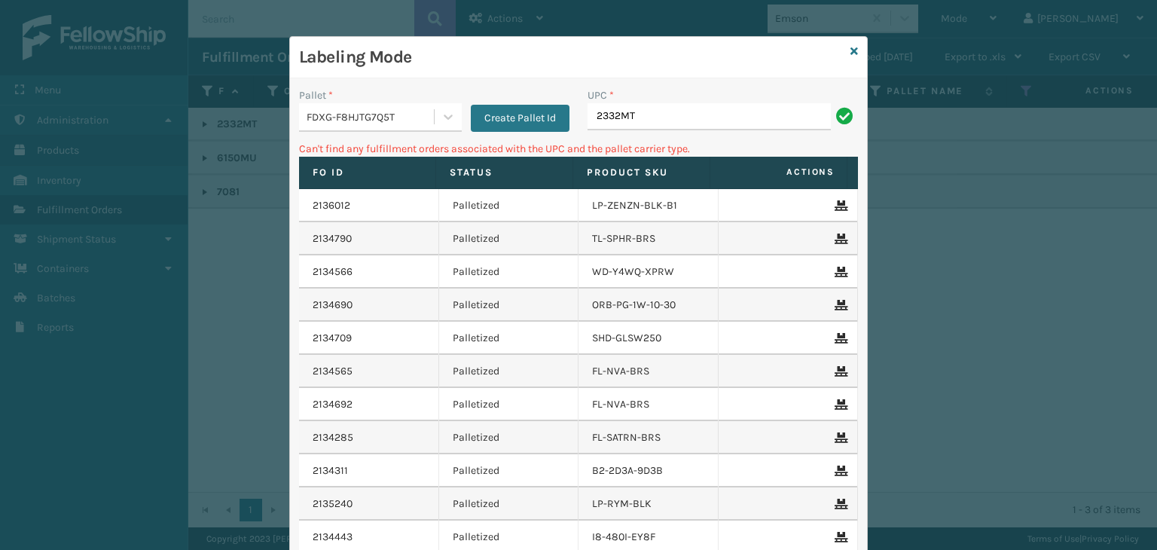
drag, startPoint x: 681, startPoint y: 121, endPoint x: 0, endPoint y: 215, distance: 687.9
click at [0, 215] on div "Labeling Mode Pallet * FDXG-F8HJTG7Q5T Create Pallet Id UPC * 2332MT Can't find…" at bounding box center [578, 275] width 1157 height 550
type input "10080313023320"
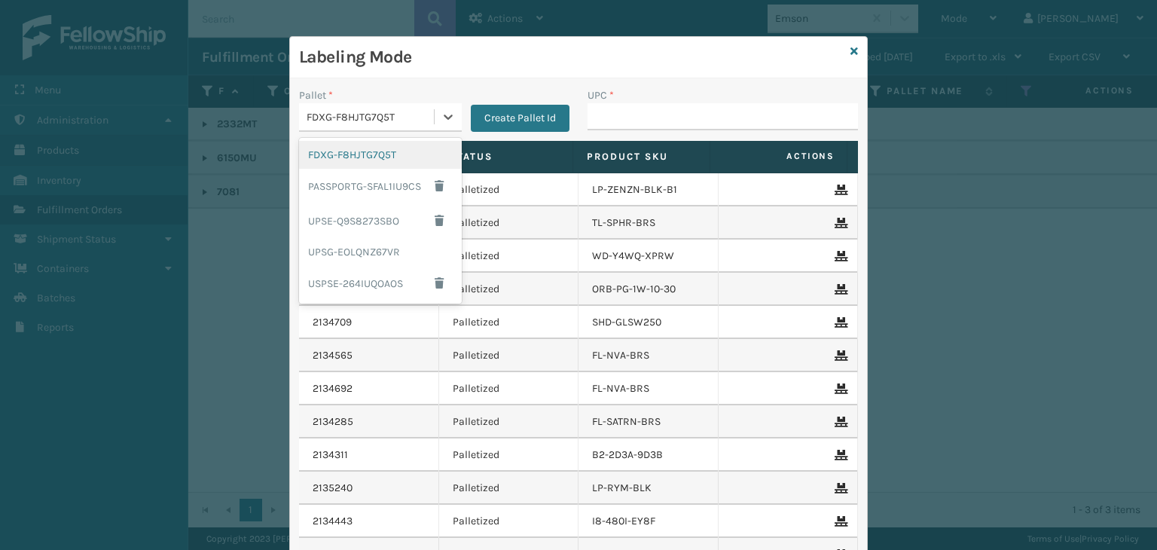
drag, startPoint x: 354, startPoint y: 123, endPoint x: 359, endPoint y: 160, distance: 36.5
click at [355, 123] on div "FDXG-F8HJTG7Q5T" at bounding box center [370, 117] width 129 height 16
click at [383, 244] on div "UPSG-EOLQNZ67VR" at bounding box center [380, 252] width 163 height 28
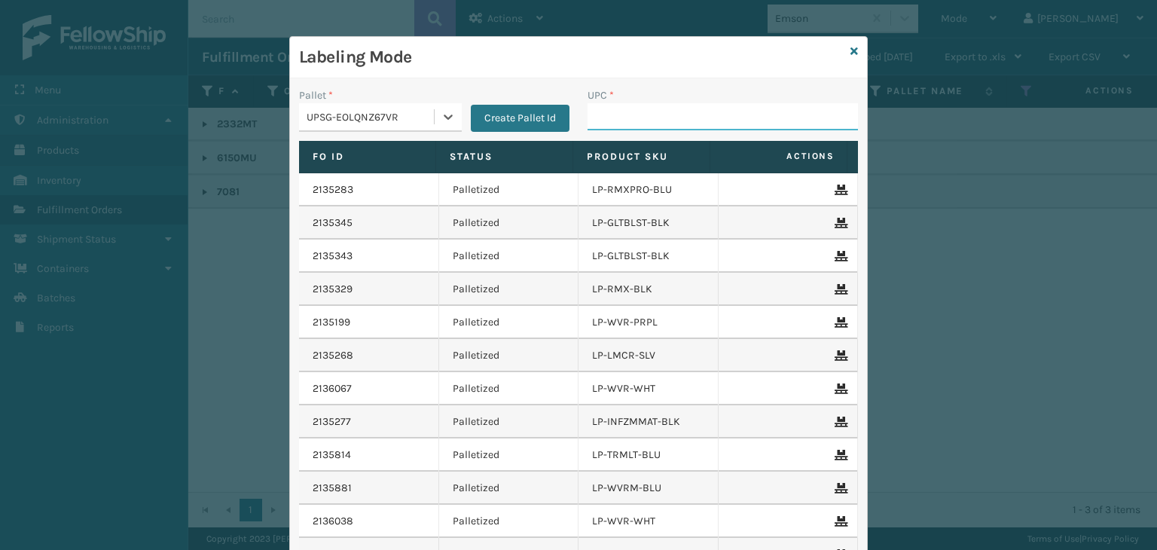
click at [672, 106] on input "UPC *" at bounding box center [722, 116] width 270 height 27
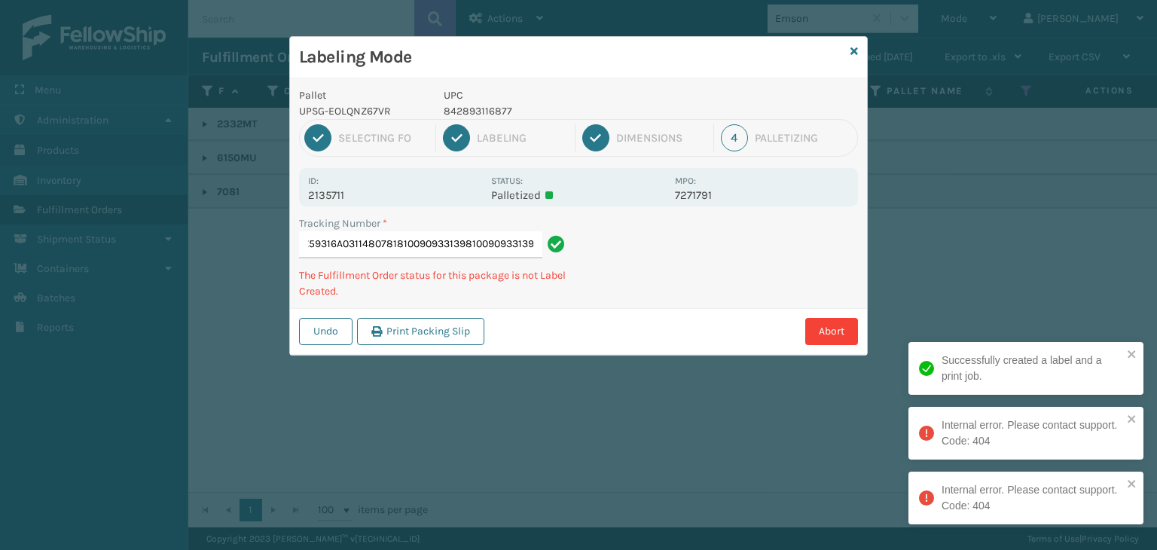
type input "1Z59316A0311480781810090933139810090933139810090933139"
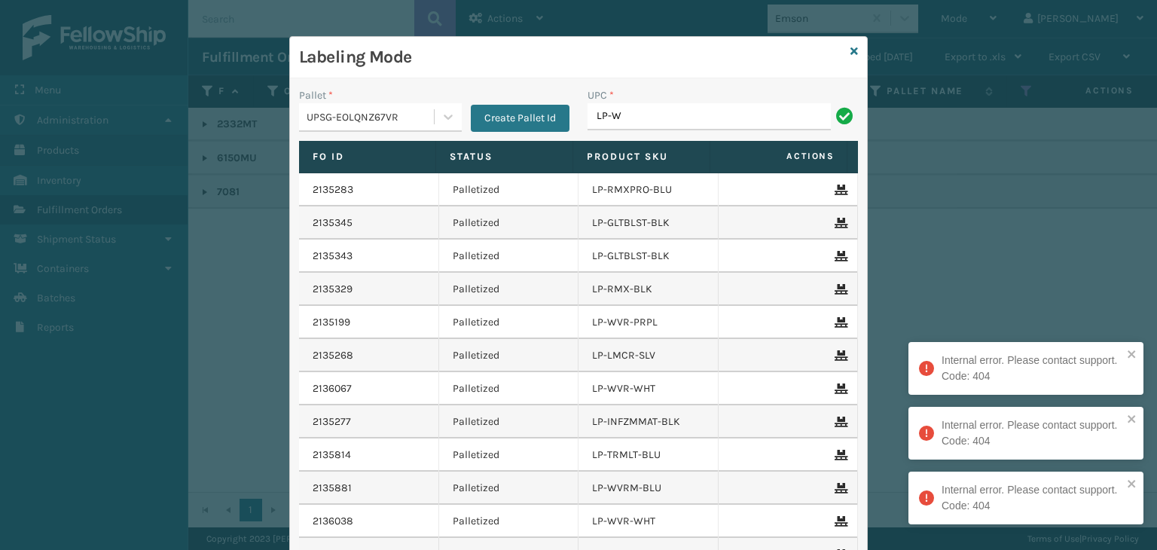
type input "LP-WVR-PRPL"
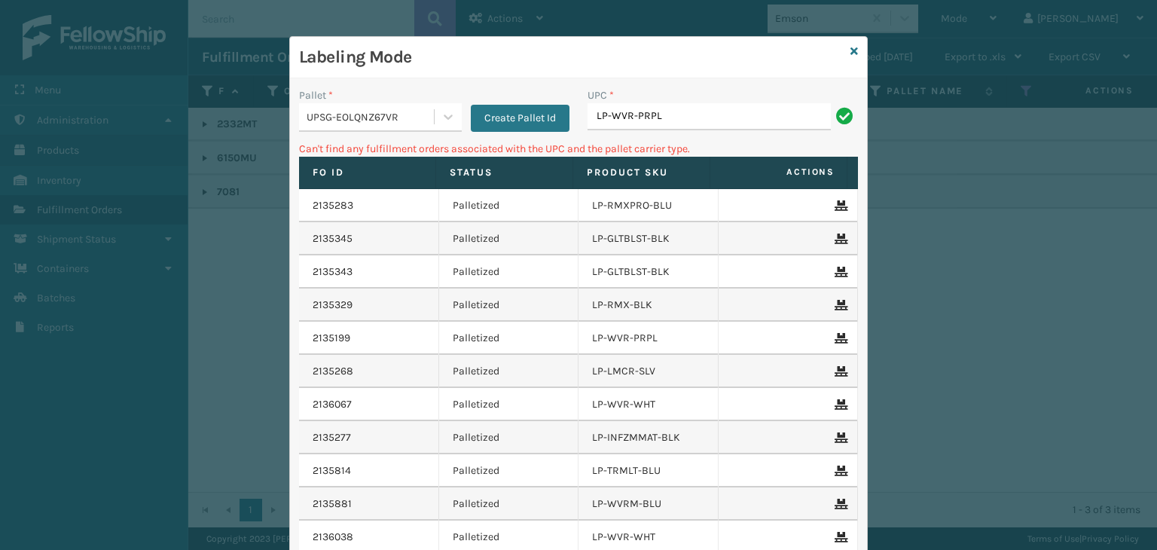
click at [376, 125] on div "UPSG-EOLQNZ67VR" at bounding box center [366, 117] width 135 height 25
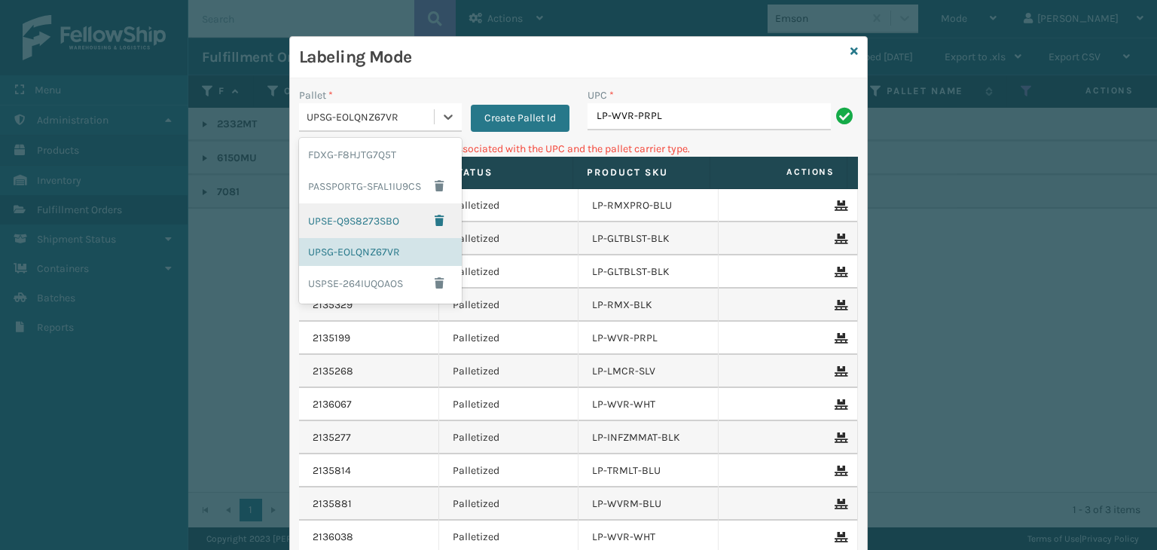
click at [355, 226] on div "UPSE-Q9S8273SBO" at bounding box center [380, 220] width 163 height 35
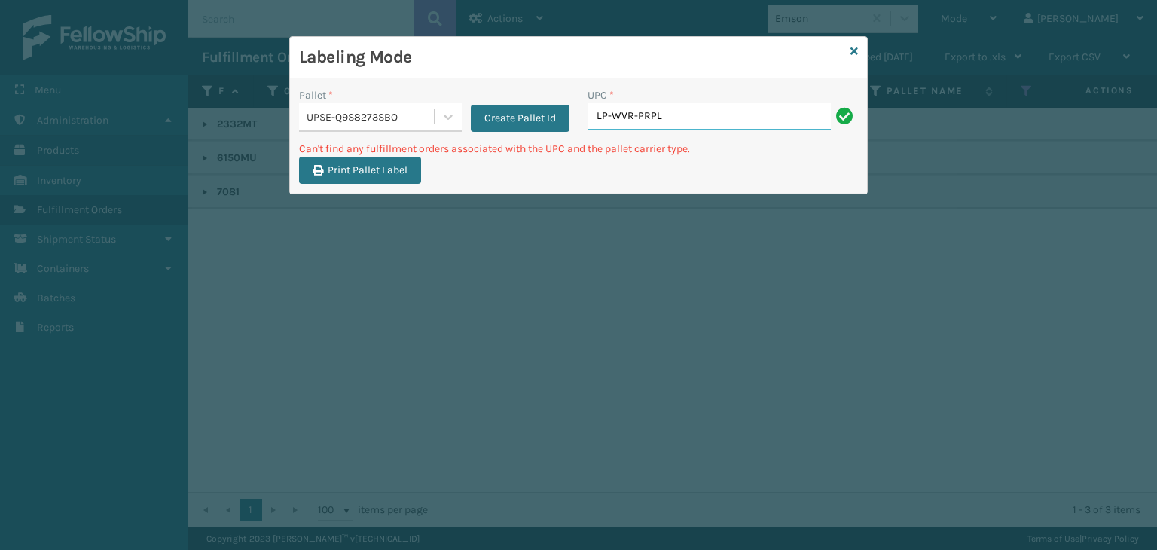
click at [657, 124] on input "LP-WVR-PRPL" at bounding box center [708, 116] width 243 height 27
drag, startPoint x: 675, startPoint y: 121, endPoint x: 391, endPoint y: 92, distance: 285.4
click at [392, 92] on div "Pallet * UPSE-Q9S8273SBO Create Pallet Id UPC * LP-WVR-PRPL" at bounding box center [578, 113] width 577 height 53
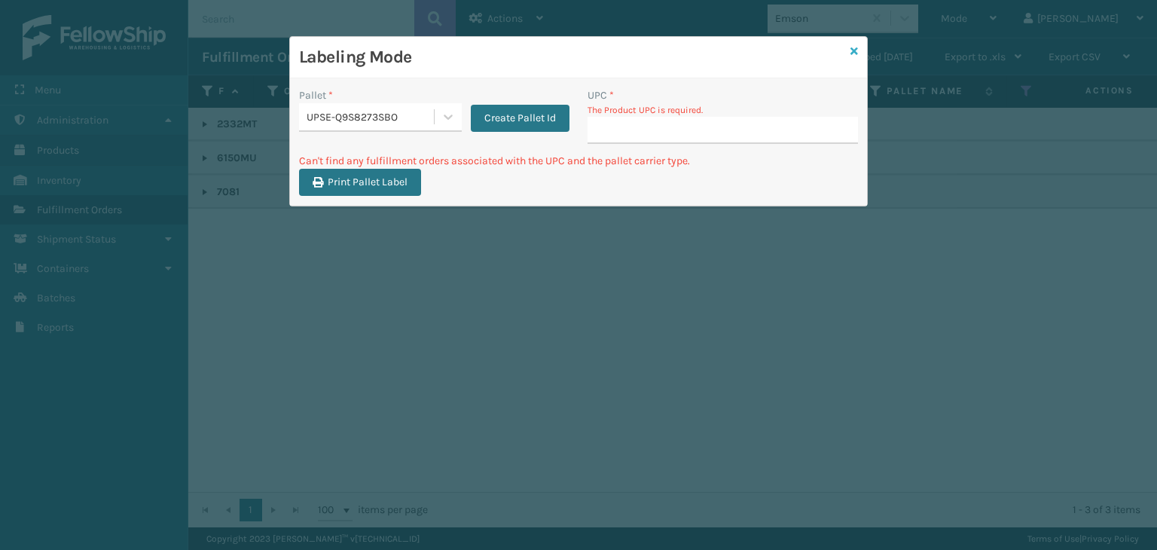
click at [856, 48] on icon at bounding box center [854, 51] width 8 height 11
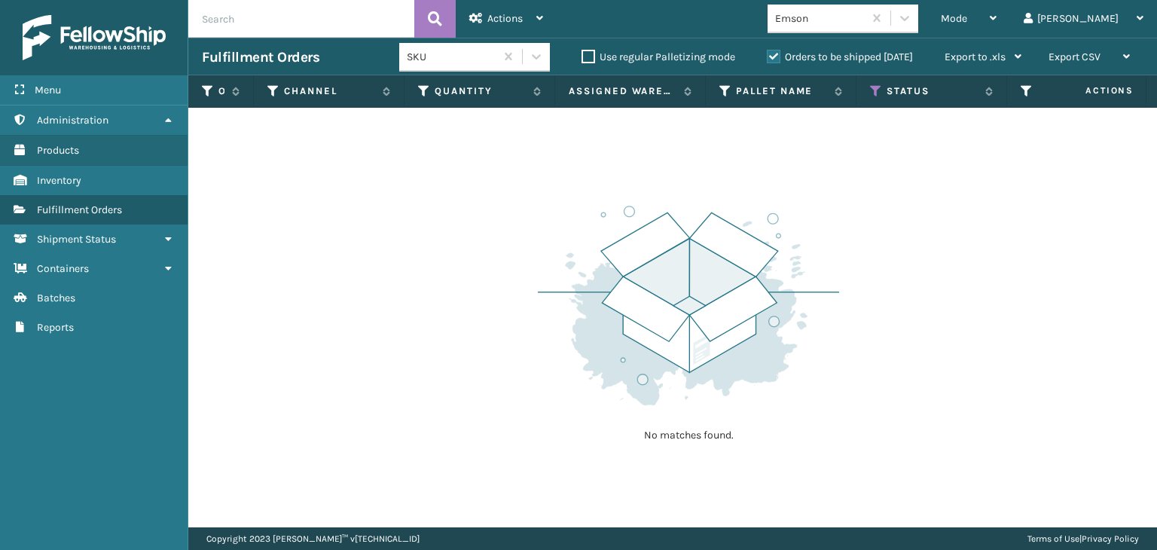
click at [864, 20] on div "Emson" at bounding box center [820, 19] width 90 height 16
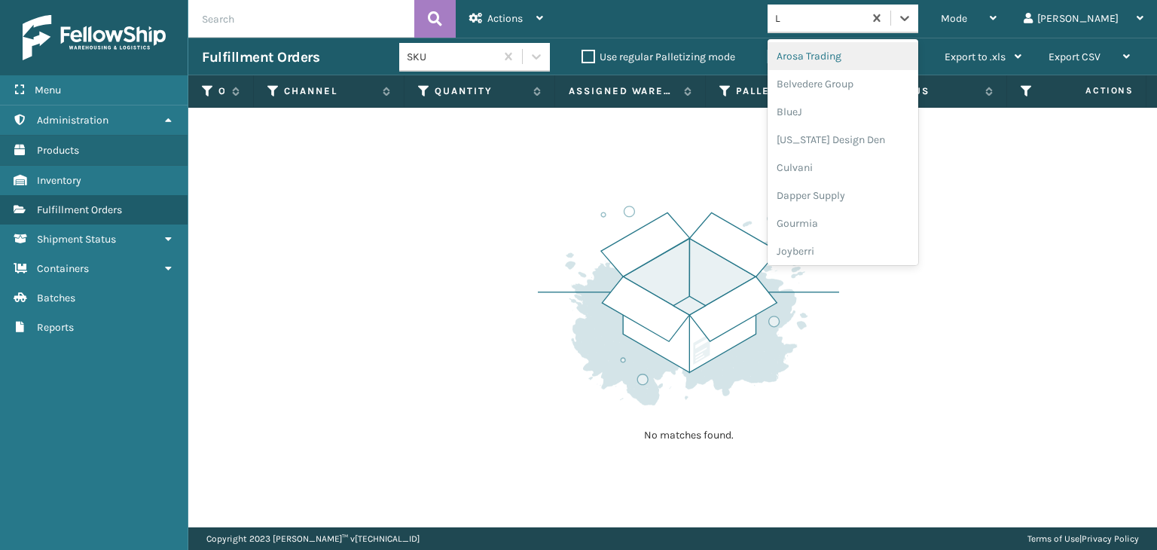
type input "LI"
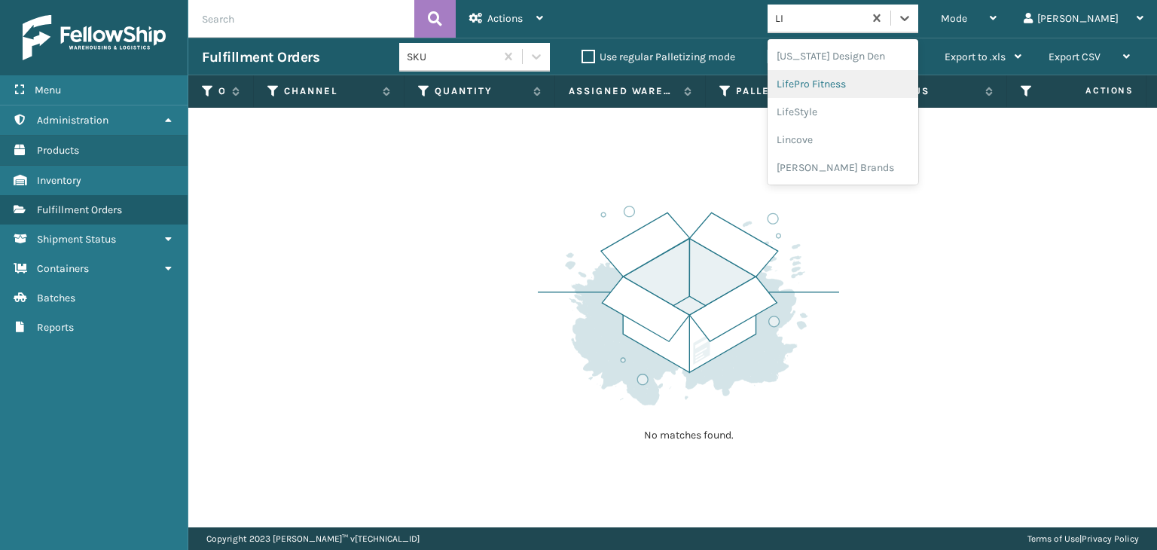
click at [861, 90] on div "LifePro Fitness" at bounding box center [842, 84] width 151 height 28
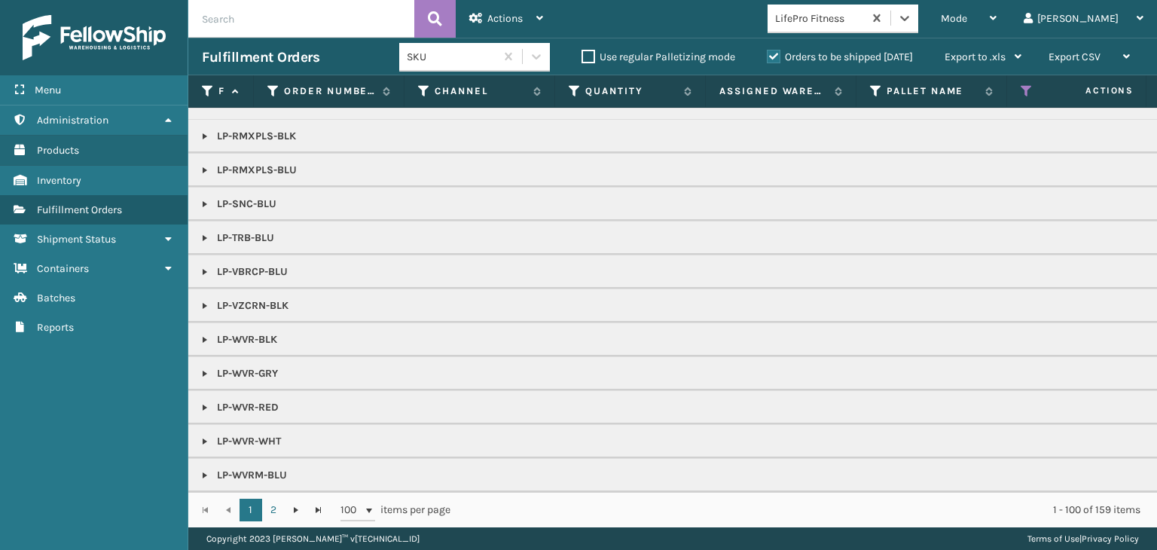
scroll to position [605, 0]
click at [280, 506] on link "2" at bounding box center [273, 509] width 23 height 23
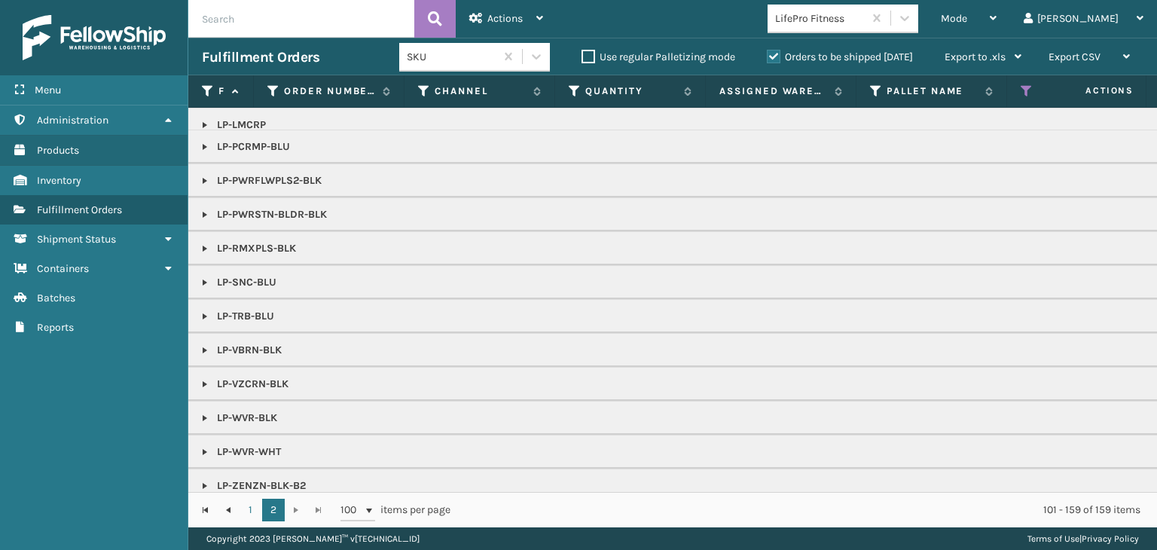
scroll to position [470, 0]
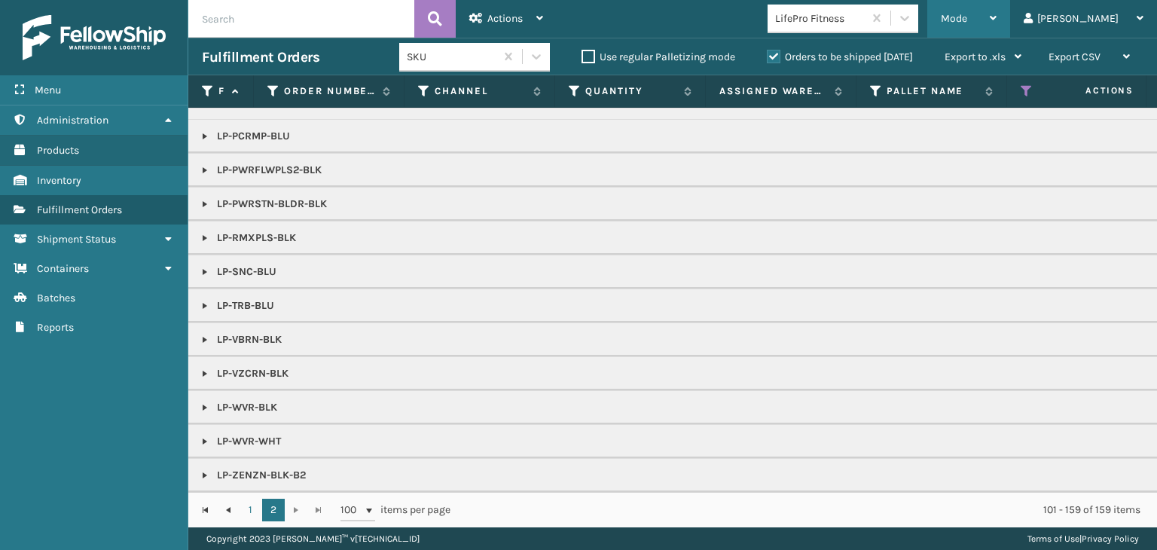
click at [967, 17] on span "Mode" at bounding box center [953, 18] width 26 height 13
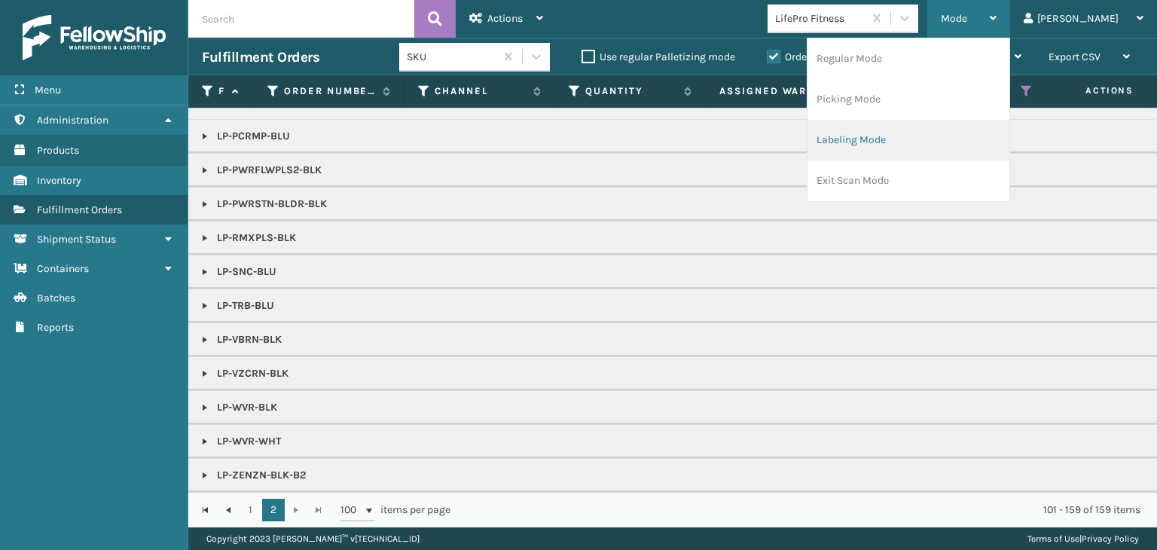
click at [955, 145] on li "Labeling Mode" at bounding box center [908, 140] width 202 height 41
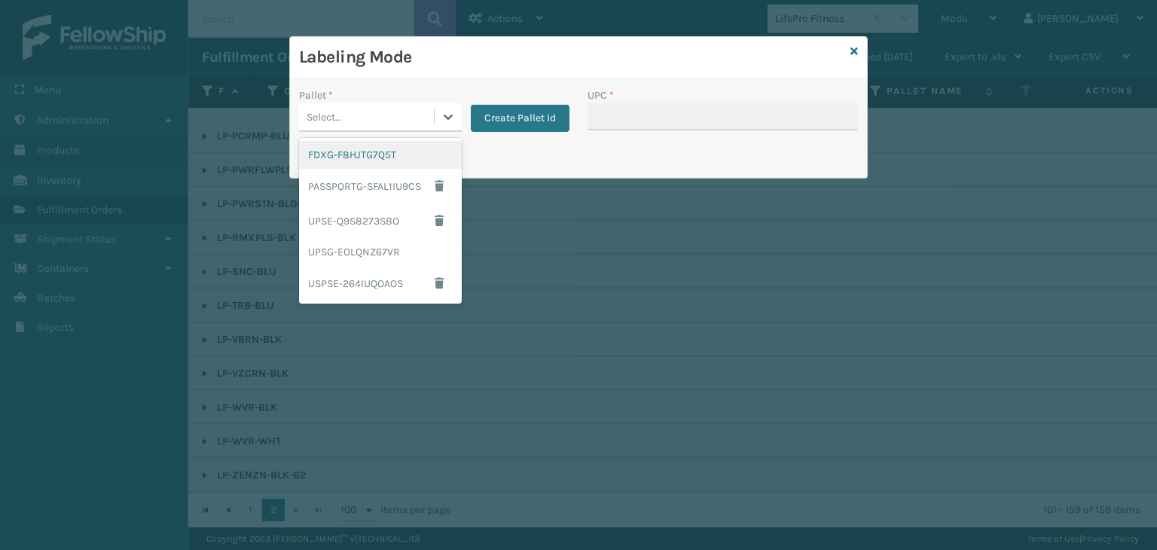
click at [340, 124] on div "Select..." at bounding box center [323, 117] width 35 height 16
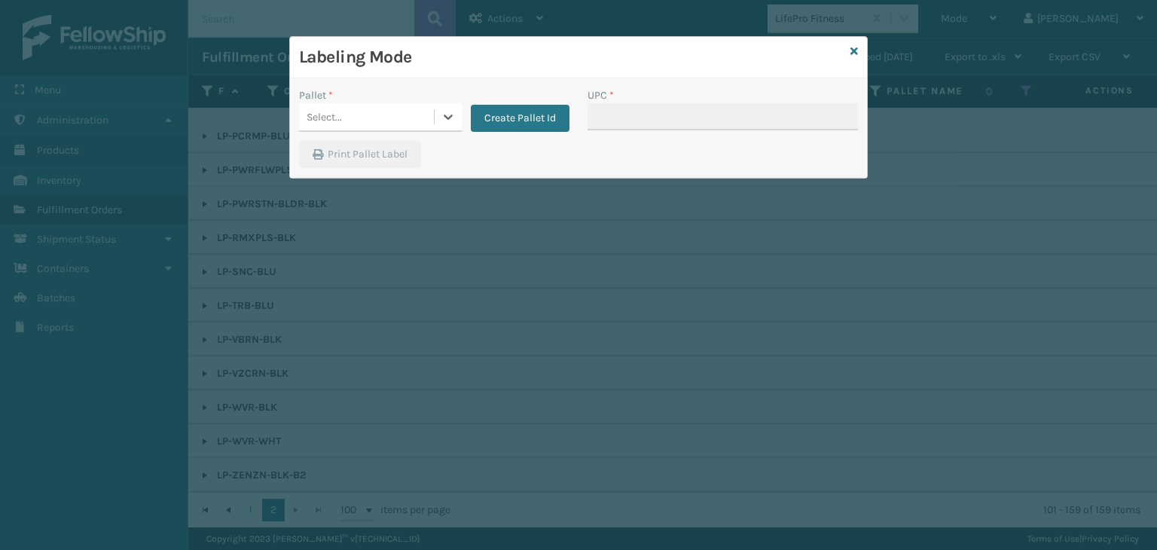
click at [413, 100] on div "Pallet *" at bounding box center [380, 95] width 163 height 16
click at [379, 117] on div "Select..." at bounding box center [366, 117] width 135 height 25
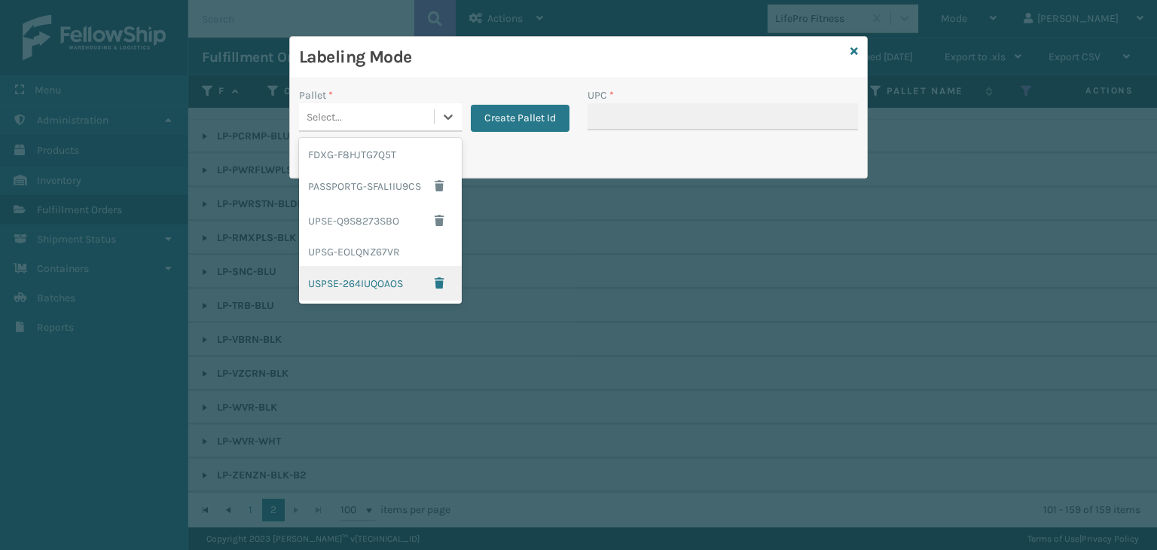
click at [343, 268] on div "USPSE-264IUQOAOS" at bounding box center [380, 283] width 163 height 35
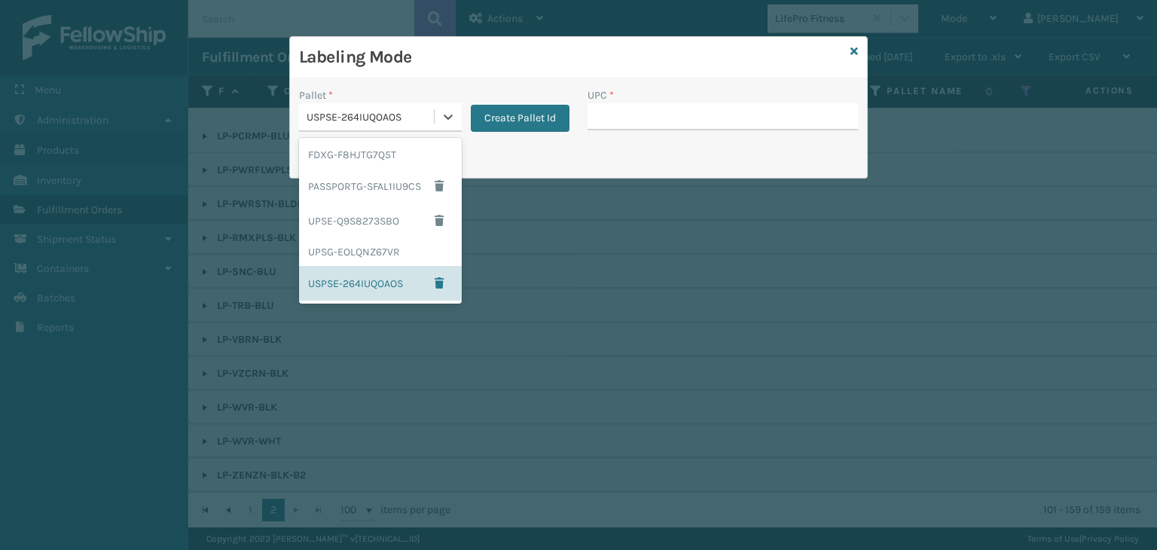
click at [361, 112] on div "USPSE-264IUQOAOS" at bounding box center [370, 117] width 129 height 16
click at [366, 248] on div "UPSG-EOLQNZ67VR" at bounding box center [380, 252] width 163 height 28
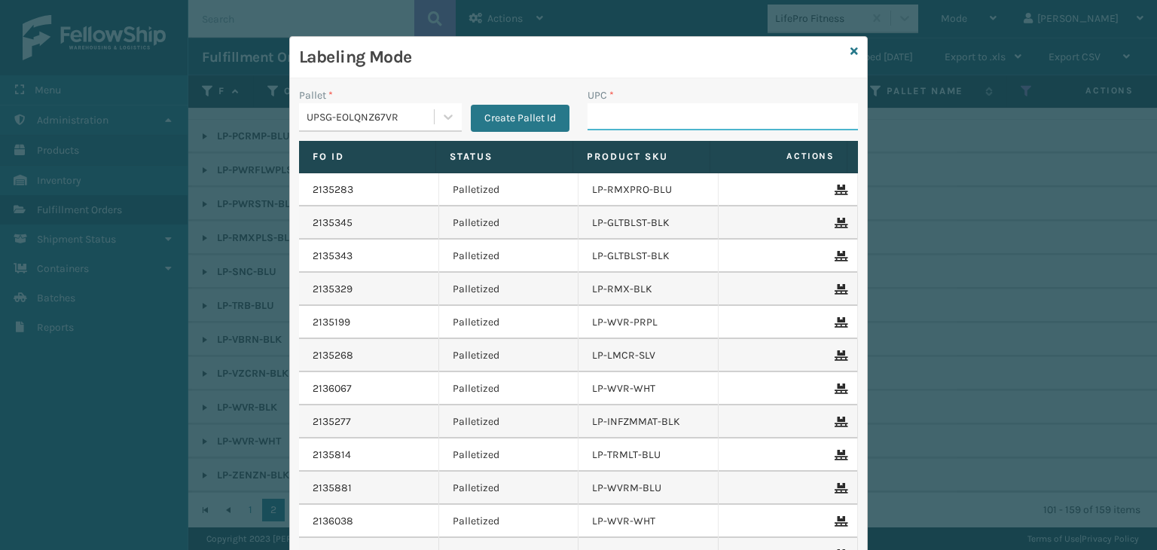
click at [616, 127] on input "UPC *" at bounding box center [722, 116] width 270 height 27
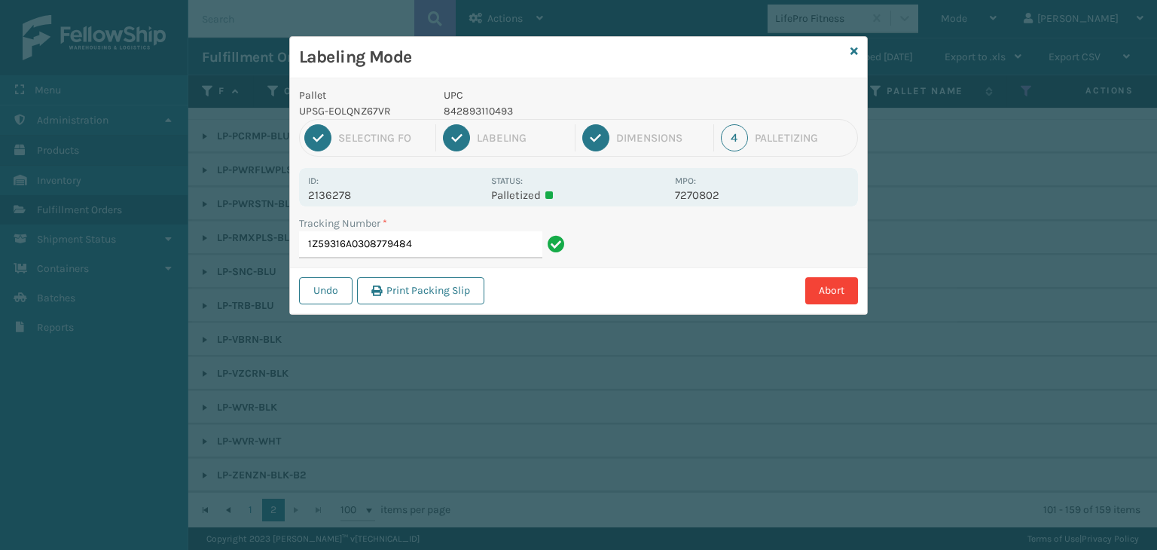
click at [487, 109] on p "842893110493" at bounding box center [555, 111] width 222 height 16
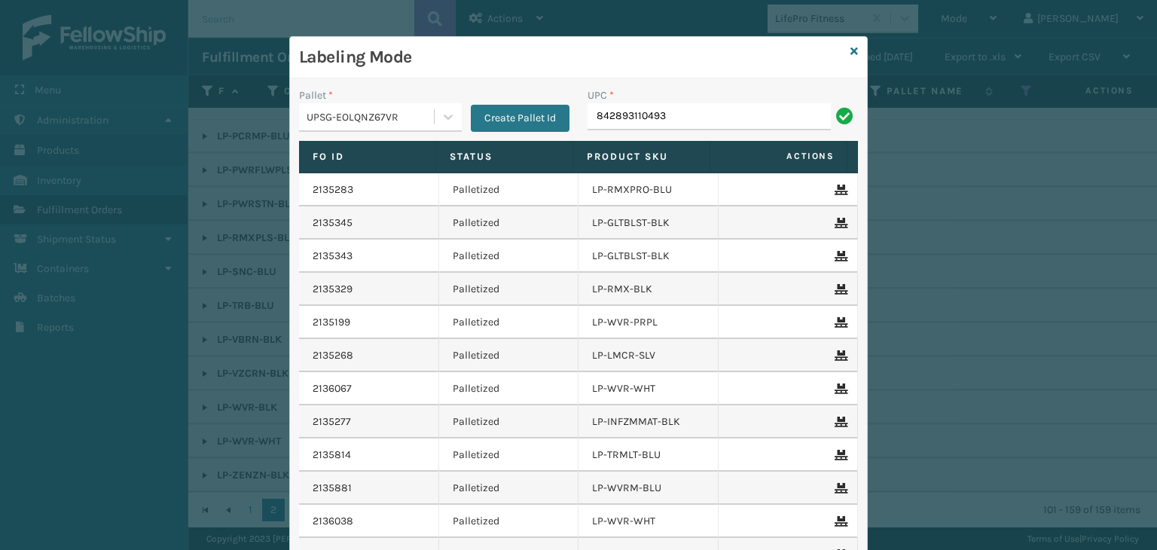
type input "842893110493"
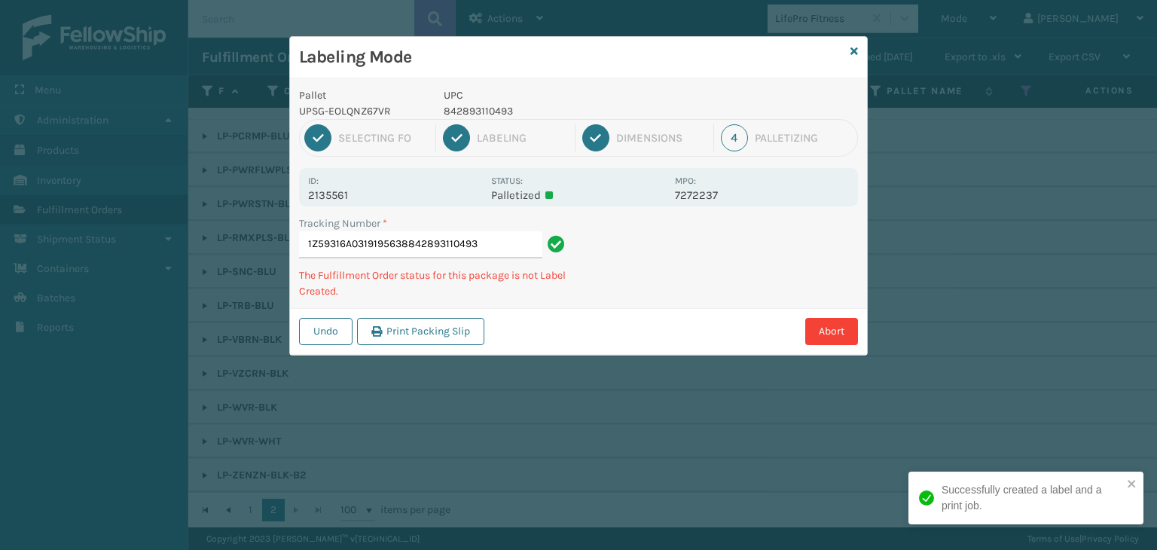
type input "1Z59316A0319195638842893110493842893110493"
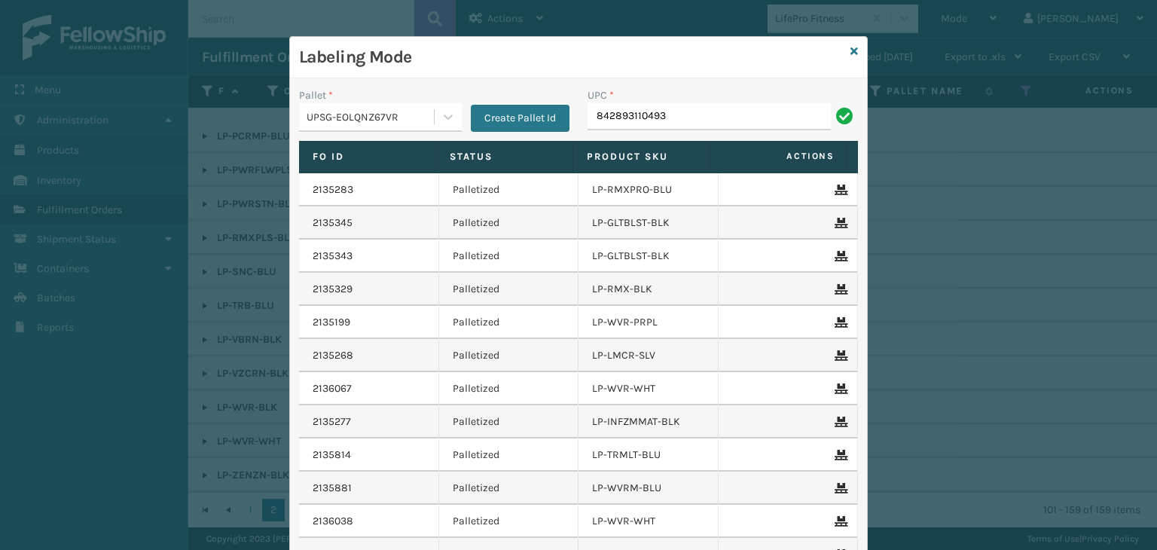
type input "842893110493"
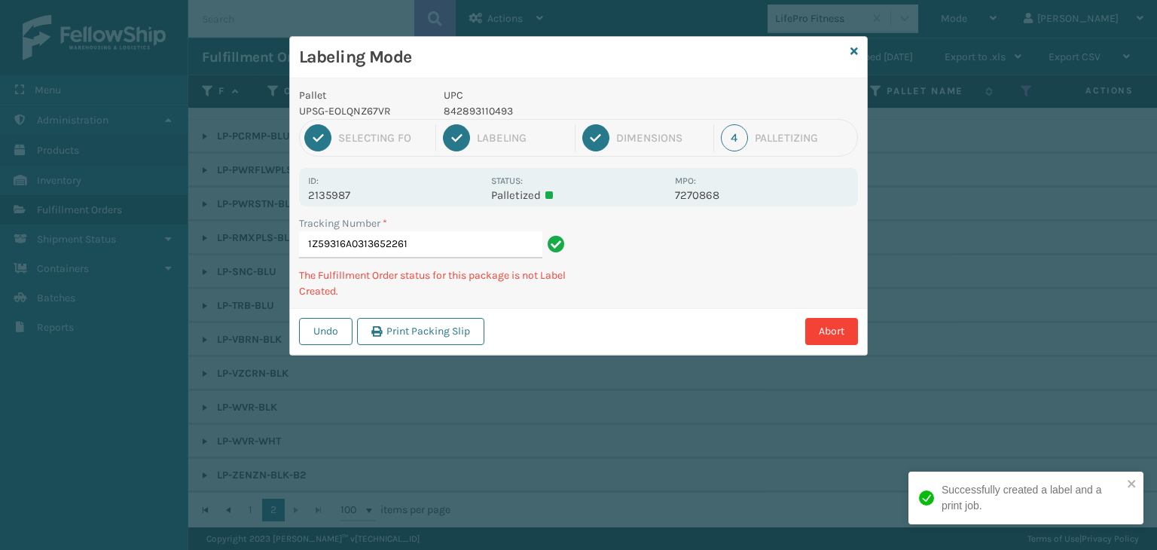
type input "1Z59316A0313652261842893110493"
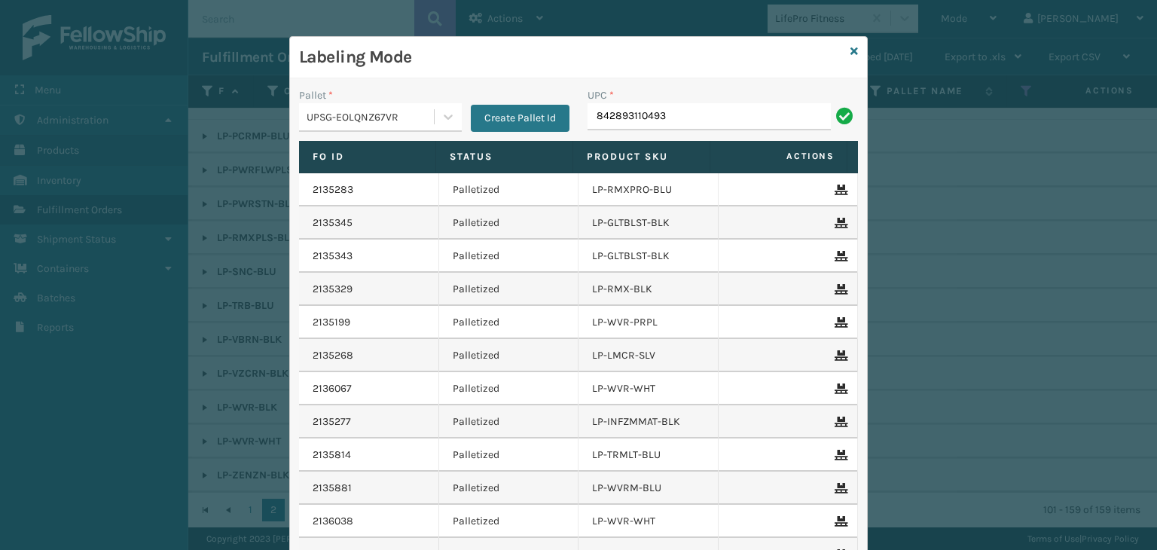
type input "842893110493"
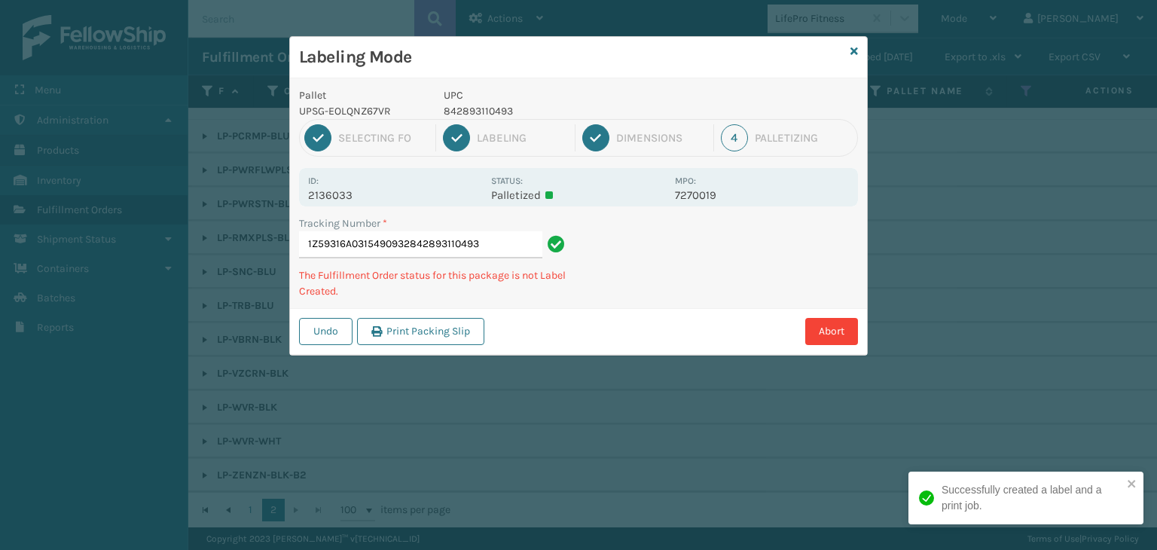
type input "1Z59316A0315490932842893110493842893110493"
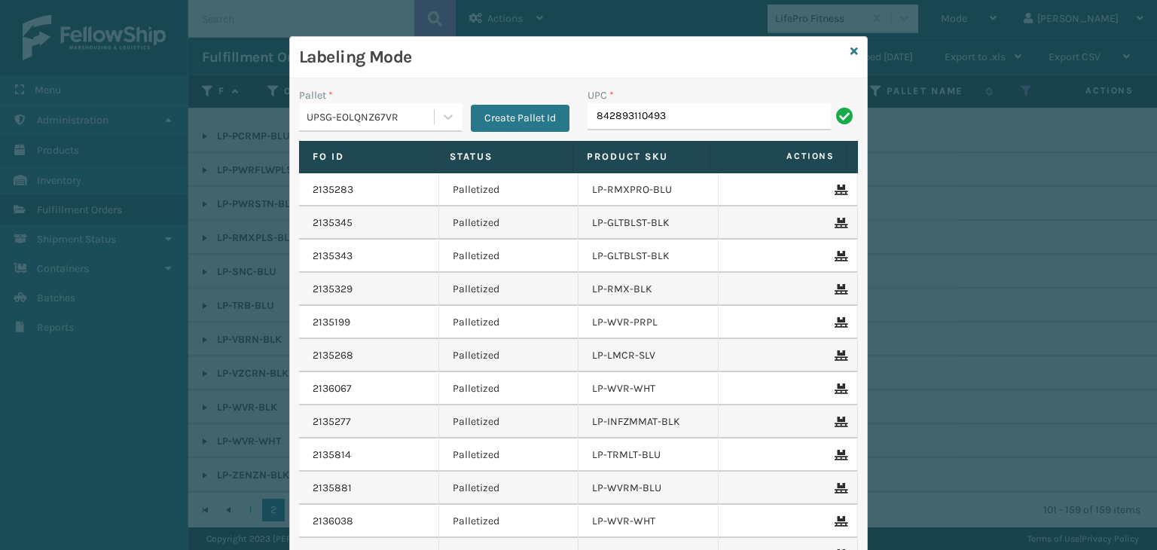
type input "842893110493"
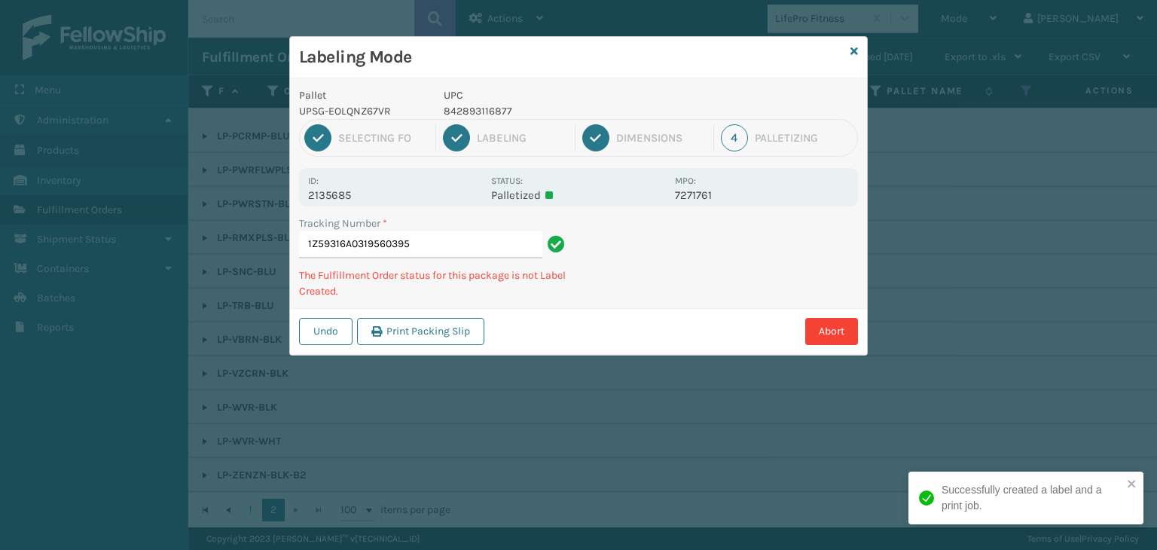
click at [500, 108] on p "842893116877" at bounding box center [555, 111] width 222 height 16
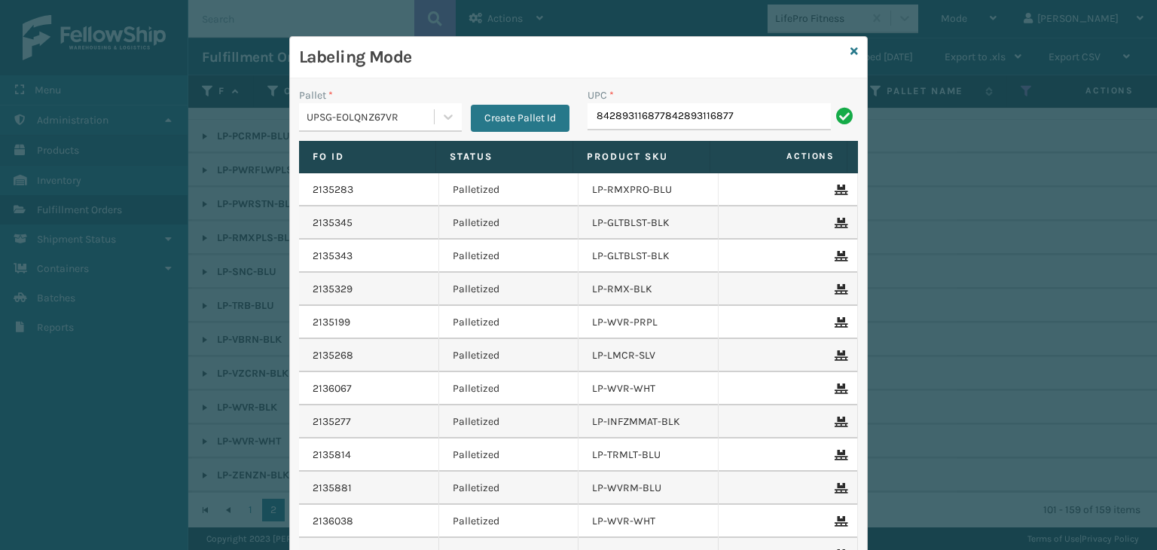
drag, startPoint x: 744, startPoint y: 127, endPoint x: 257, endPoint y: 144, distance: 487.5
click at [257, 144] on div "Labeling Mode Pallet * UPSG-EOLQNZ67VR Create Pallet Id UPC * 84289311687784289…" at bounding box center [578, 275] width 1157 height 550
type input "842893116877"
type input "LP-VBRN-BLK"
type input "LP-ZENZN-BLK-B2"
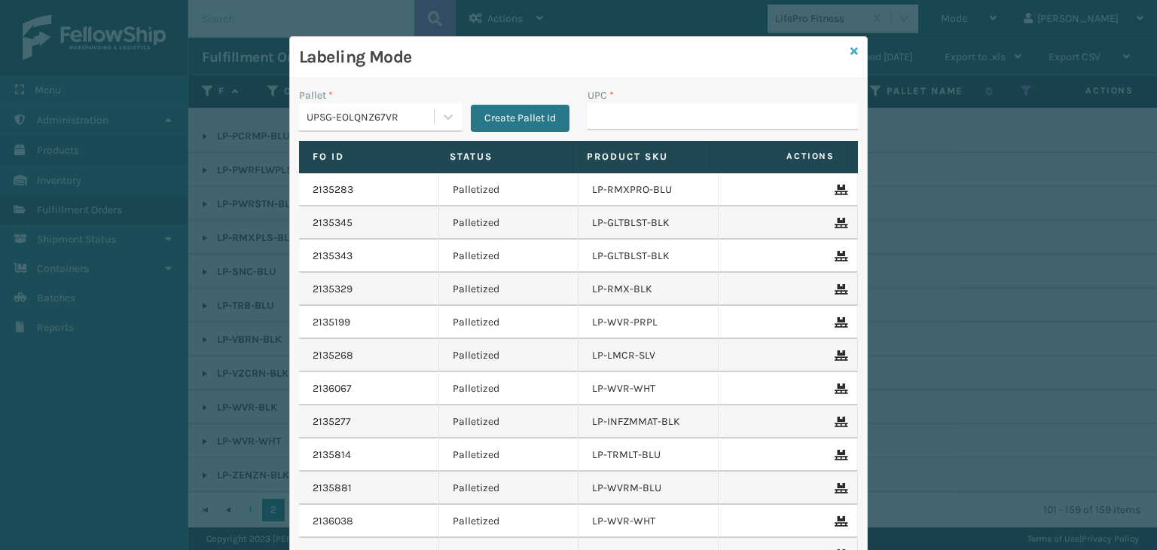
click at [850, 51] on icon at bounding box center [854, 51] width 8 height 11
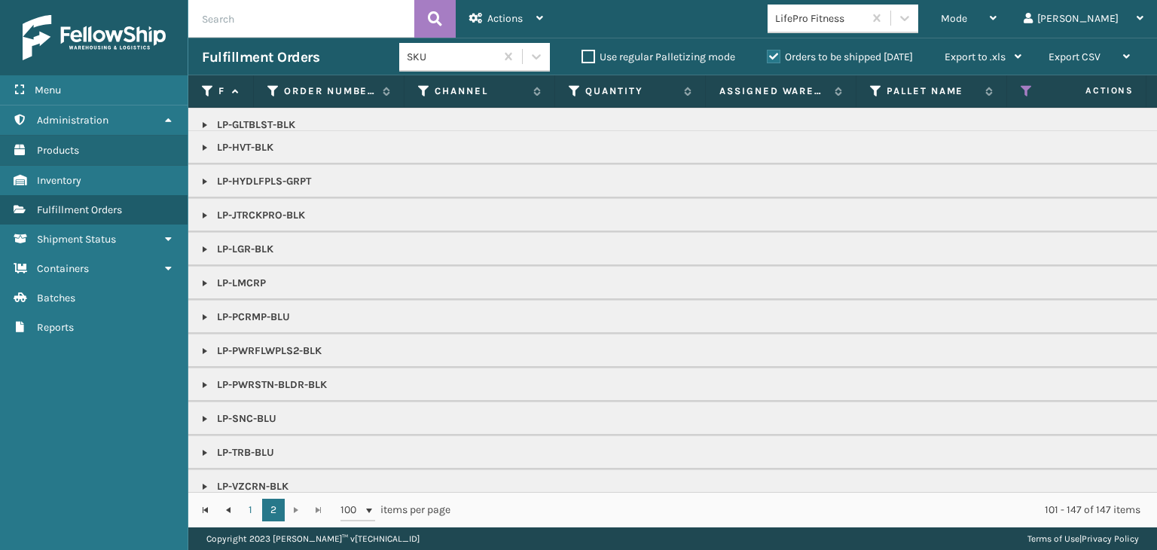
scroll to position [226, 0]
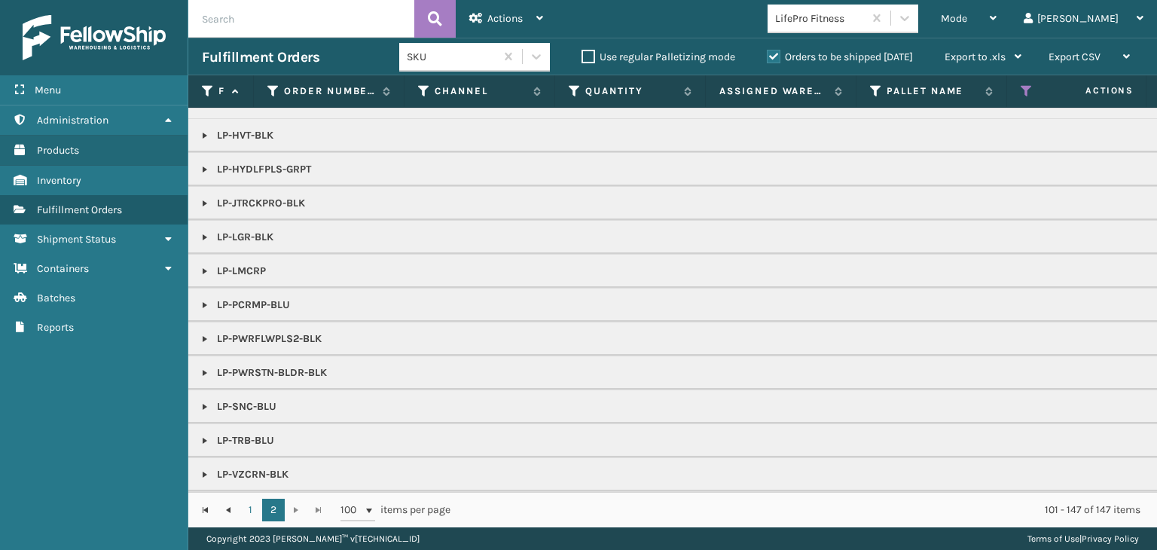
click at [202, 201] on link at bounding box center [205, 203] width 12 height 12
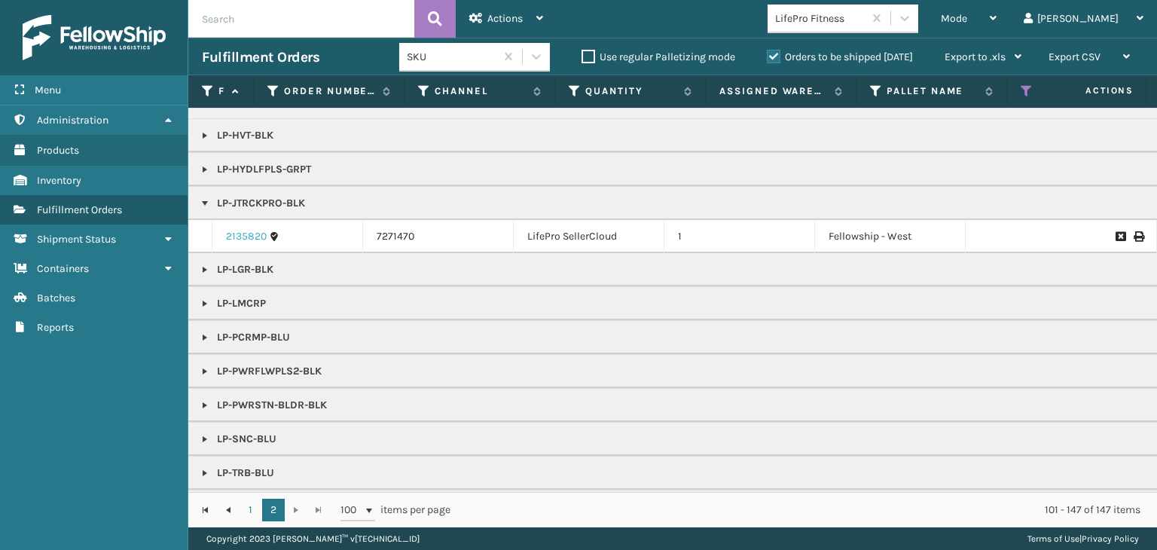
click at [243, 231] on link "2135820" at bounding box center [246, 236] width 41 height 15
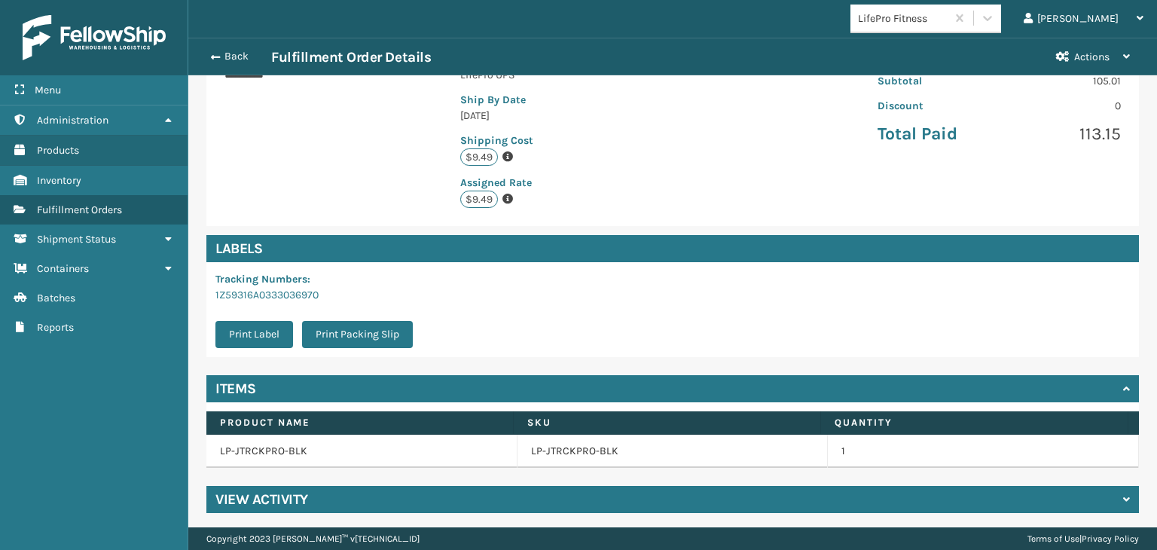
scroll to position [314, 0]
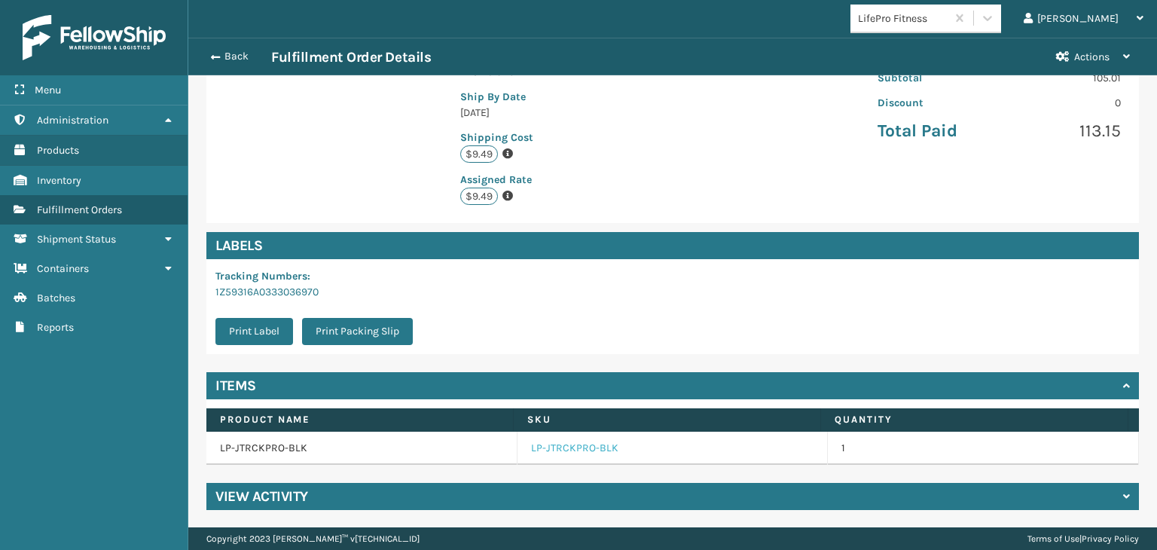
click at [569, 444] on link "LP-JTRCKPRO-BLK" at bounding box center [574, 447] width 87 height 15
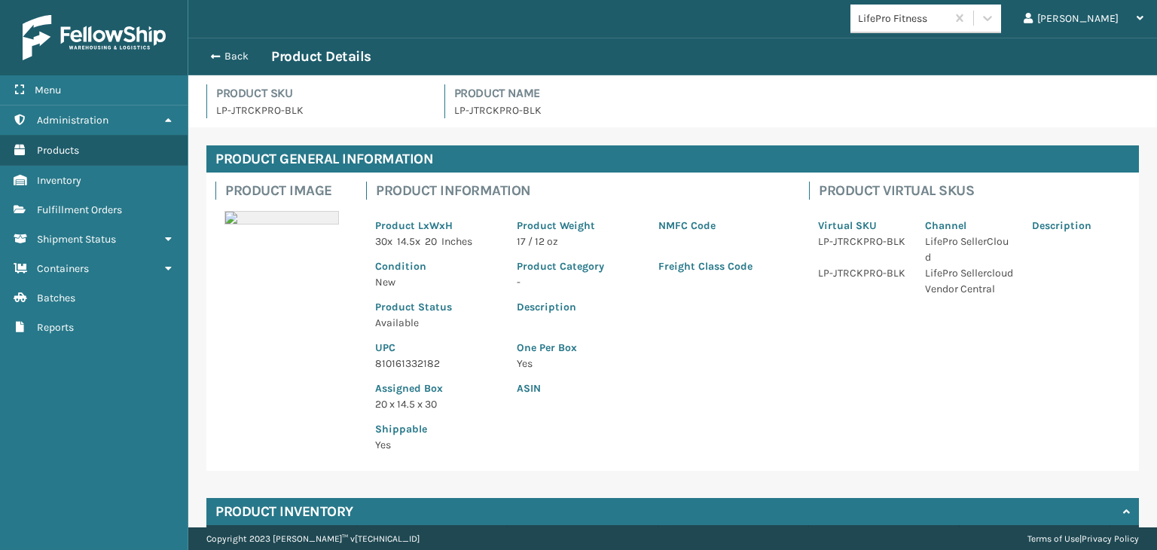
click at [428, 368] on p "810161332182" at bounding box center [436, 363] width 123 height 16
click at [238, 55] on button "Back" at bounding box center [236, 57] width 69 height 14
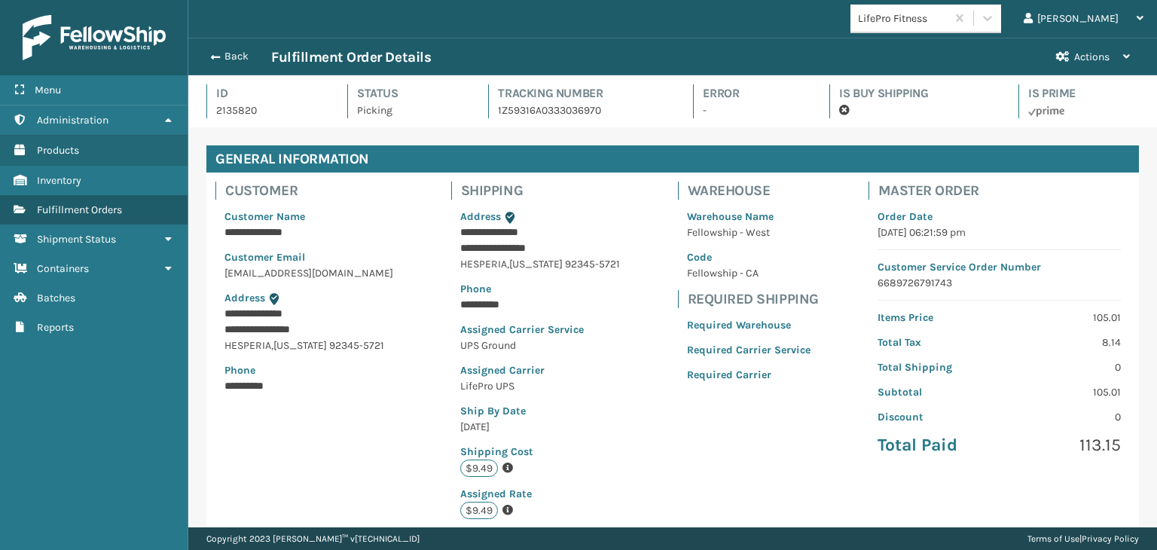
scroll to position [36, 968]
click at [238, 55] on button "Back" at bounding box center [236, 57] width 69 height 14
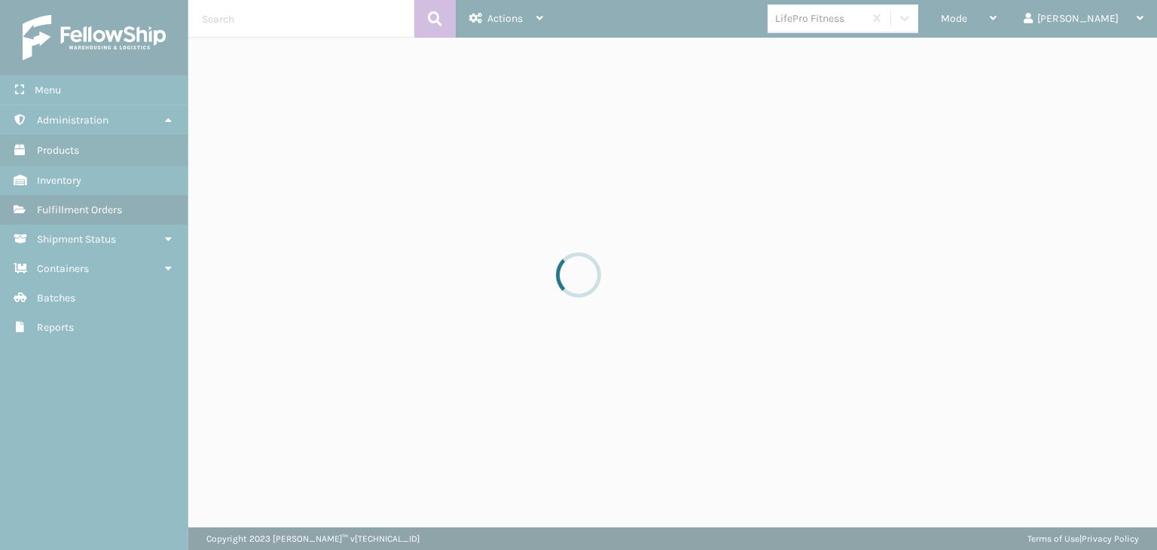
click at [996, 20] on div "Mode" at bounding box center [968, 19] width 56 height 38
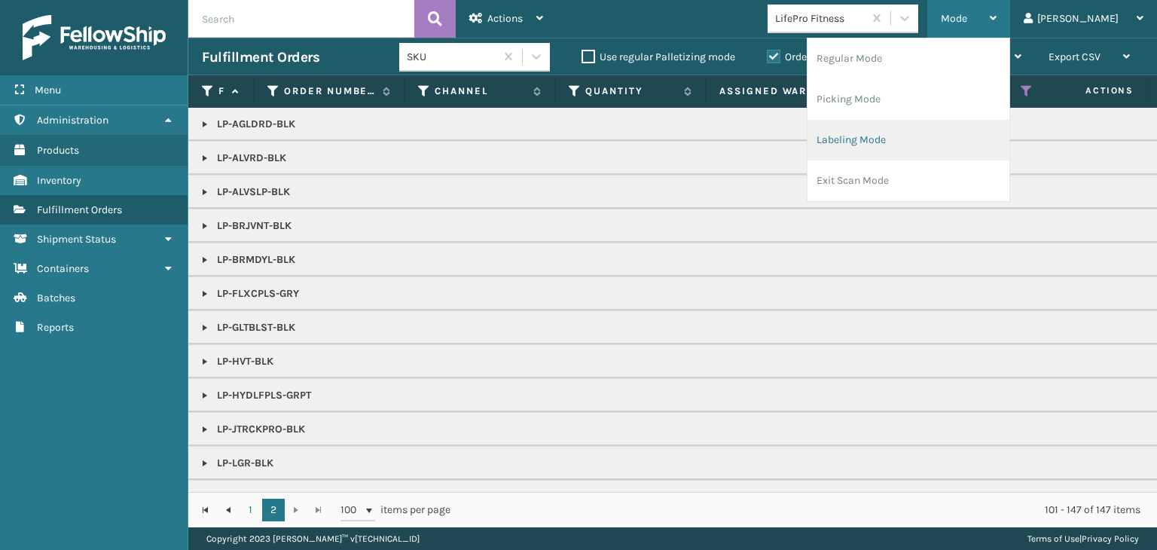
click at [968, 133] on li "Labeling Mode" at bounding box center [908, 140] width 202 height 41
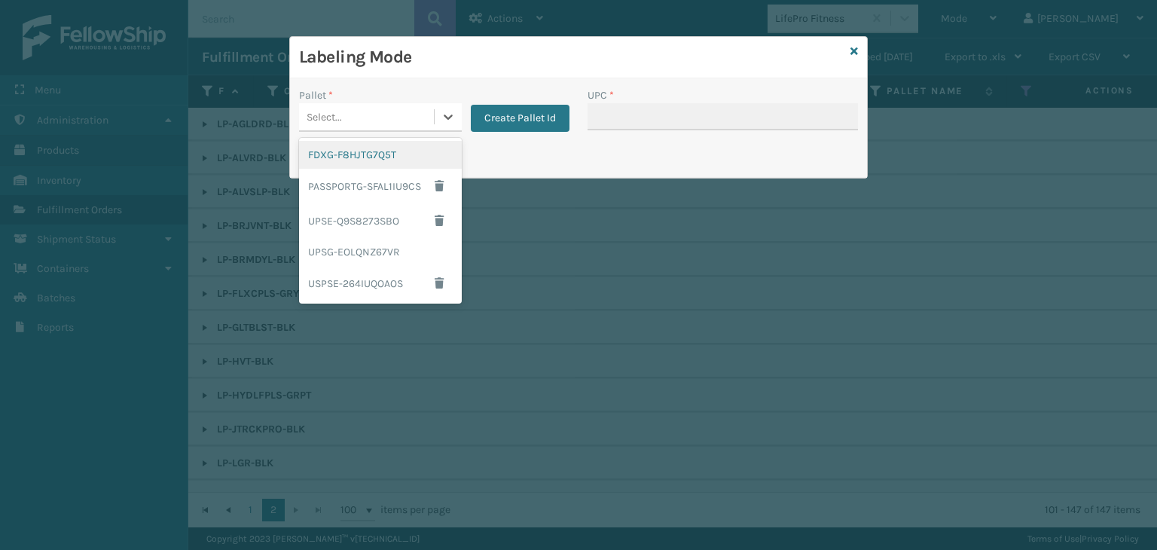
click at [335, 109] on div "Select..." at bounding box center [323, 117] width 35 height 16
click at [375, 259] on div "UPSG-EOLQNZ67VR" at bounding box center [380, 252] width 163 height 28
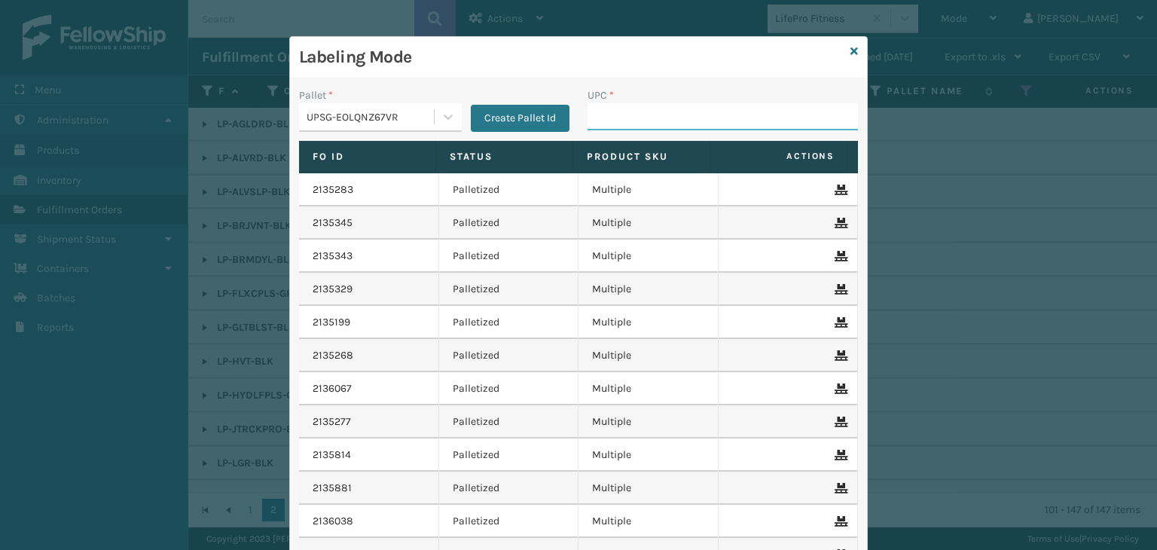
drag, startPoint x: 639, startPoint y: 119, endPoint x: 654, endPoint y: 127, distance: 17.2
click at [639, 119] on input "UPC *" at bounding box center [722, 116] width 270 height 27
paste input "810161332182"
type input "810161332182"
type input "LP-HYDLFPK-OCN"
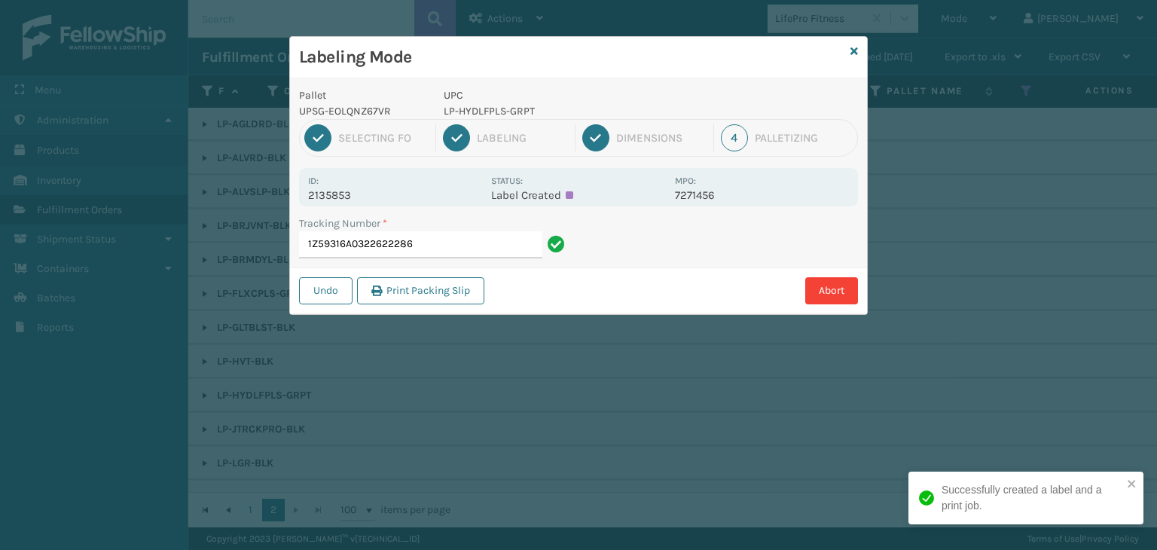
click at [509, 108] on p "LP-HYDLFPLS-GRPT" at bounding box center [555, 111] width 222 height 16
click at [500, 242] on input "1Z59316A0322622286" at bounding box center [420, 244] width 243 height 27
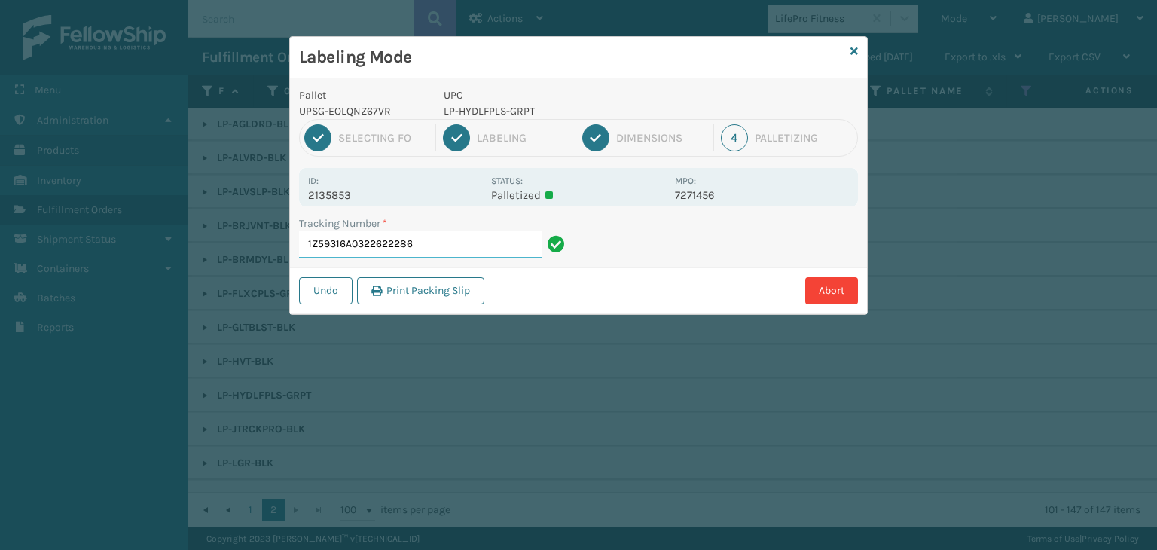
paste input "LP-HYDLFPLS-GRPT"
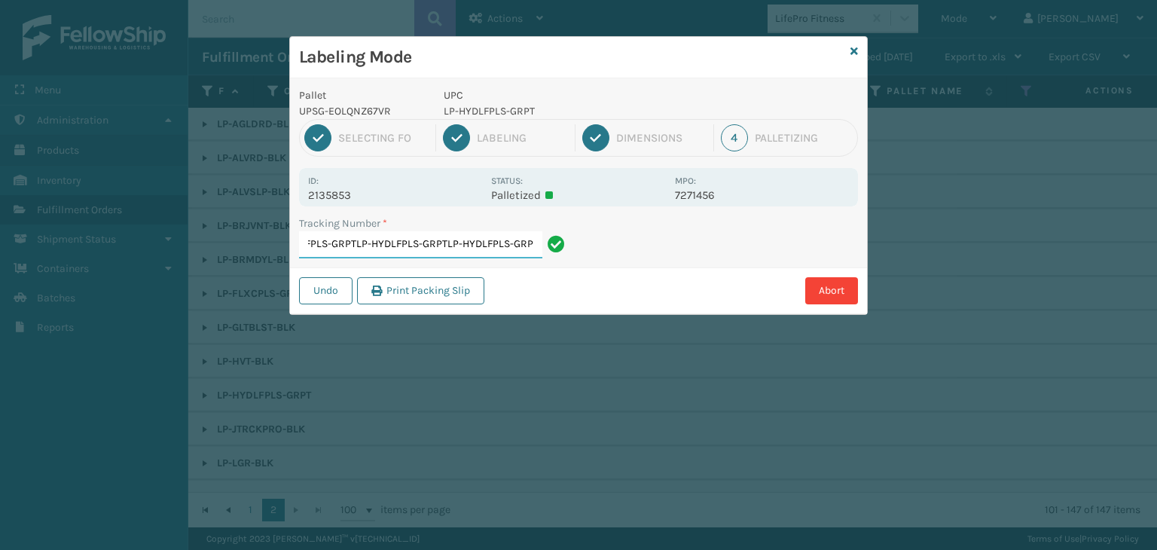
paste input "LP-HYDLFPLS-GRPT"
